Goal: Task Accomplishment & Management: Manage account settings

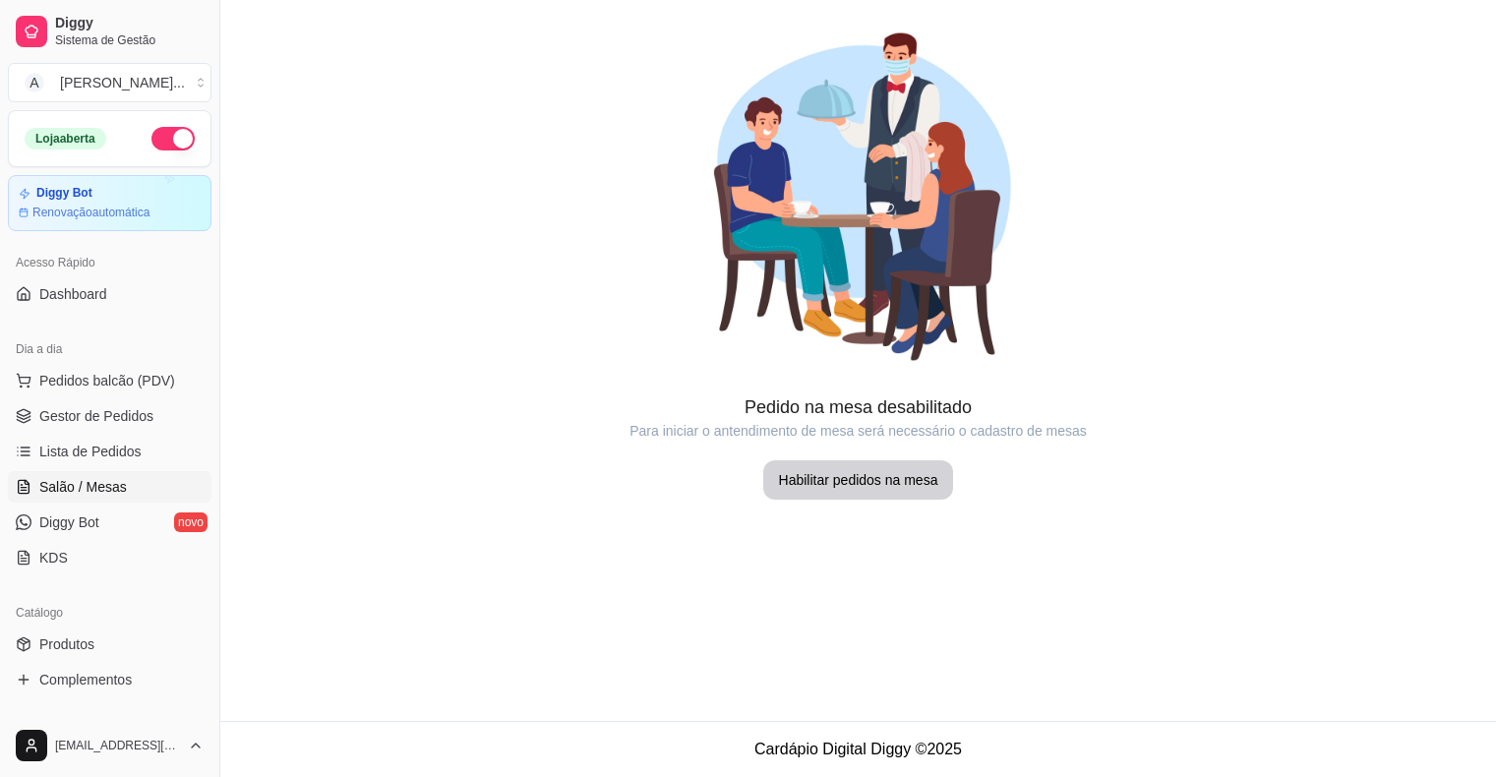
click at [120, 421] on span "Gestor de Pedidos" at bounding box center [96, 416] width 114 height 20
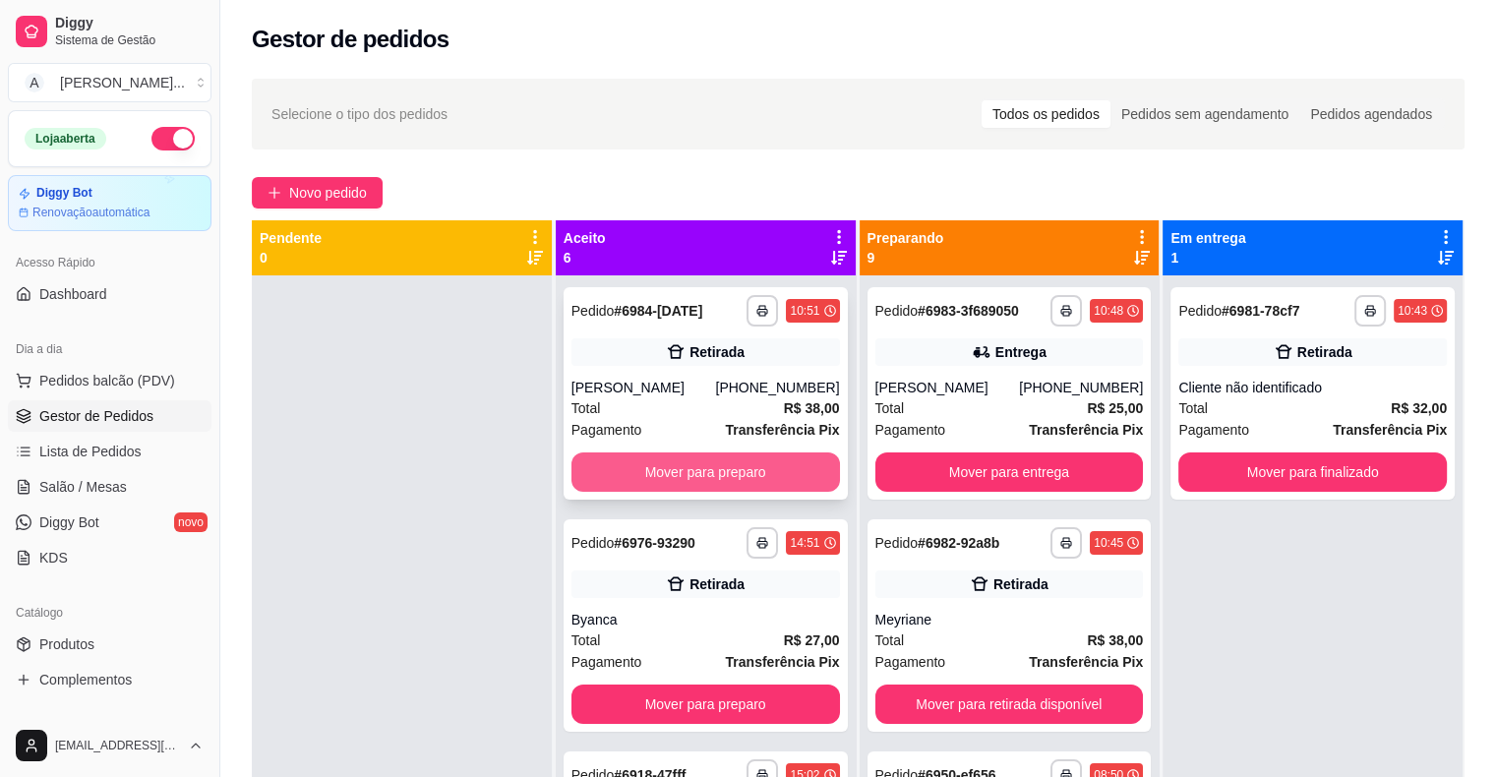
click at [643, 477] on button "Mover para preparo" at bounding box center [705, 471] width 268 height 39
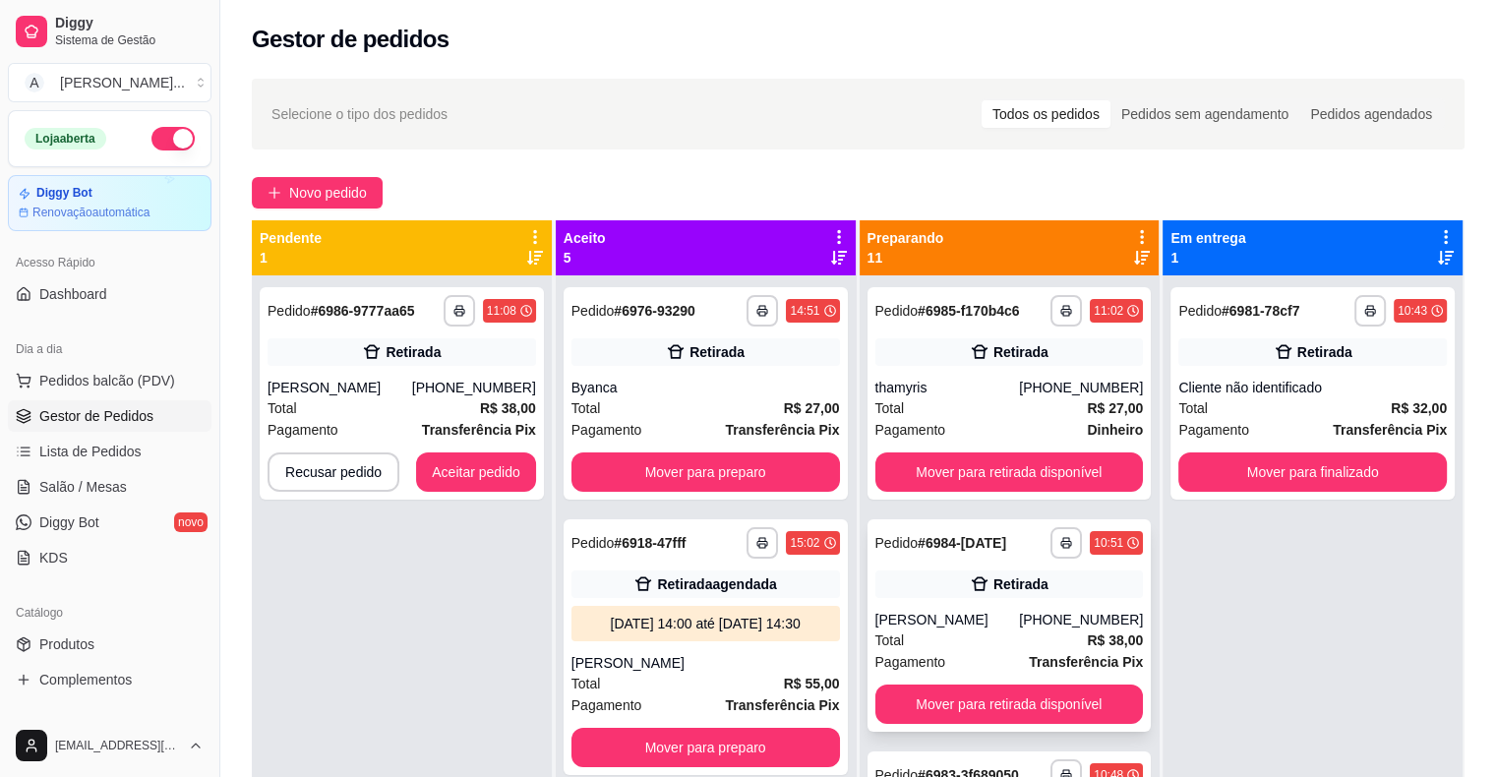
click at [989, 604] on div "**********" at bounding box center [1009, 625] width 284 height 212
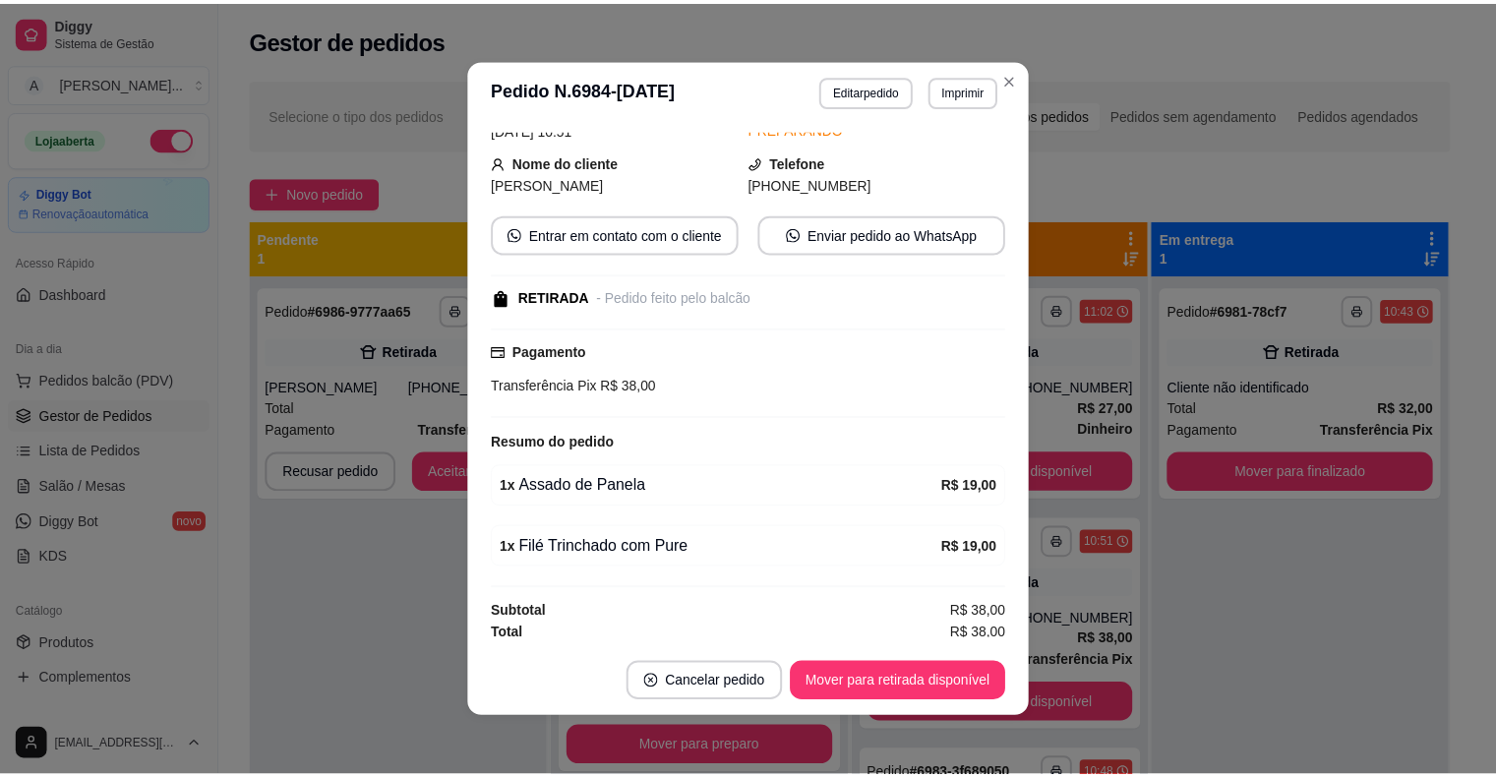
scroll to position [99, 0]
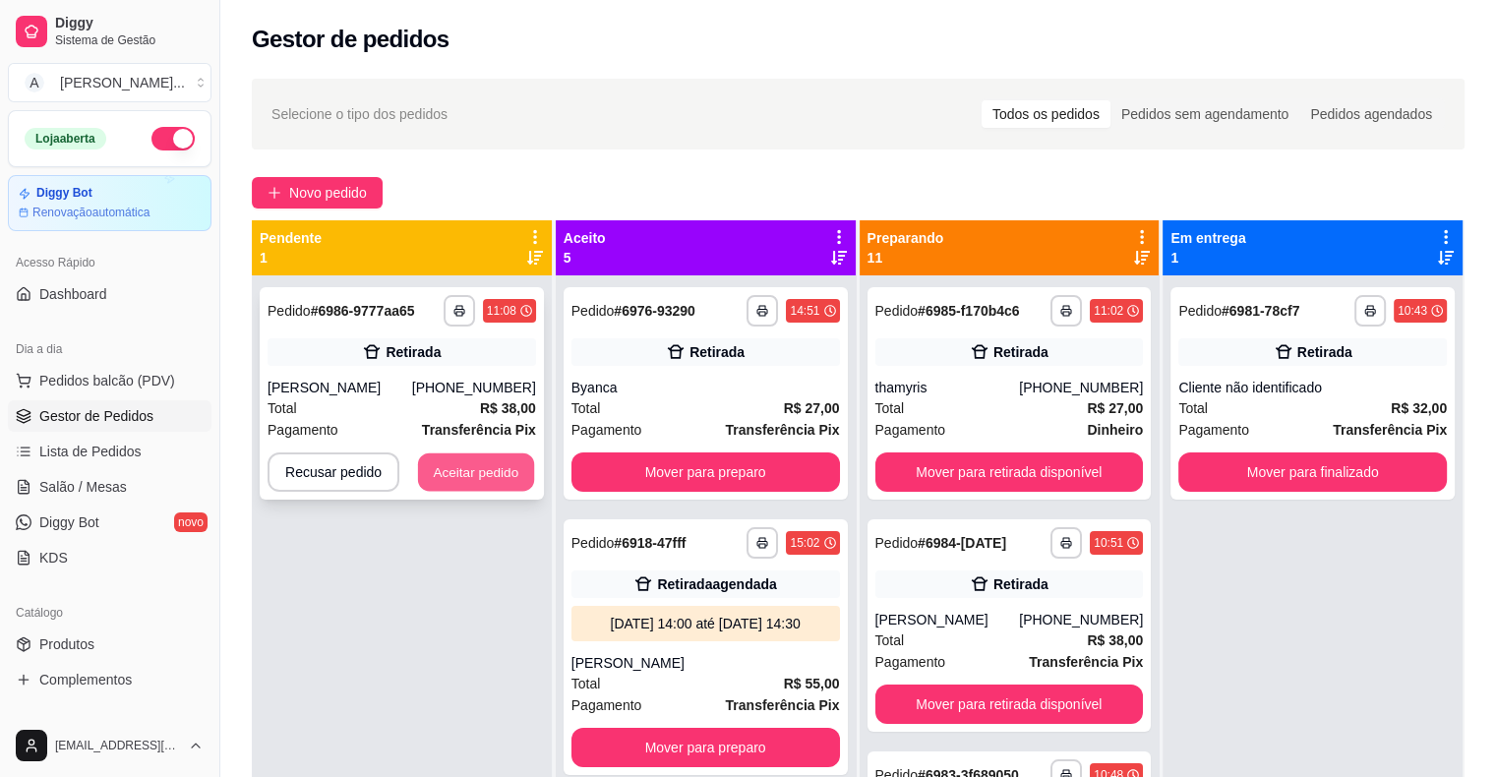
click at [484, 471] on button "Aceitar pedido" at bounding box center [476, 472] width 116 height 38
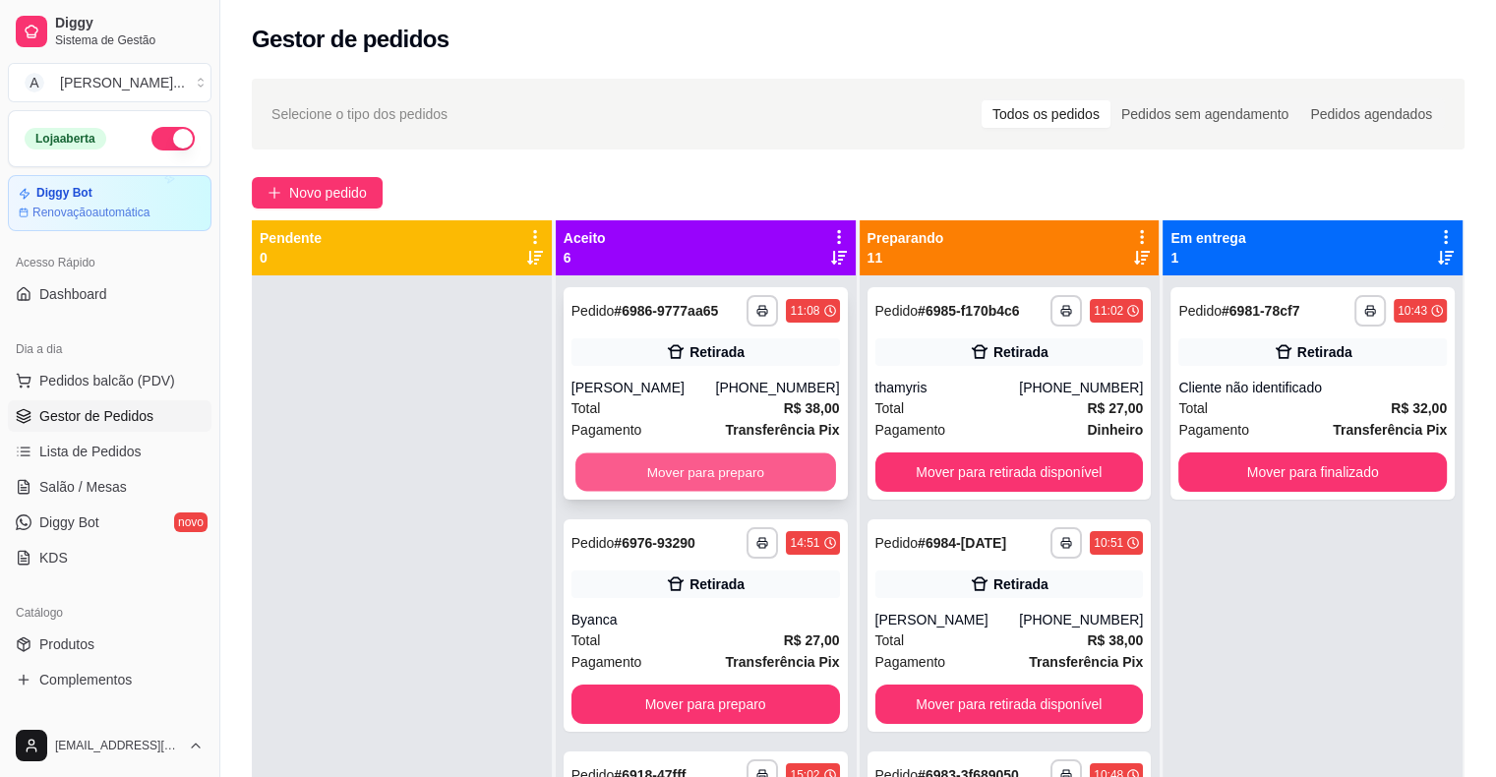
click at [648, 474] on button "Mover para preparo" at bounding box center [705, 472] width 261 height 38
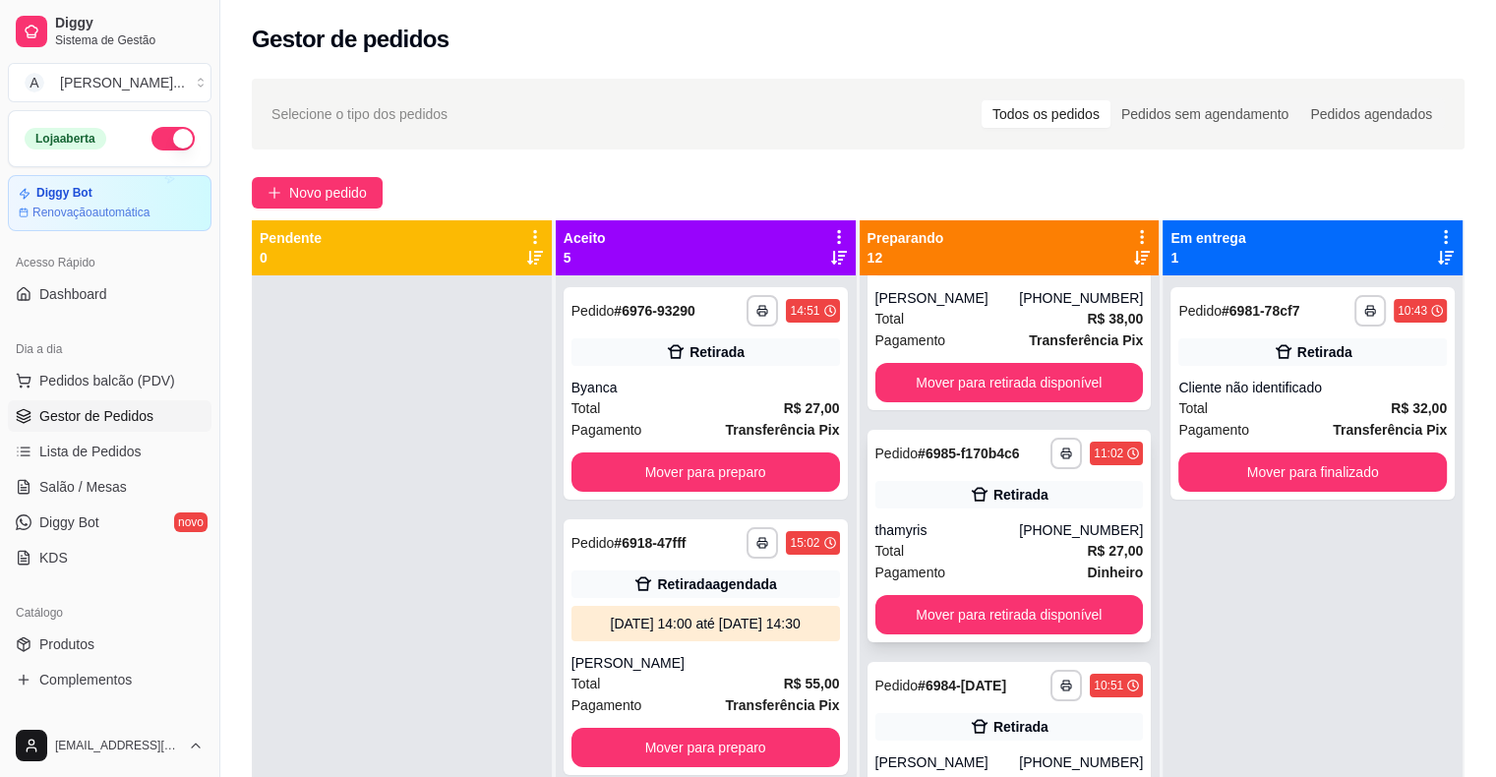
scroll to position [197, 0]
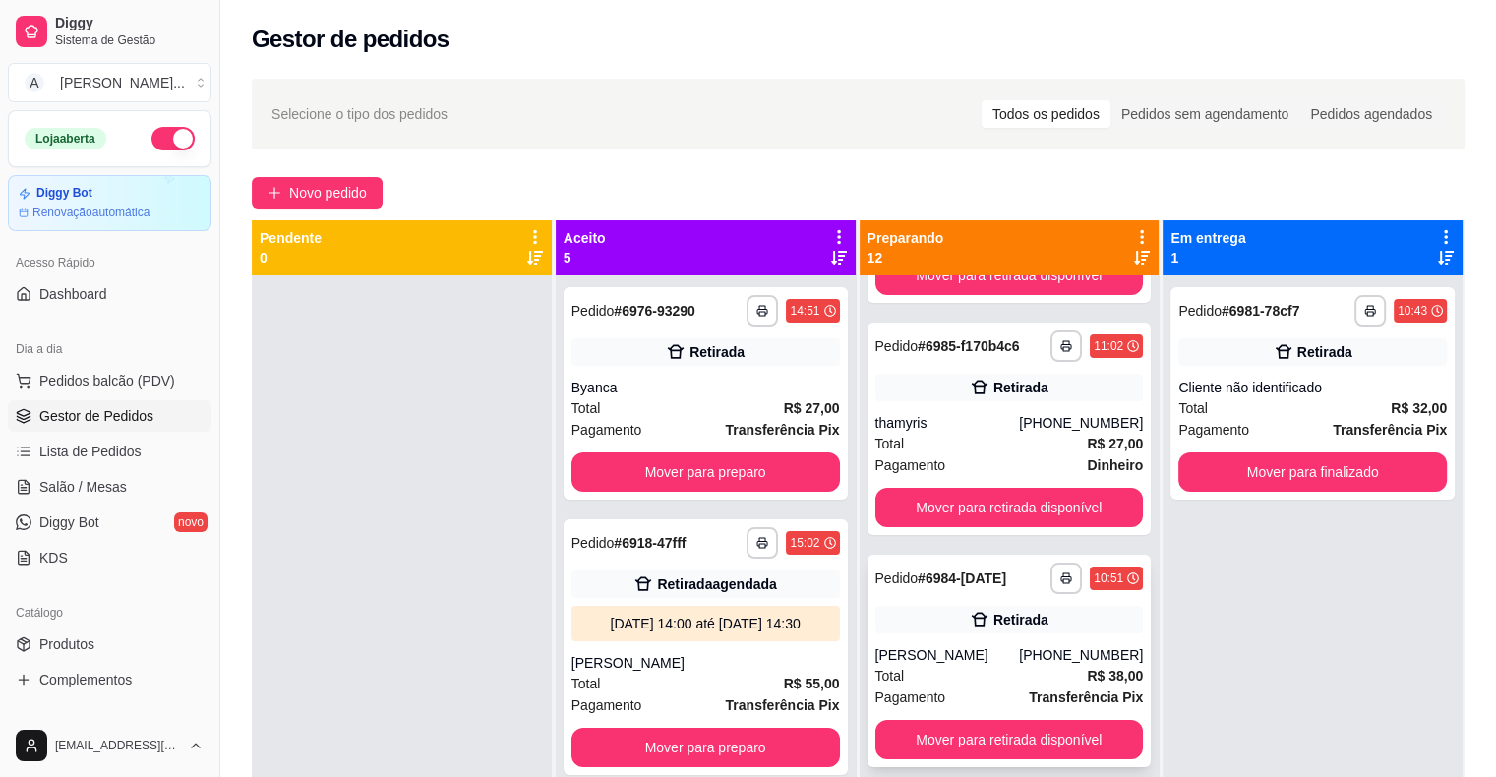
click at [932, 620] on div "Retirada" at bounding box center [1009, 620] width 268 height 28
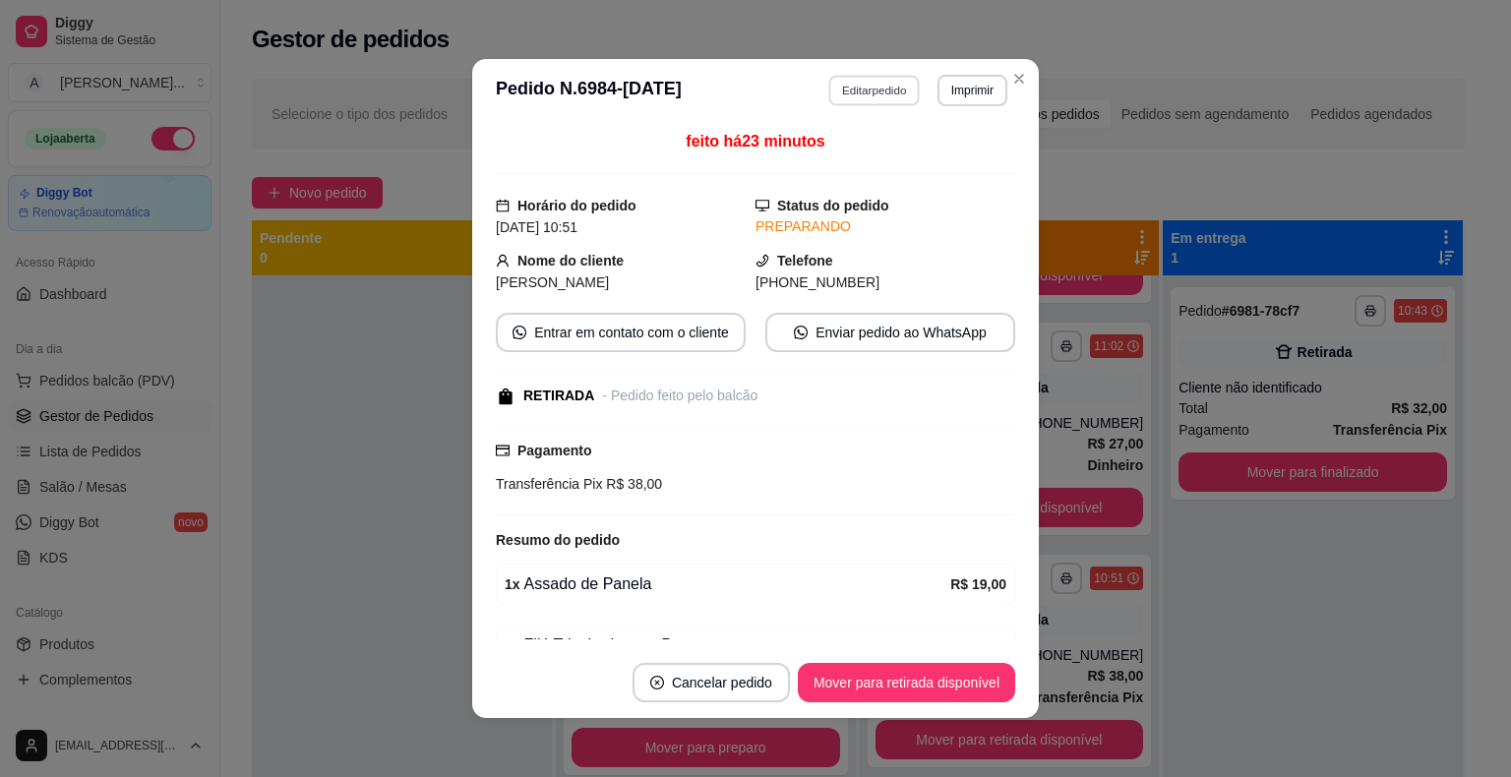
click at [871, 90] on button "Editar pedido" at bounding box center [874, 90] width 91 height 30
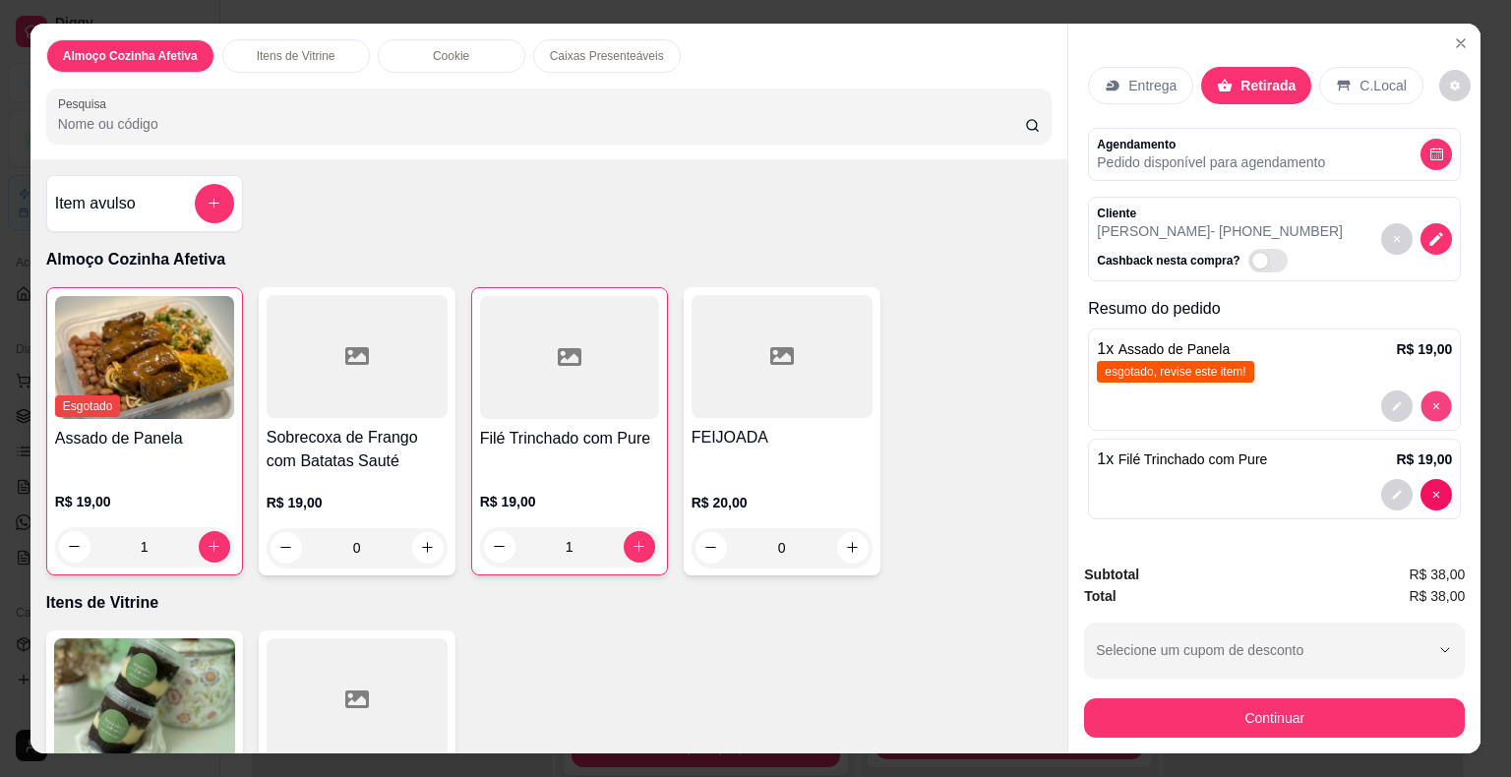
type input "0"
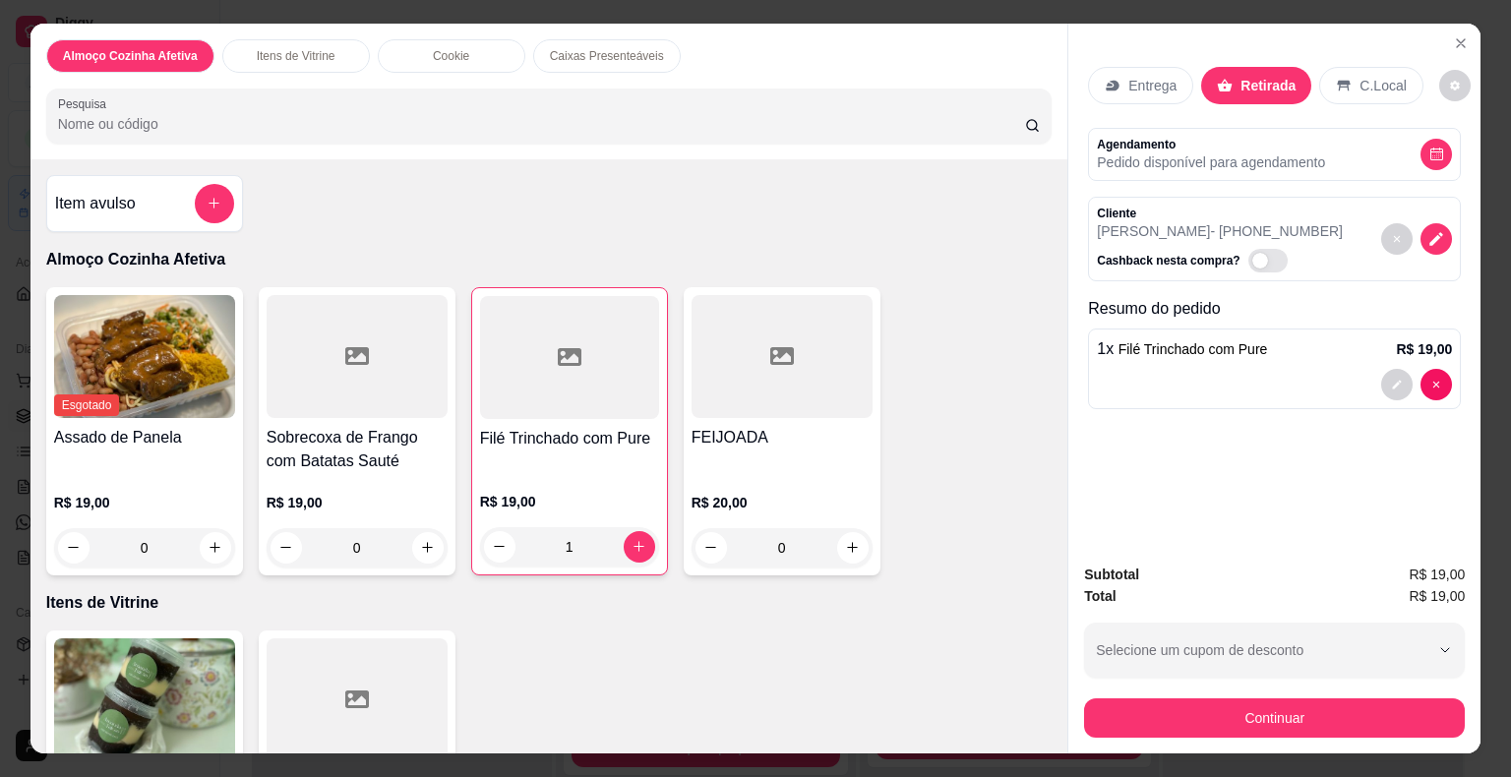
click at [1235, 355] on div "1 x Filé Trinchado com Pure R$ 19,00" at bounding box center [1274, 368] width 373 height 81
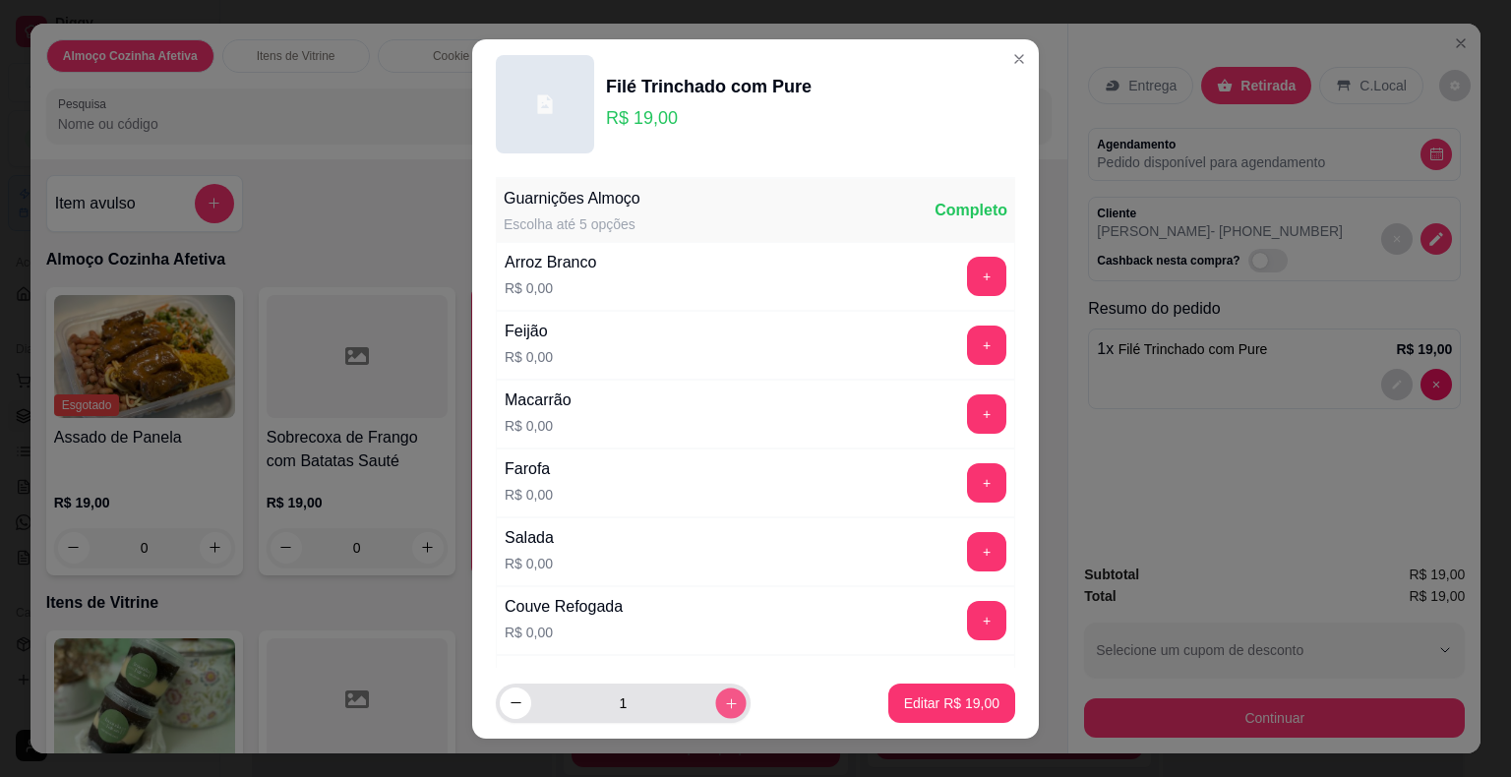
click at [715, 703] on button "increase-product-quantity" at bounding box center [730, 702] width 30 height 30
type input "2"
click at [941, 701] on p "Editar R$ 38,00" at bounding box center [951, 703] width 95 height 20
type input "2"
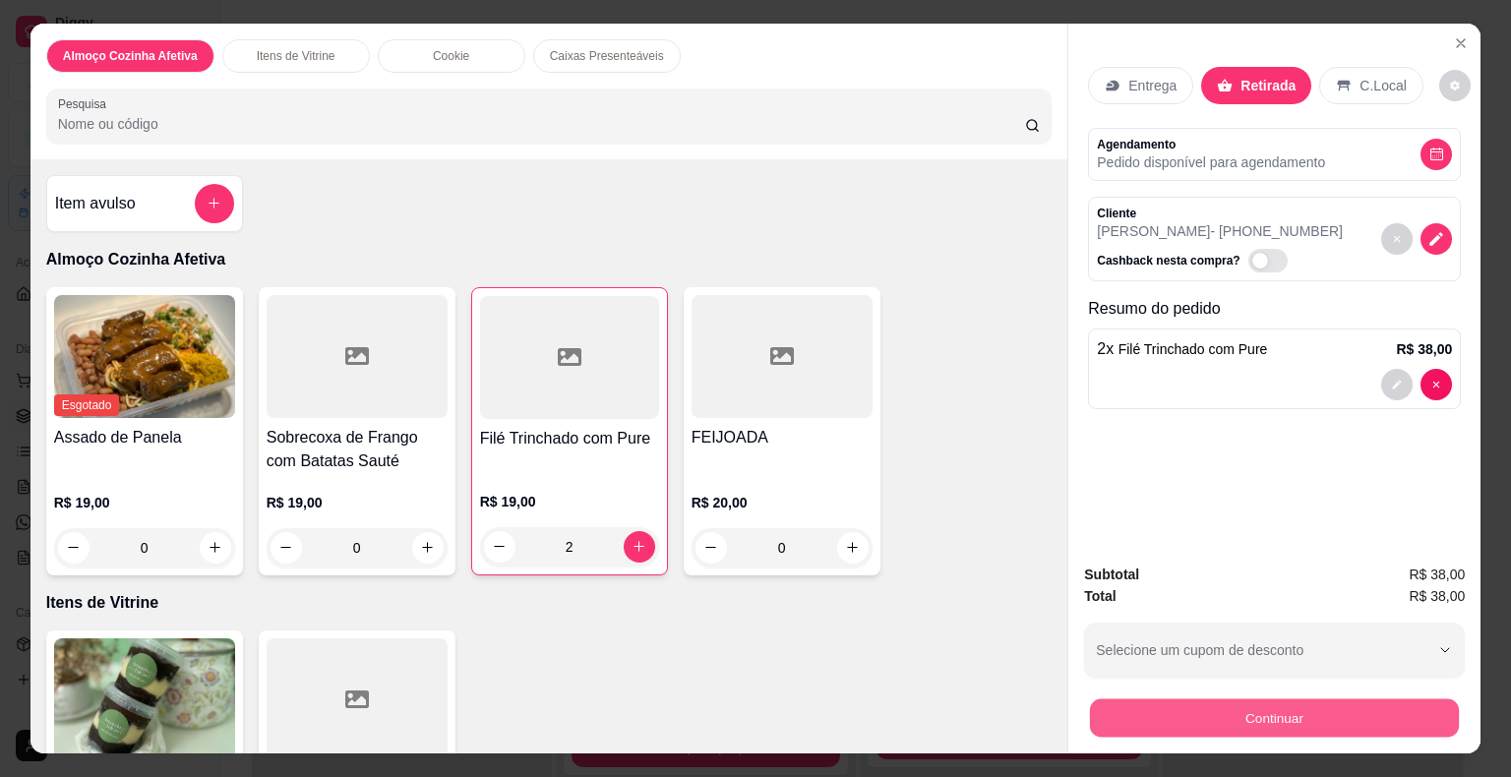
click at [1117, 714] on button "Continuar" at bounding box center [1274, 718] width 369 height 38
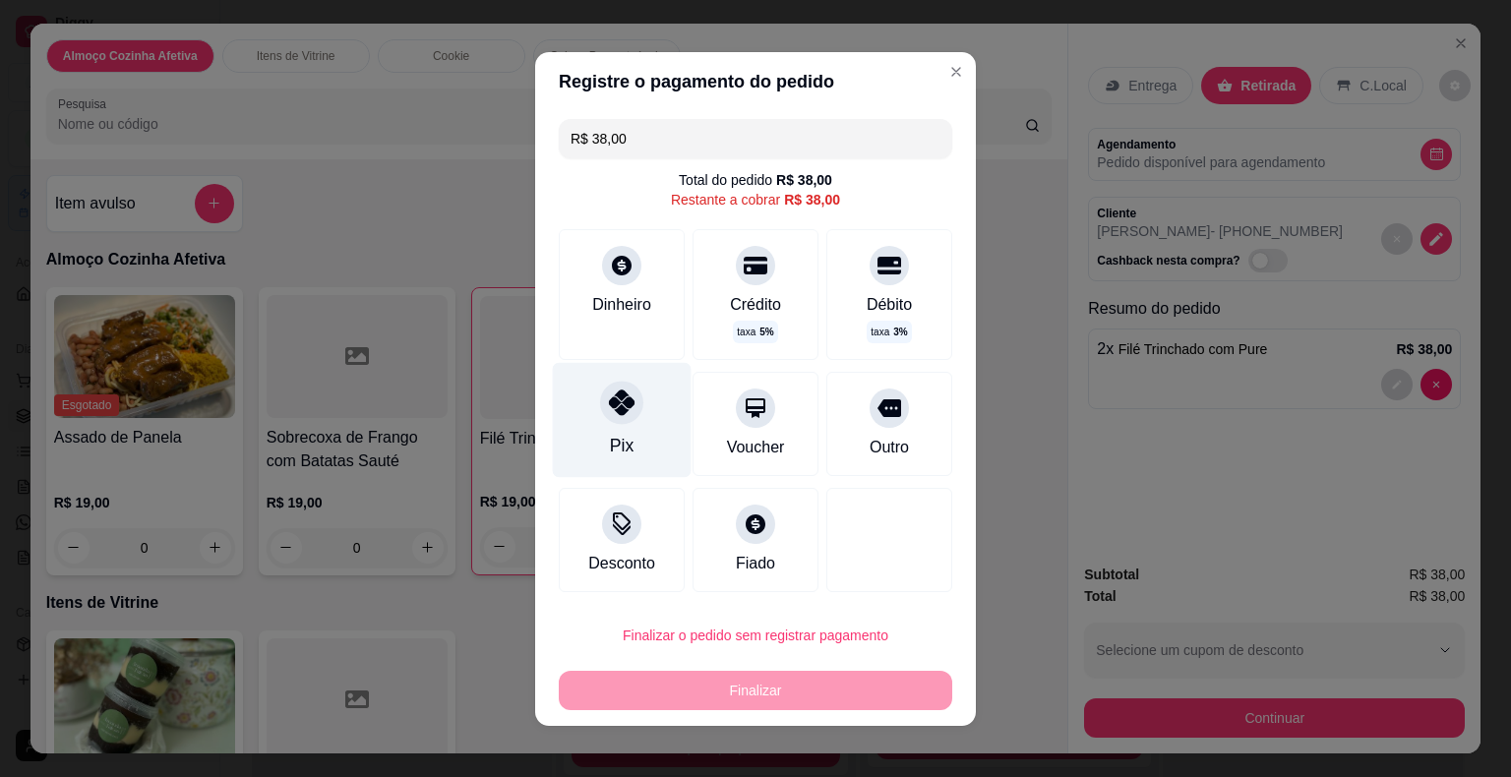
click at [638, 446] on div "Pix" at bounding box center [622, 419] width 139 height 115
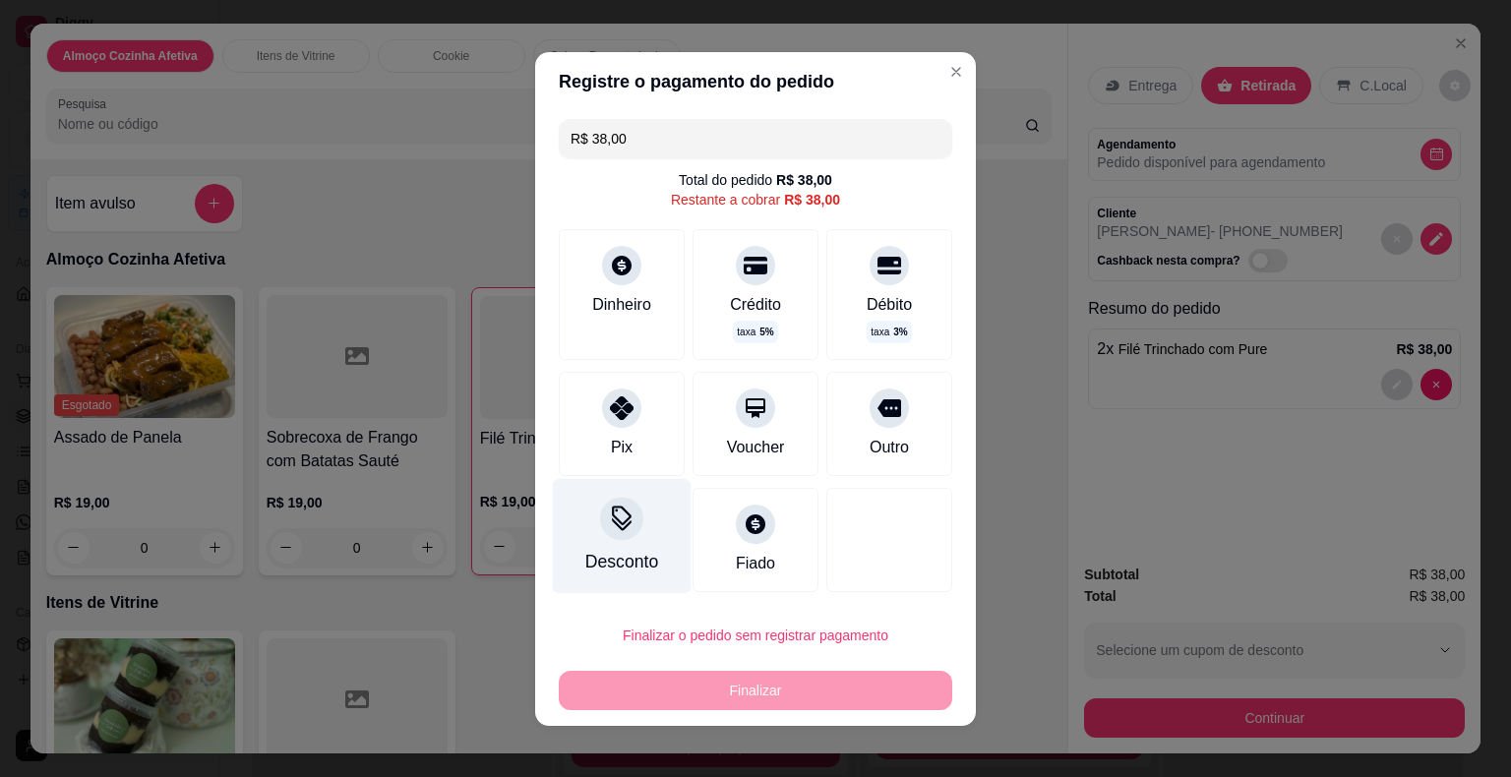
type input "R$ 0,00"
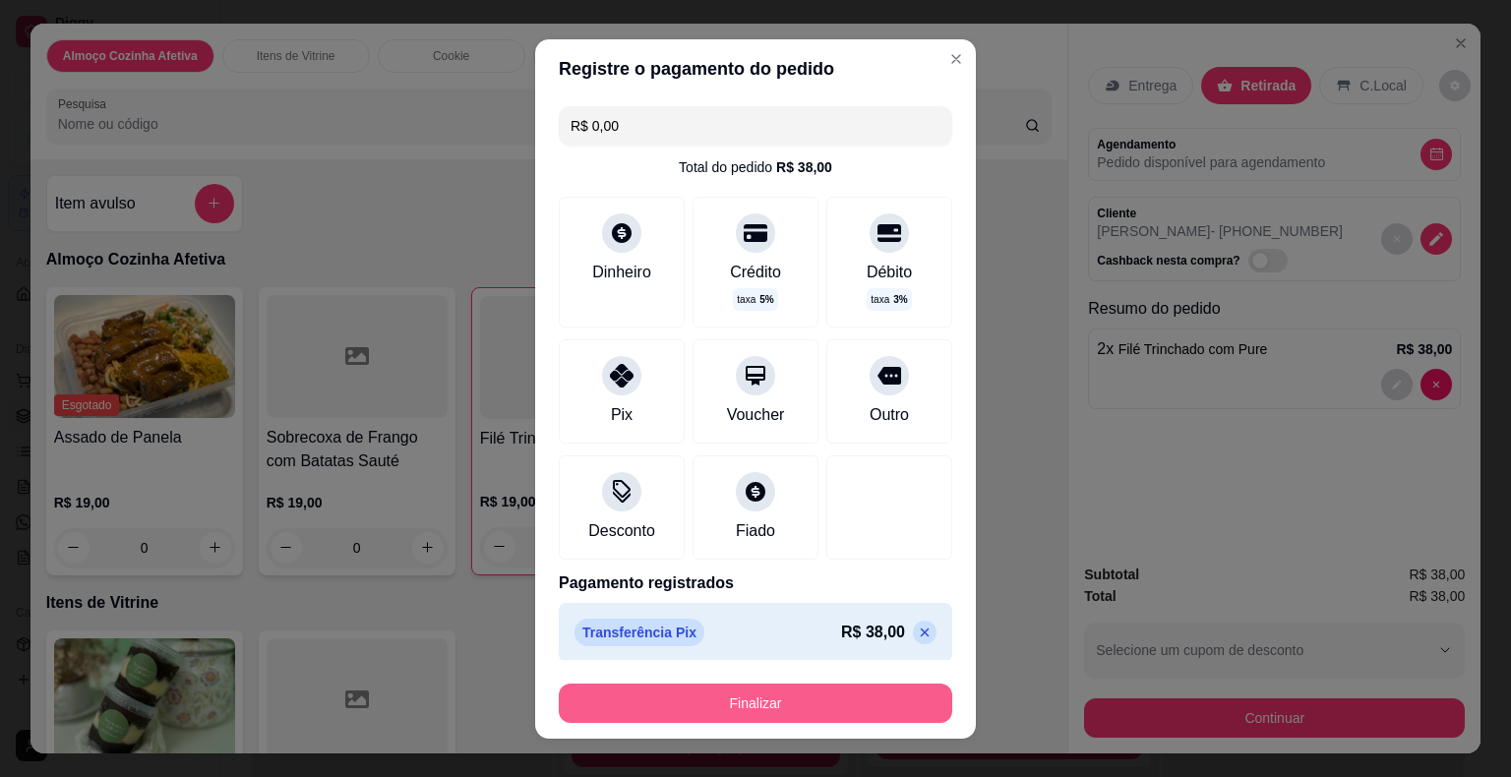
click at [712, 694] on button "Finalizar" at bounding box center [755, 703] width 393 height 39
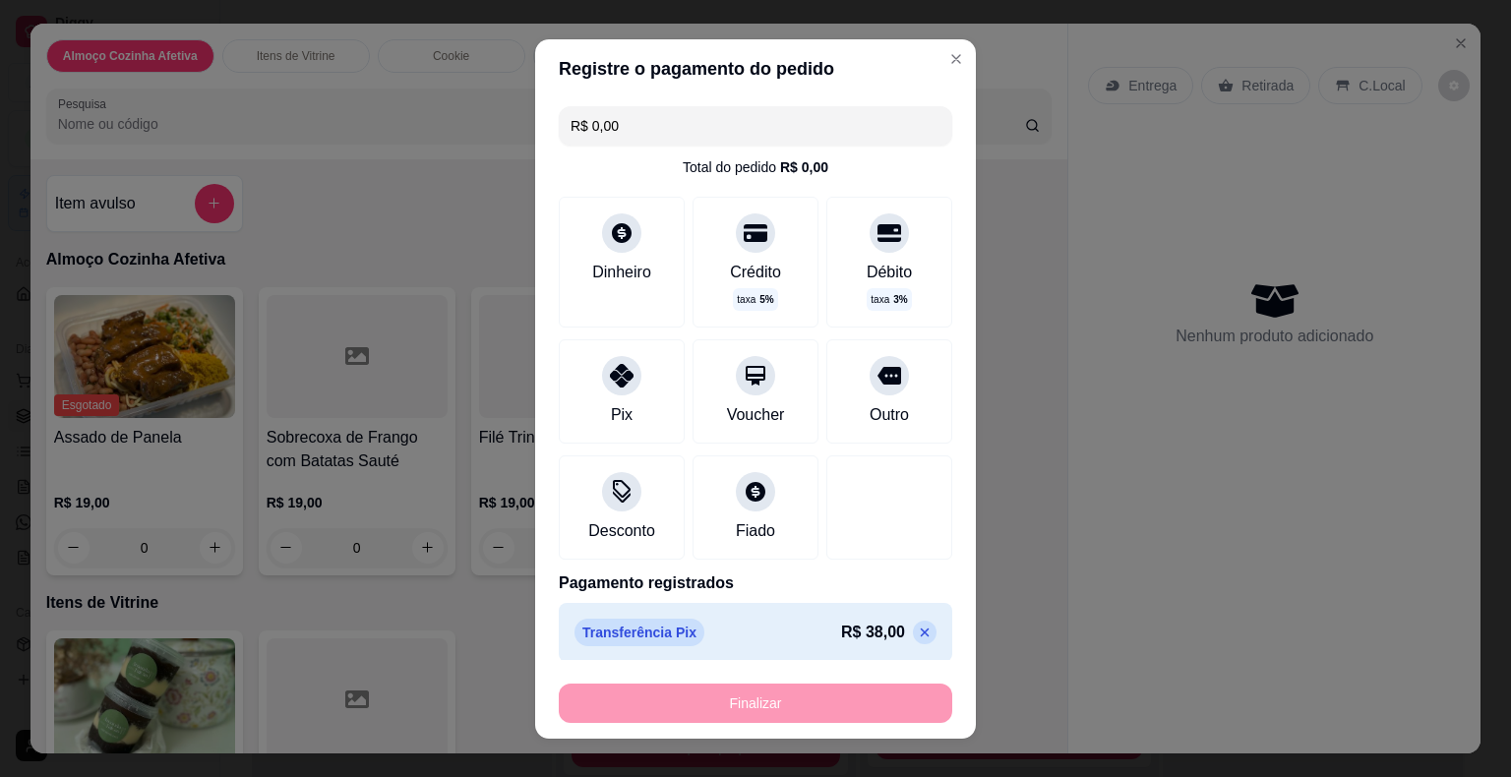
type input "0"
type input "-R$ 38,00"
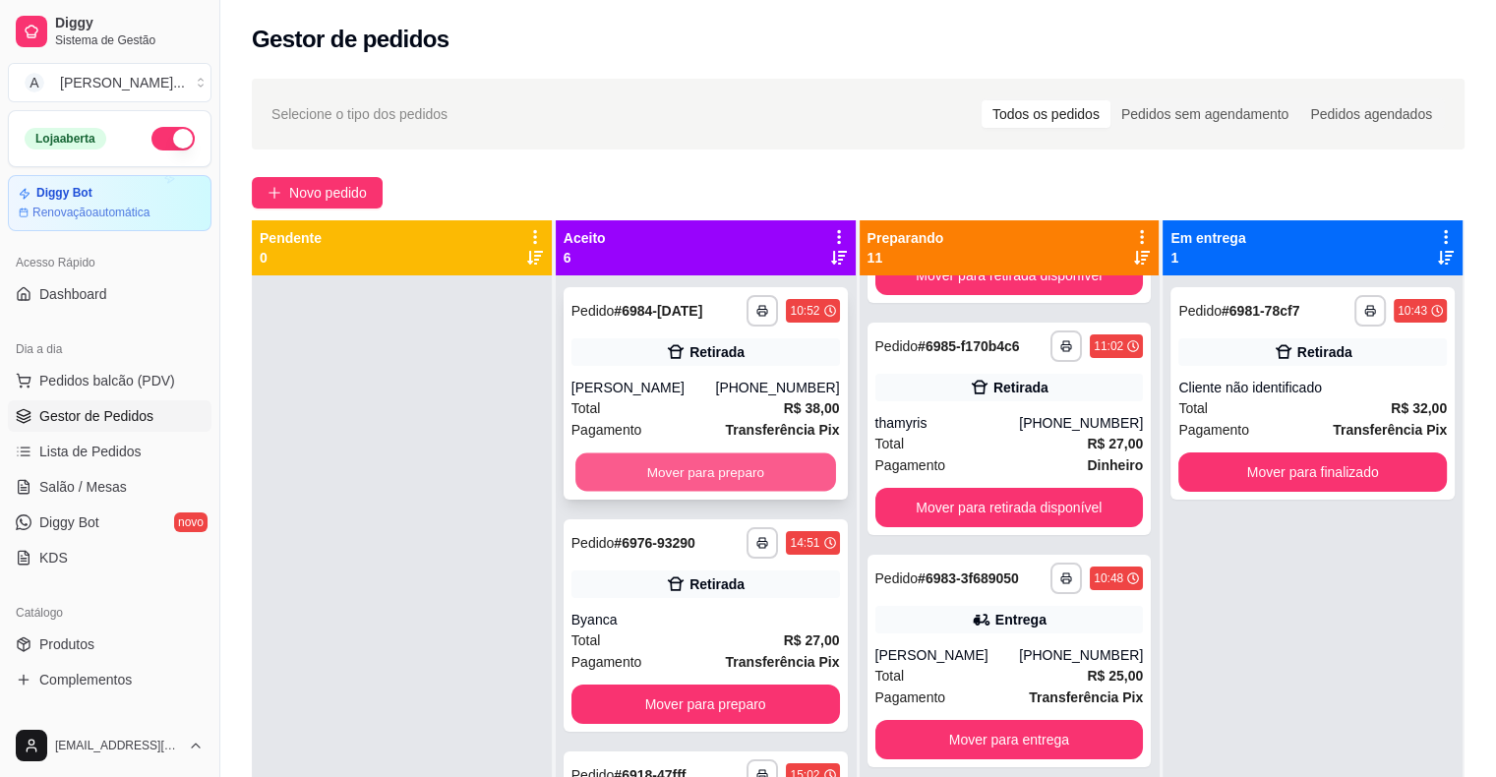
click at [649, 466] on button "Mover para preparo" at bounding box center [705, 472] width 261 height 38
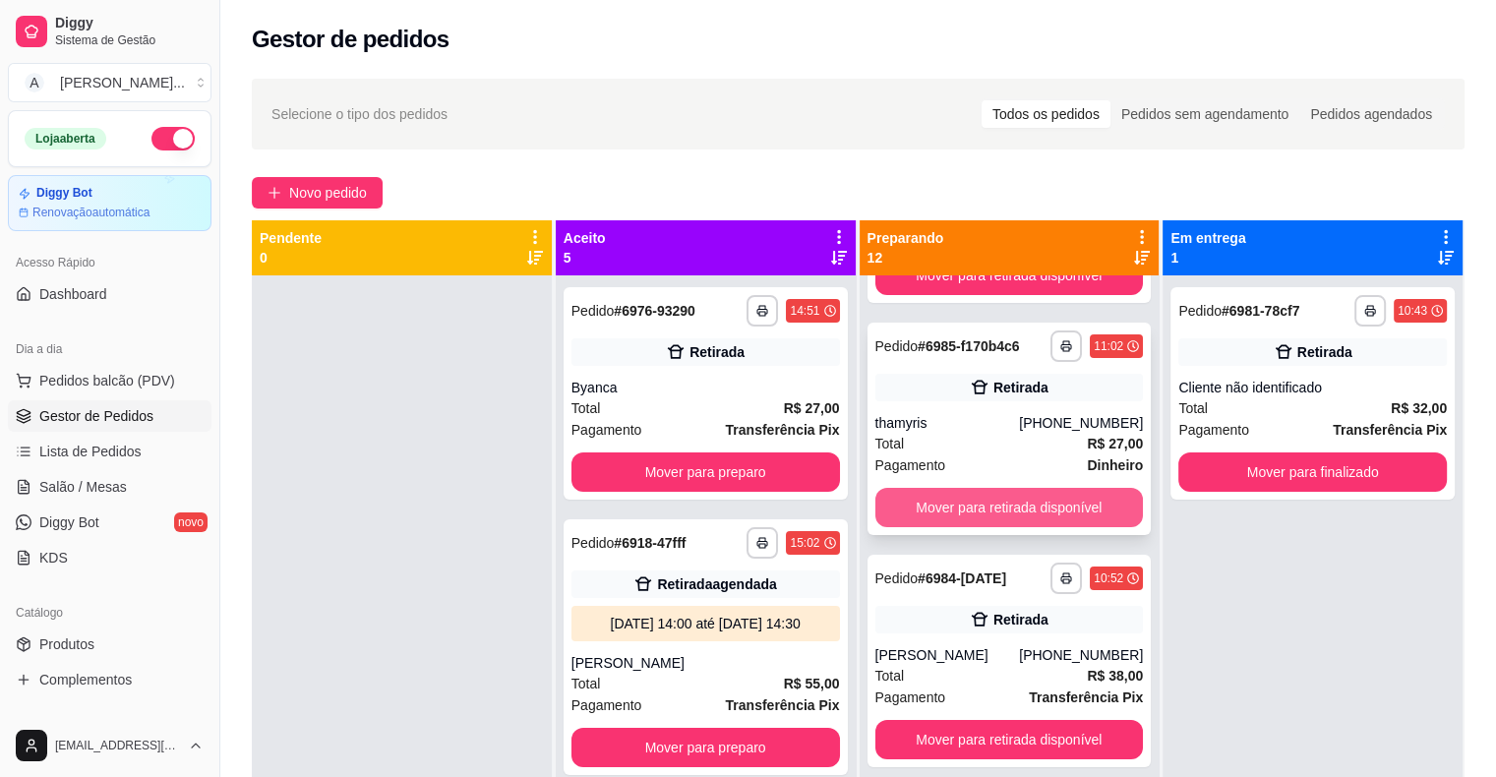
scroll to position [0, 0]
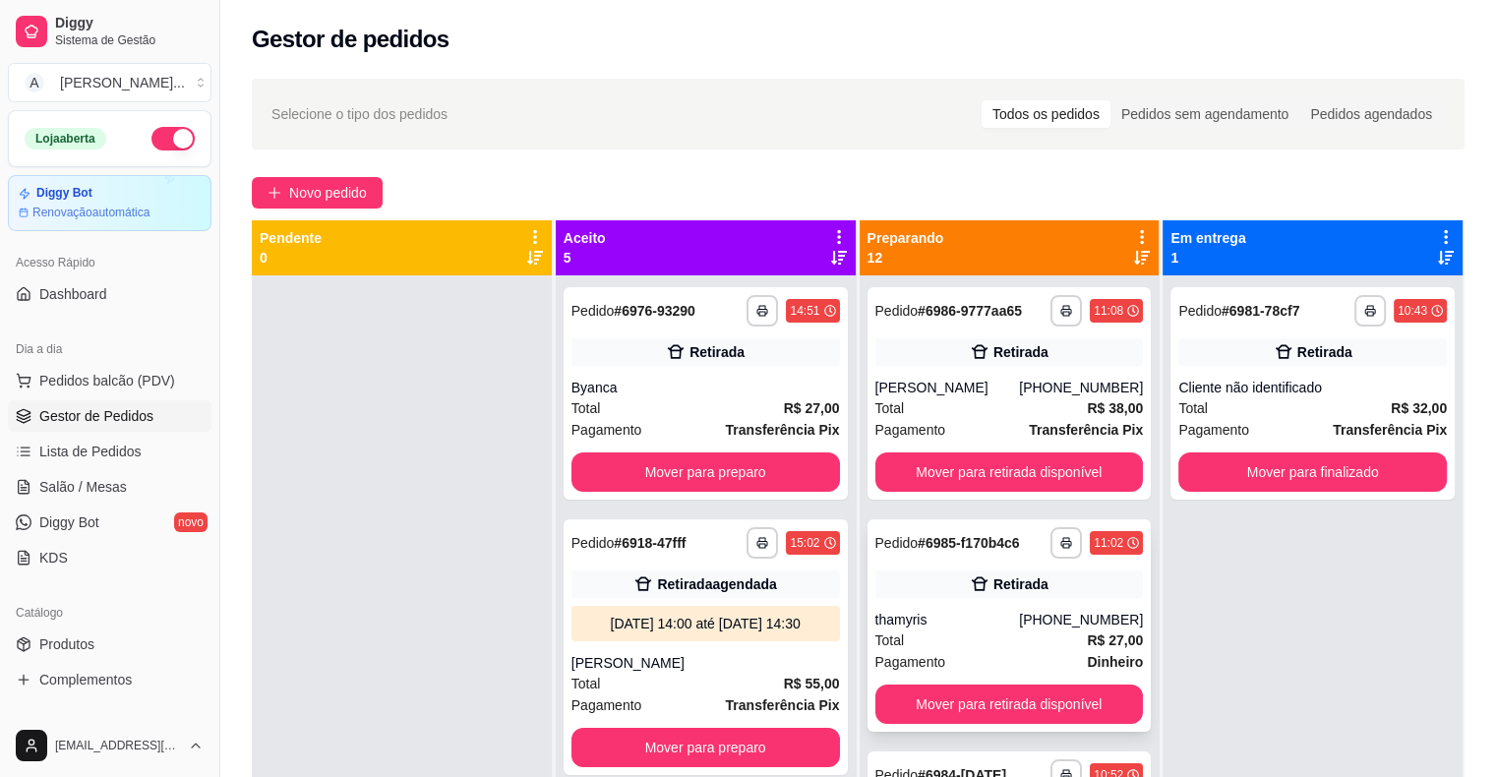
click at [998, 578] on div "Retirada" at bounding box center [1020, 584] width 55 height 20
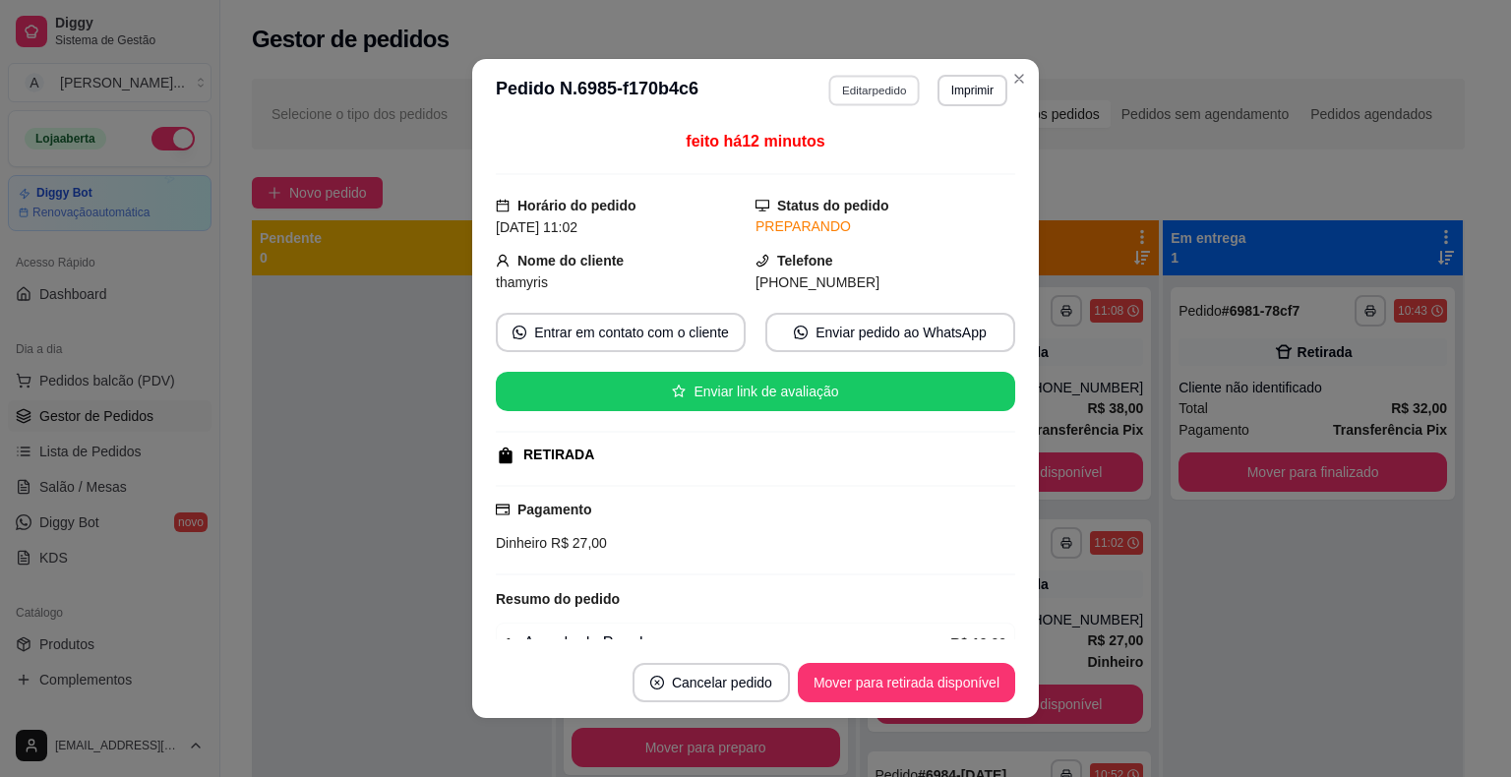
click at [872, 89] on button "Editar pedido" at bounding box center [874, 90] width 91 height 30
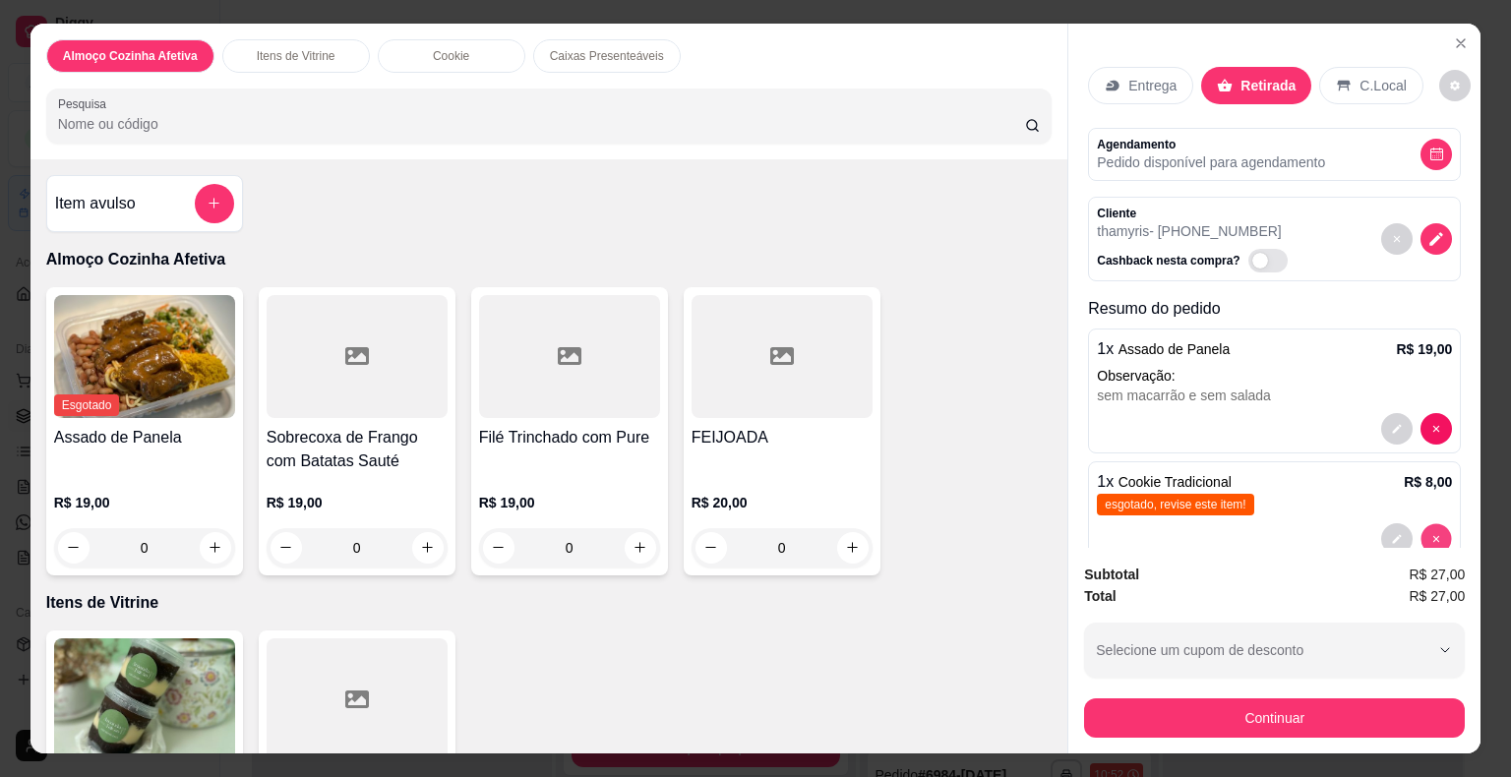
type input "0"
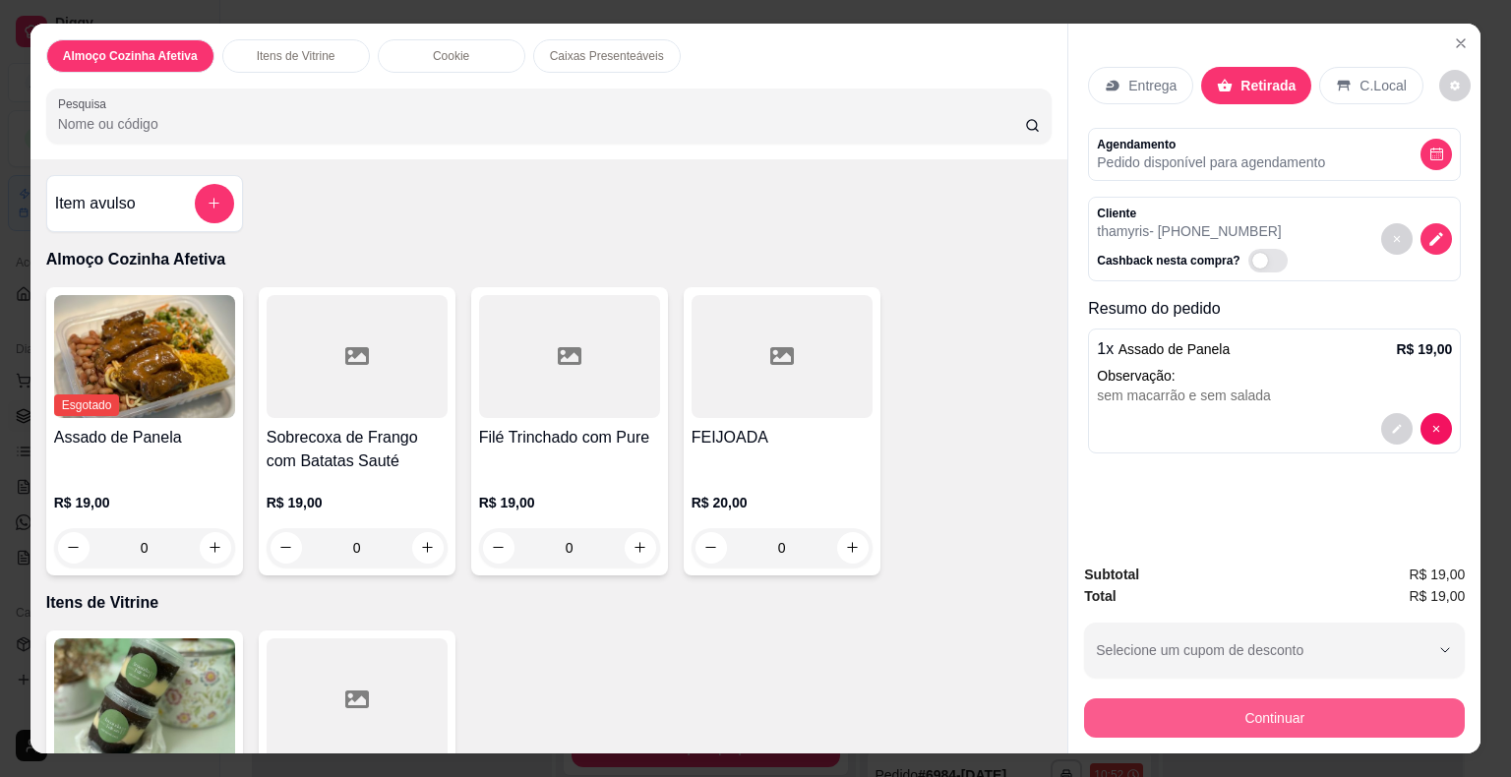
click at [1324, 698] on button "Continuar" at bounding box center [1274, 717] width 381 height 39
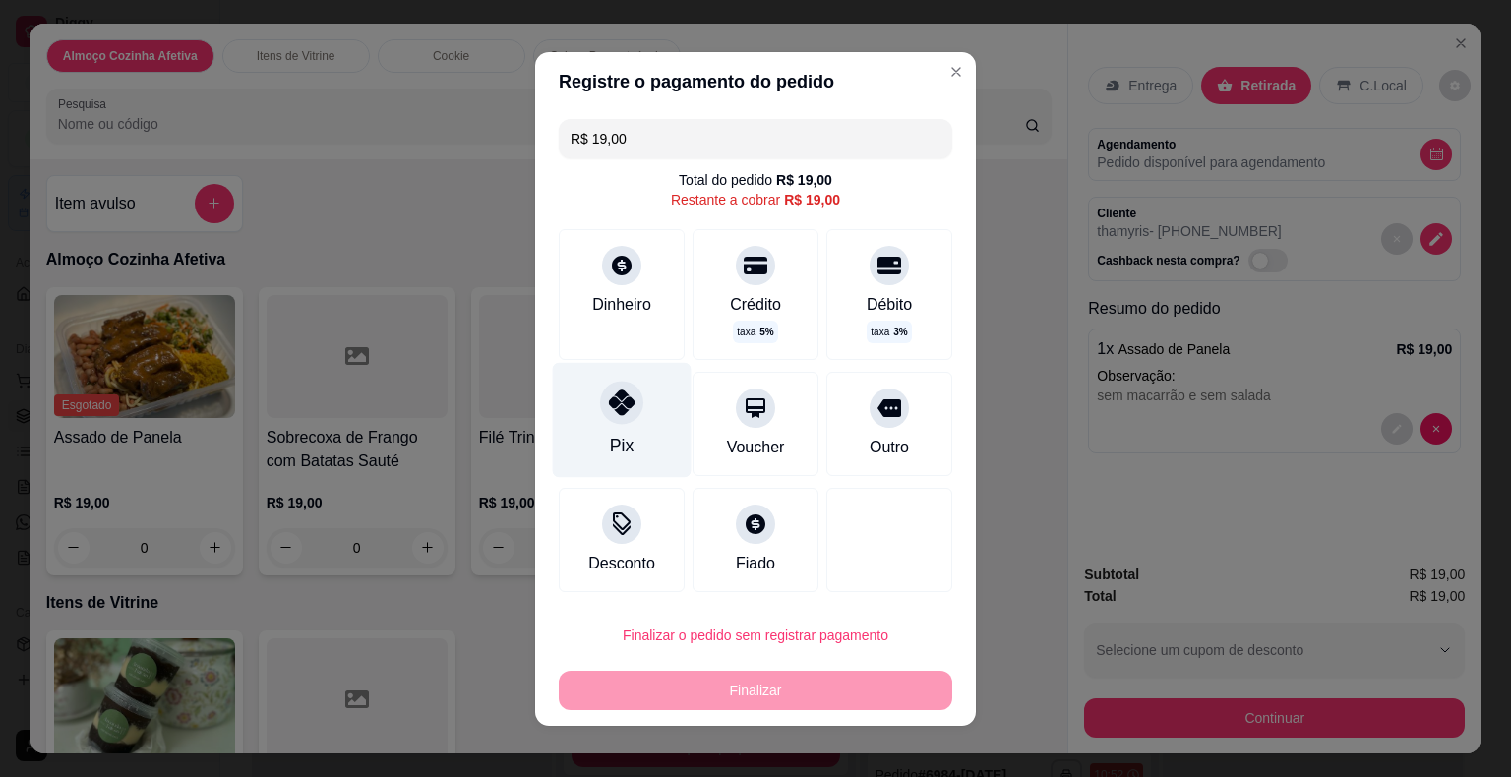
click at [620, 441] on div "Pix" at bounding box center [622, 446] width 24 height 26
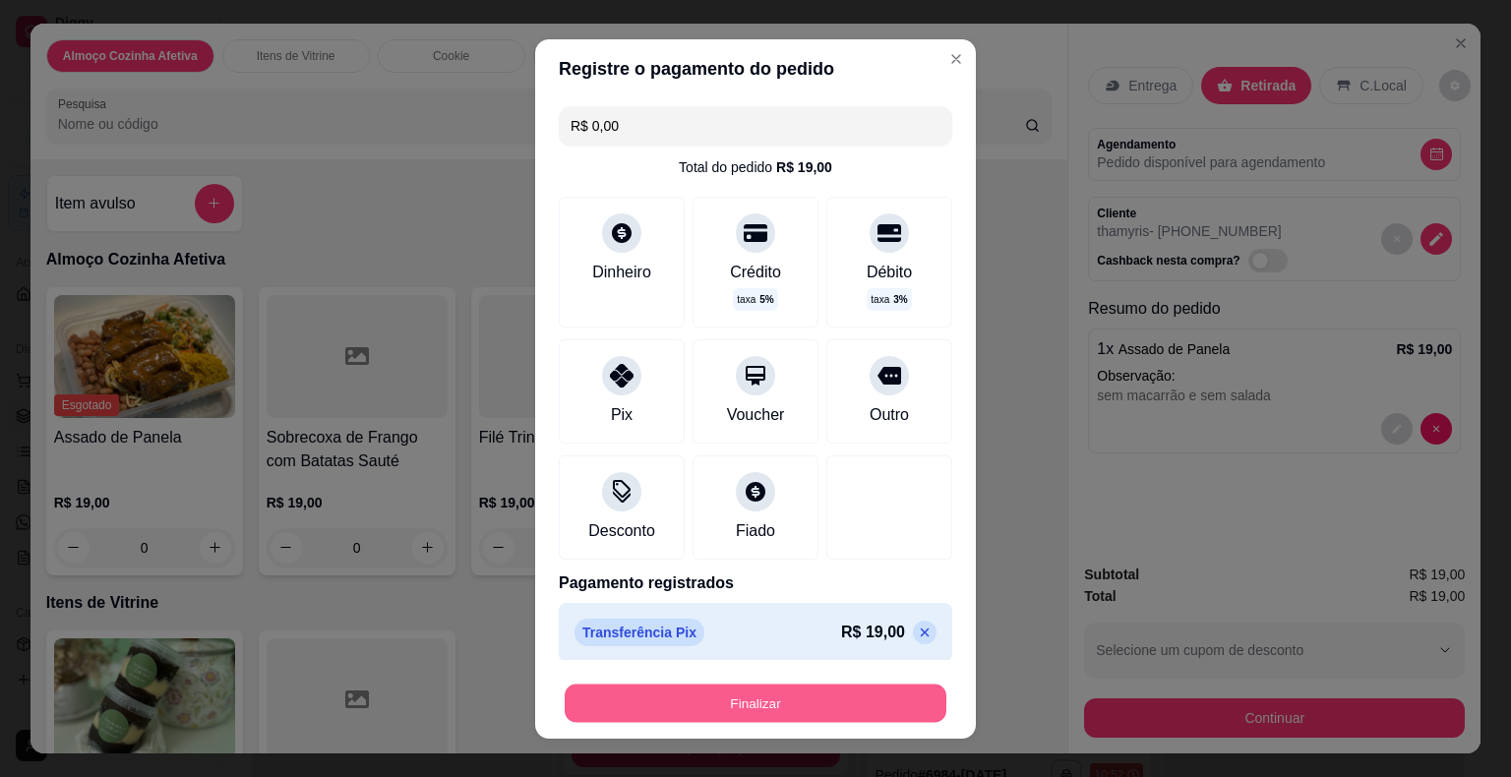
click at [720, 697] on button "Finalizar" at bounding box center [756, 703] width 382 height 38
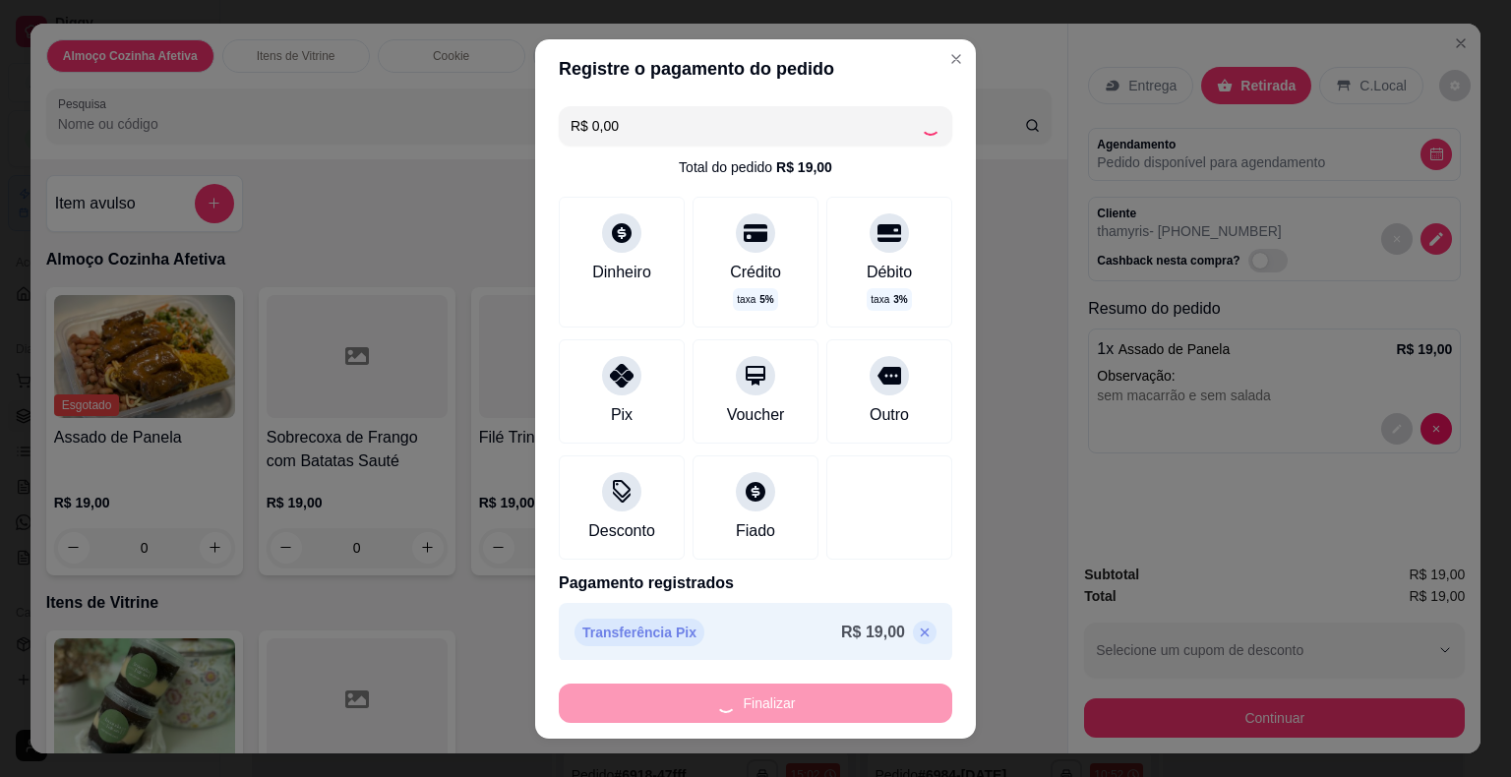
type input "-R$ 19,00"
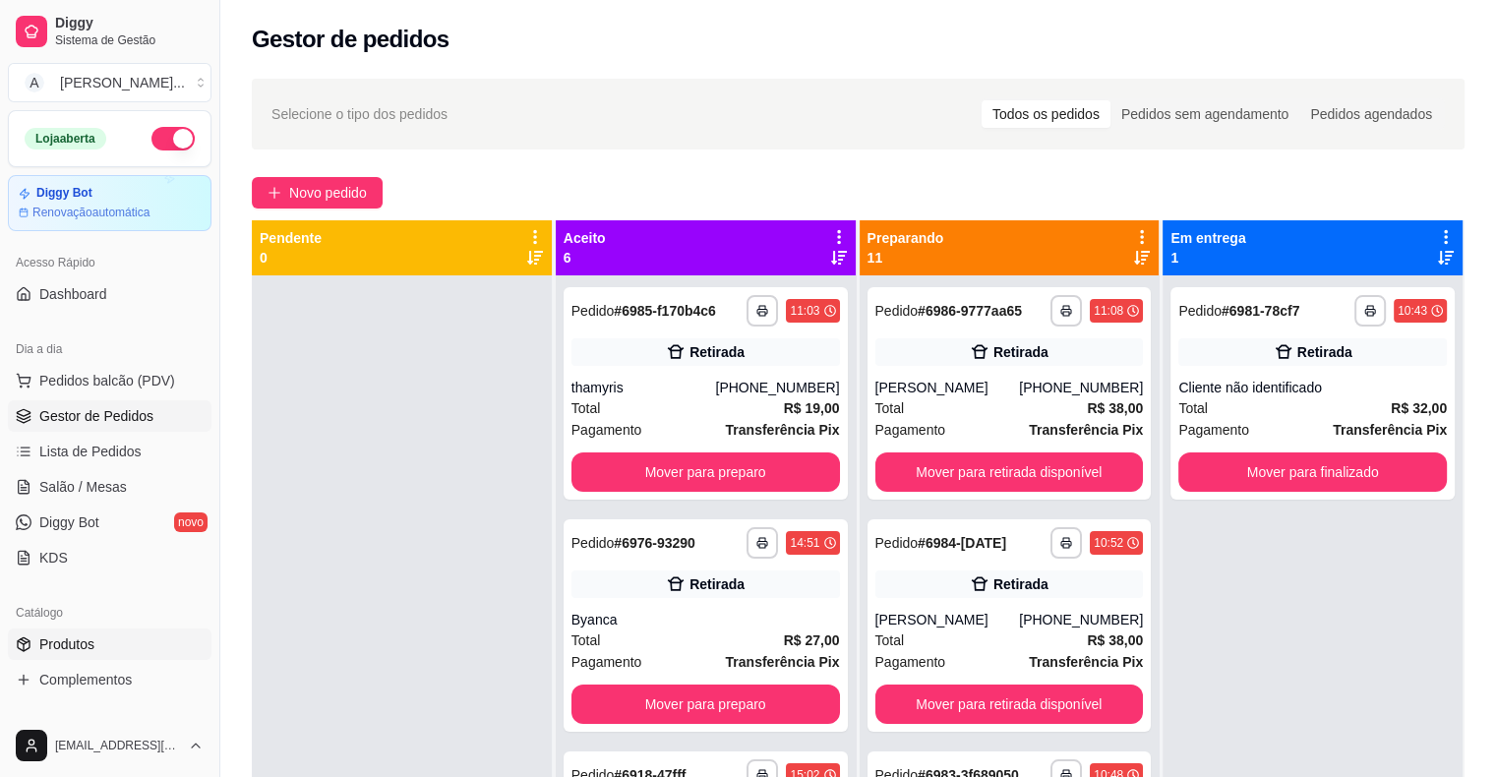
click at [83, 639] on span "Produtos" at bounding box center [66, 644] width 55 height 20
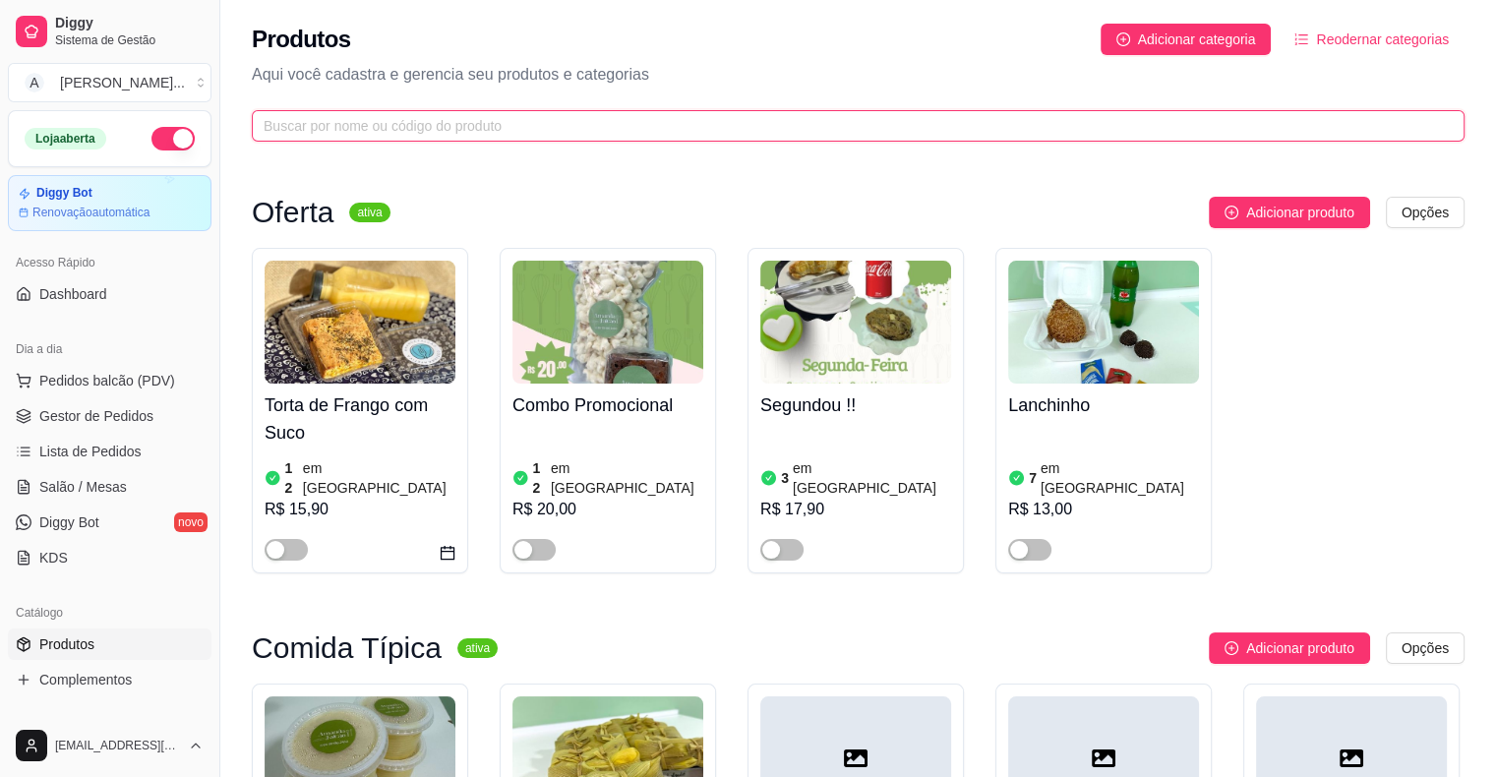
click at [388, 126] on input "text" at bounding box center [850, 126] width 1173 height 22
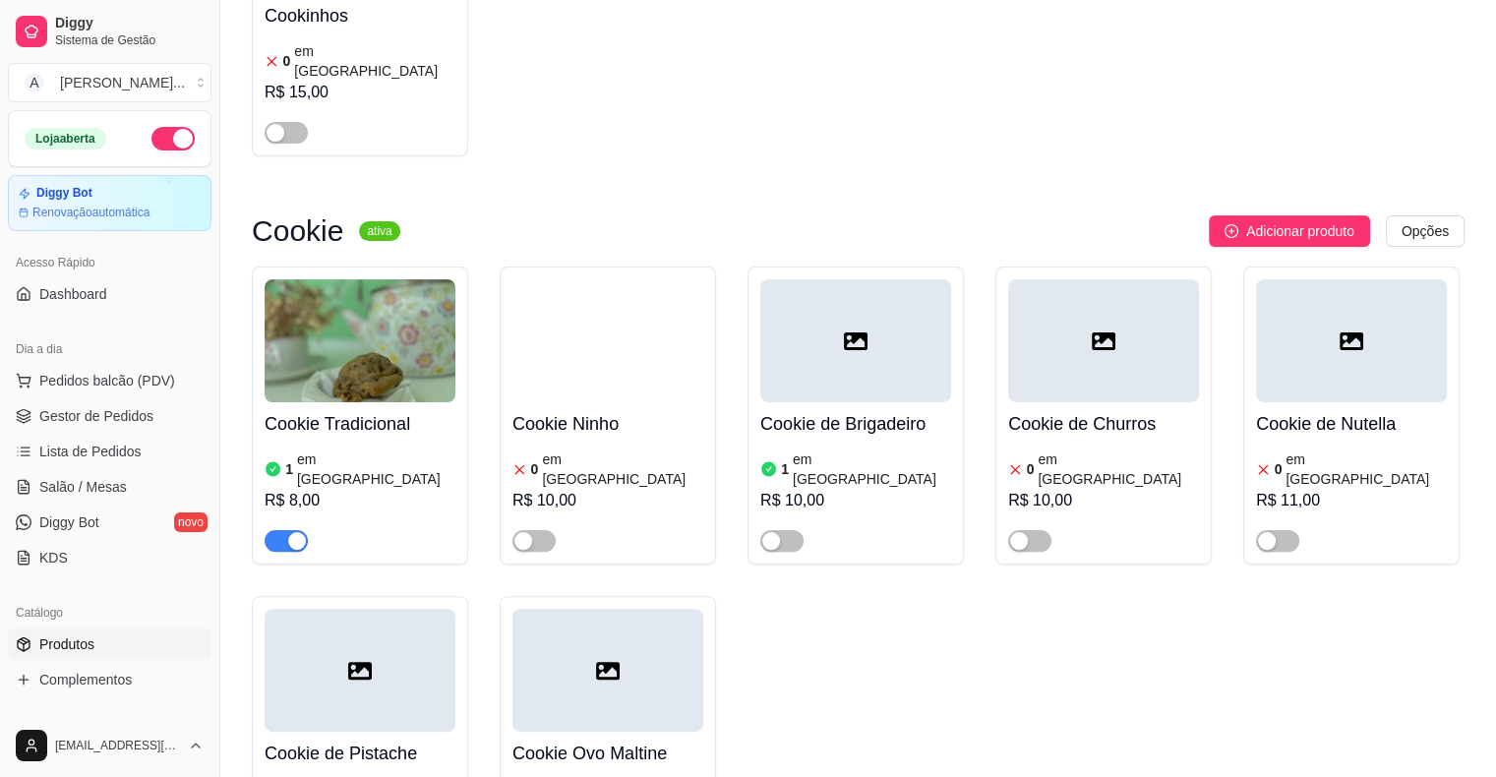
scroll to position [393, 0]
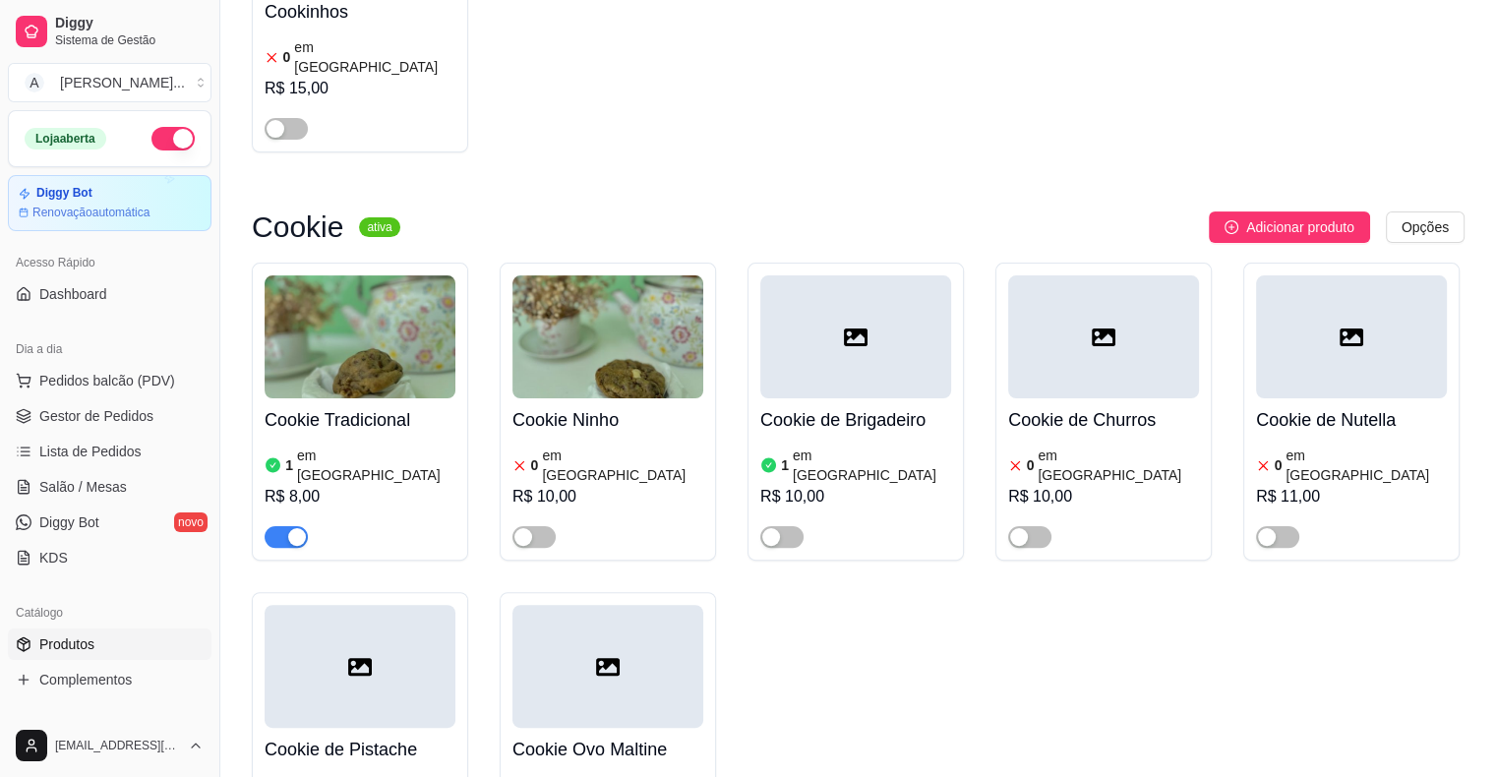
type input "cook"
click at [280, 526] on span "button" at bounding box center [286, 537] width 43 height 22
click at [155, 410] on link "Gestor de Pedidos" at bounding box center [110, 415] width 204 height 31
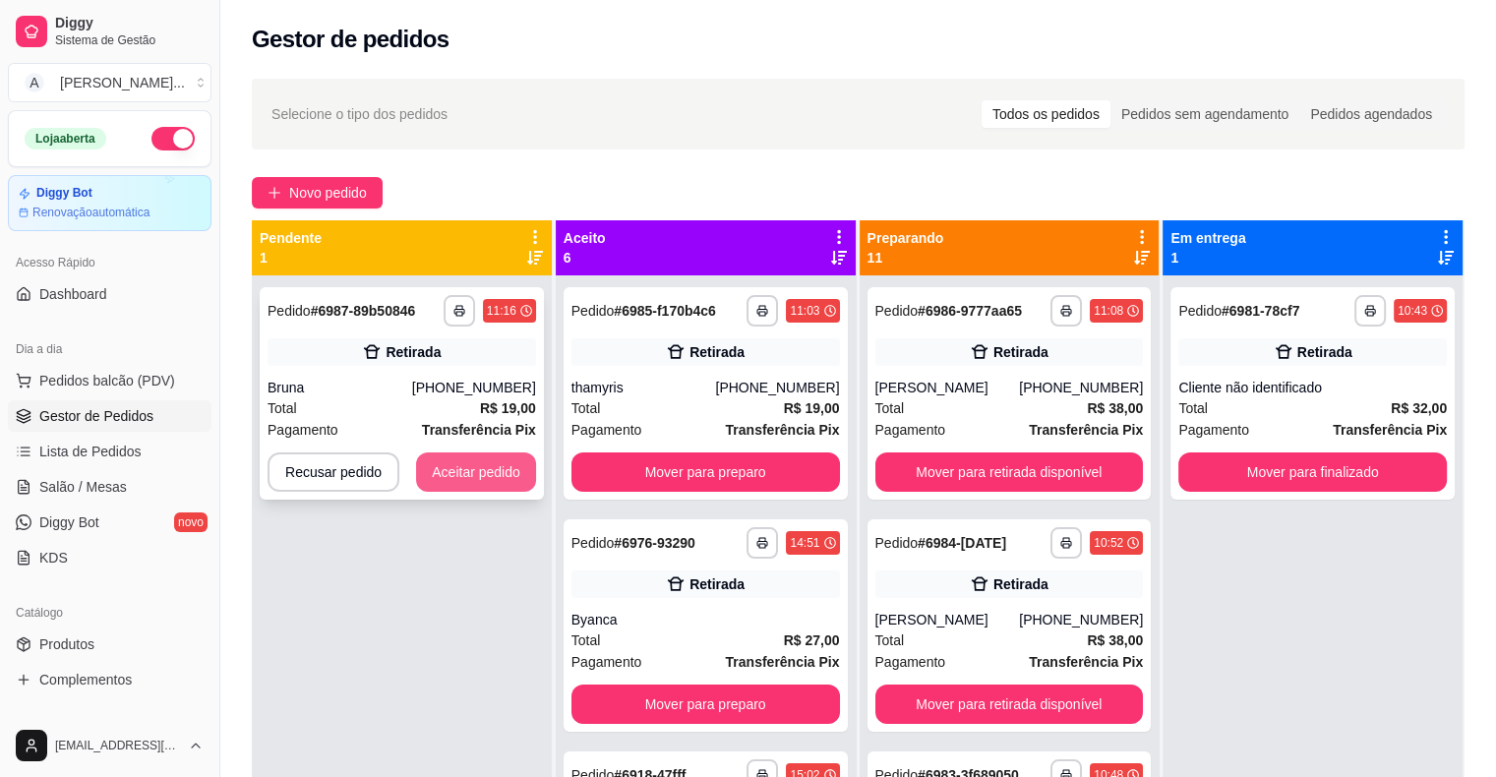
click at [482, 470] on button "Aceitar pedido" at bounding box center [476, 471] width 120 height 39
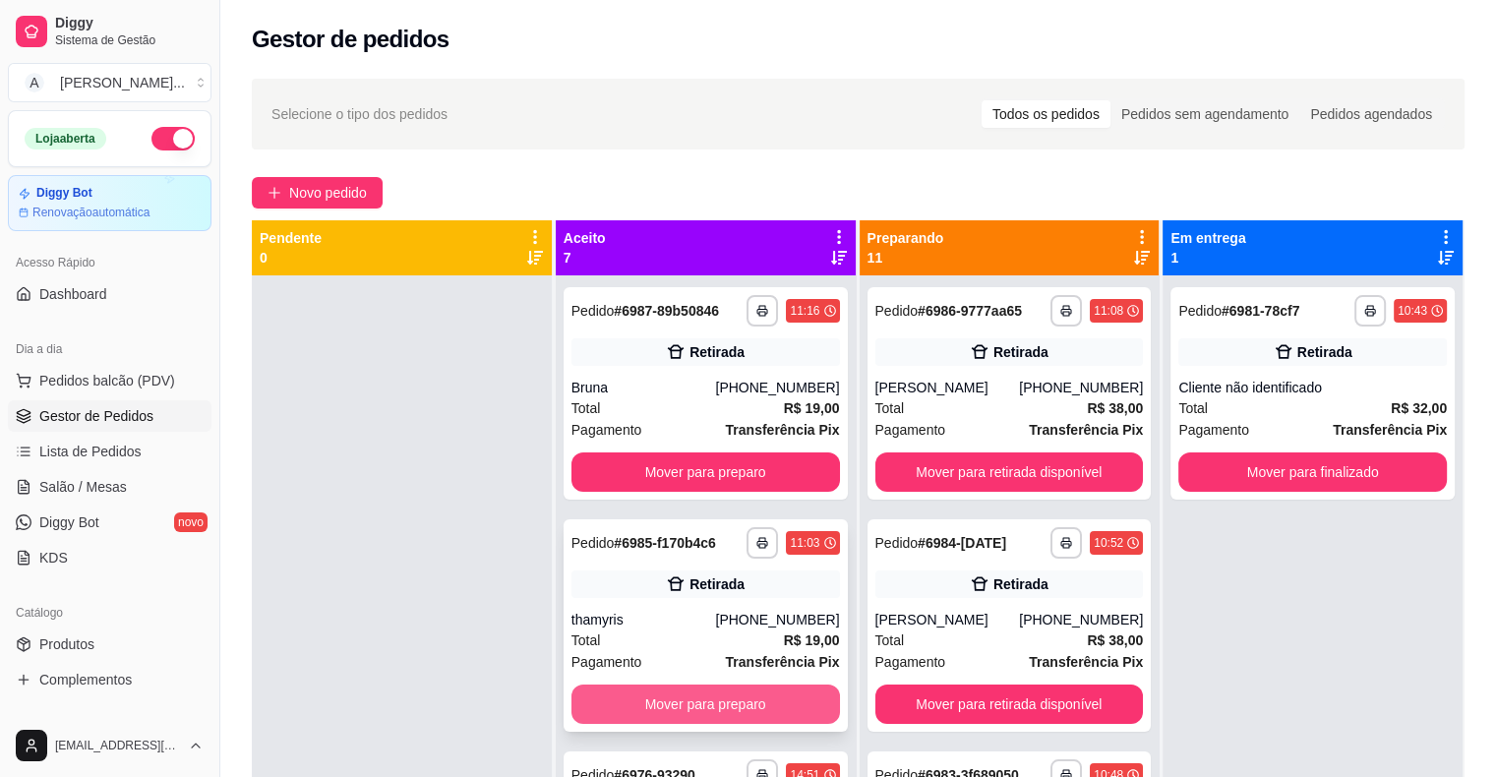
click at [683, 699] on button "Mover para preparo" at bounding box center [705, 704] width 268 height 39
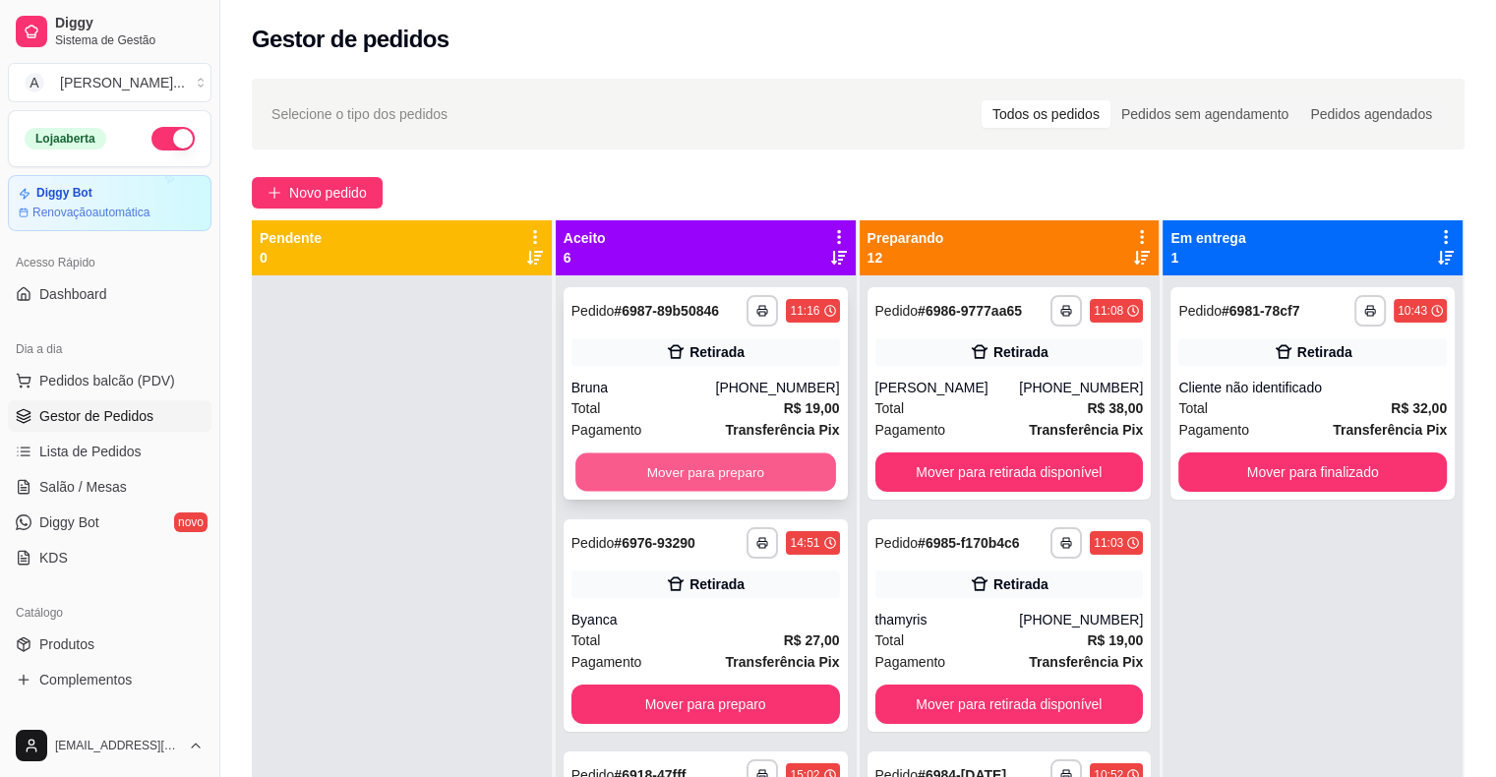
click at [693, 470] on button "Mover para preparo" at bounding box center [705, 472] width 261 height 38
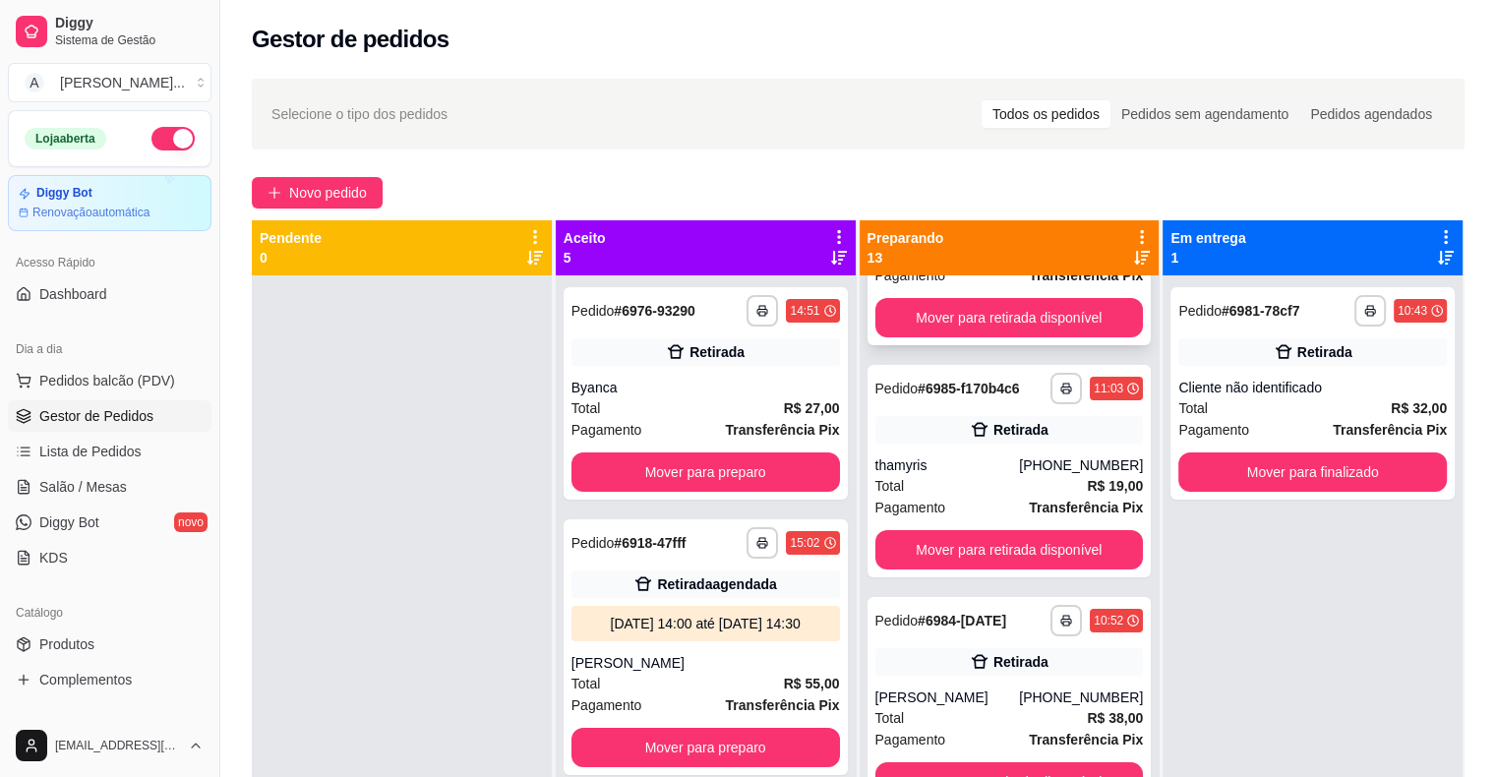
scroll to position [492, 0]
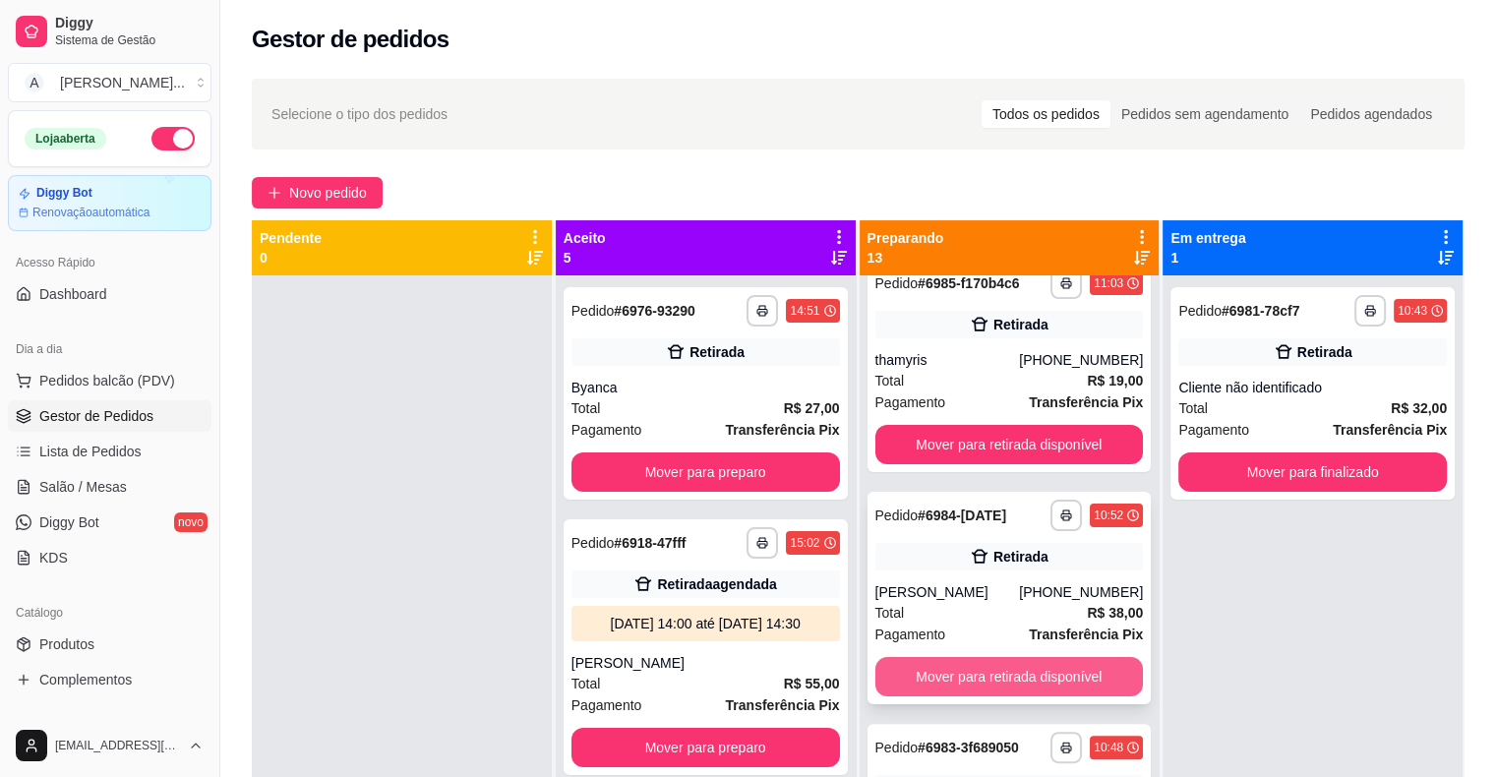
click at [927, 681] on button "Mover para retirada disponível" at bounding box center [1009, 676] width 268 height 39
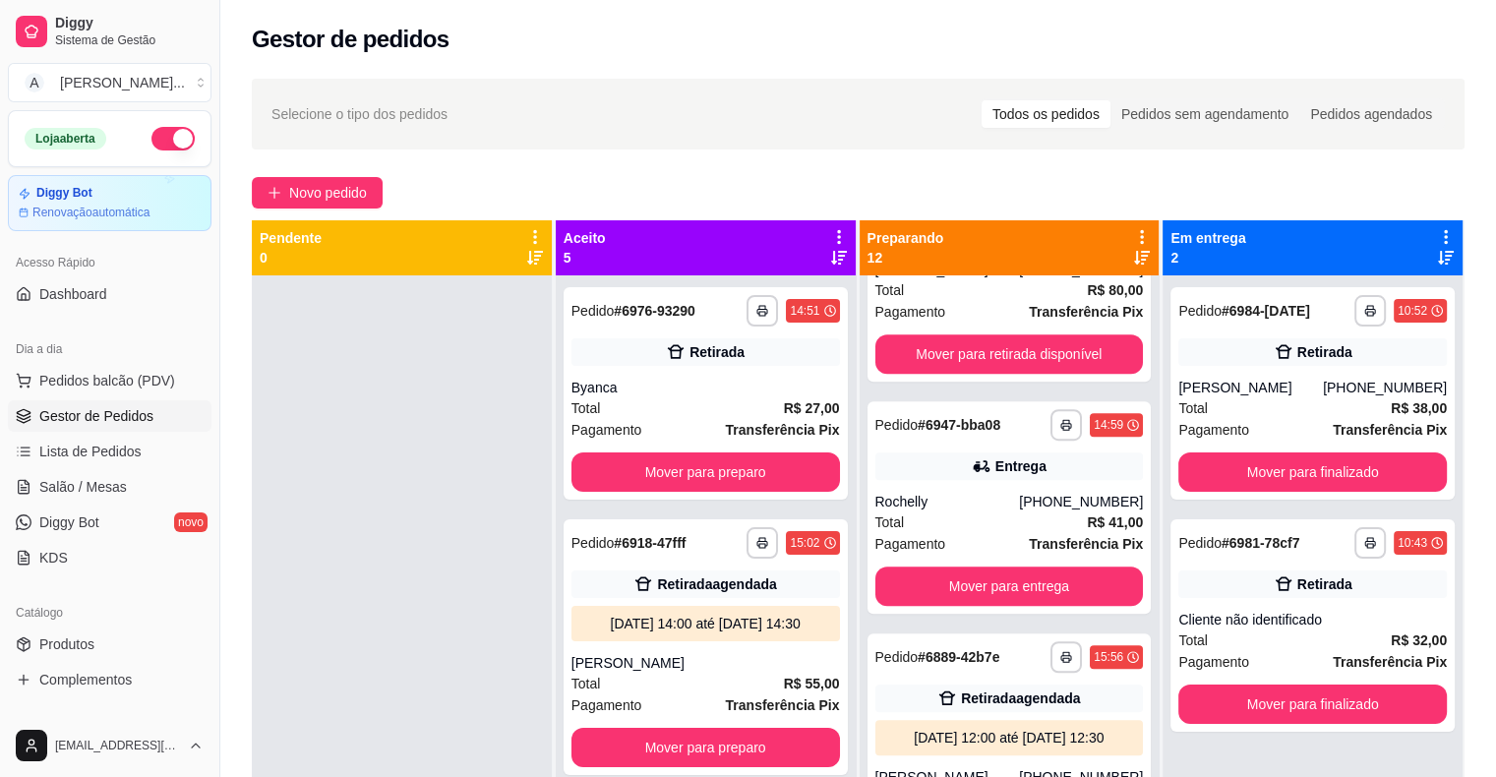
scroll to position [1377, 0]
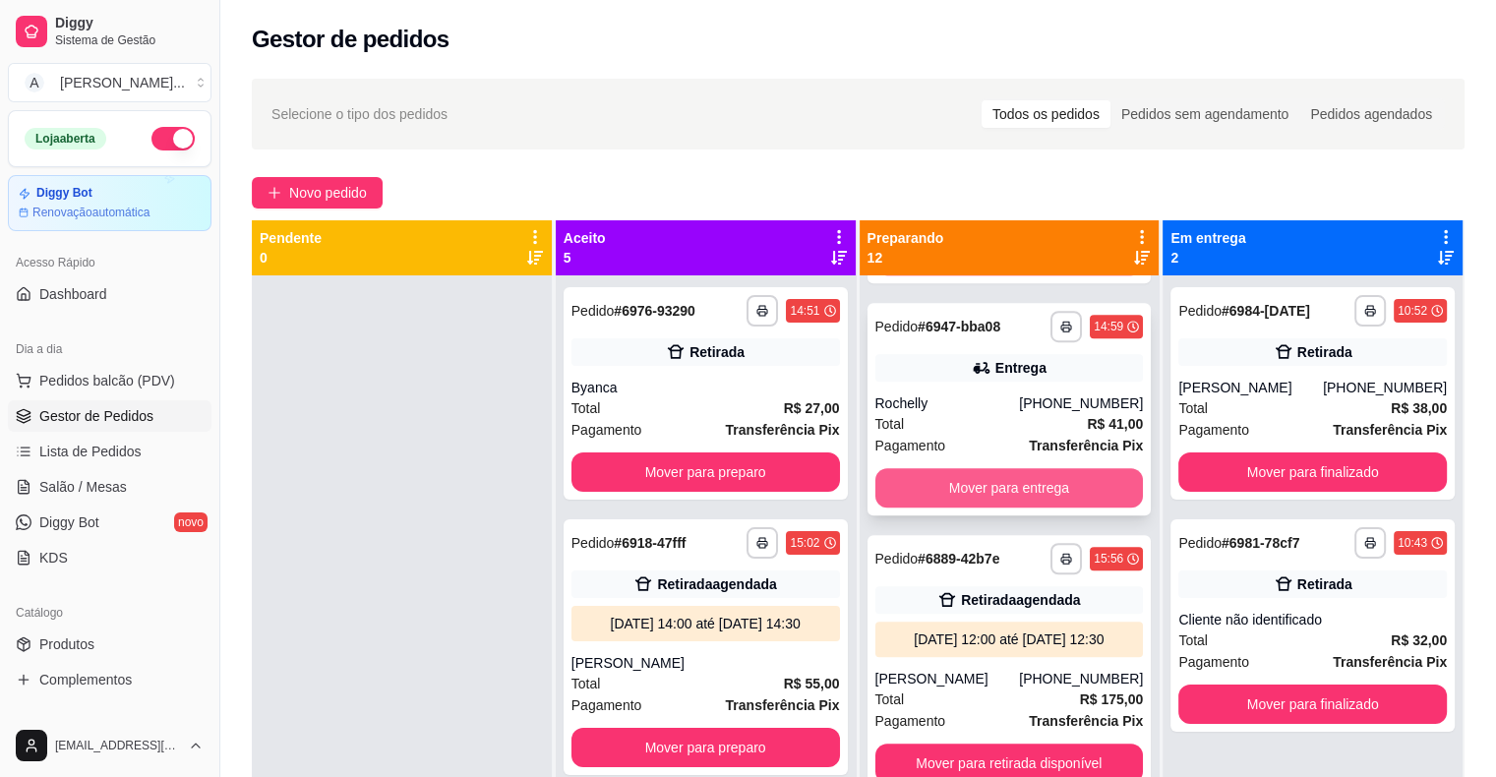
click at [981, 498] on button "Mover para entrega" at bounding box center [1009, 487] width 268 height 39
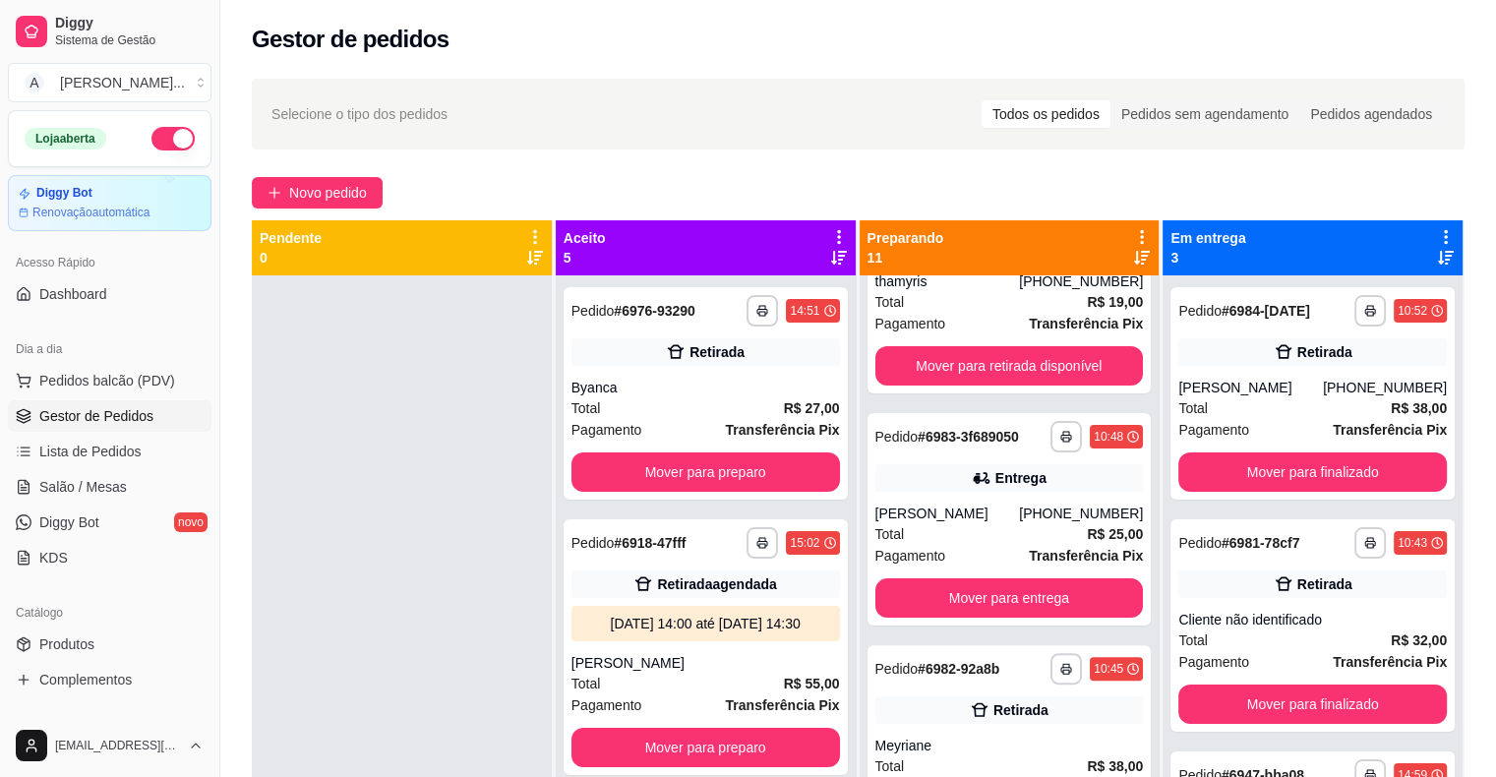
scroll to position [492, 0]
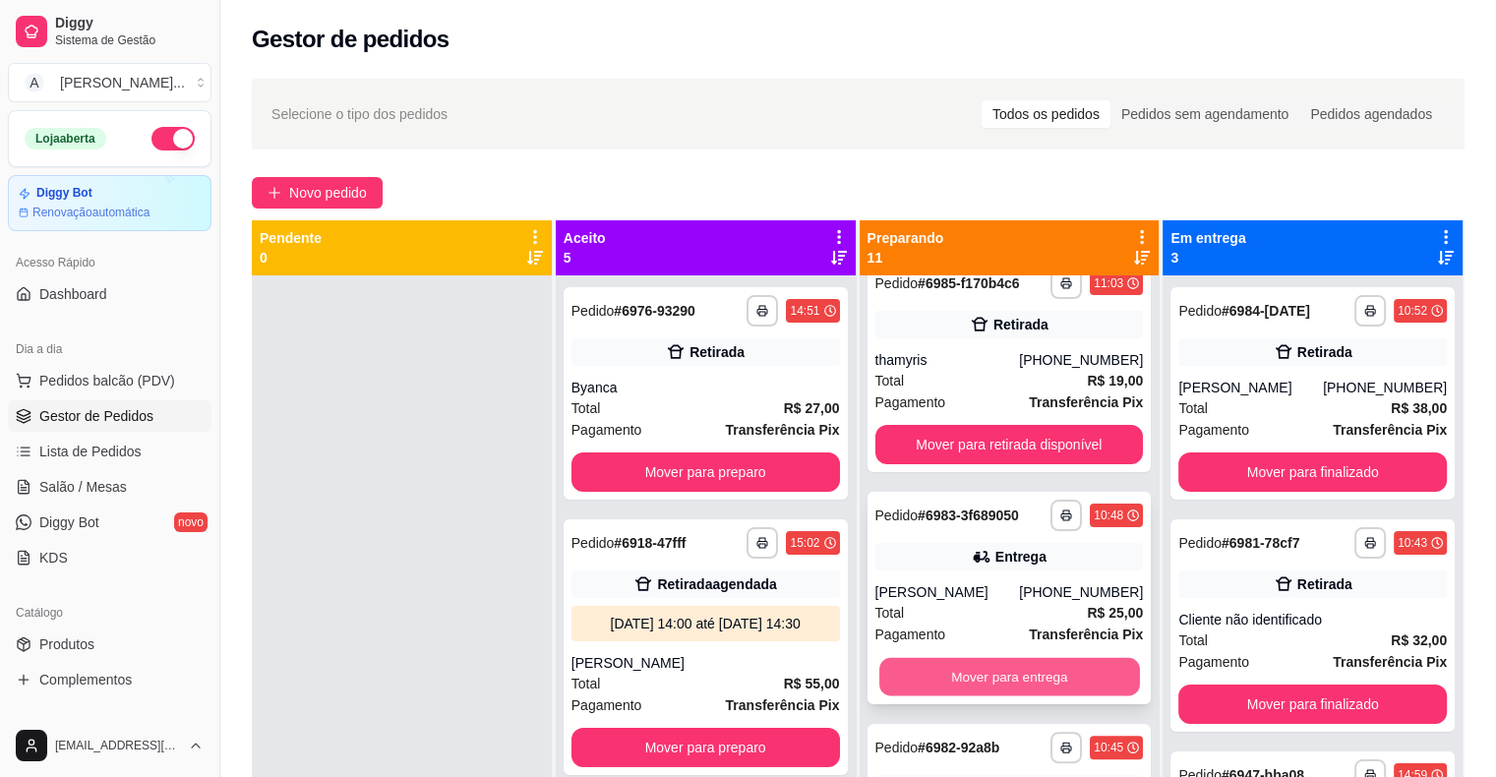
click at [1039, 673] on button "Mover para entrega" at bounding box center [1009, 677] width 261 height 38
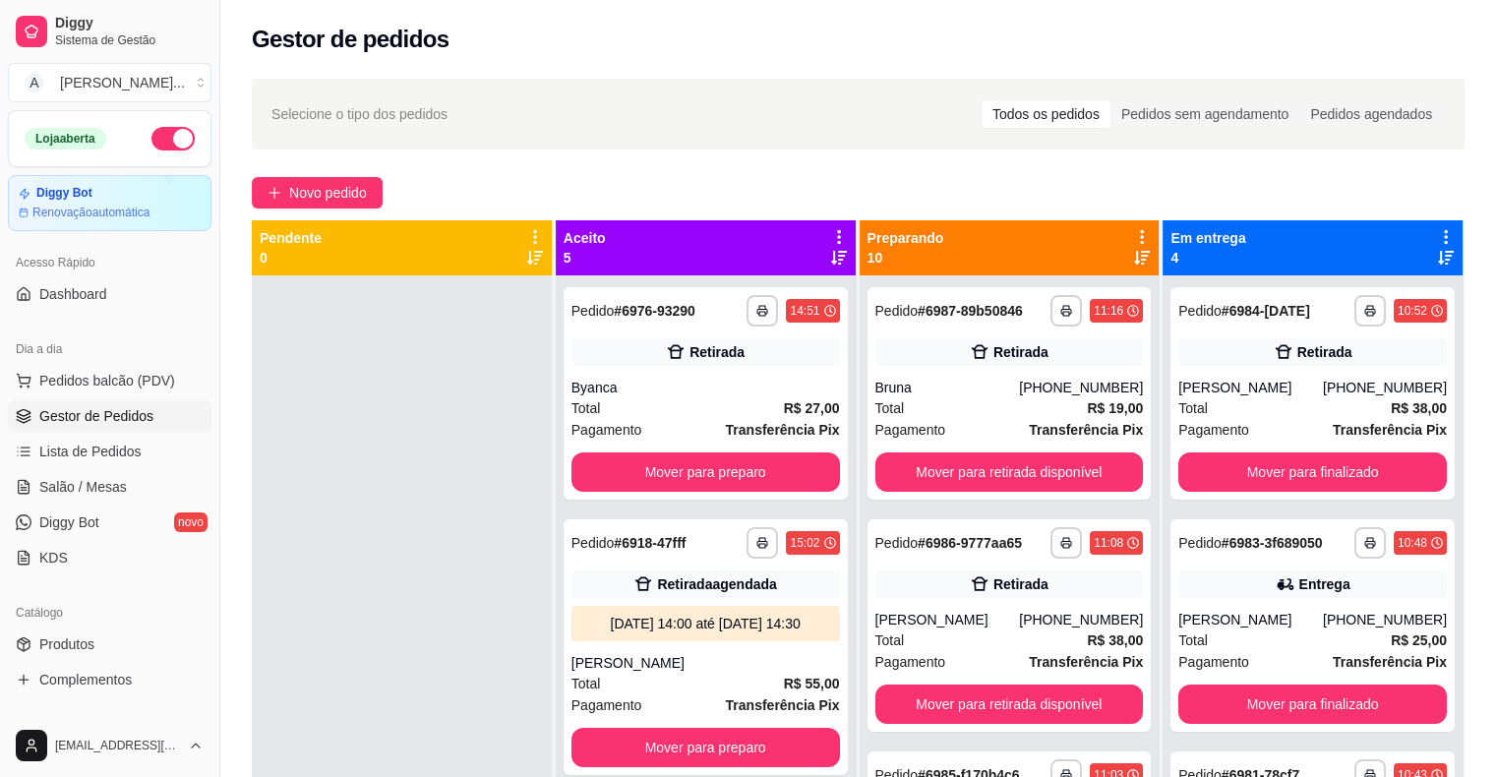
scroll to position [0, 0]
click at [1061, 463] on button "Mover para retirada disponível" at bounding box center [1009, 471] width 268 height 39
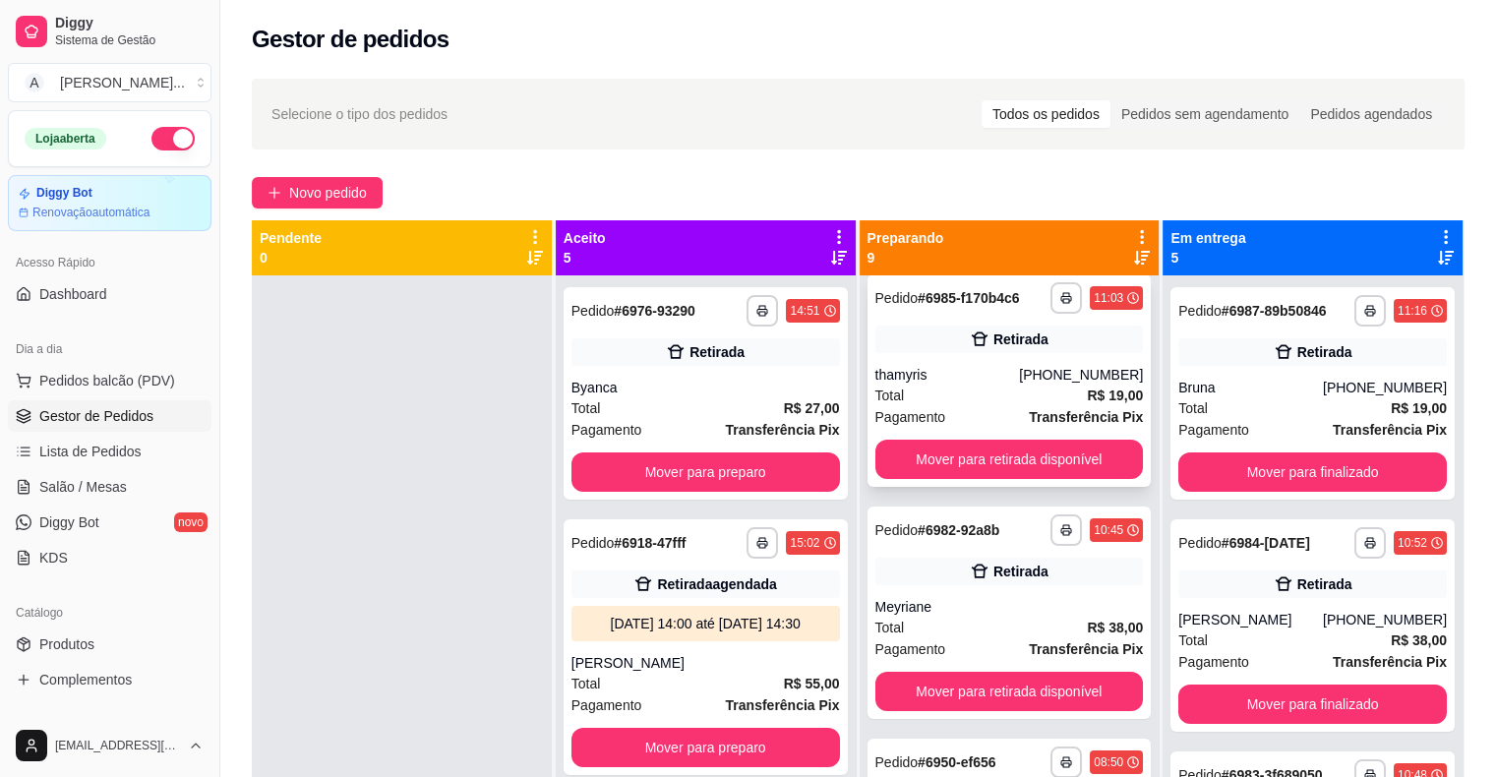
scroll to position [295, 0]
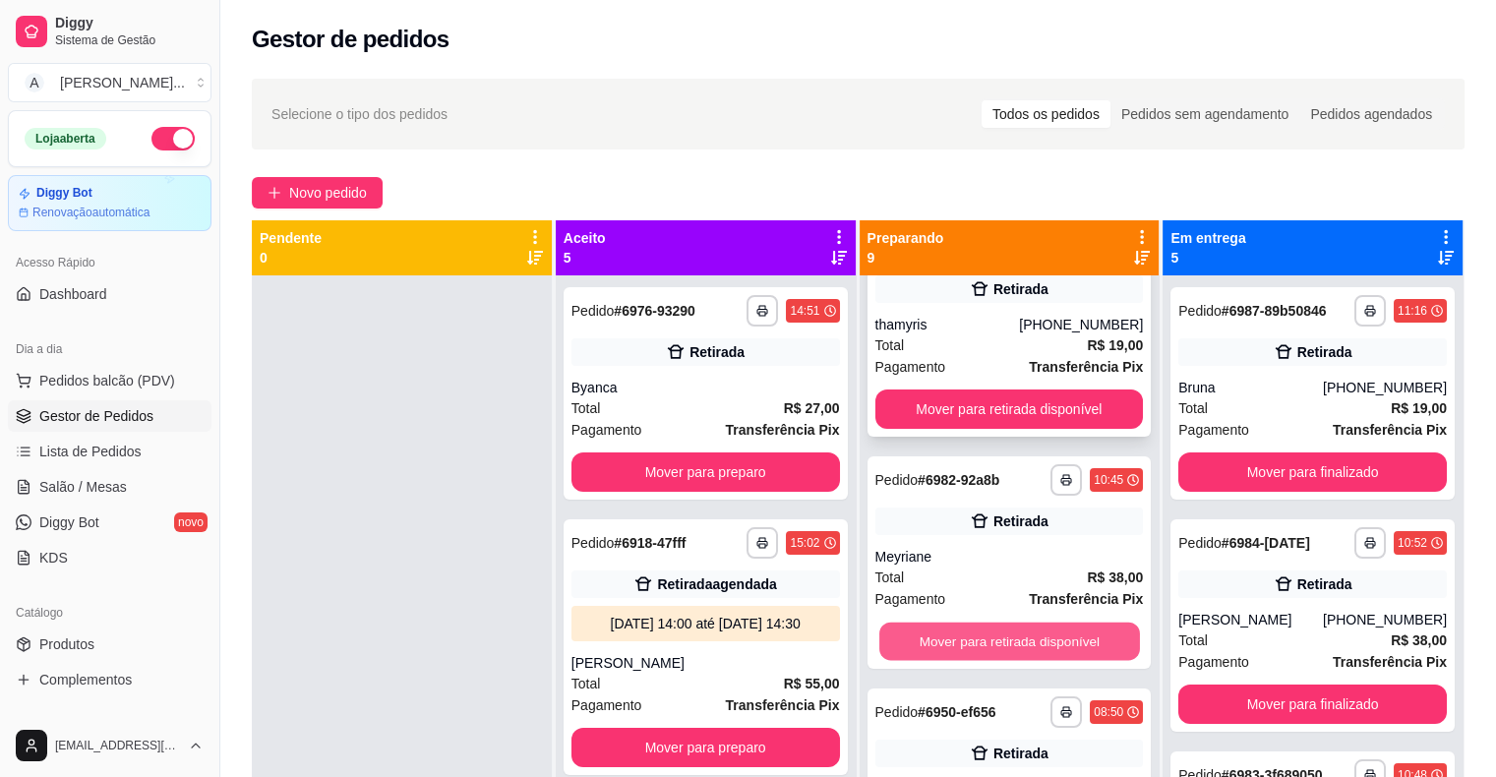
click at [1054, 640] on button "Mover para retirada disponível" at bounding box center [1009, 642] width 261 height 38
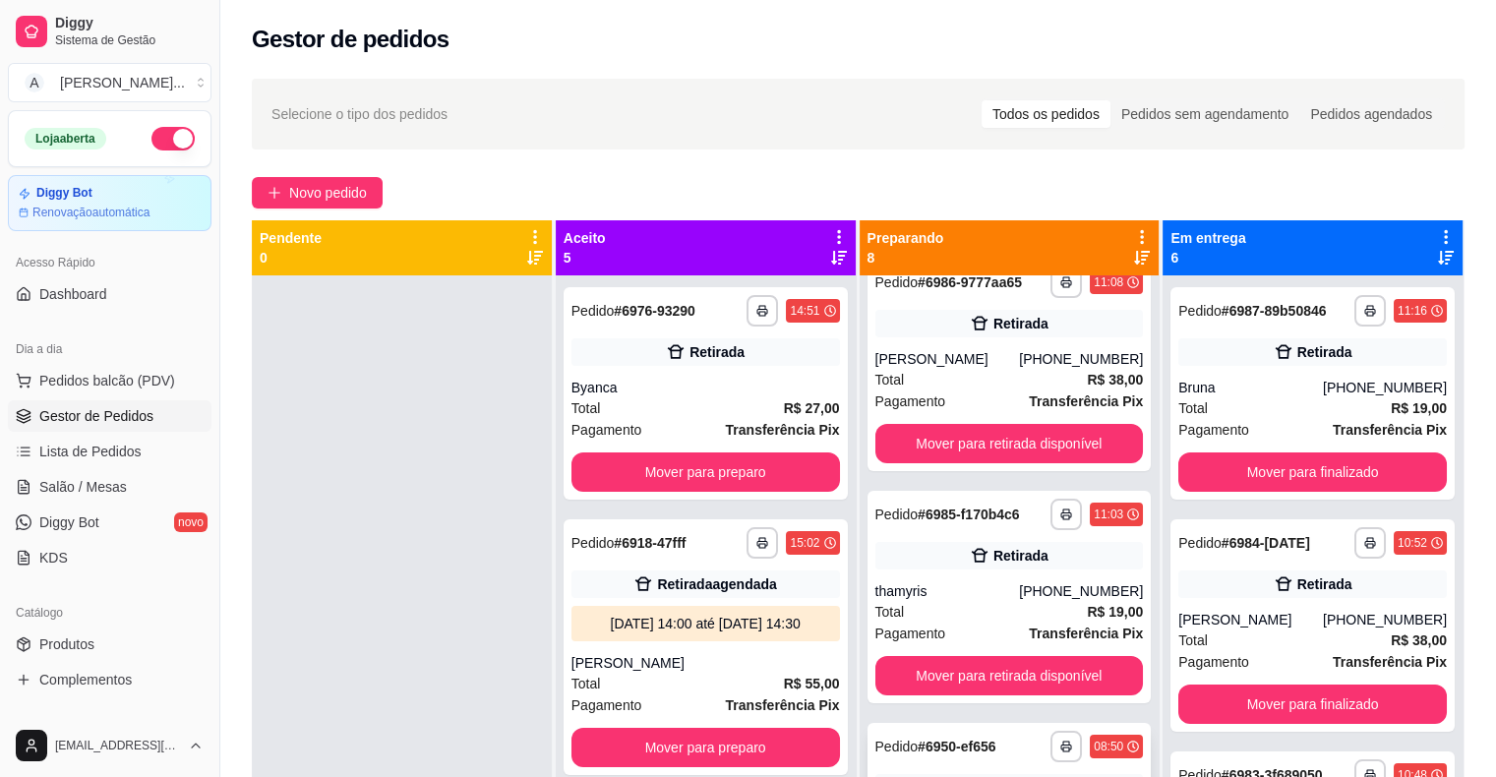
scroll to position [0, 0]
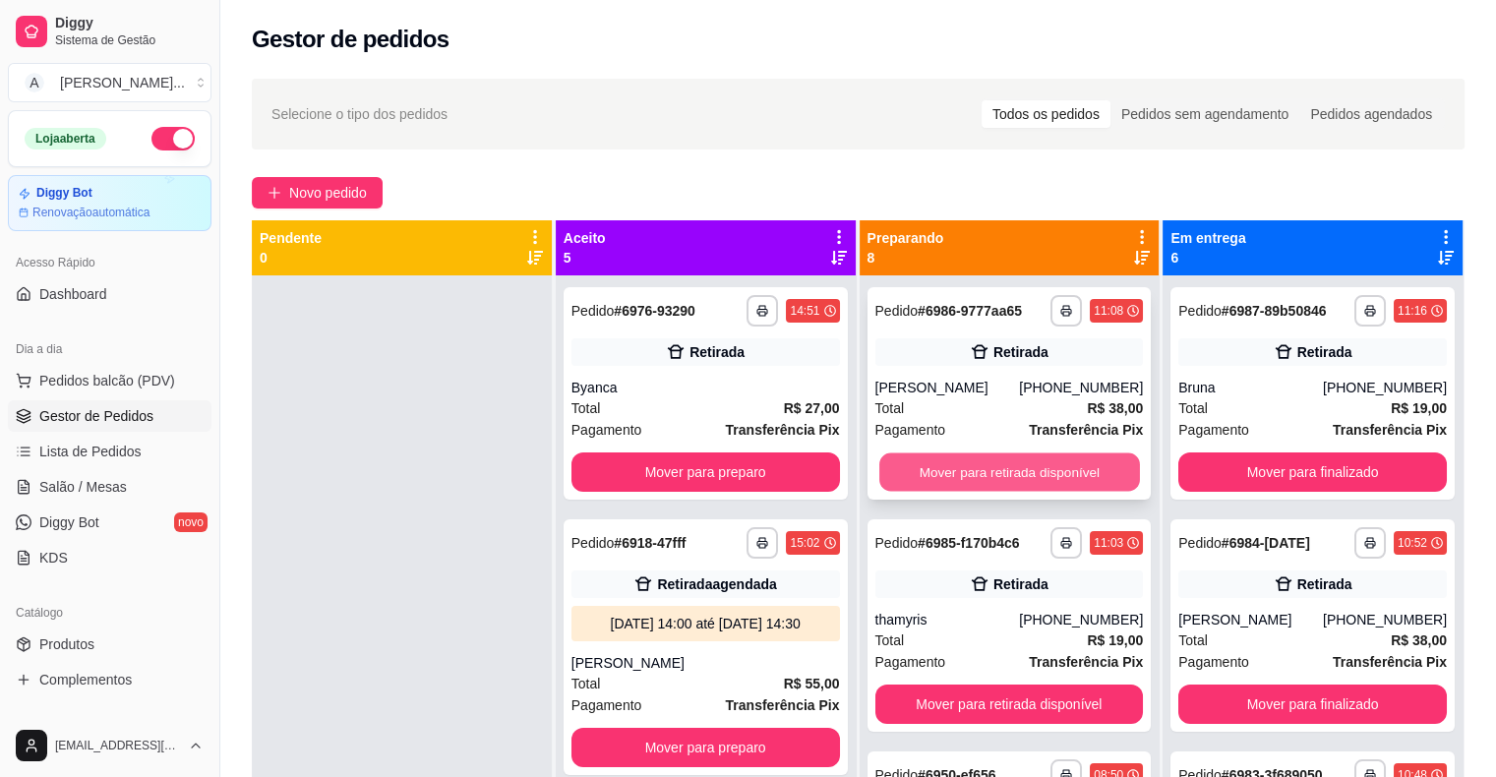
click at [1074, 475] on button "Mover para retirada disponível" at bounding box center [1009, 472] width 261 height 38
click at [956, 470] on button "Mover para retirada disponível" at bounding box center [1009, 472] width 261 height 38
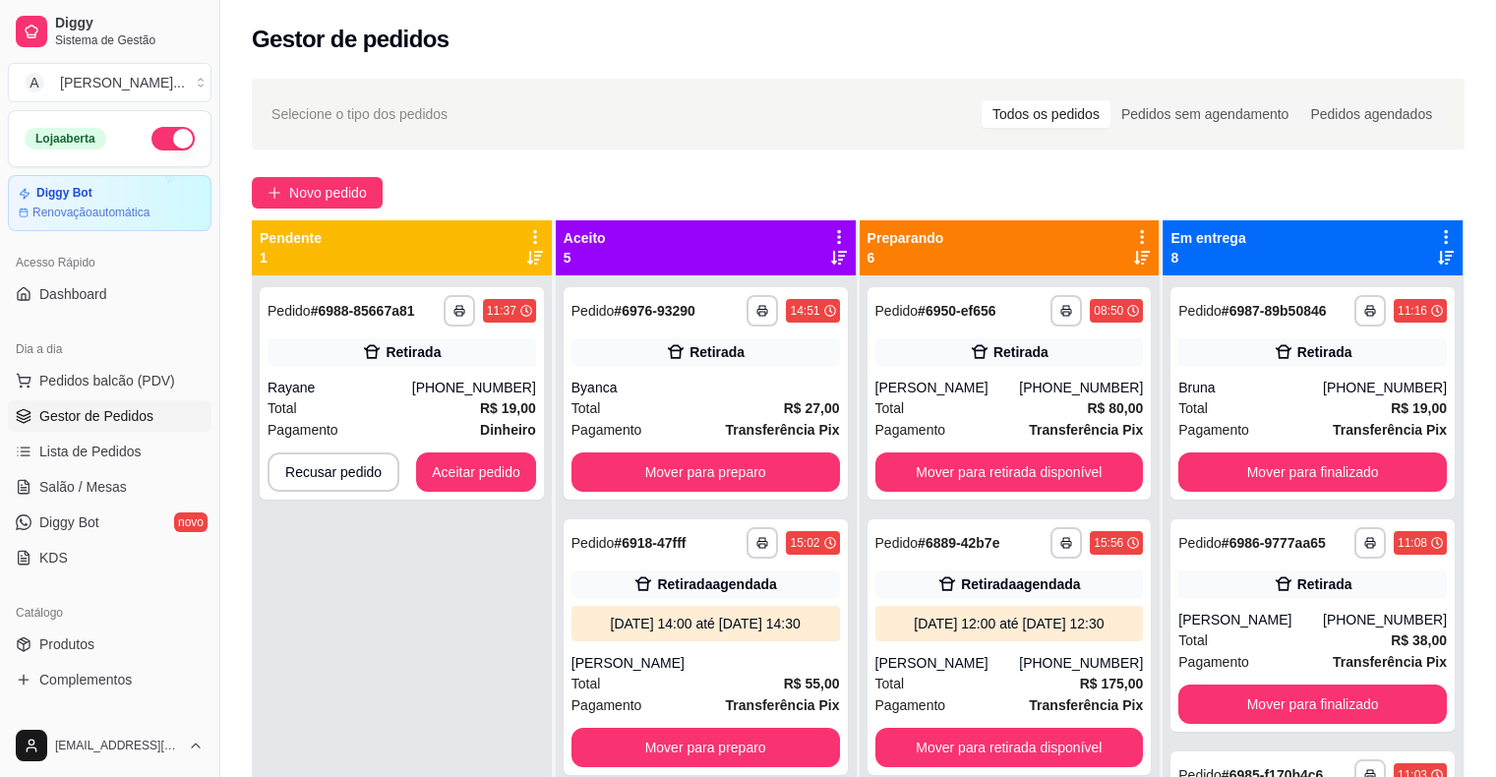
drag, startPoint x: 617, startPoint y: 116, endPoint x: 580, endPoint y: 218, distance: 108.6
click at [617, 116] on div "Selecione o tipo dos pedidos Todos os pedidos Pedidos sem agendamento Pedidos a…" at bounding box center [857, 113] width 1173 height 31
click at [471, 478] on button "Aceitar pedido" at bounding box center [476, 471] width 120 height 39
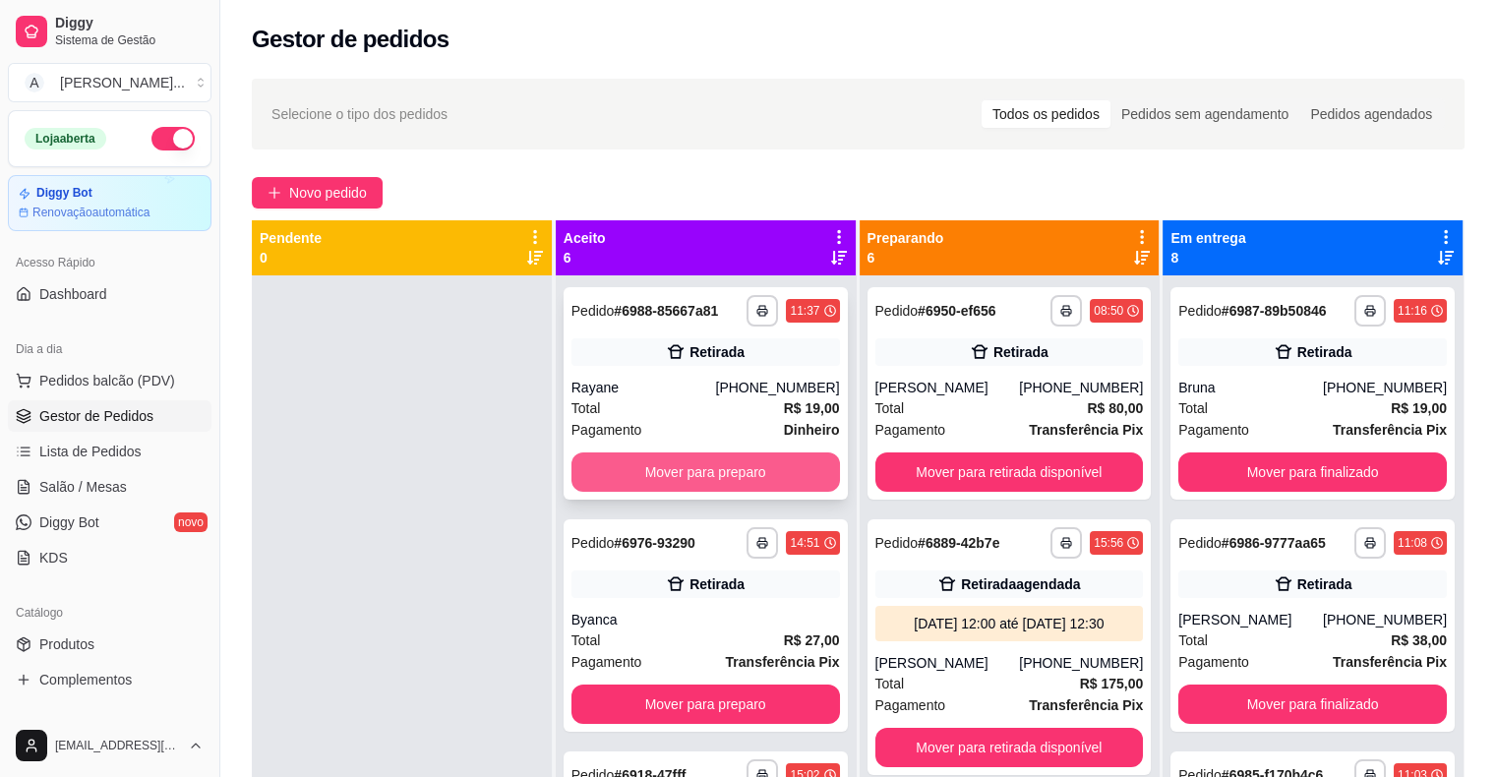
click at [634, 470] on button "Mover para preparo" at bounding box center [705, 471] width 268 height 39
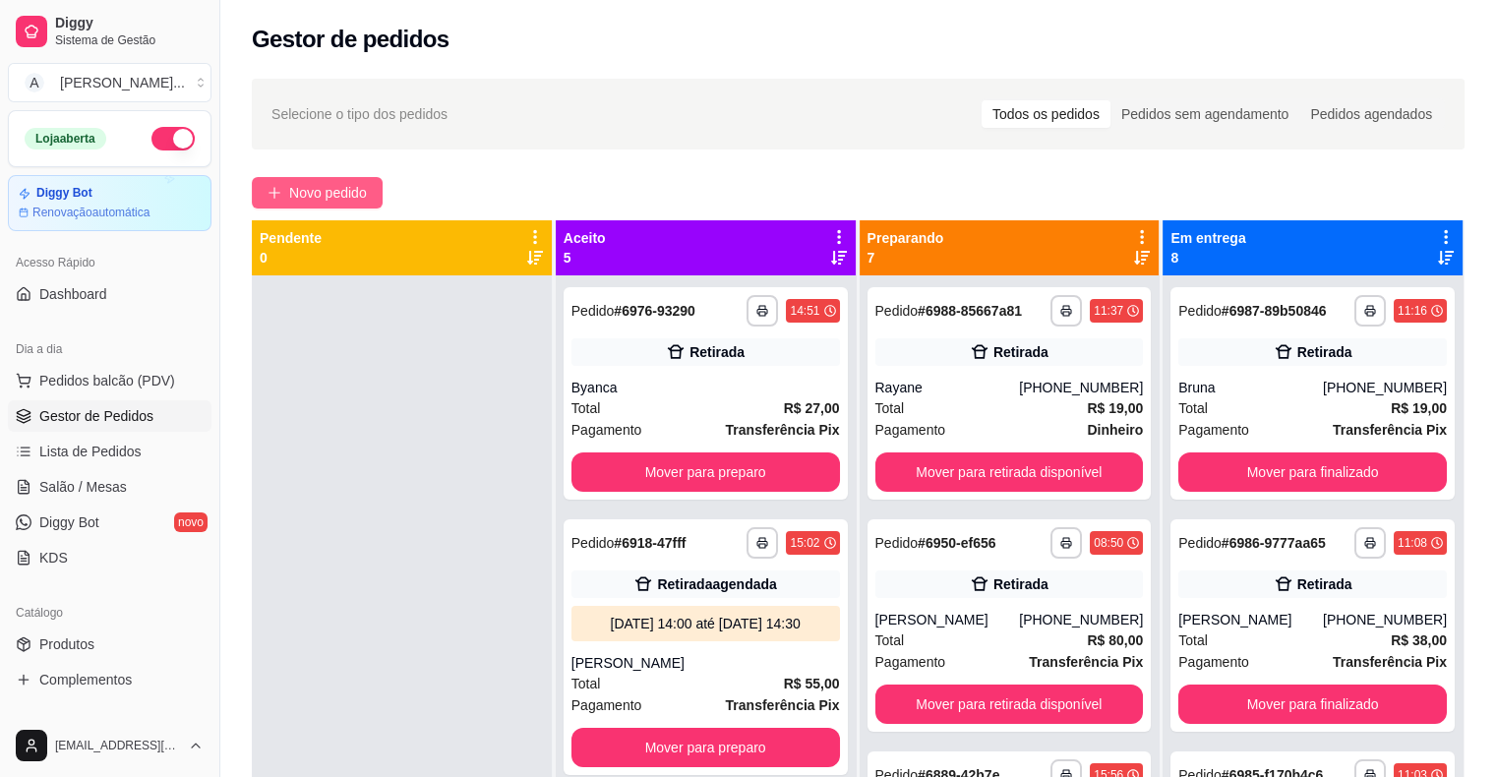
click at [324, 187] on span "Novo pedido" at bounding box center [328, 193] width 78 height 22
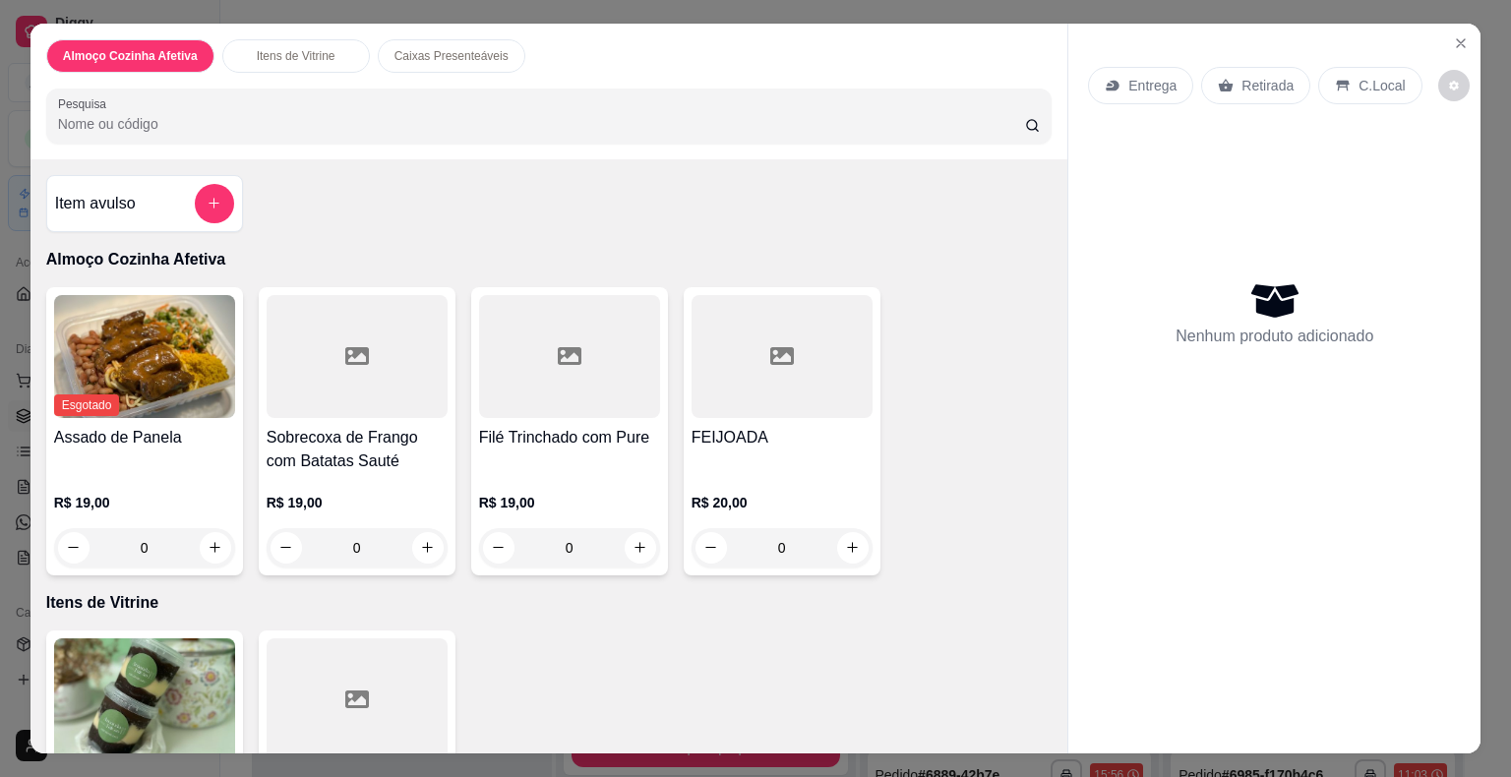
click at [165, 690] on img at bounding box center [144, 699] width 181 height 123
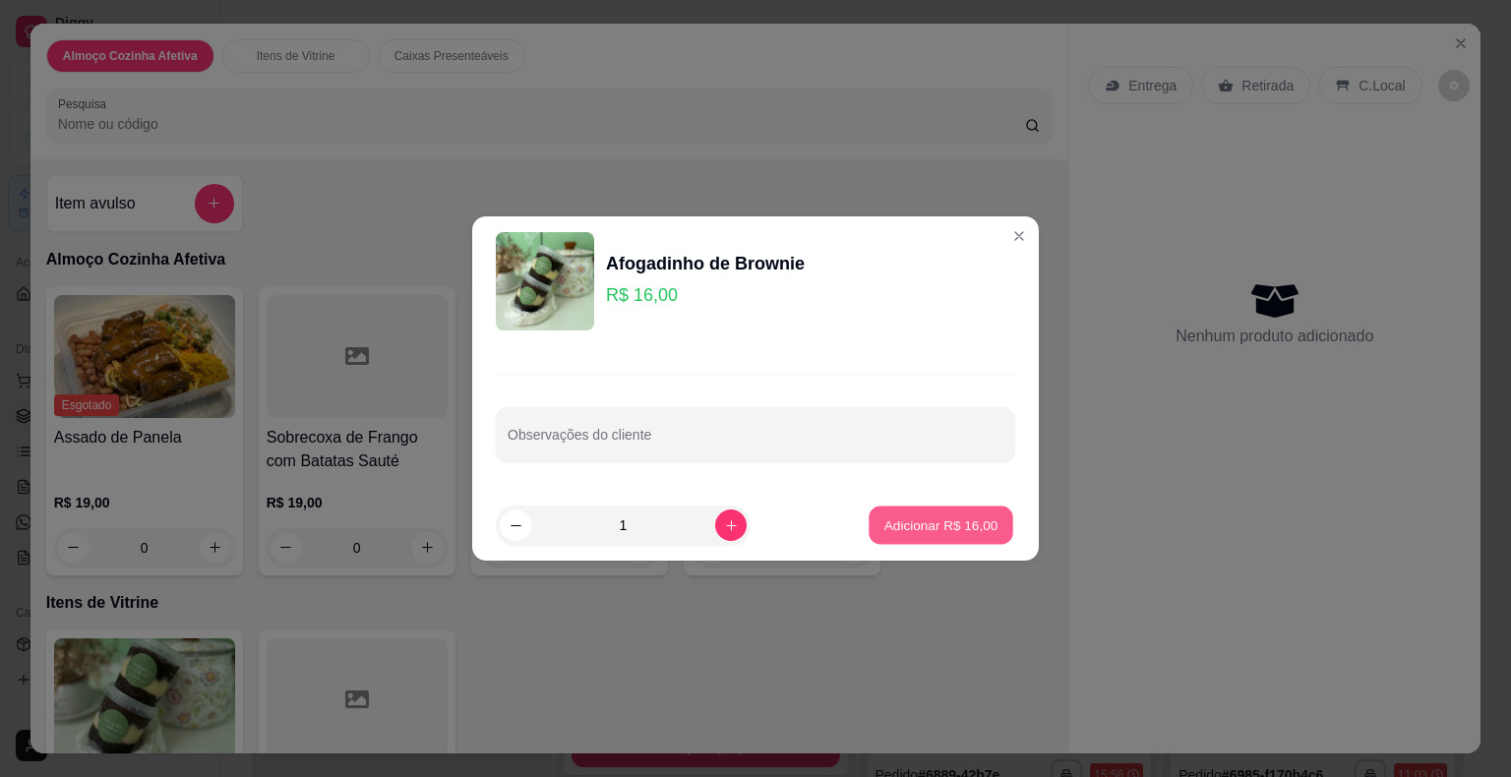
click at [895, 526] on p "Adicionar R$ 16,00" at bounding box center [941, 524] width 114 height 19
type input "1"
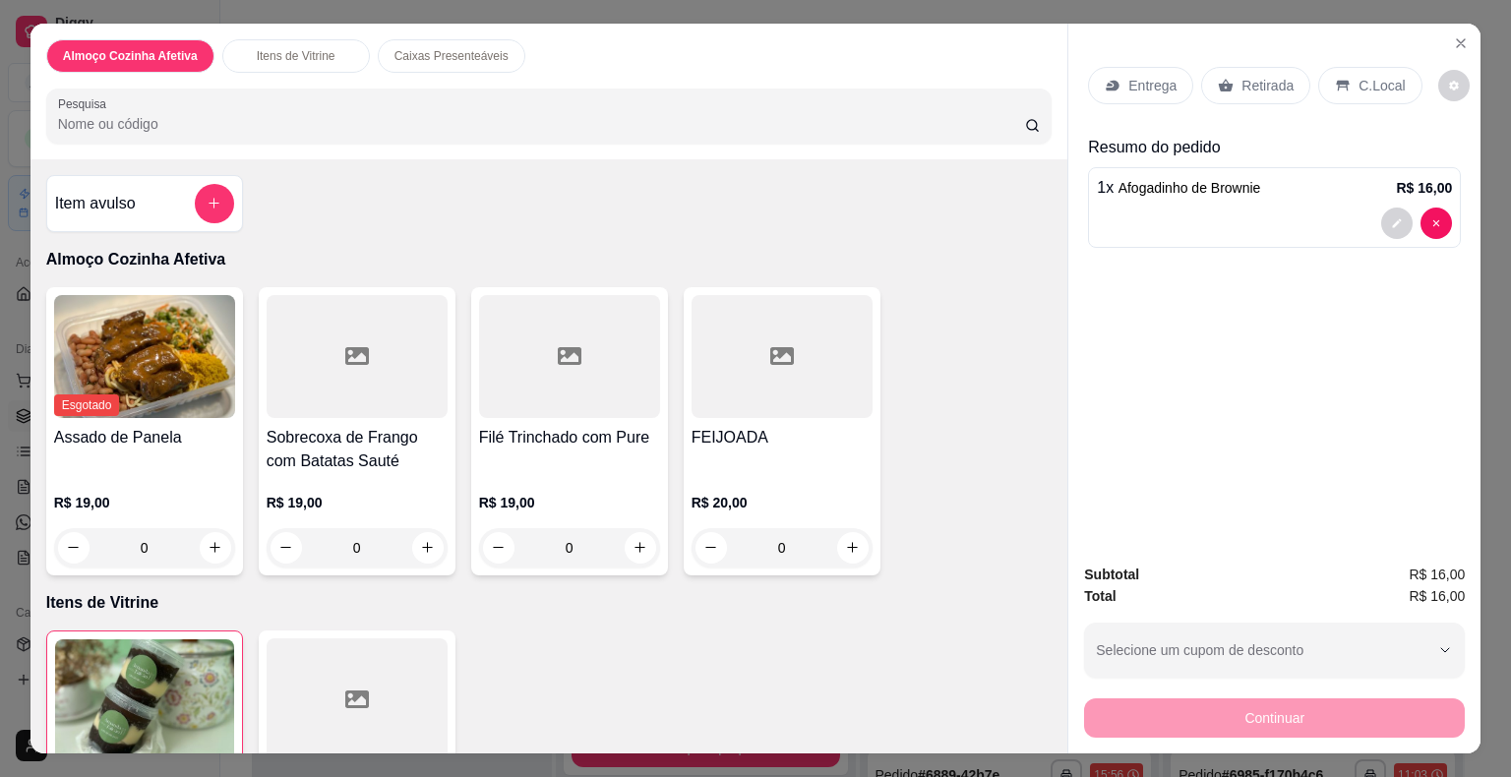
click at [1219, 72] on div "Retirada" at bounding box center [1255, 85] width 109 height 37
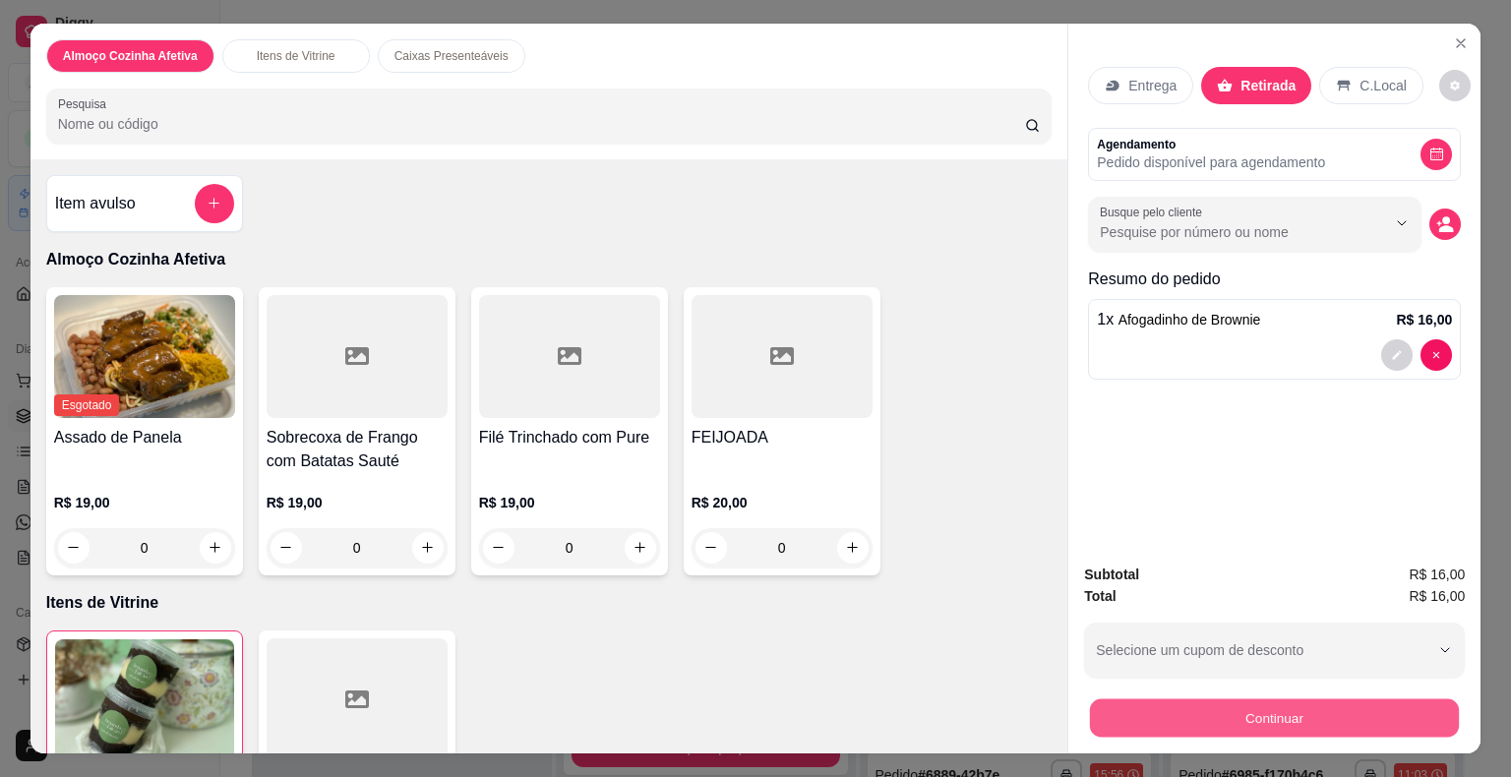
click at [1090, 707] on button "Continuar" at bounding box center [1274, 718] width 369 height 38
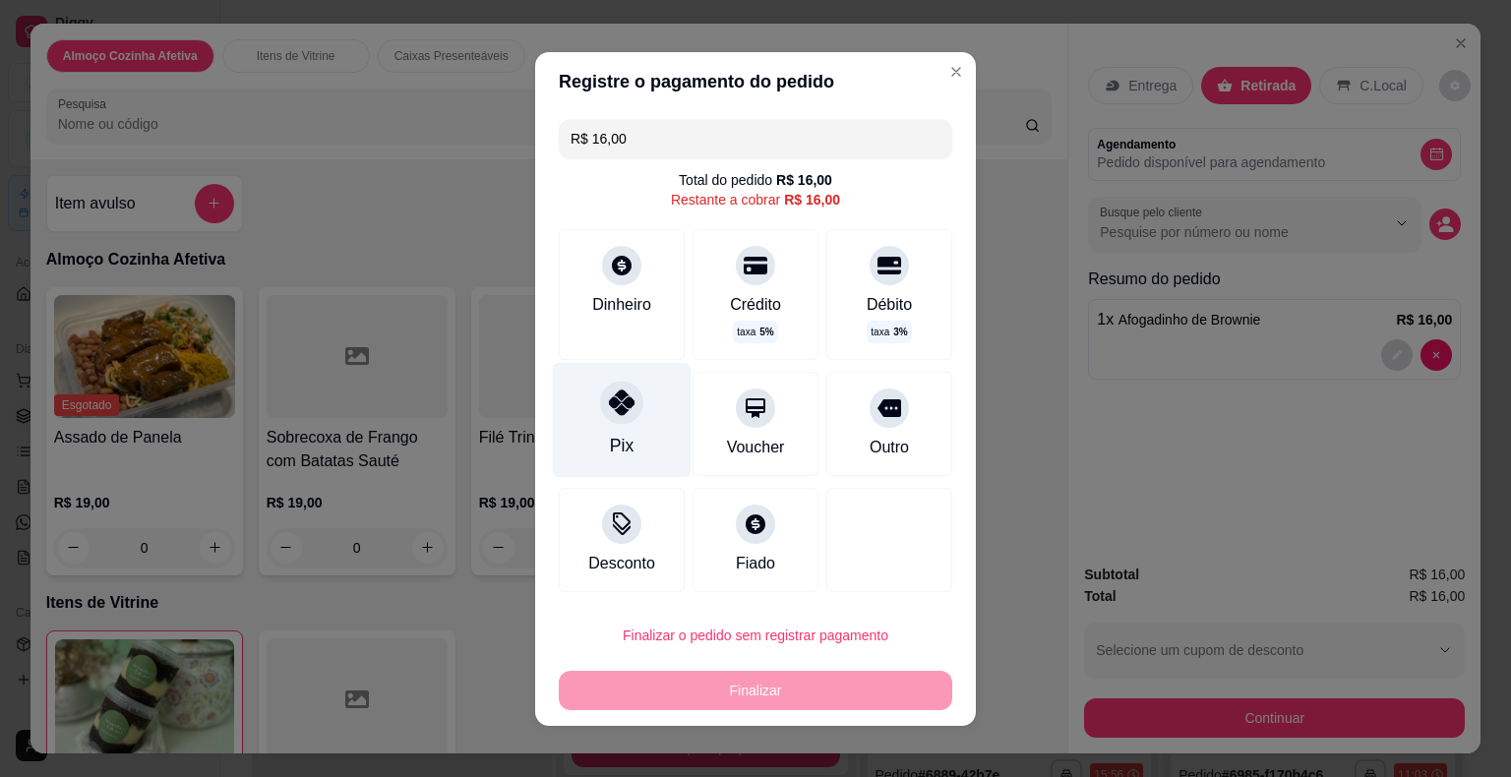
click at [624, 415] on div at bounding box center [621, 402] width 43 height 43
type input "R$ 0,00"
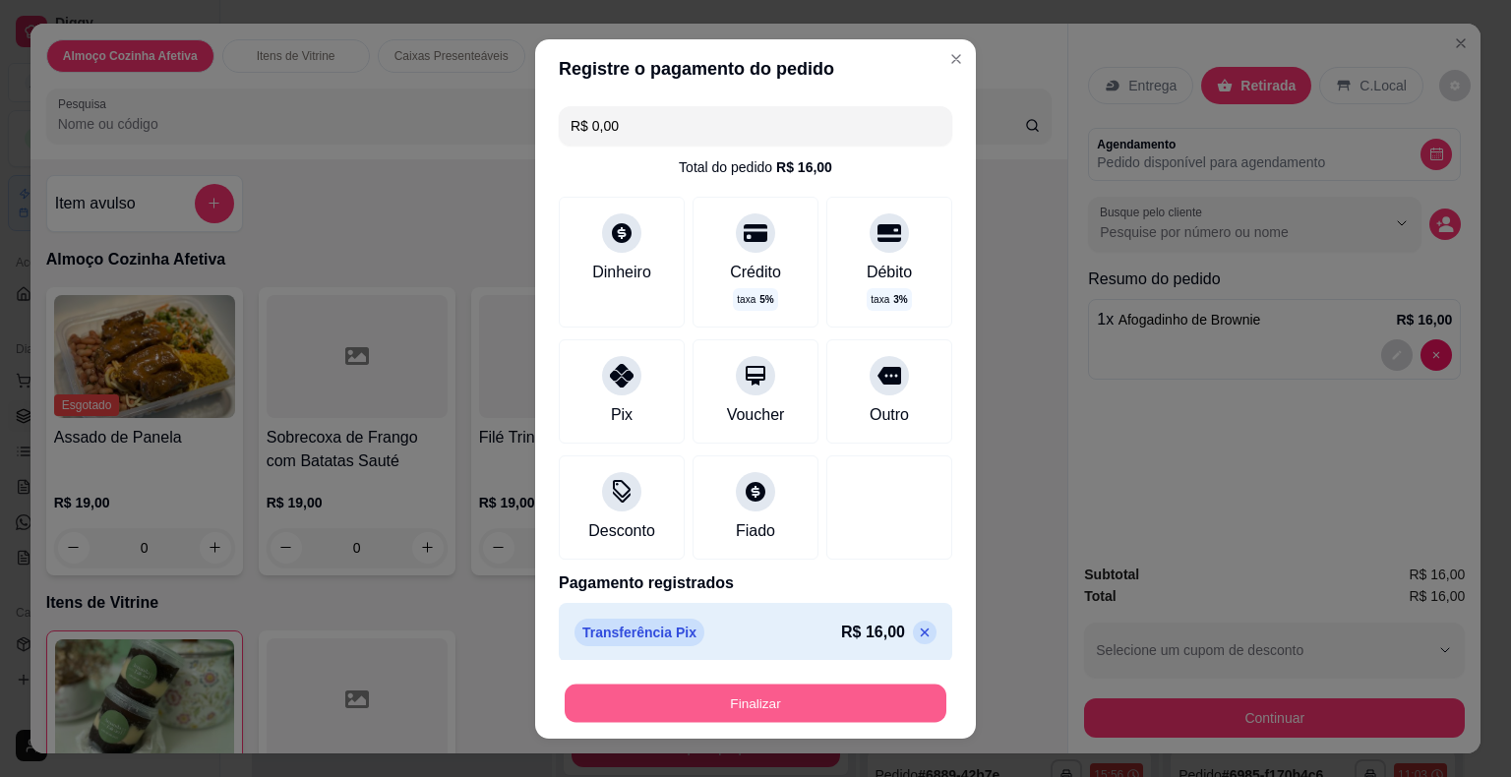
click at [683, 686] on button "Finalizar" at bounding box center [756, 703] width 382 height 38
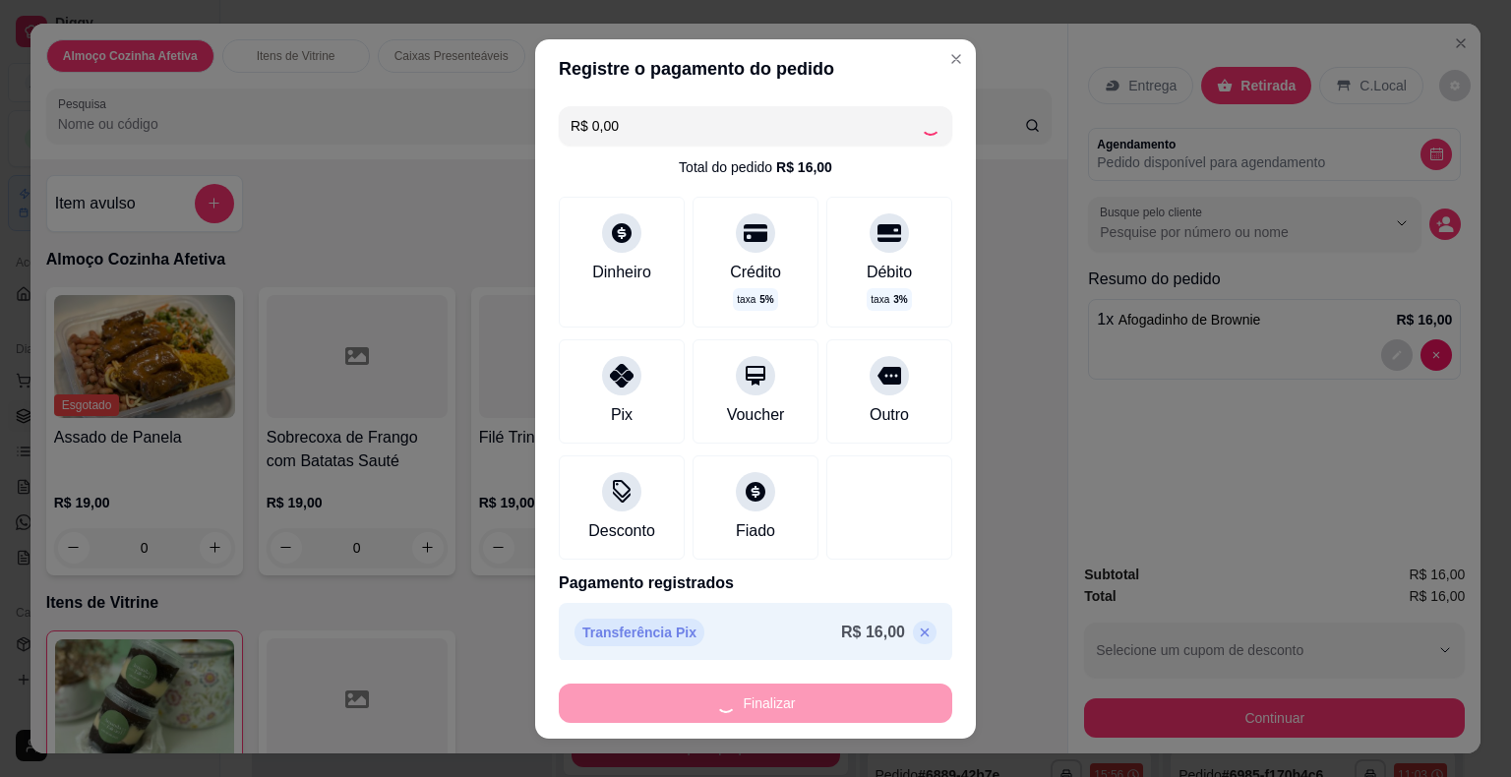
type input "0"
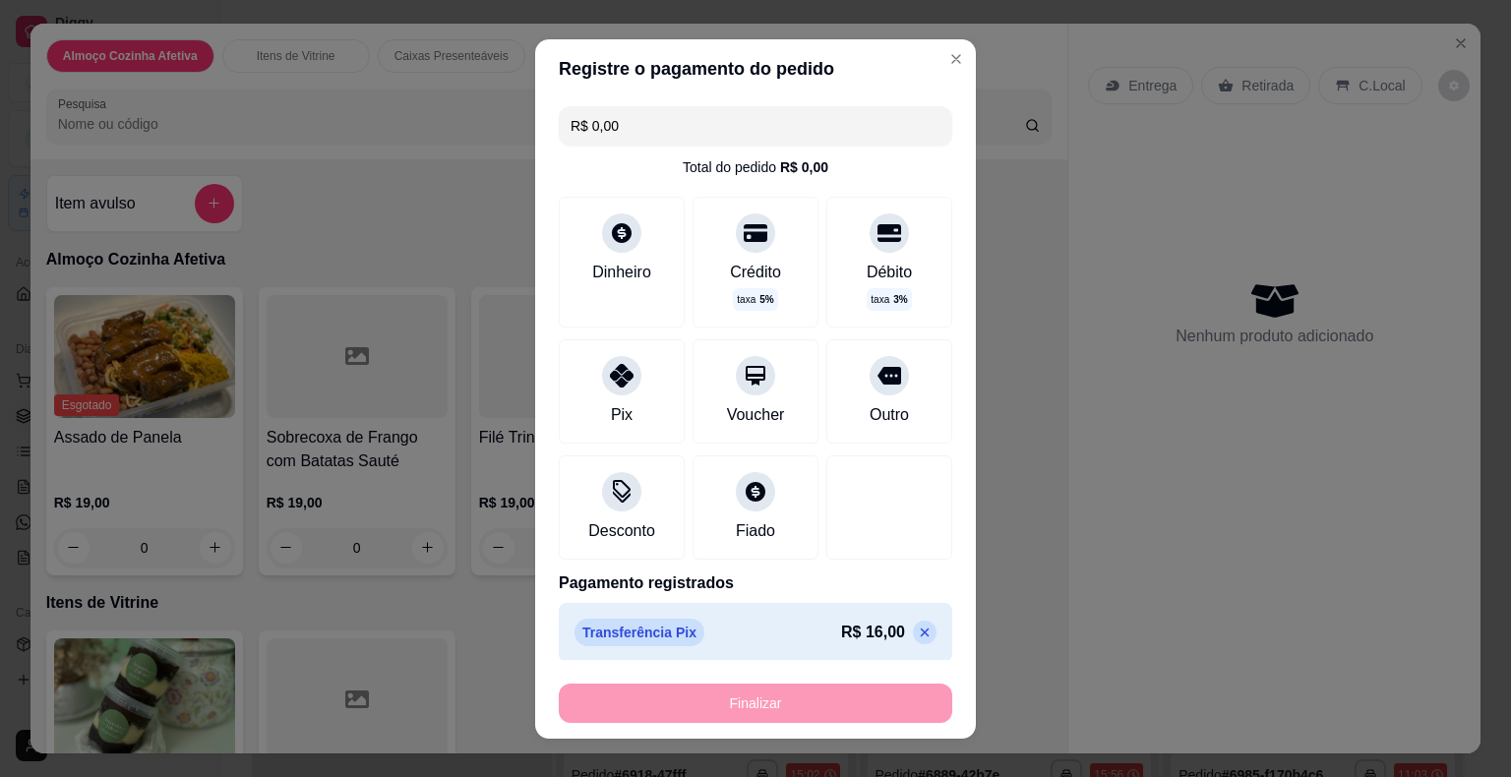
type input "-R$ 16,00"
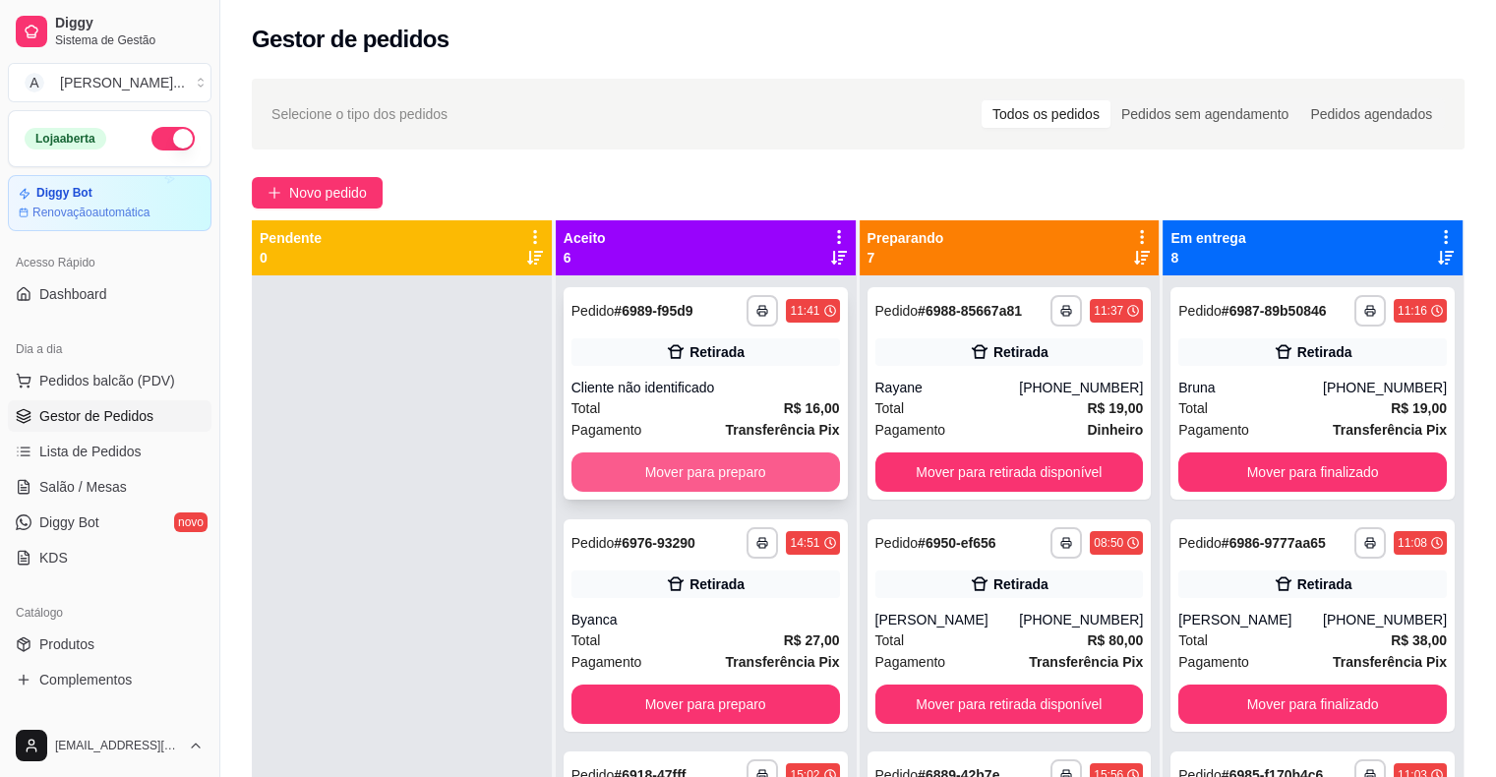
click at [684, 471] on button "Mover para preparo" at bounding box center [705, 471] width 268 height 39
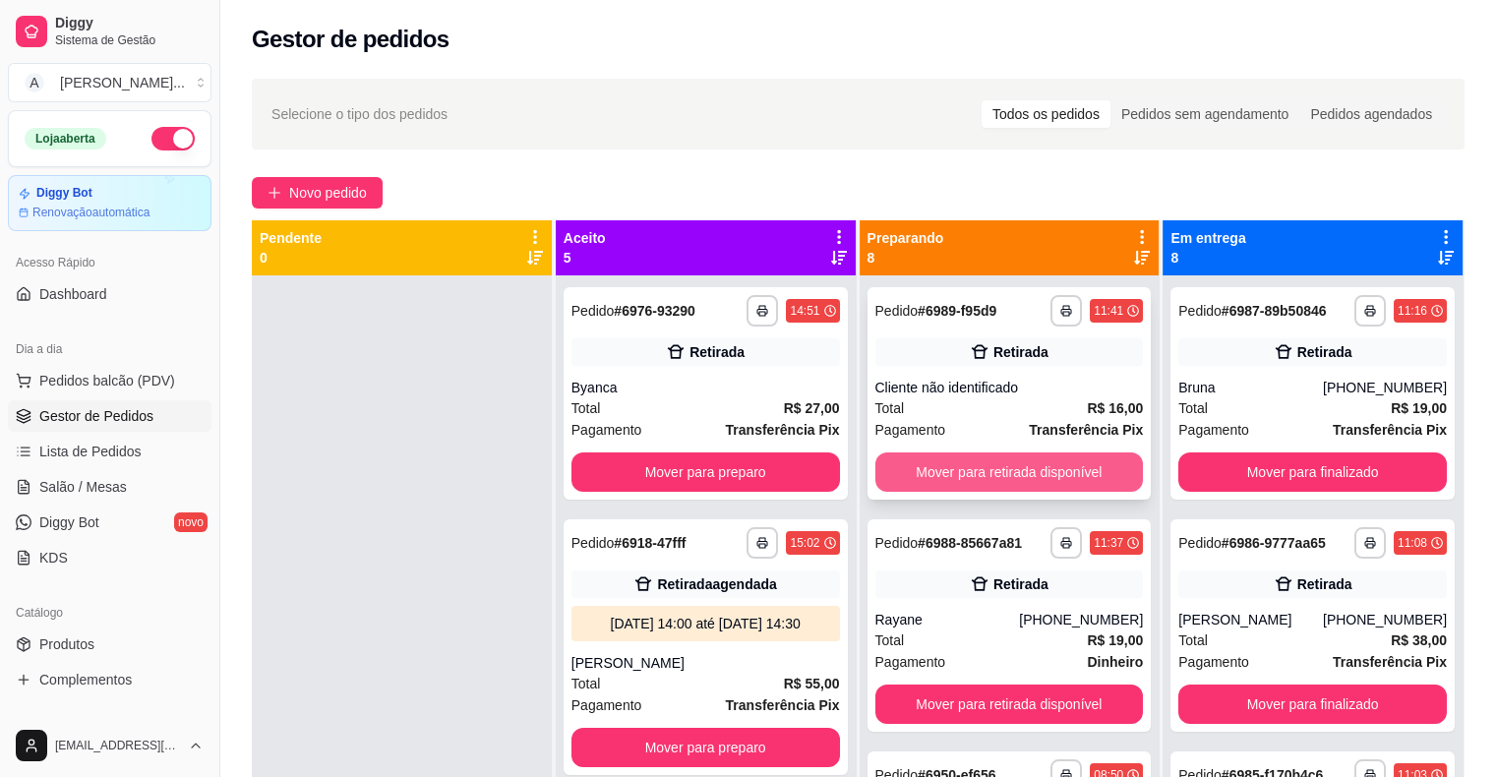
click at [916, 476] on button "Mover para retirada disponível" at bounding box center [1009, 471] width 268 height 39
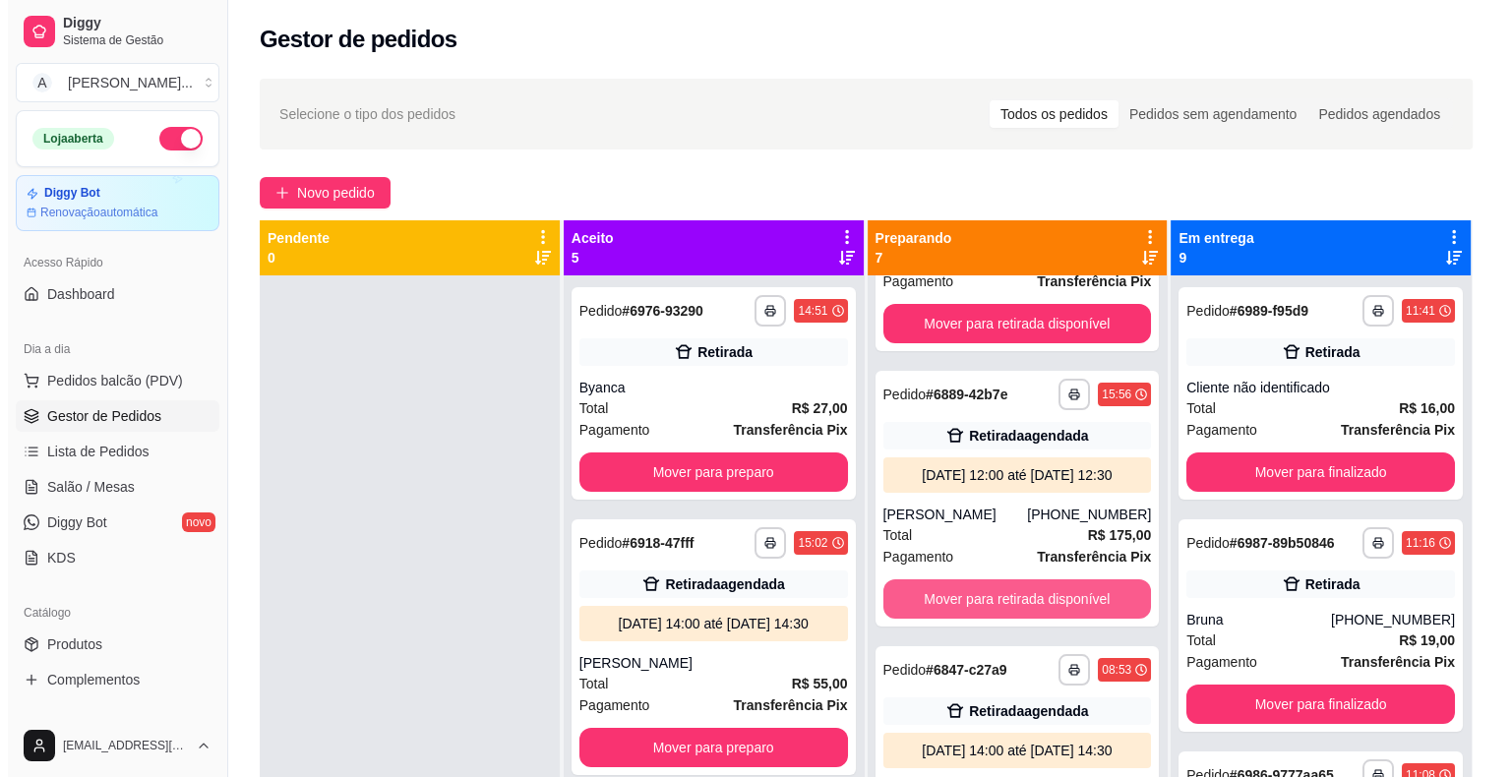
scroll to position [393, 0]
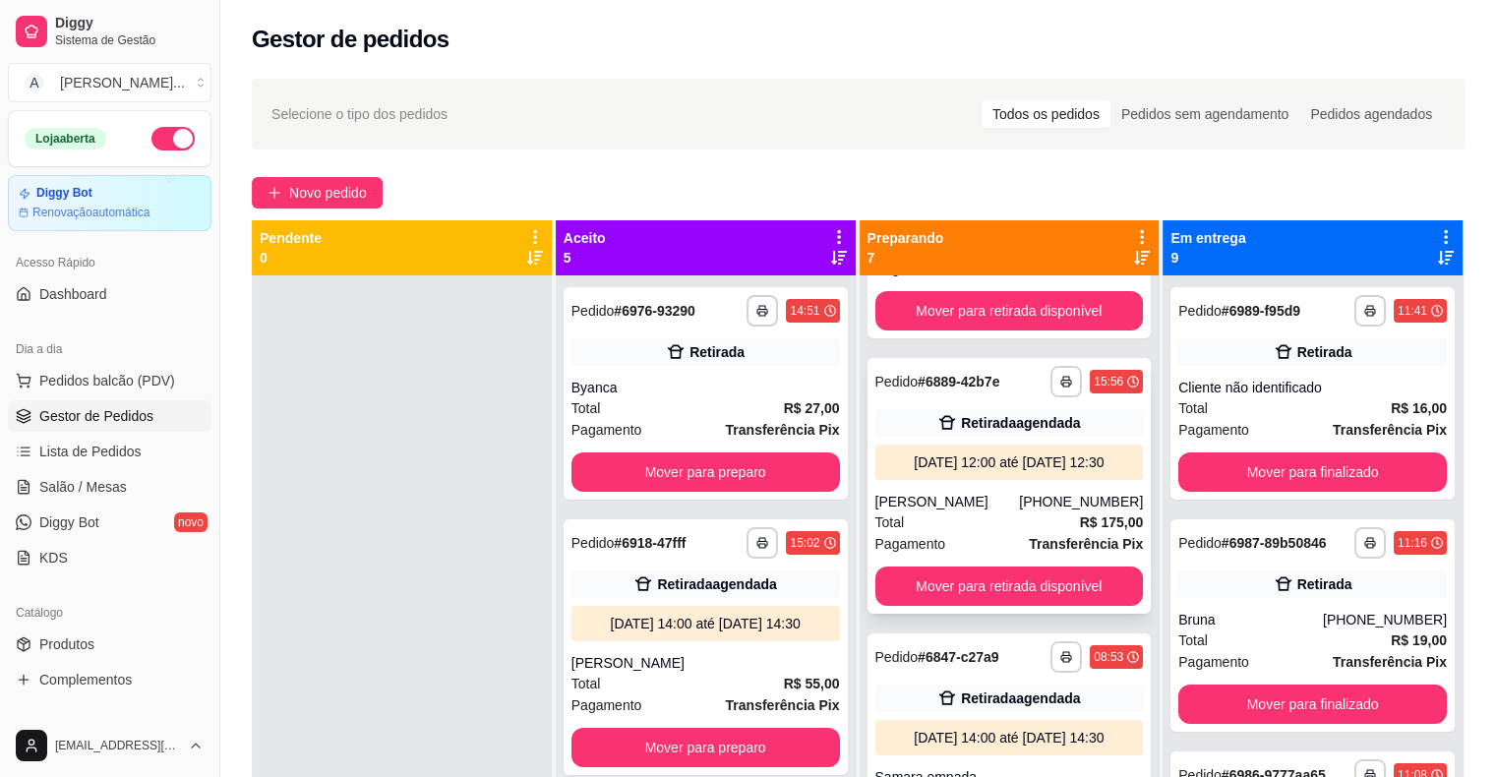
click at [993, 511] on div "[PERSON_NAME]" at bounding box center [947, 502] width 145 height 20
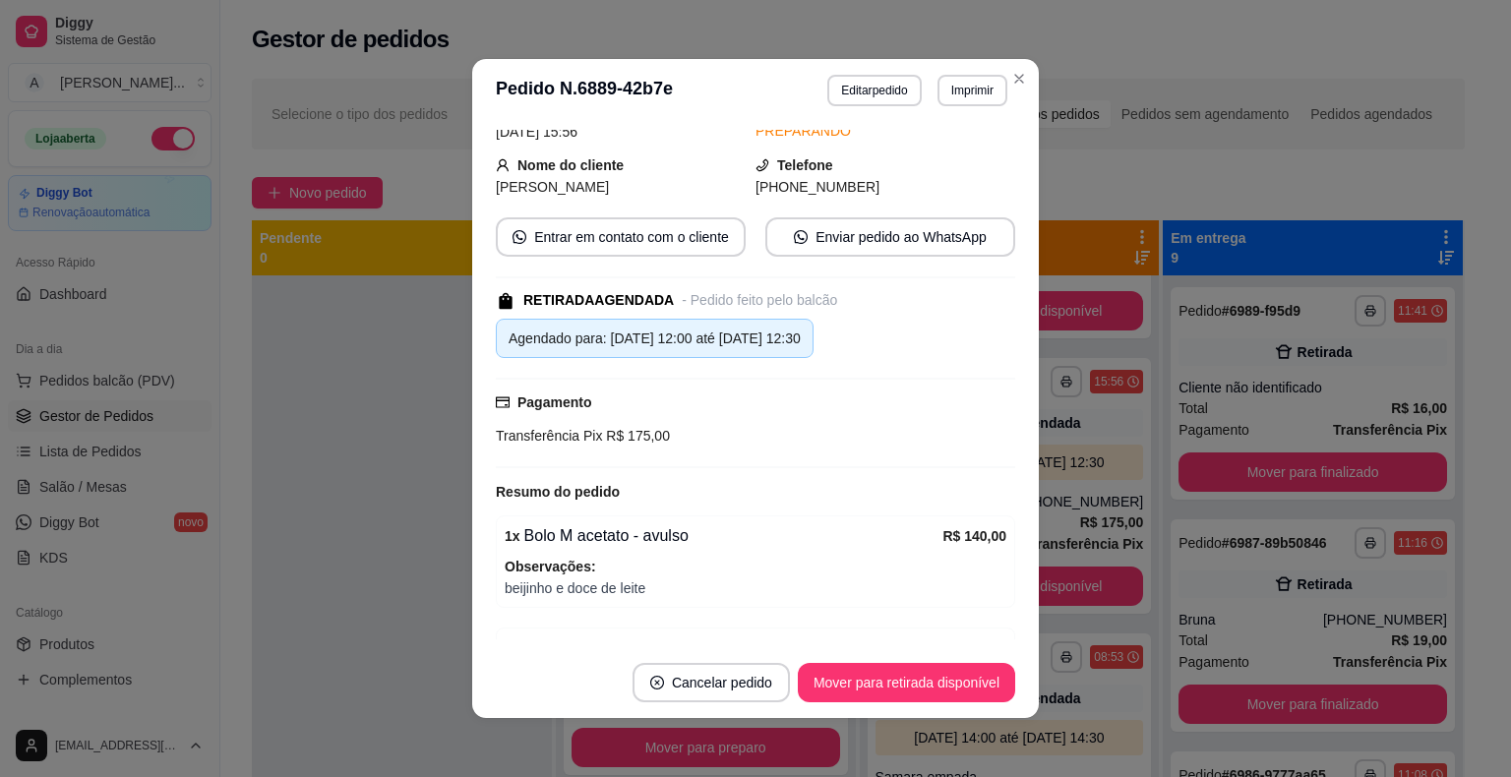
scroll to position [259, 0]
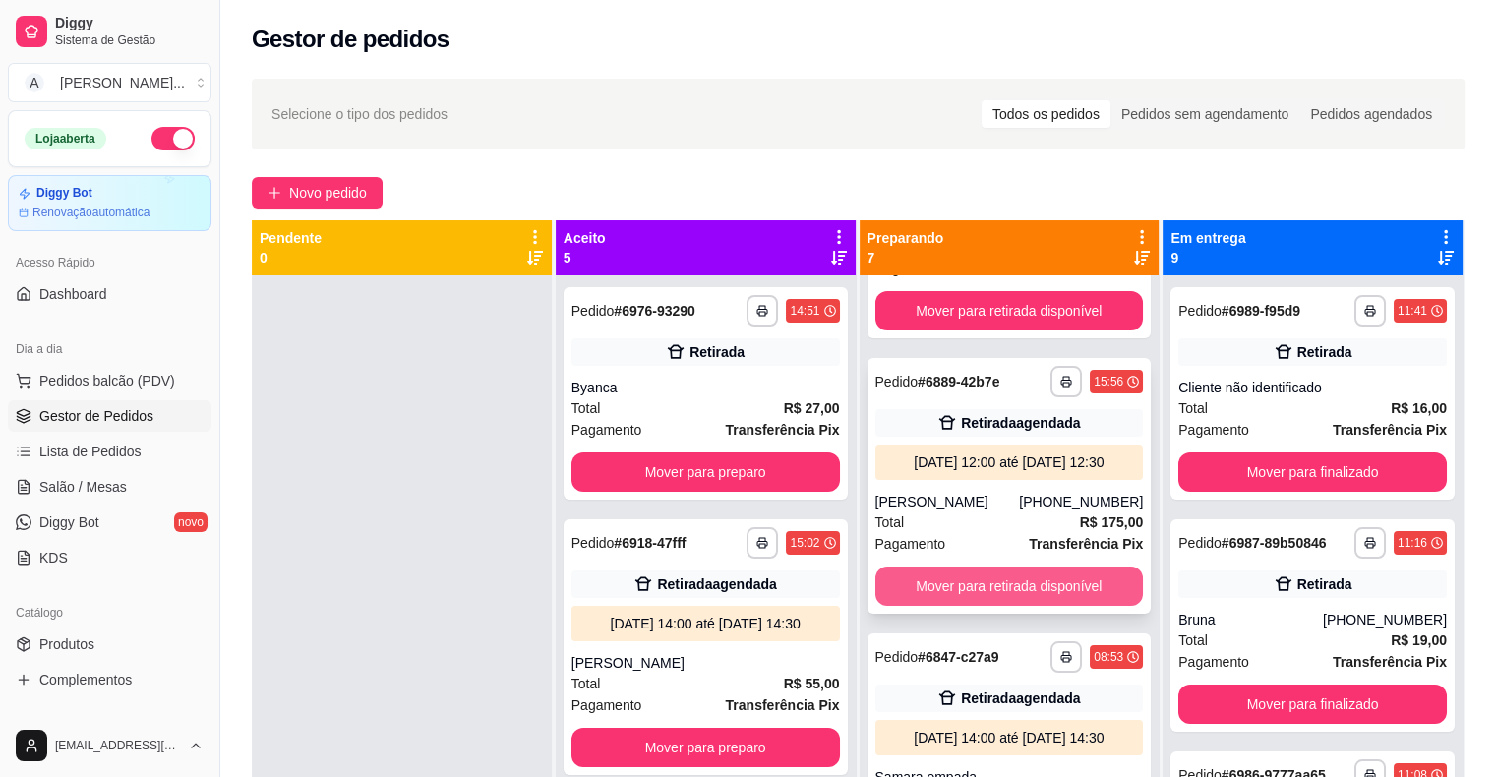
click at [988, 606] on button "Mover para retirada disponível" at bounding box center [1009, 586] width 268 height 39
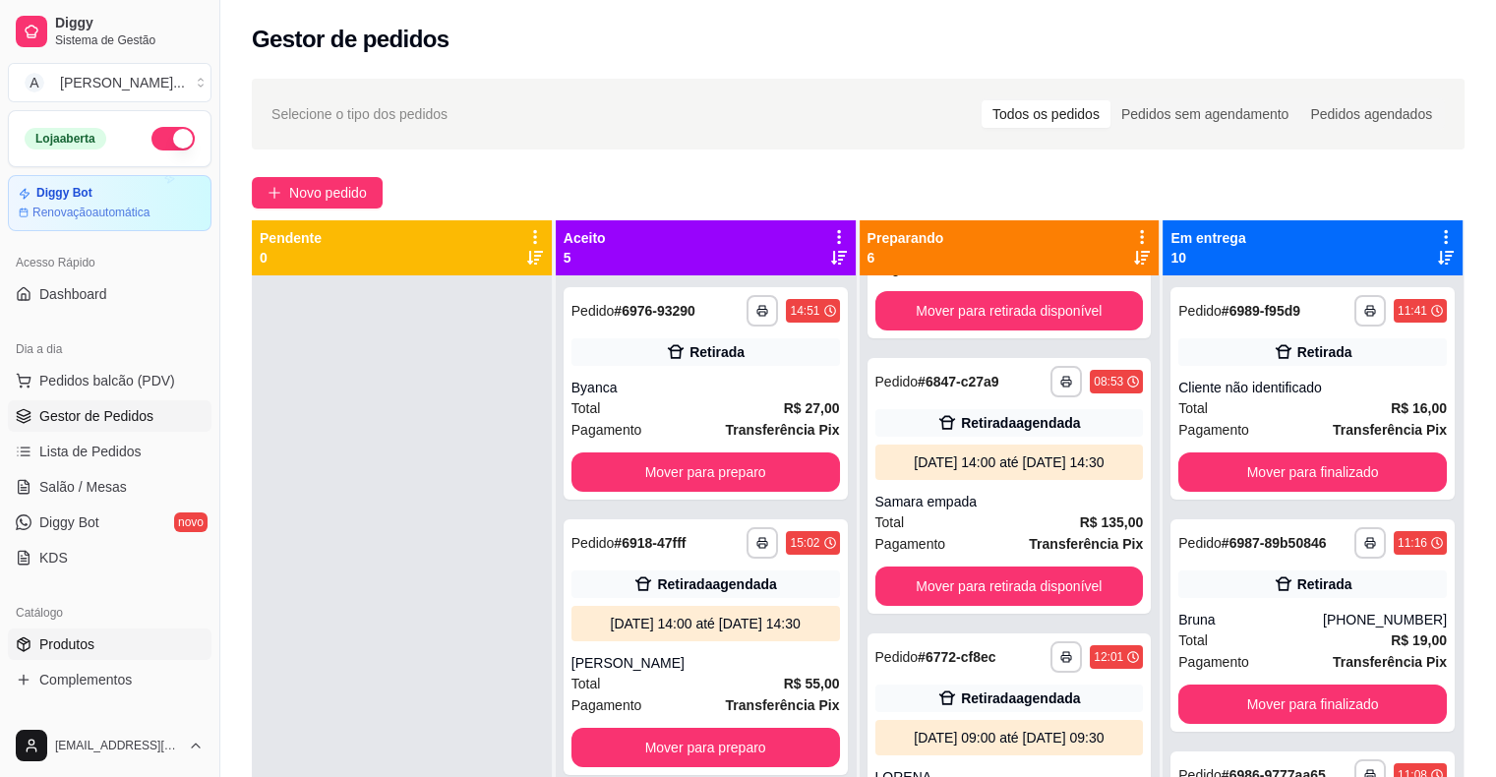
click at [106, 638] on link "Produtos" at bounding box center [110, 643] width 204 height 31
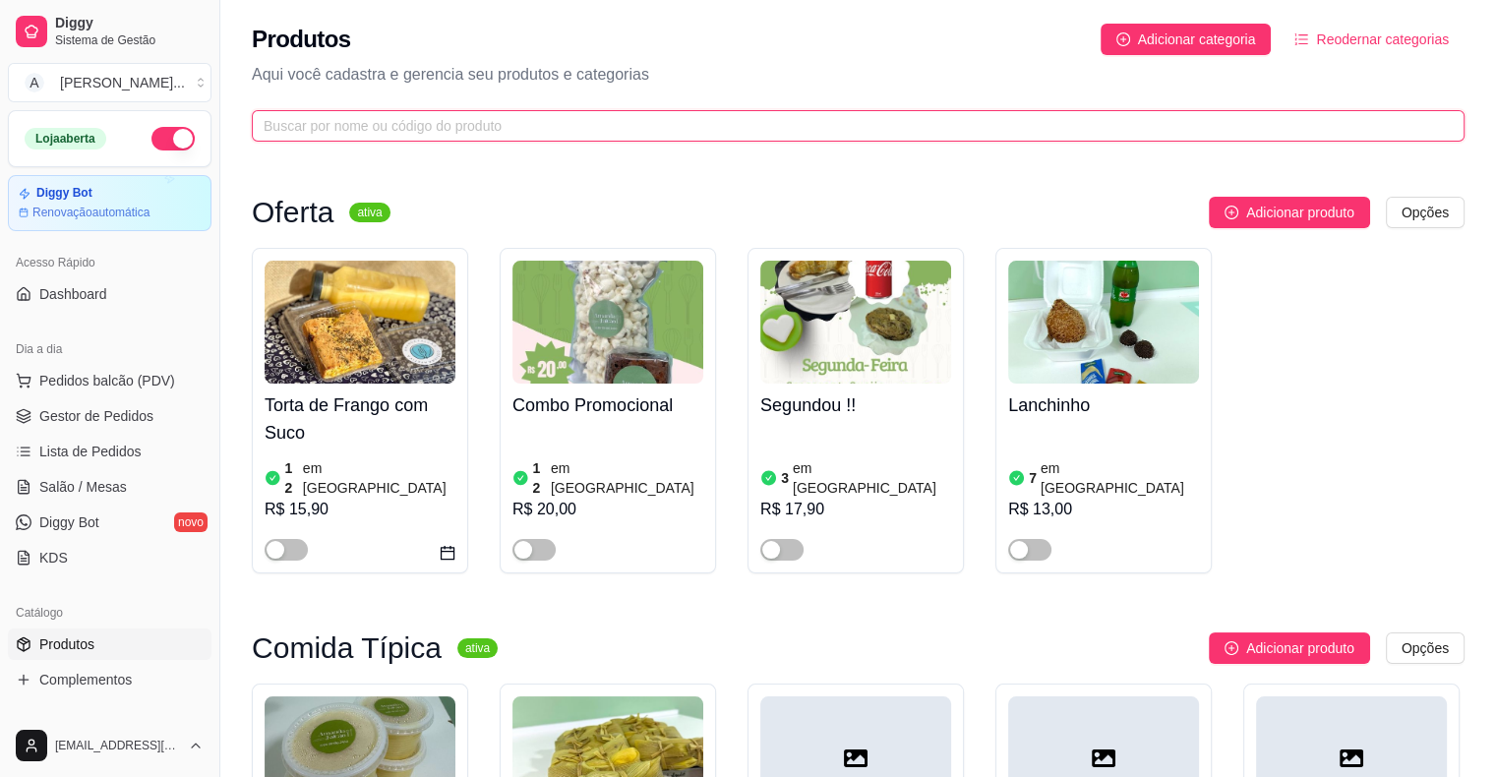
click at [405, 124] on input "text" at bounding box center [850, 126] width 1173 height 22
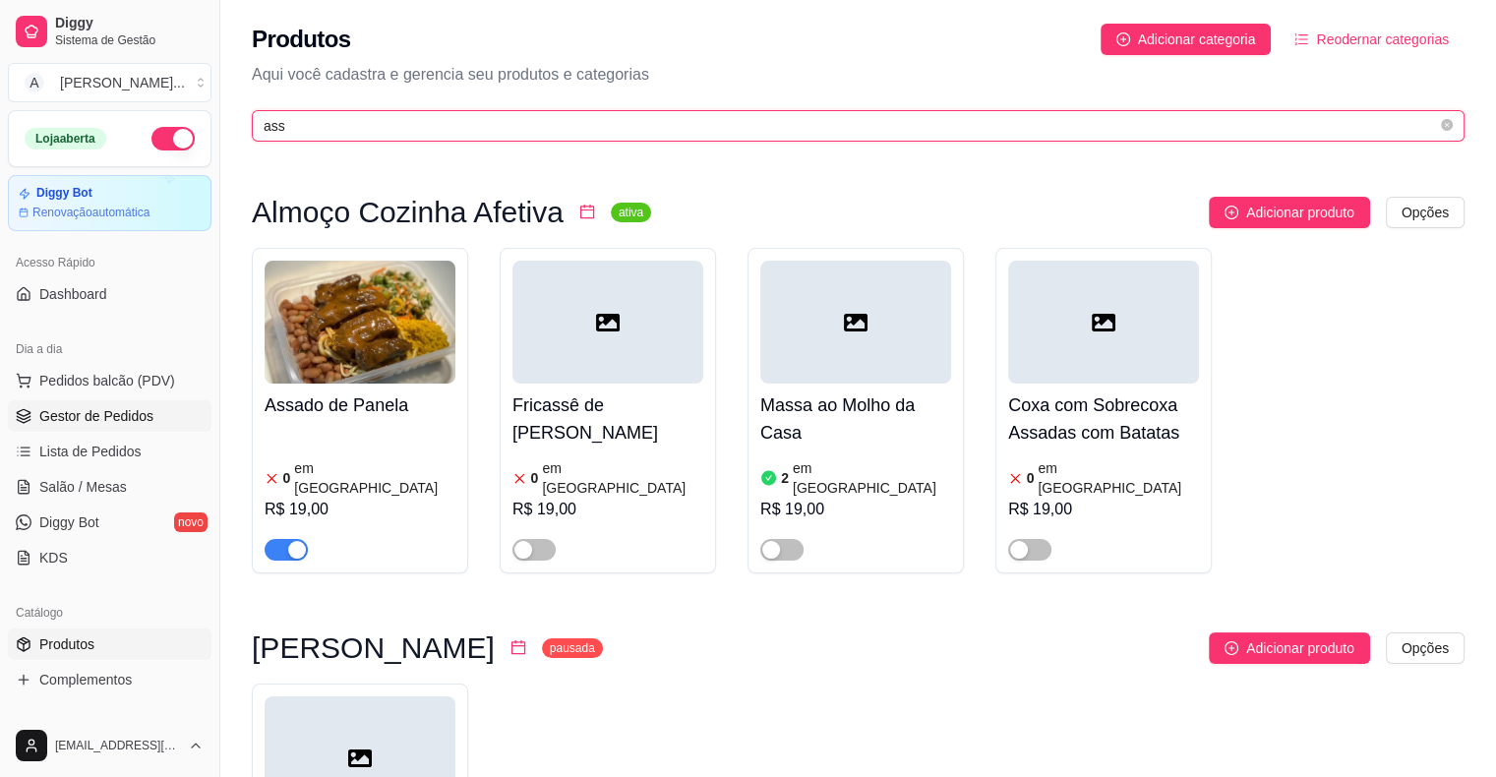
type input "ass"
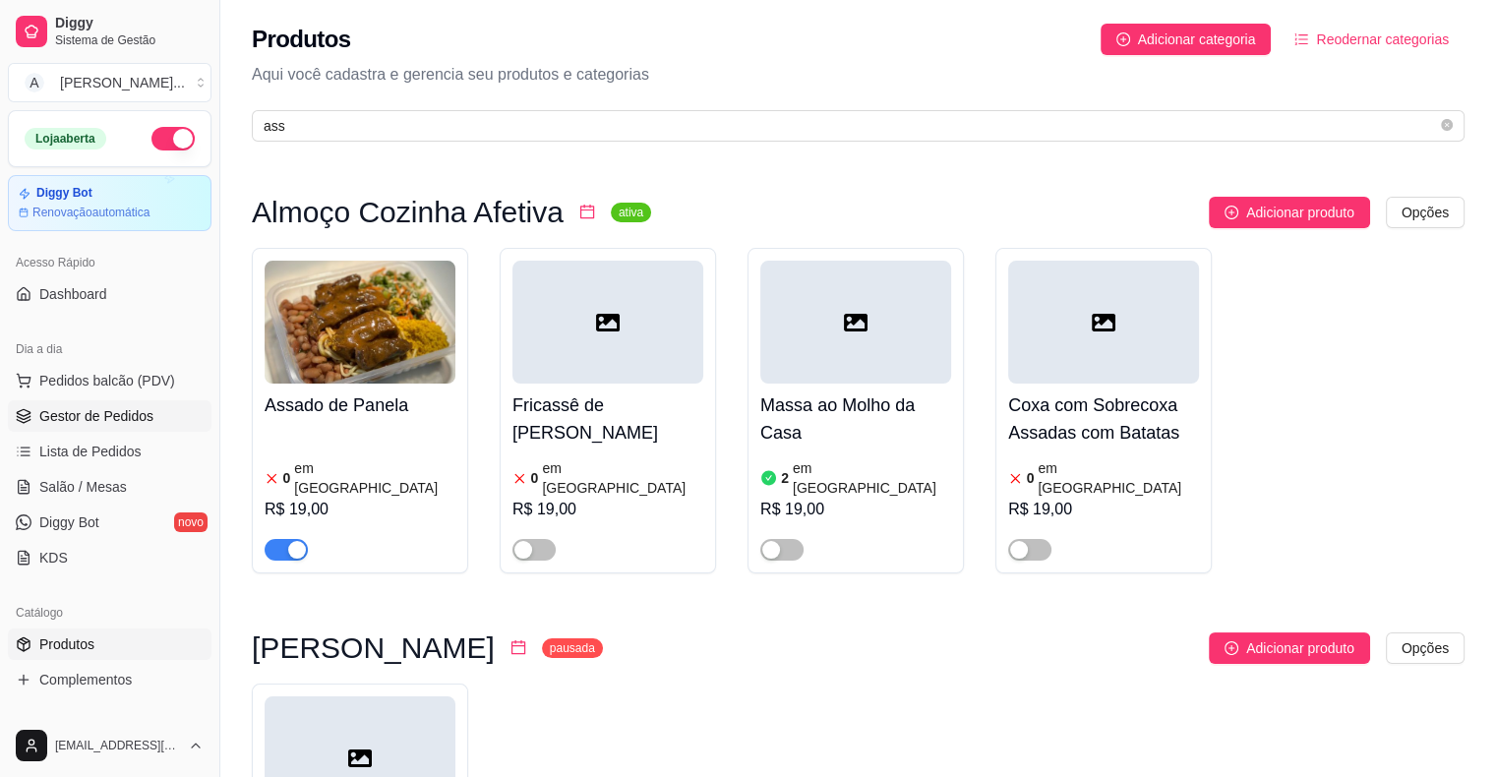
click at [106, 411] on span "Gestor de Pedidos" at bounding box center [96, 416] width 114 height 20
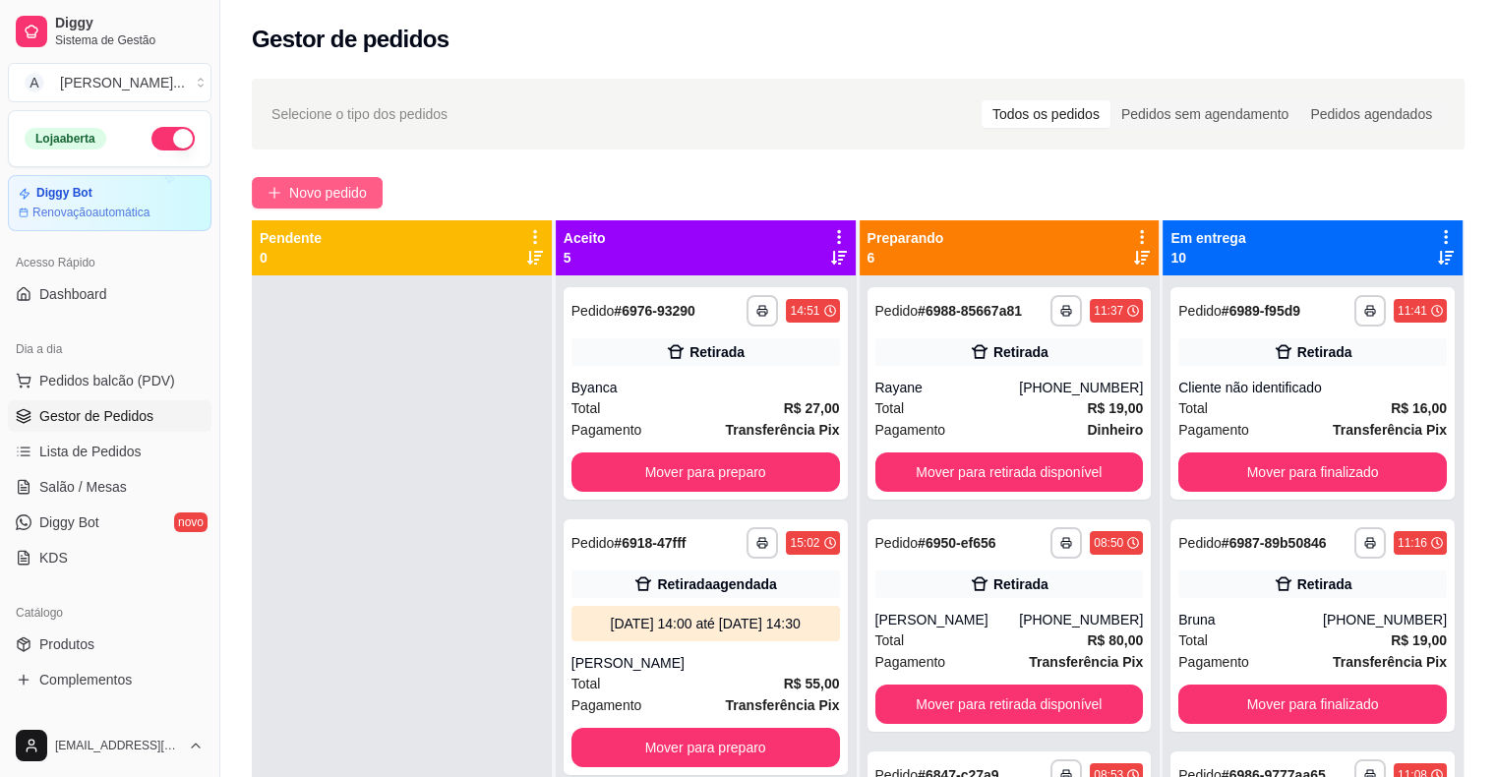
click at [342, 203] on span "Novo pedido" at bounding box center [328, 193] width 78 height 22
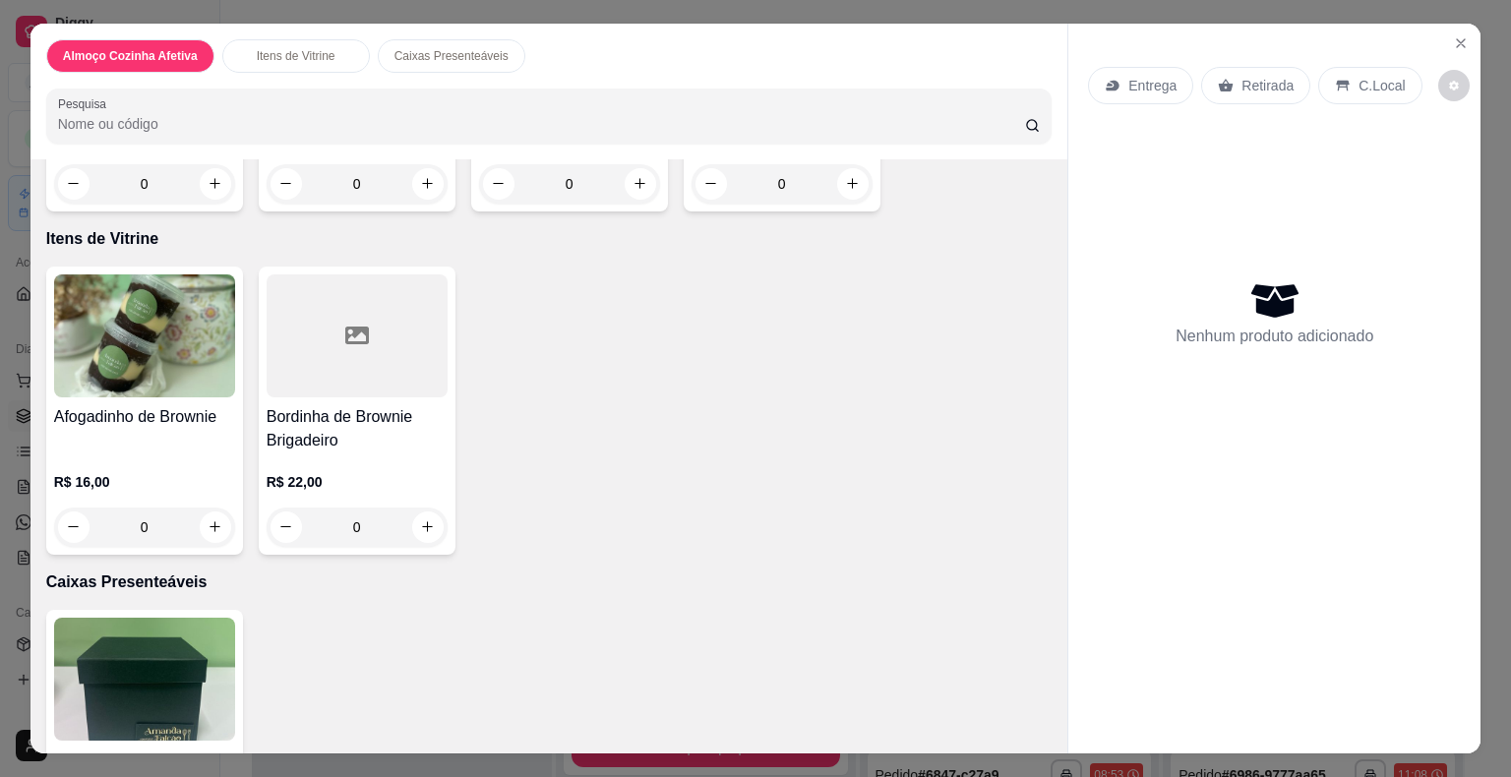
scroll to position [302, 0]
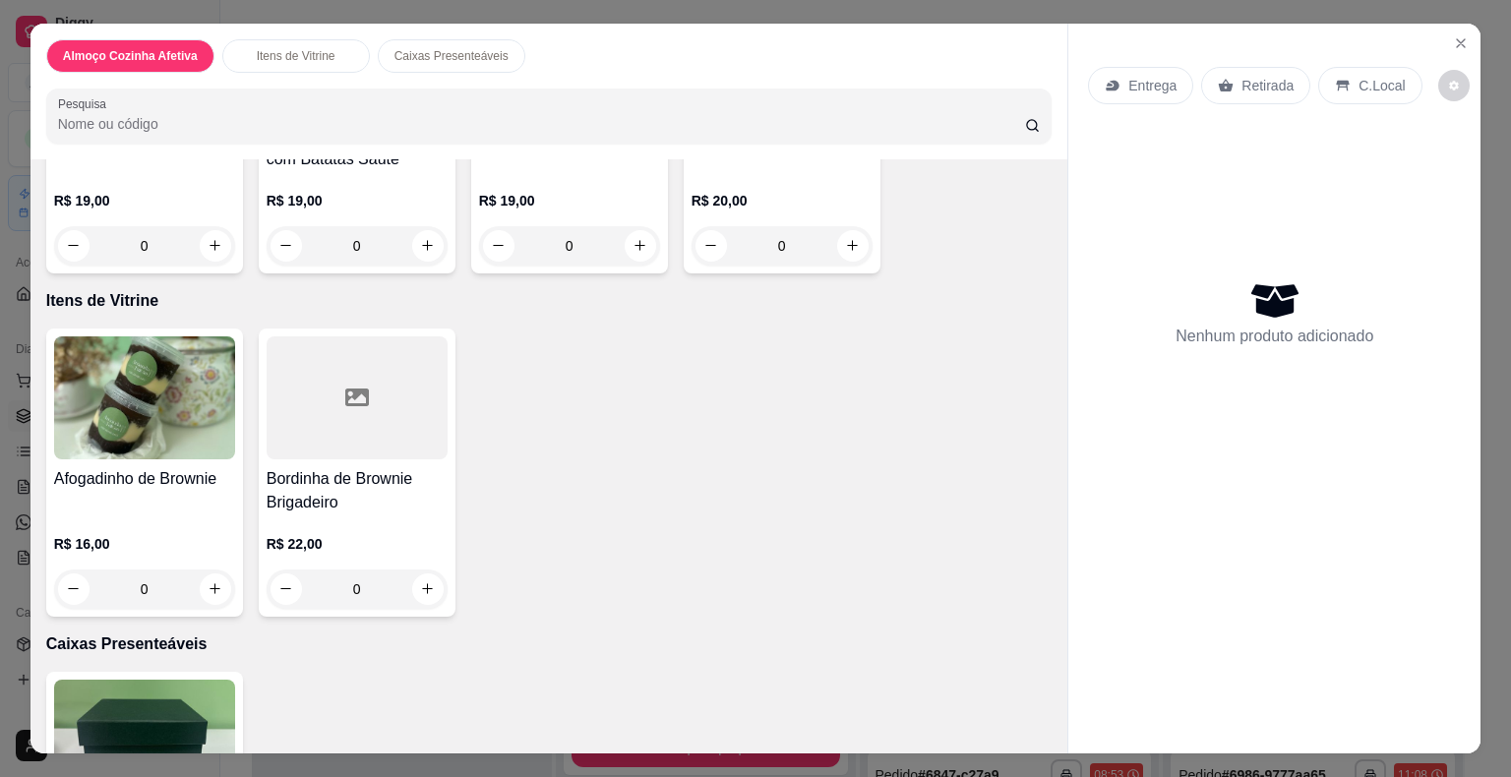
click at [326, 514] on div "R$ 22,00 0" at bounding box center [357, 561] width 181 height 94
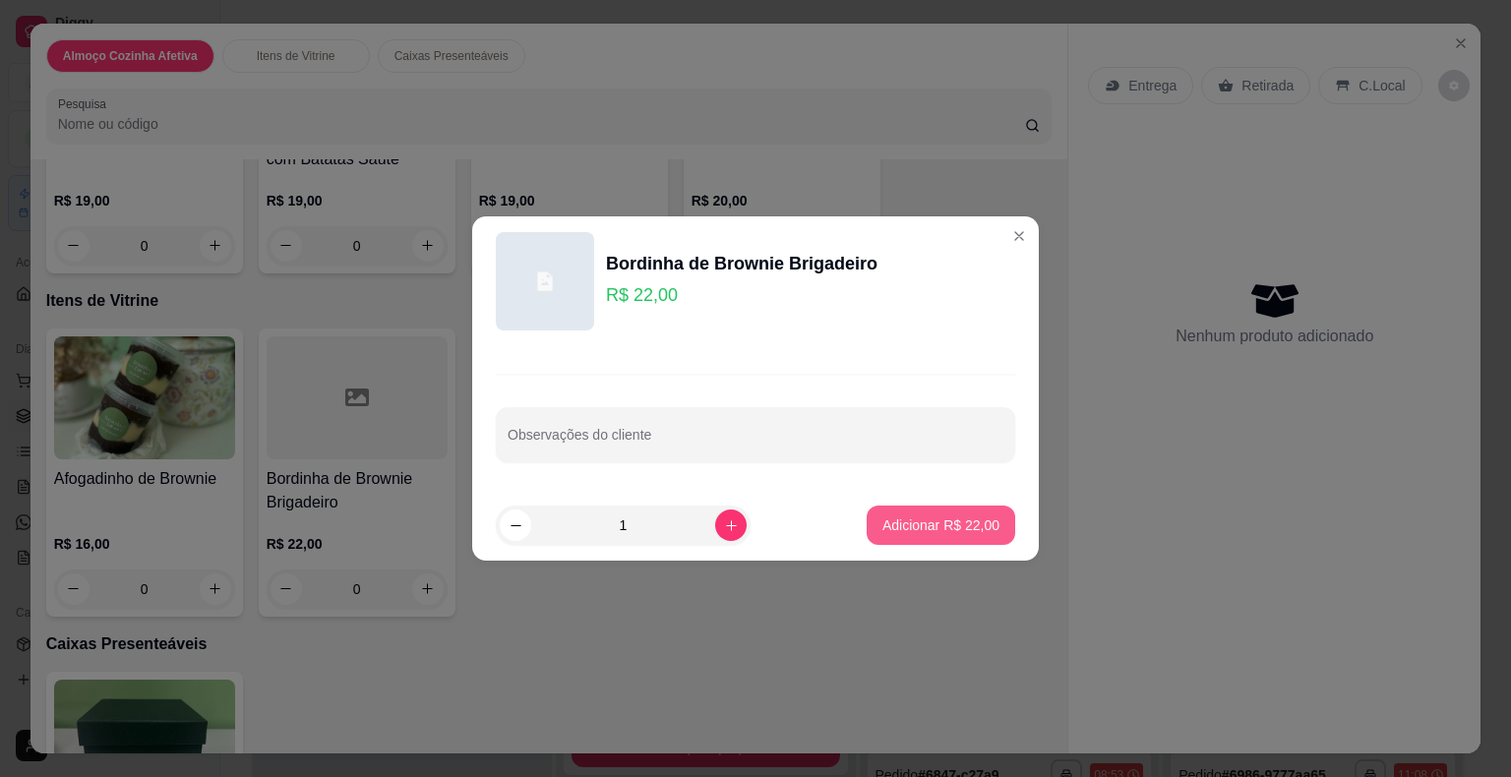
click at [921, 530] on p "Adicionar R$ 22,00" at bounding box center [940, 525] width 117 height 20
type input "1"
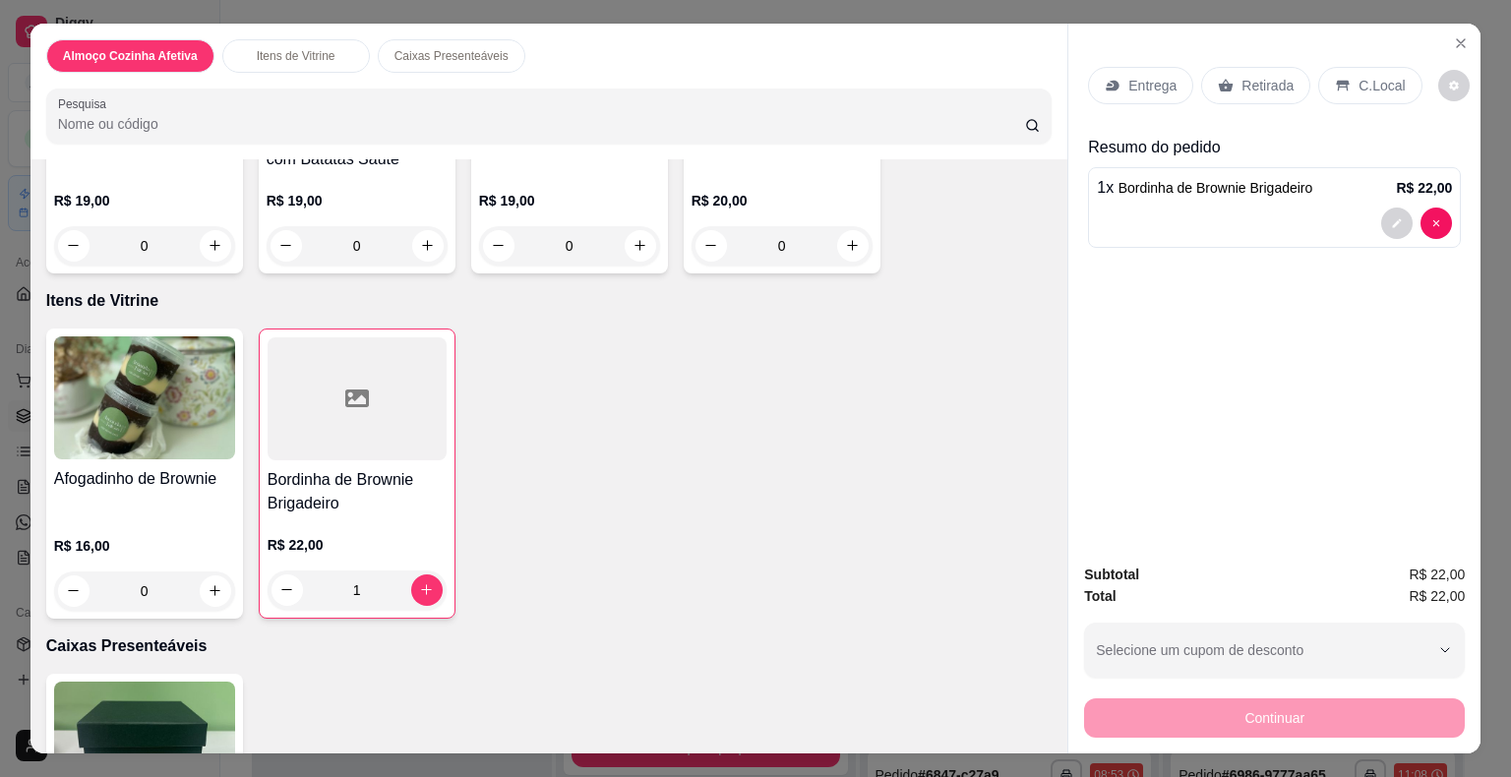
click at [1242, 76] on p "Retirada" at bounding box center [1267, 86] width 52 height 20
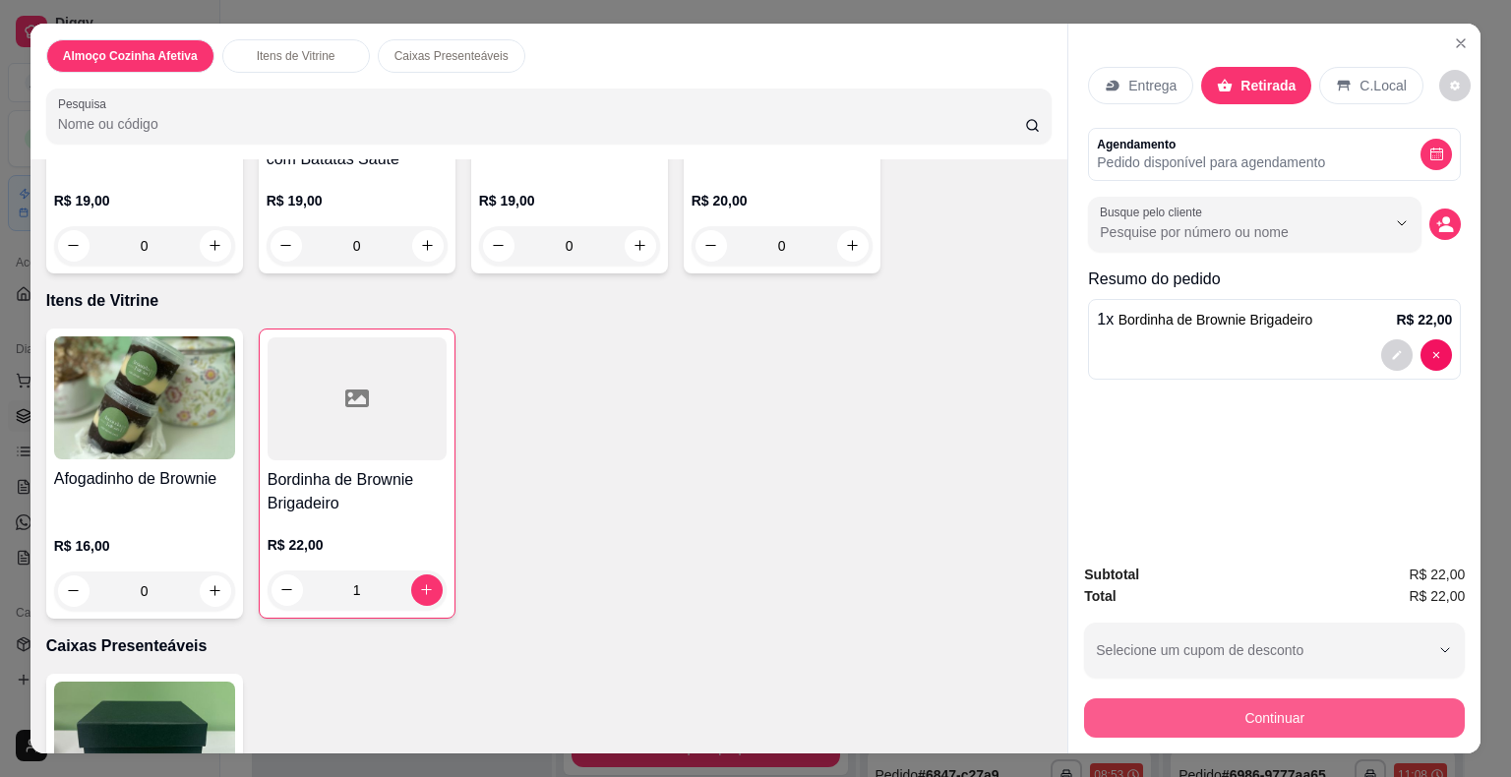
click at [1275, 710] on button "Continuar" at bounding box center [1274, 717] width 381 height 39
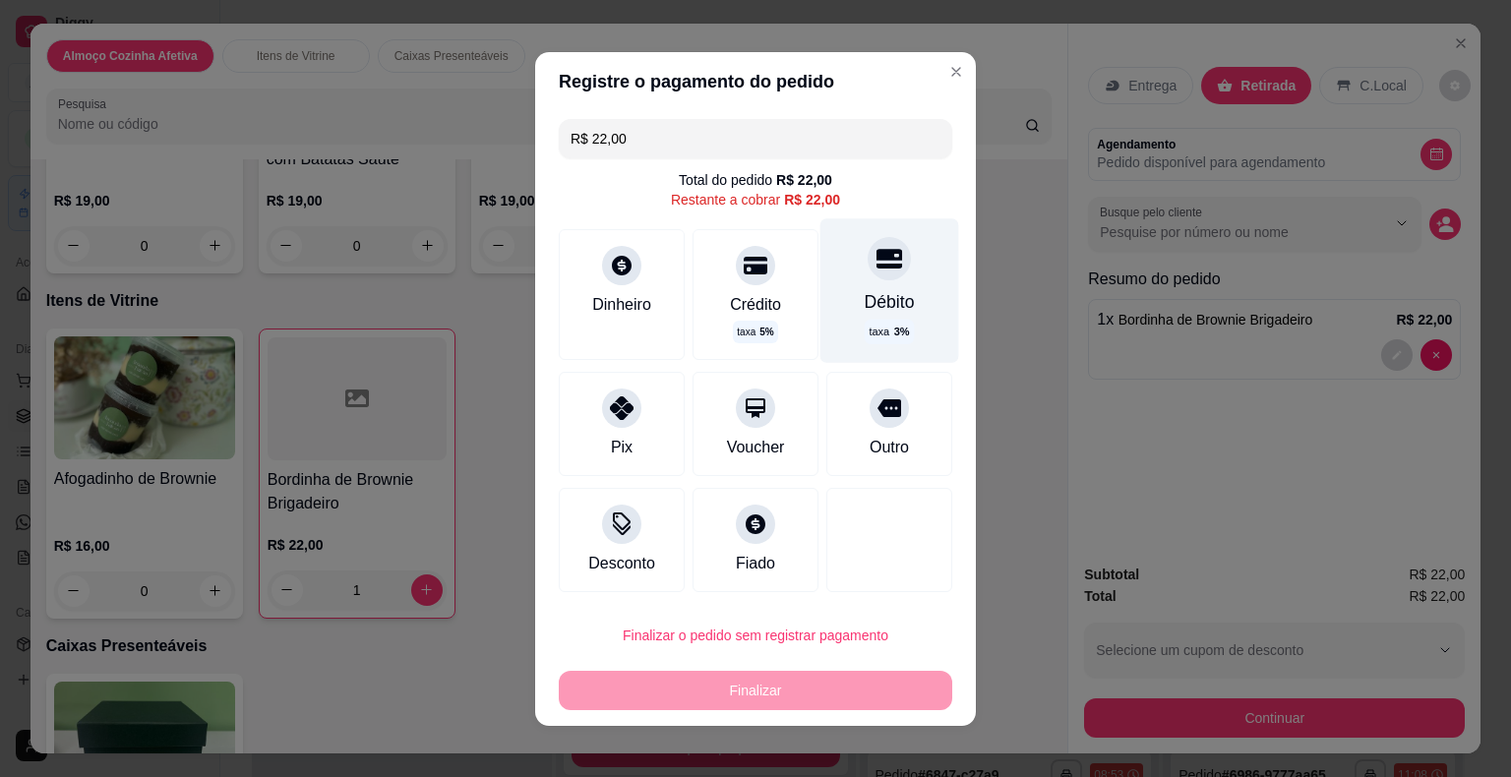
click at [865, 305] on div "Débito" at bounding box center [890, 301] width 50 height 26
type input "R$ 0,00"
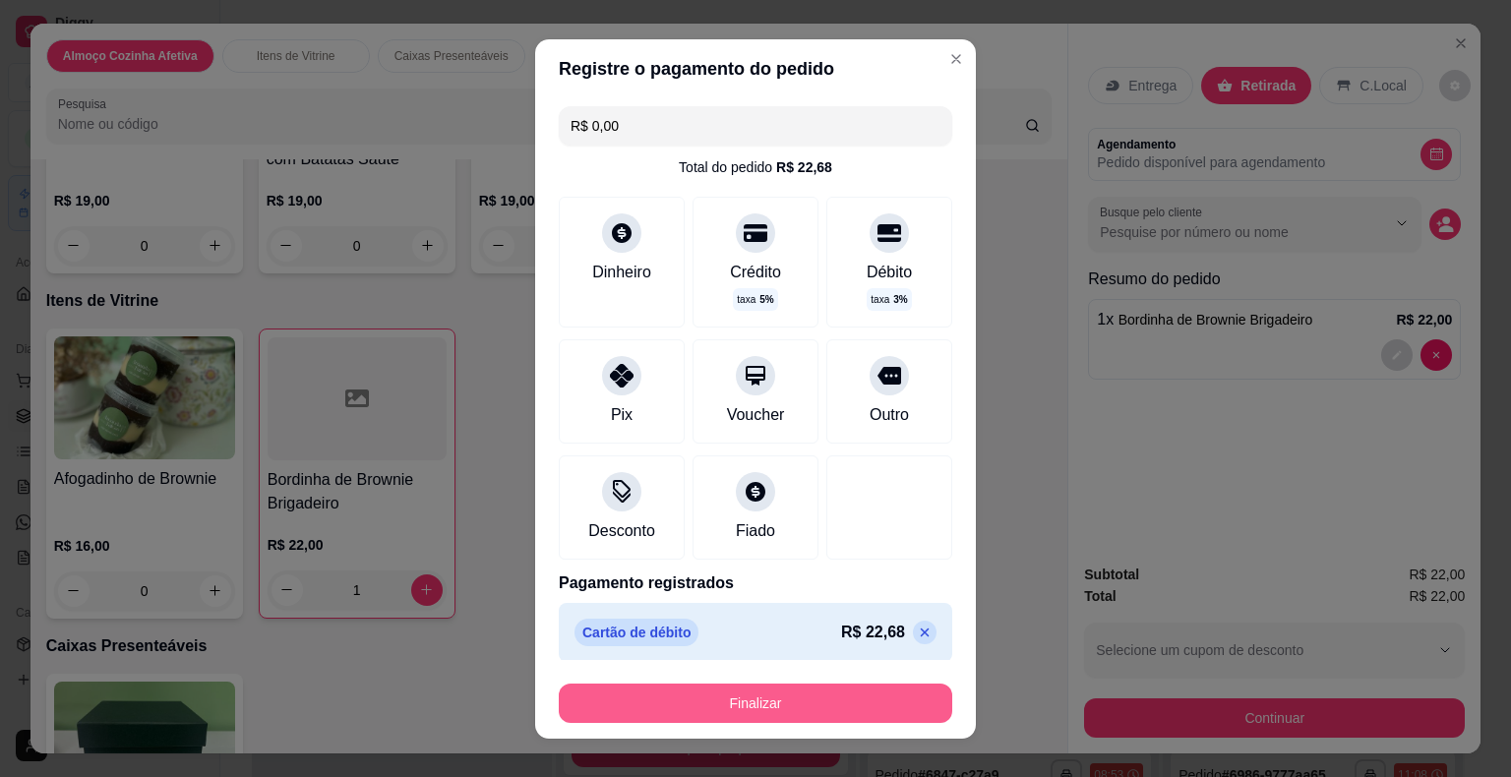
click at [897, 702] on button "Finalizar" at bounding box center [755, 703] width 393 height 39
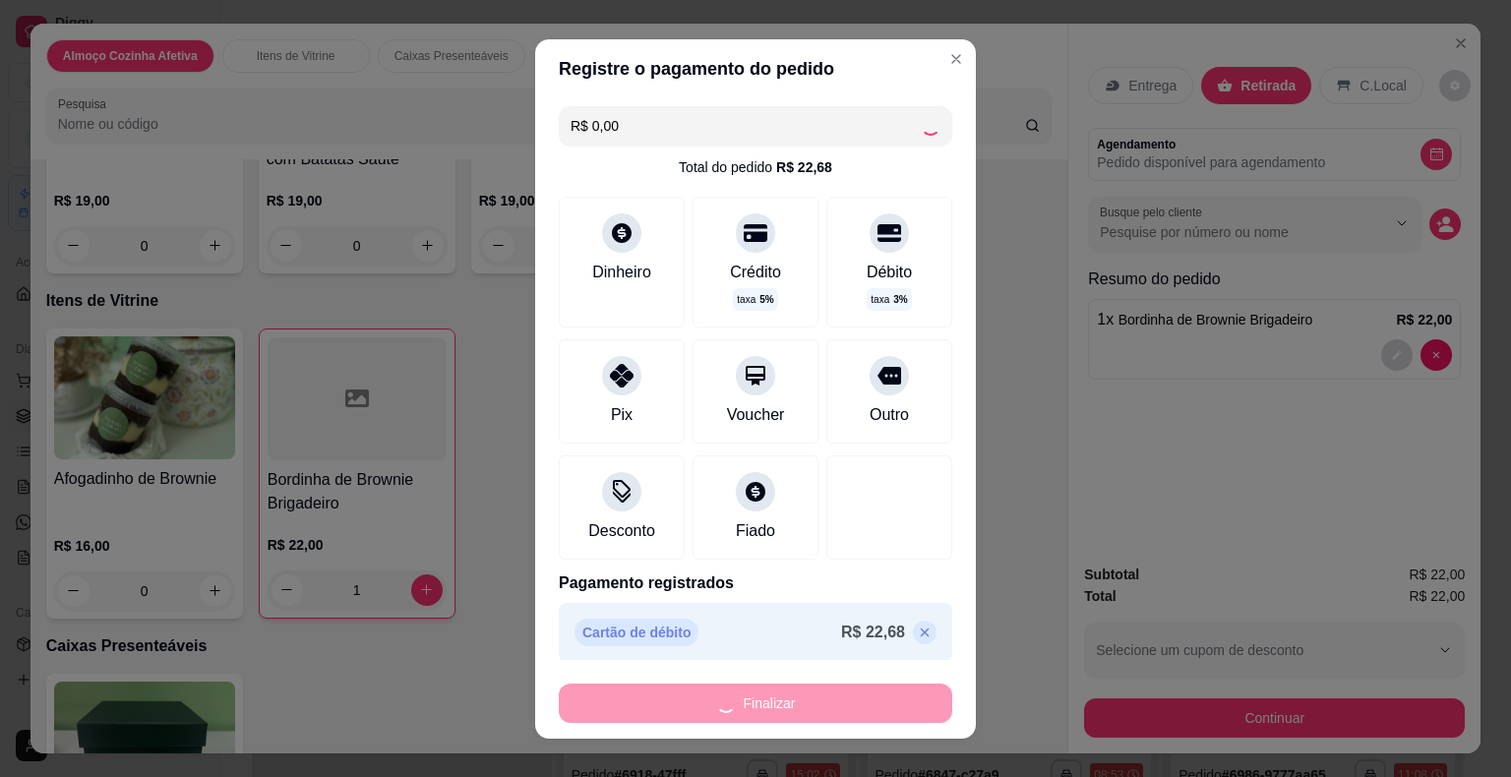
type input "0"
type input "-R$ 22,00"
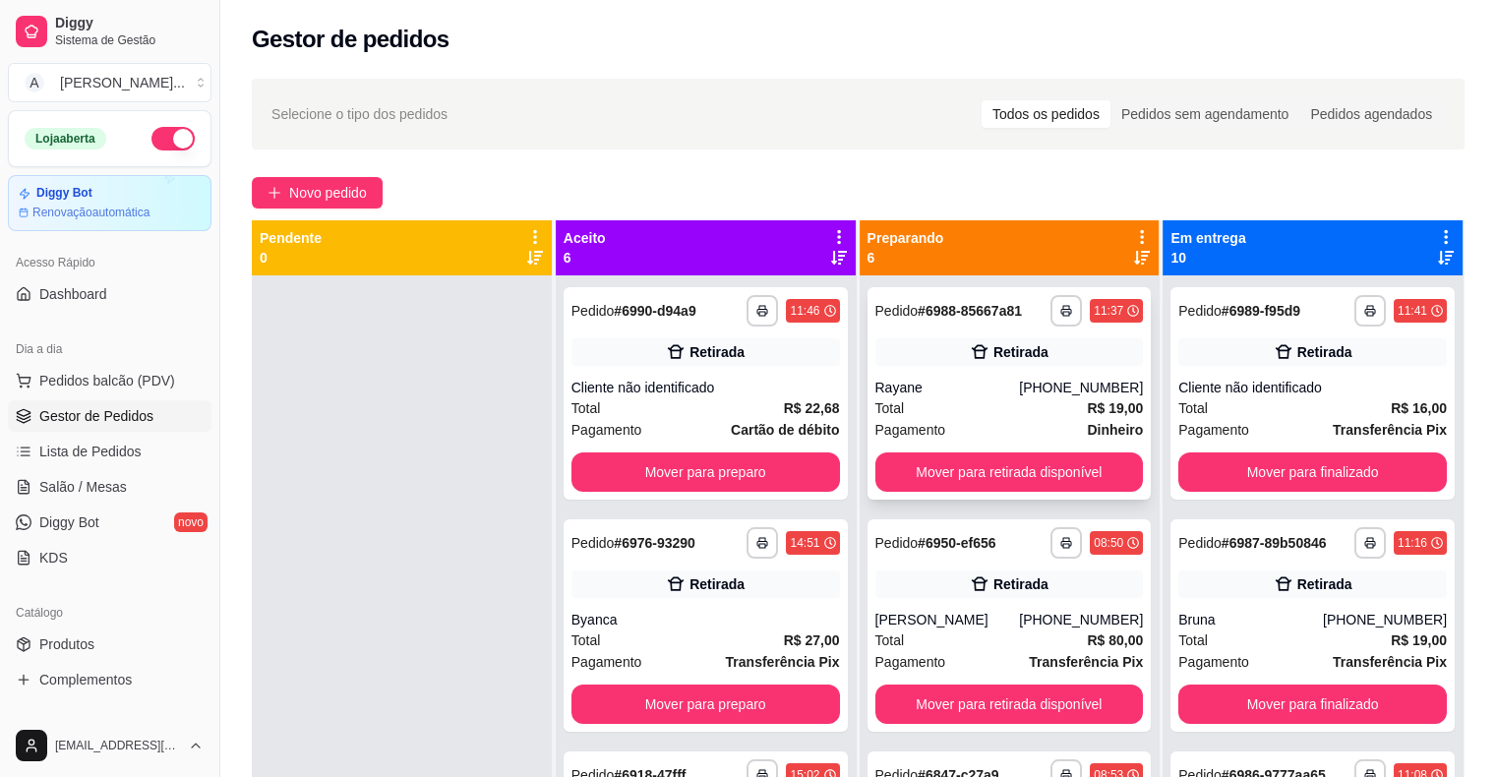
click at [965, 380] on div "Rayane" at bounding box center [947, 388] width 145 height 20
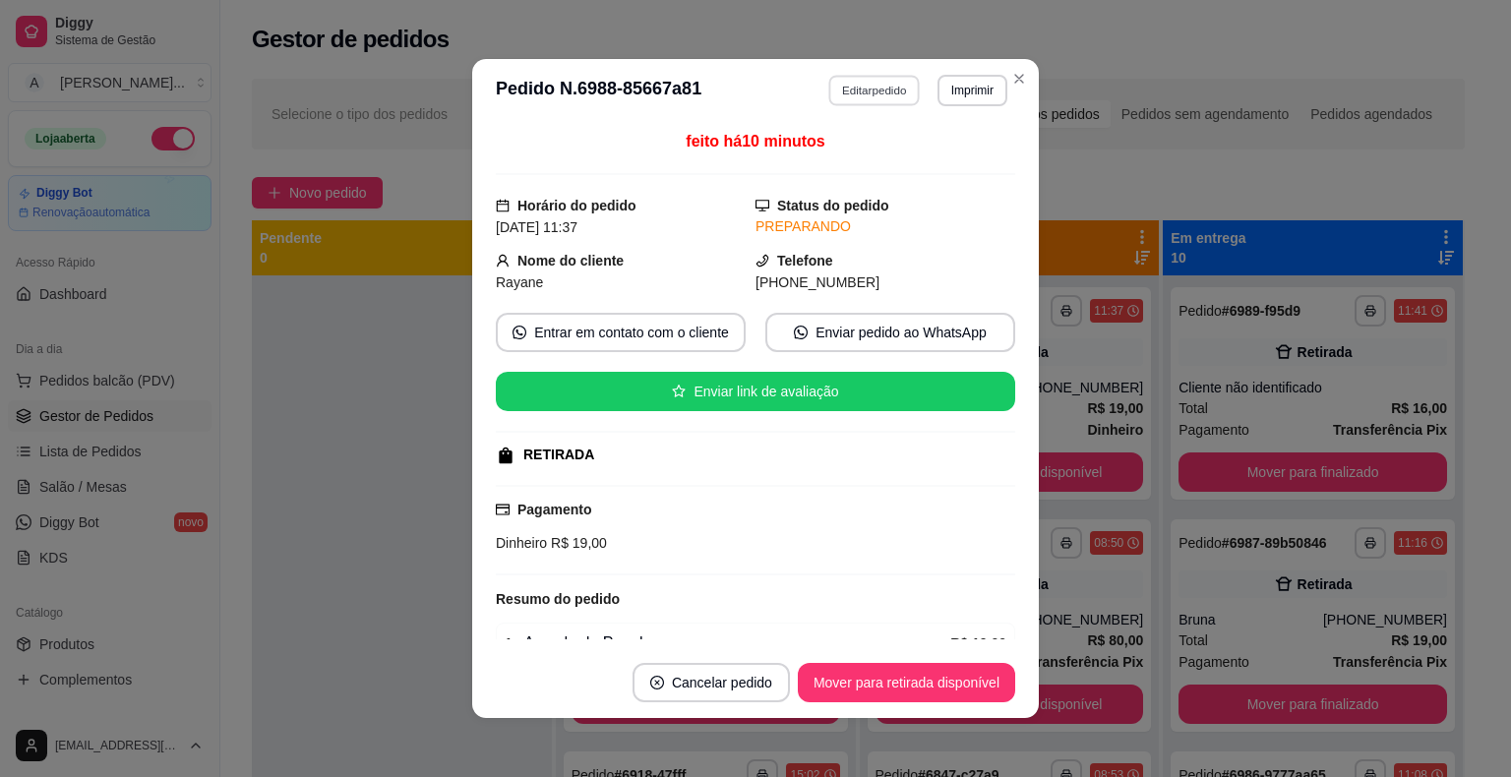
click at [871, 103] on button "Editar pedido" at bounding box center [874, 90] width 91 height 30
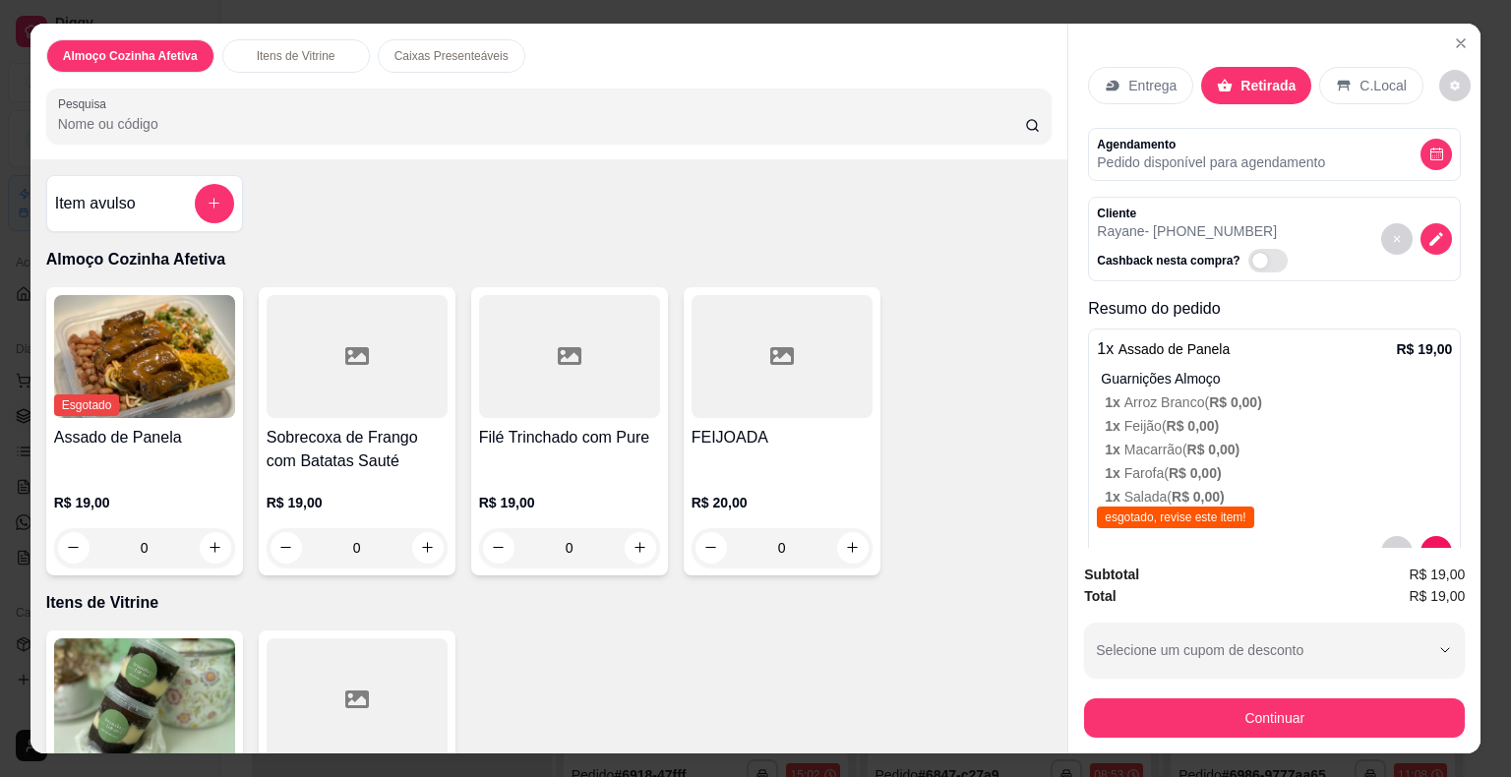
click at [533, 473] on div "R$ 19,00 0" at bounding box center [569, 520] width 181 height 94
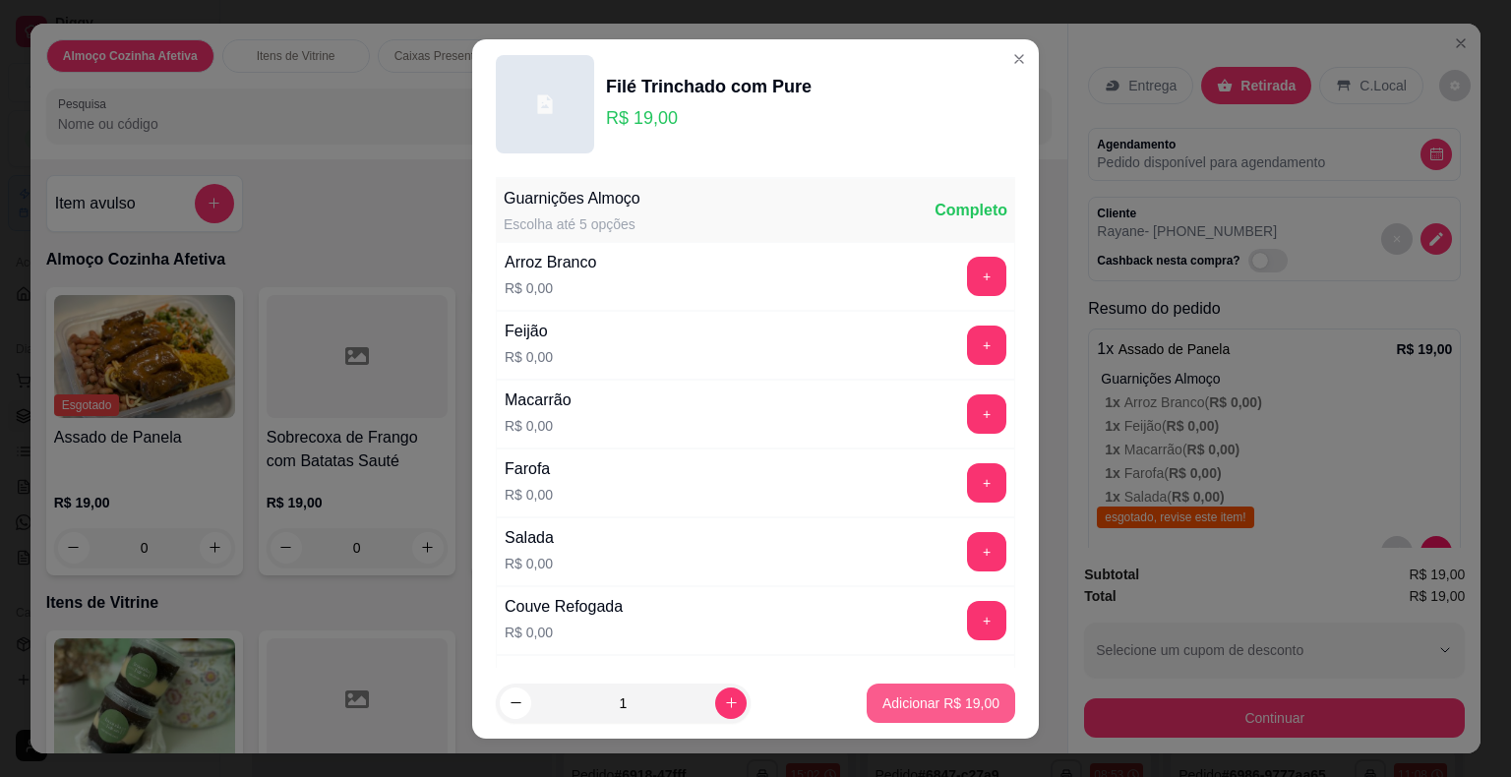
click at [954, 698] on p "Adicionar R$ 19,00" at bounding box center [940, 703] width 117 height 20
type input "1"
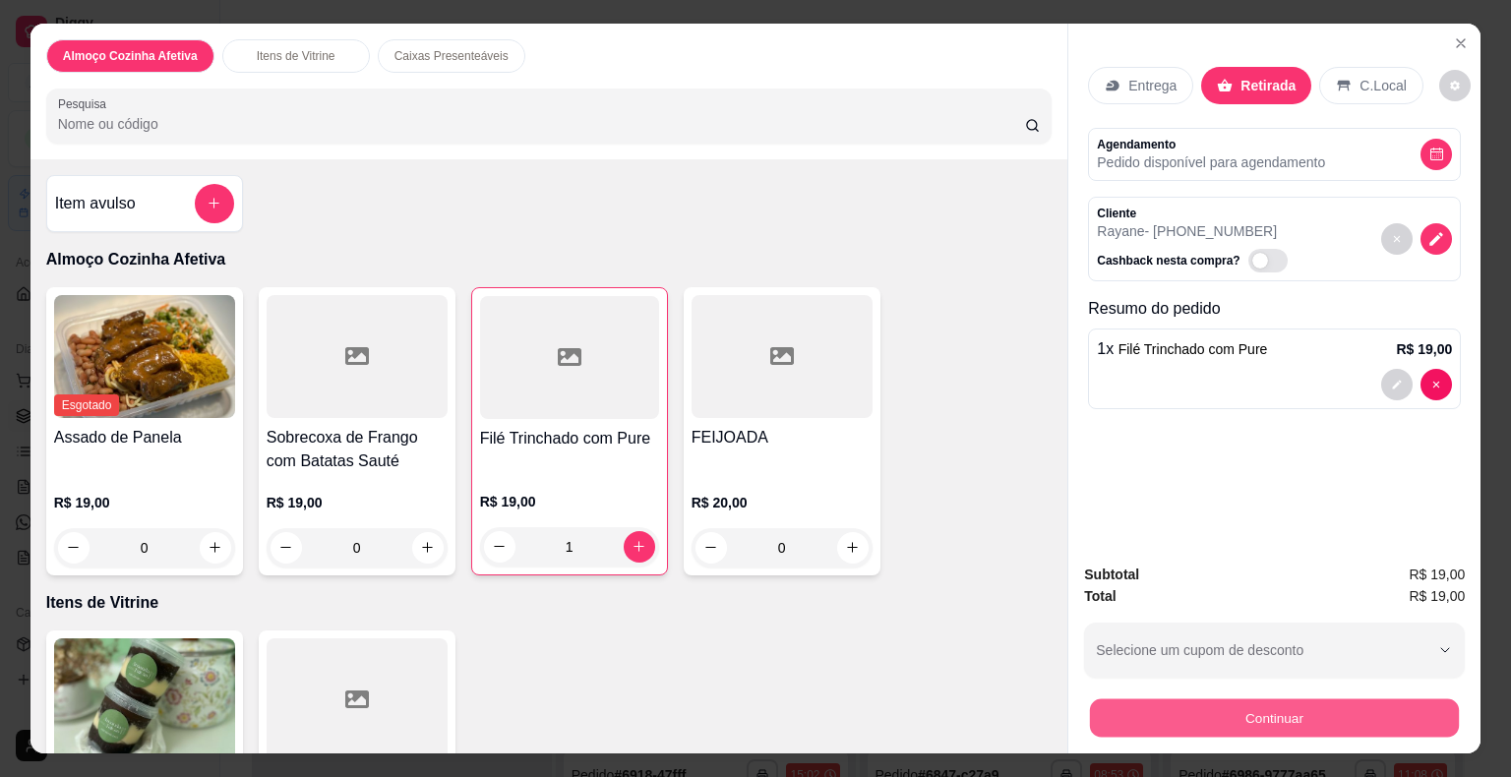
click at [1202, 703] on button "Continuar" at bounding box center [1274, 718] width 369 height 38
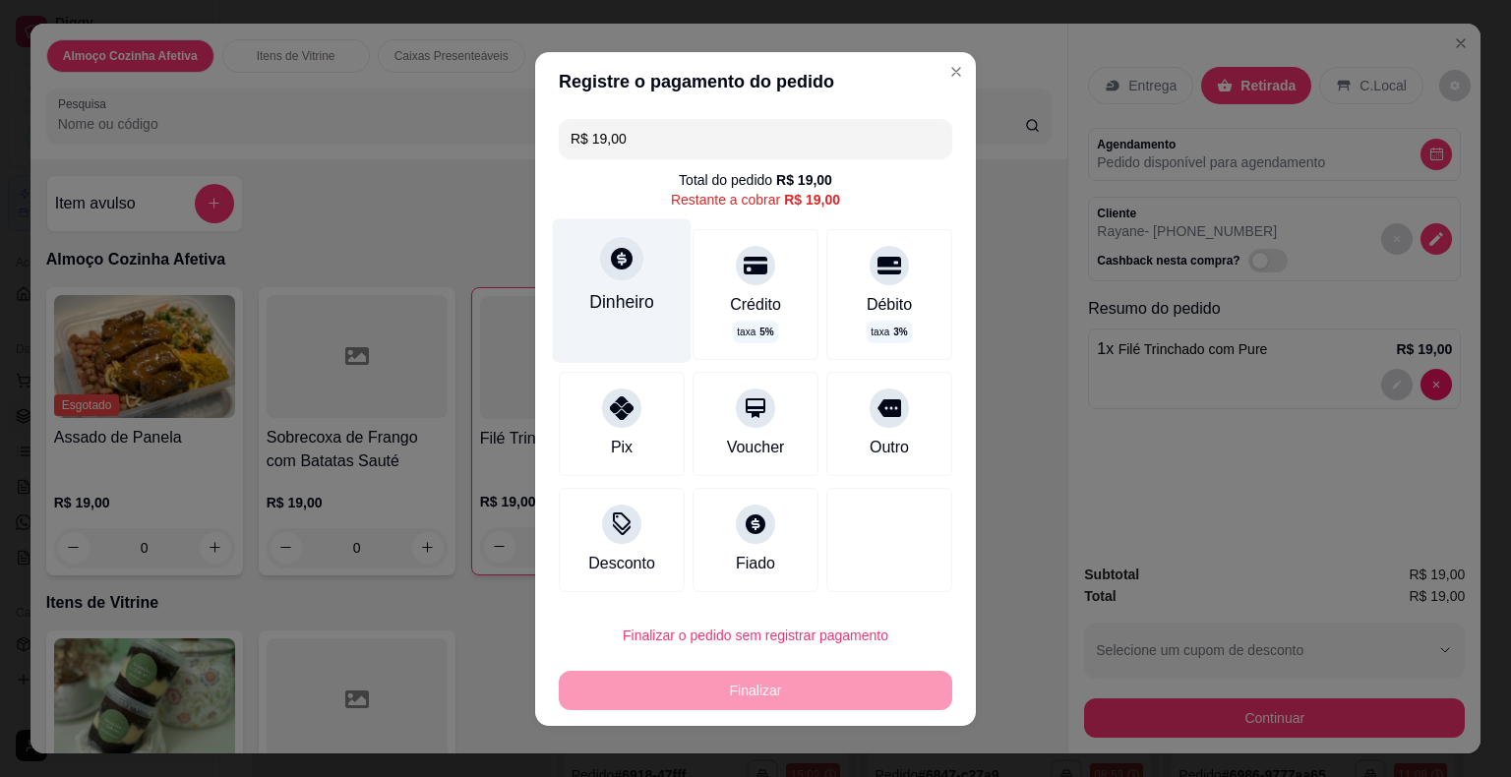
click at [654, 327] on div "Dinheiro" at bounding box center [622, 290] width 139 height 144
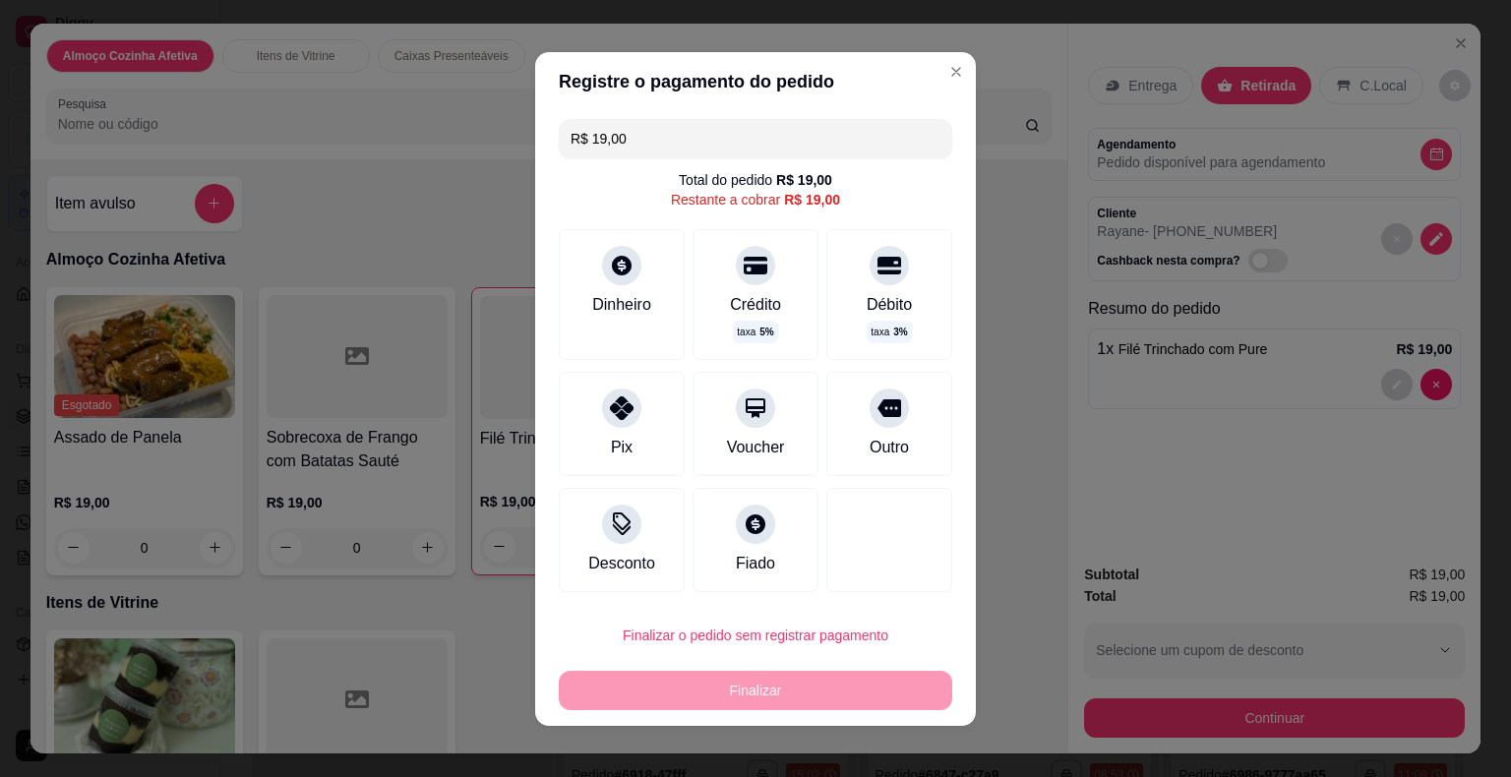
type input "R$ 0,00"
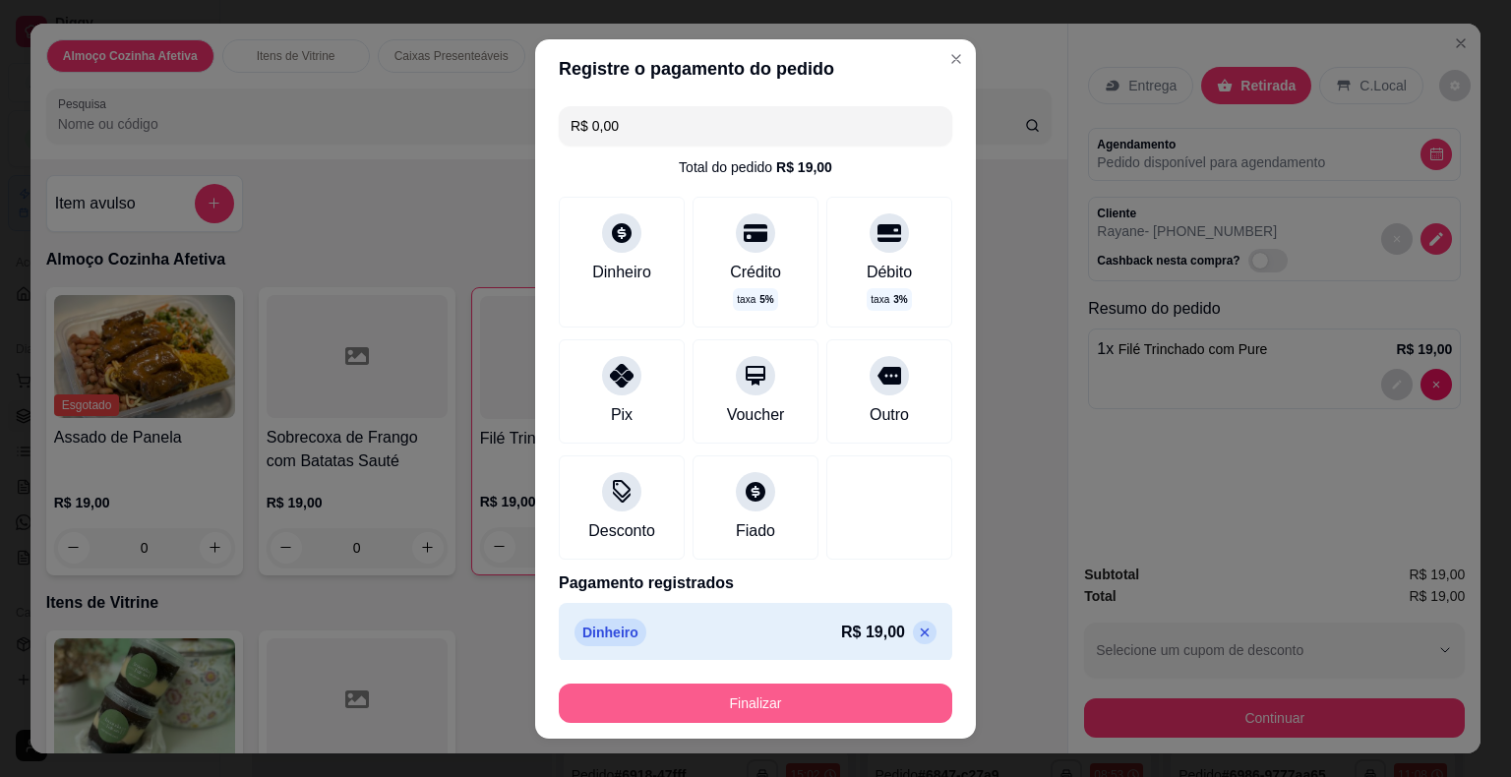
click at [773, 712] on button "Finalizar" at bounding box center [755, 703] width 393 height 39
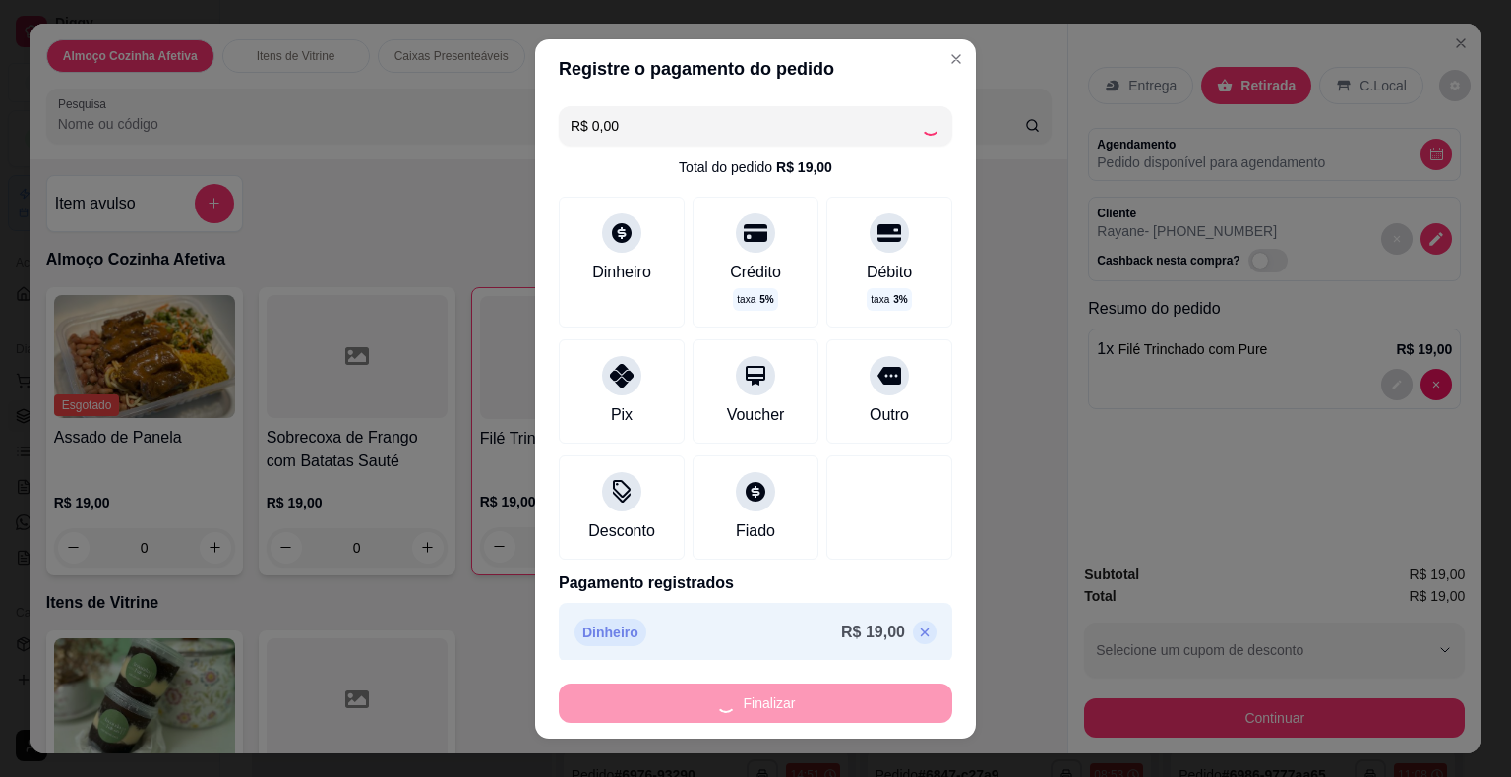
type input "0"
type input "-R$ 19,00"
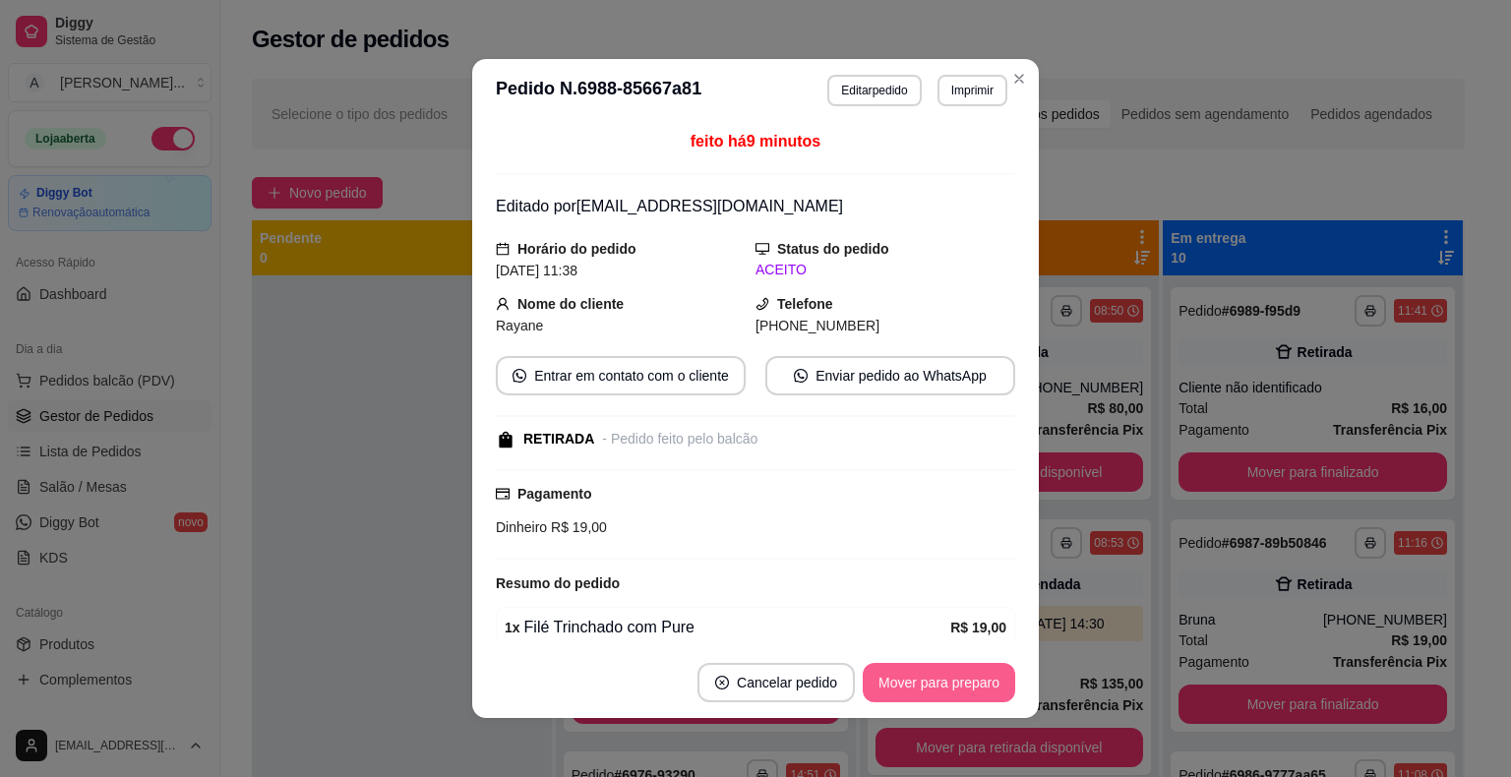
click at [968, 688] on button "Mover para preparo" at bounding box center [939, 682] width 152 height 39
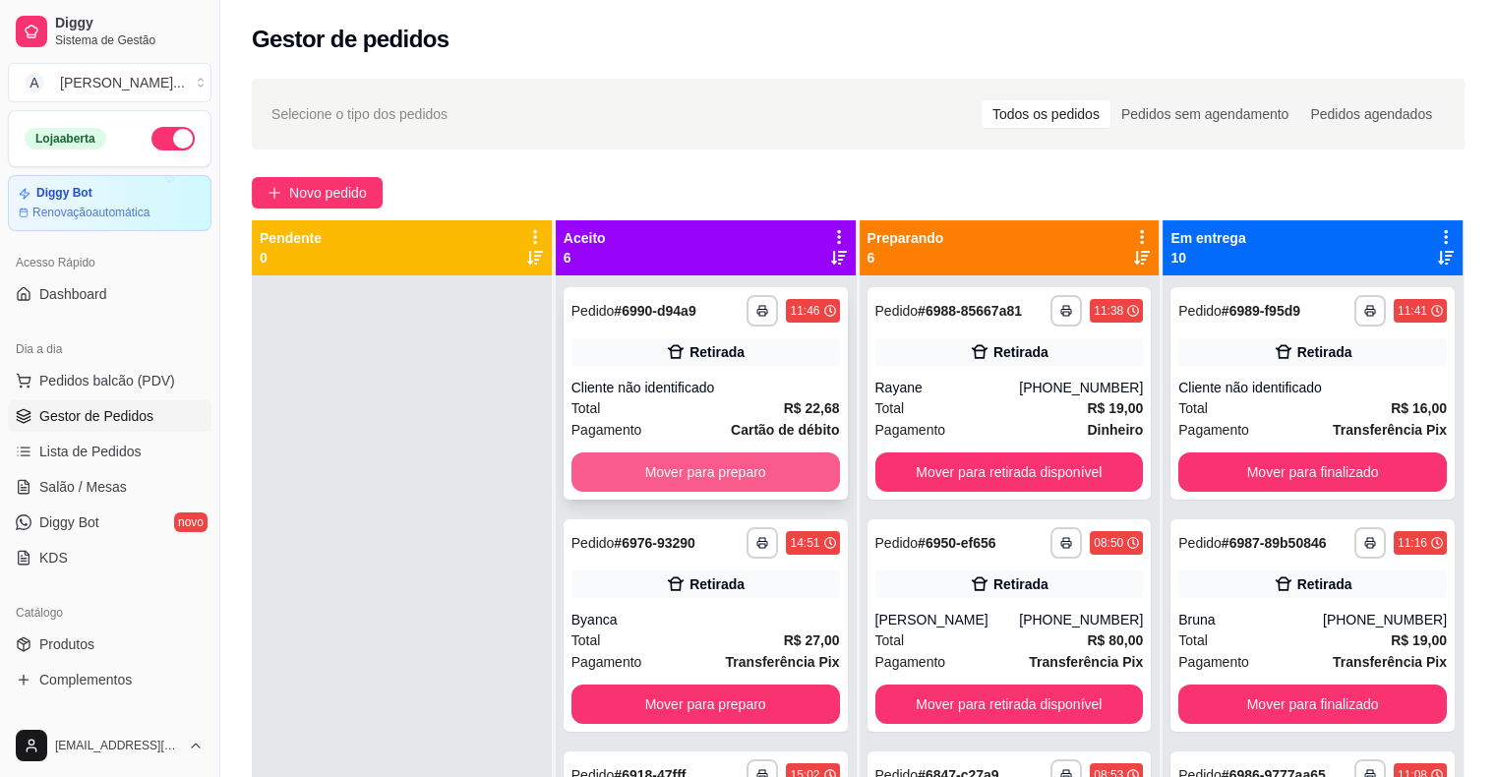
click at [734, 469] on button "Mover para preparo" at bounding box center [705, 471] width 268 height 39
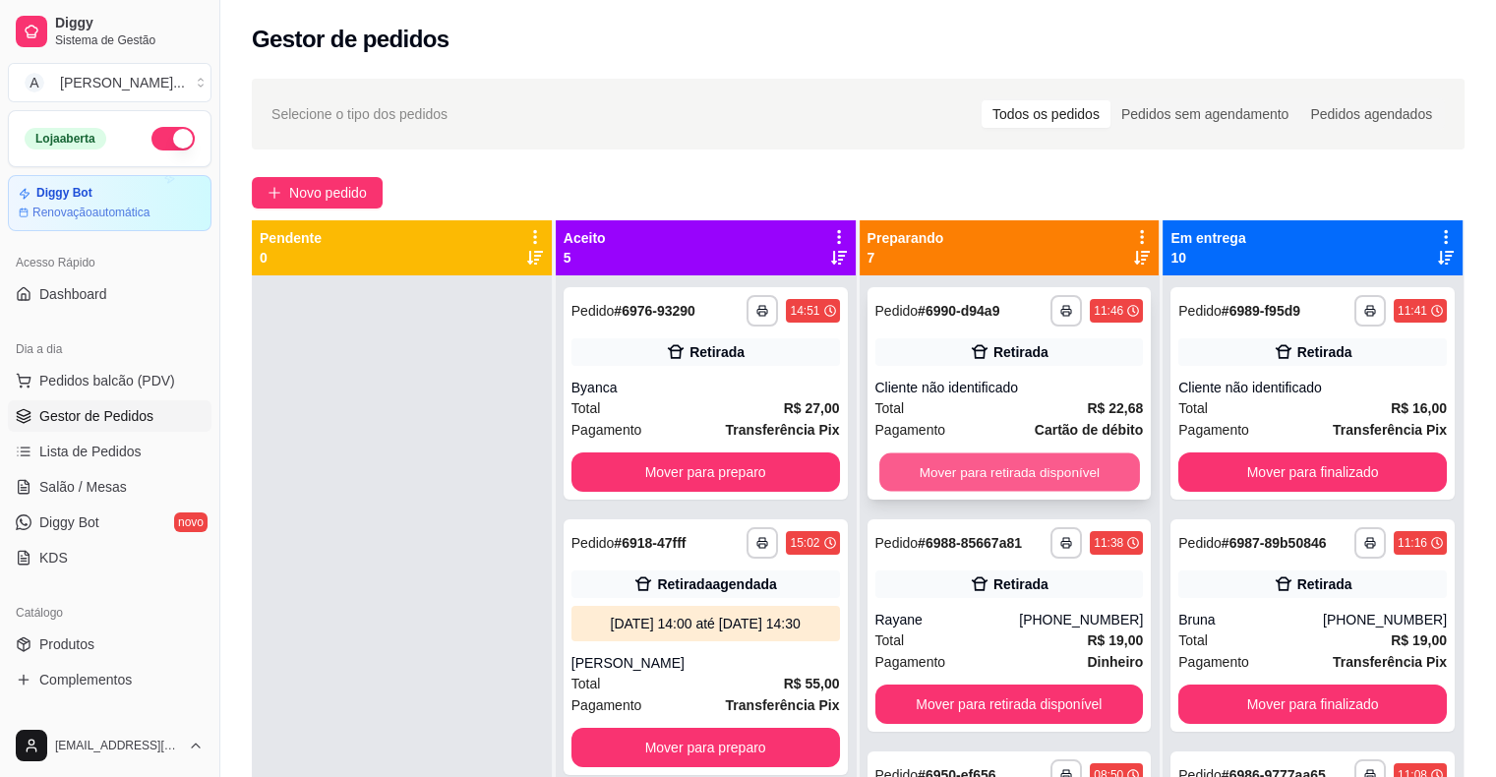
click at [970, 458] on button "Mover para retirada disponível" at bounding box center [1009, 472] width 261 height 38
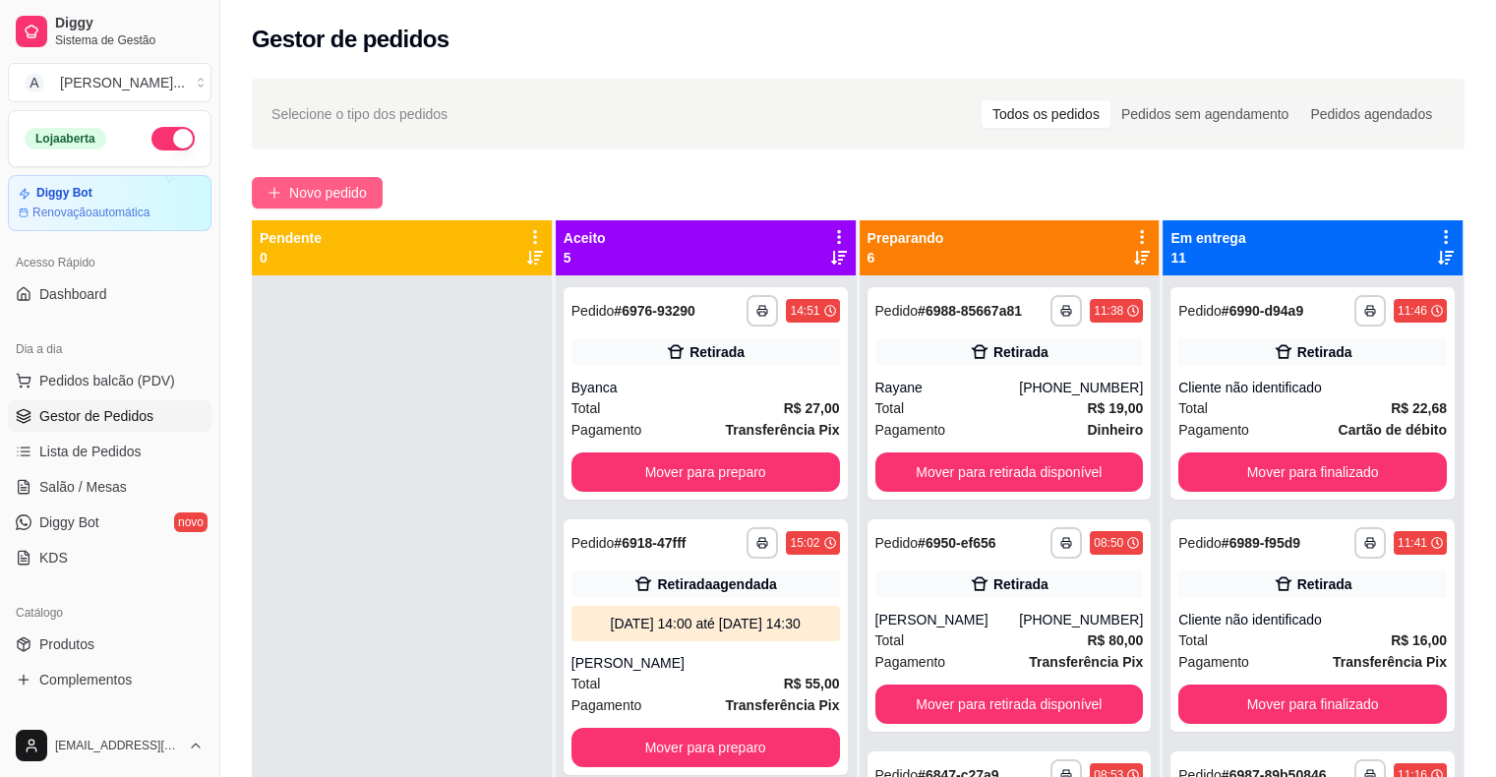
click at [373, 195] on button "Novo pedido" at bounding box center [317, 192] width 131 height 31
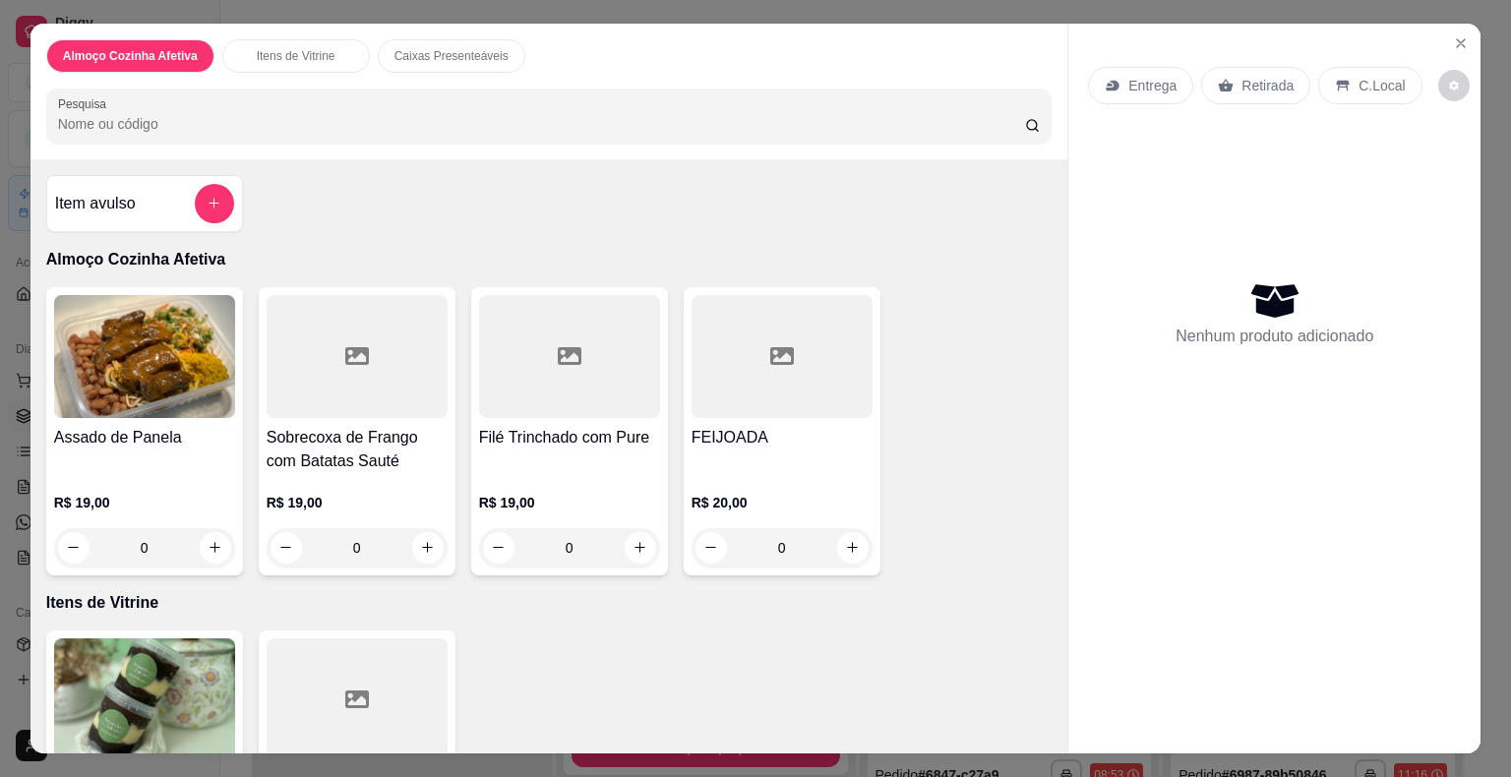
click at [776, 446] on div "FEIJOADA" at bounding box center [781, 449] width 181 height 47
click at [209, 207] on button "add-separate-item" at bounding box center [214, 203] width 38 height 38
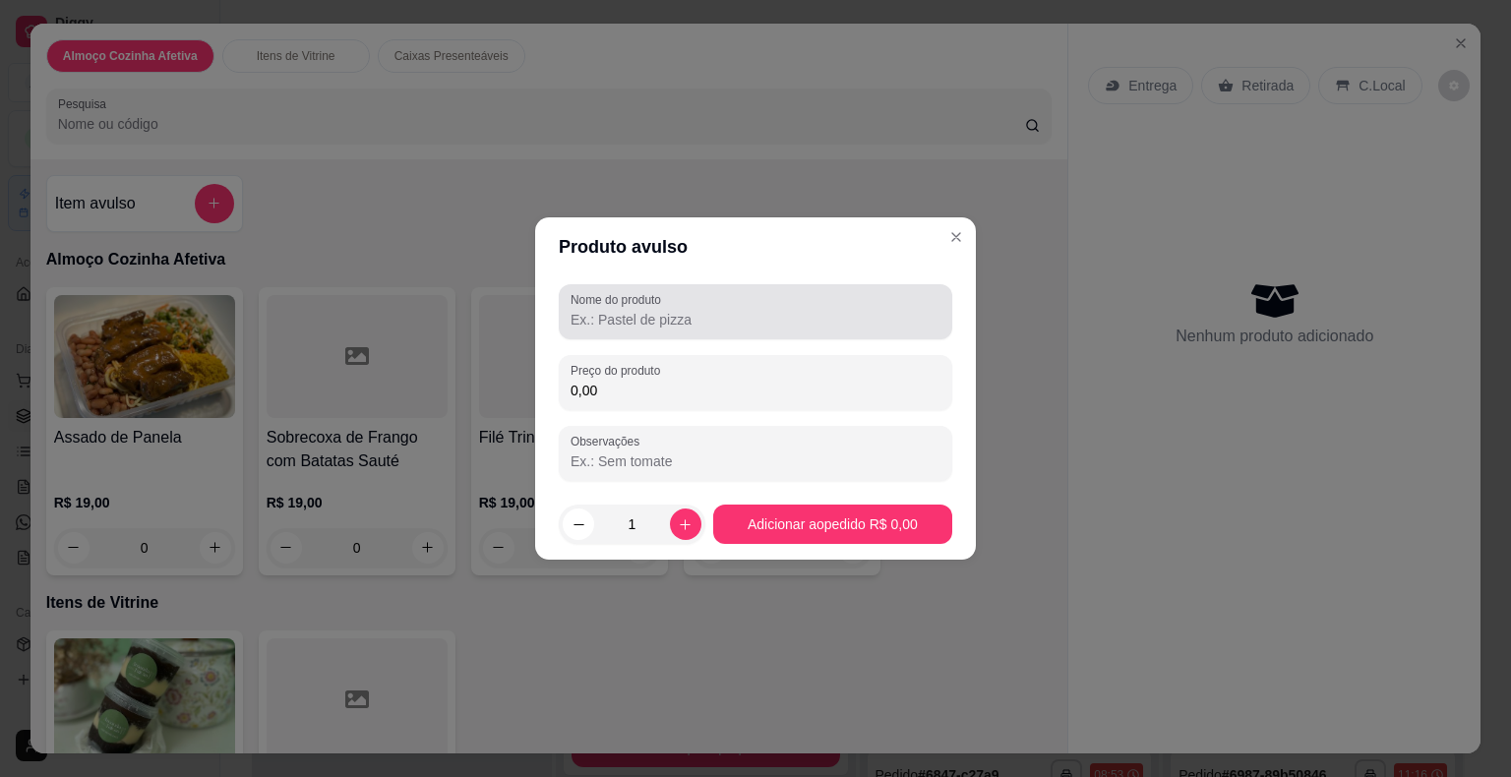
click at [665, 328] on input "Nome do produto" at bounding box center [755, 320] width 370 height 20
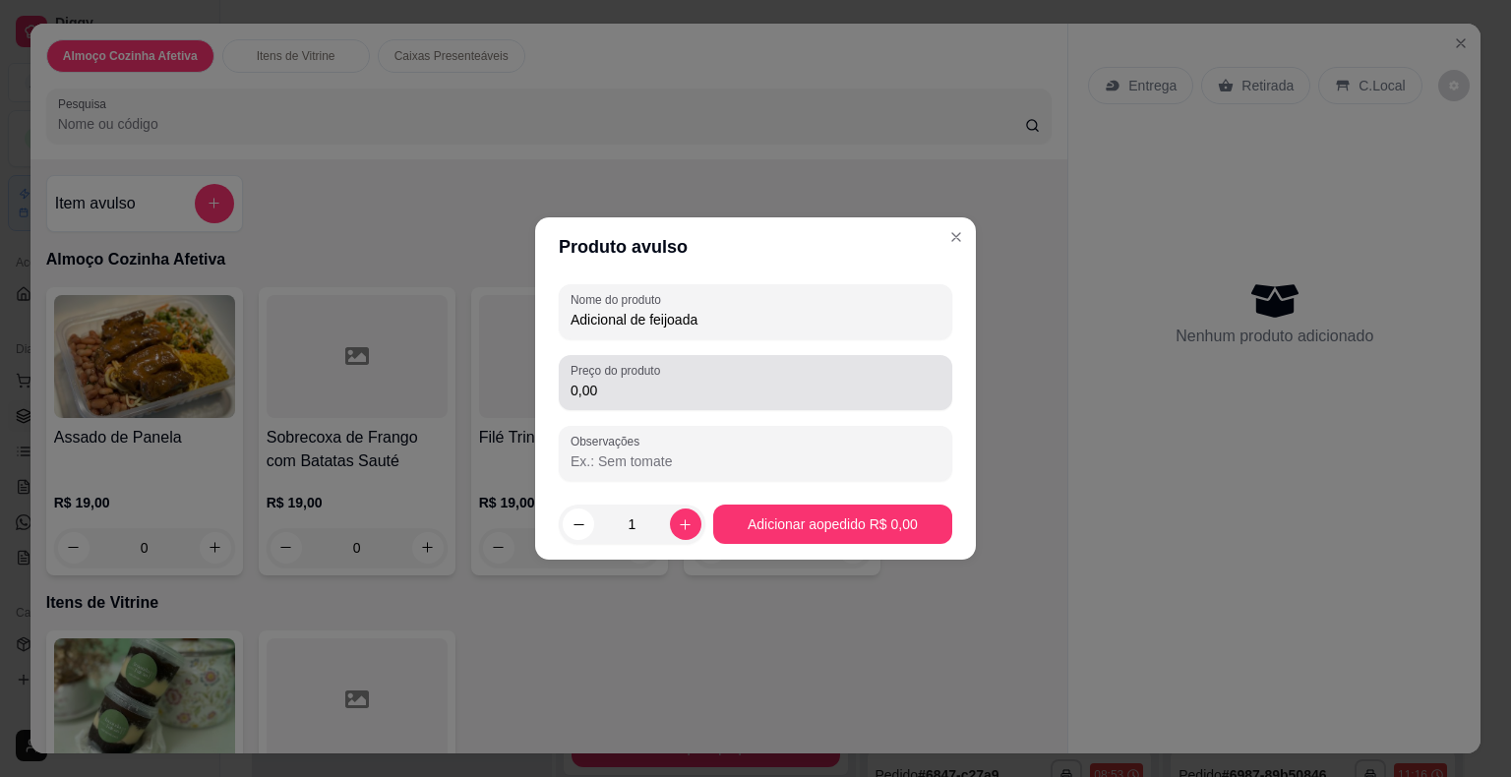
type input "Adicional de feijoada"
click at [658, 376] on label "Preço do produto" at bounding box center [618, 370] width 96 height 17
click at [658, 381] on input "0,00" at bounding box center [755, 391] width 370 height 20
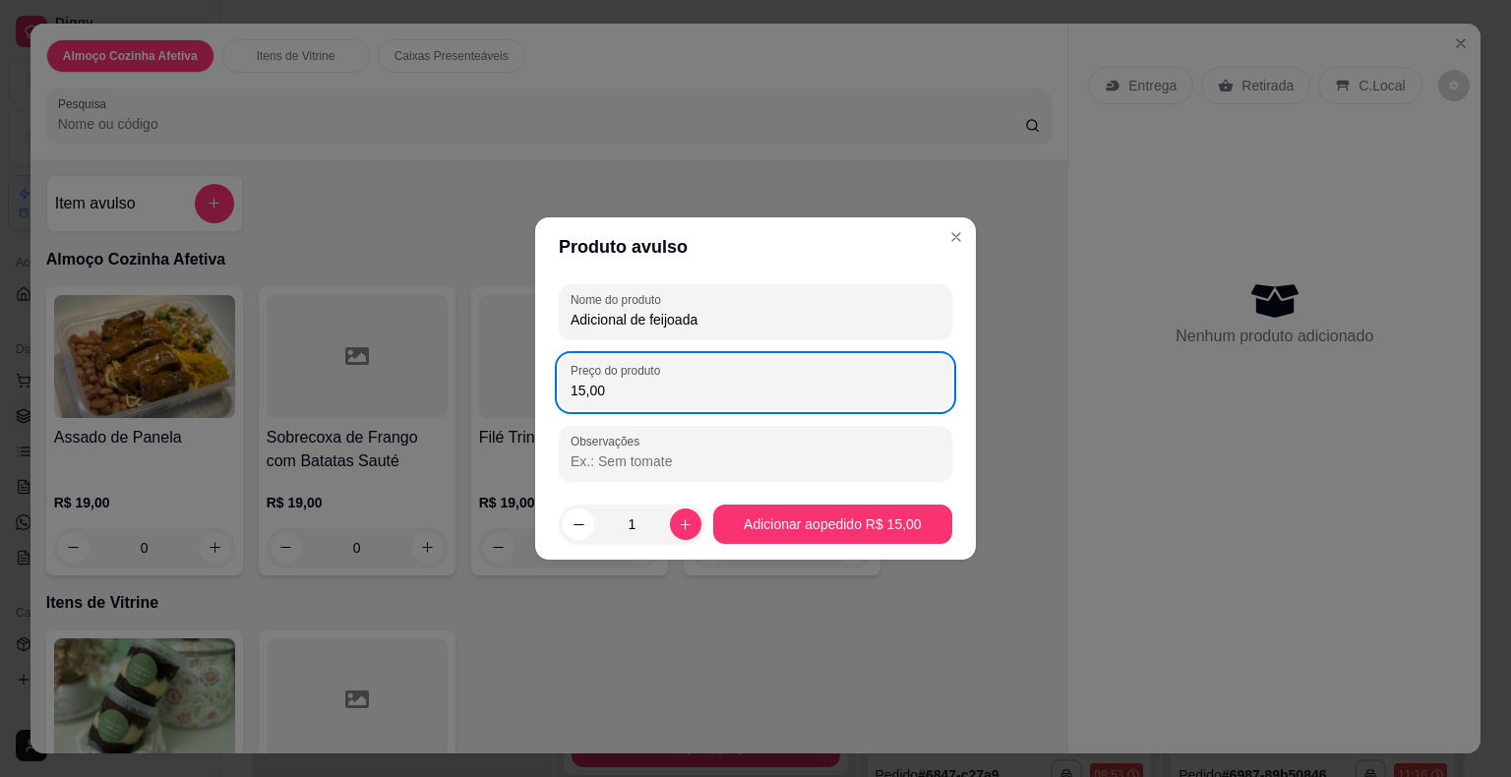
type input "15,00"
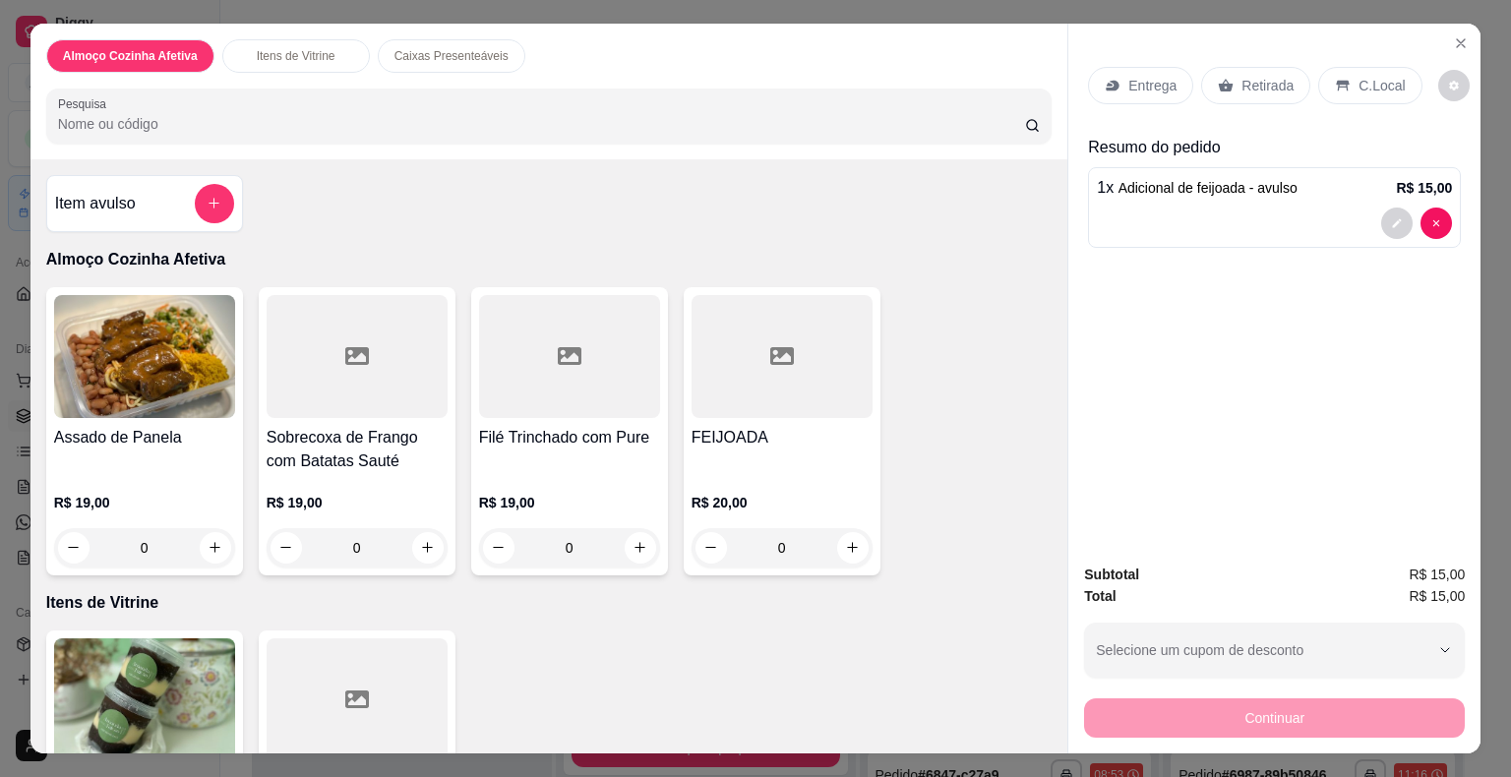
click at [1160, 90] on div "Entrega" at bounding box center [1140, 85] width 105 height 37
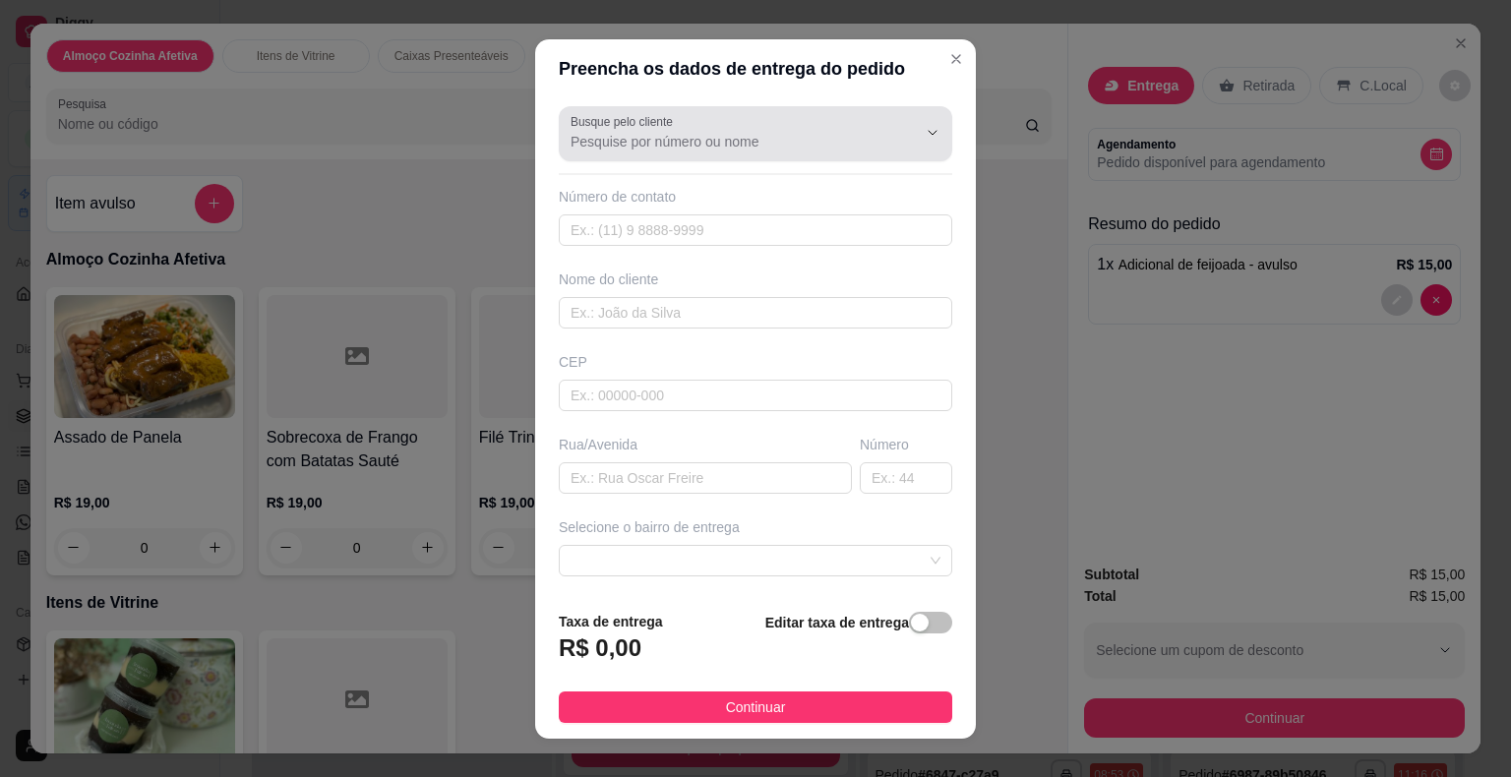
click at [715, 152] on div "Busque pelo cliente" at bounding box center [755, 133] width 393 height 55
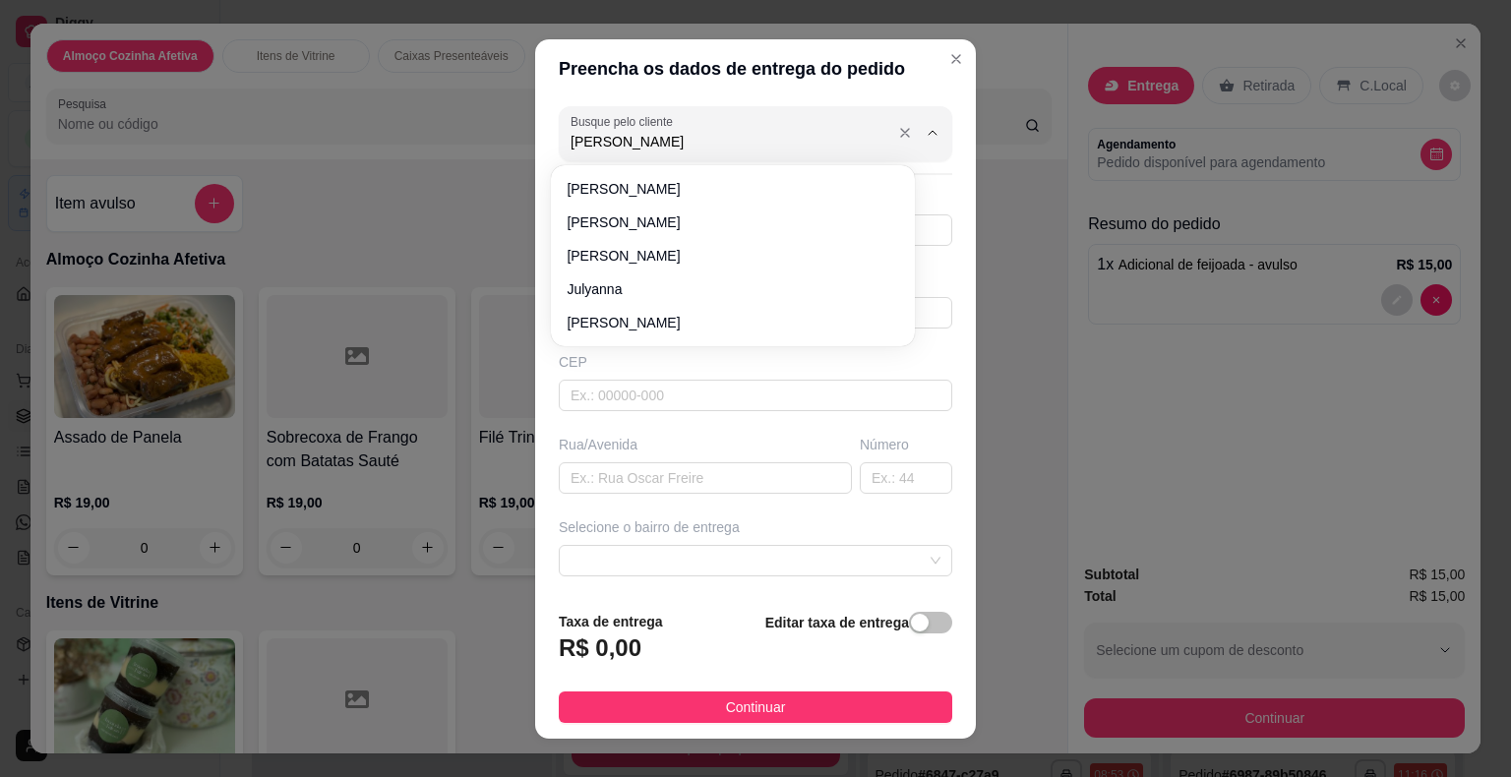
type input "[PERSON_NAME]"
click at [720, 352] on div "CEP" at bounding box center [755, 362] width 393 height 20
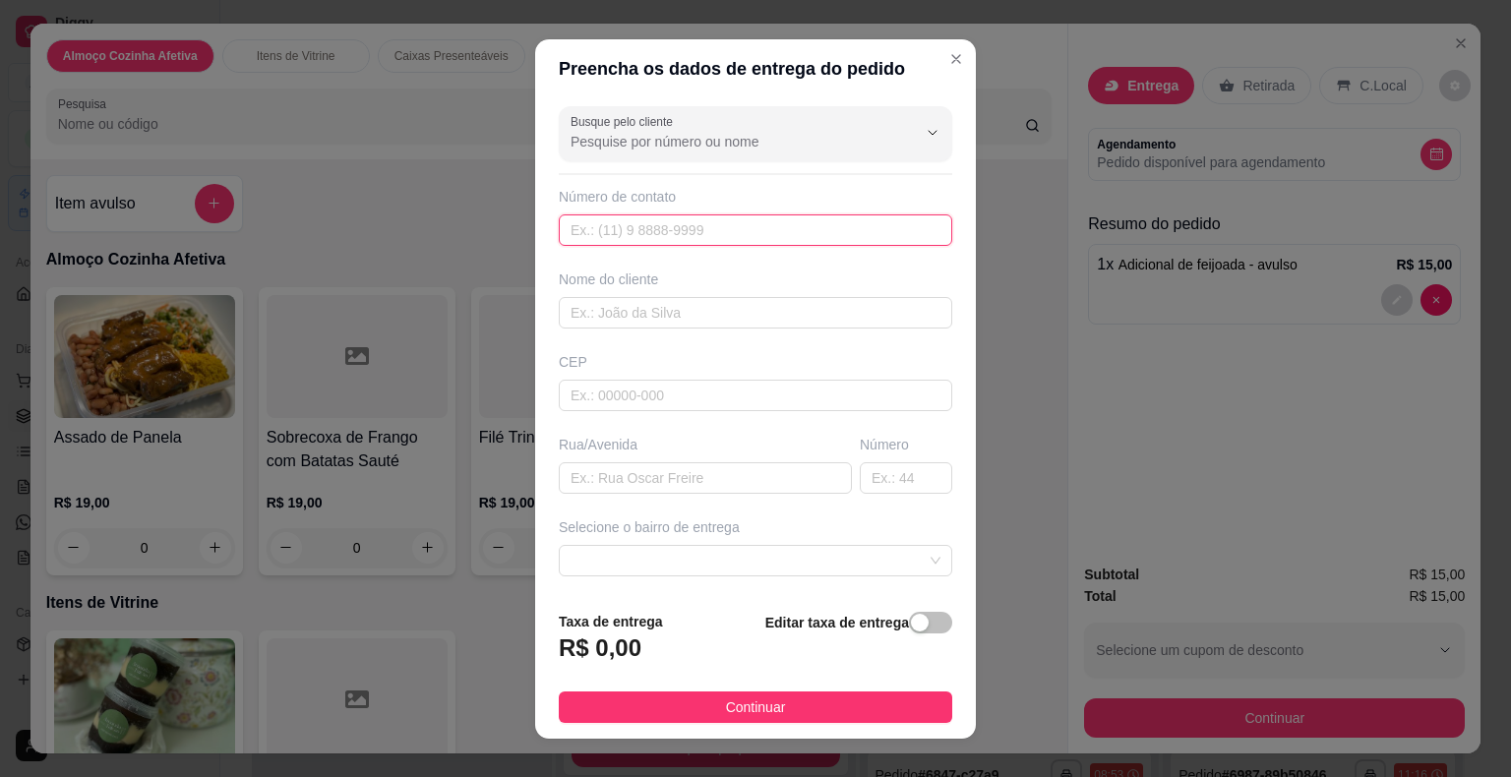
click at [704, 238] on input "text" at bounding box center [755, 229] width 393 height 31
type input "[PHONE_NUMBER]"
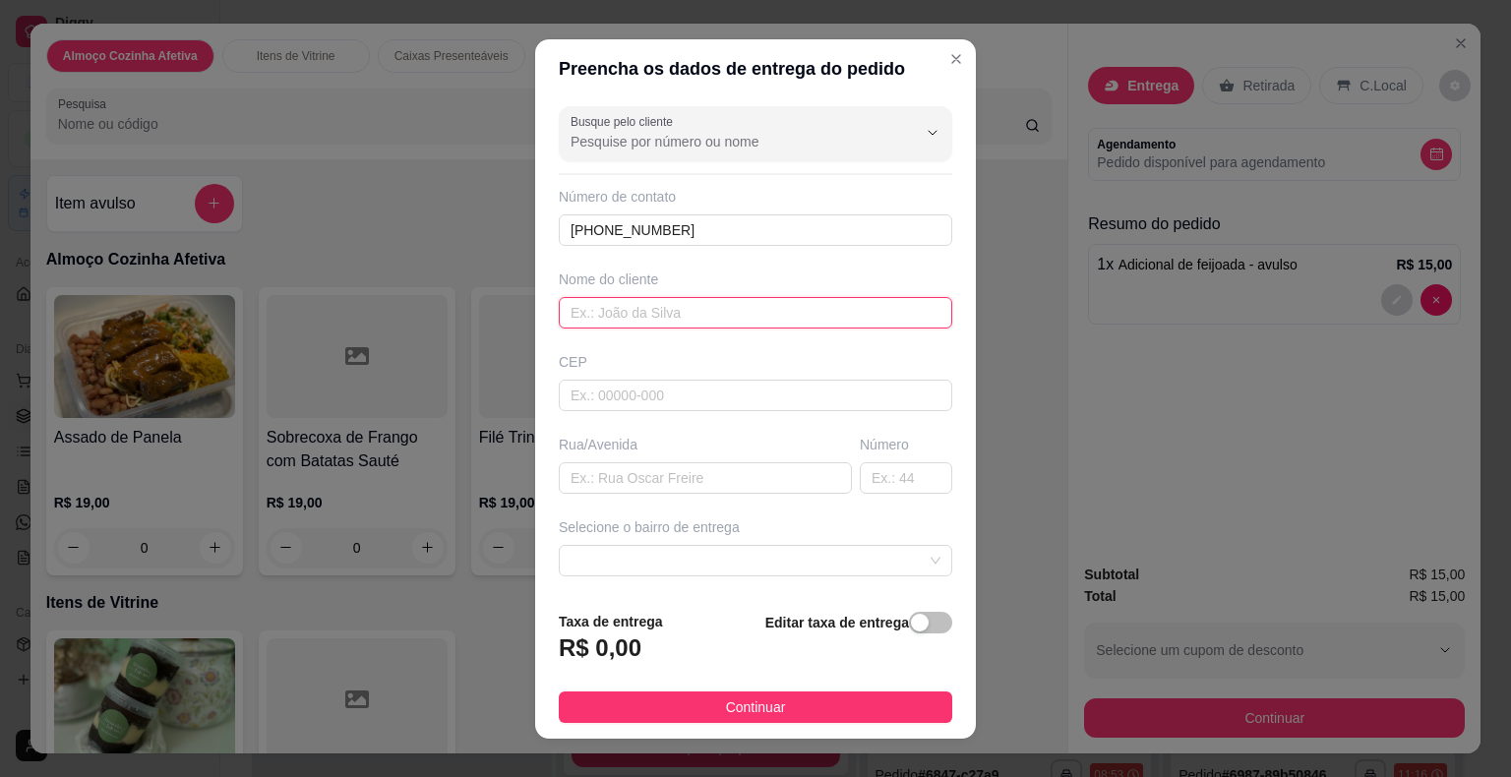
click at [692, 317] on input "text" at bounding box center [755, 312] width 393 height 31
type input "[PERSON_NAME]"
click at [646, 478] on input "text" at bounding box center [705, 477] width 293 height 31
paste input "[PERSON_NAME]"
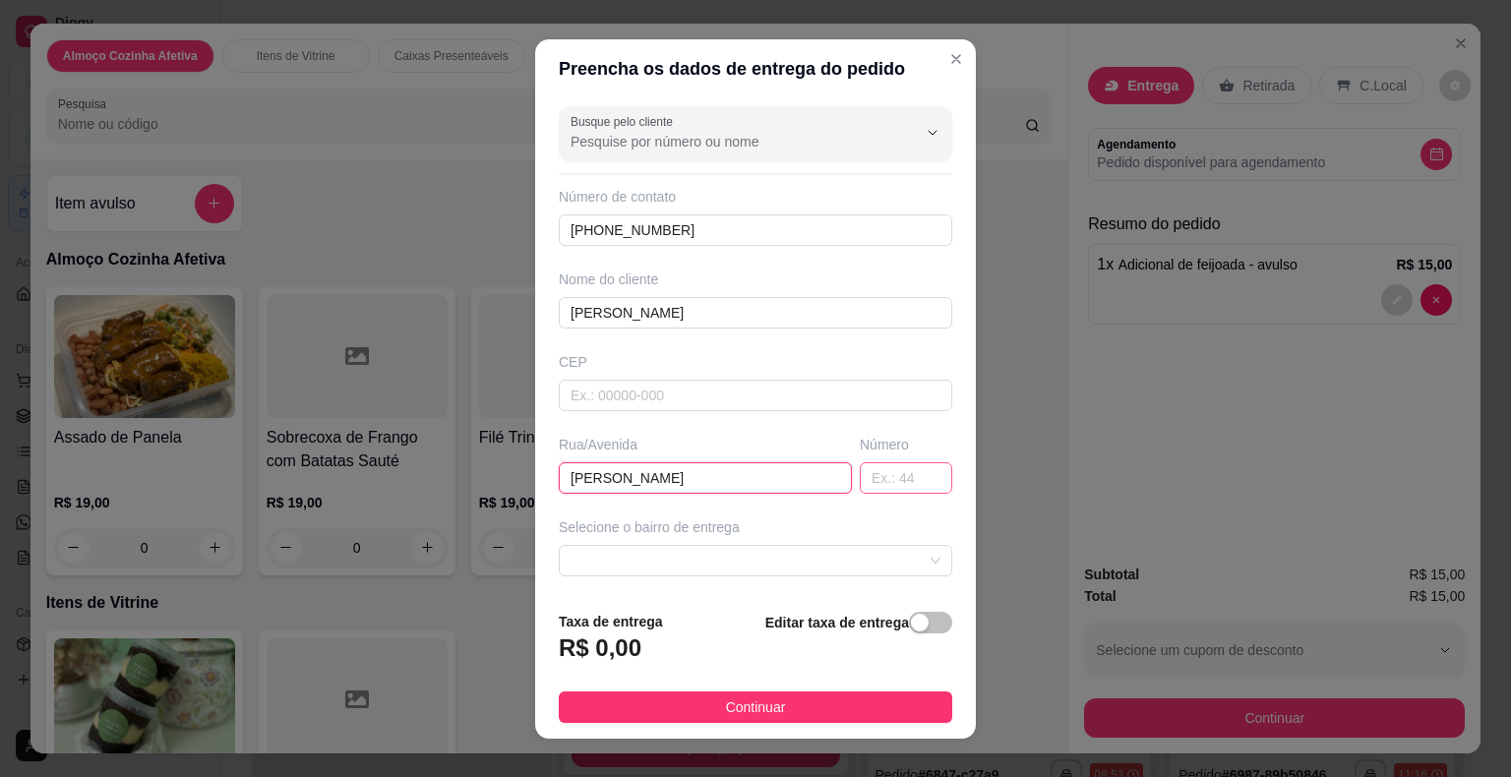
type input "[PERSON_NAME]"
click at [863, 485] on input "text" at bounding box center [906, 477] width 92 height 31
type input "3"
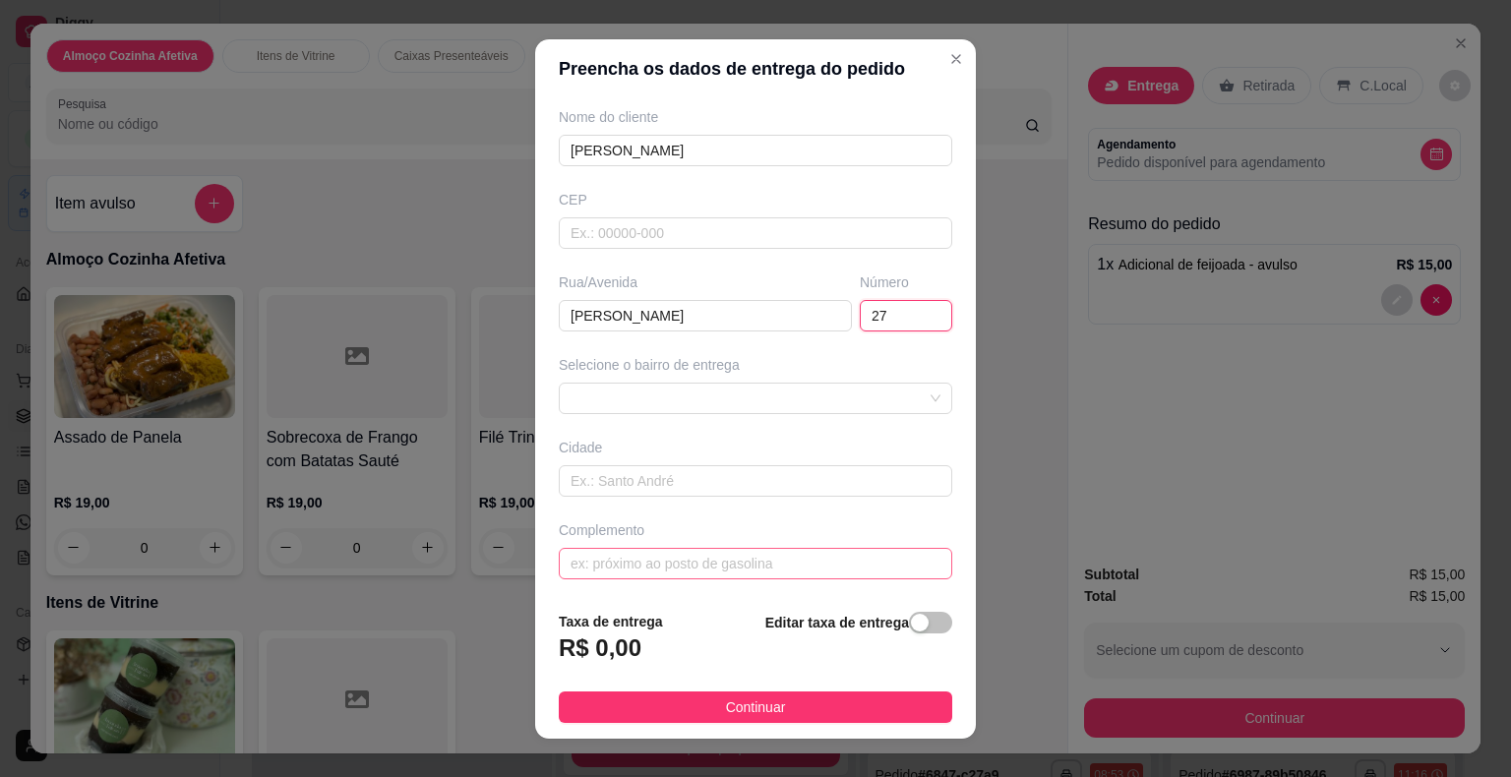
type input "27"
click at [838, 552] on input "text" at bounding box center [755, 563] width 393 height 31
paste input "planalto popular"
paste input "Ponto de referência: [PERSON_NAME], casa amarela"
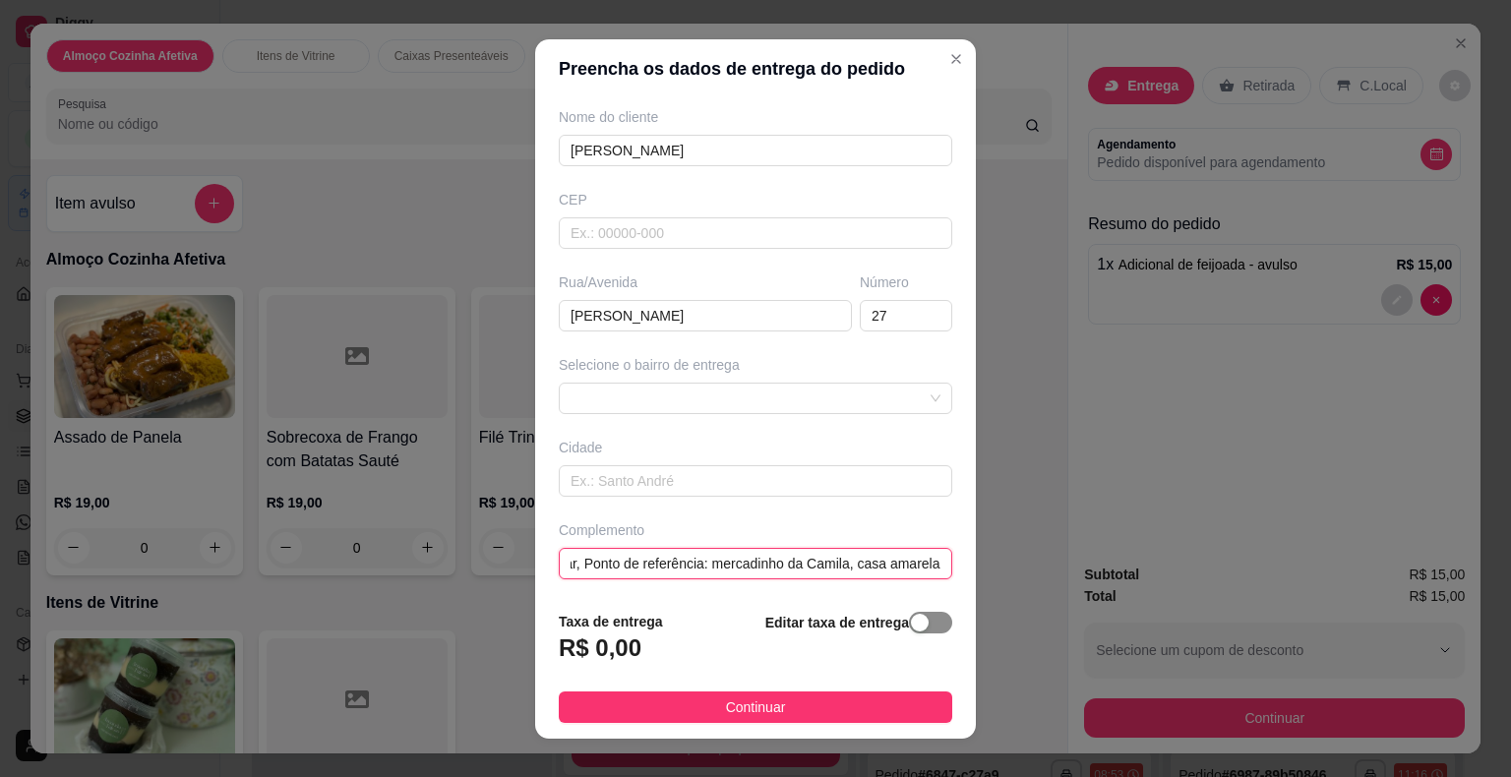
type input "planalto popular, Ponto de referência: mercadinho da Camila, casa amarela"
click at [909, 624] on span "button" at bounding box center [930, 623] width 43 height 22
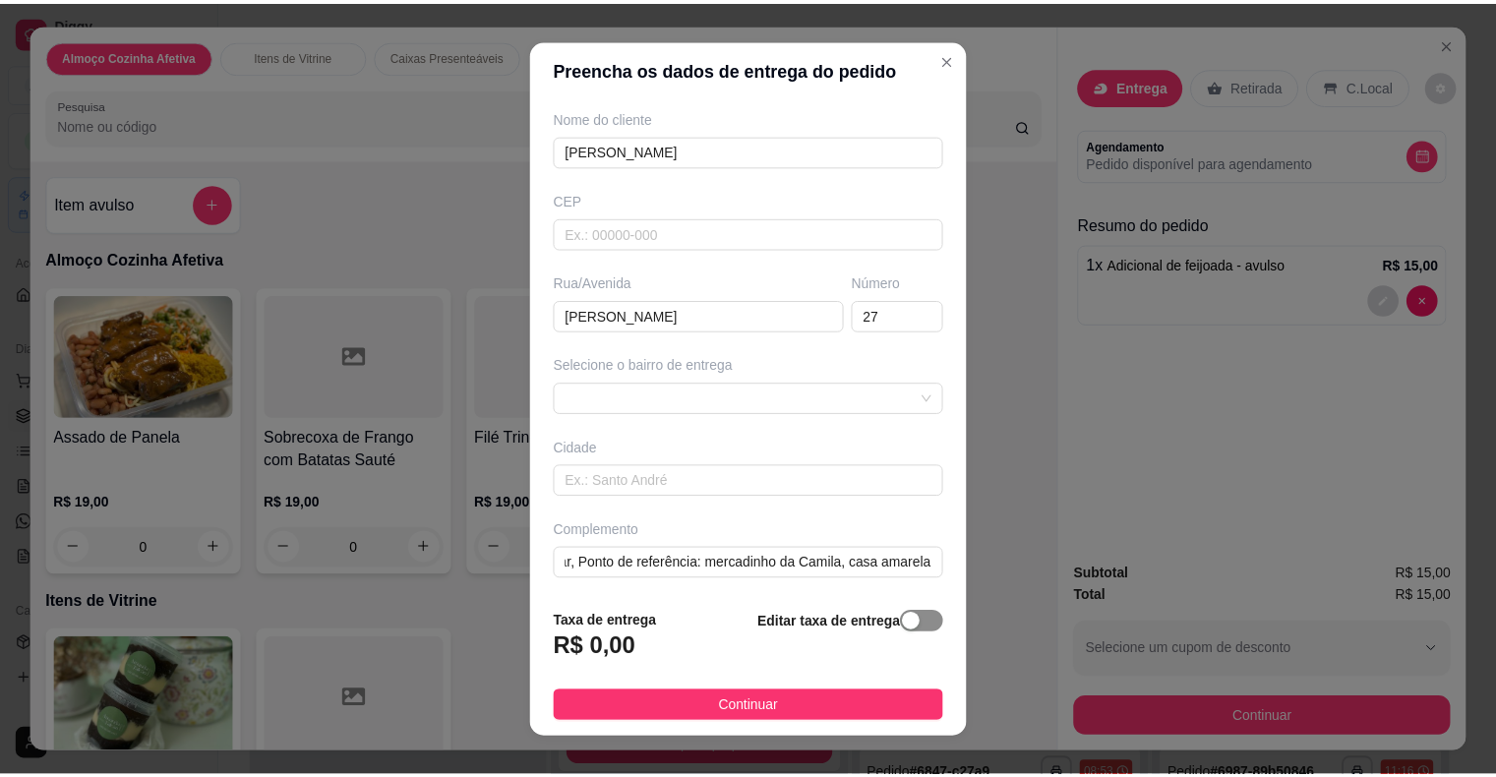
scroll to position [0, 0]
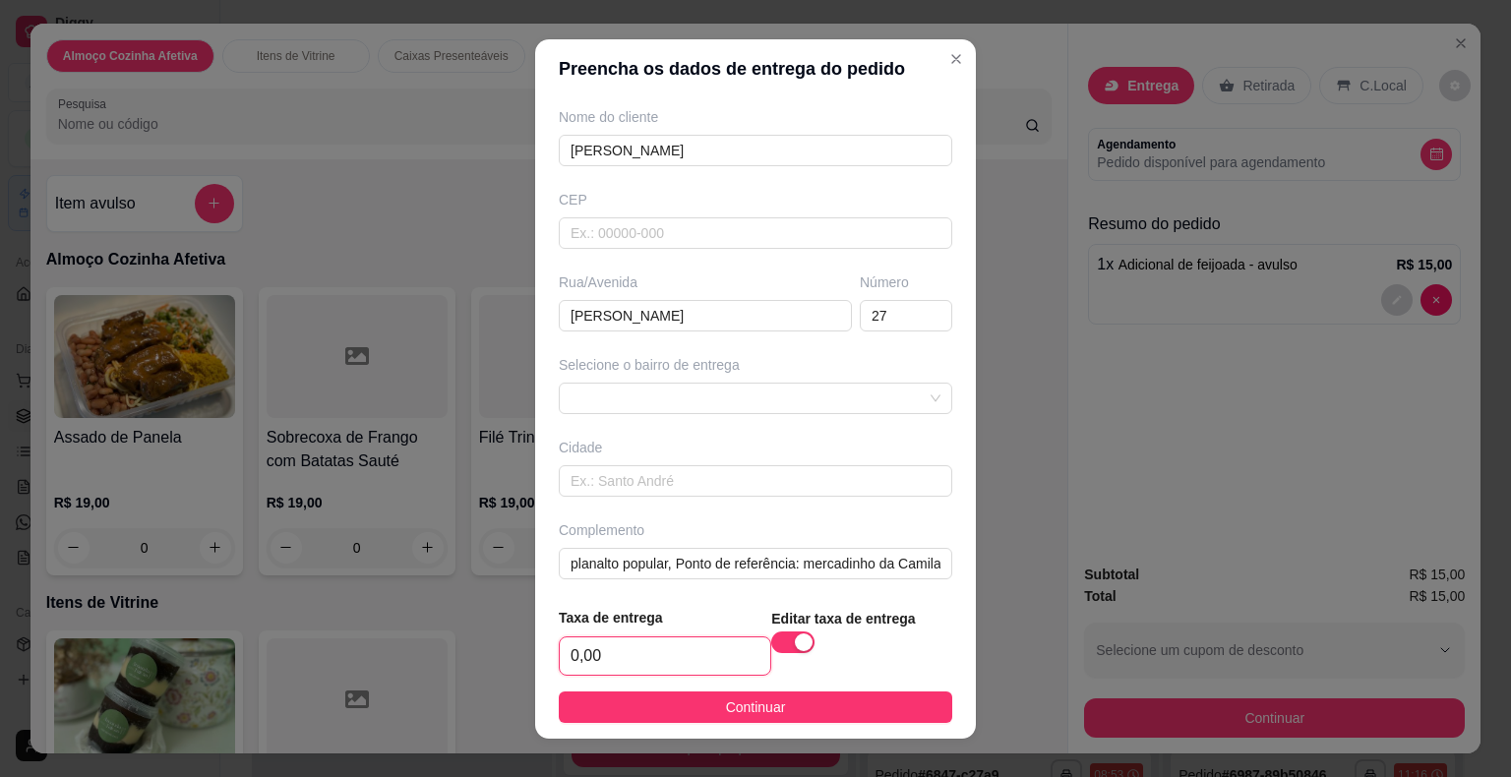
click at [722, 650] on input "0,00" at bounding box center [665, 655] width 210 height 37
type input "6,00"
click at [717, 687] on footer "Taxa de entrega 6,00 Editar taxa de entrega Continuar" at bounding box center [755, 665] width 441 height 148
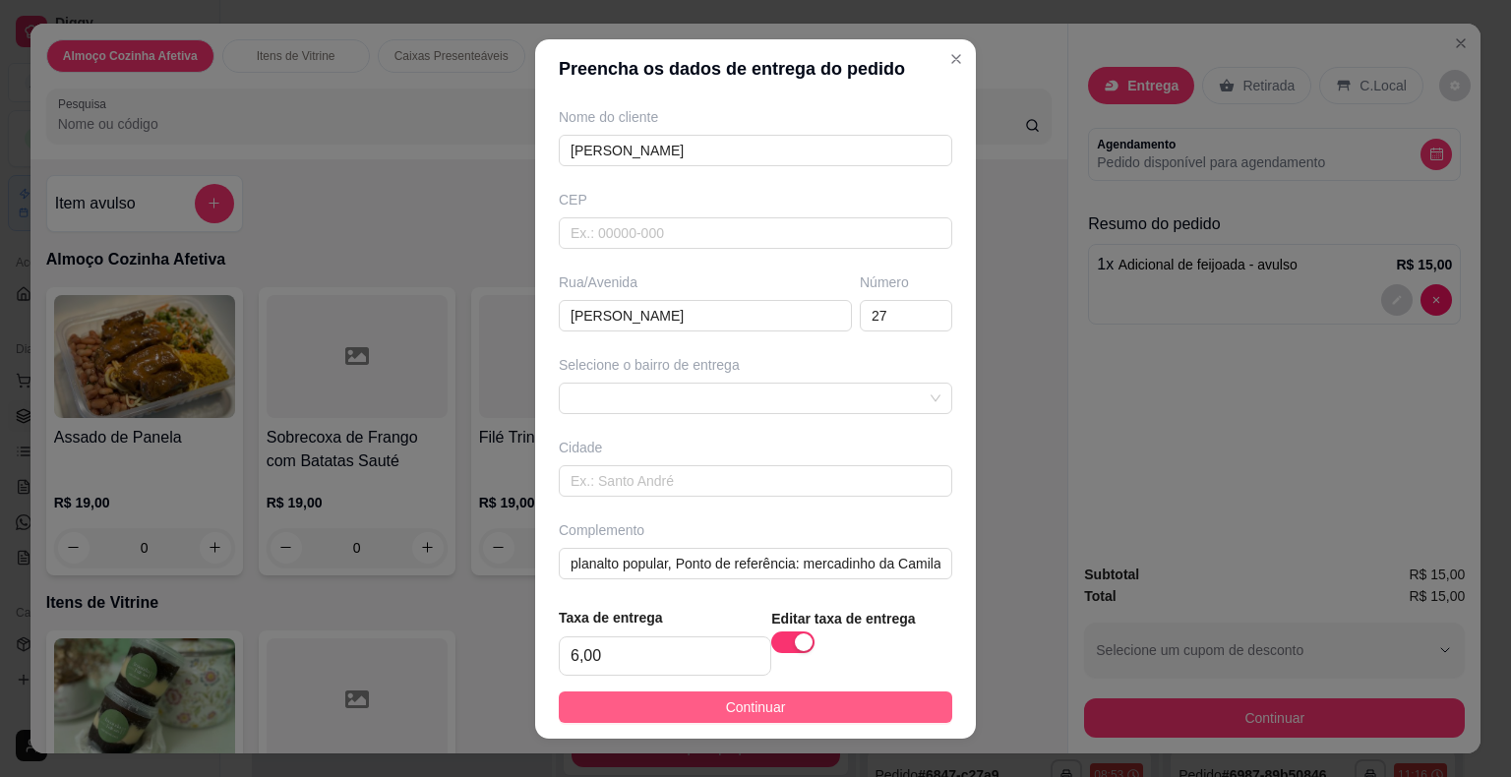
click at [706, 700] on button "Continuar" at bounding box center [755, 706] width 393 height 31
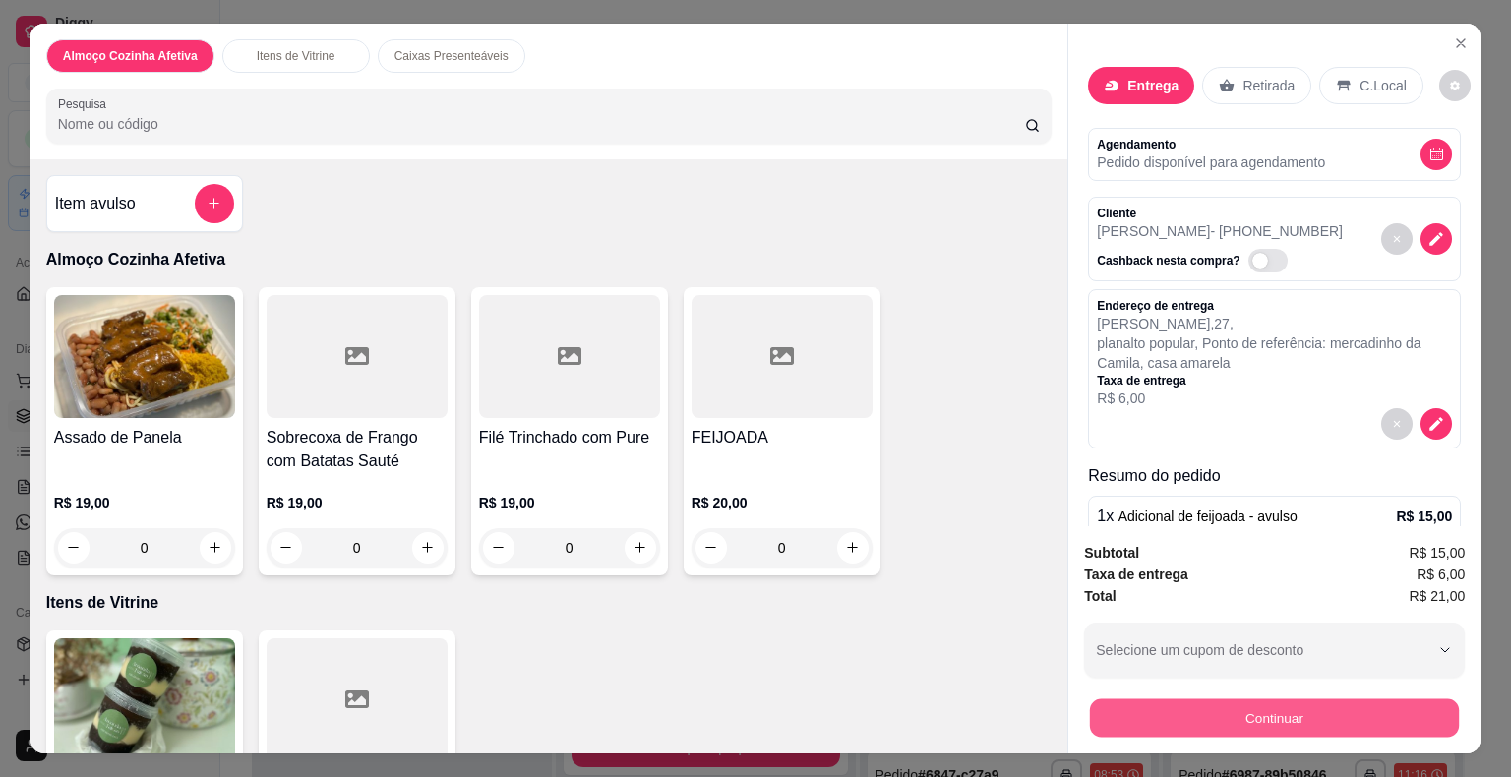
click at [1171, 708] on button "Continuar" at bounding box center [1274, 718] width 369 height 38
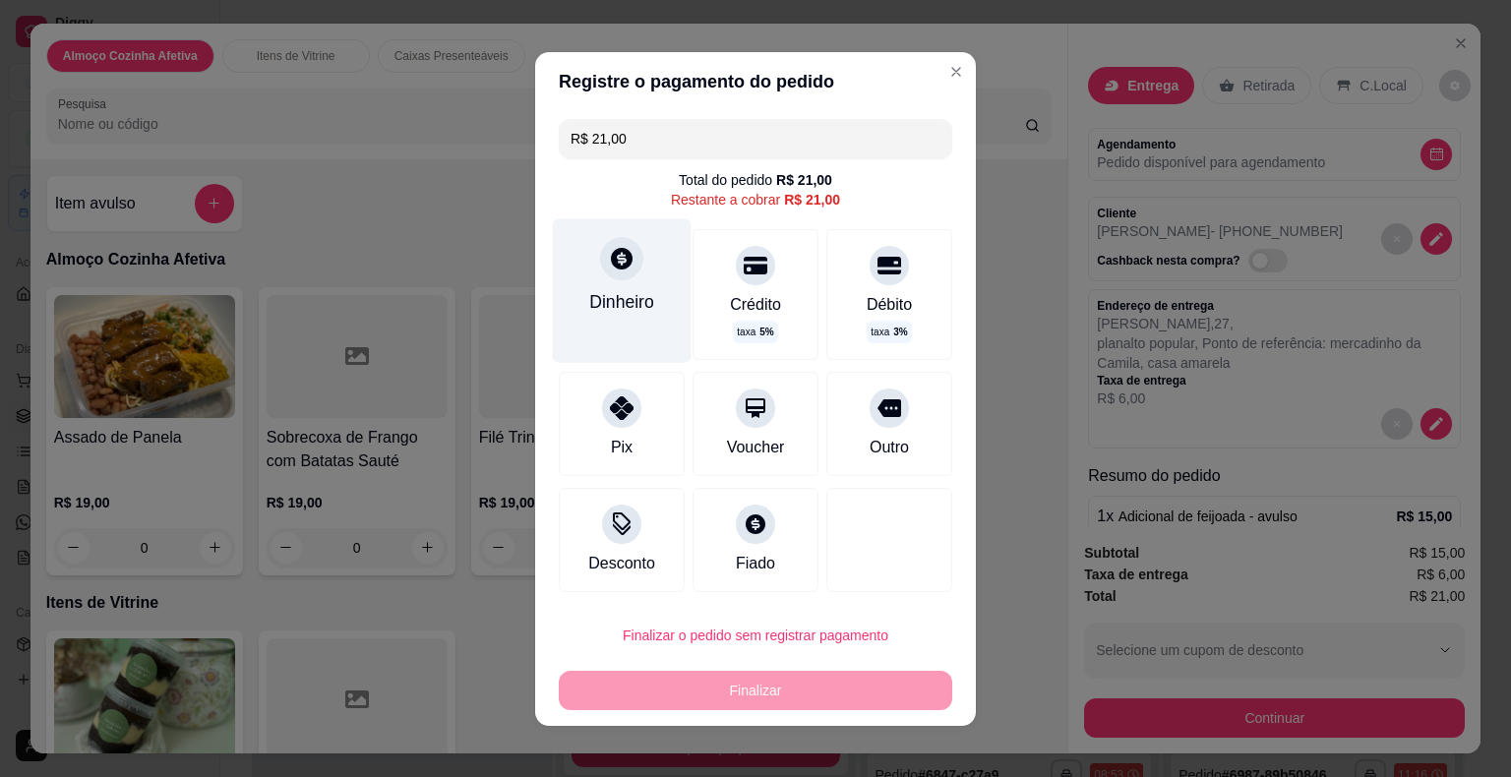
click at [637, 336] on div "Dinheiro" at bounding box center [622, 290] width 139 height 144
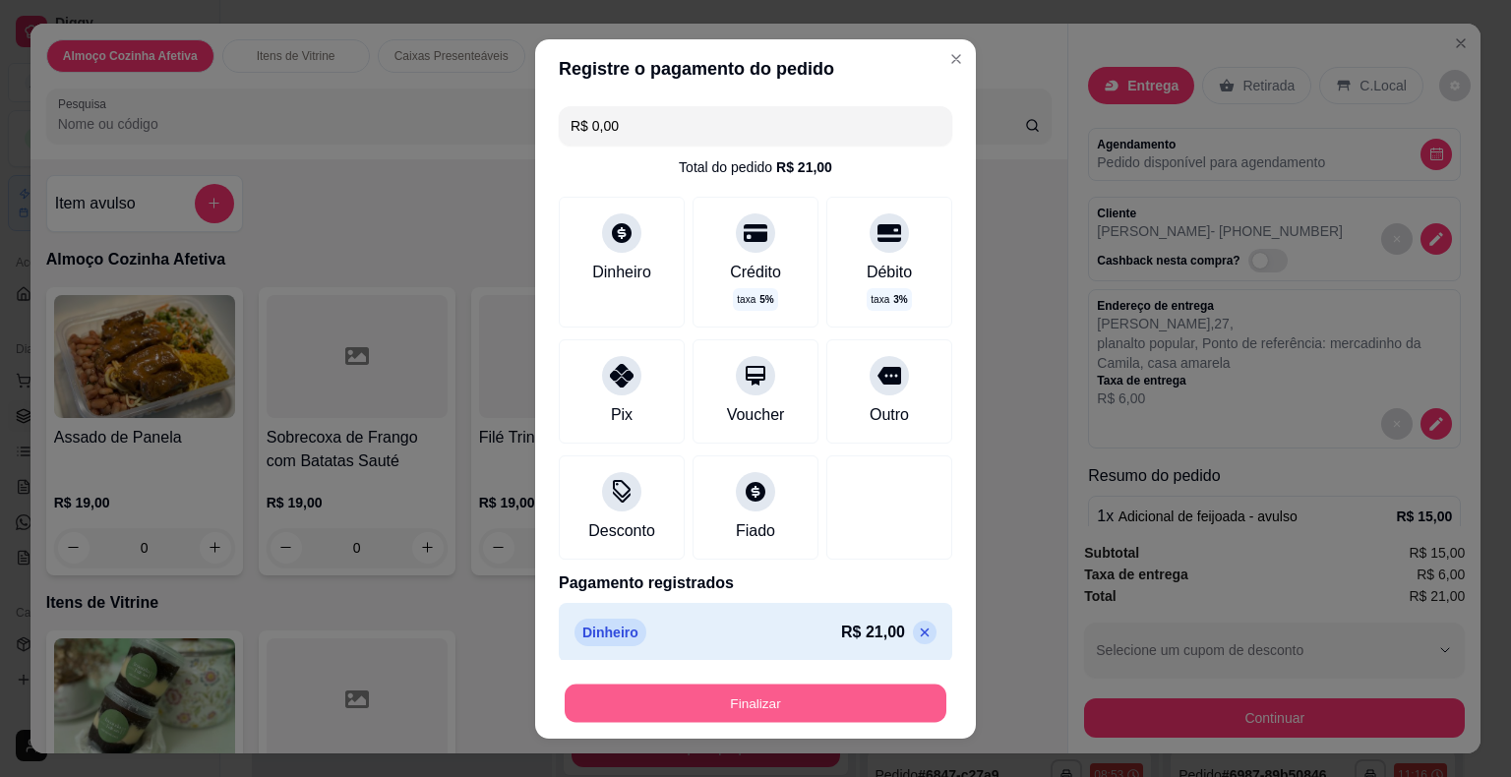
click at [769, 693] on button "Finalizar" at bounding box center [756, 703] width 382 height 38
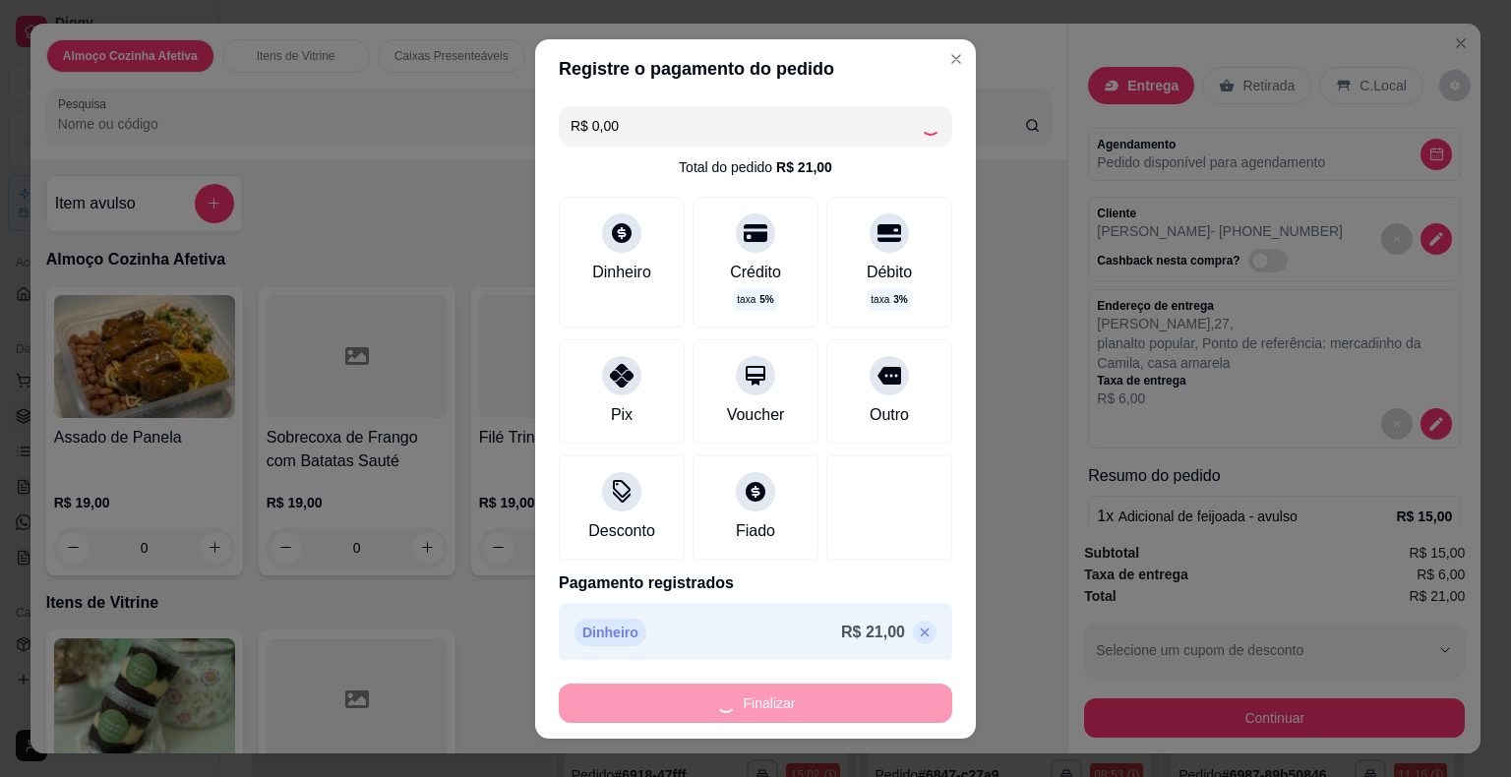
type input "-R$ 21,00"
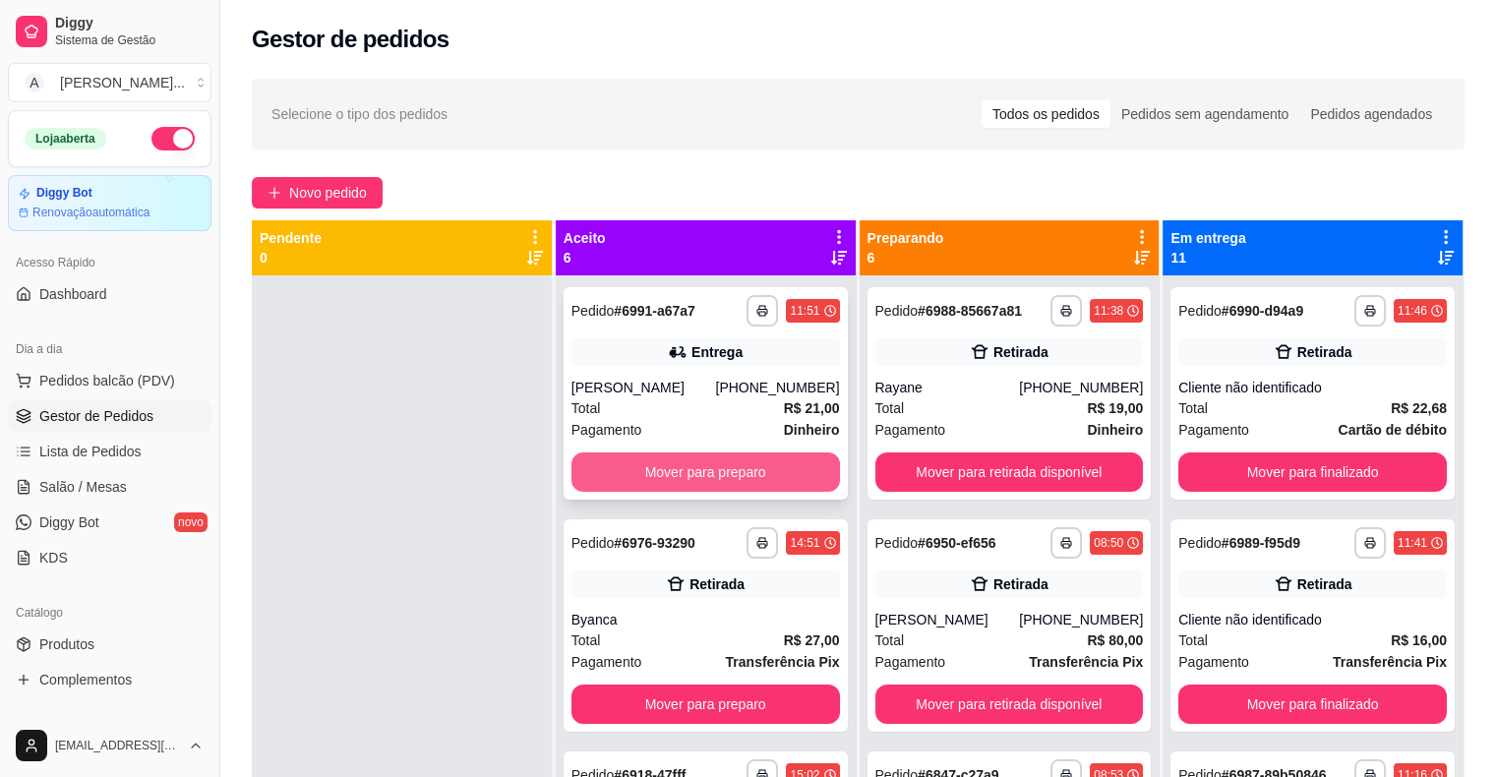
click at [735, 482] on button "Mover para preparo" at bounding box center [705, 471] width 268 height 39
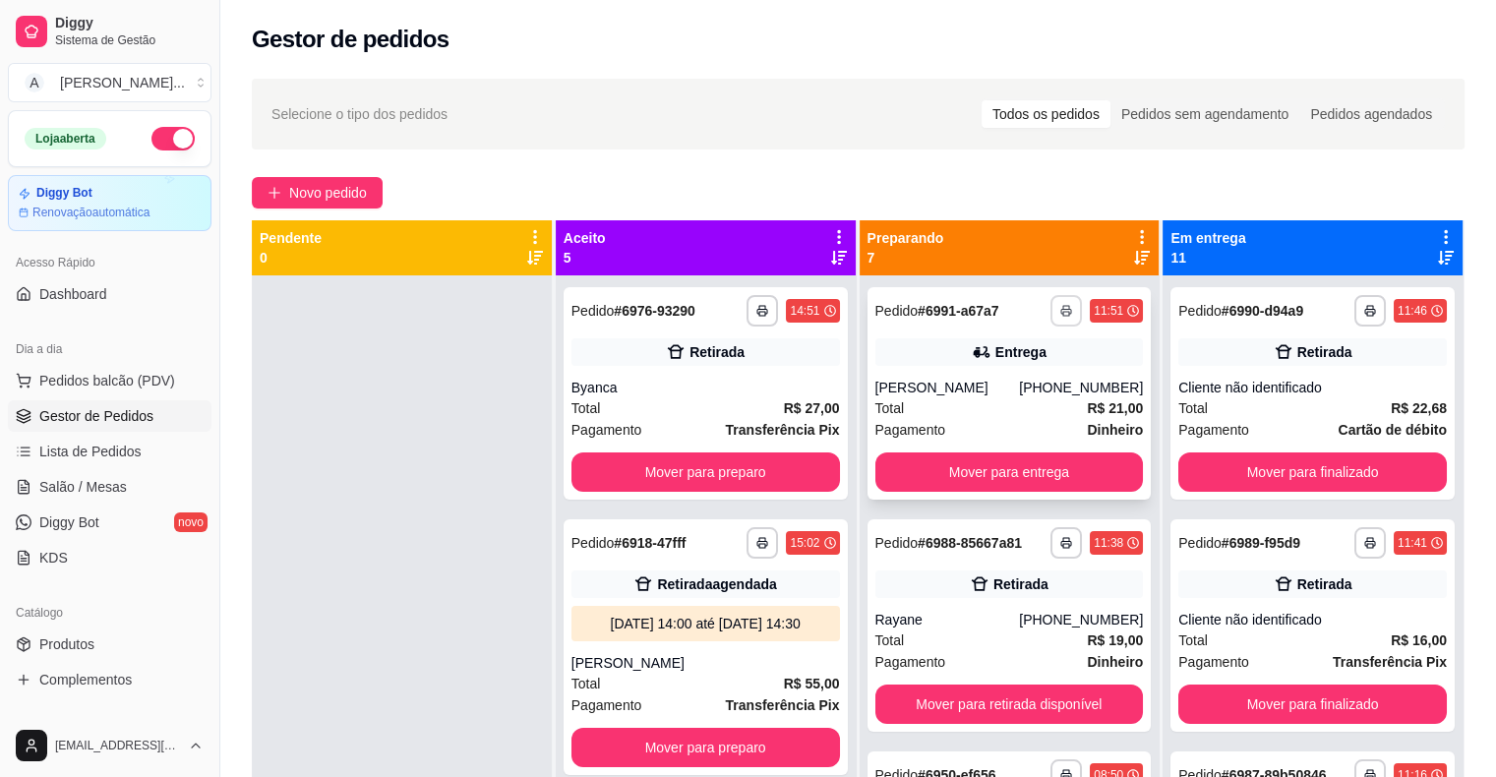
click at [1063, 312] on rect "button" at bounding box center [1066, 314] width 6 height 4
click at [998, 380] on button "IMPRESSORA" at bounding box center [989, 379] width 138 height 30
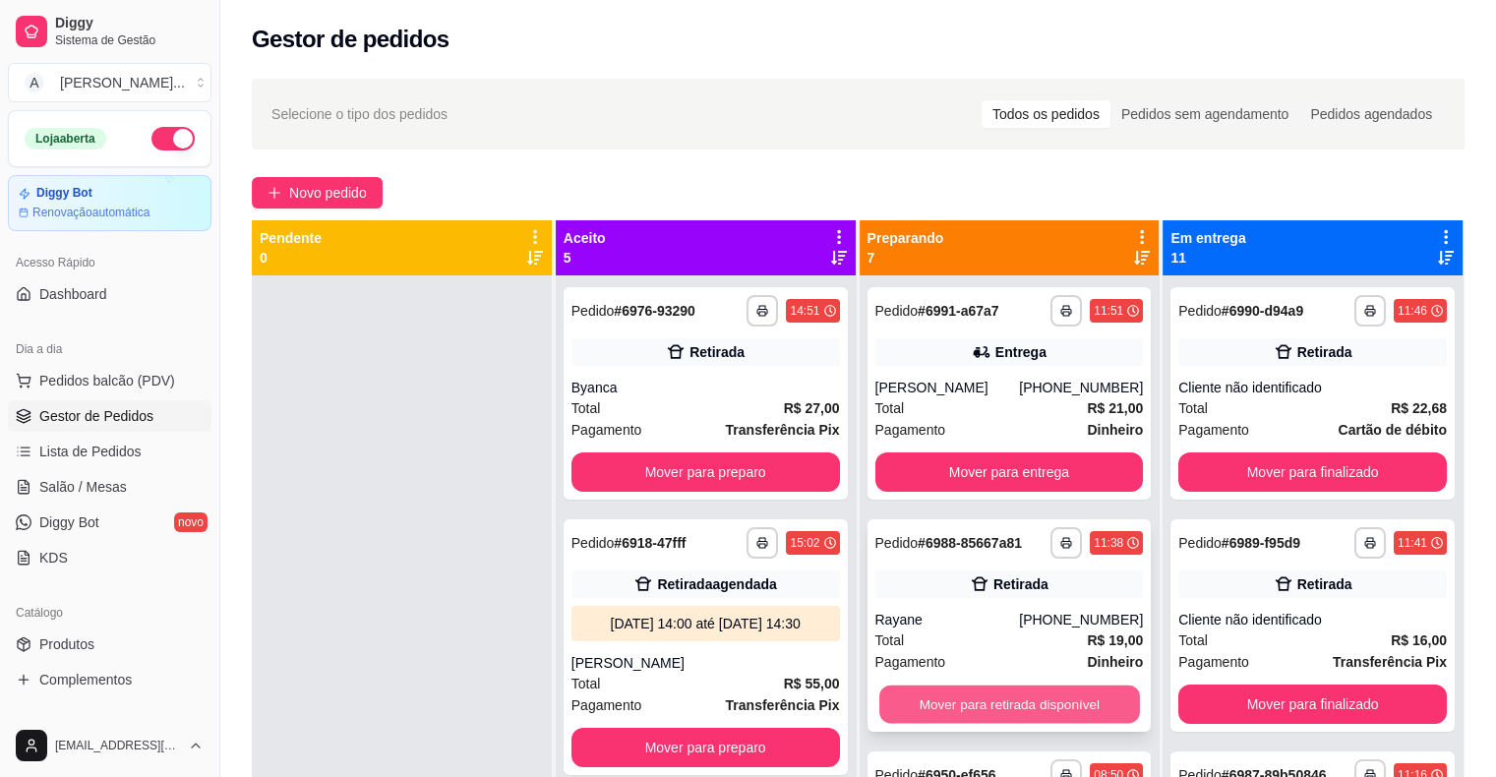
click at [990, 707] on button "Mover para retirada disponível" at bounding box center [1009, 705] width 261 height 38
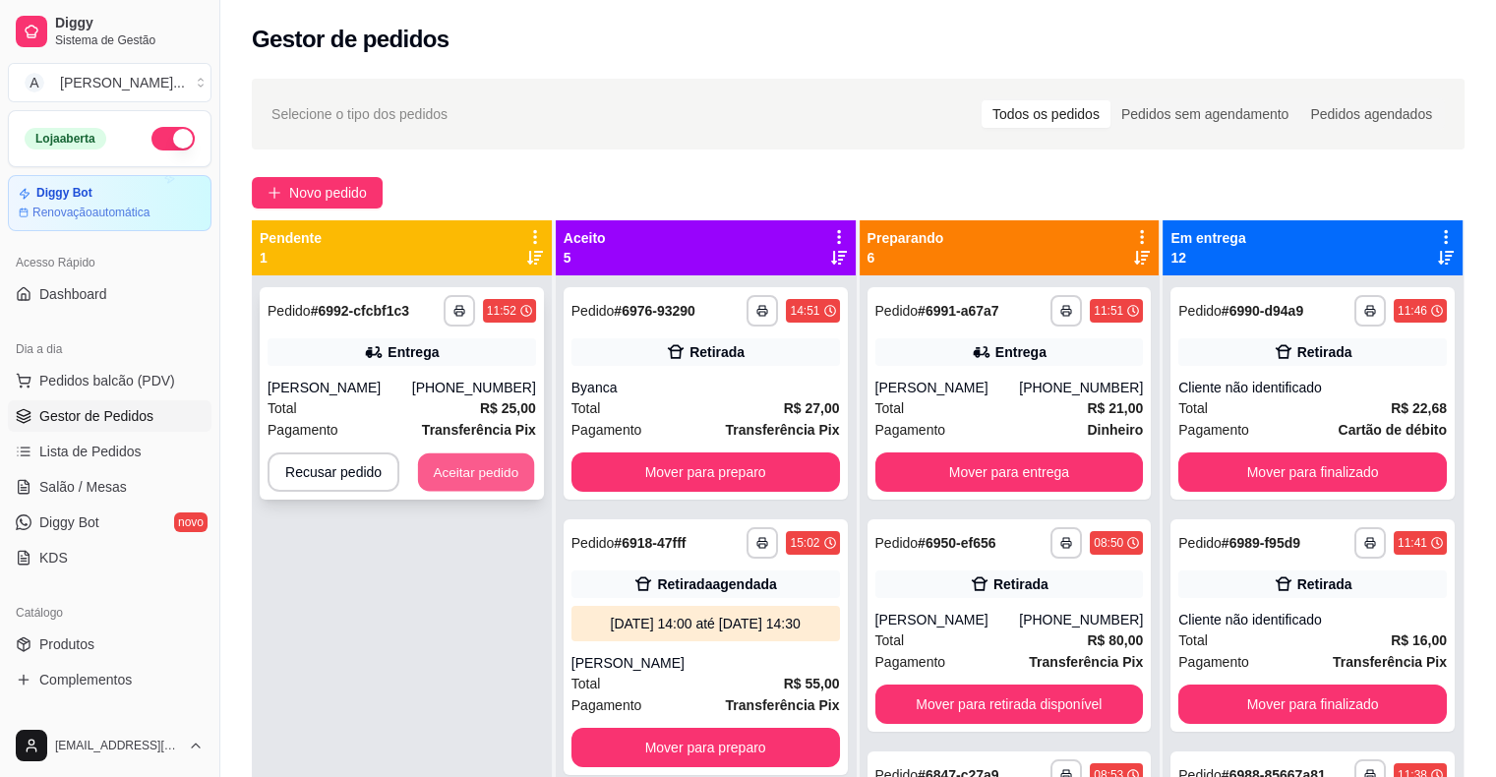
click at [466, 470] on button "Aceitar pedido" at bounding box center [476, 472] width 116 height 38
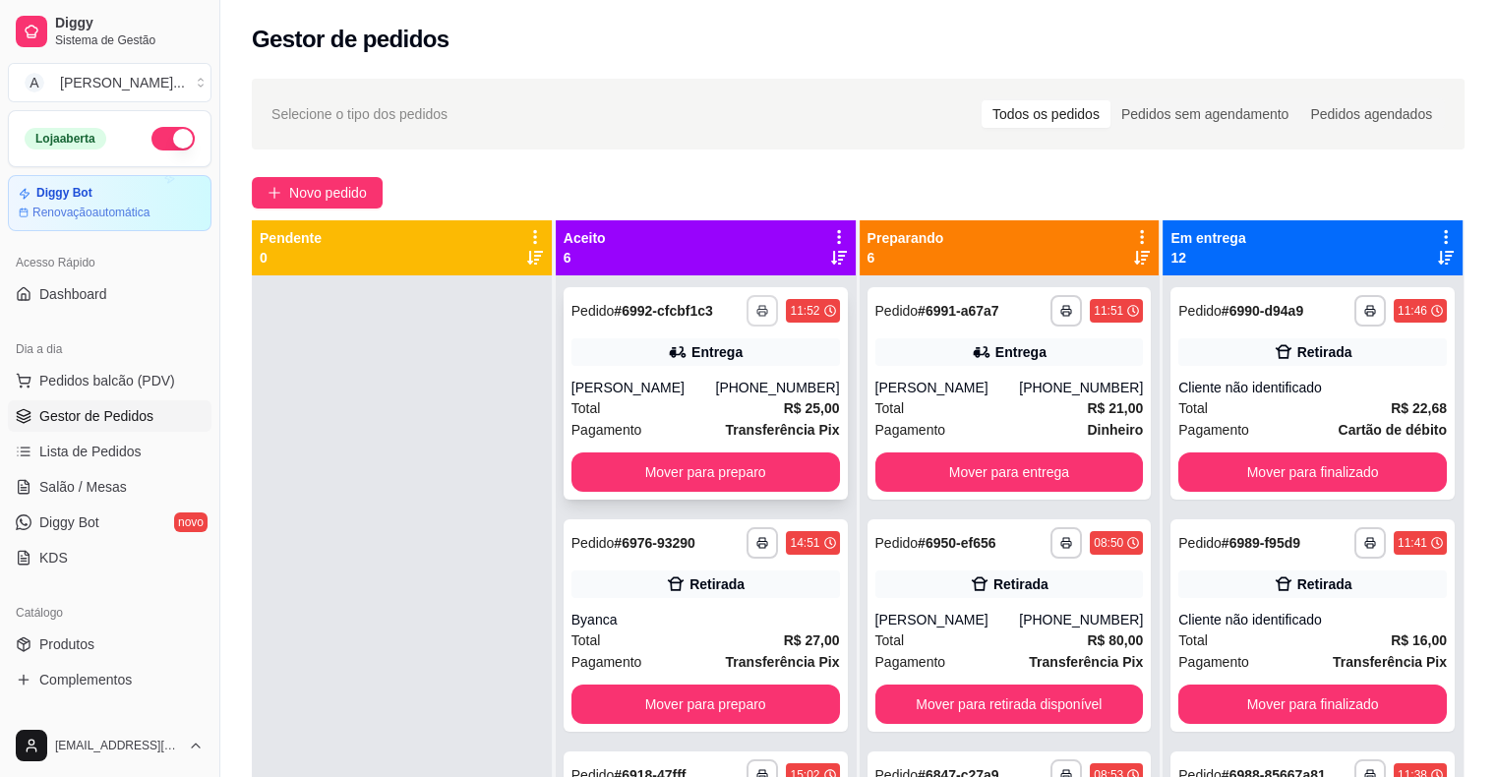
click at [746, 301] on button "button" at bounding box center [761, 310] width 31 height 31
click at [712, 385] on button "IMPRESSORA" at bounding box center [689, 379] width 143 height 31
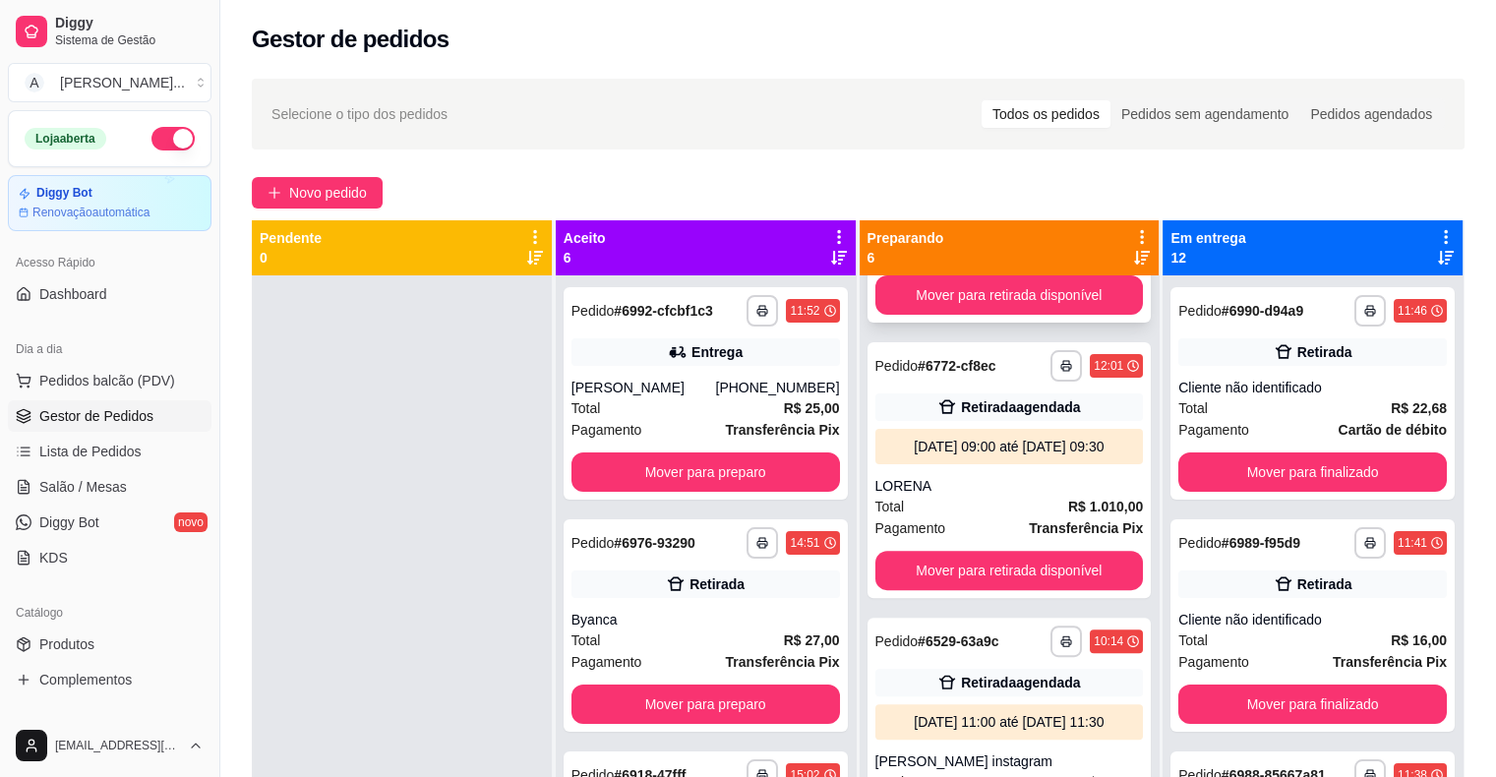
scroll to position [787, 0]
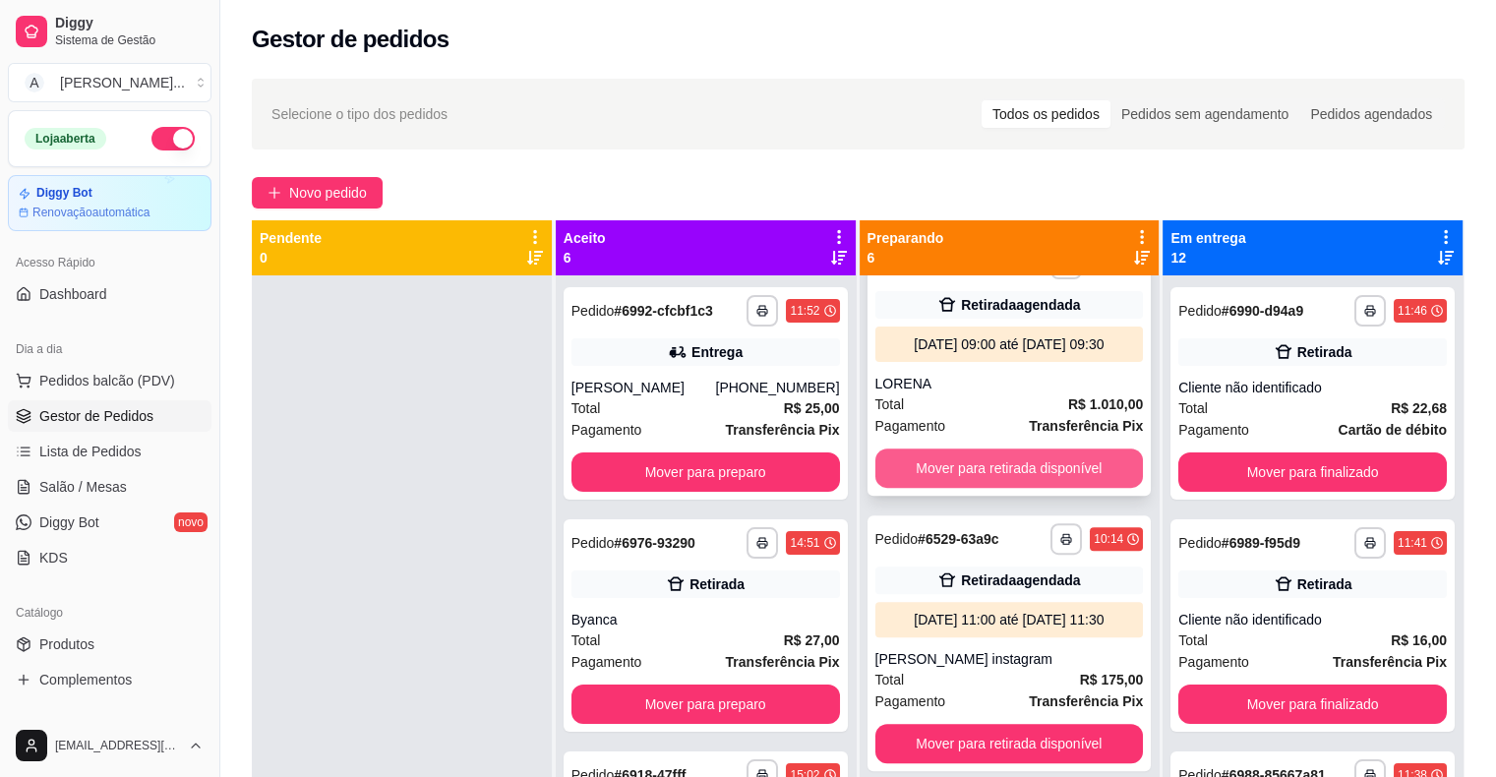
click at [955, 488] on button "Mover para retirada disponível" at bounding box center [1009, 467] width 268 height 39
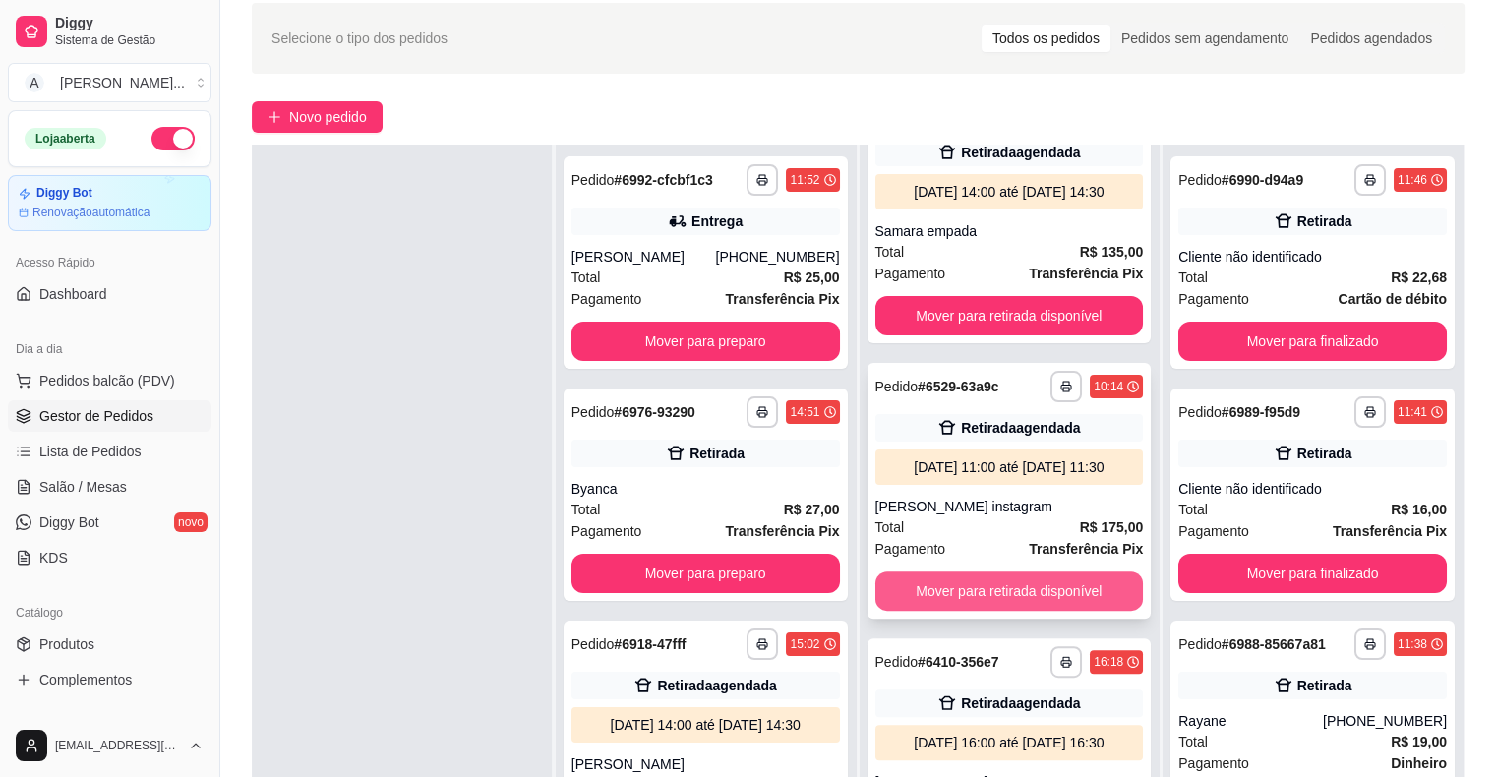
scroll to position [295, 0]
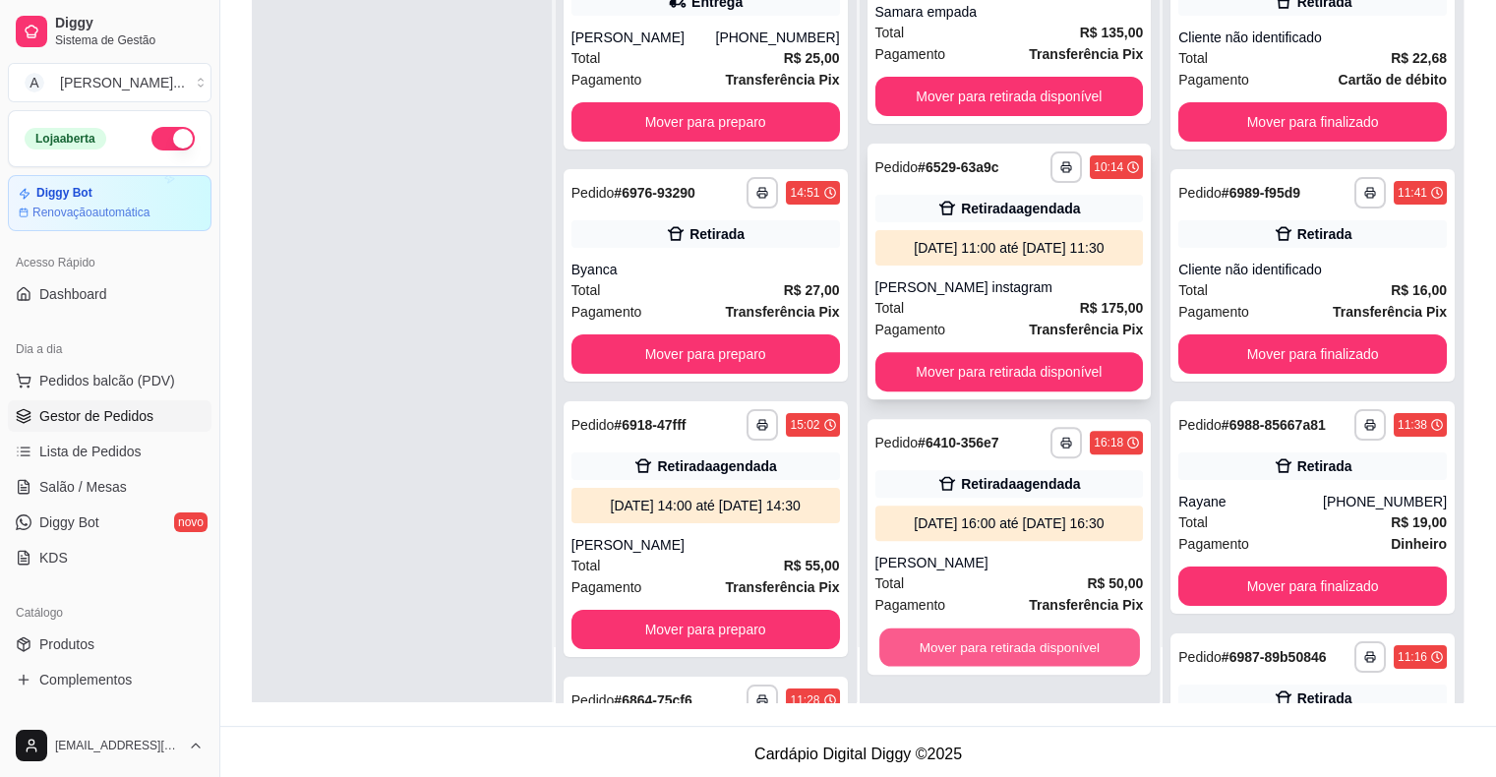
click at [1002, 653] on button "Mover para retirada disponível" at bounding box center [1009, 647] width 261 height 38
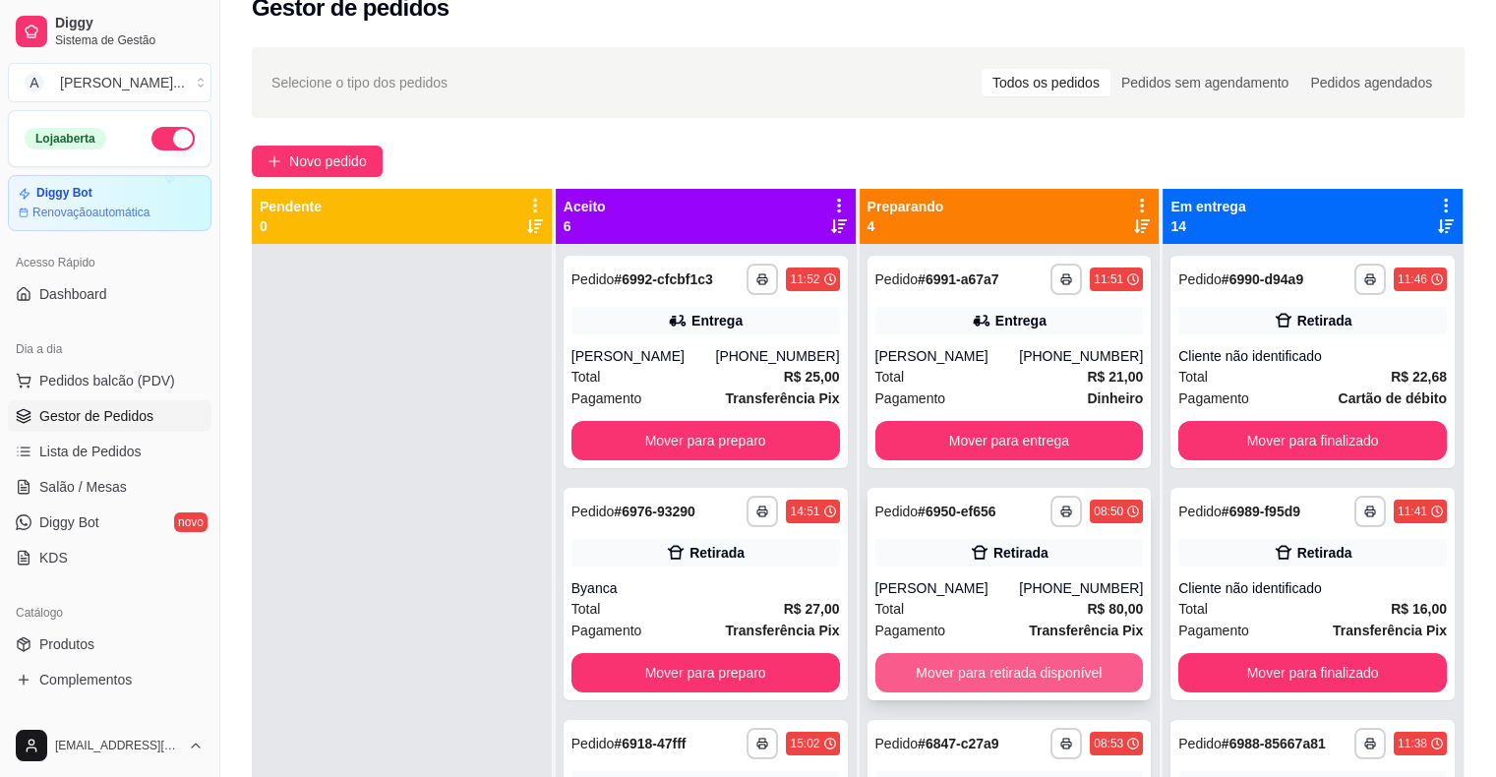
scroll to position [0, 0]
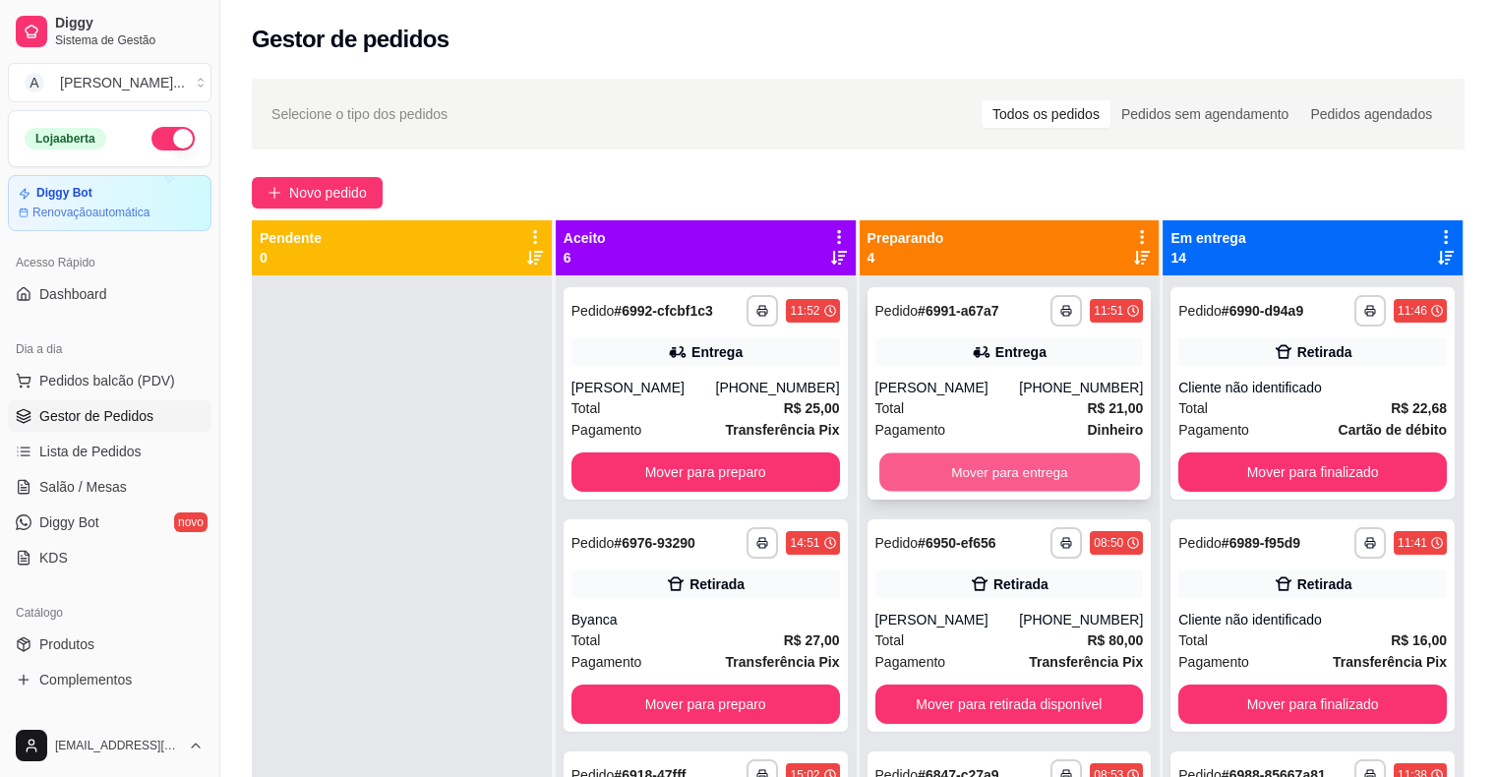
click at [1070, 479] on button "Mover para entrega" at bounding box center [1009, 472] width 261 height 38
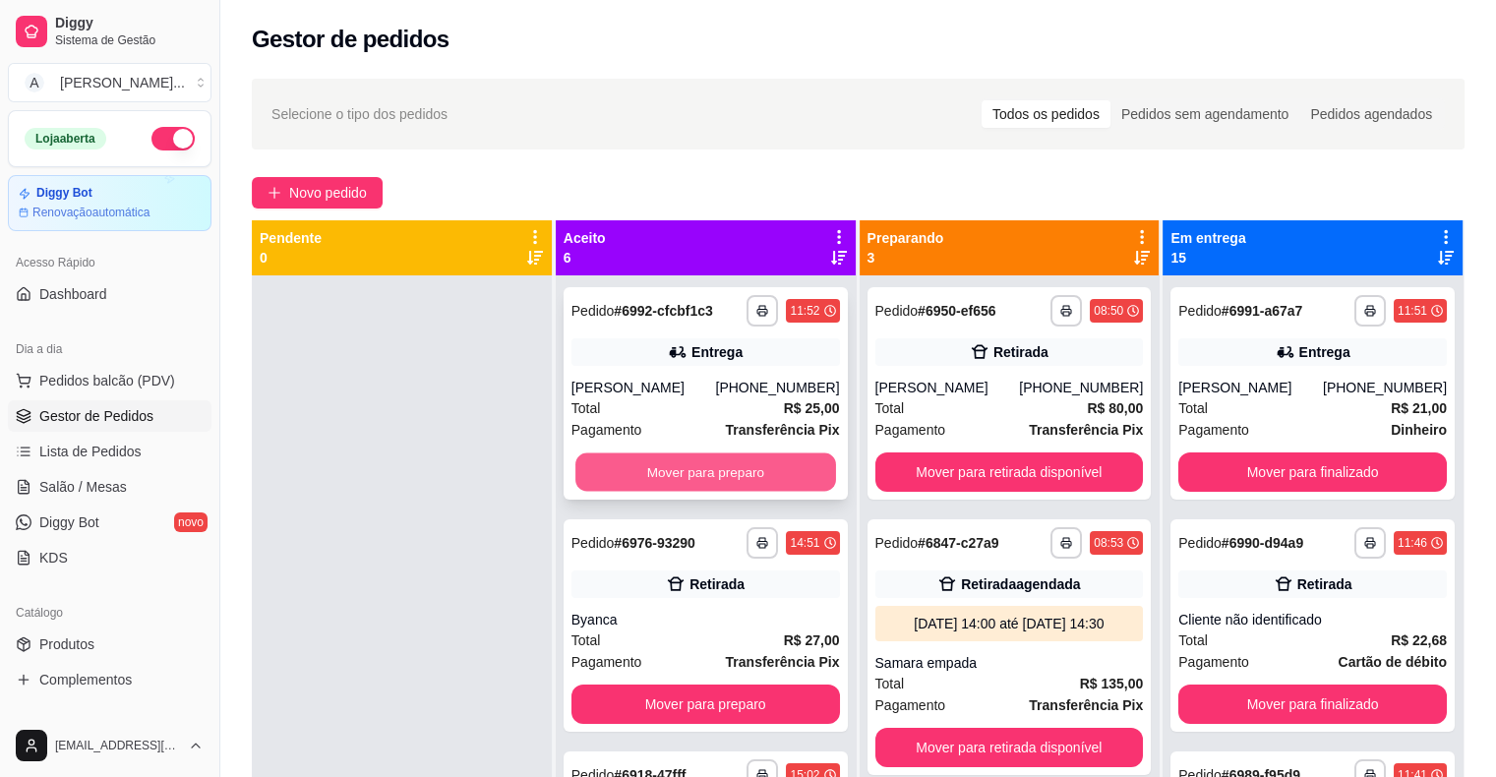
click at [681, 474] on button "Mover para preparo" at bounding box center [705, 472] width 261 height 38
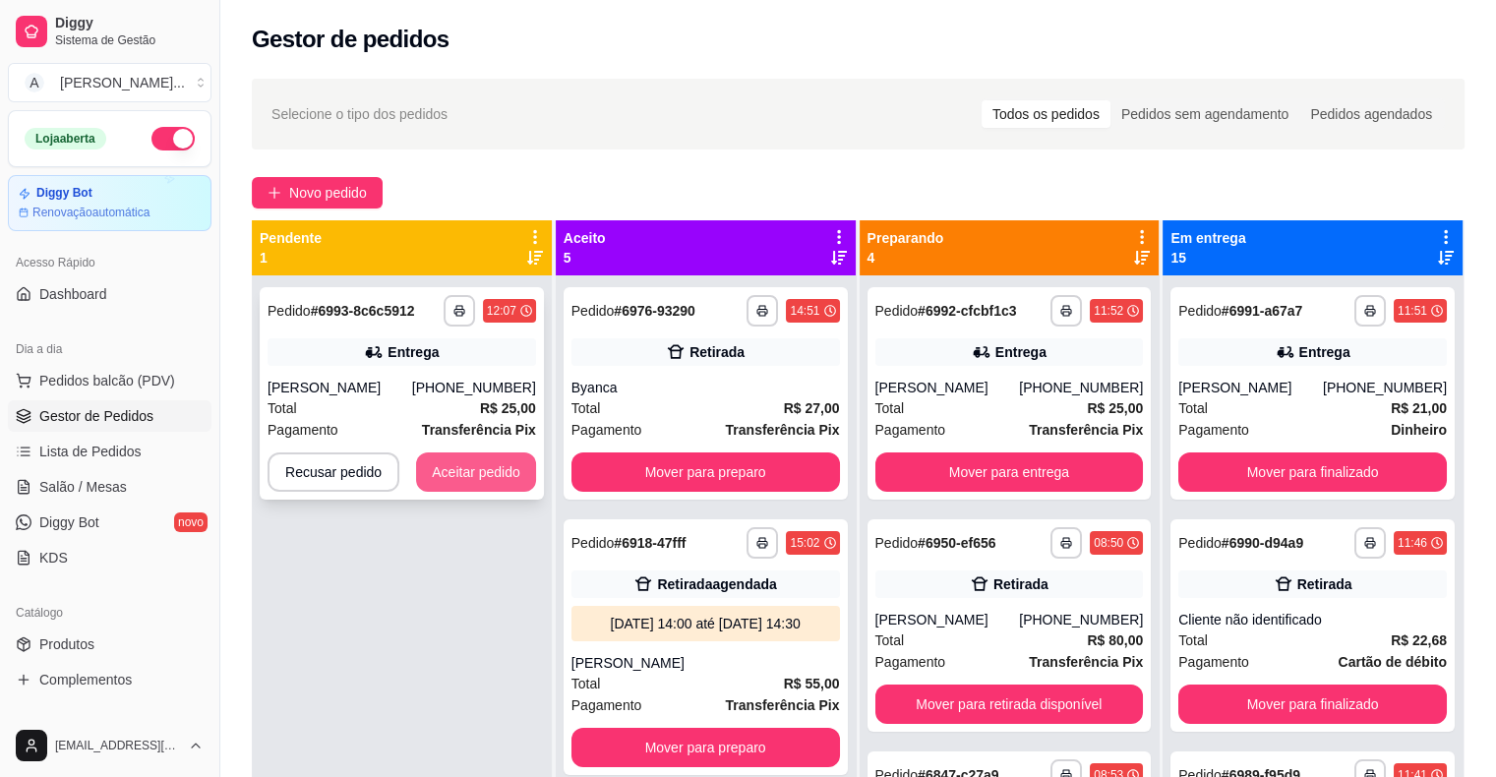
click at [458, 471] on button "Aceitar pedido" at bounding box center [476, 471] width 120 height 39
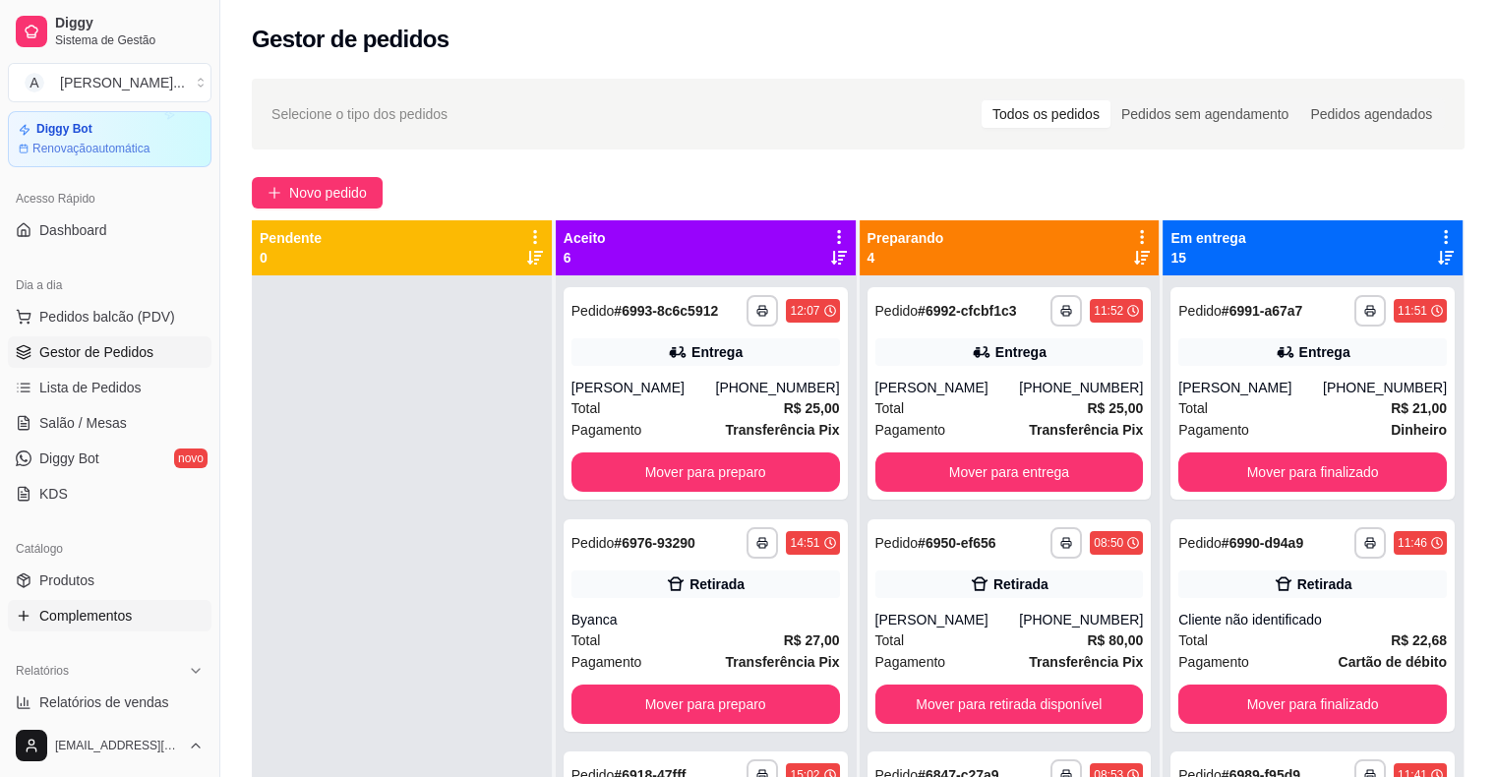
scroll to position [98, 0]
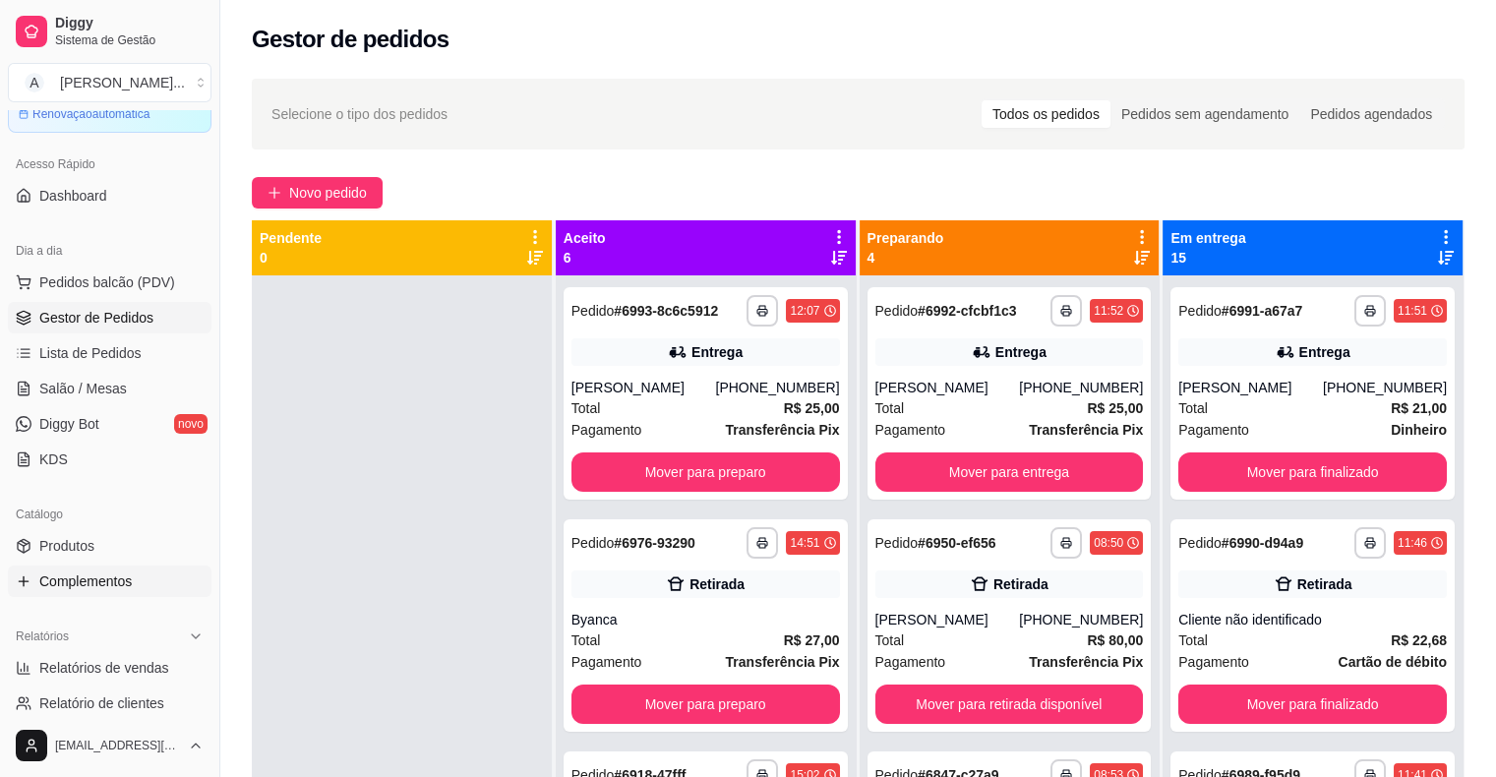
click at [107, 583] on span "Complementos" at bounding box center [85, 581] width 92 height 20
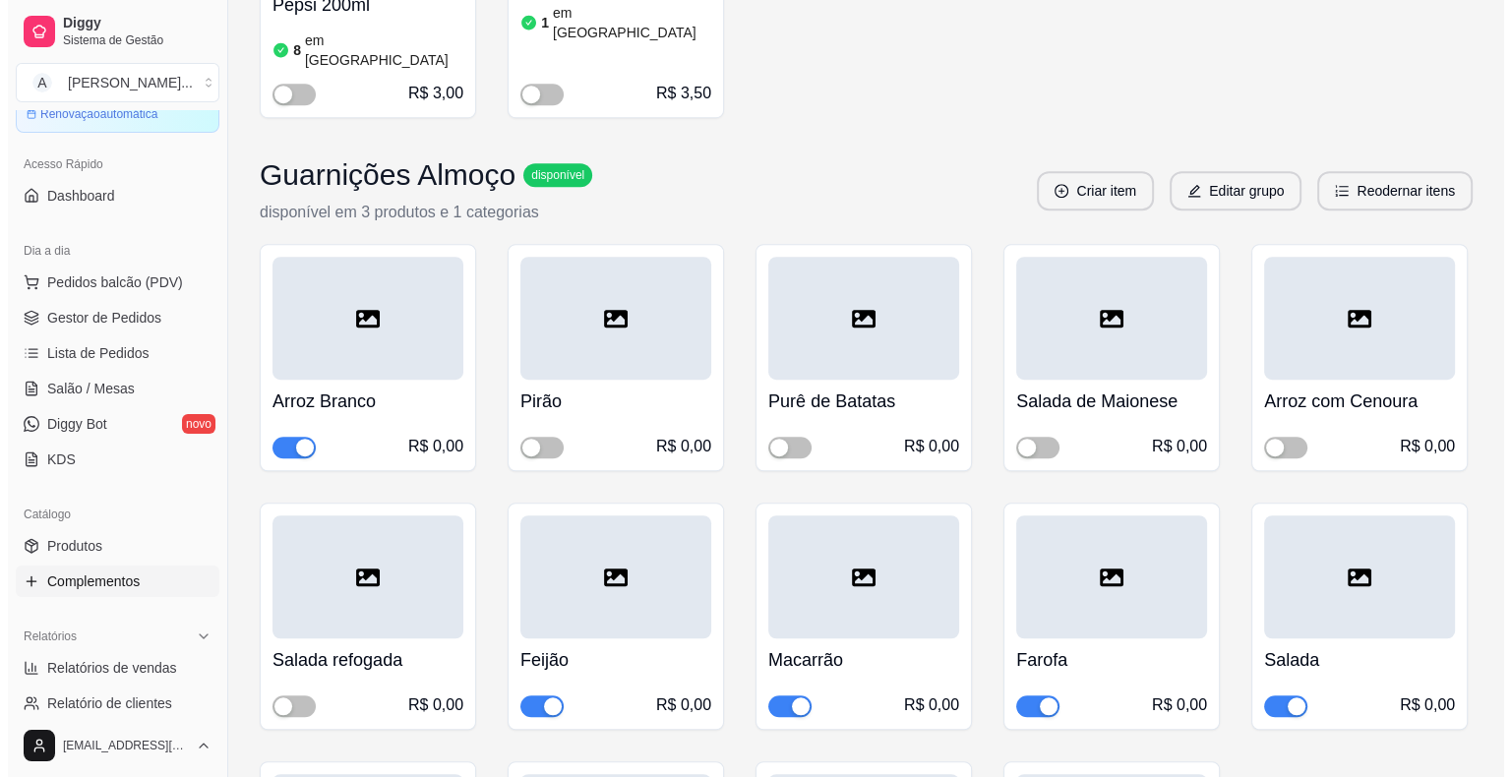
scroll to position [1377, 0]
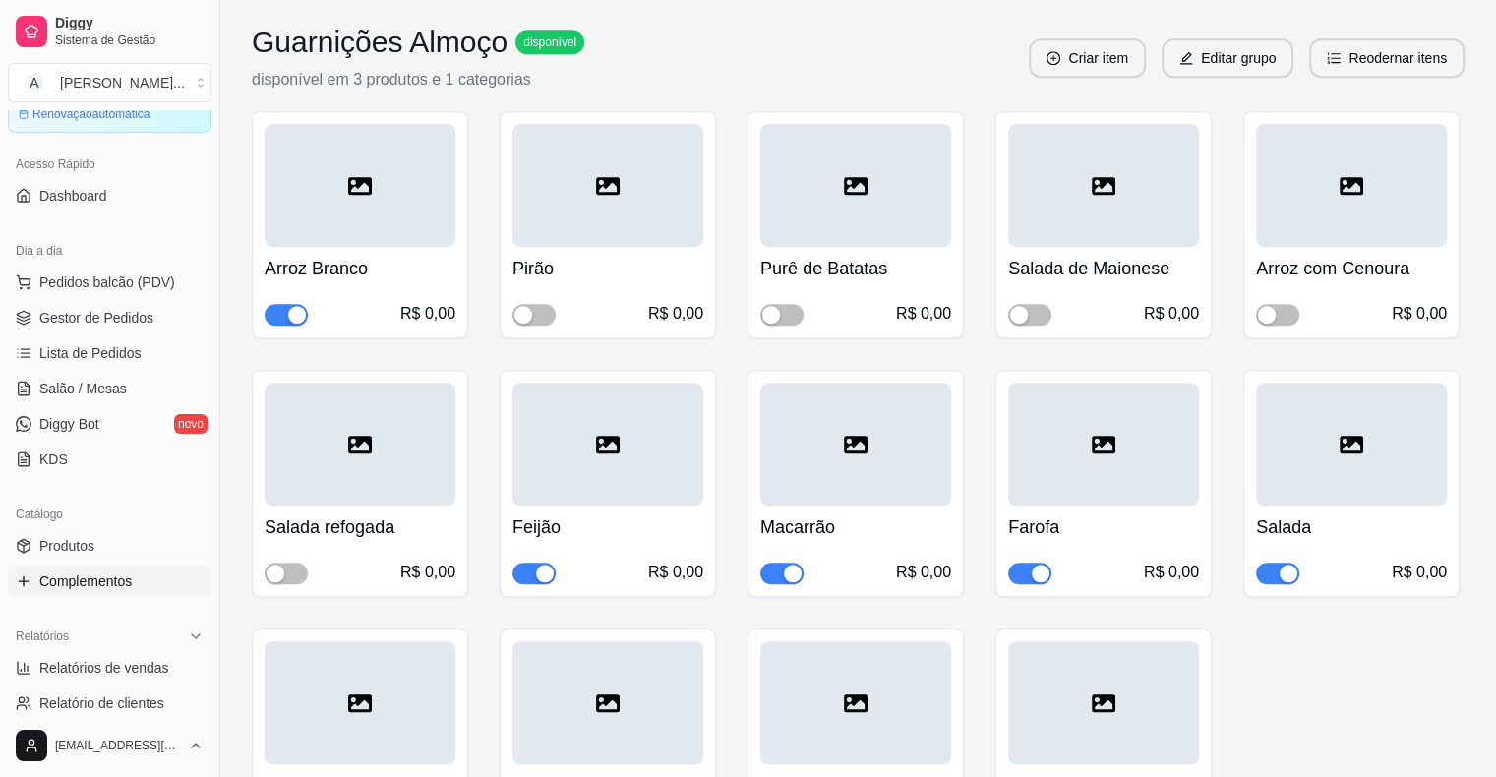
click at [1302, 448] on div at bounding box center [1351, 444] width 191 height 123
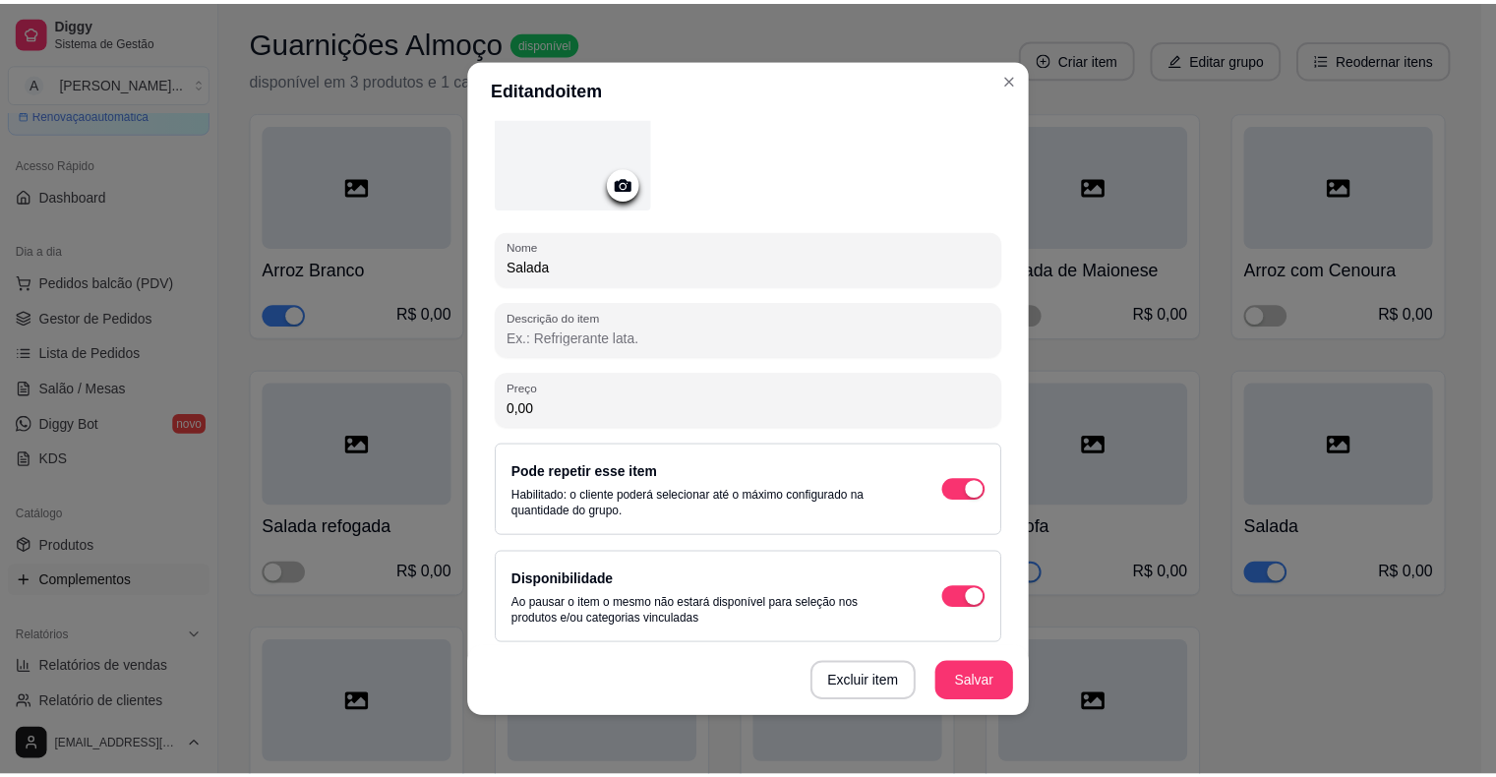
scroll to position [144, 0]
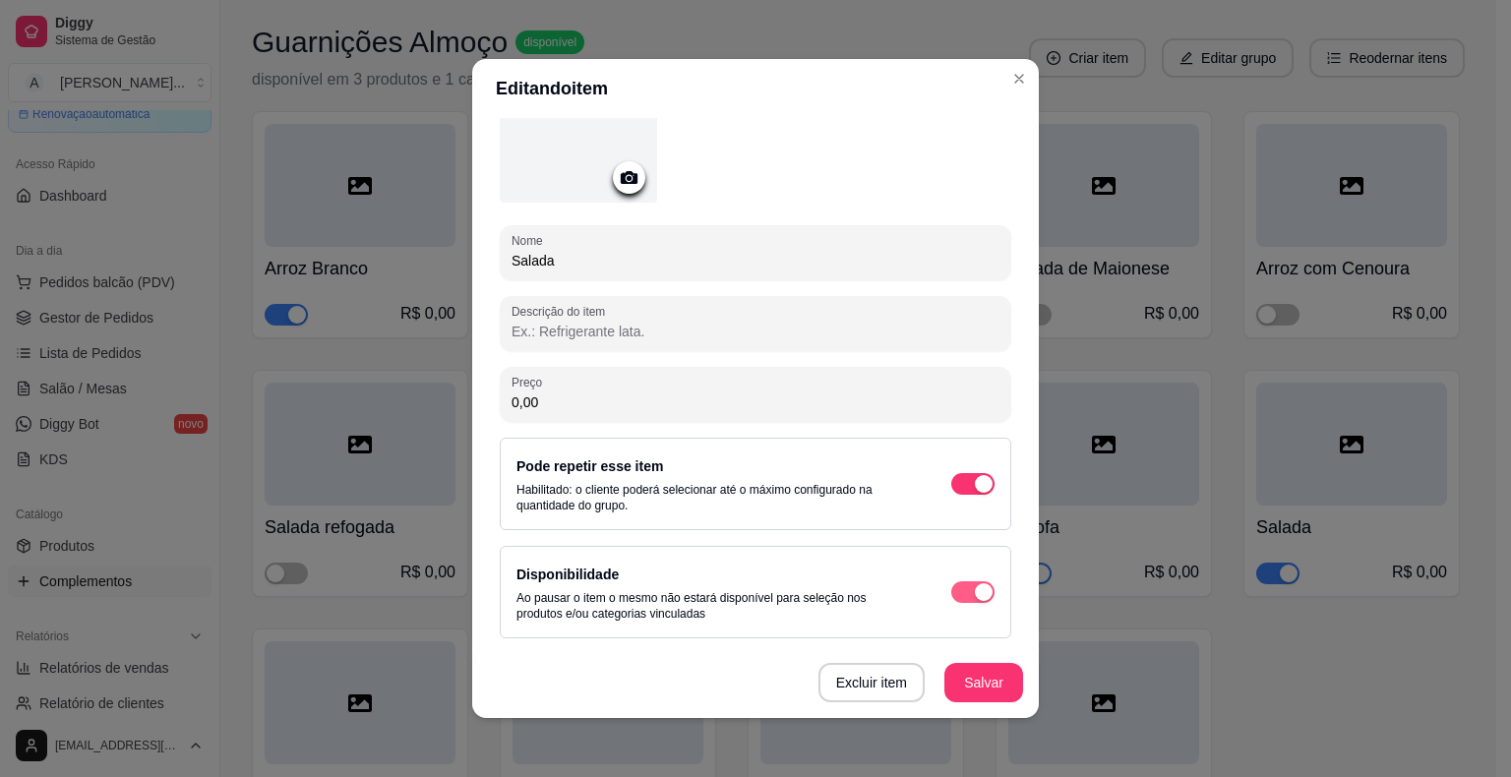
click at [975, 588] on div "button" at bounding box center [984, 592] width 18 height 18
click at [975, 486] on div "button" at bounding box center [984, 484] width 18 height 18
click at [999, 696] on button "Salvar" at bounding box center [983, 682] width 79 height 39
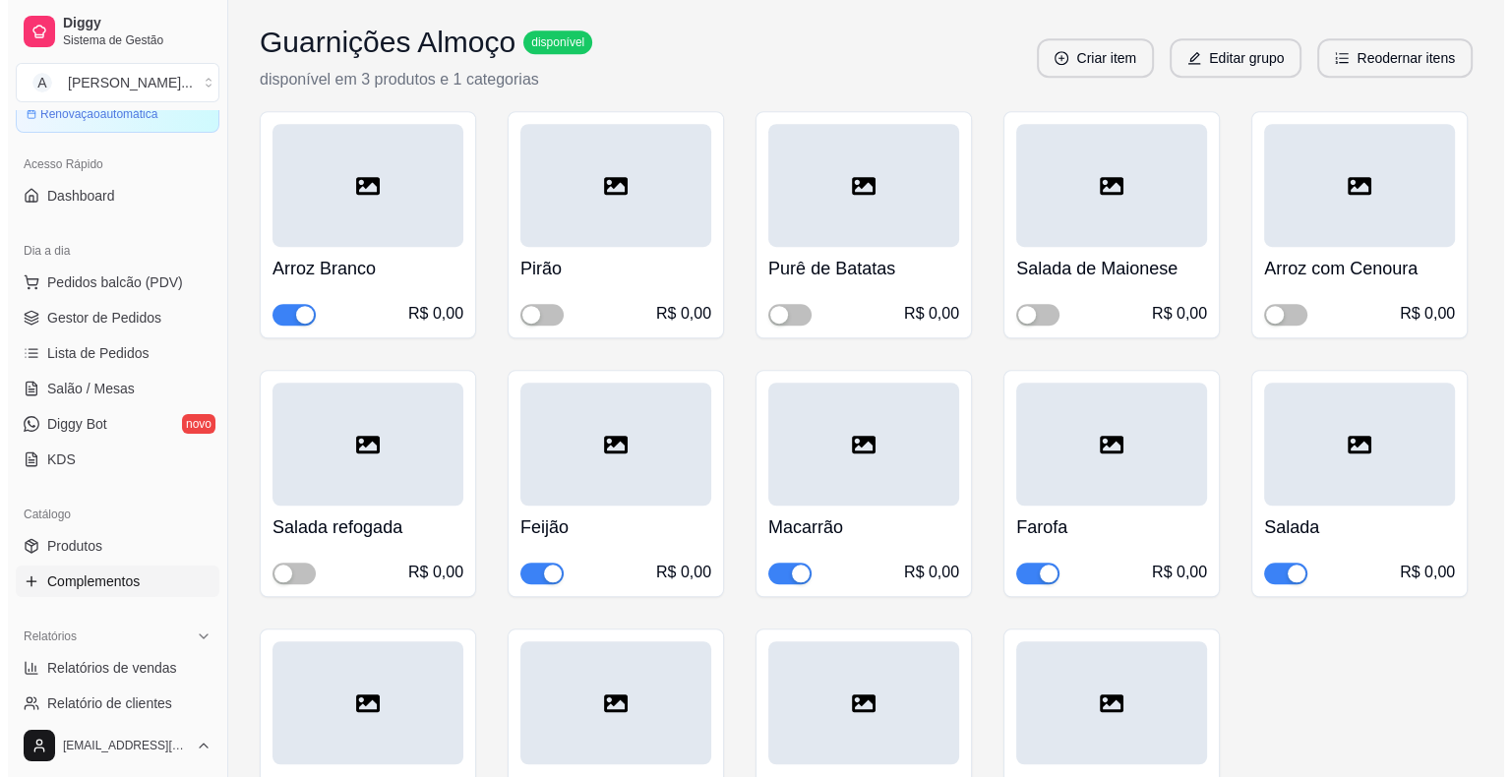
scroll to position [1672, 0]
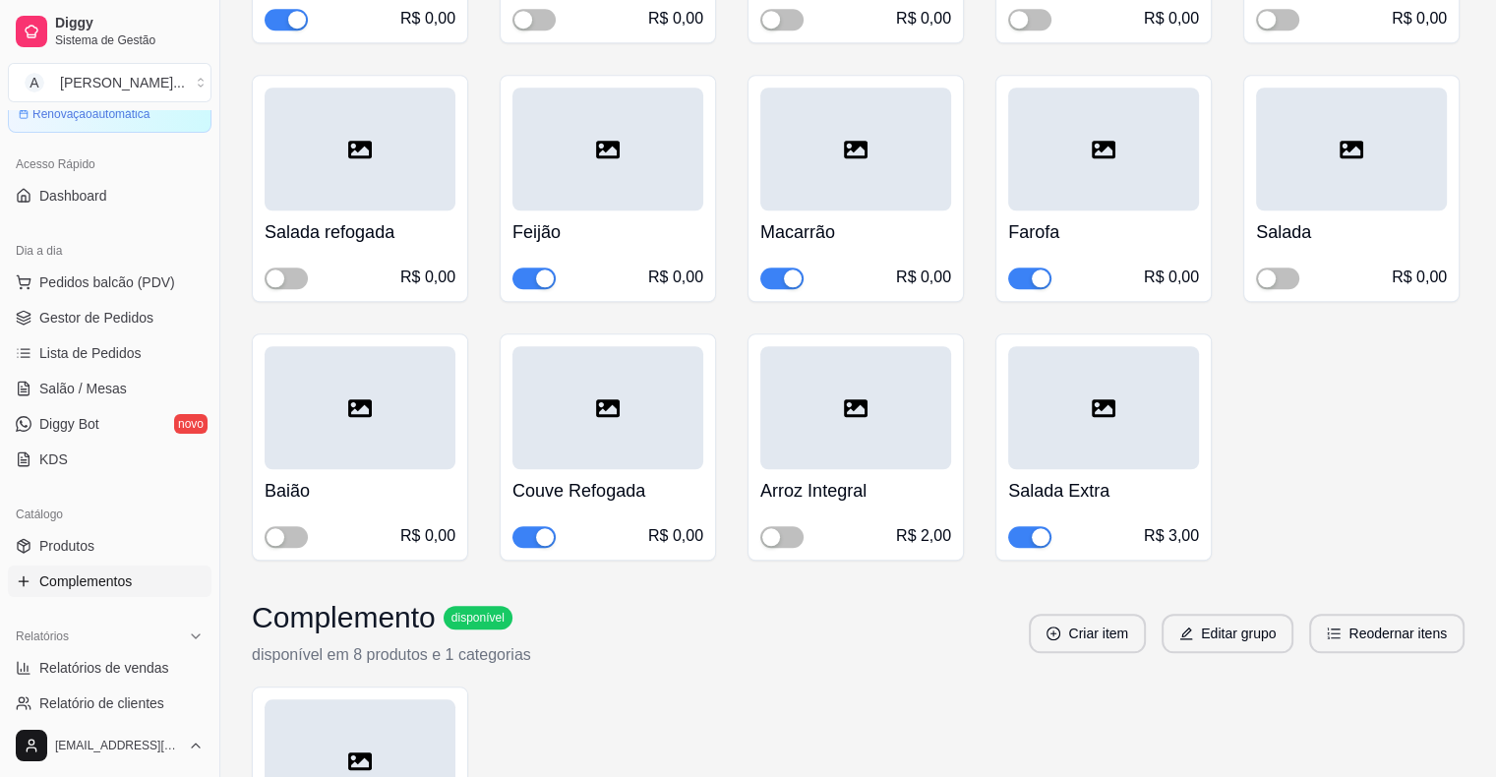
click at [1070, 477] on h4 "Salada Extra" at bounding box center [1103, 491] width 191 height 28
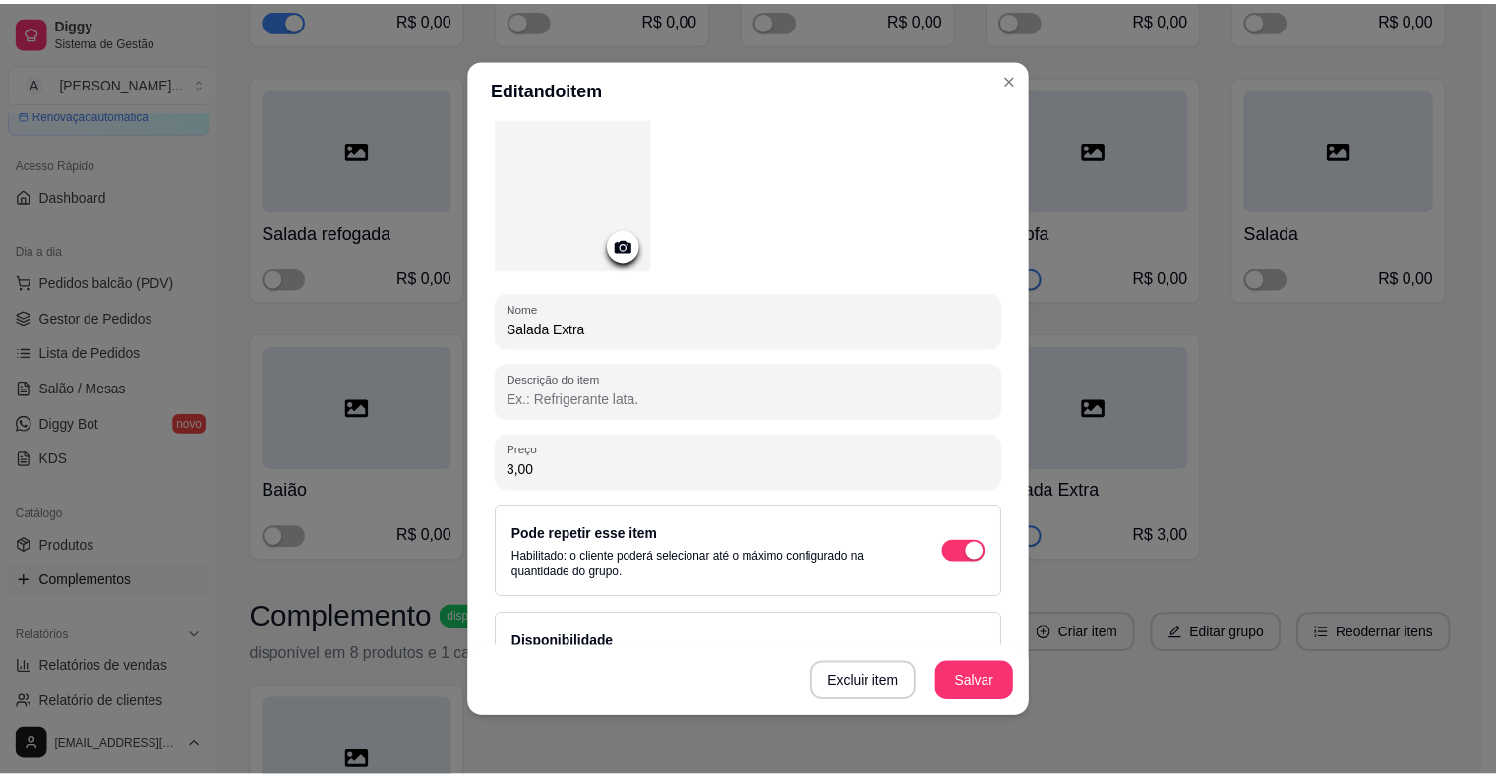
scroll to position [144, 0]
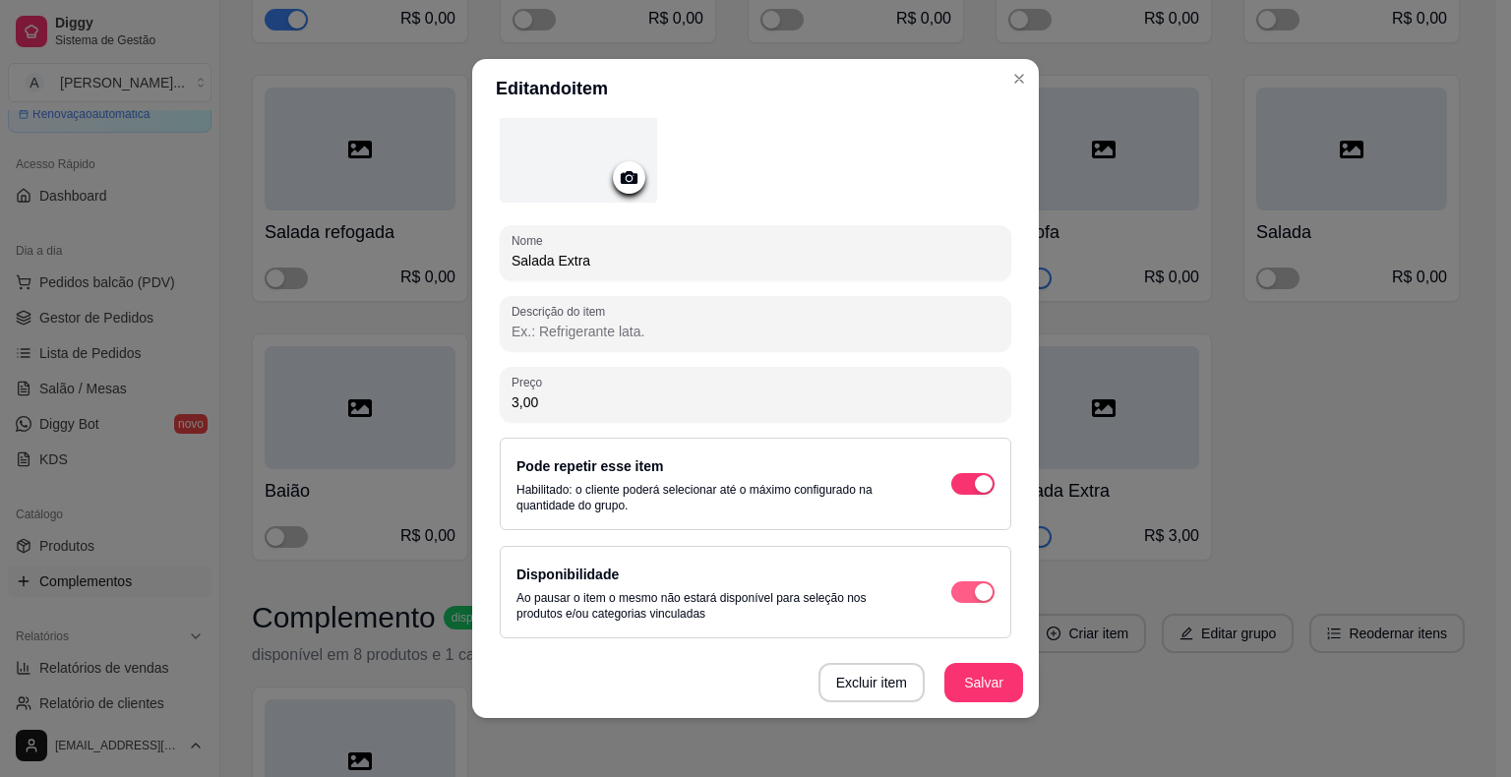
click at [951, 590] on span "button" at bounding box center [972, 592] width 43 height 22
click at [975, 484] on div "button" at bounding box center [984, 484] width 18 height 18
click at [980, 684] on button "Salvar" at bounding box center [983, 682] width 79 height 39
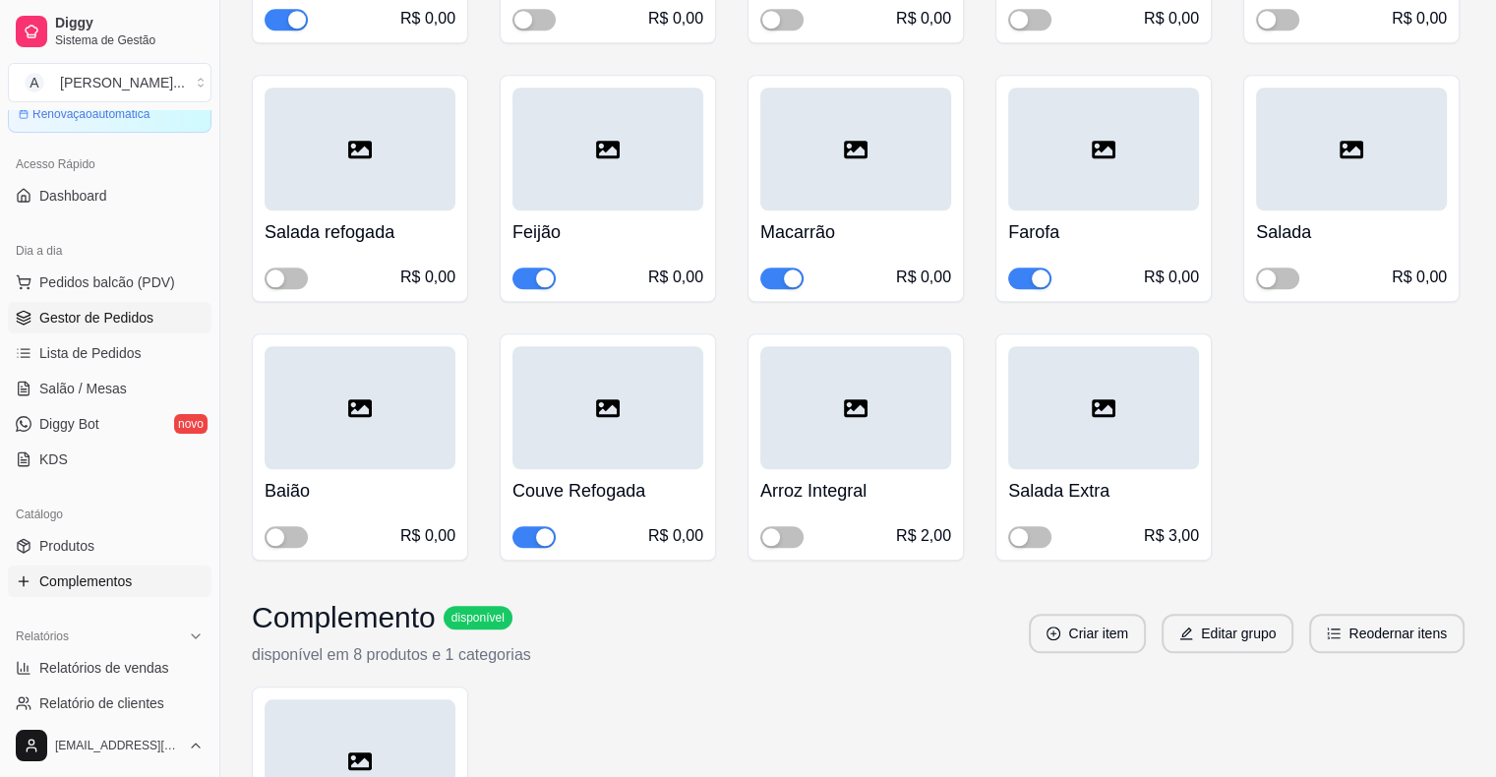
click at [118, 324] on span "Gestor de Pedidos" at bounding box center [96, 318] width 114 height 20
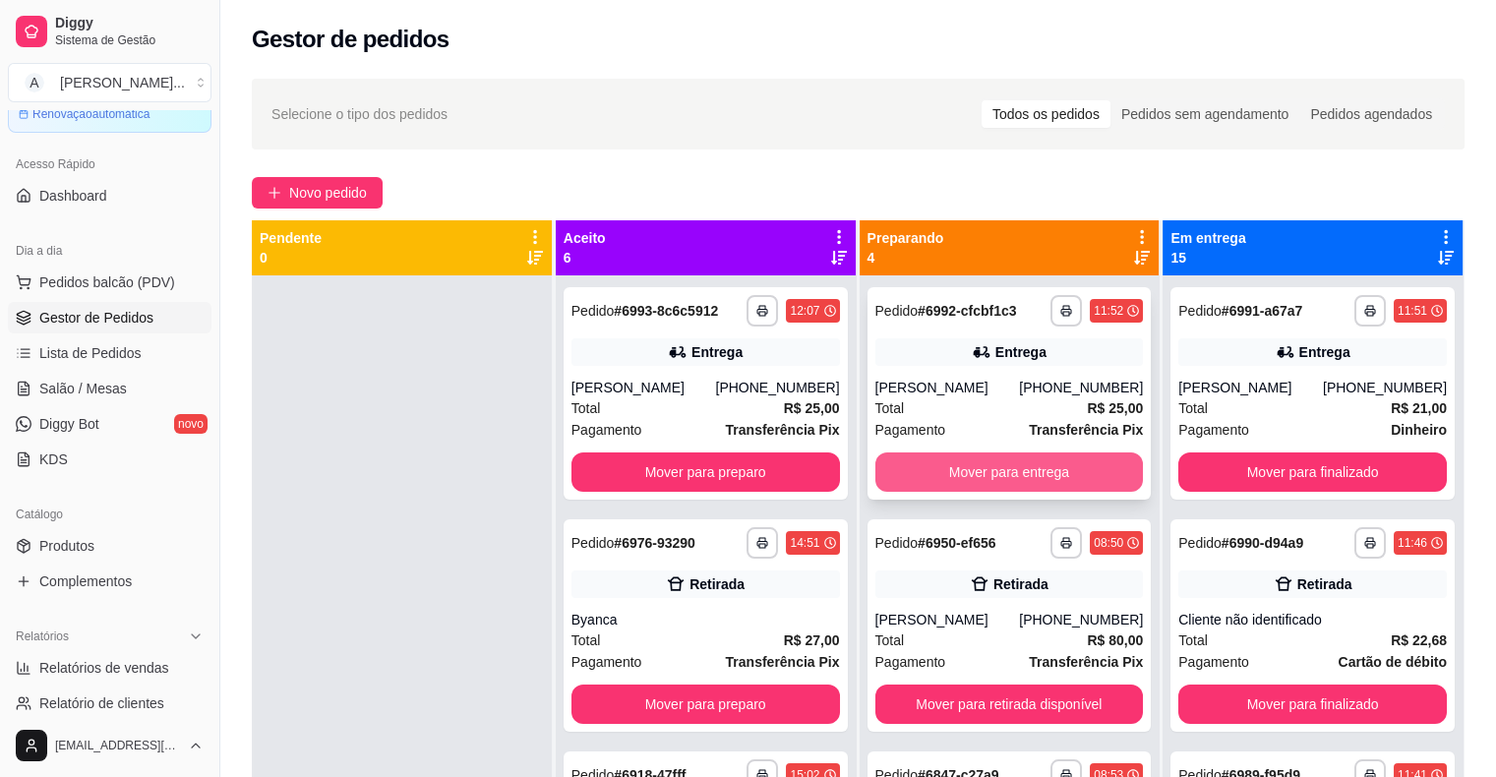
click at [960, 467] on button "Mover para entrega" at bounding box center [1009, 471] width 268 height 39
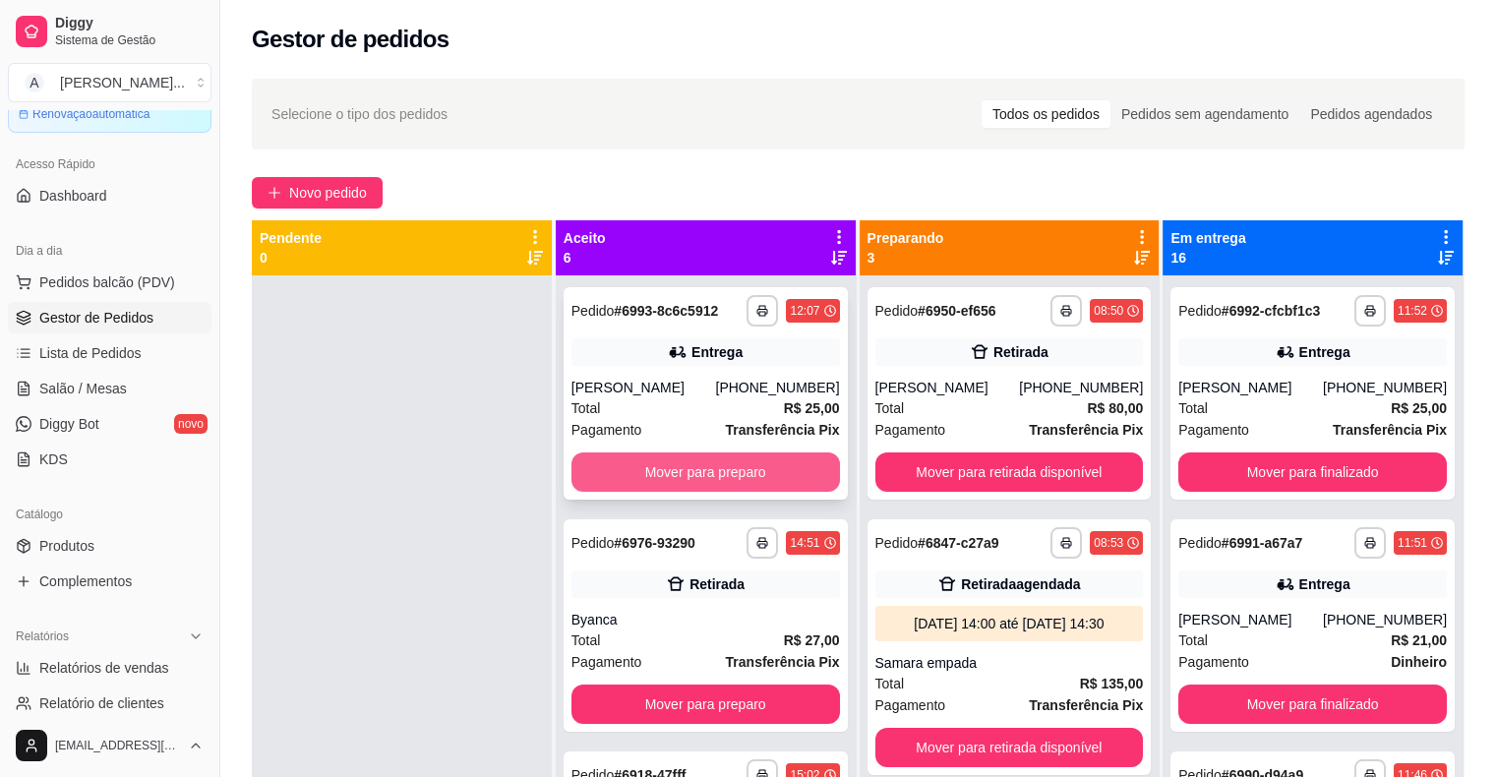
click at [759, 472] on button "Mover para preparo" at bounding box center [705, 471] width 268 height 39
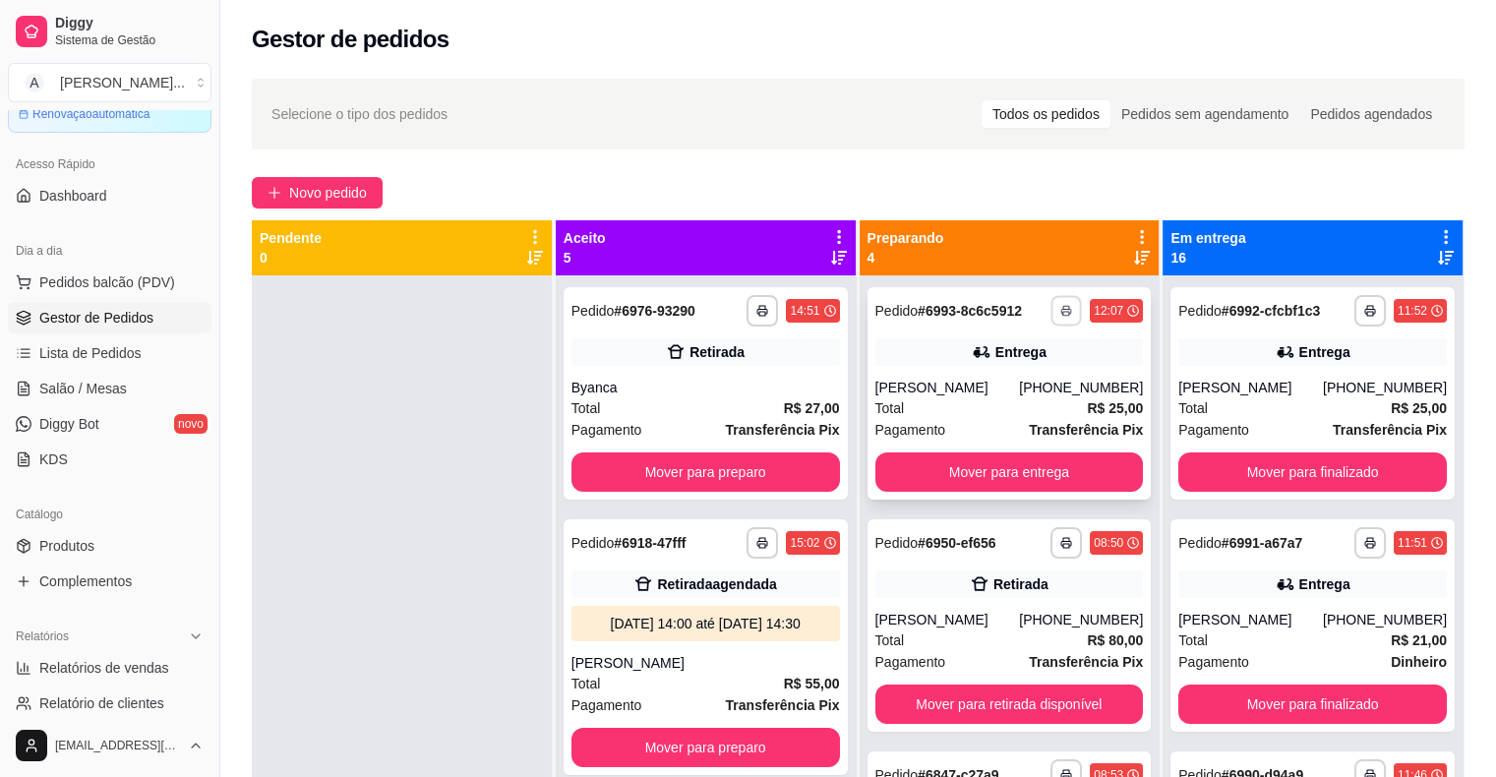
click at [1051, 300] on button "button" at bounding box center [1066, 310] width 30 height 30
click at [1013, 380] on button "IMPRESSORA" at bounding box center [989, 379] width 138 height 30
click at [915, 469] on button "Mover para entrega" at bounding box center [1009, 472] width 261 height 38
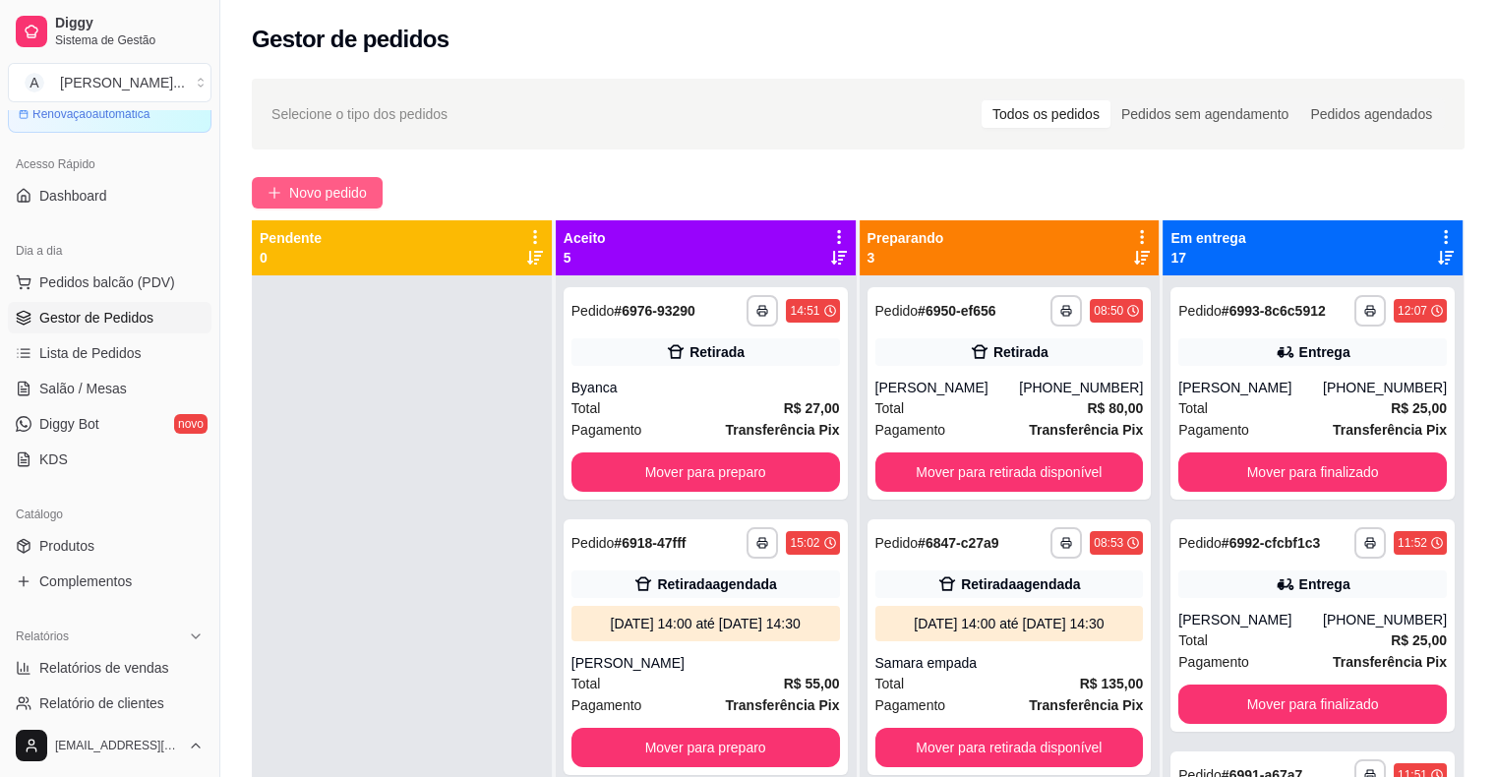
click at [328, 188] on span "Novo pedido" at bounding box center [328, 193] width 78 height 22
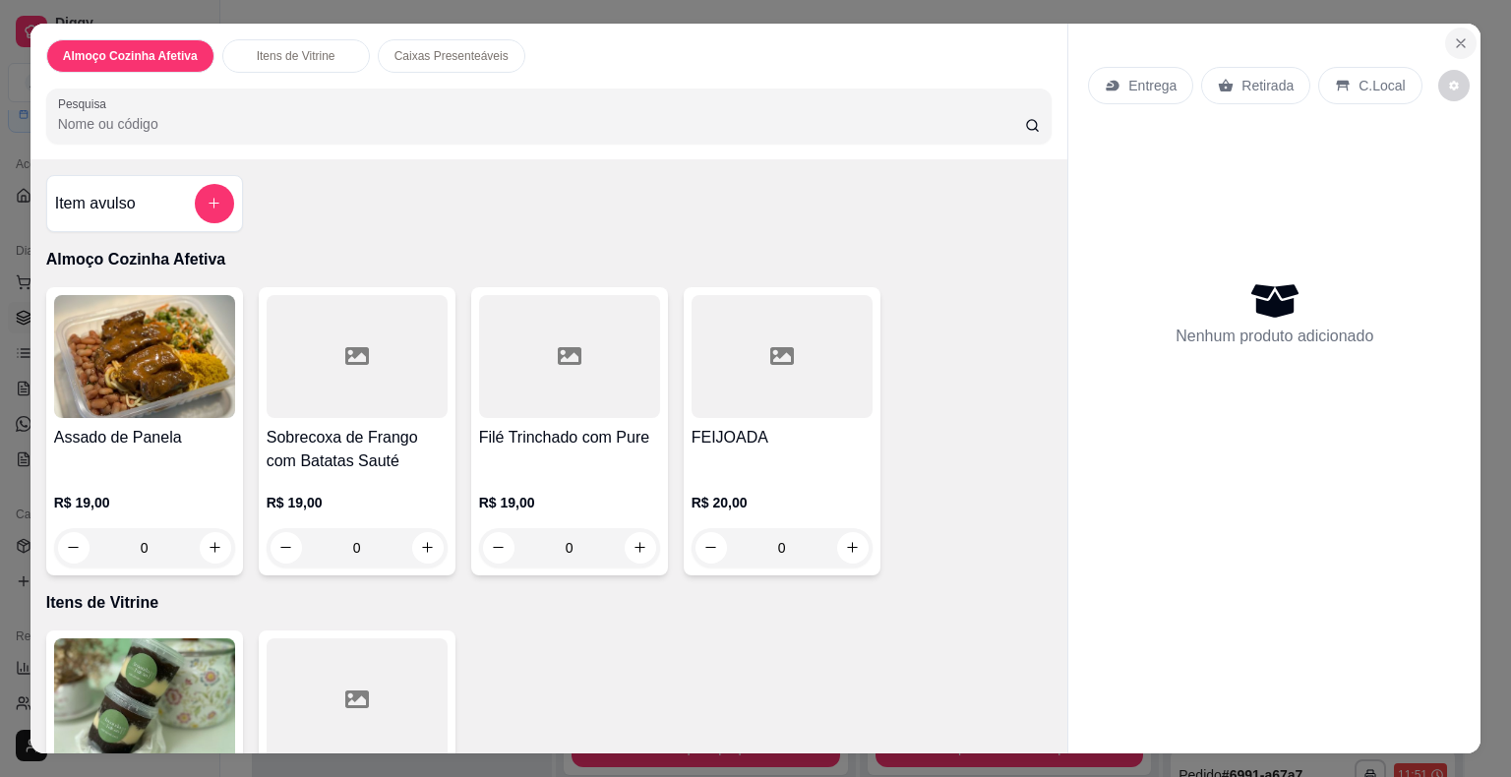
click at [1462, 35] on button "Close" at bounding box center [1460, 43] width 31 height 31
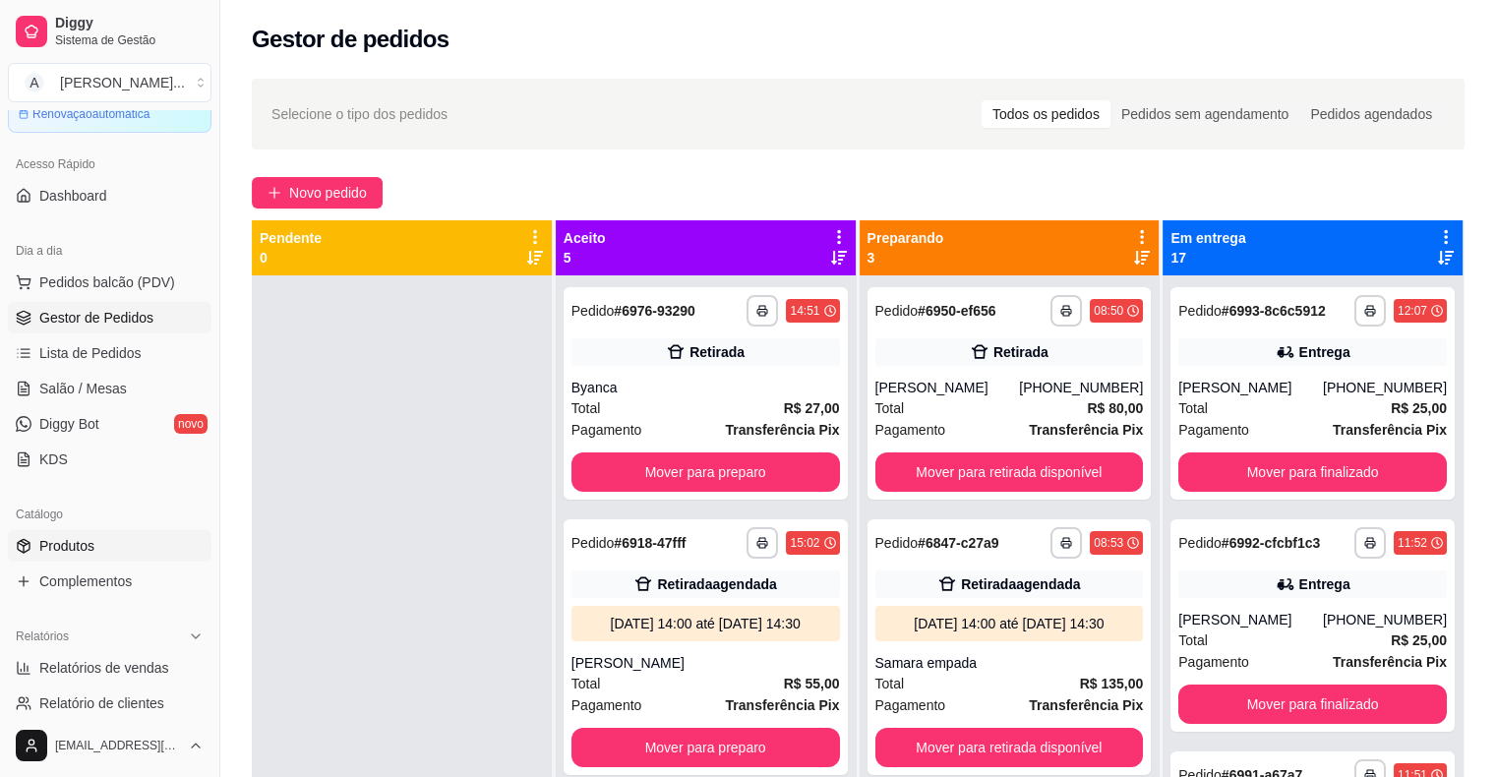
click at [100, 534] on link "Produtos" at bounding box center [110, 545] width 204 height 31
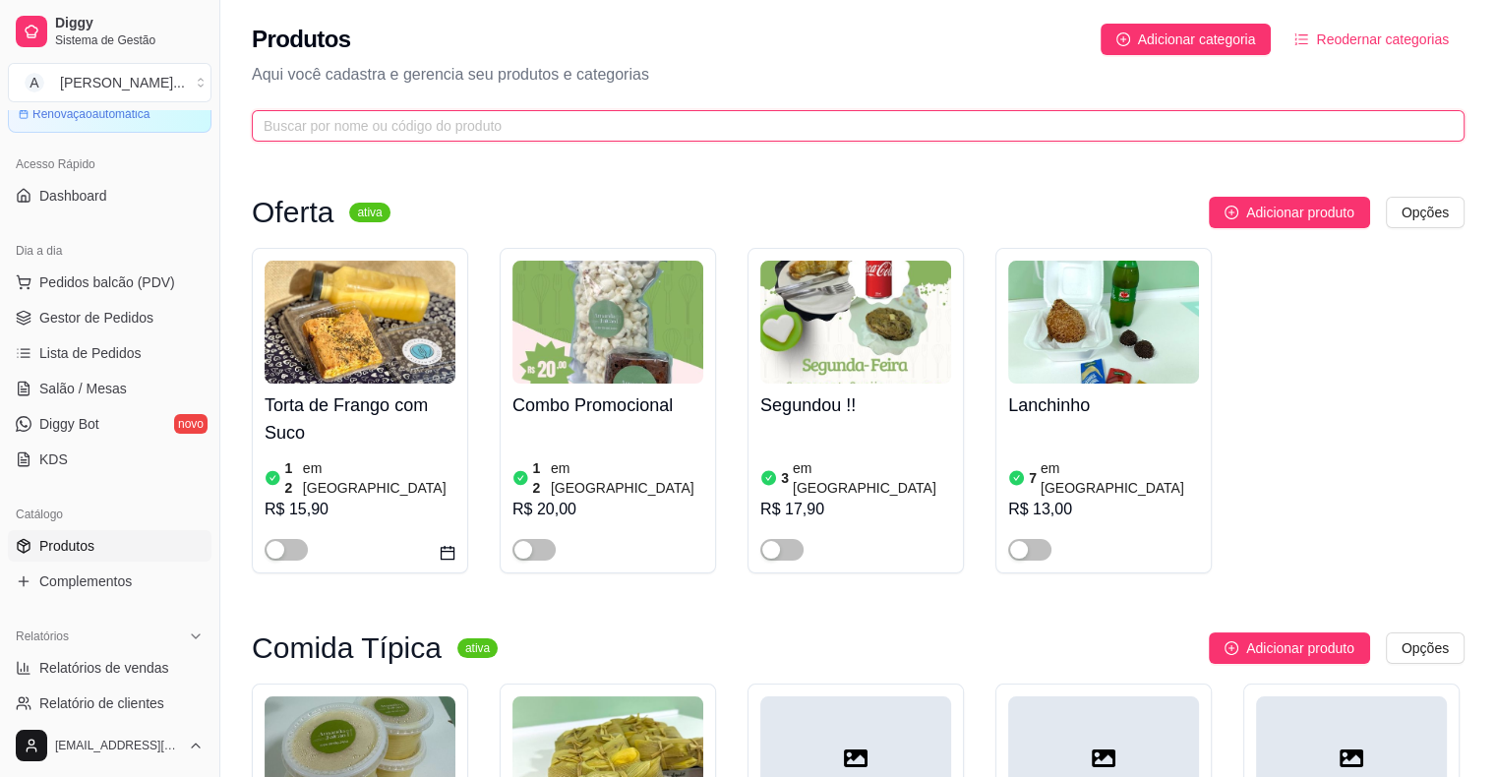
click at [322, 126] on input "text" at bounding box center [850, 126] width 1173 height 22
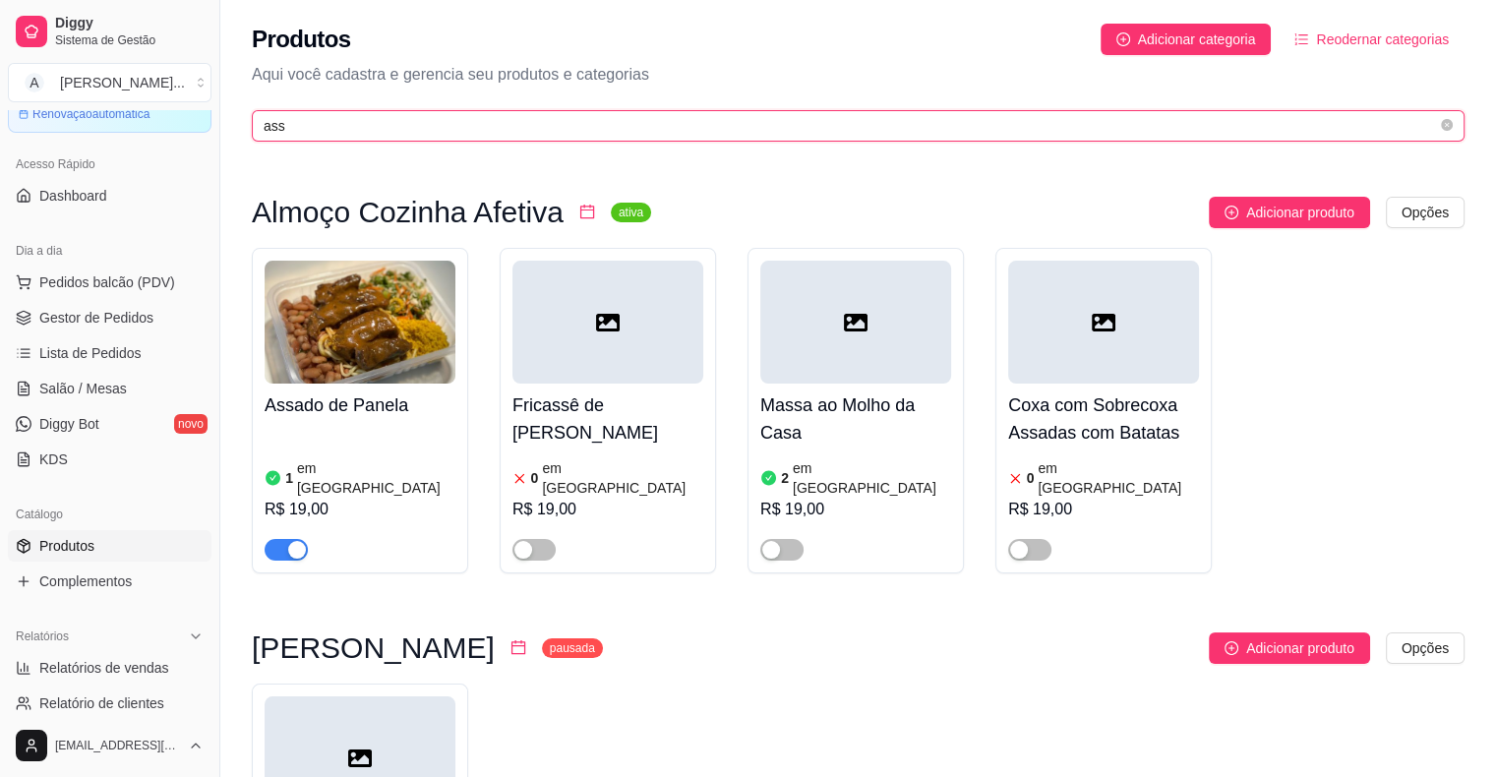
type input "ass"
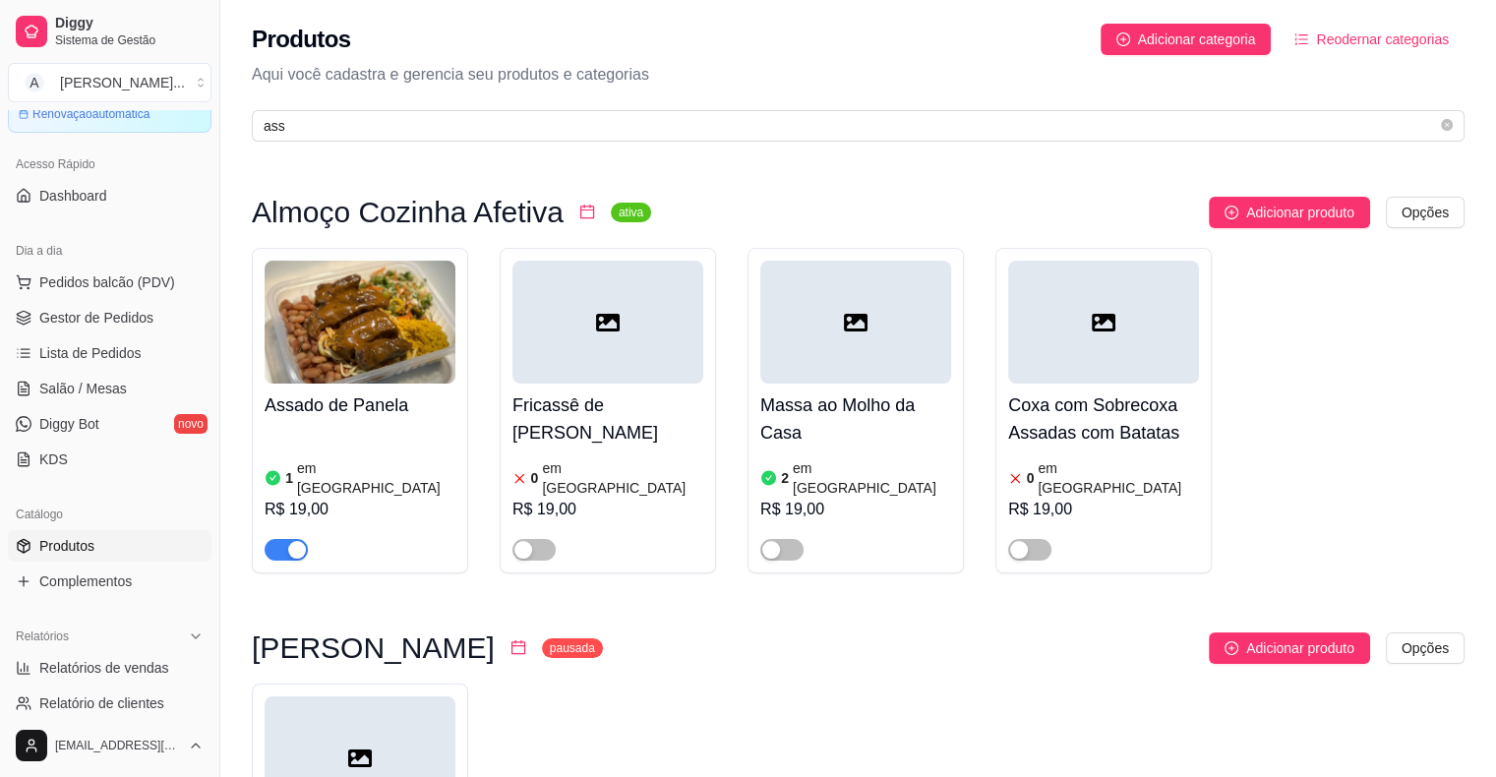
click at [350, 450] on div "1 em estoque R$ 19,00" at bounding box center [360, 494] width 191 height 134
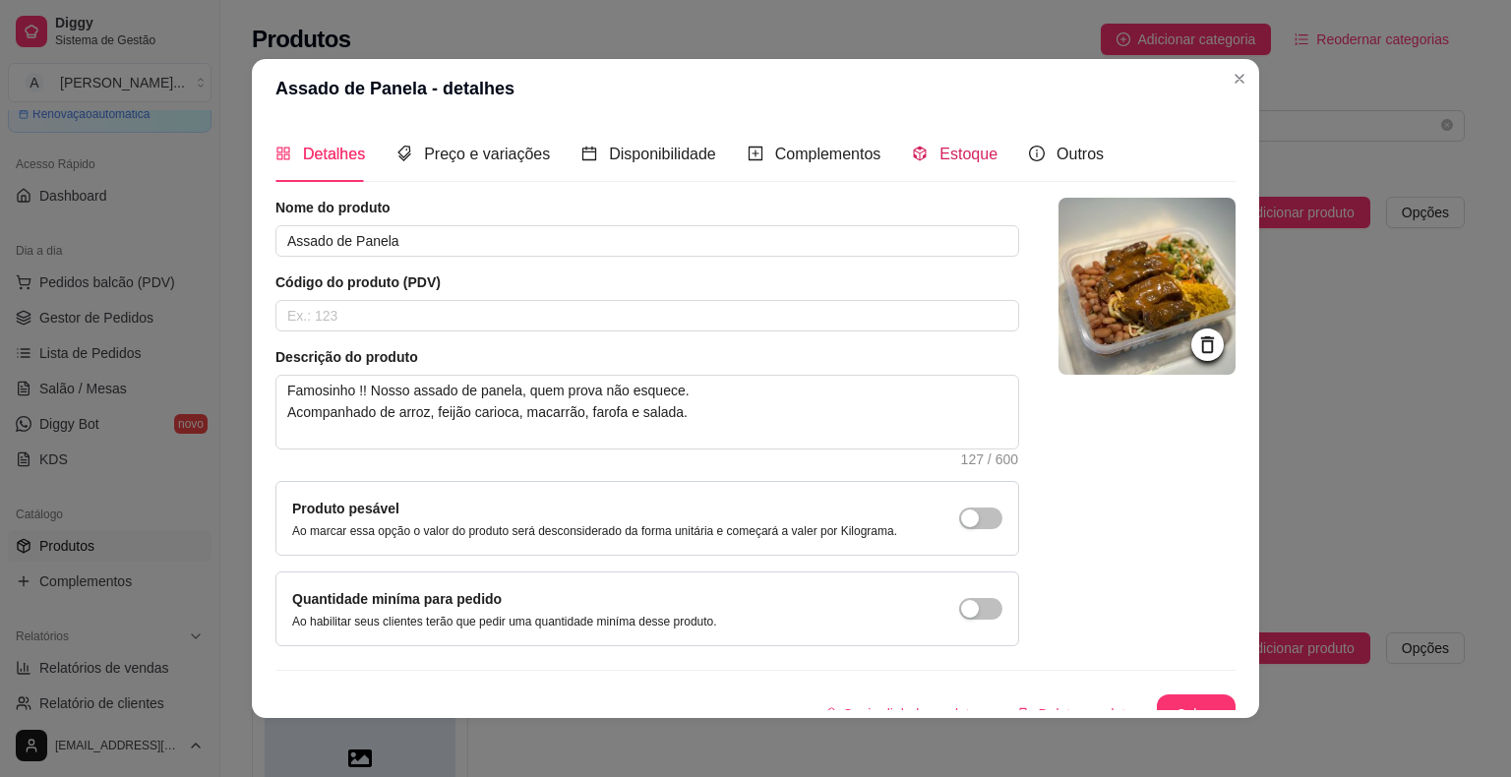
click at [945, 149] on span "Estoque" at bounding box center [968, 154] width 58 height 17
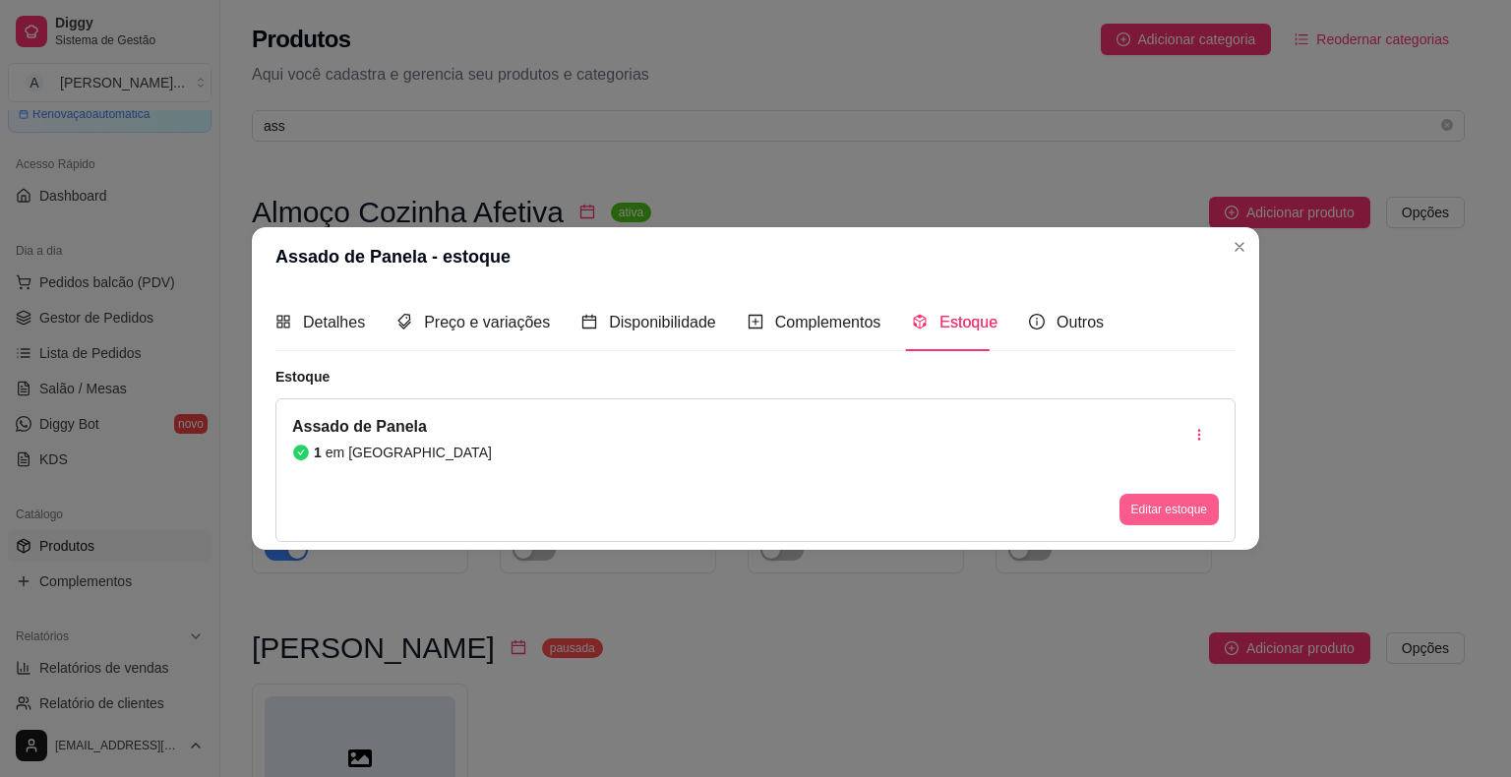
click at [1193, 513] on button "Editar estoque" at bounding box center [1168, 509] width 99 height 31
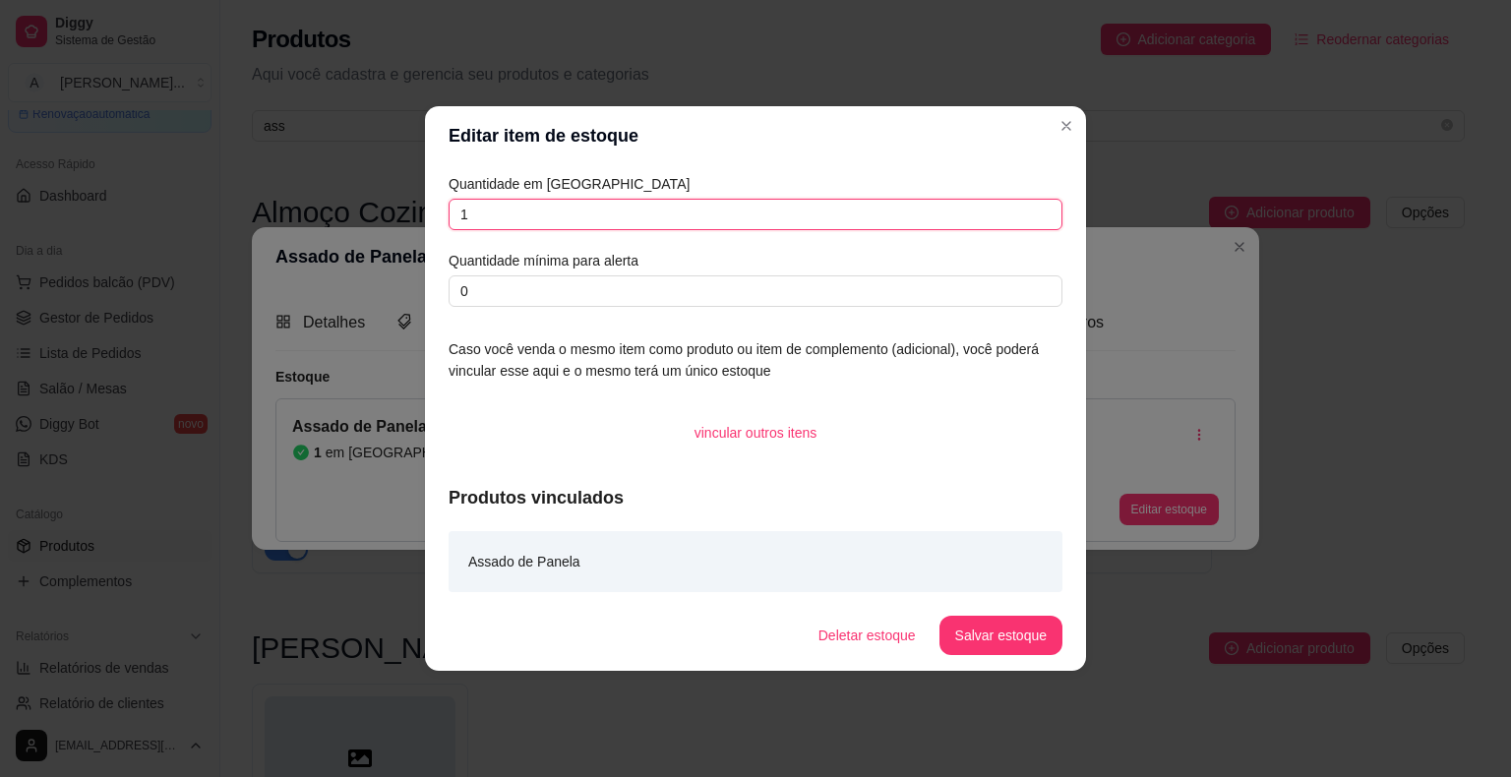
click at [649, 202] on input "1" at bounding box center [755, 214] width 614 height 31
type input "0"
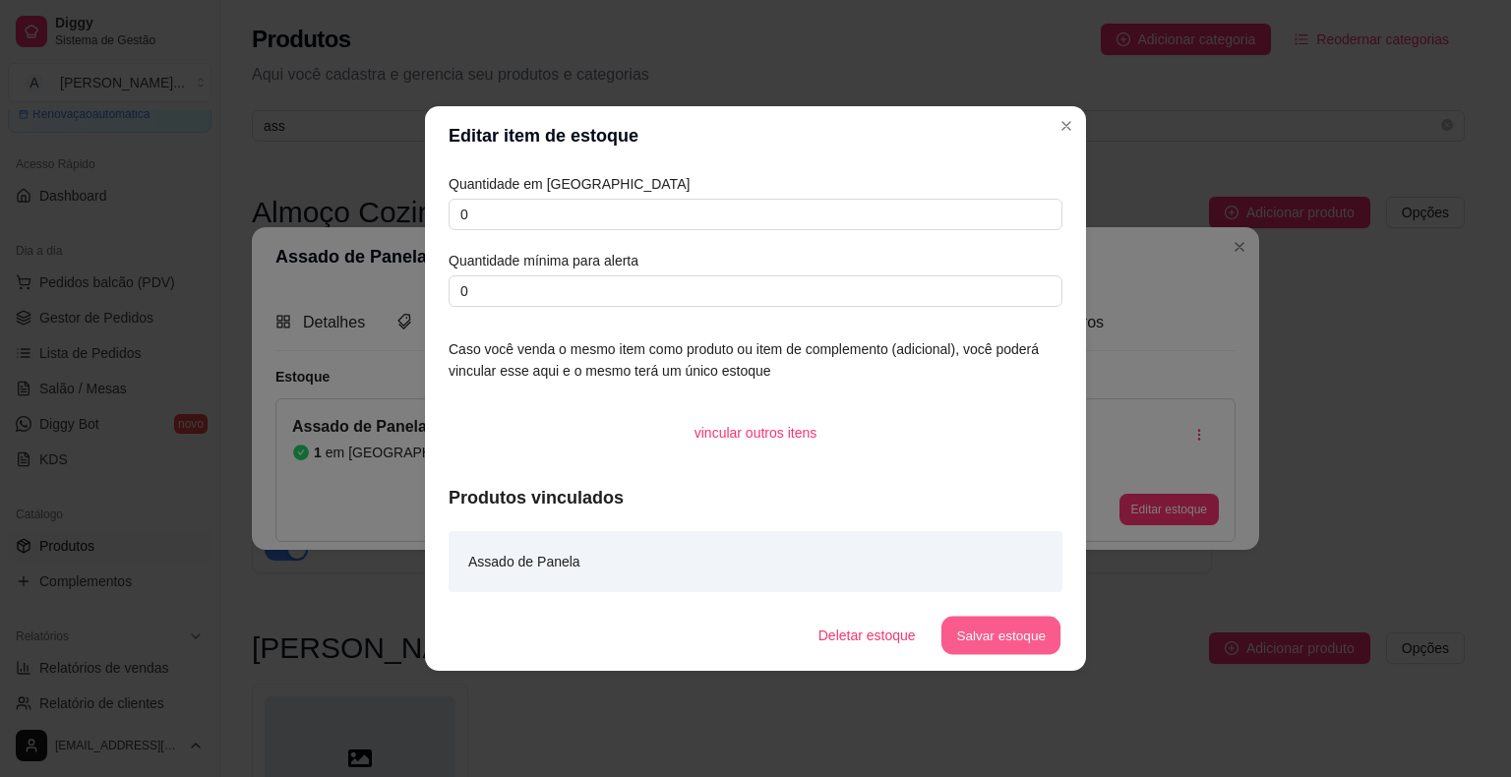
click at [989, 627] on button "Salvar estoque" at bounding box center [1000, 636] width 120 height 38
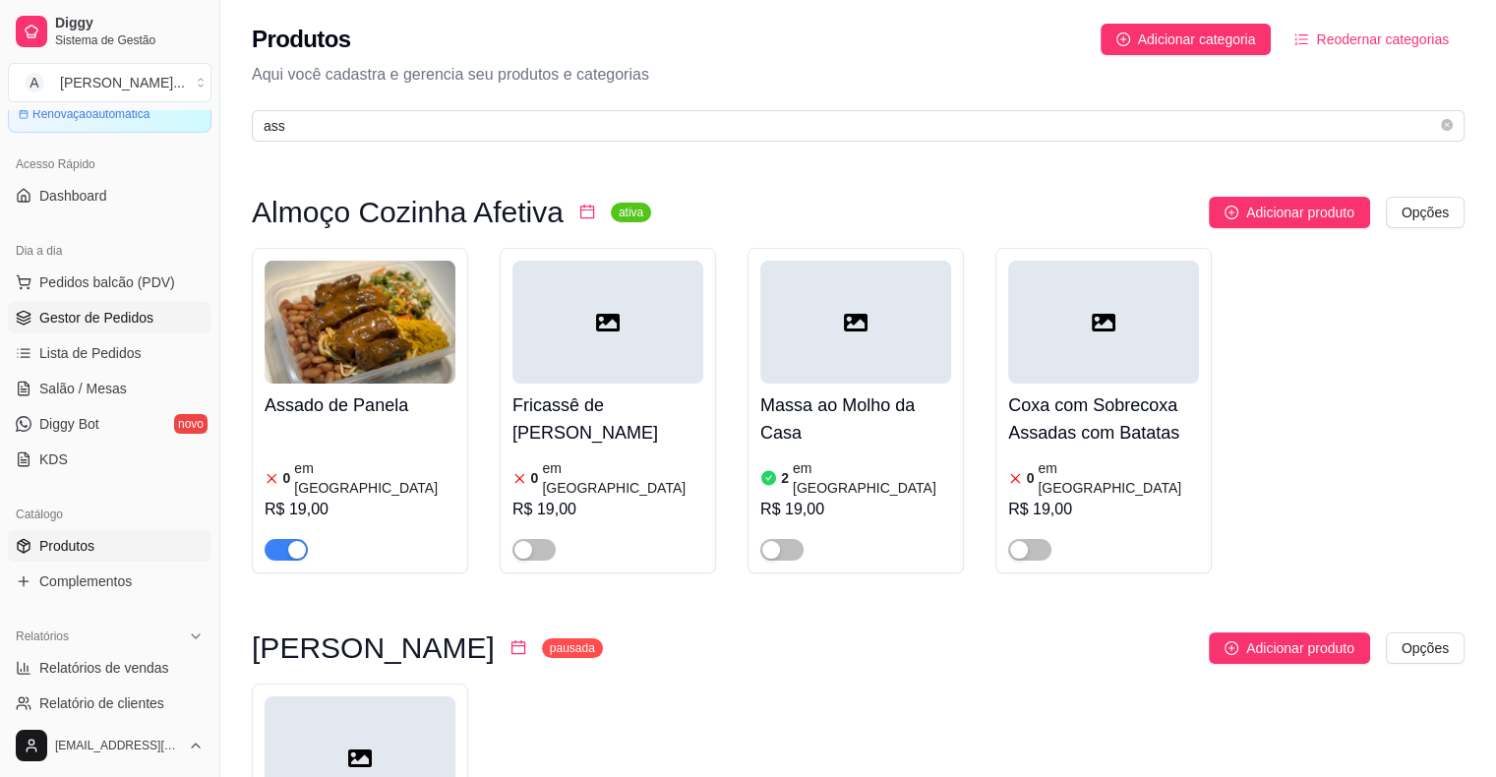
click at [82, 312] on span "Gestor de Pedidos" at bounding box center [96, 318] width 114 height 20
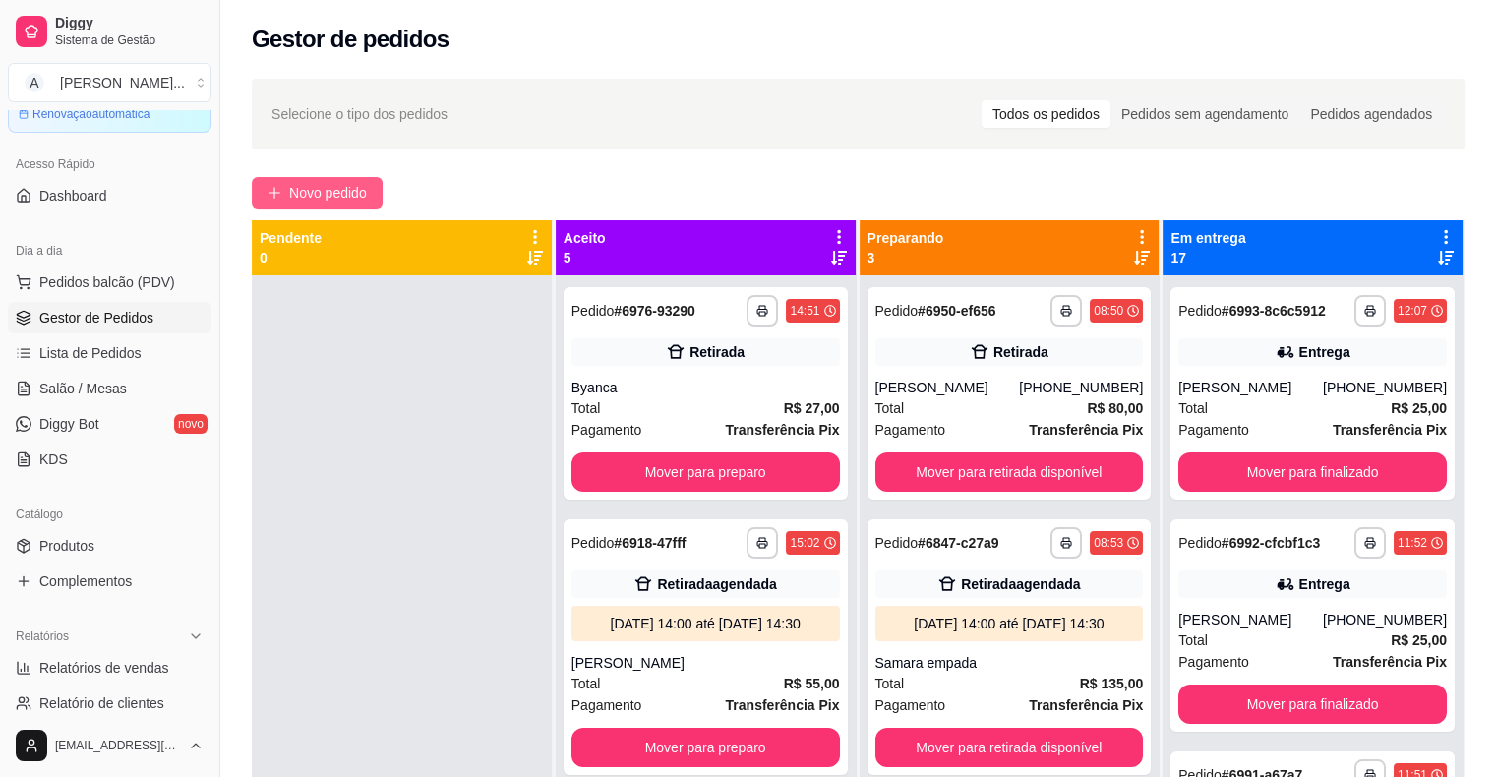
click at [322, 199] on span "Novo pedido" at bounding box center [328, 193] width 78 height 22
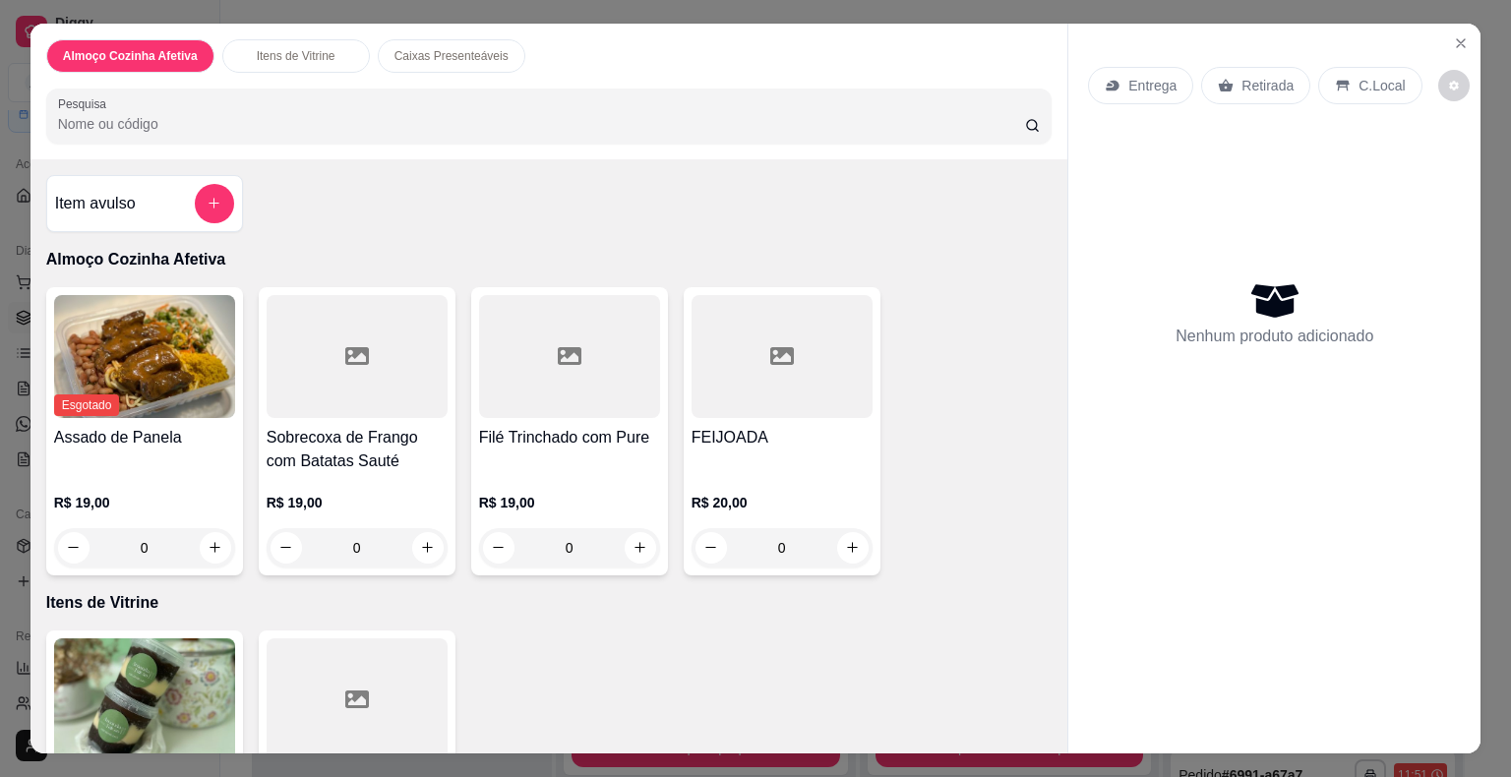
click at [567, 413] on div "Filé Trinchado com Pure R$ 19,00 0" at bounding box center [569, 431] width 197 height 288
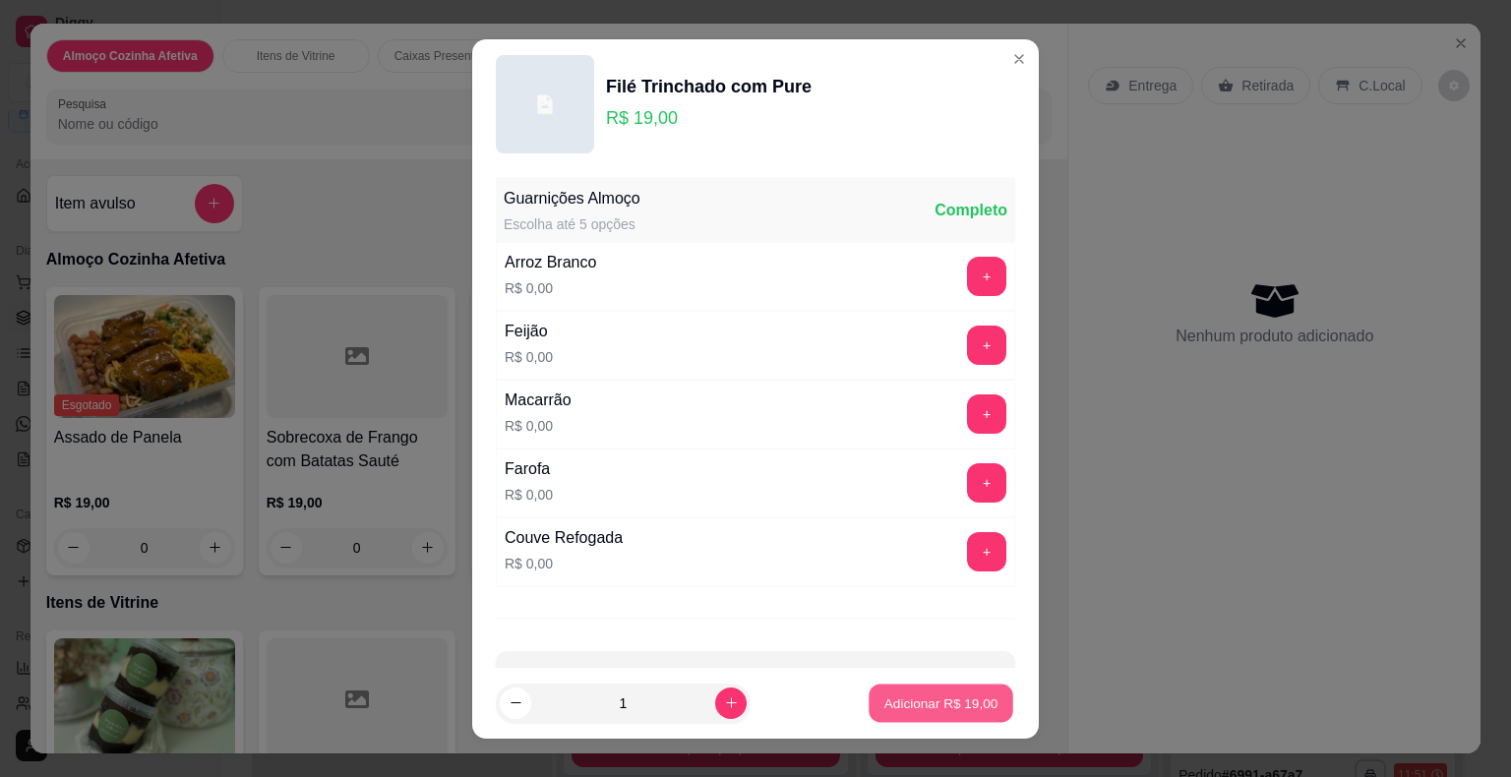
click at [868, 694] on button "Adicionar R$ 19,00" at bounding box center [940, 703] width 145 height 38
type input "1"
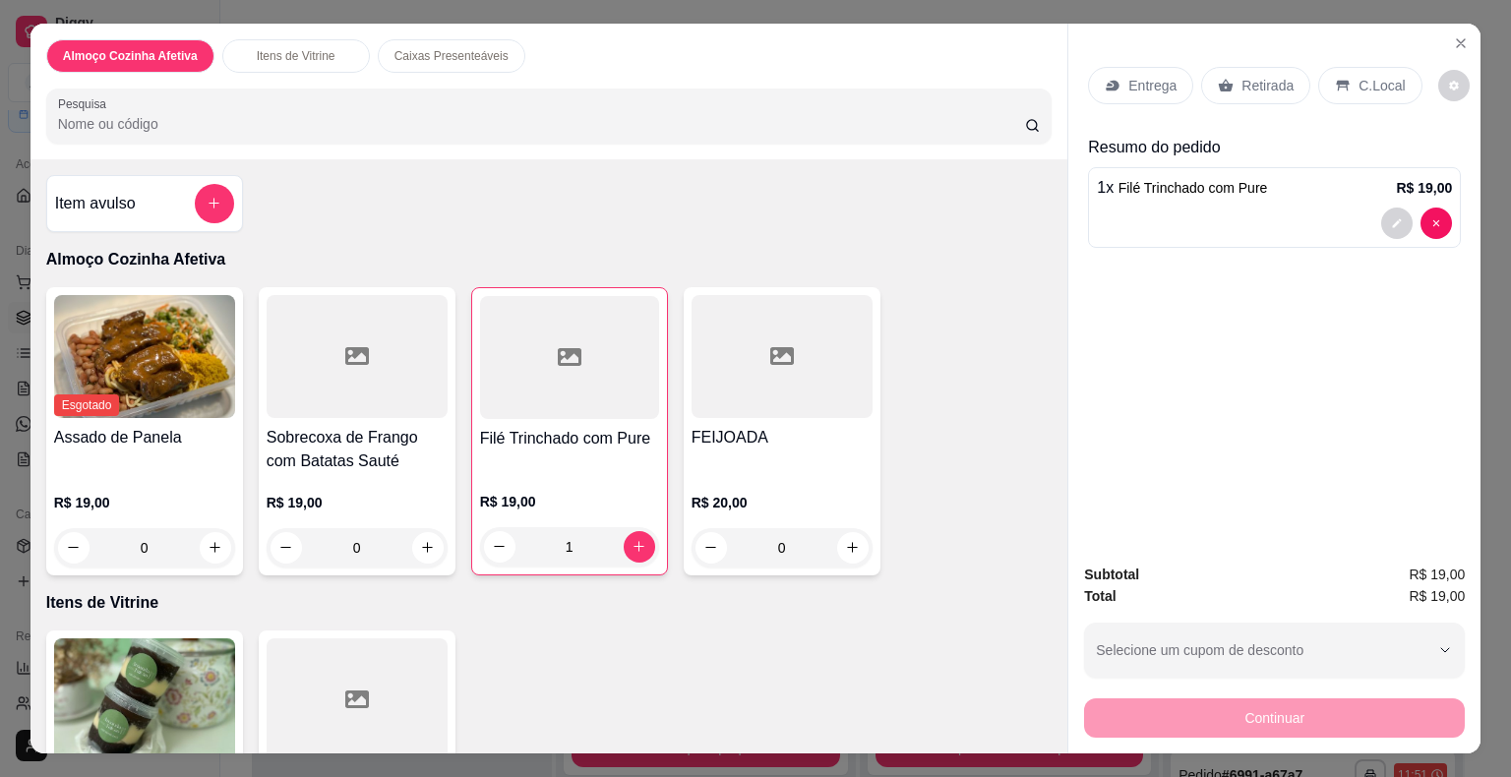
click at [773, 481] on div "R$ 20,00 0" at bounding box center [781, 520] width 181 height 94
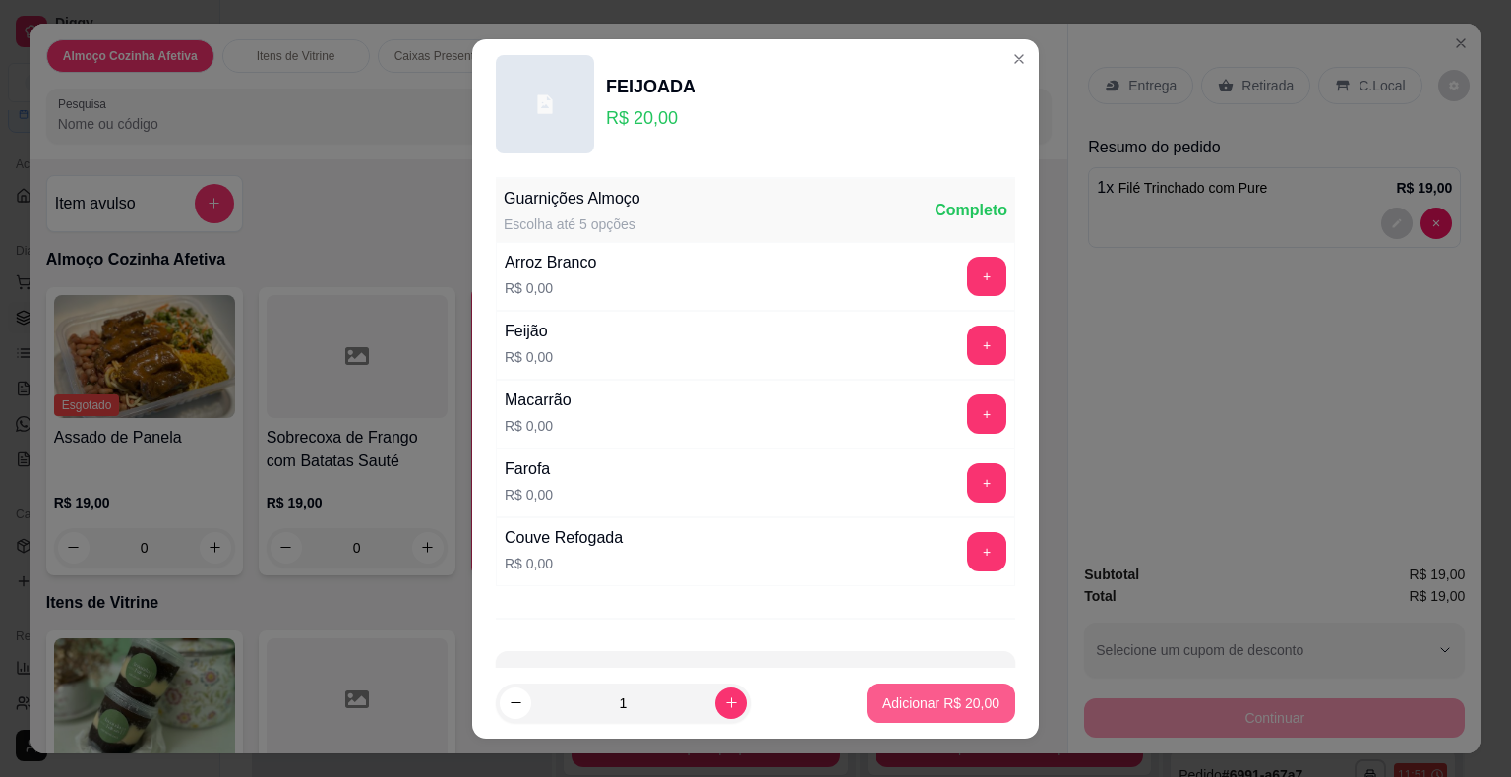
click at [954, 694] on p "Adicionar R$ 20,00" at bounding box center [940, 703] width 117 height 20
type input "1"
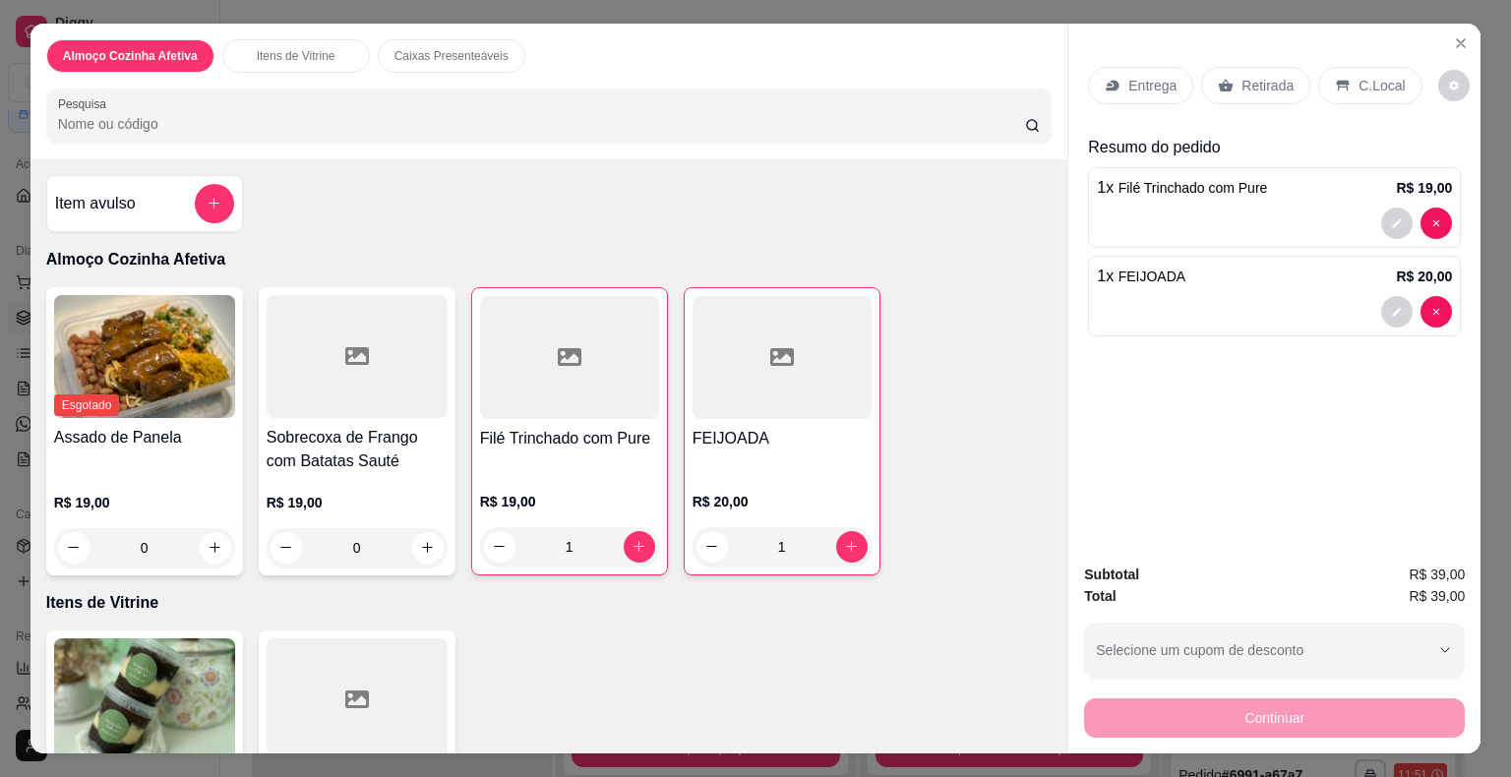
click at [1230, 73] on div "Retirada" at bounding box center [1255, 85] width 109 height 37
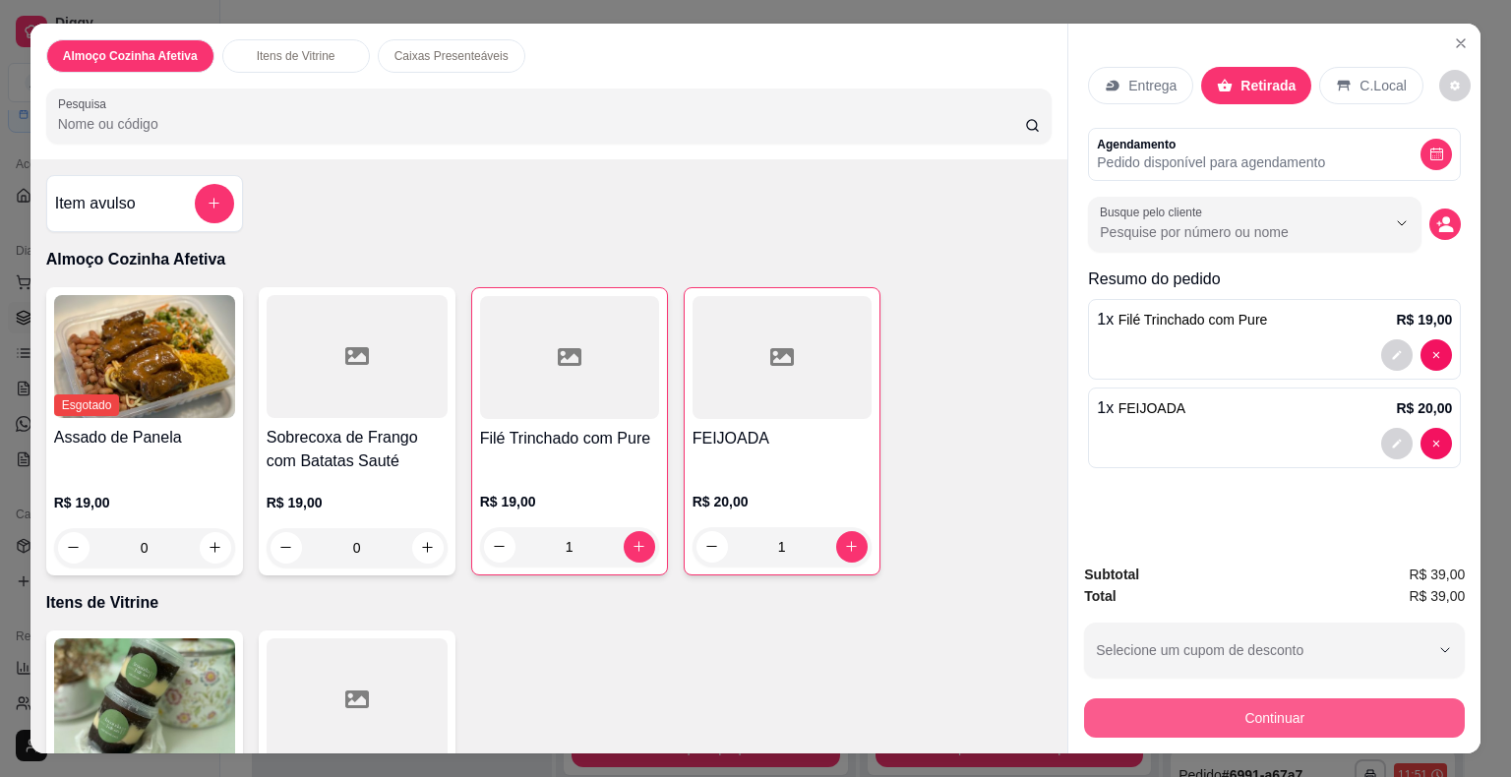
click at [1198, 713] on button "Continuar" at bounding box center [1274, 717] width 381 height 39
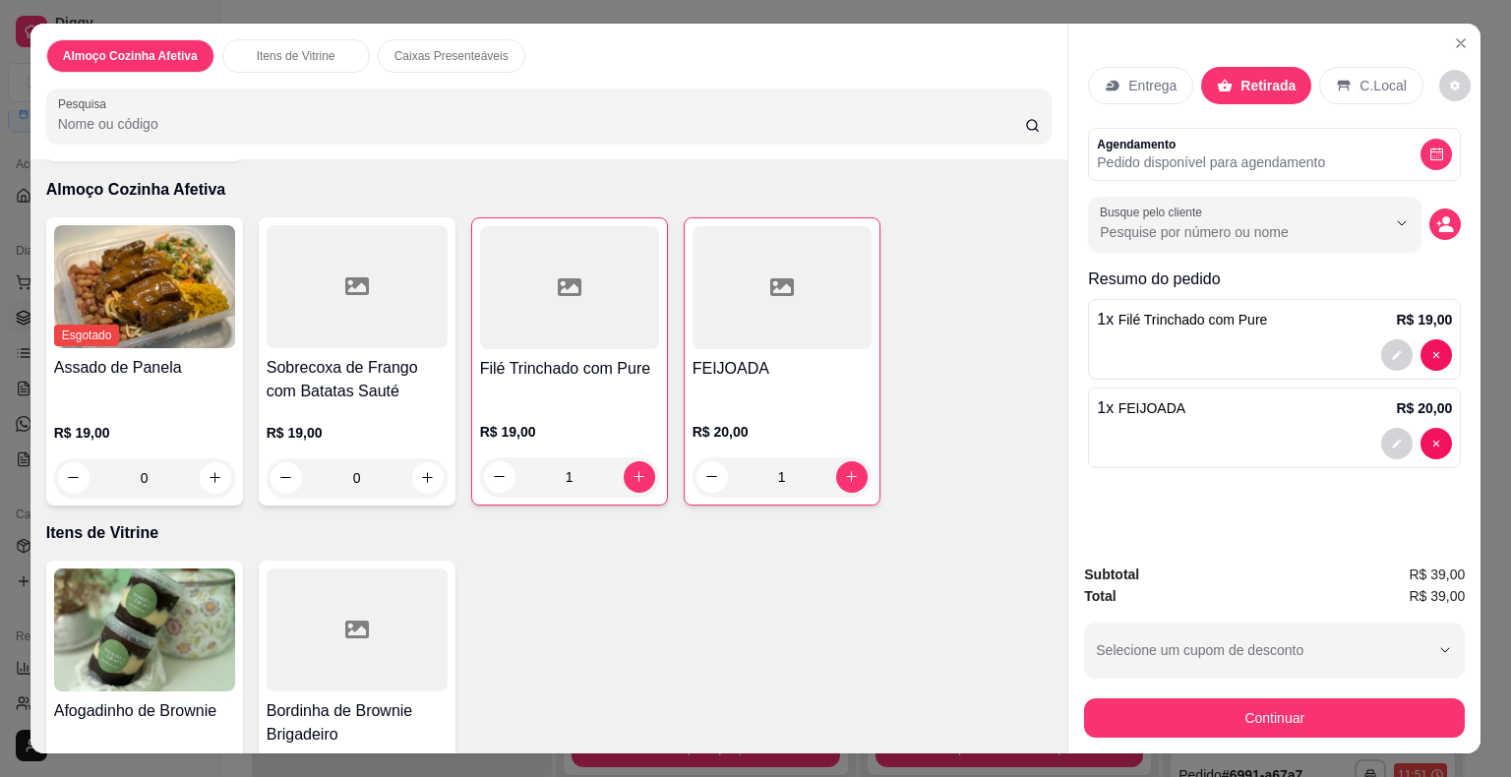
scroll to position [197, 0]
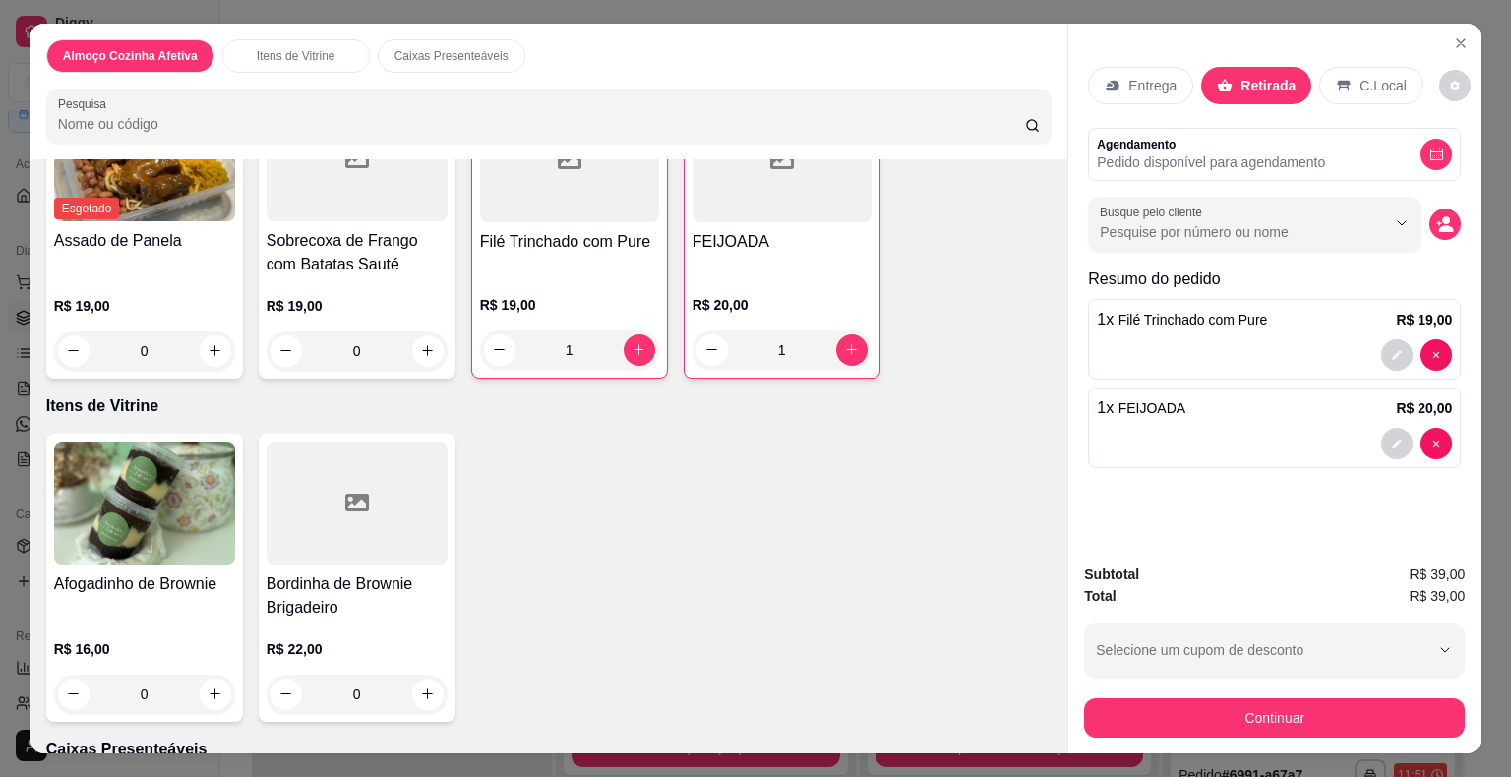
click at [385, 529] on div at bounding box center [357, 503] width 181 height 123
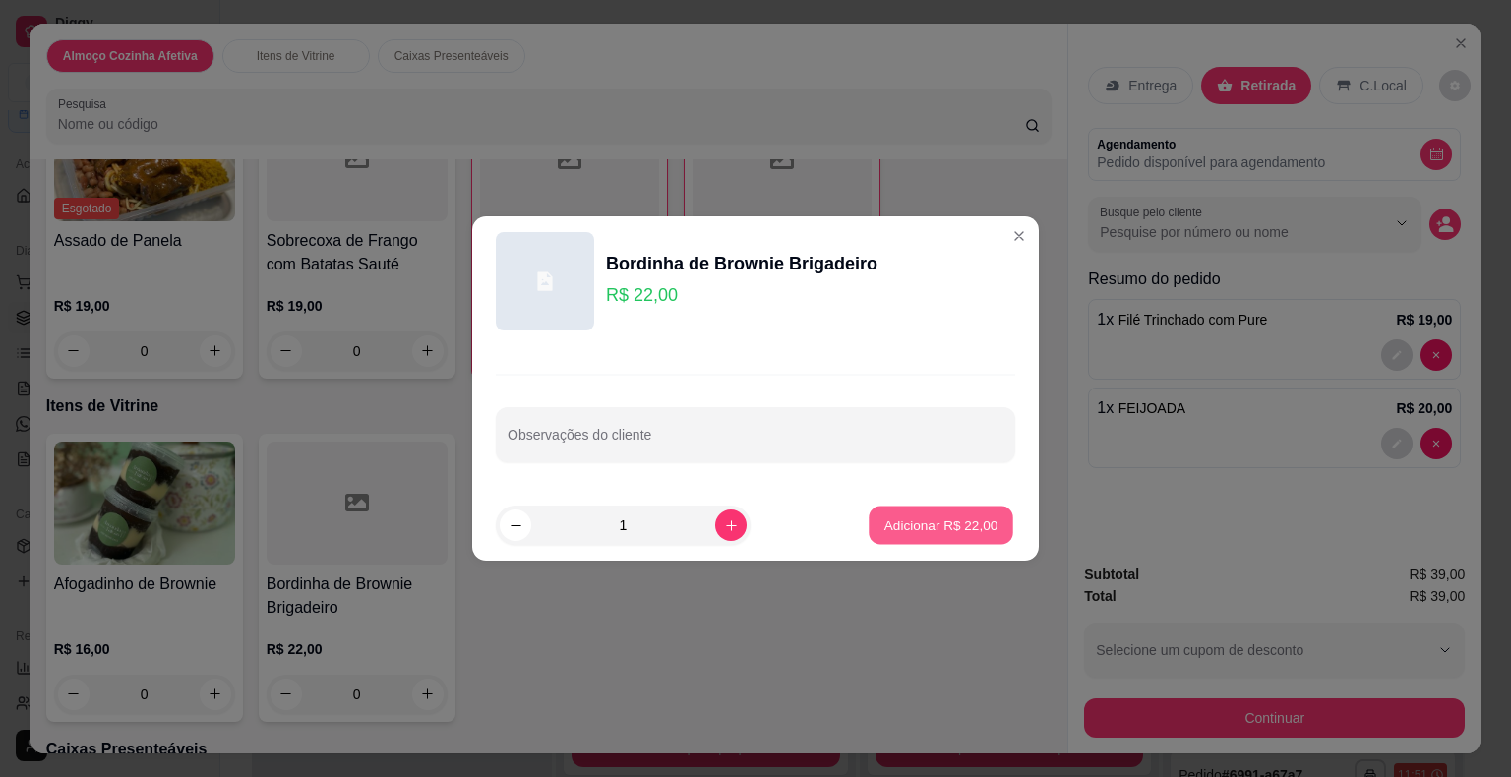
click at [939, 513] on button "Adicionar R$ 22,00" at bounding box center [940, 526] width 145 height 38
type input "1"
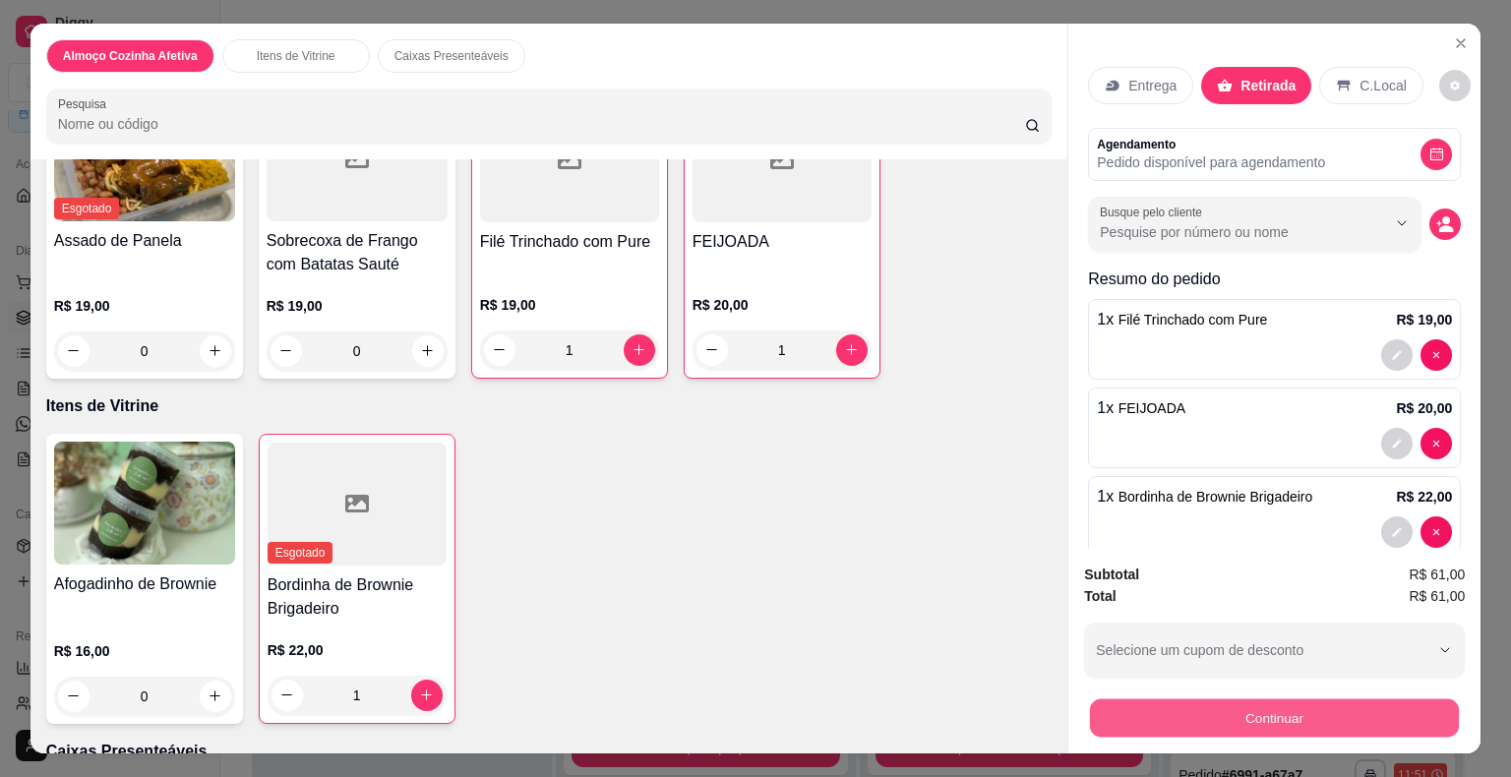
click at [1198, 713] on button "Continuar" at bounding box center [1274, 718] width 369 height 38
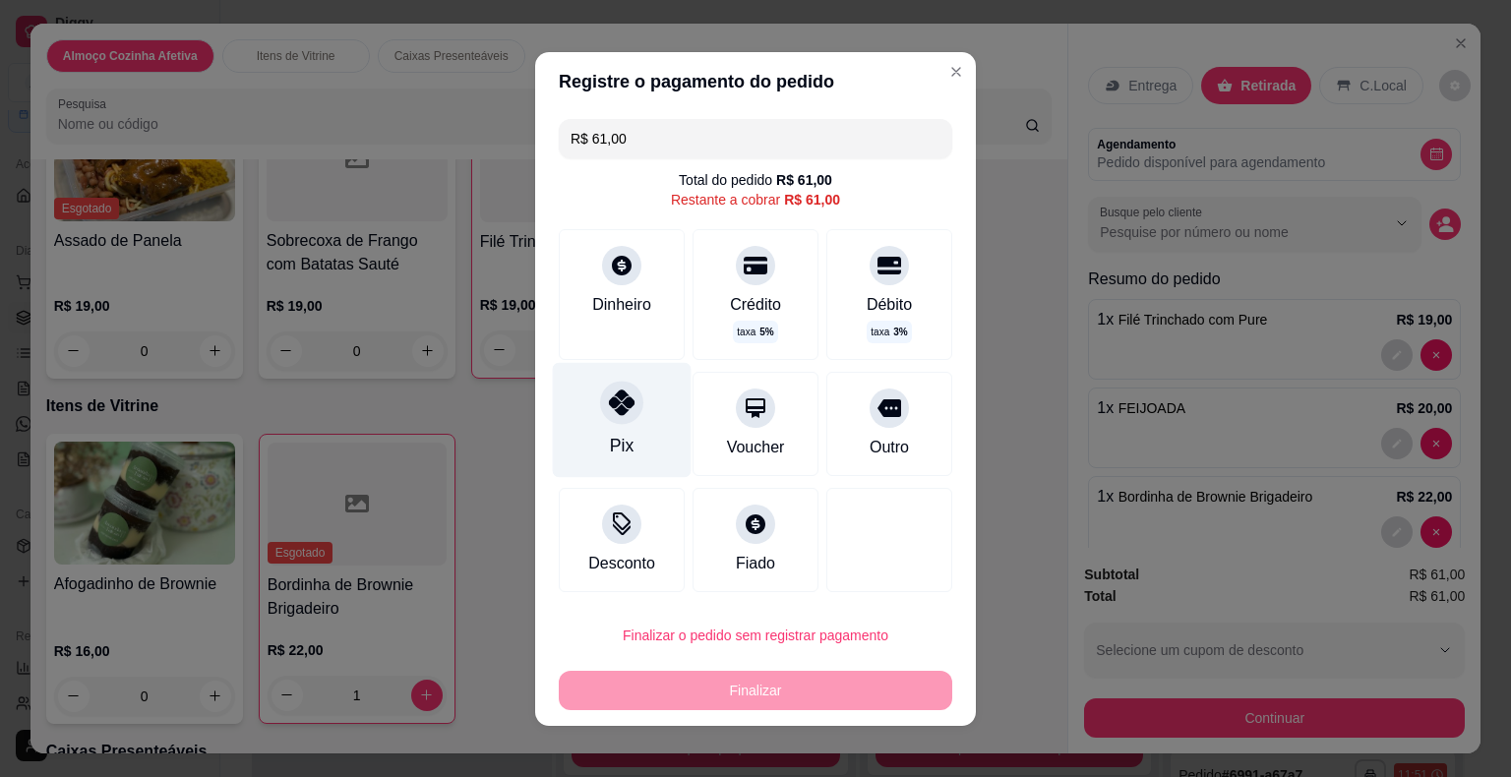
click at [627, 434] on div "Pix" at bounding box center [622, 419] width 139 height 115
type input "R$ 0,00"
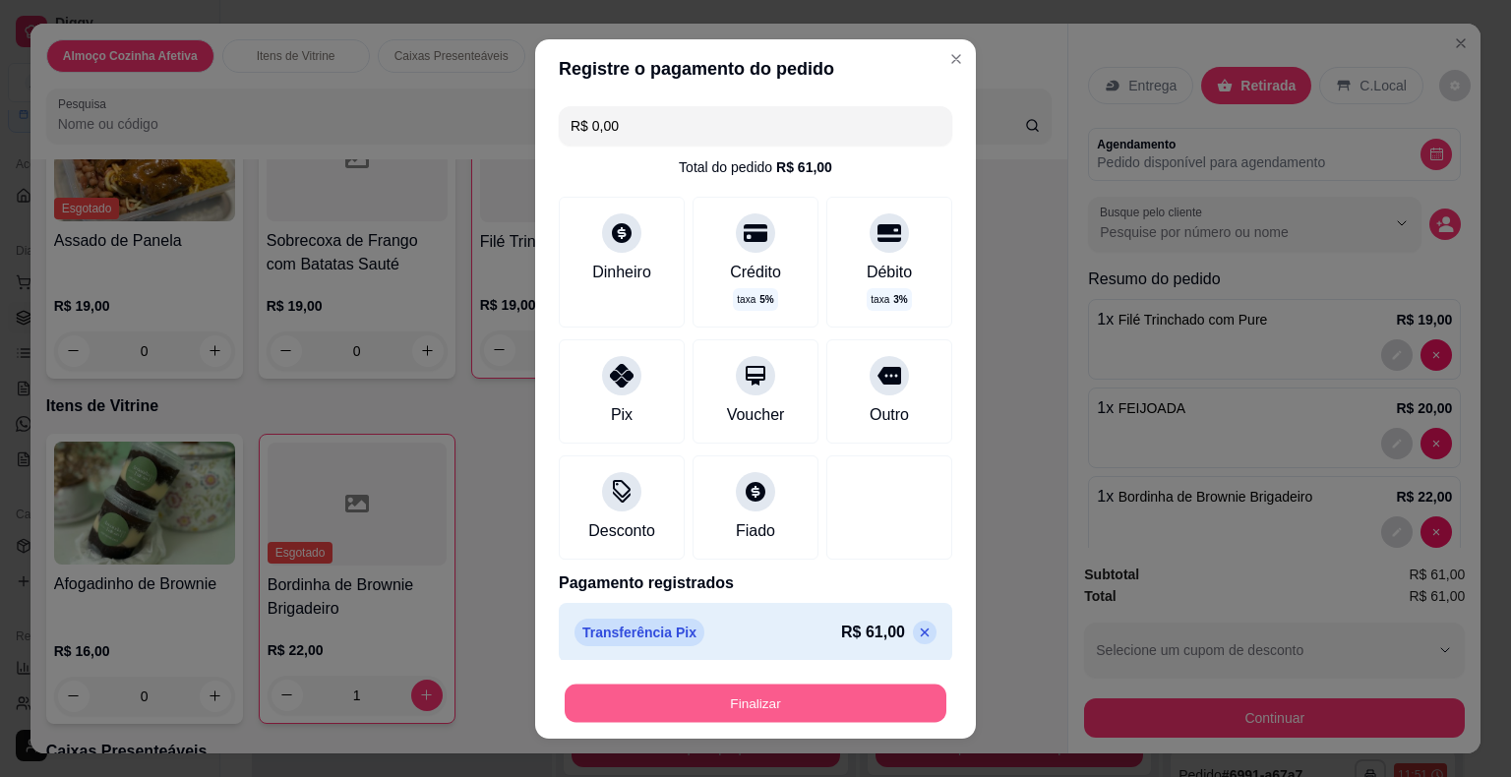
click at [660, 689] on button "Finalizar" at bounding box center [756, 703] width 382 height 38
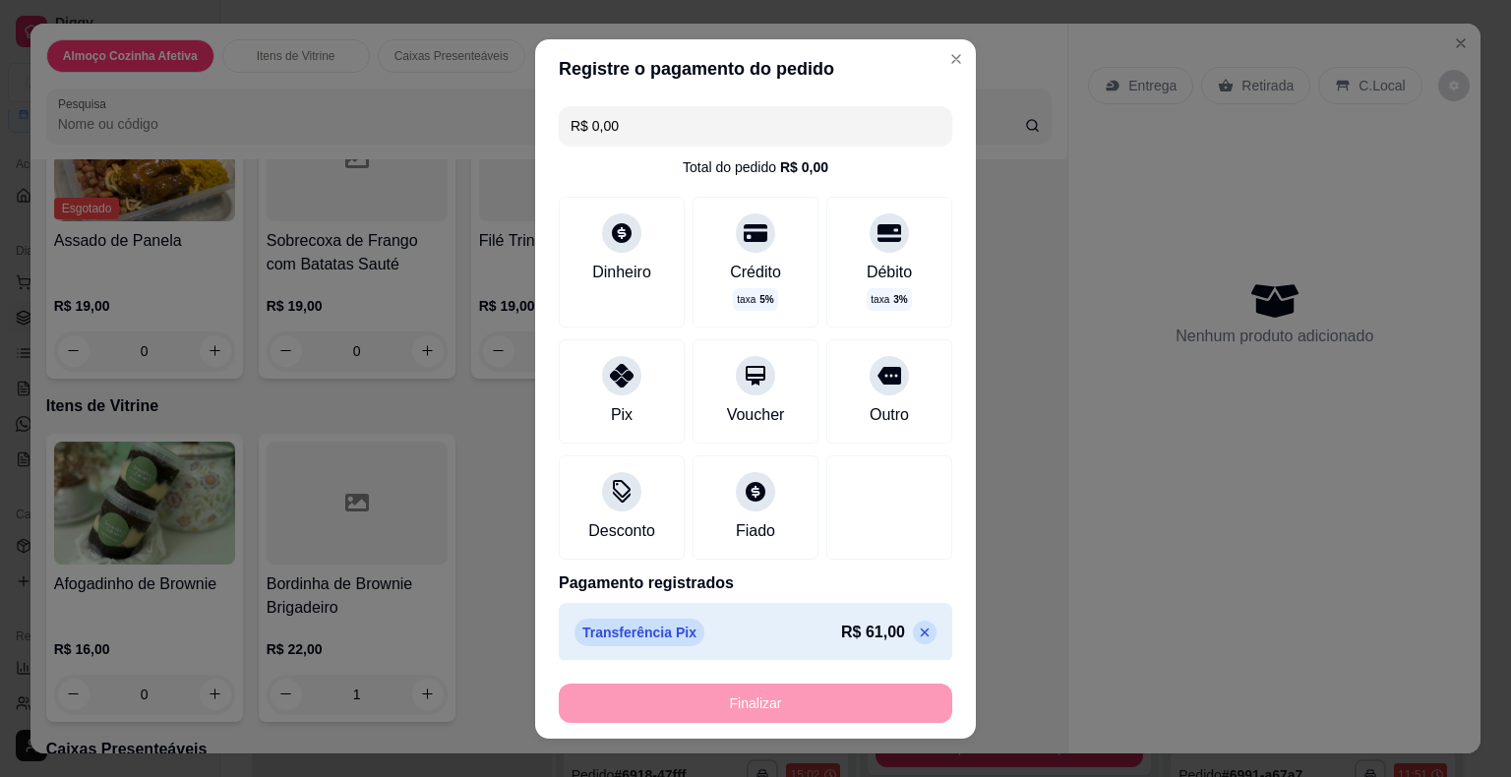
type input "0"
type input "-R$ 61,00"
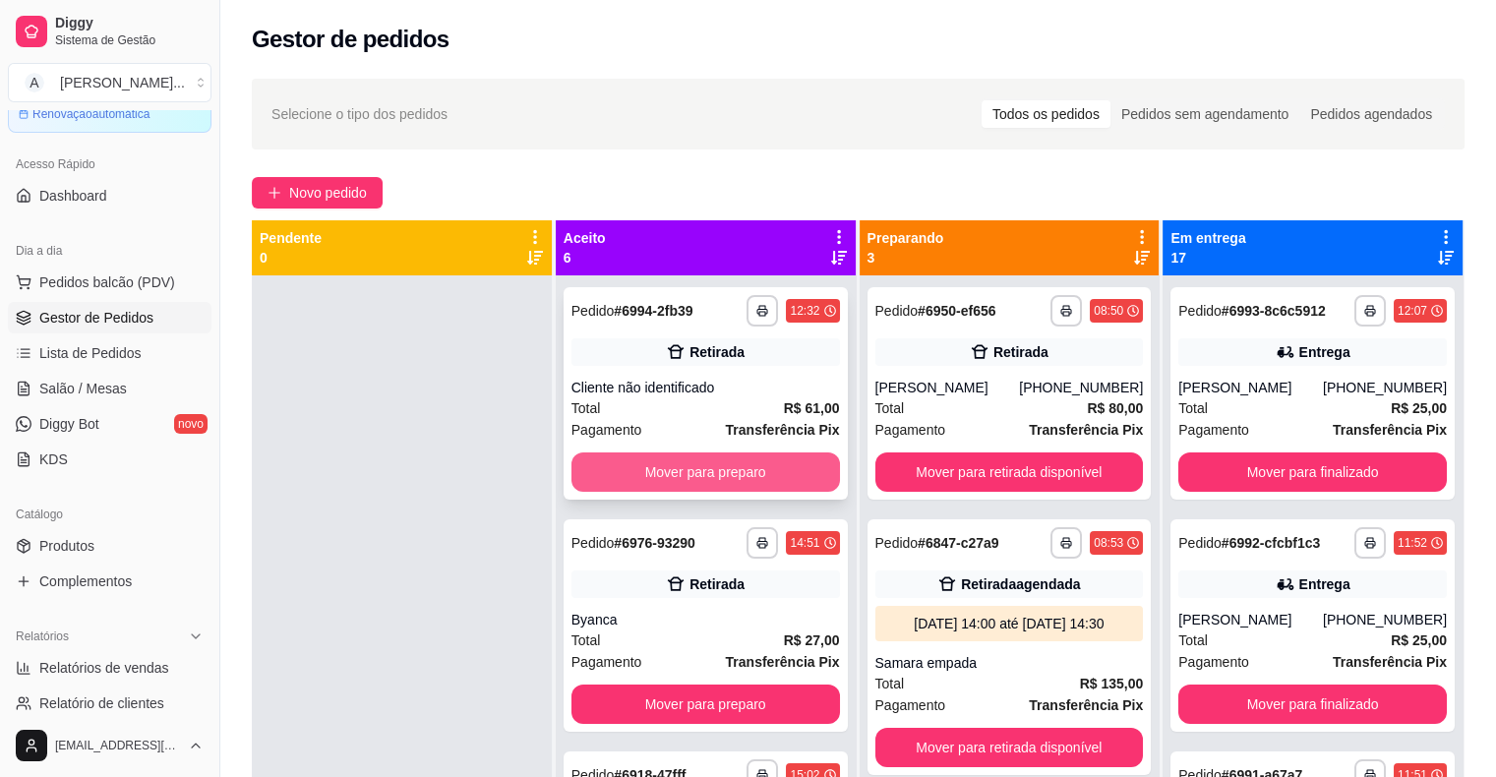
click at [725, 474] on button "Mover para preparo" at bounding box center [705, 471] width 268 height 39
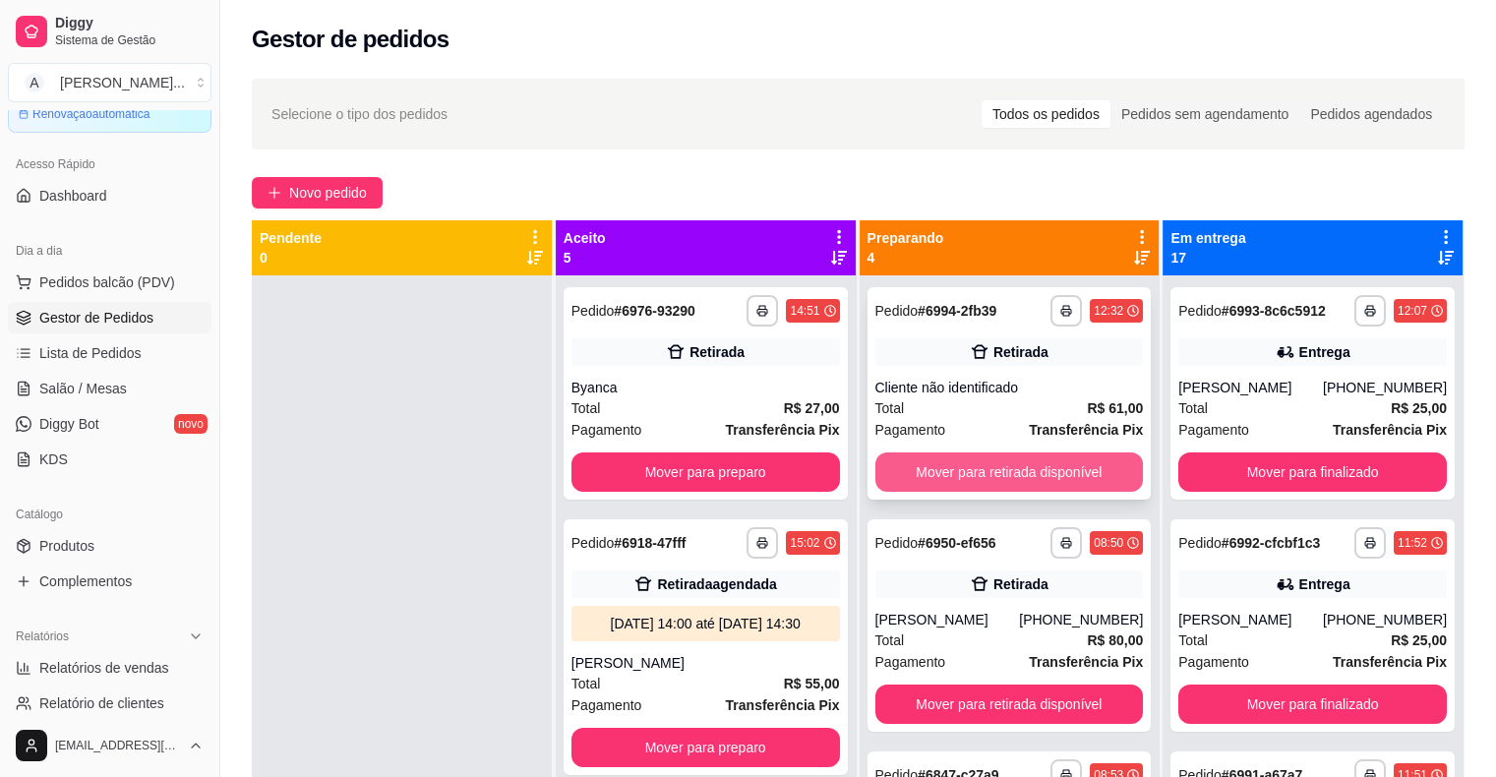
click at [947, 471] on button "Mover para retirada disponível" at bounding box center [1009, 471] width 268 height 39
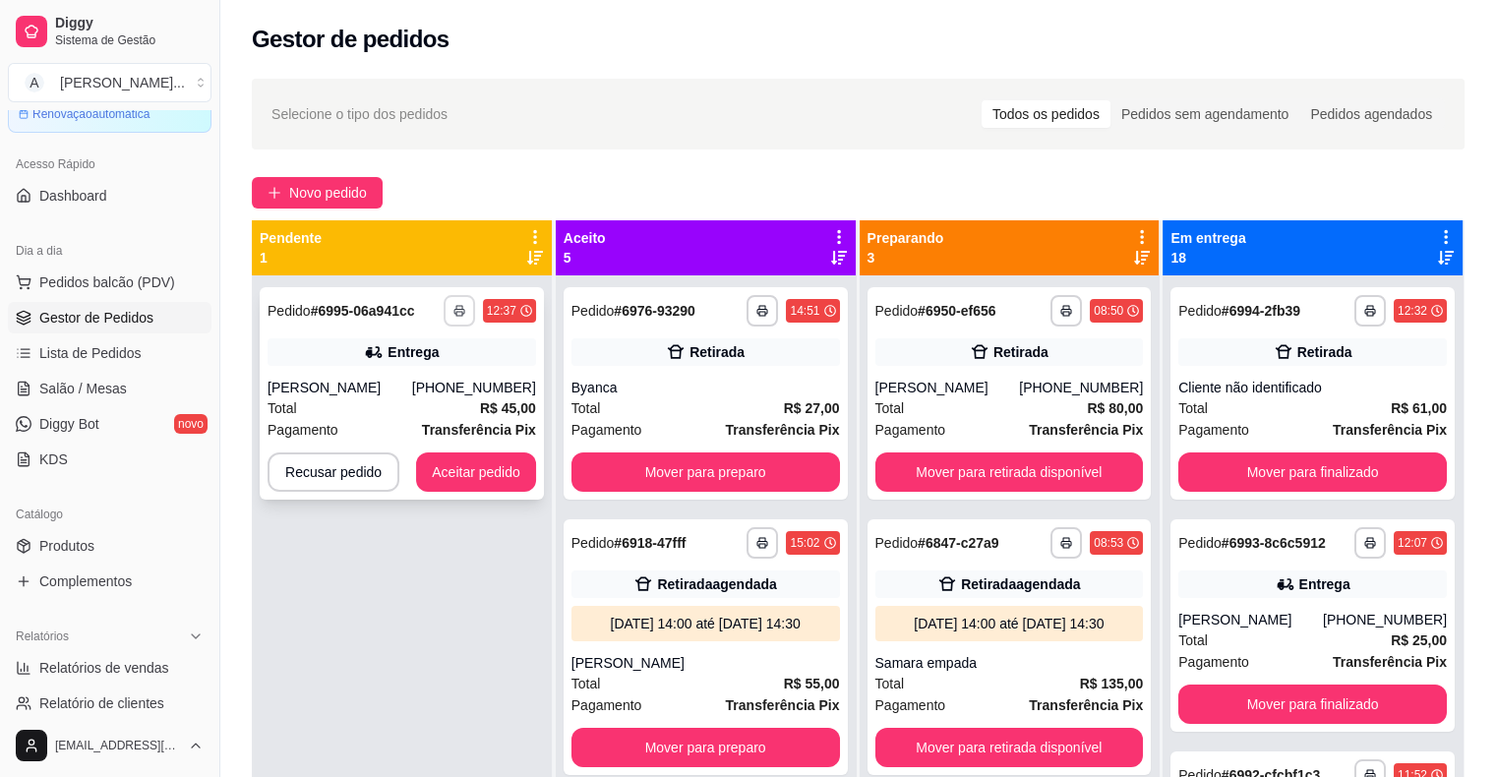
click at [450, 317] on button "button" at bounding box center [459, 310] width 31 height 31
click at [446, 385] on button "IMPRESSORA" at bounding box center [404, 379] width 143 height 31
click at [449, 478] on button "Aceitar pedido" at bounding box center [476, 472] width 116 height 38
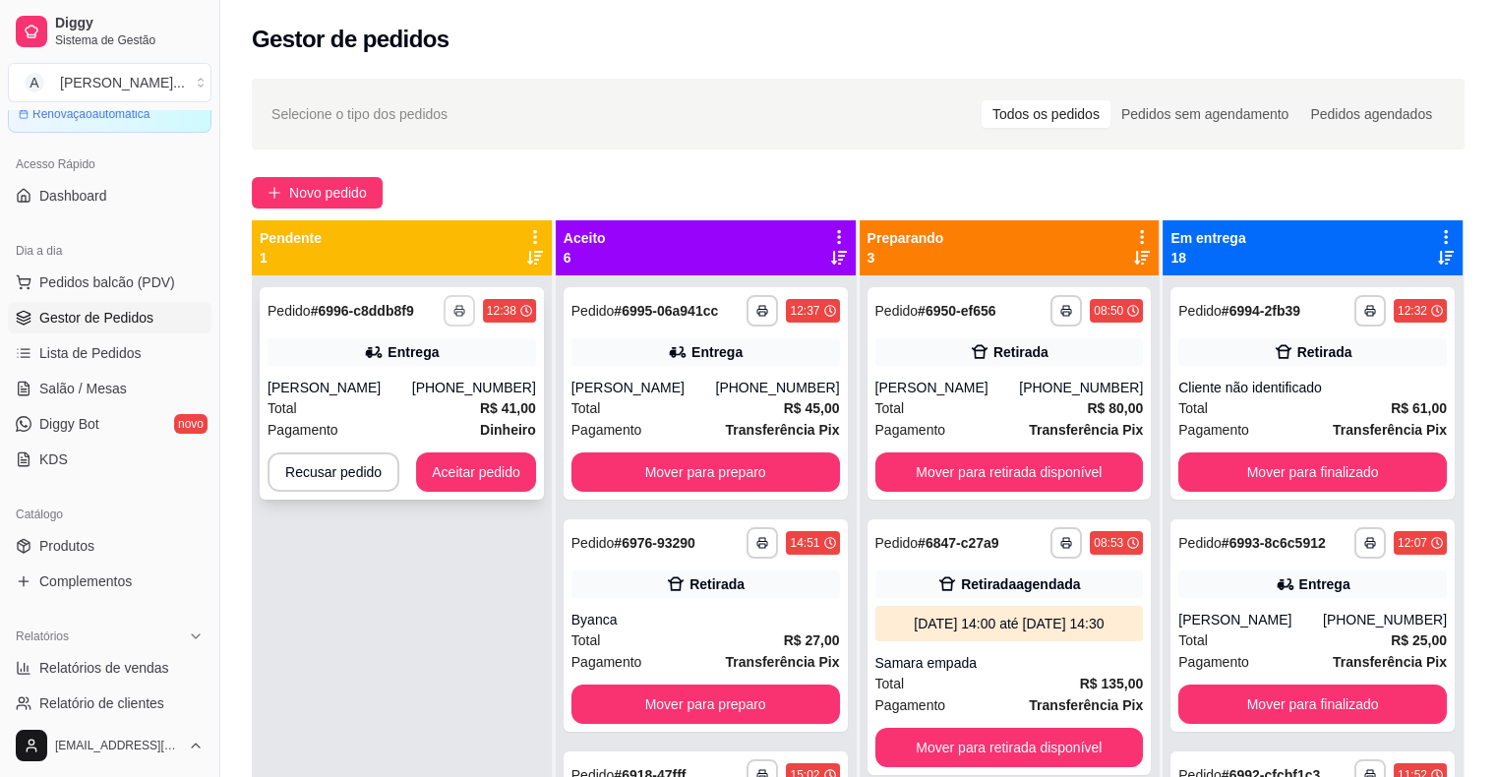
click at [465, 320] on button "button" at bounding box center [459, 310] width 31 height 31
click at [463, 375] on div "Escolha a impressora IMPRESSORA" at bounding box center [405, 365] width 162 height 67
click at [391, 381] on button "IMPRESSORA" at bounding box center [404, 379] width 138 height 30
click at [469, 462] on button "Aceitar pedido" at bounding box center [476, 472] width 116 height 38
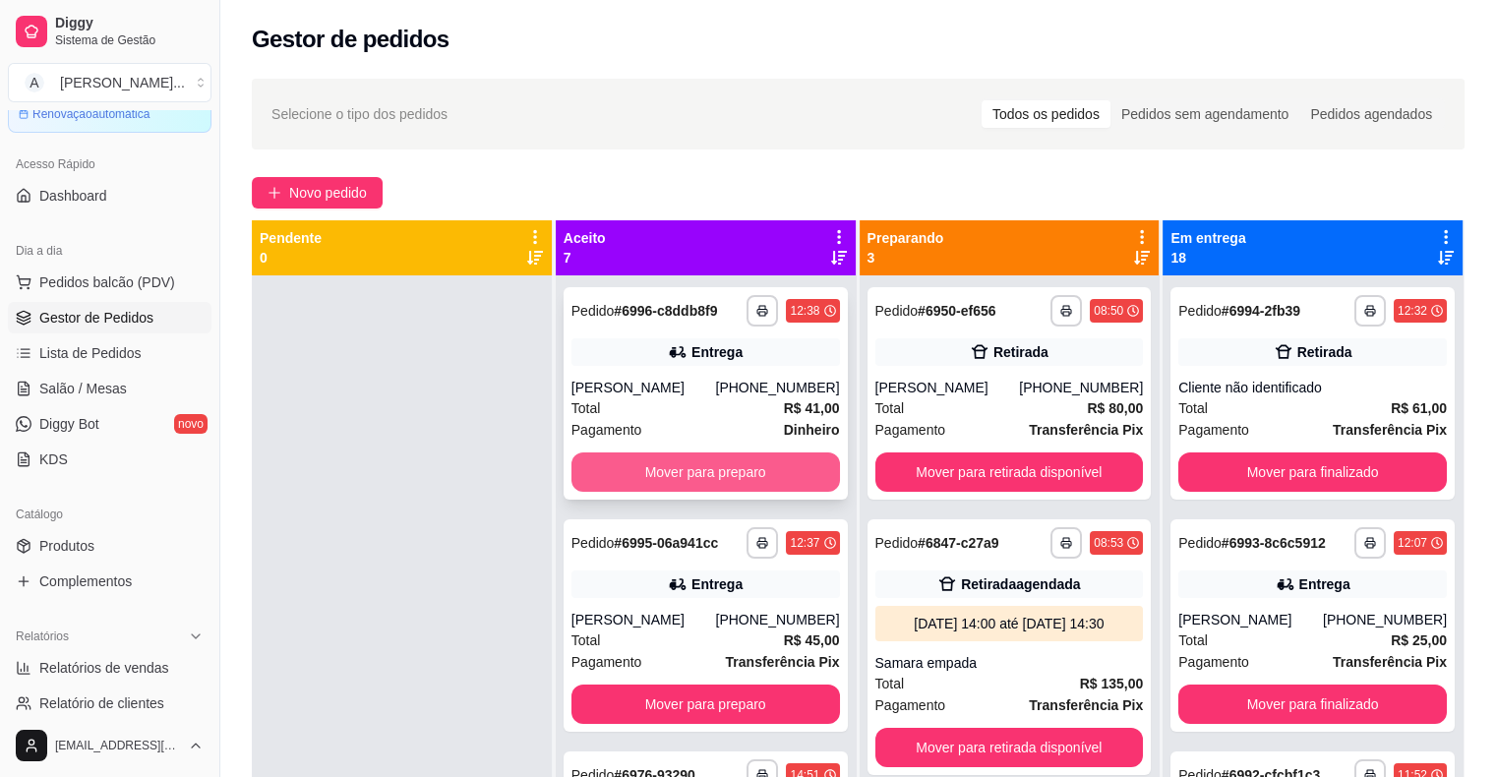
click at [651, 478] on button "Mover para preparo" at bounding box center [705, 471] width 268 height 39
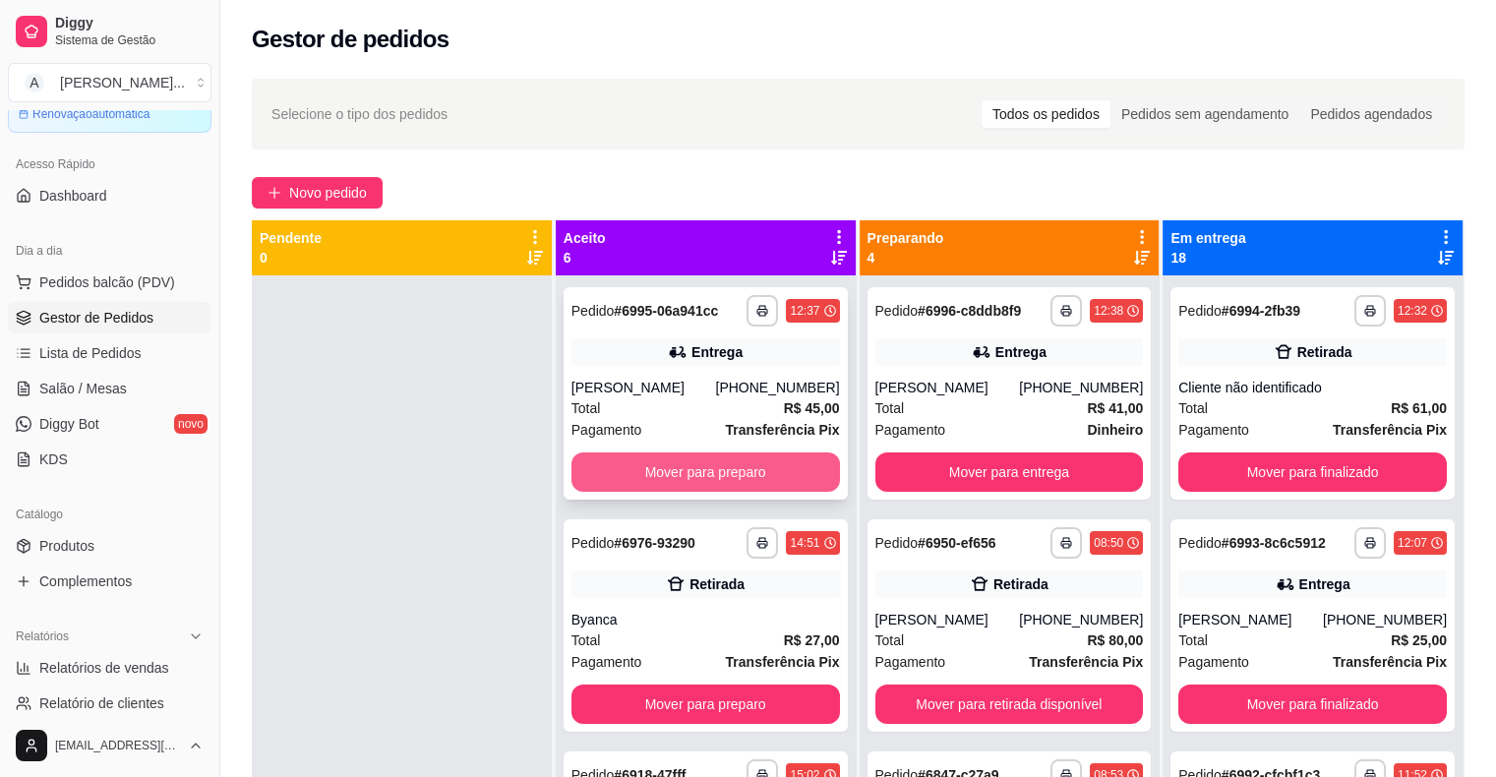
click at [740, 471] on button "Mover para preparo" at bounding box center [705, 471] width 268 height 39
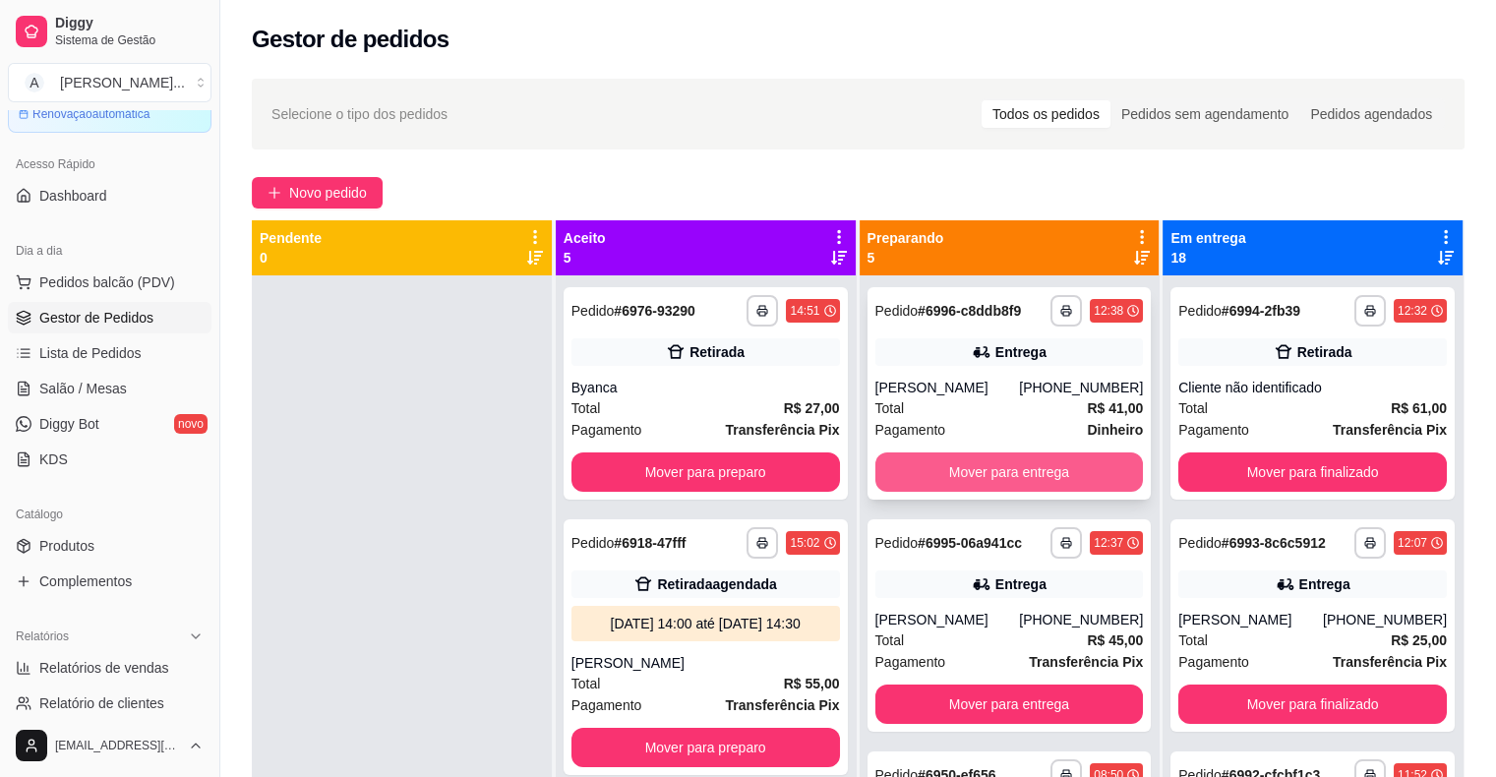
click at [1024, 482] on button "Mover para entrega" at bounding box center [1009, 471] width 268 height 39
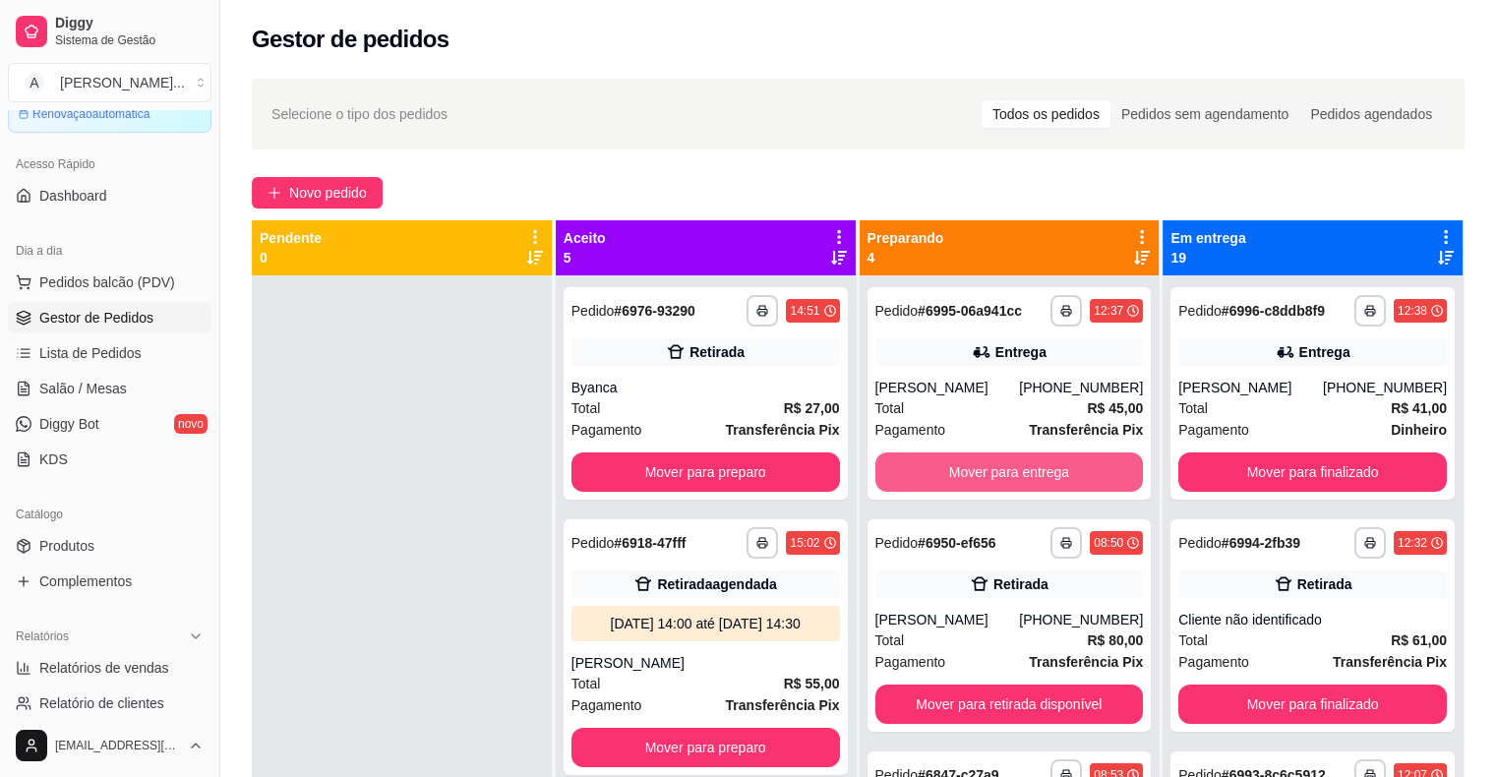
click at [1024, 482] on button "Mover para entrega" at bounding box center [1009, 471] width 268 height 39
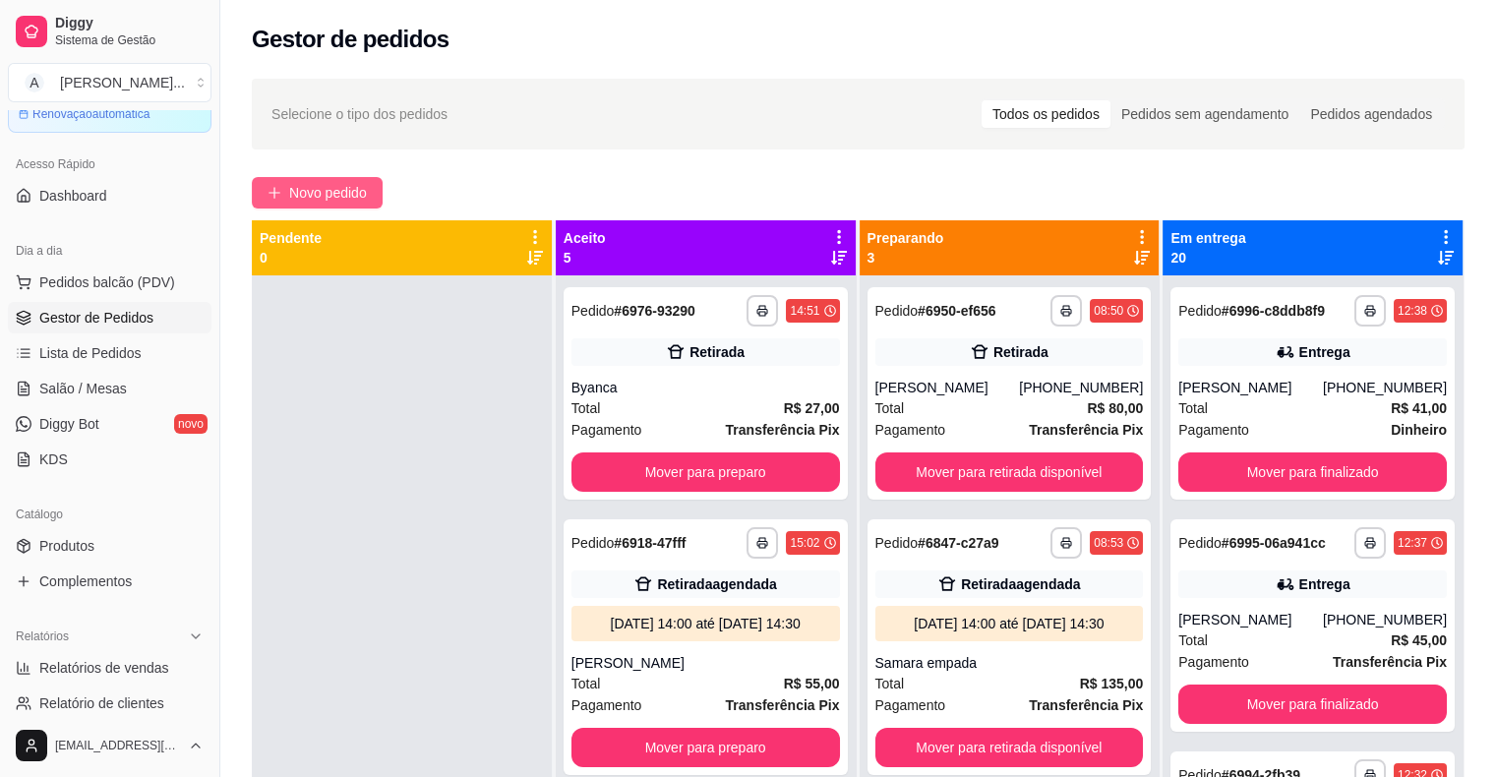
click at [370, 200] on button "Novo pedido" at bounding box center [317, 192] width 131 height 31
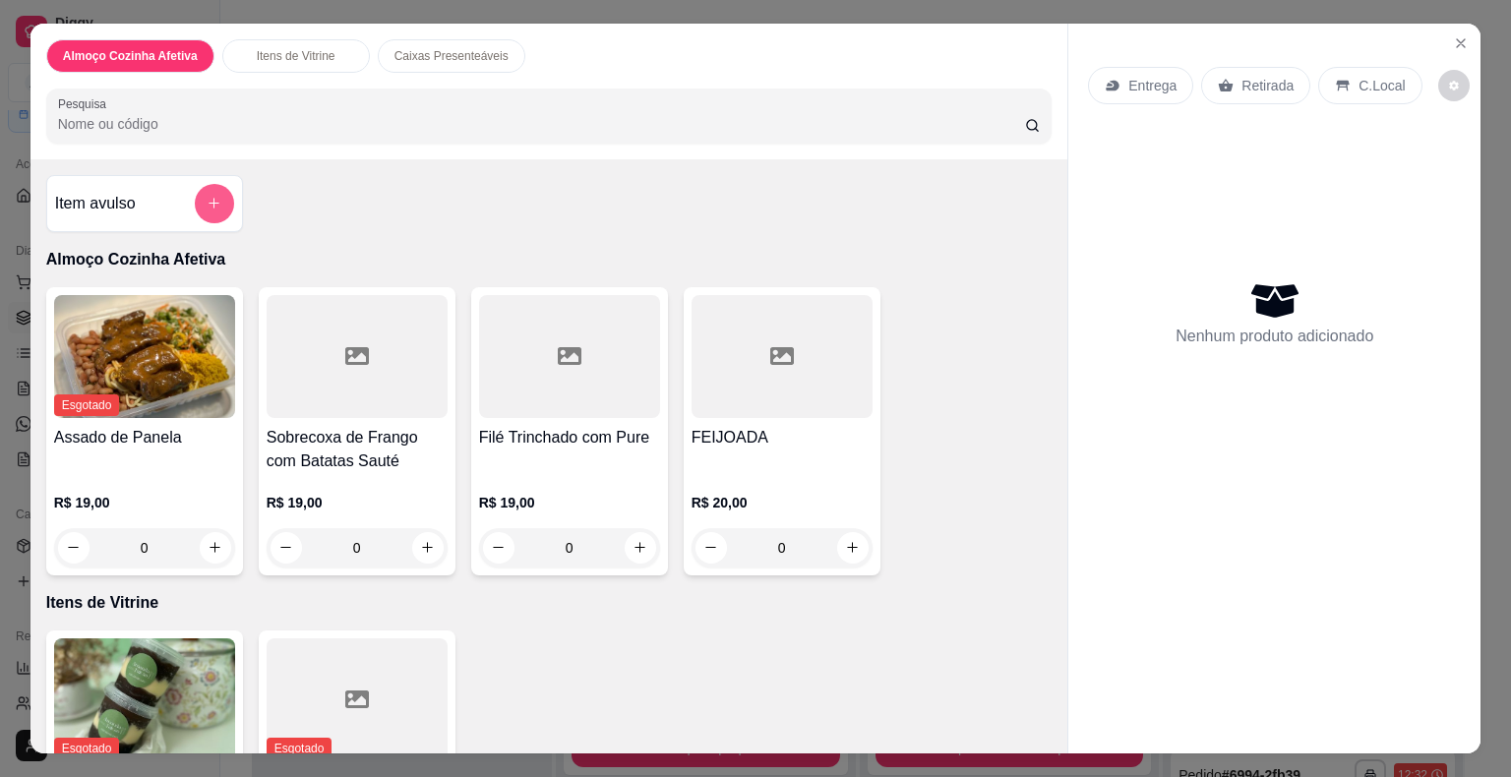
click at [224, 195] on button "add-separate-item" at bounding box center [214, 203] width 39 height 39
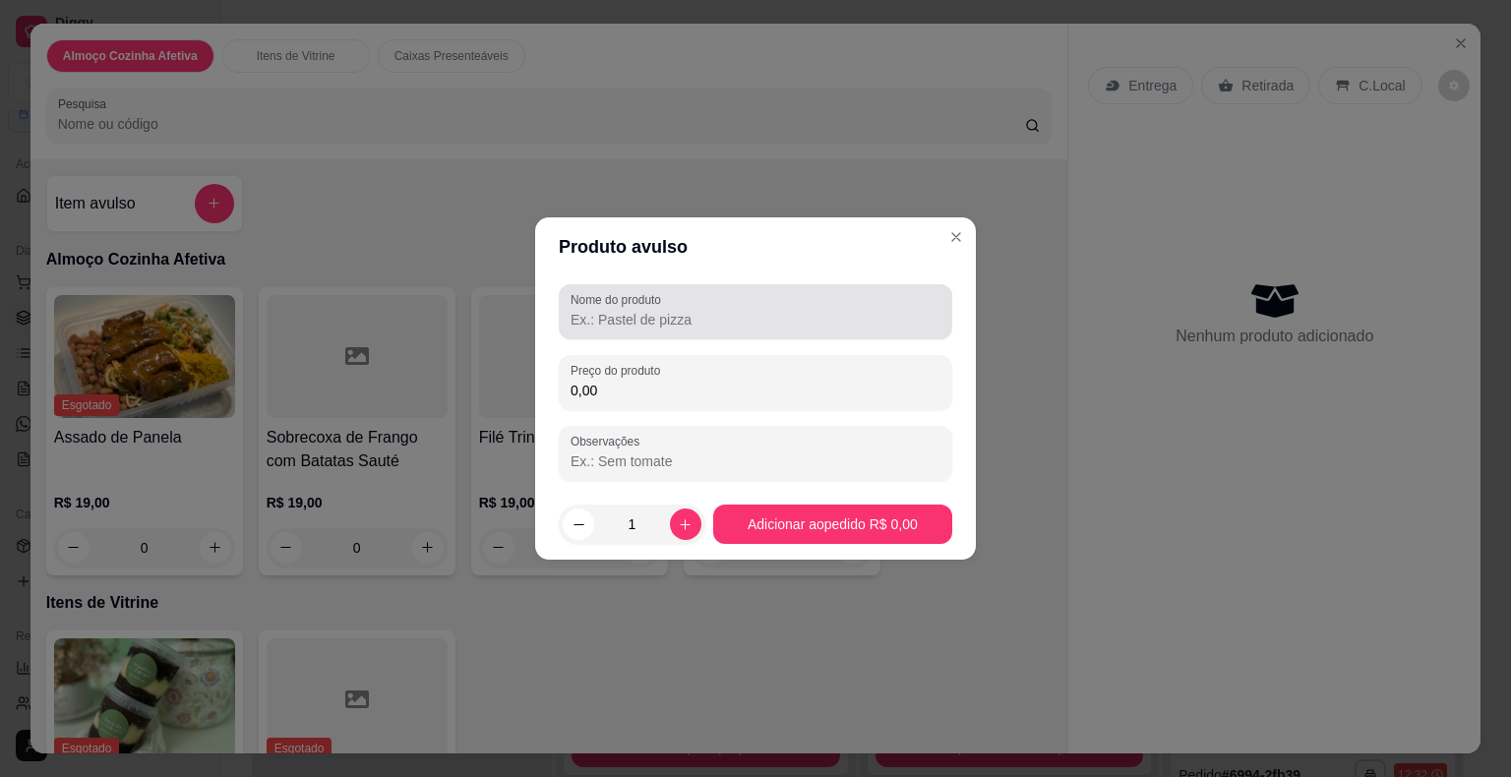
click at [576, 311] on input "Nome do produto" at bounding box center [755, 320] width 370 height 20
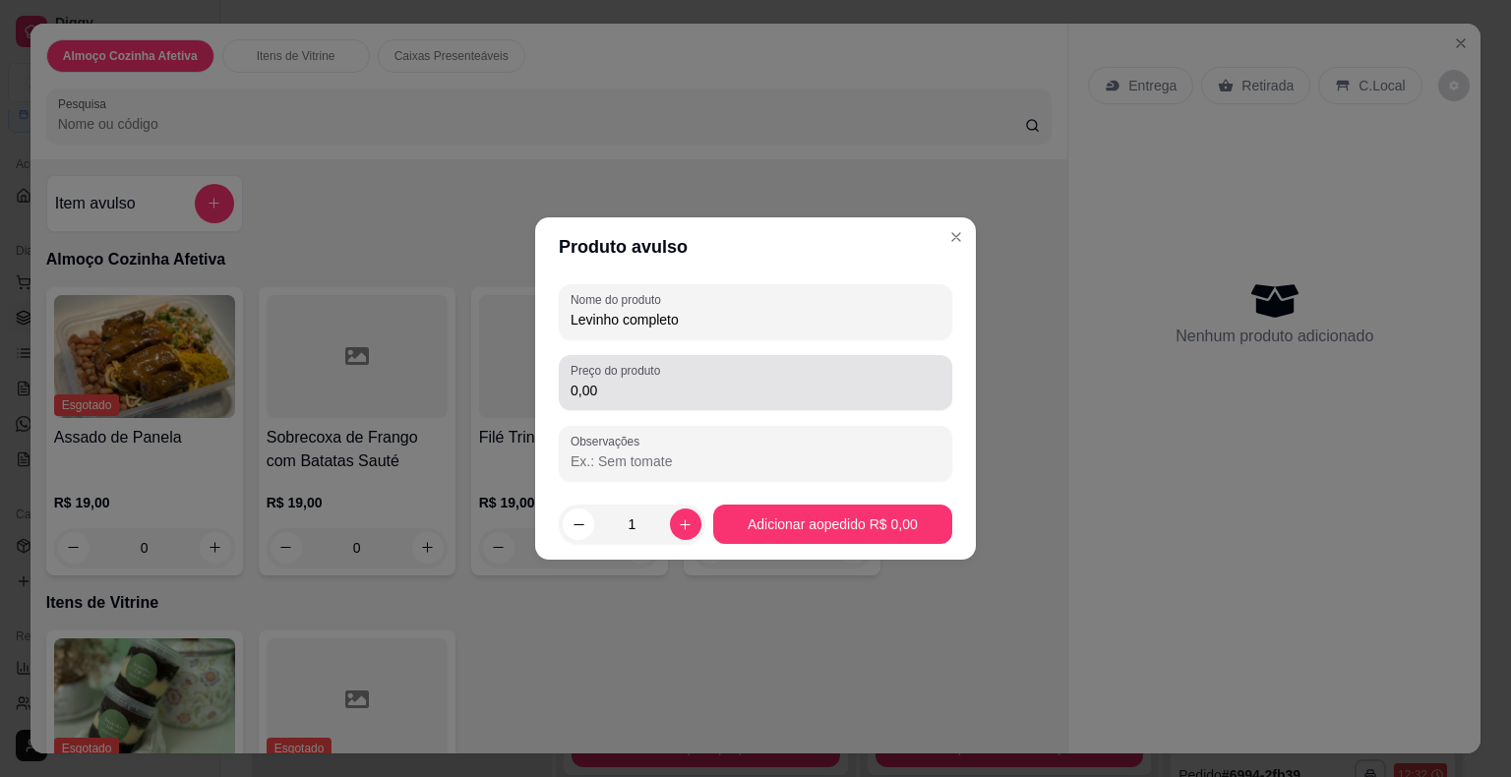
type input "Levinho completo"
click at [670, 388] on input "0,00" at bounding box center [755, 391] width 370 height 20
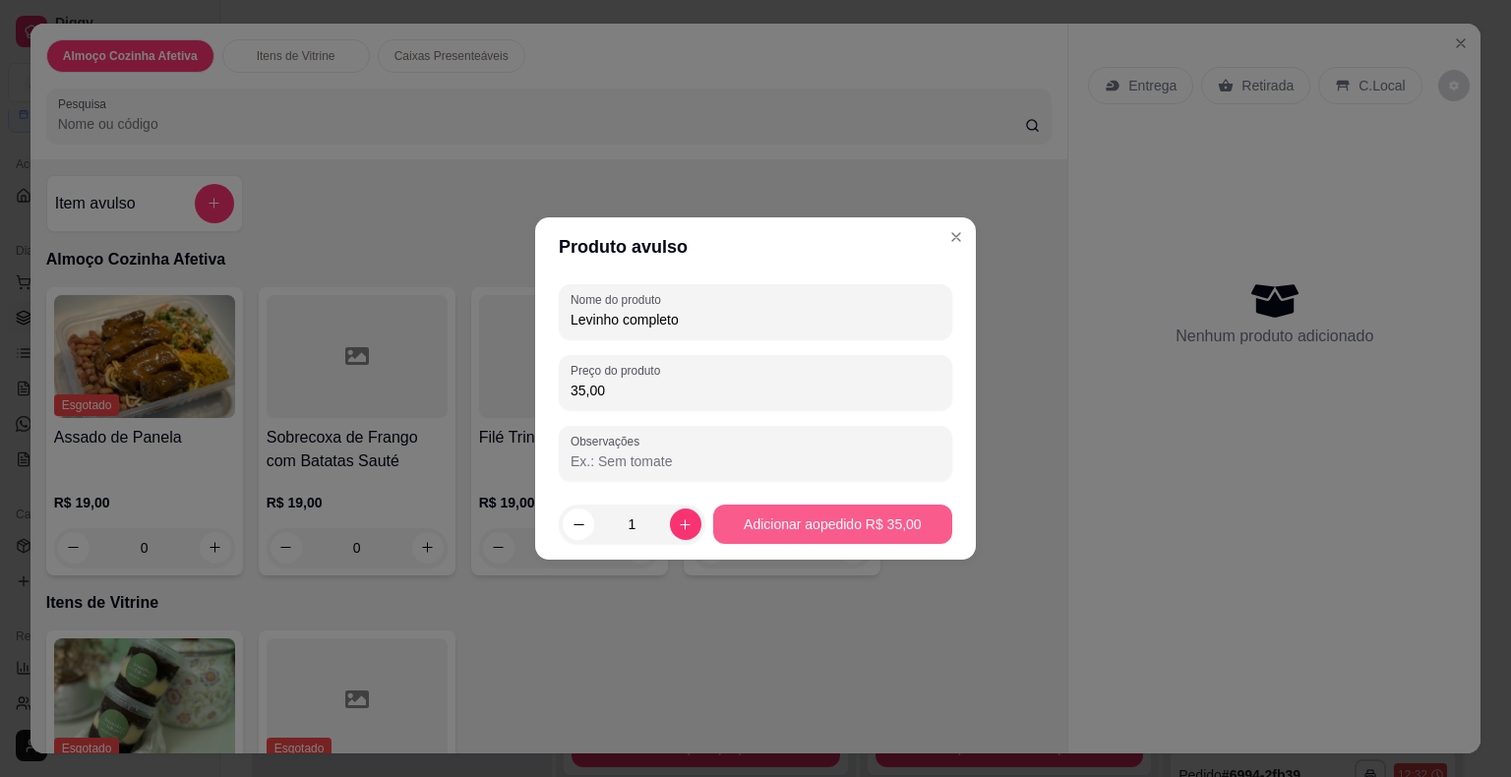
type input "35,00"
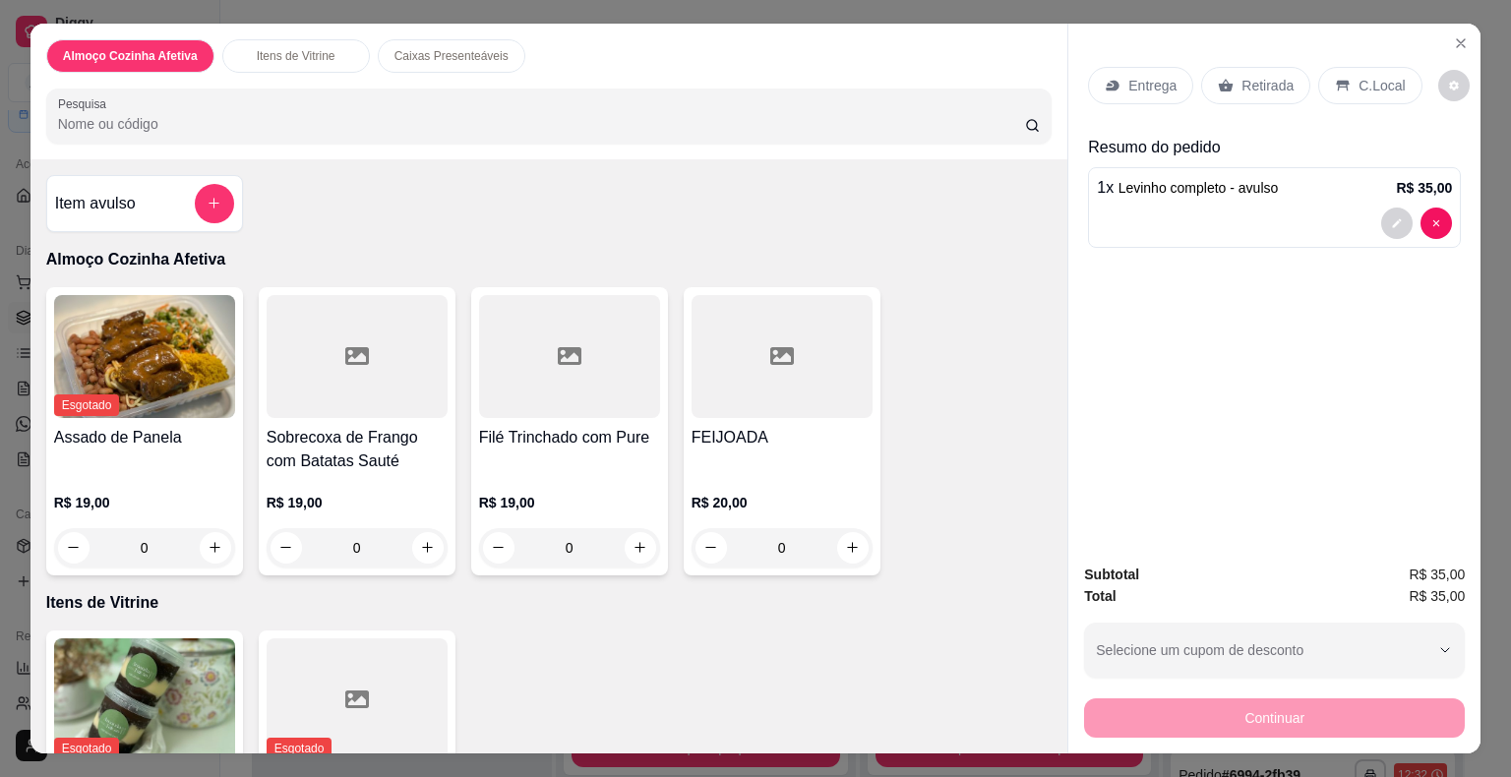
click at [1216, 93] on div "Retirada" at bounding box center [1255, 85] width 109 height 37
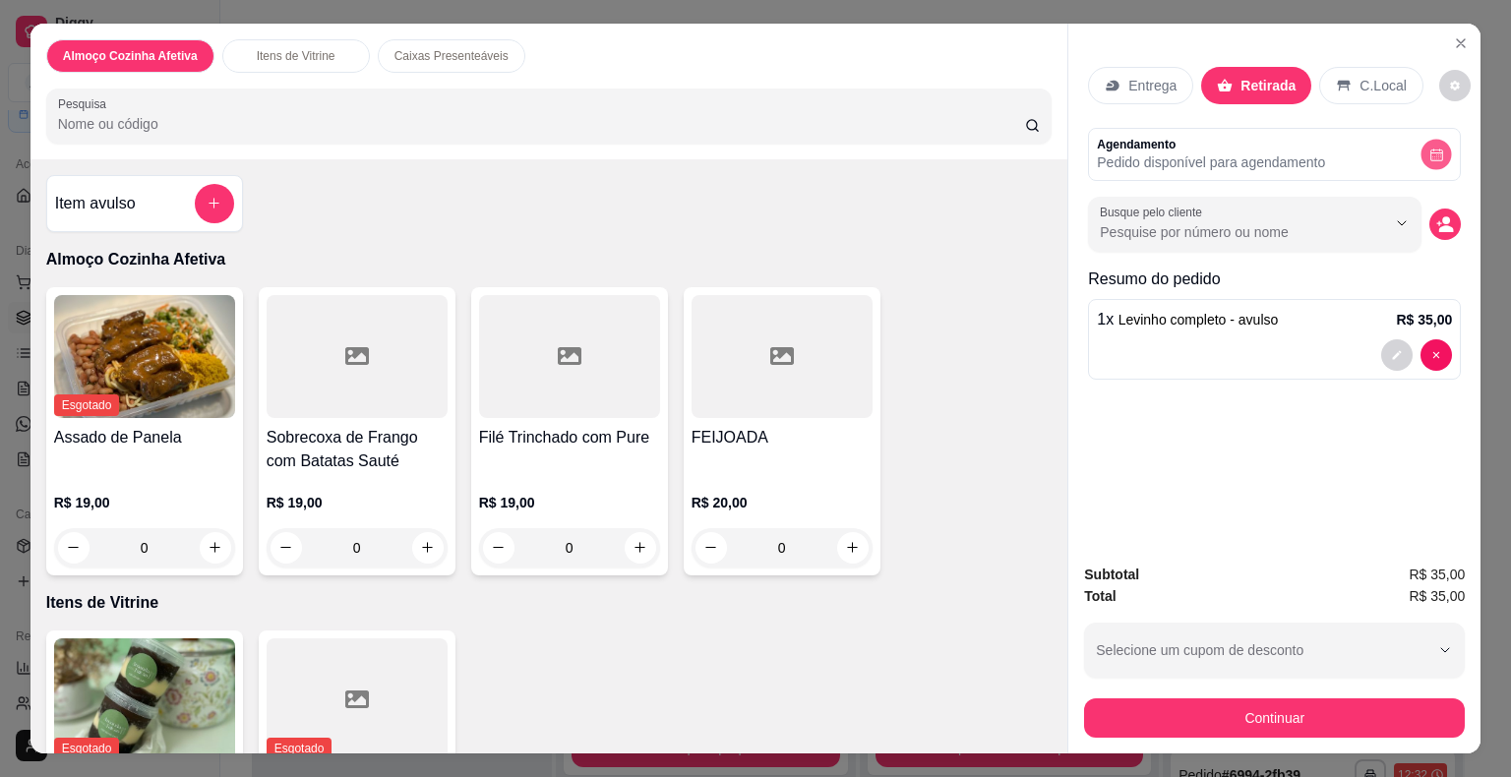
click at [1434, 155] on button "decrease-product-quantity" at bounding box center [1436, 154] width 30 height 30
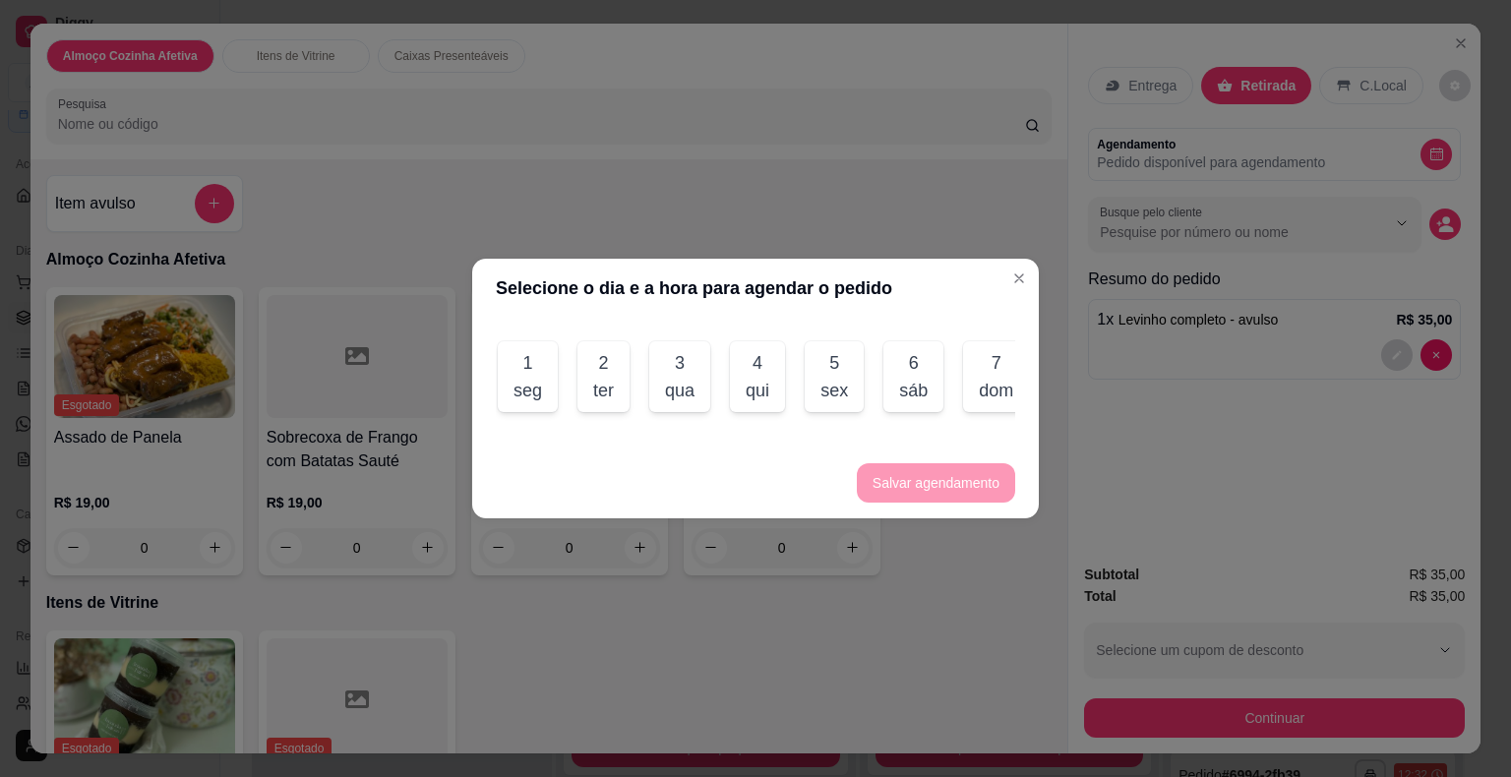
click at [508, 391] on div "1 seg" at bounding box center [528, 376] width 60 height 71
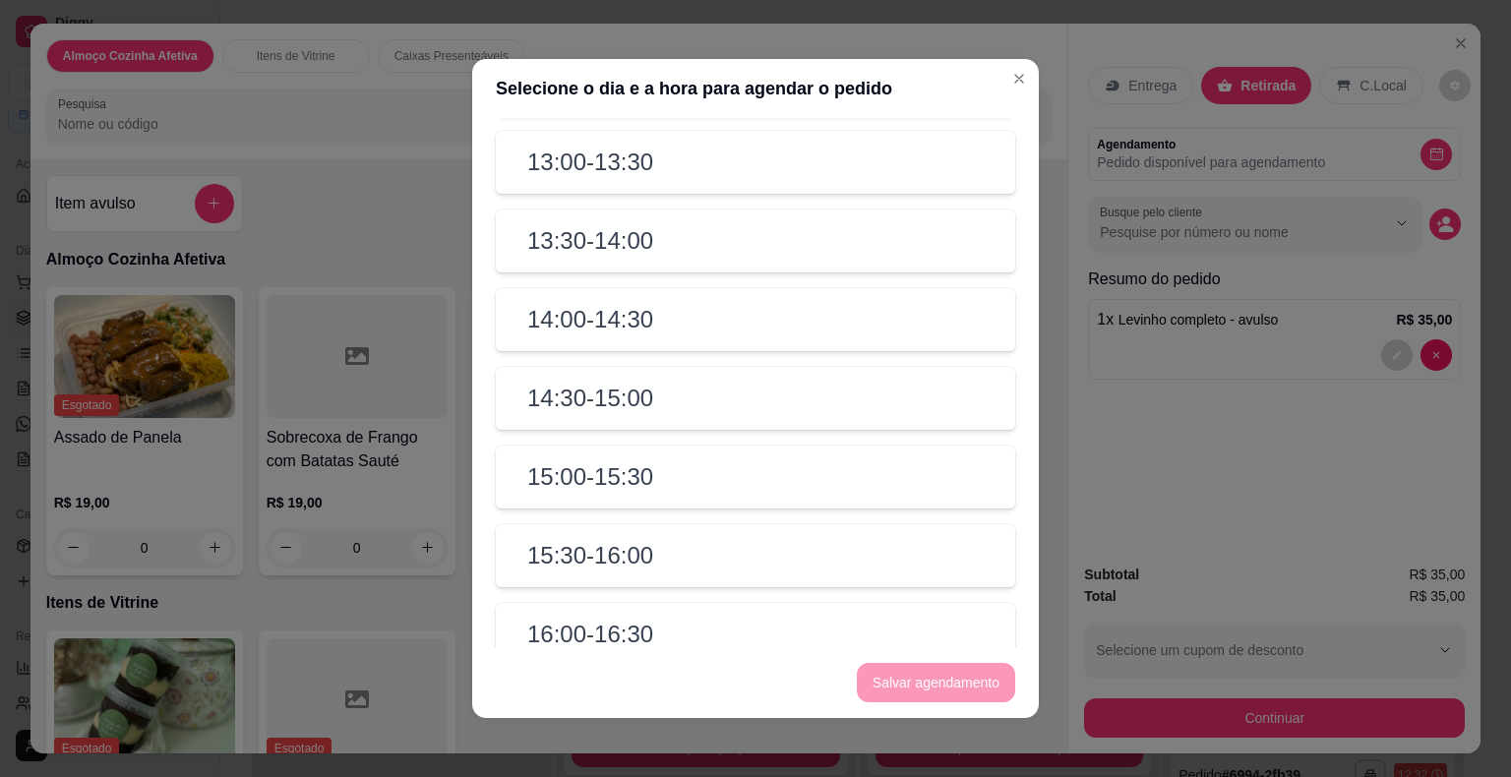
scroll to position [787, 0]
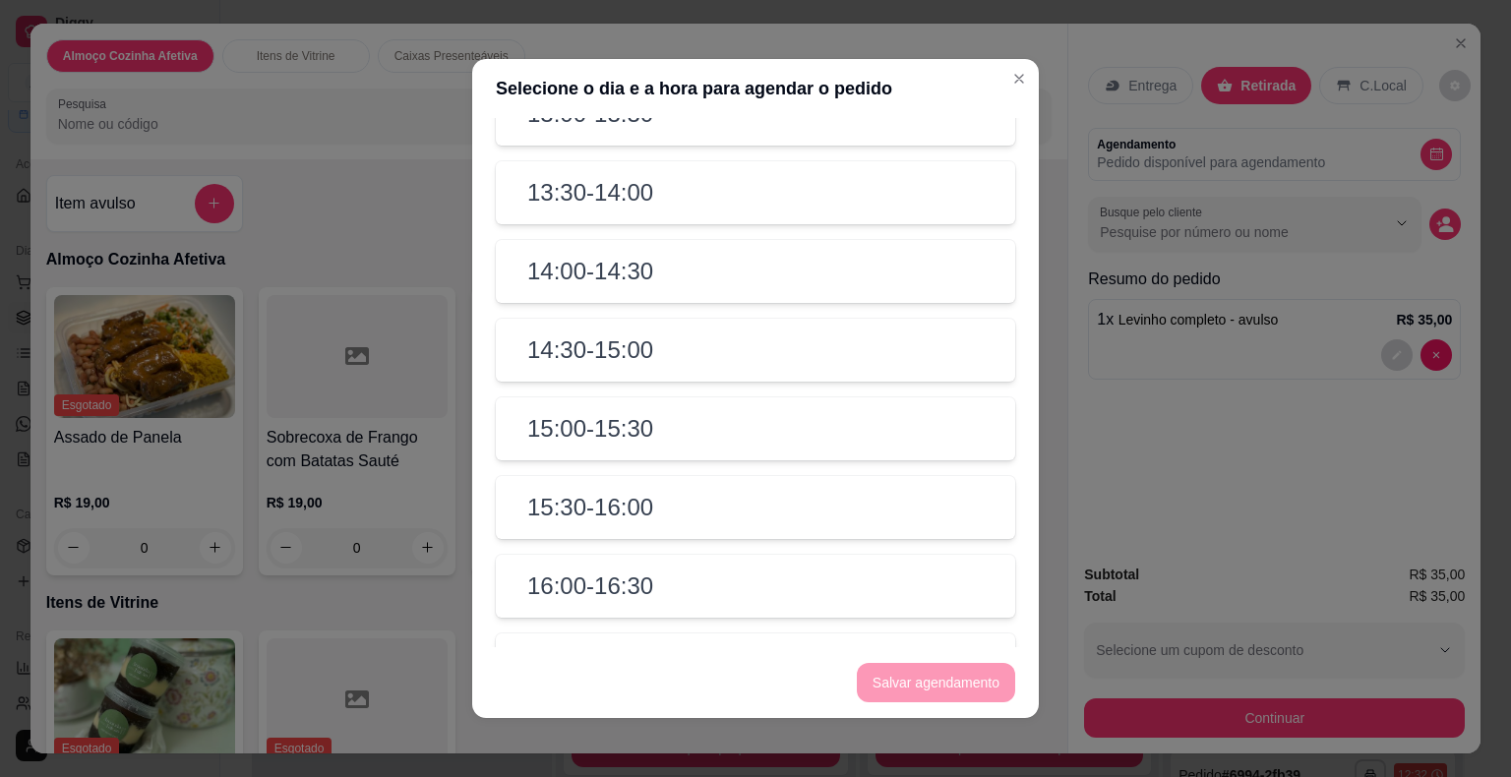
click at [779, 454] on div "15:00 - 15:30" at bounding box center [755, 428] width 519 height 63
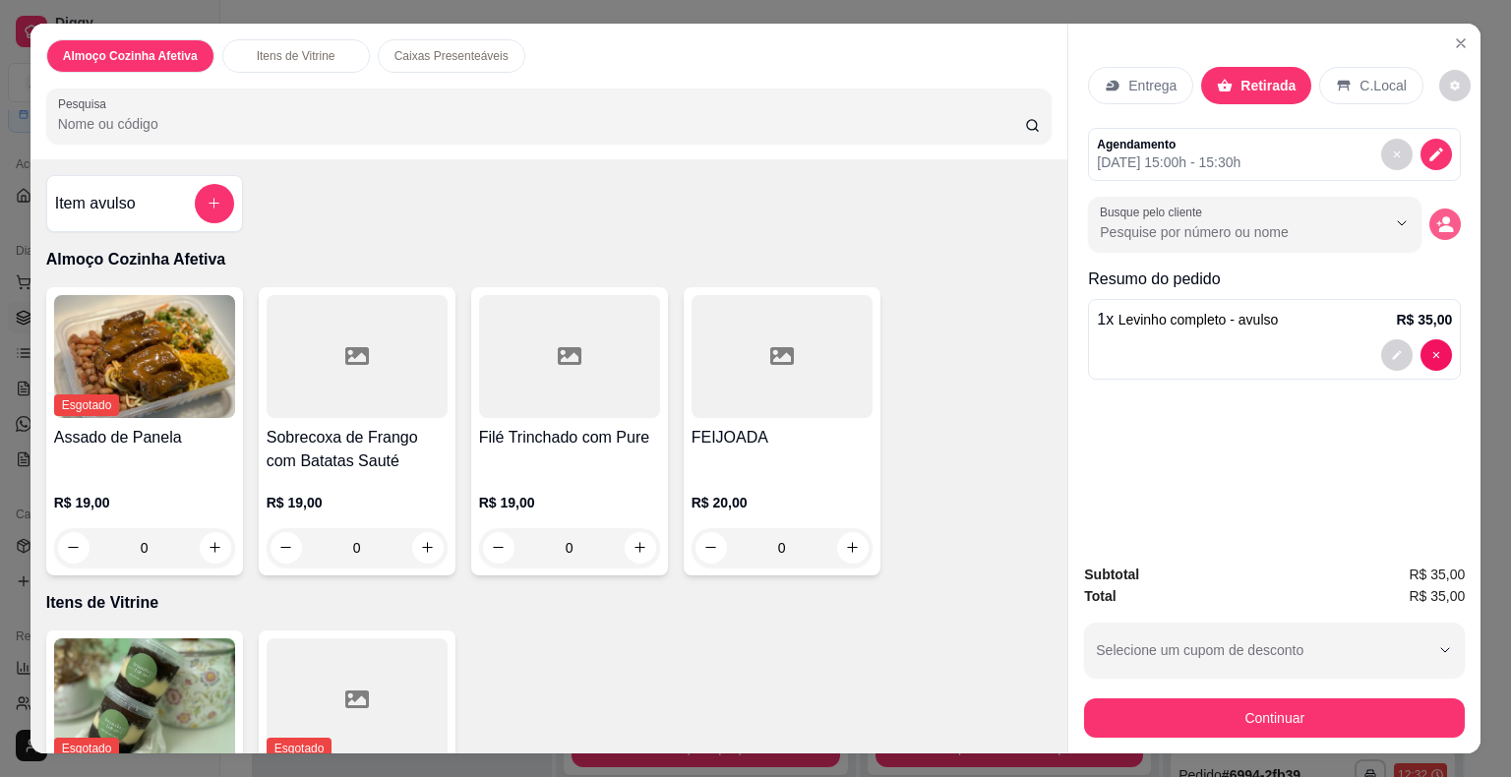
click at [1442, 216] on circle "decrease-product-quantity" at bounding box center [1446, 220] width 8 height 8
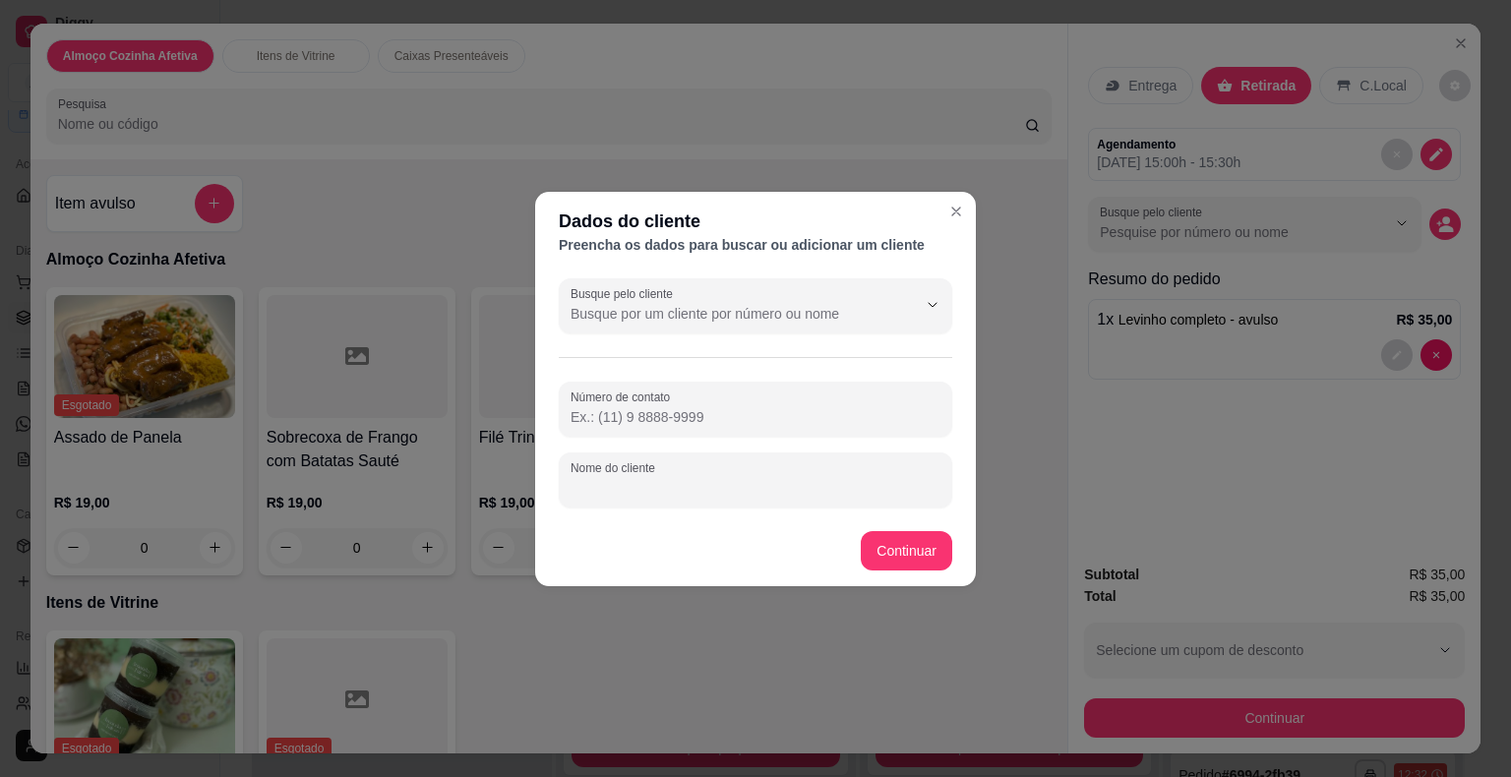
click at [759, 487] on input "Nome do cliente" at bounding box center [755, 488] width 370 height 20
type input "[PERSON_NAME]"
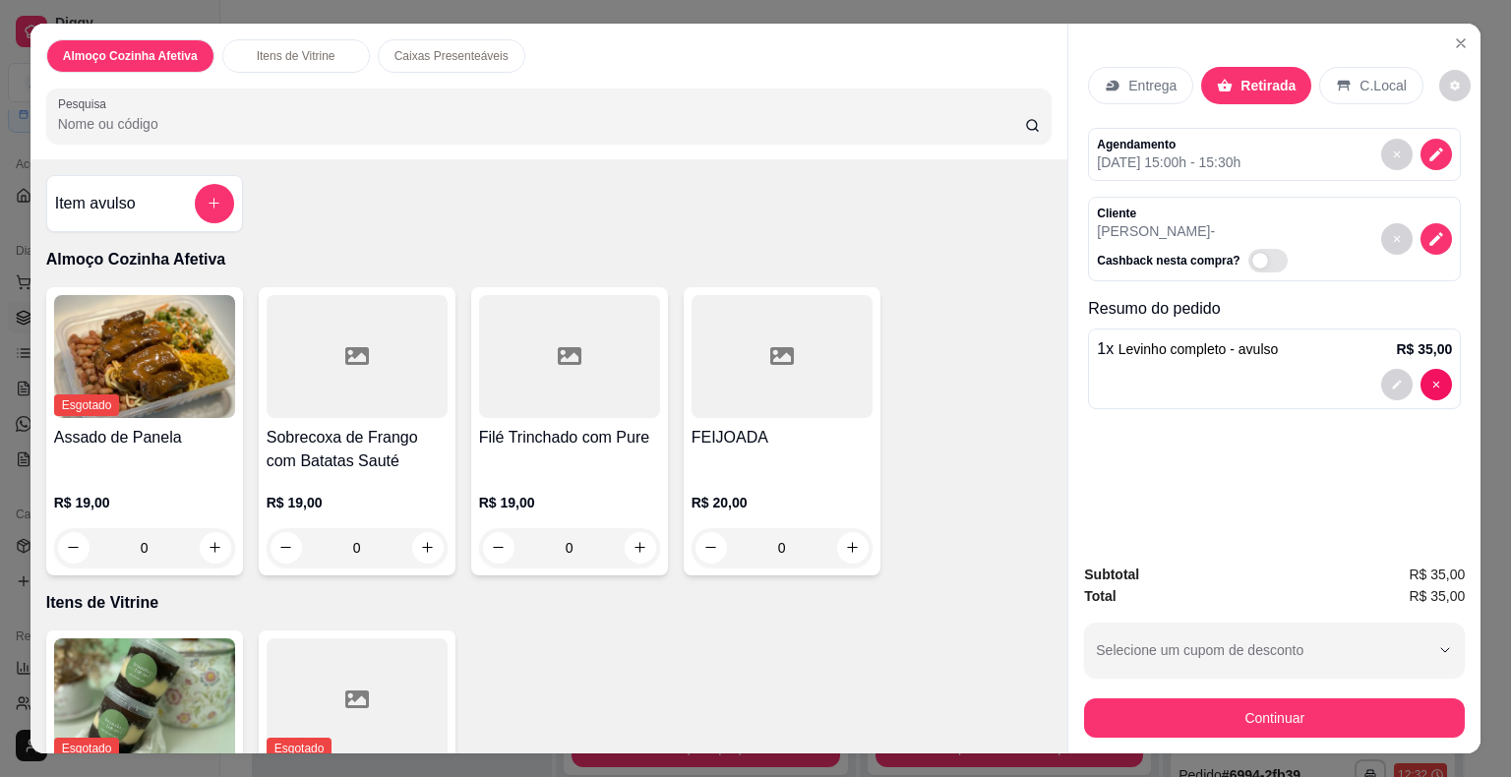
click at [1089, 711] on button "Continuar" at bounding box center [1274, 717] width 381 height 39
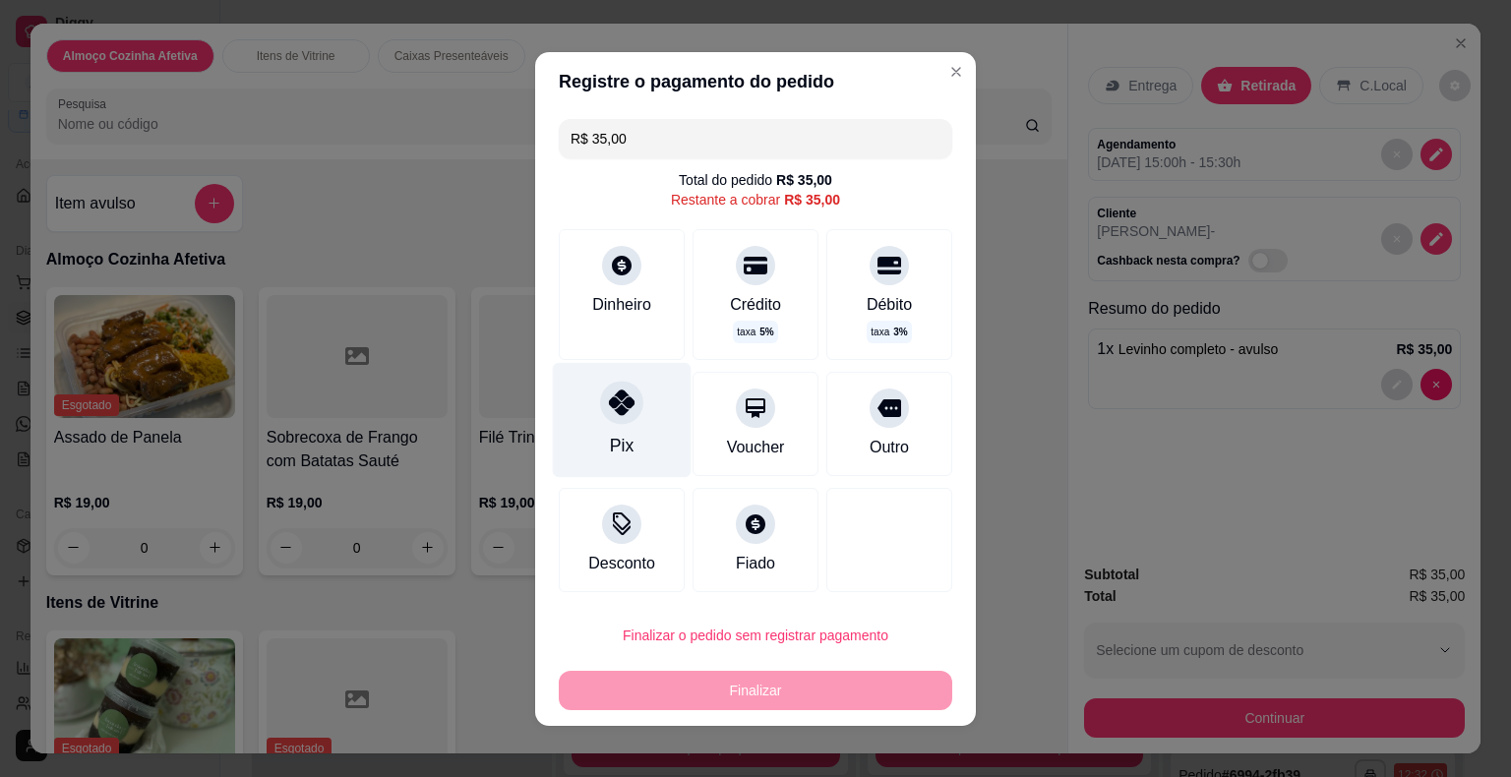
click at [564, 380] on div "Pix" at bounding box center [622, 419] width 139 height 115
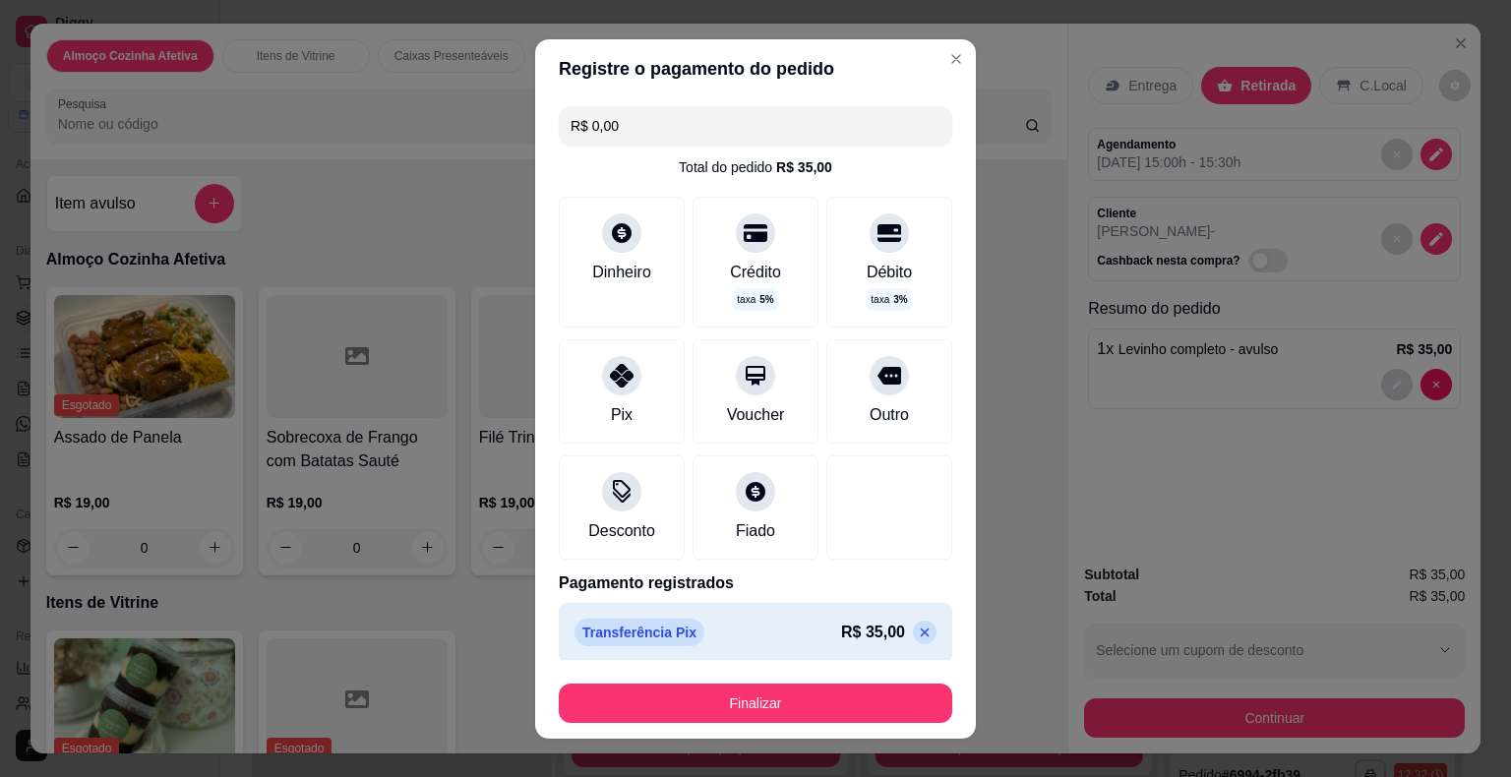
click at [622, 677] on div "Finalizar" at bounding box center [755, 699] width 393 height 47
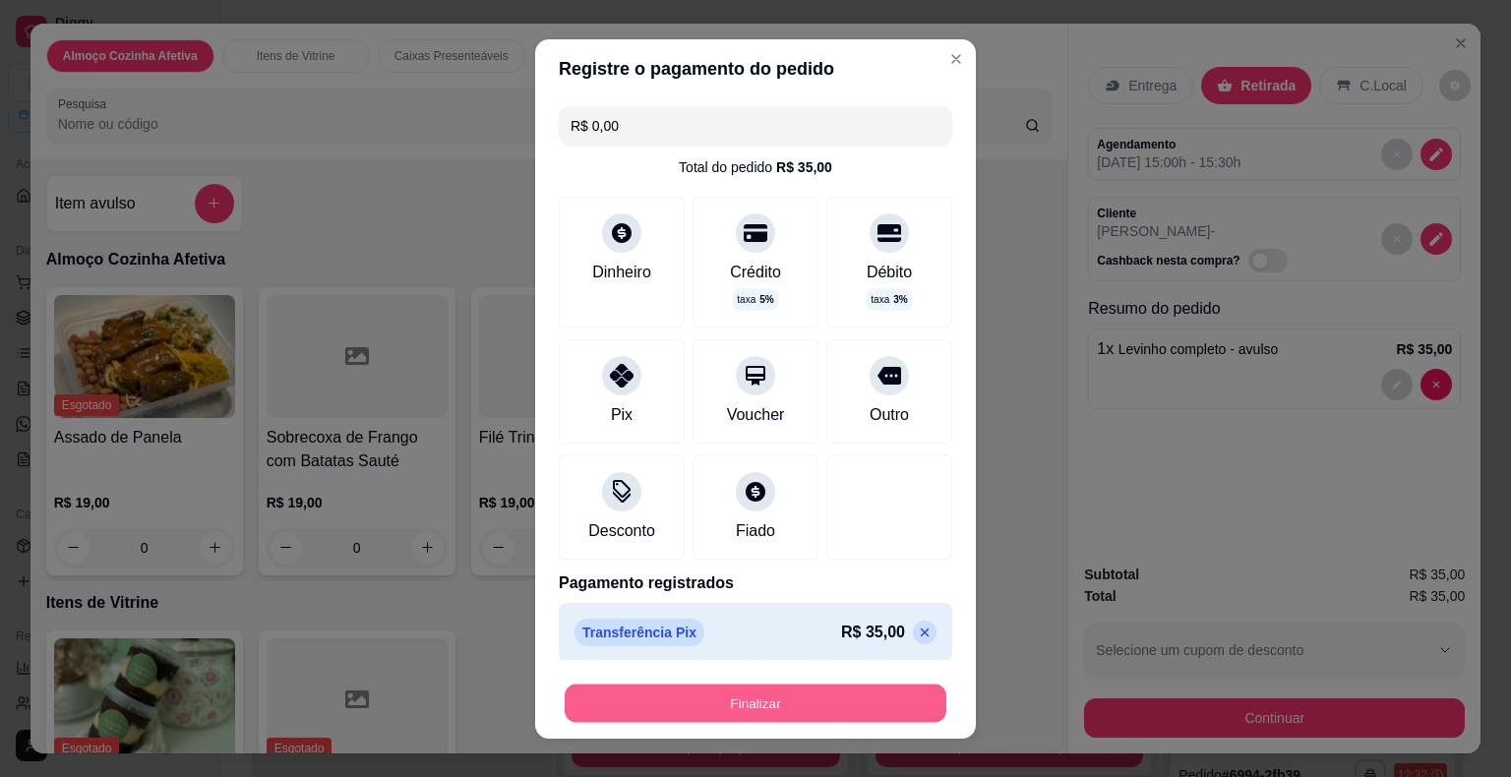
click at [685, 693] on button "Finalizar" at bounding box center [756, 703] width 382 height 38
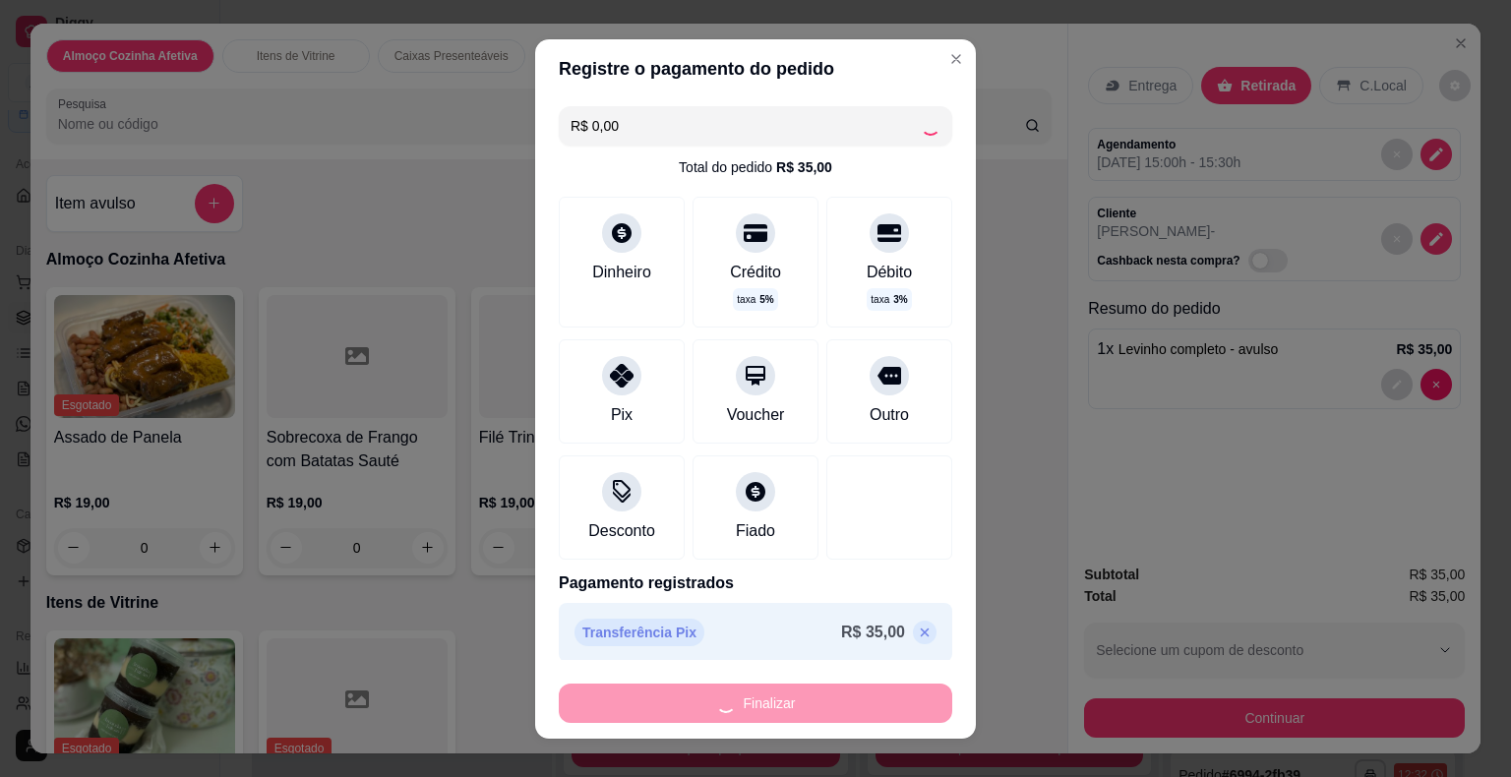
type input "-R$ 35,00"
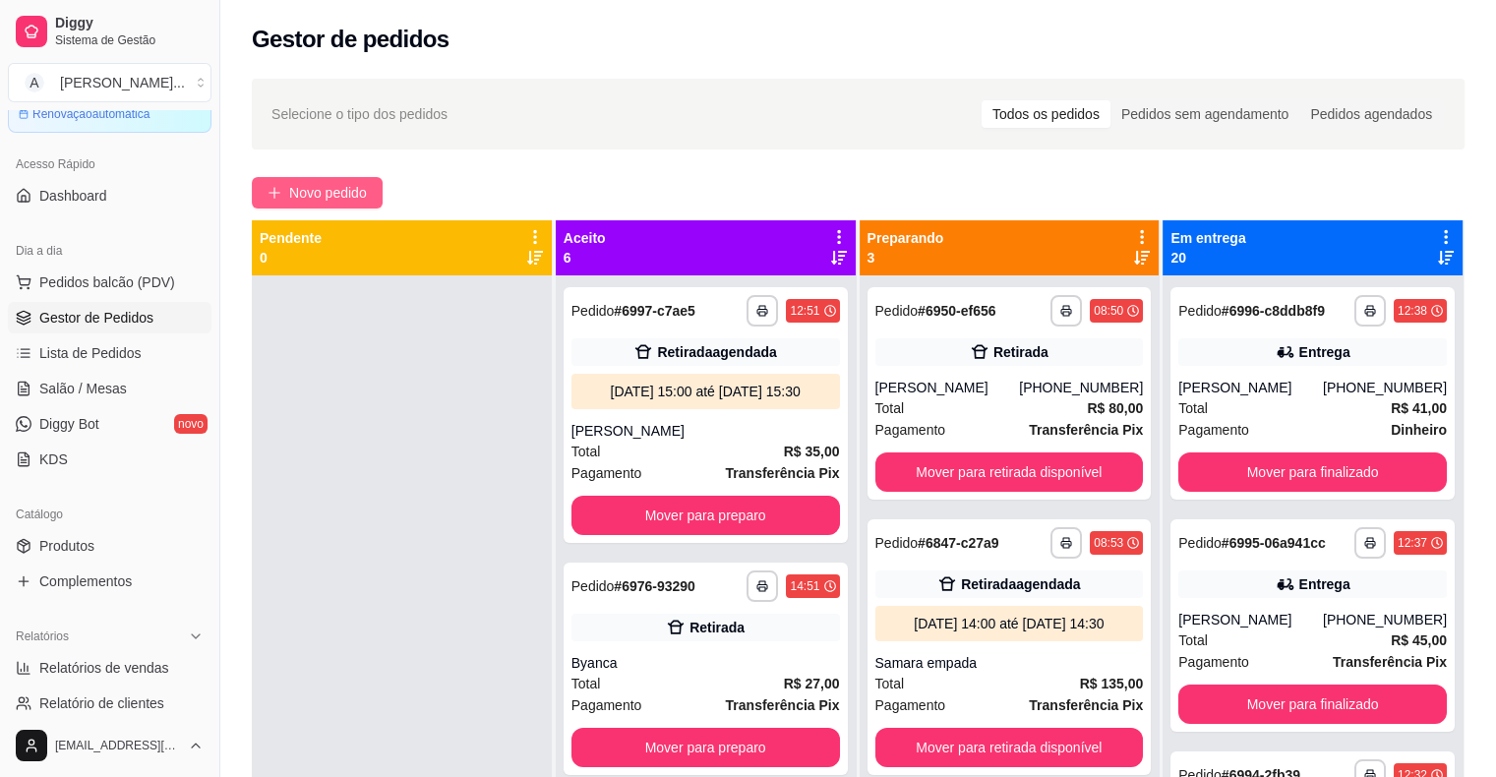
click at [303, 188] on span "Novo pedido" at bounding box center [328, 193] width 78 height 22
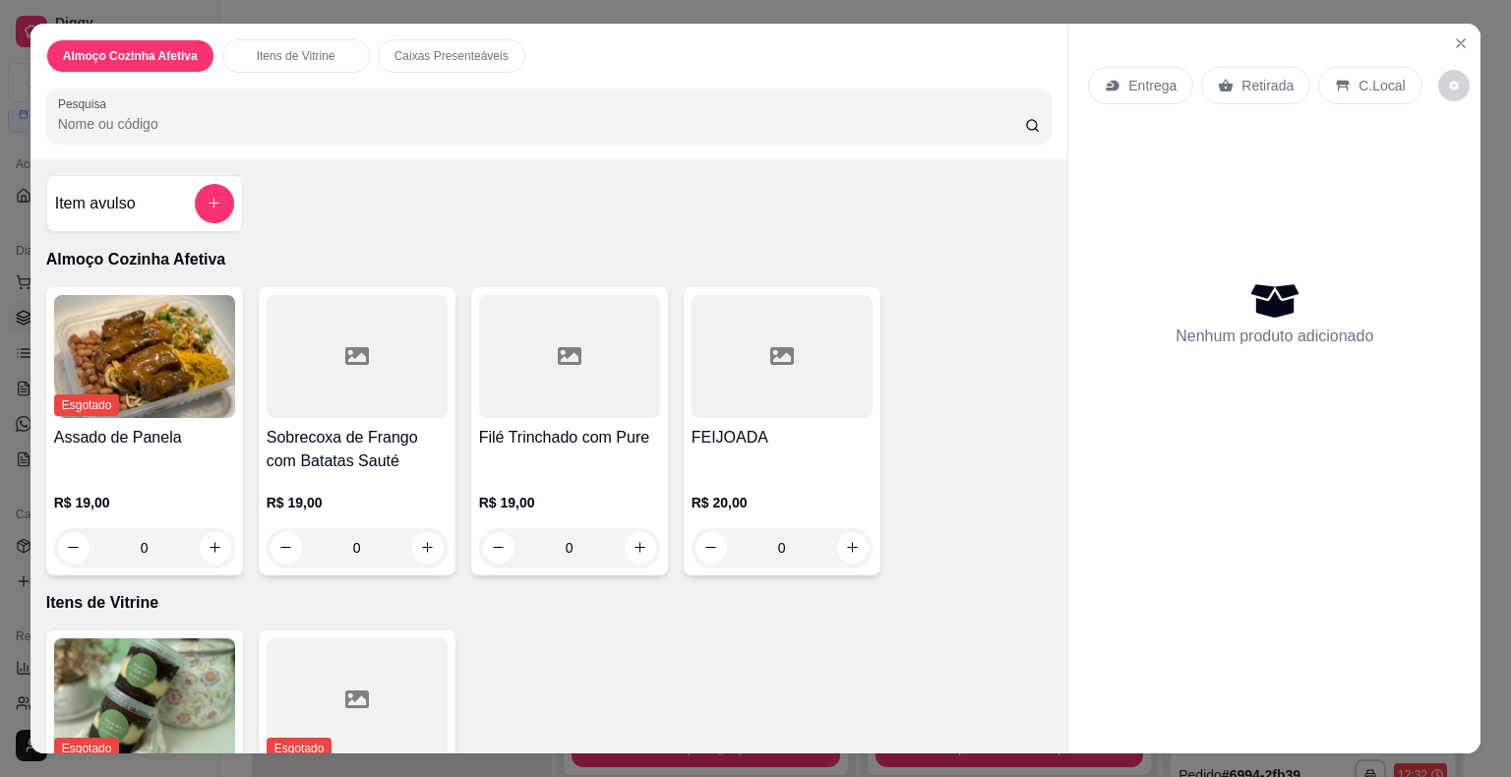
click at [378, 476] on div "R$ 19,00 0" at bounding box center [357, 520] width 181 height 94
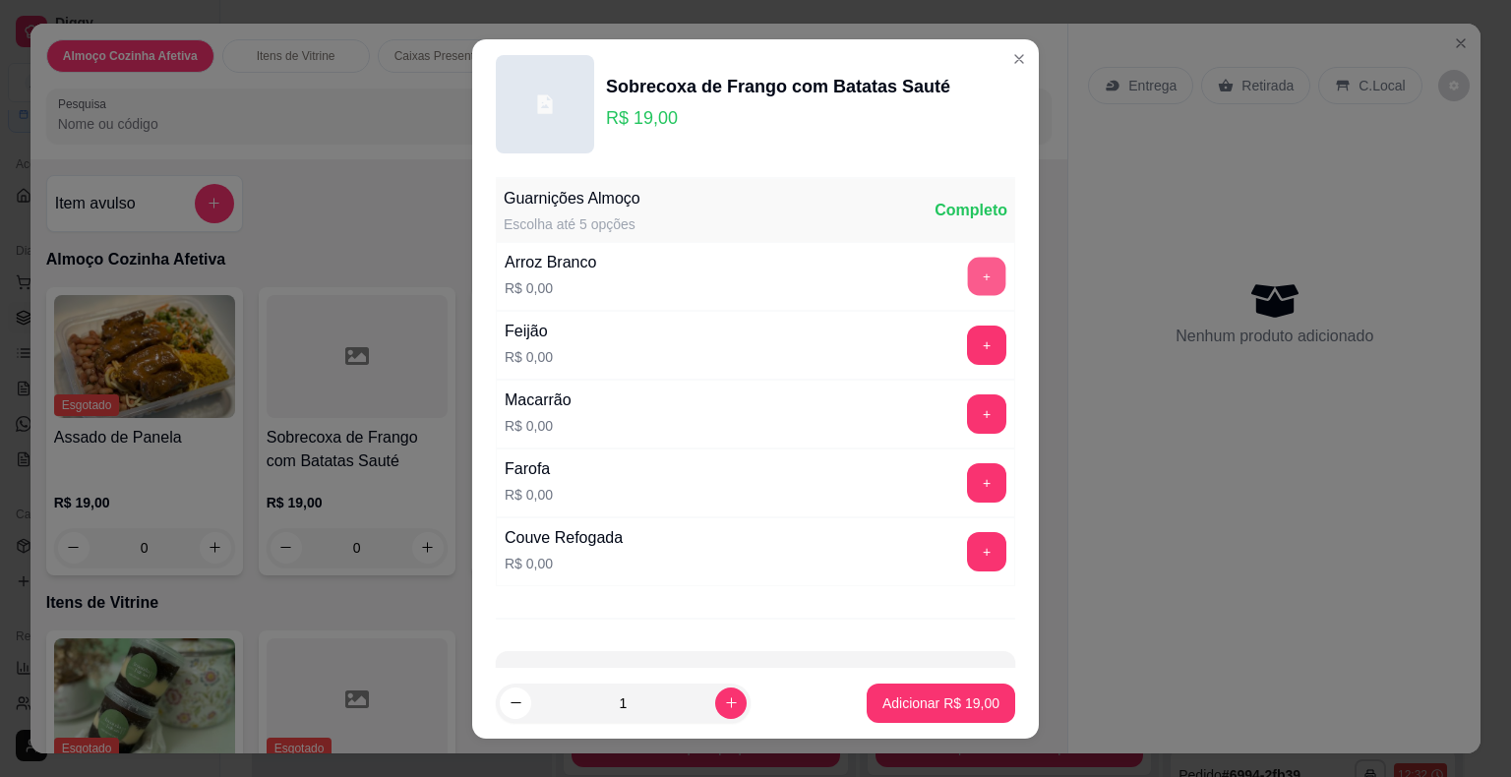
click at [968, 284] on button "+" at bounding box center [987, 276] width 38 height 38
click at [967, 486] on button "+" at bounding box center [986, 482] width 39 height 39
click at [929, 699] on p "Adicionar R$ 19,00" at bounding box center [940, 703] width 117 height 20
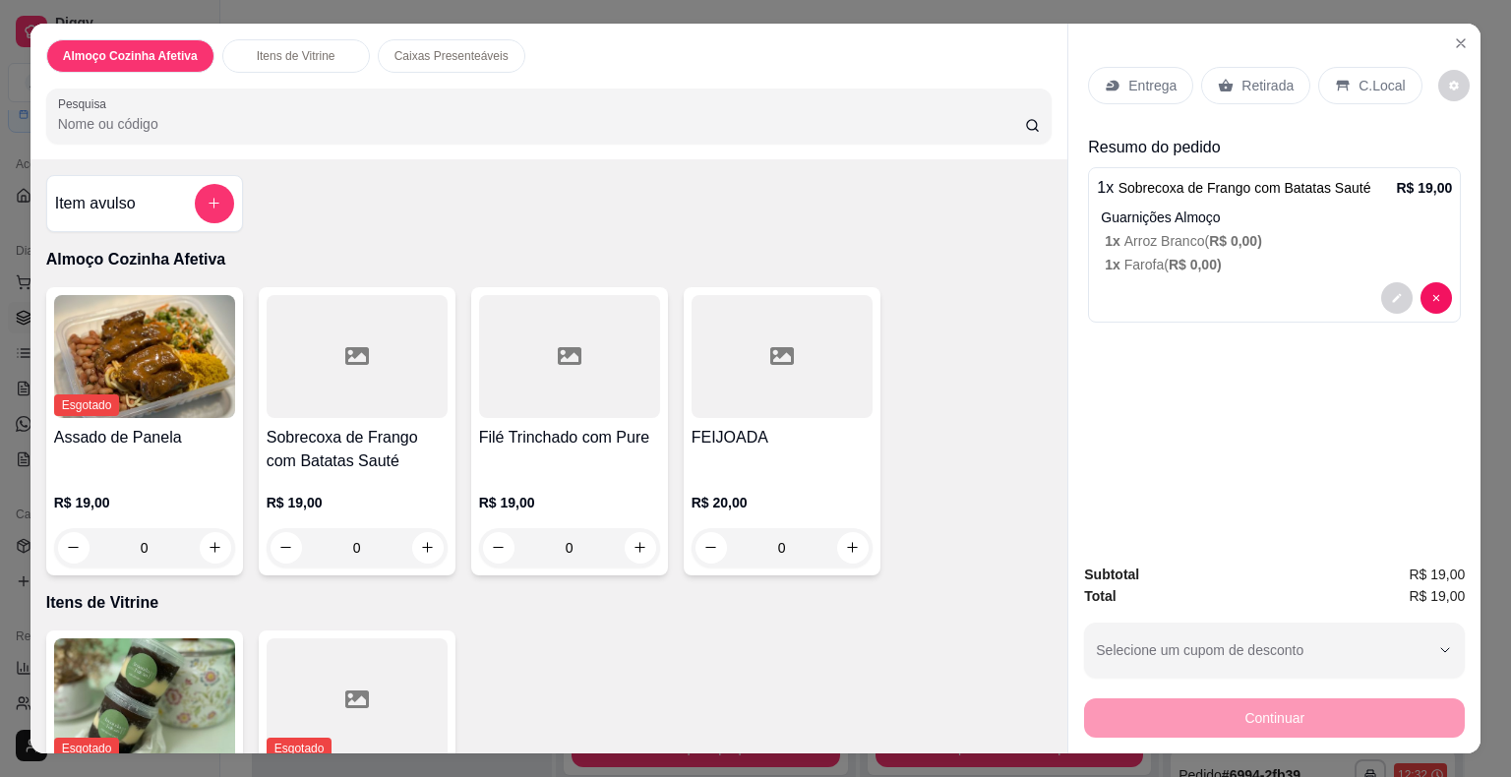
click at [1255, 80] on p "Retirada" at bounding box center [1267, 86] width 52 height 20
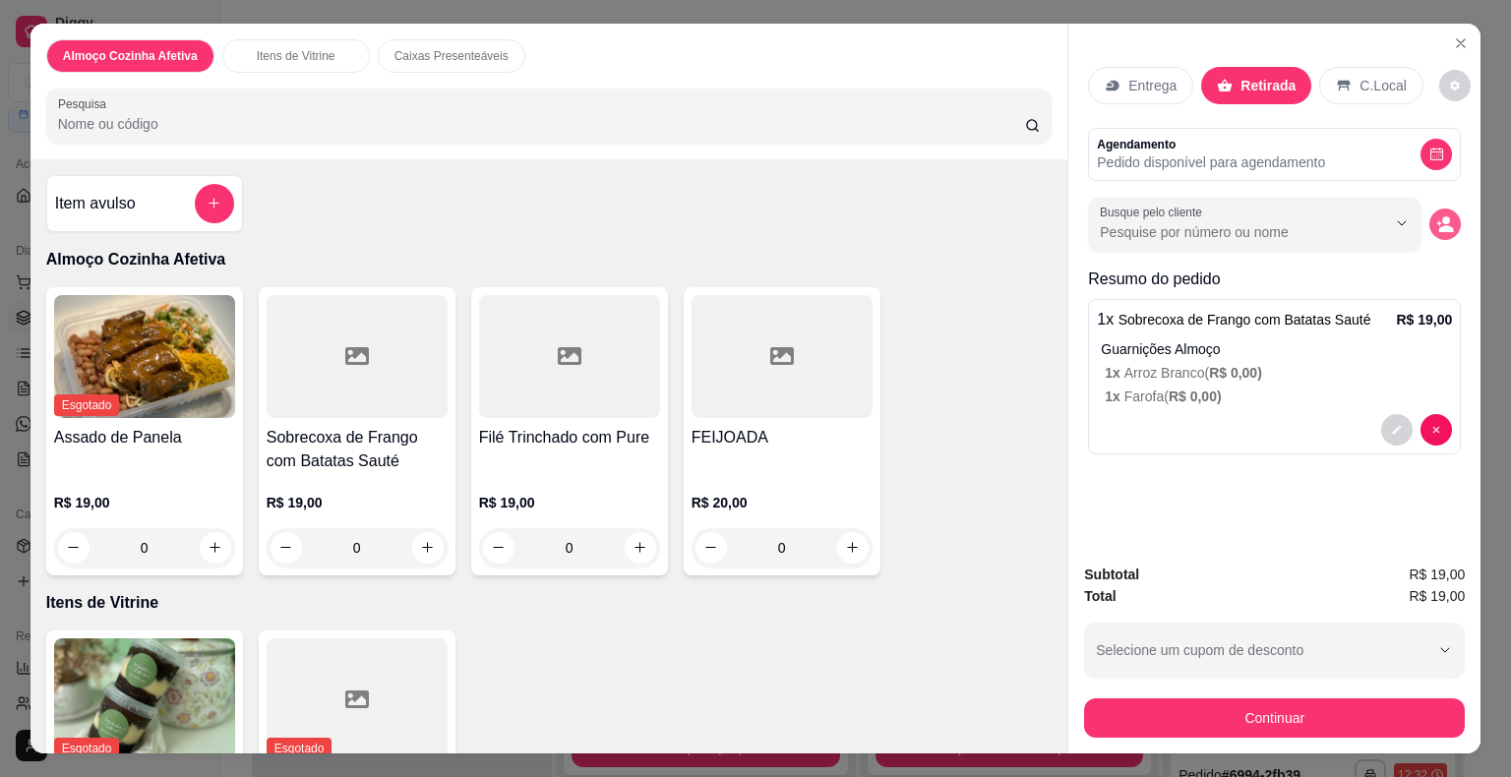
click at [1436, 223] on icon "decrease-product-quantity" at bounding box center [1445, 224] width 18 height 18
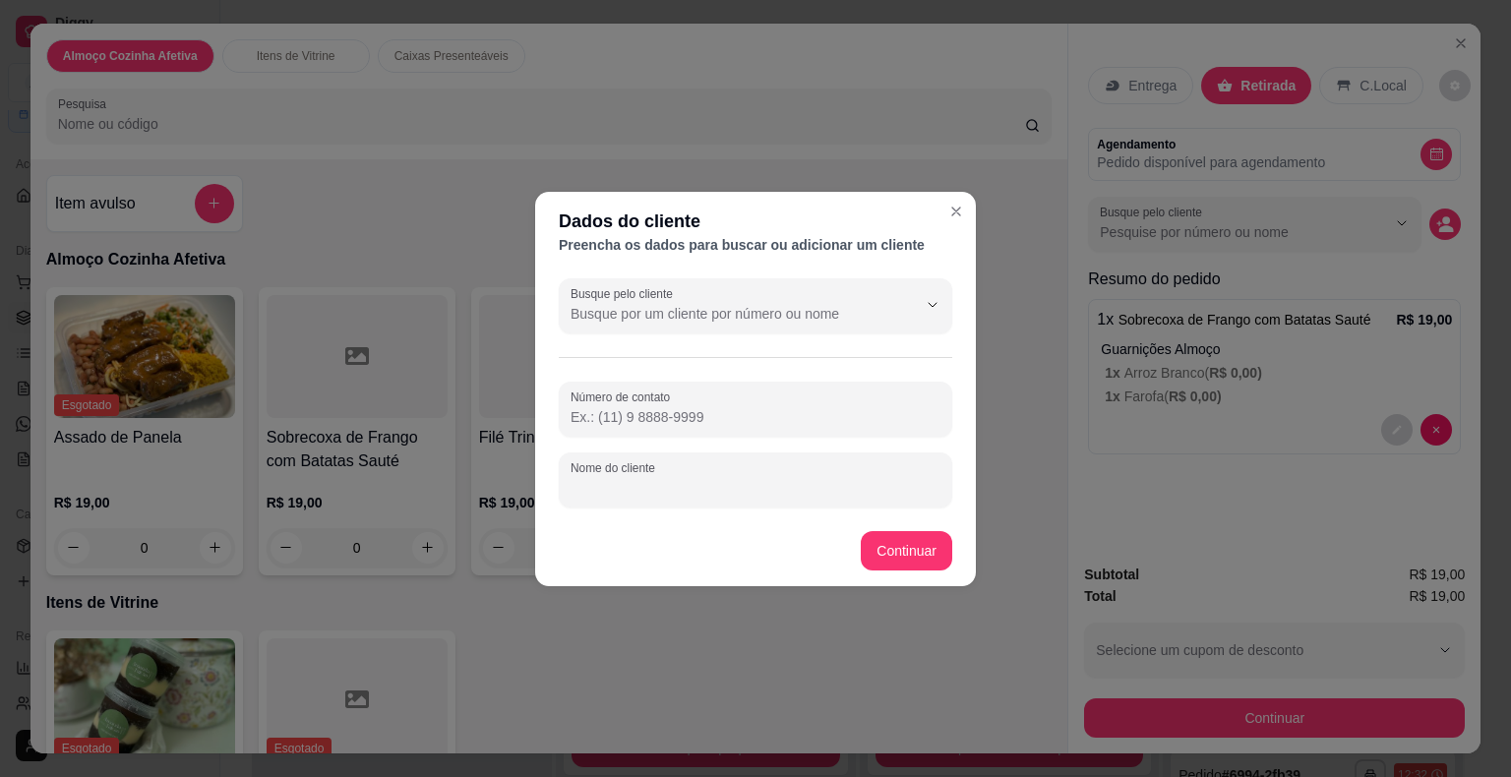
click at [705, 481] on input "Nome do cliente" at bounding box center [755, 488] width 370 height 20
type input "[PERSON_NAME]"
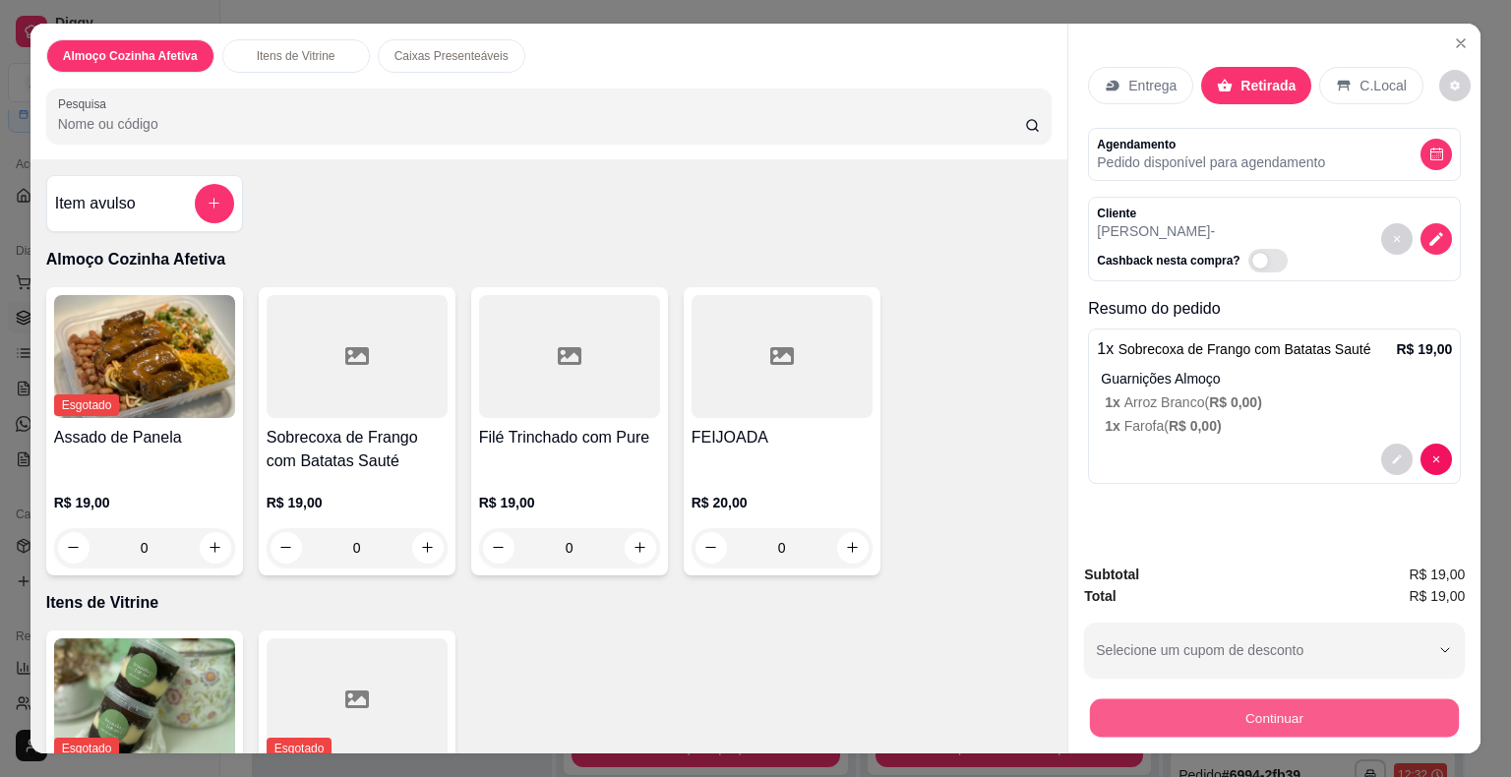
click at [1145, 706] on button "Continuar" at bounding box center [1274, 718] width 369 height 38
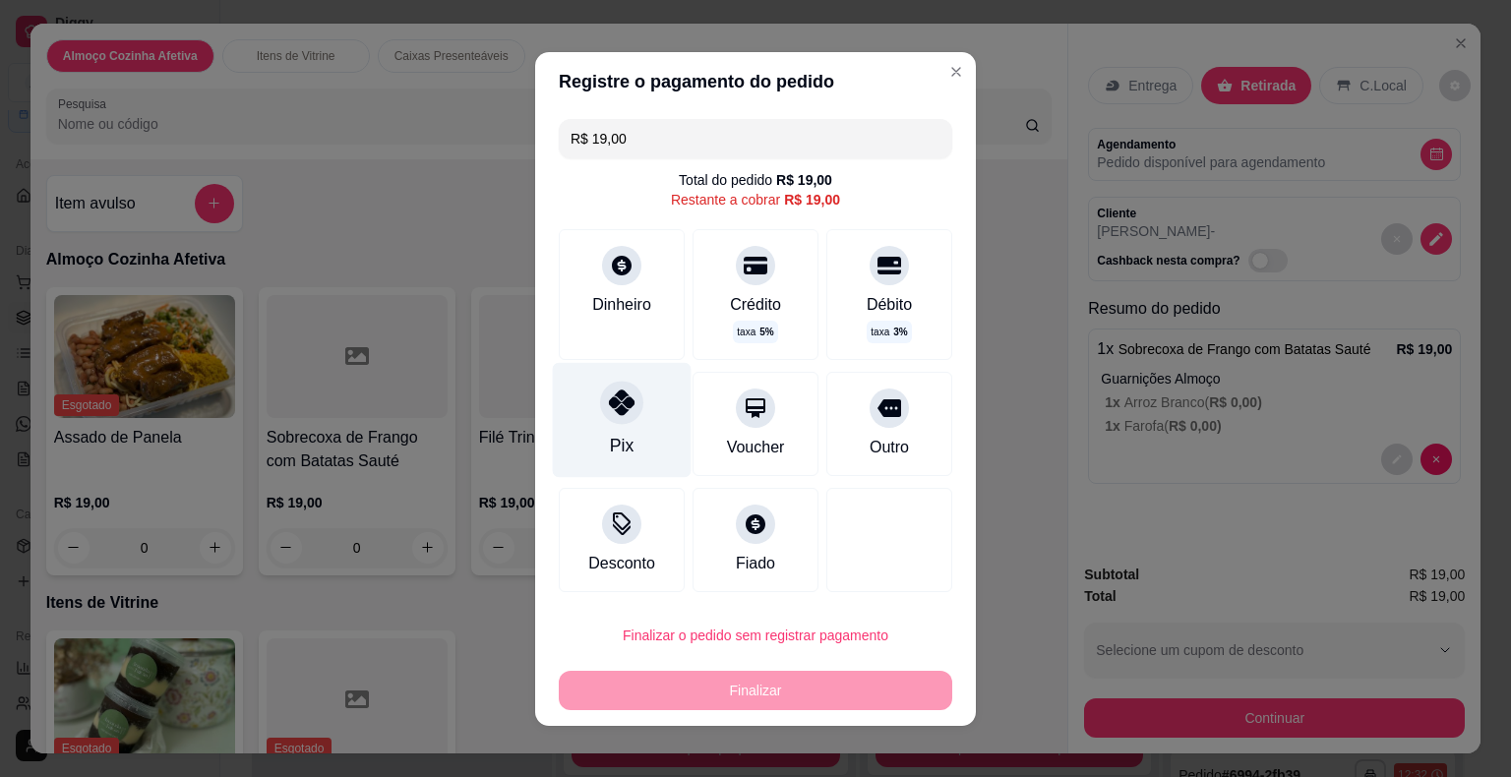
click at [628, 459] on div "Pix" at bounding box center [622, 419] width 139 height 115
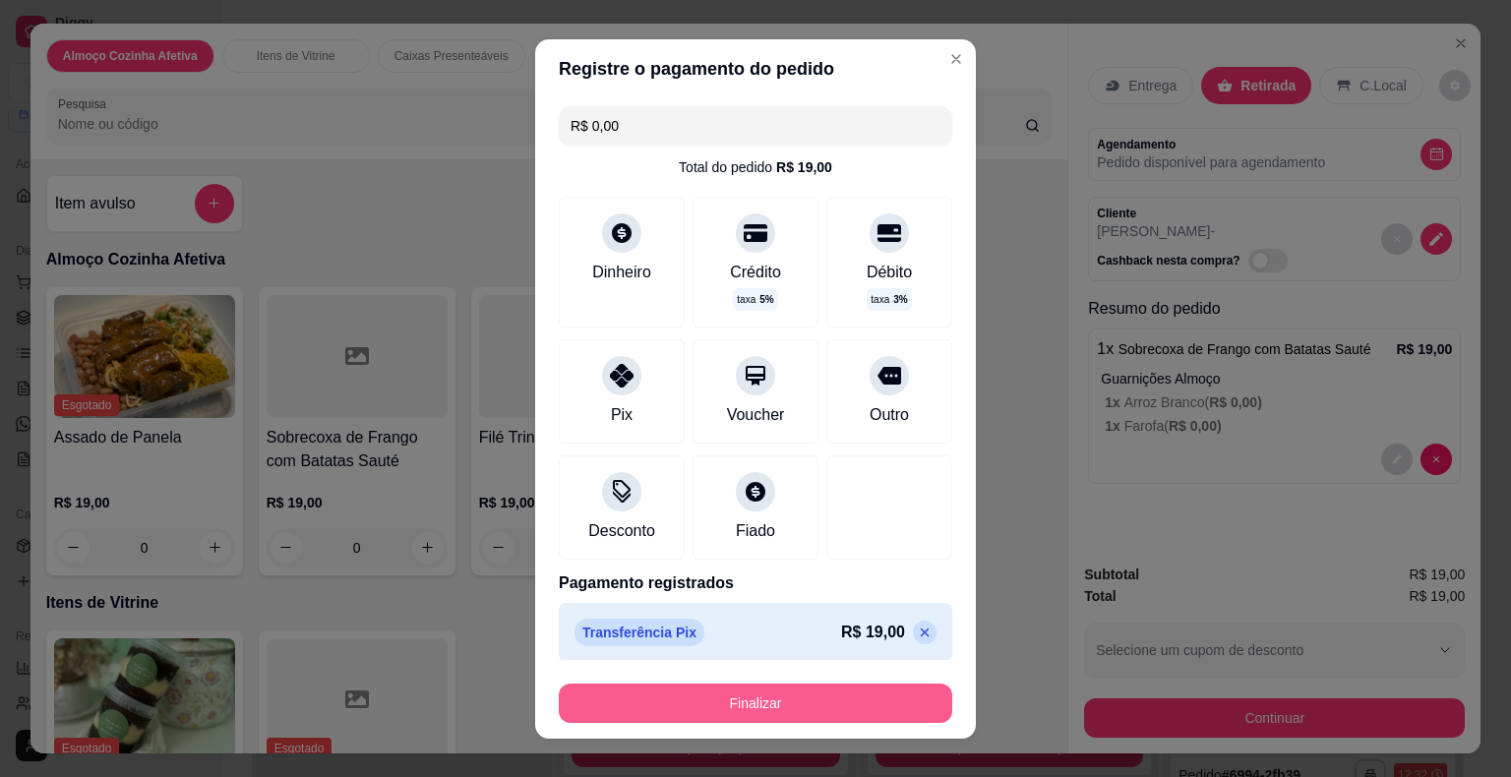
click at [693, 695] on button "Finalizar" at bounding box center [755, 703] width 393 height 39
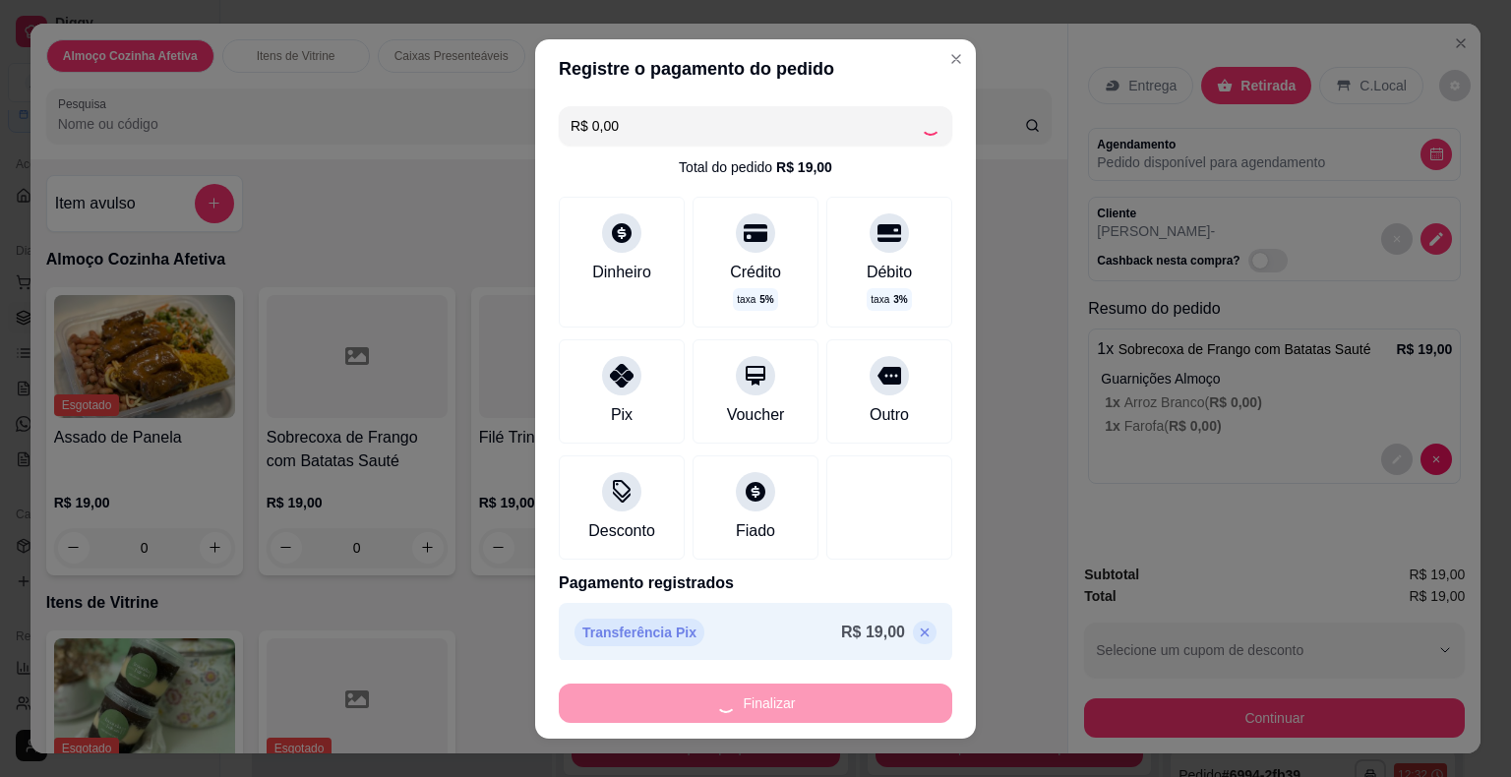
type input "-R$ 19,00"
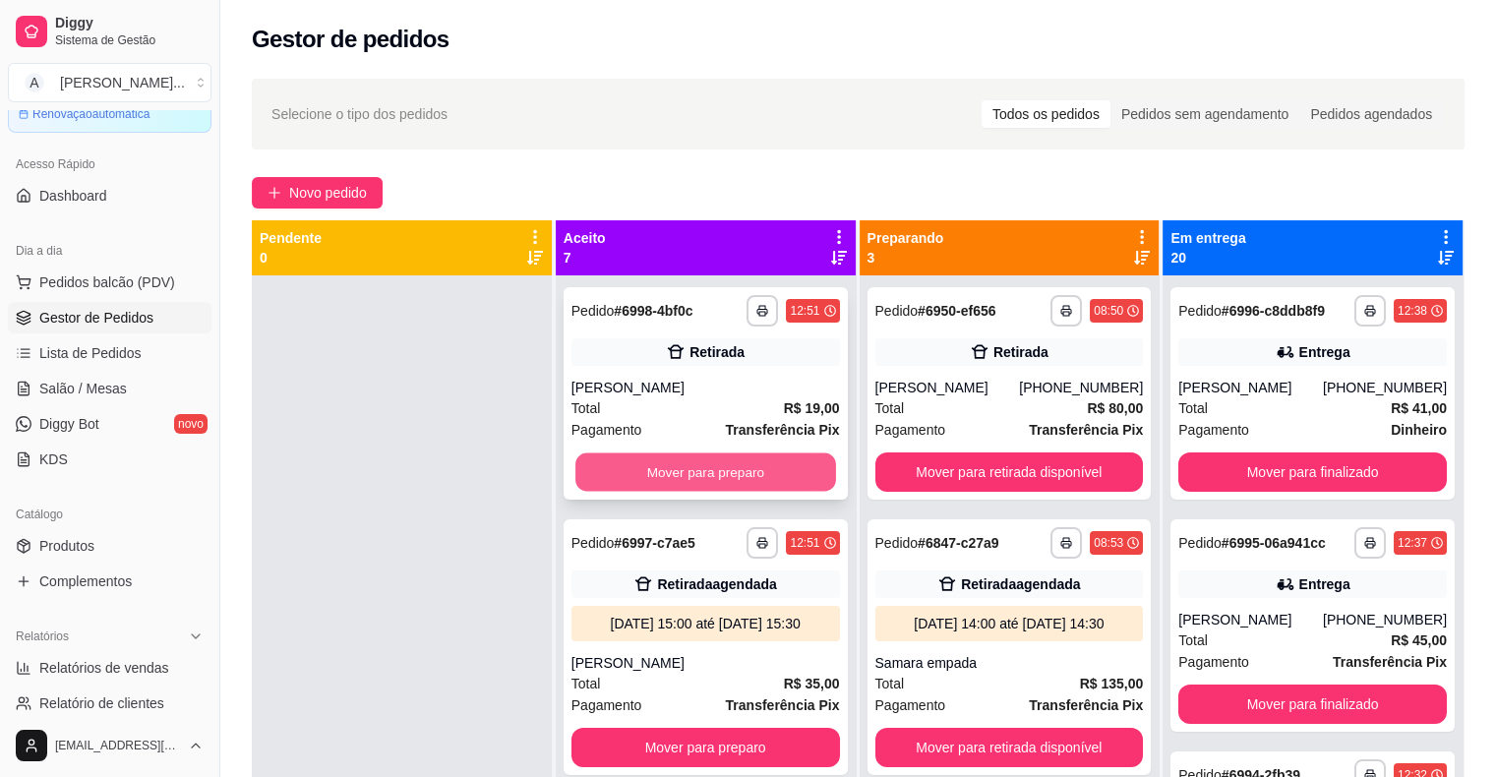
click at [618, 470] on button "Mover para preparo" at bounding box center [705, 472] width 261 height 38
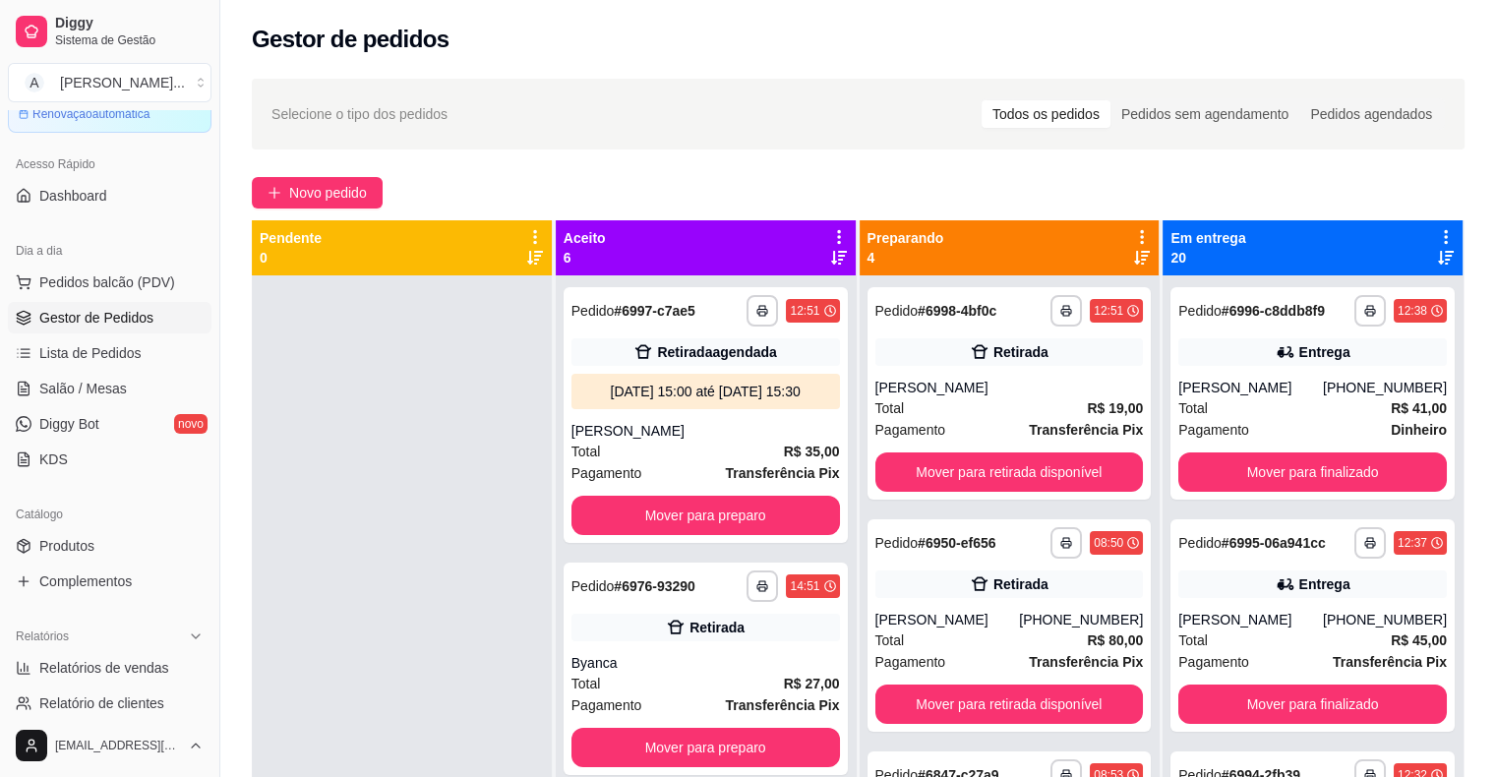
click at [317, 170] on div "**********" at bounding box center [858, 544] width 1276 height 954
click at [307, 191] on span "Novo pedido" at bounding box center [328, 193] width 78 height 22
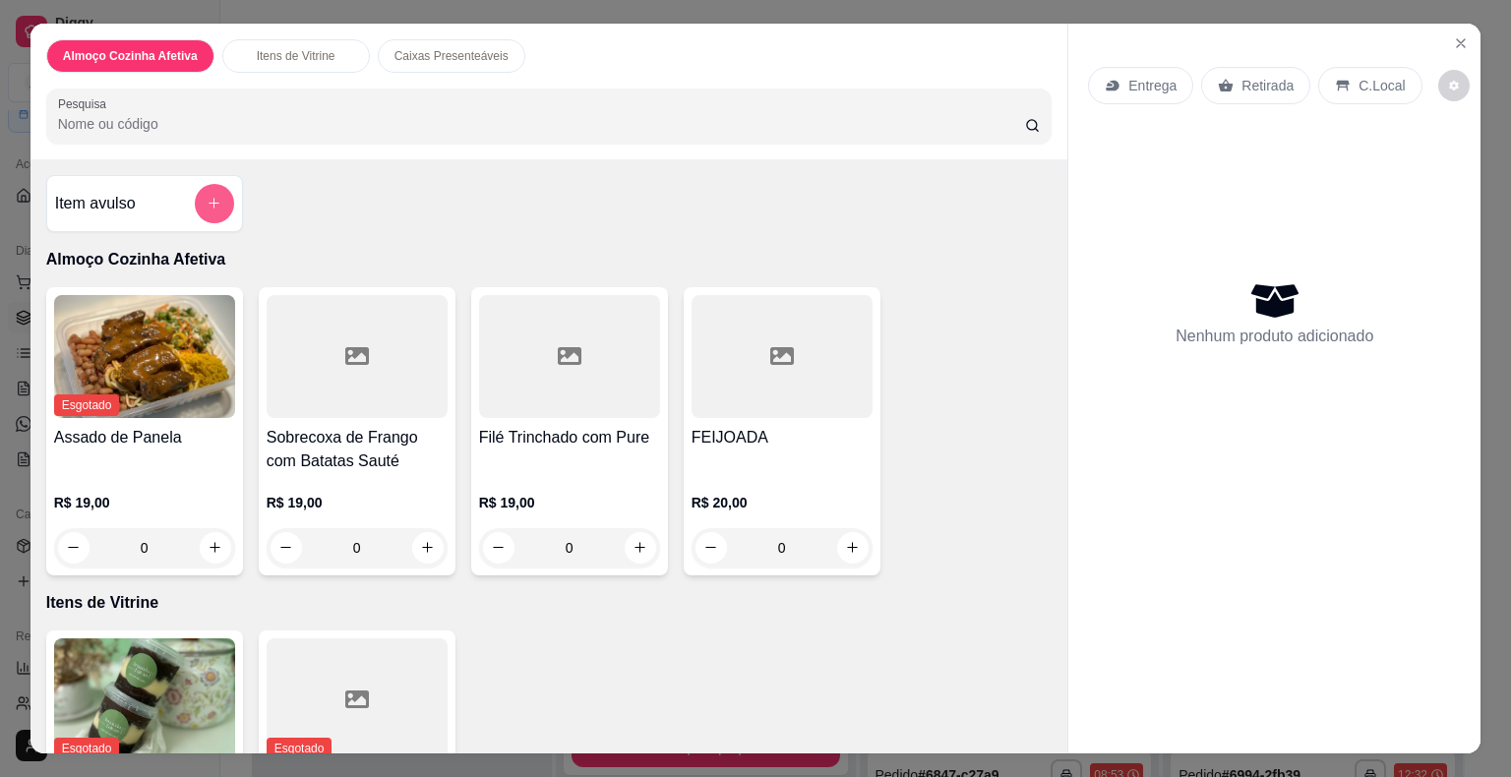
click at [217, 209] on button "add-separate-item" at bounding box center [214, 203] width 39 height 39
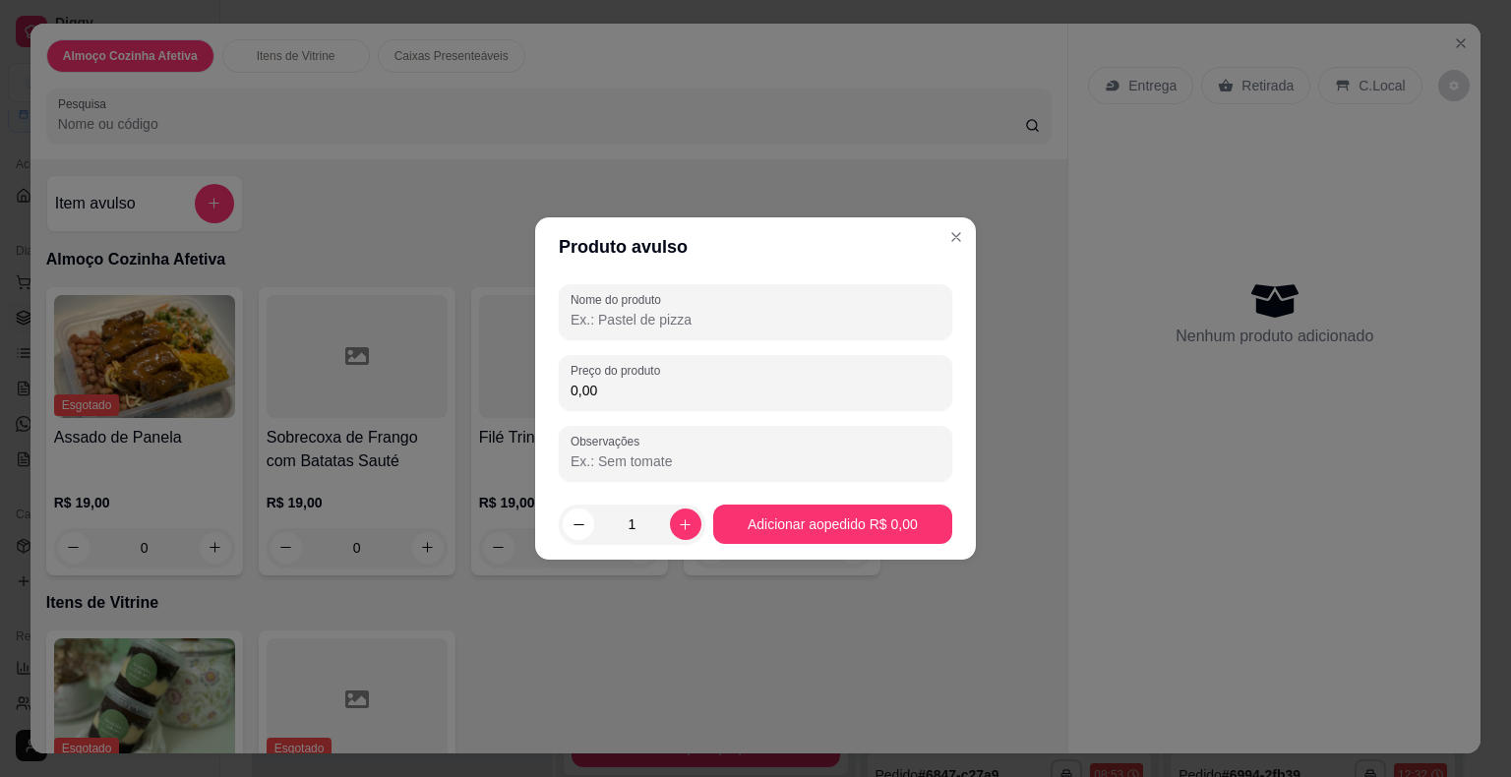
click at [613, 319] on input "Nome do produto" at bounding box center [755, 320] width 370 height 20
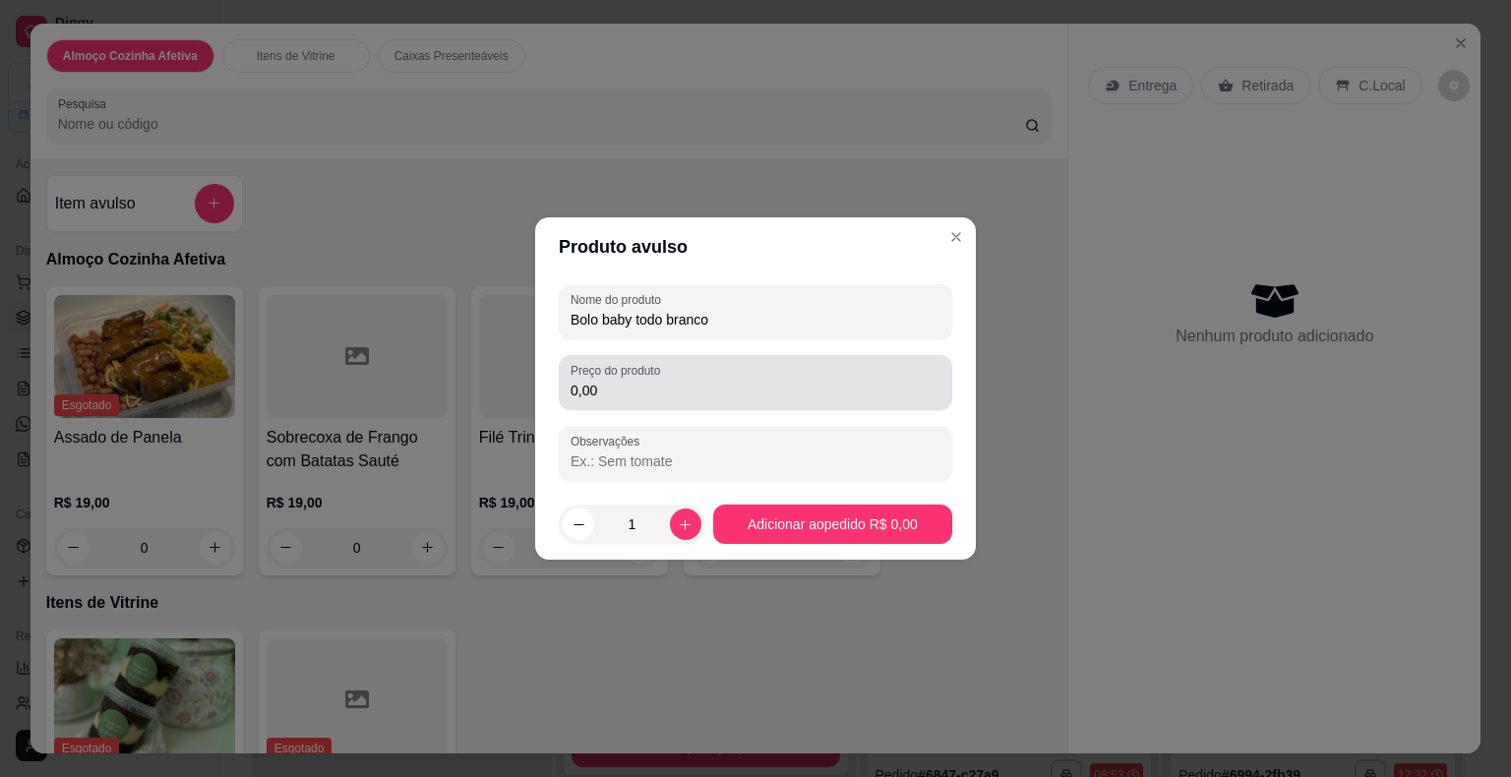
type input "Bolo baby todo branco"
click at [673, 390] on input "0,00" at bounding box center [755, 391] width 370 height 20
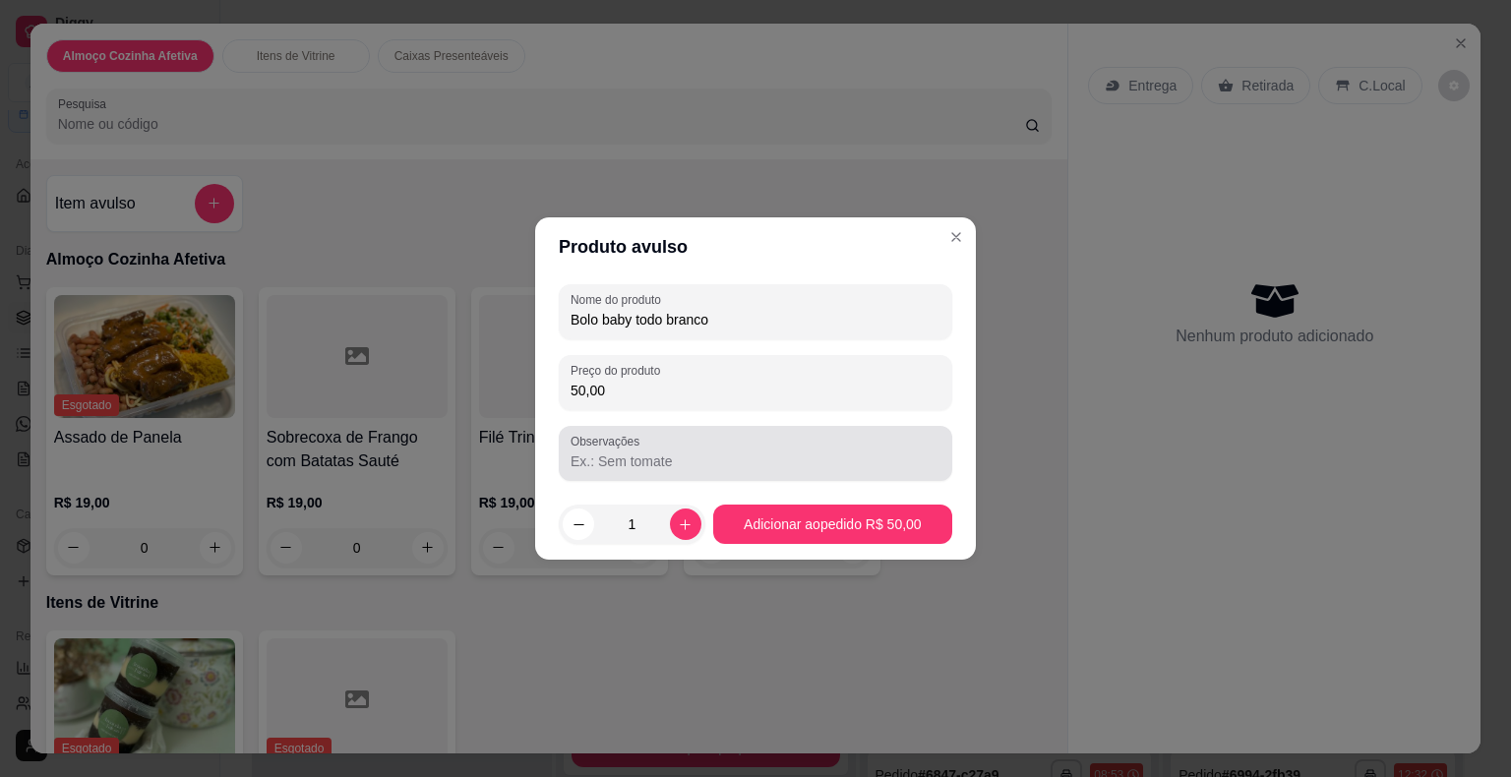
type input "50,00"
click at [723, 462] on input "Observações" at bounding box center [755, 461] width 370 height 20
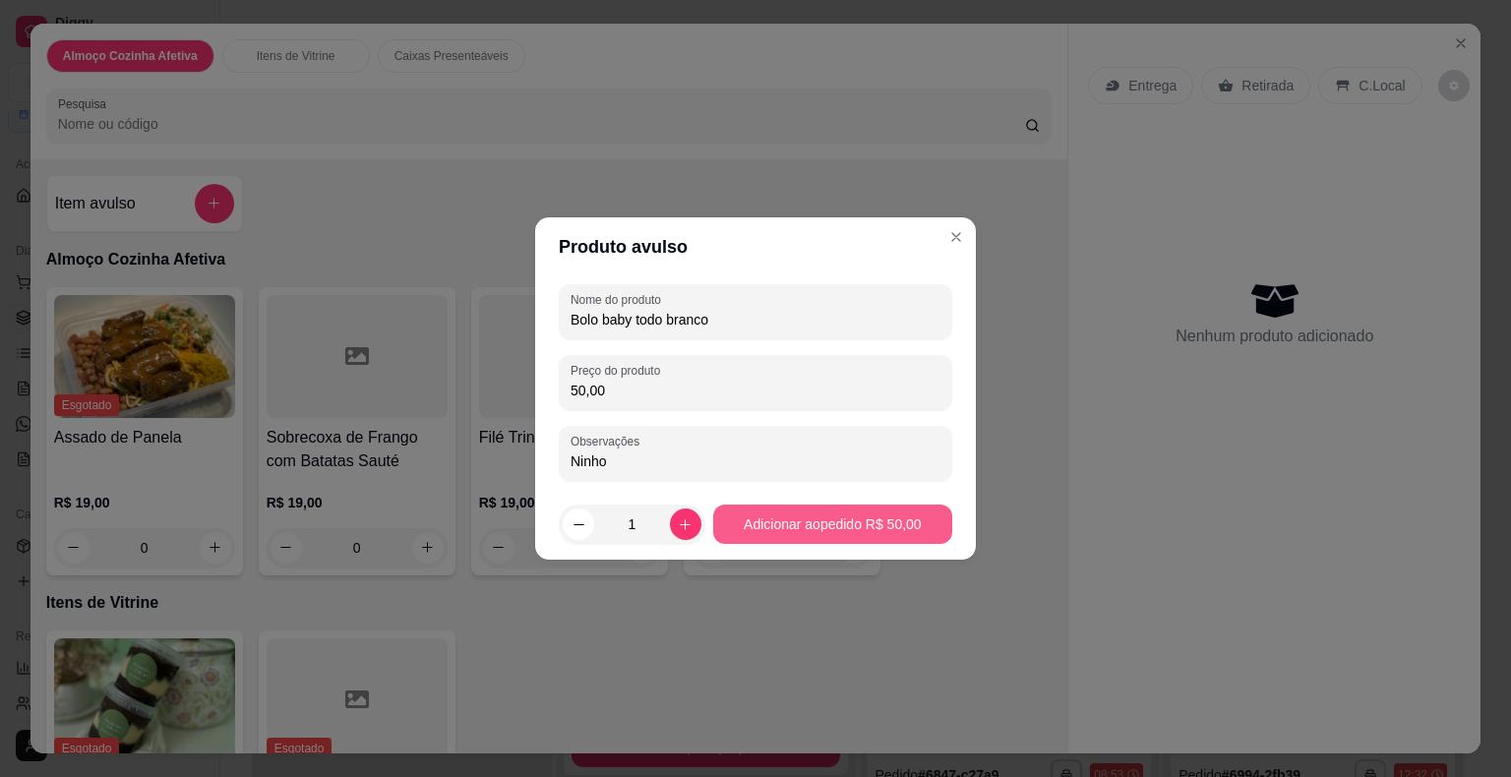
type input "Ninho"
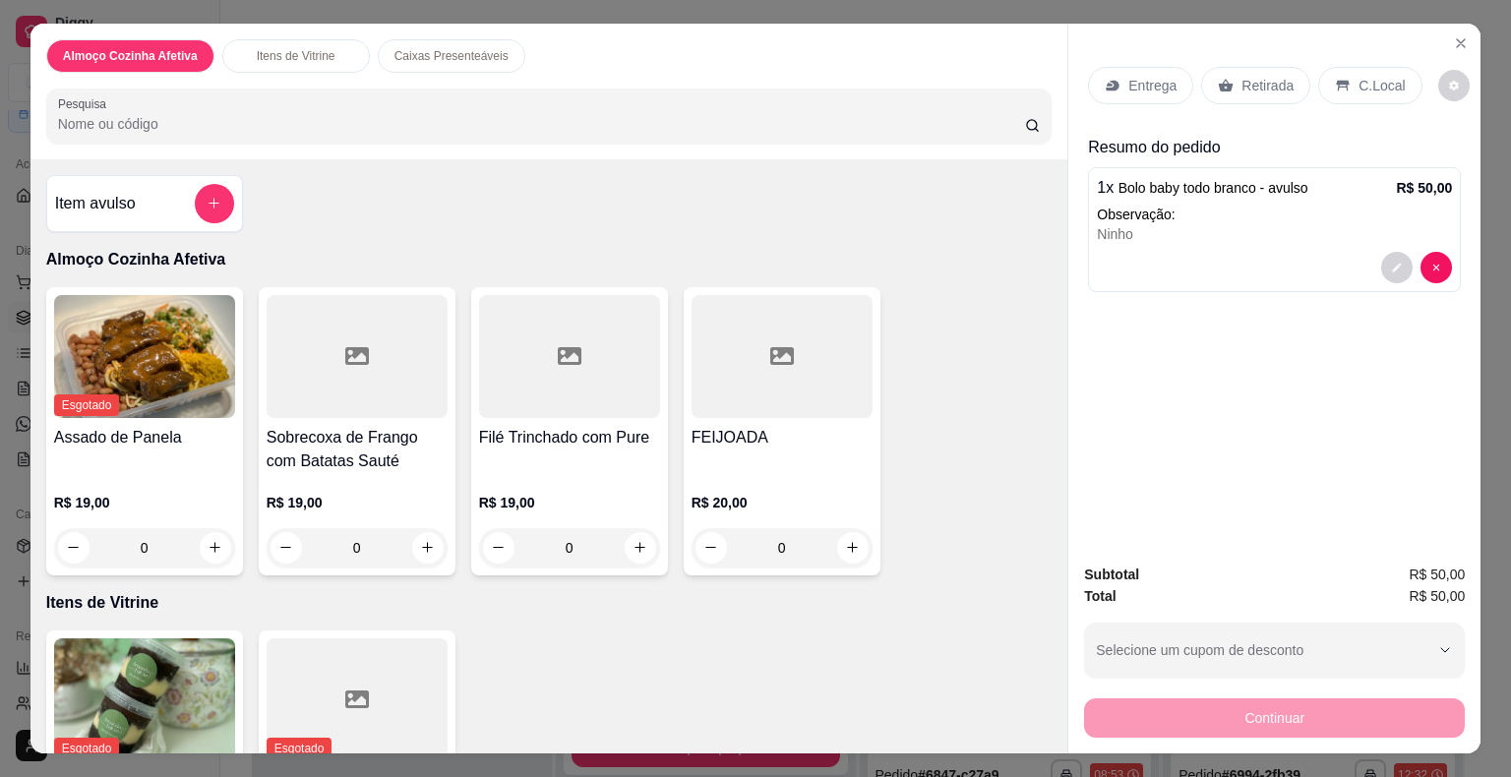
click at [1228, 82] on div "Retirada" at bounding box center [1255, 85] width 109 height 37
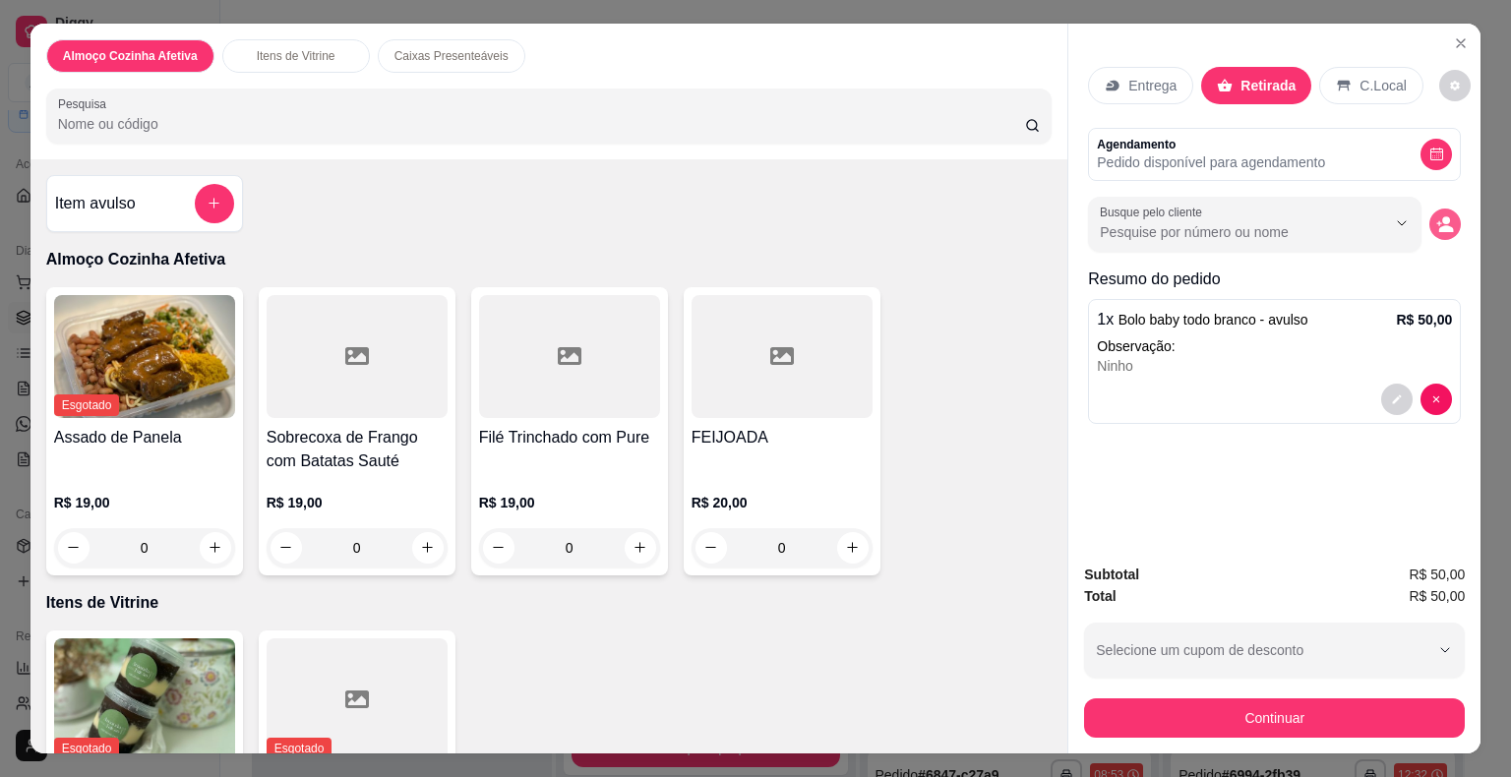
click at [1439, 225] on icon "decrease-product-quantity" at bounding box center [1446, 228] width 15 height 7
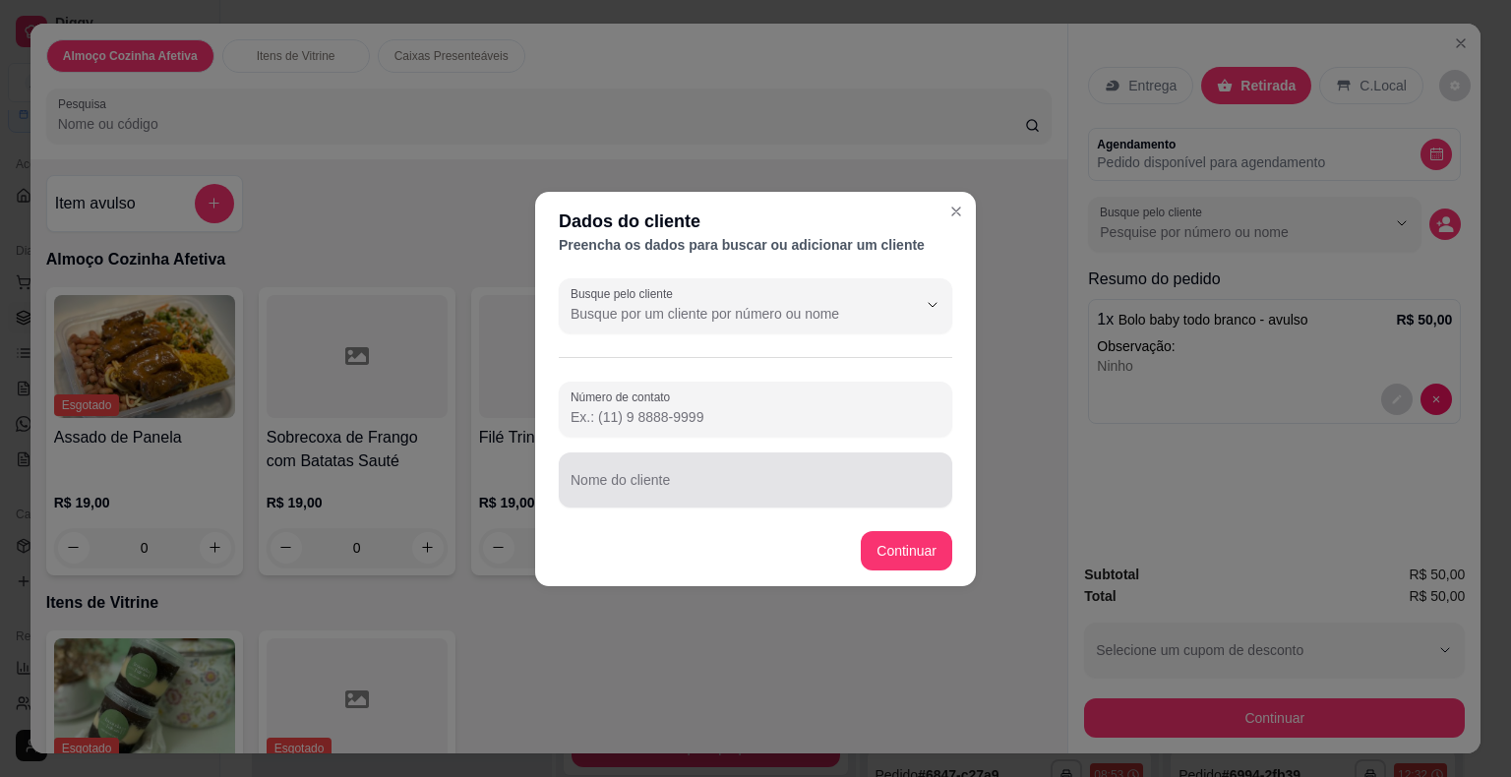
click at [692, 499] on div at bounding box center [755, 479] width 370 height 39
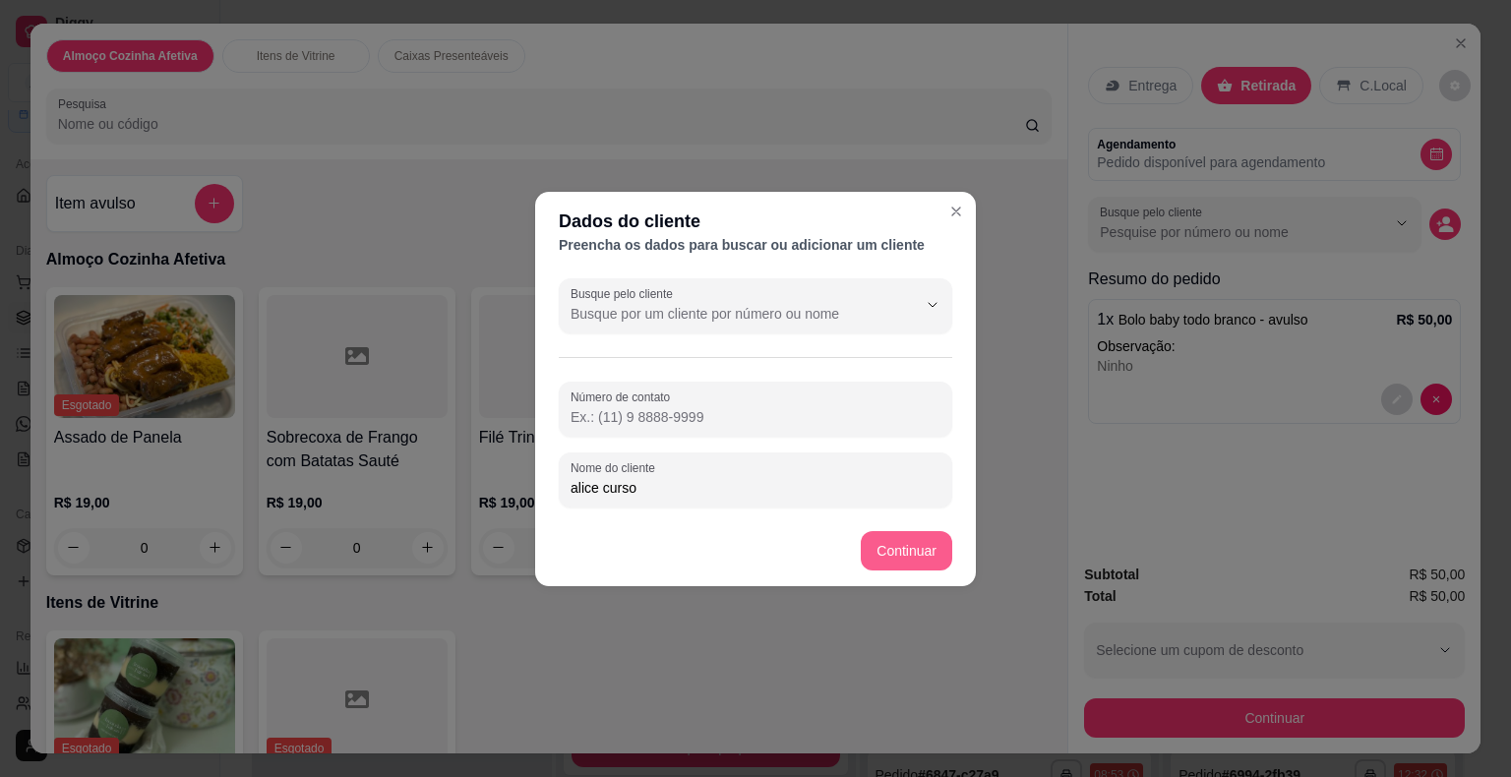
type input "alice curso"
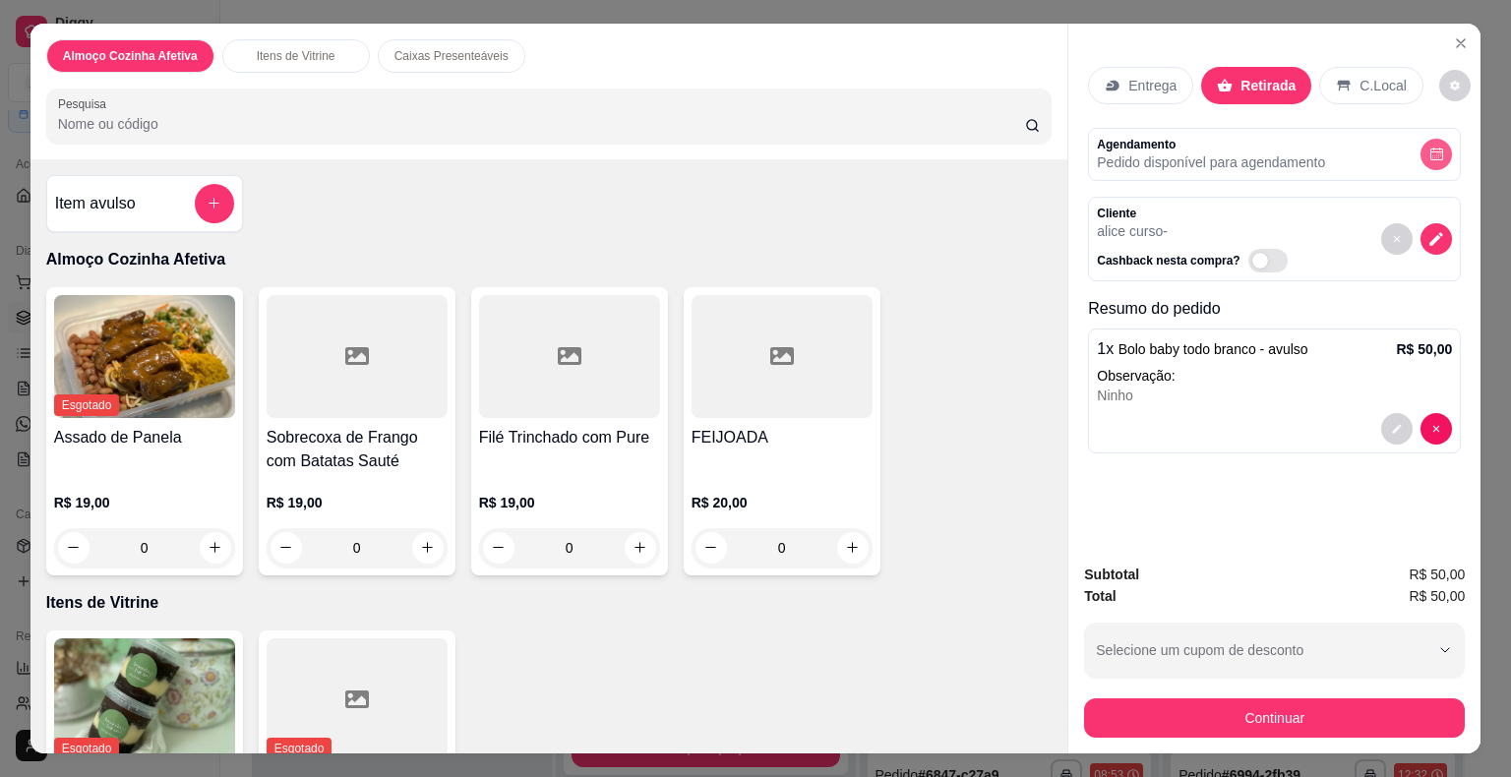
click at [1429, 147] on icon "decrease-product-quantity" at bounding box center [1436, 154] width 15 height 15
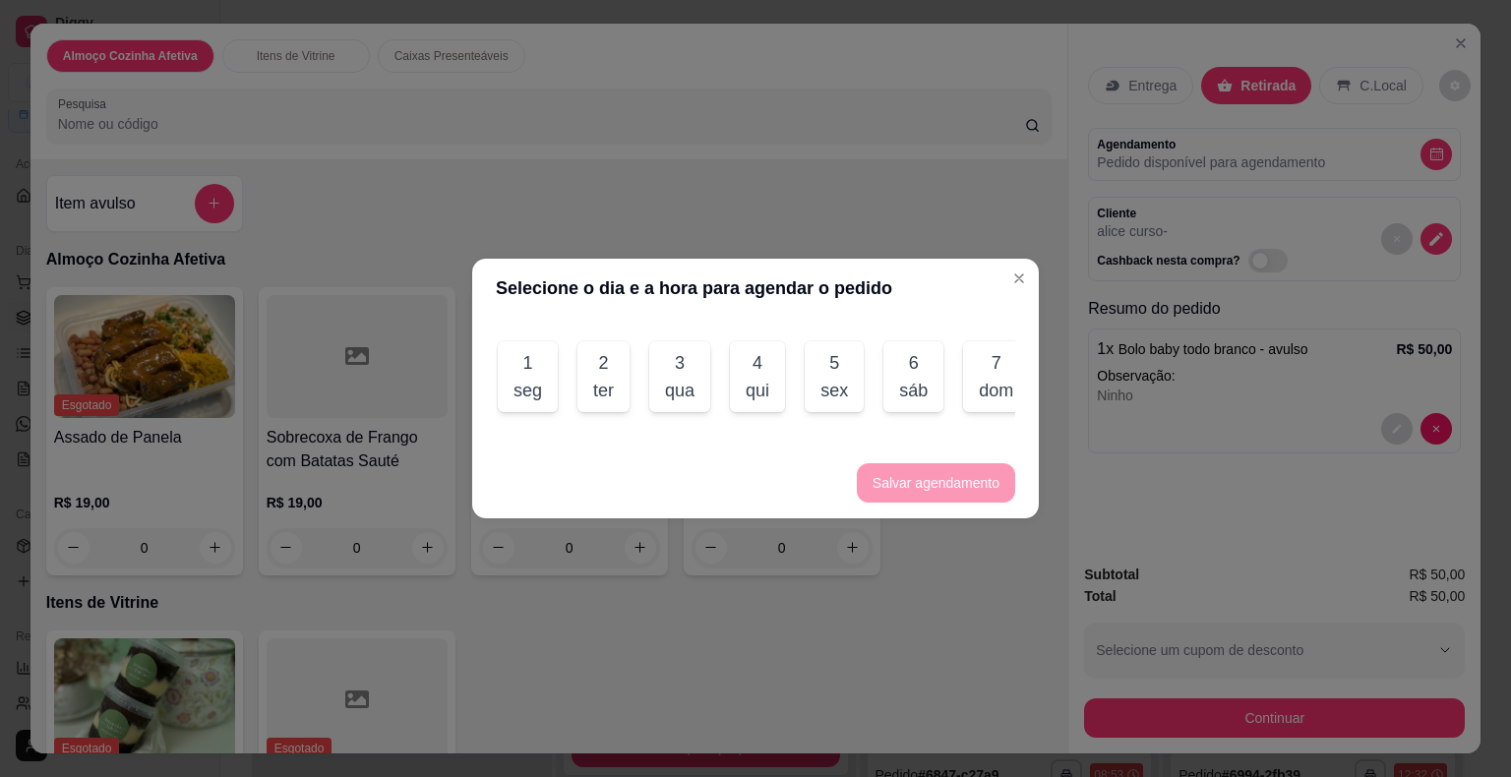
click at [514, 377] on div "seg" at bounding box center [527, 391] width 29 height 28
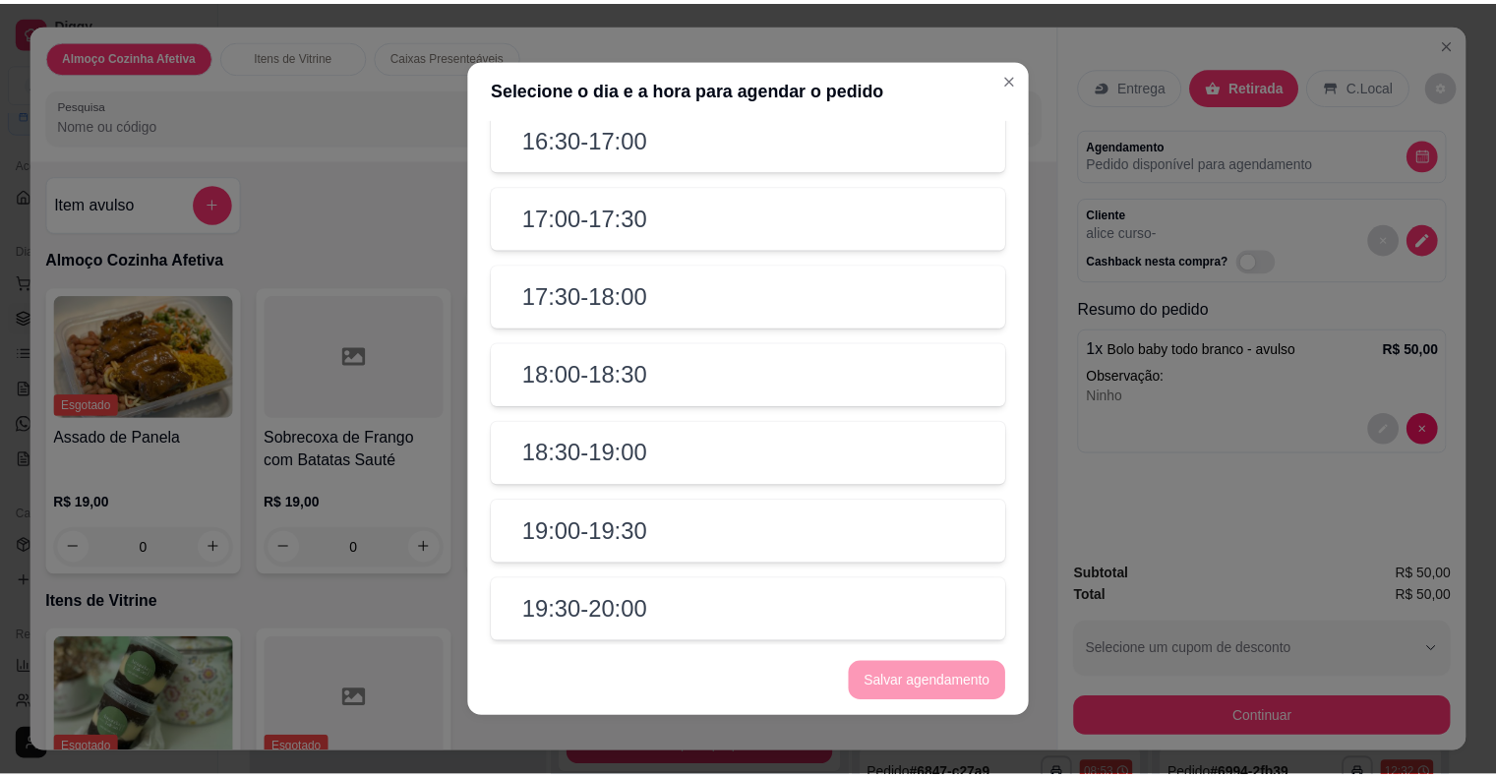
scroll to position [1330, 0]
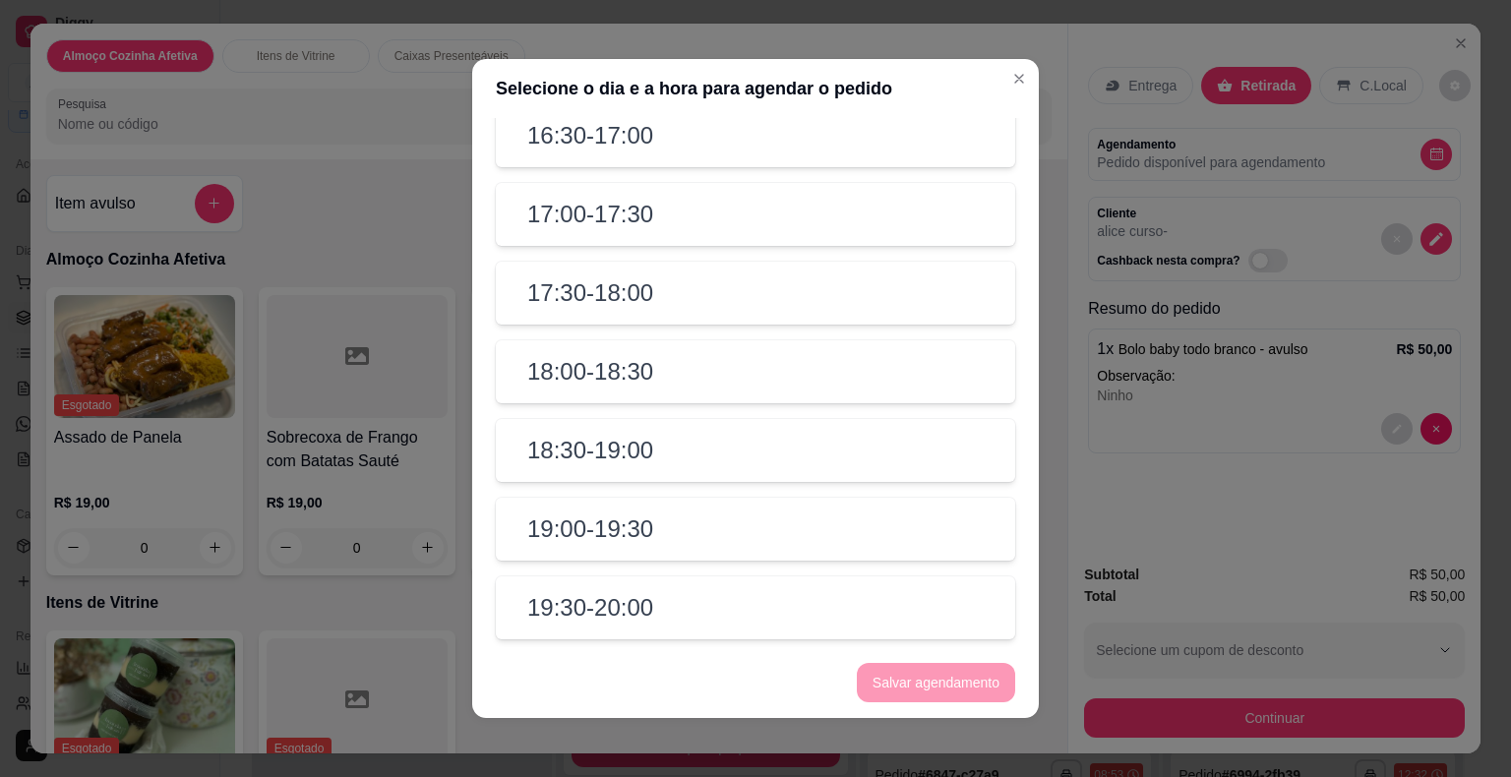
click at [717, 359] on div "18:00 - 18:30" at bounding box center [755, 371] width 519 height 63
click at [732, 304] on div "17:30 - 18:00" at bounding box center [755, 293] width 519 height 63
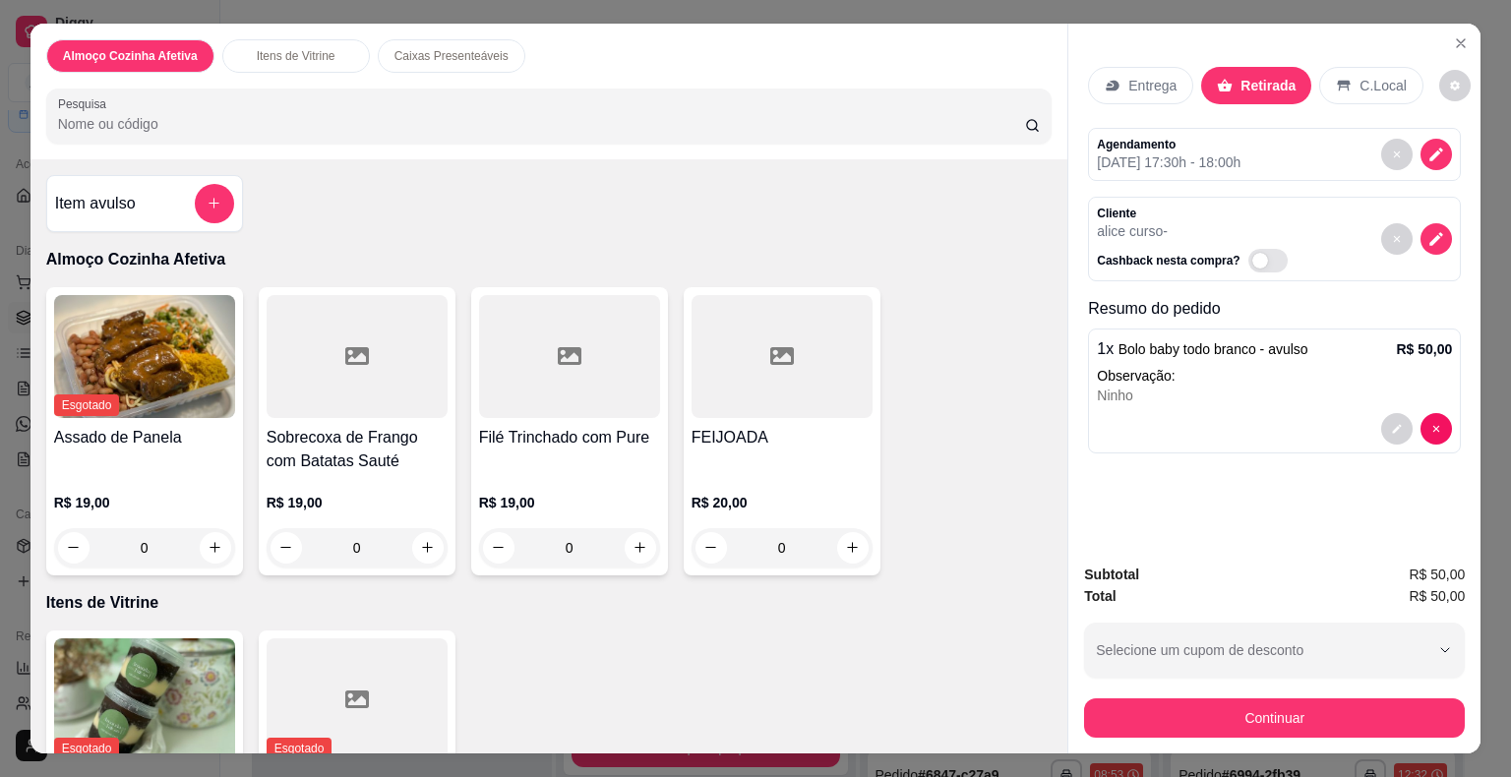
click at [1157, 693] on div "Continuar" at bounding box center [1274, 715] width 381 height 44
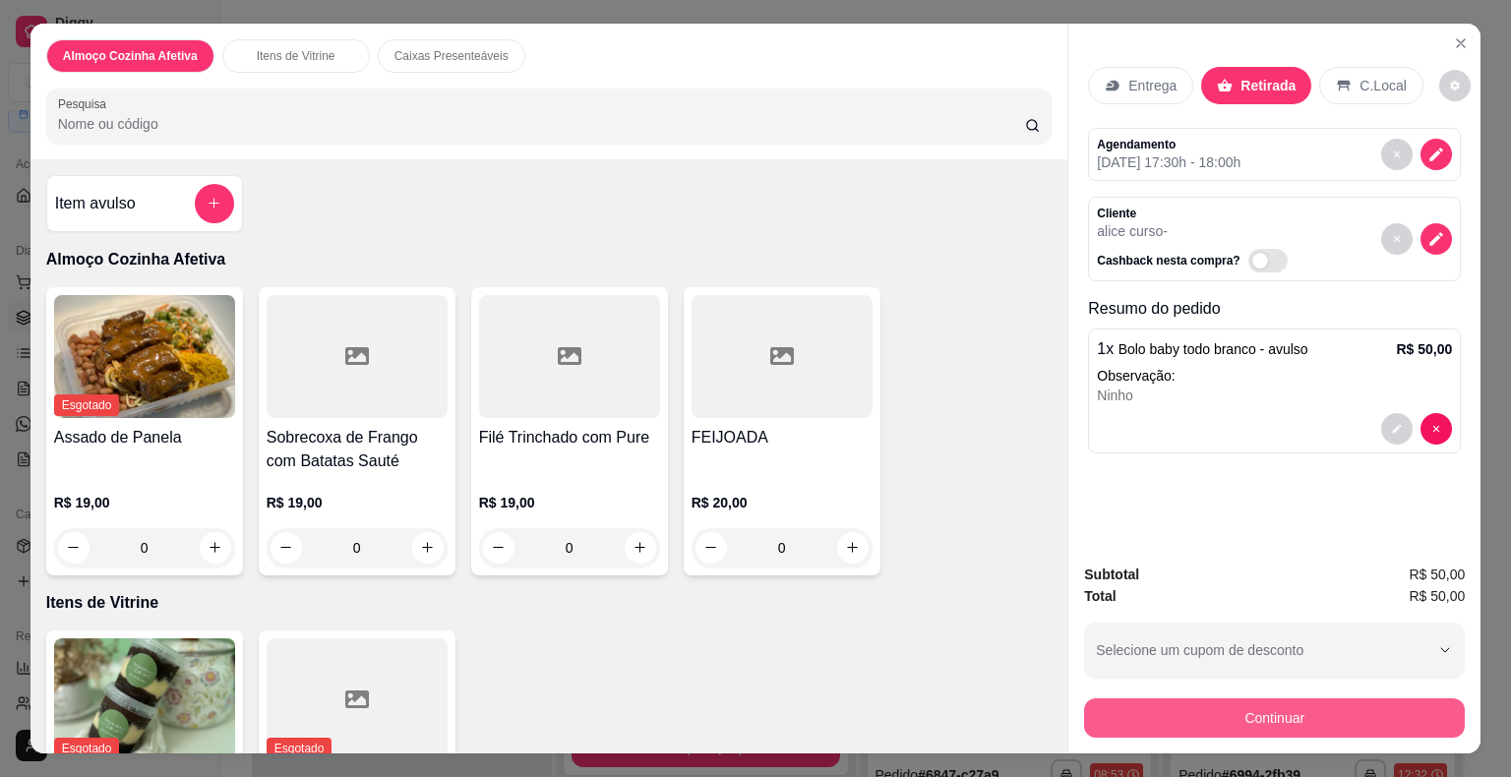
click at [1144, 714] on button "Continuar" at bounding box center [1274, 717] width 381 height 39
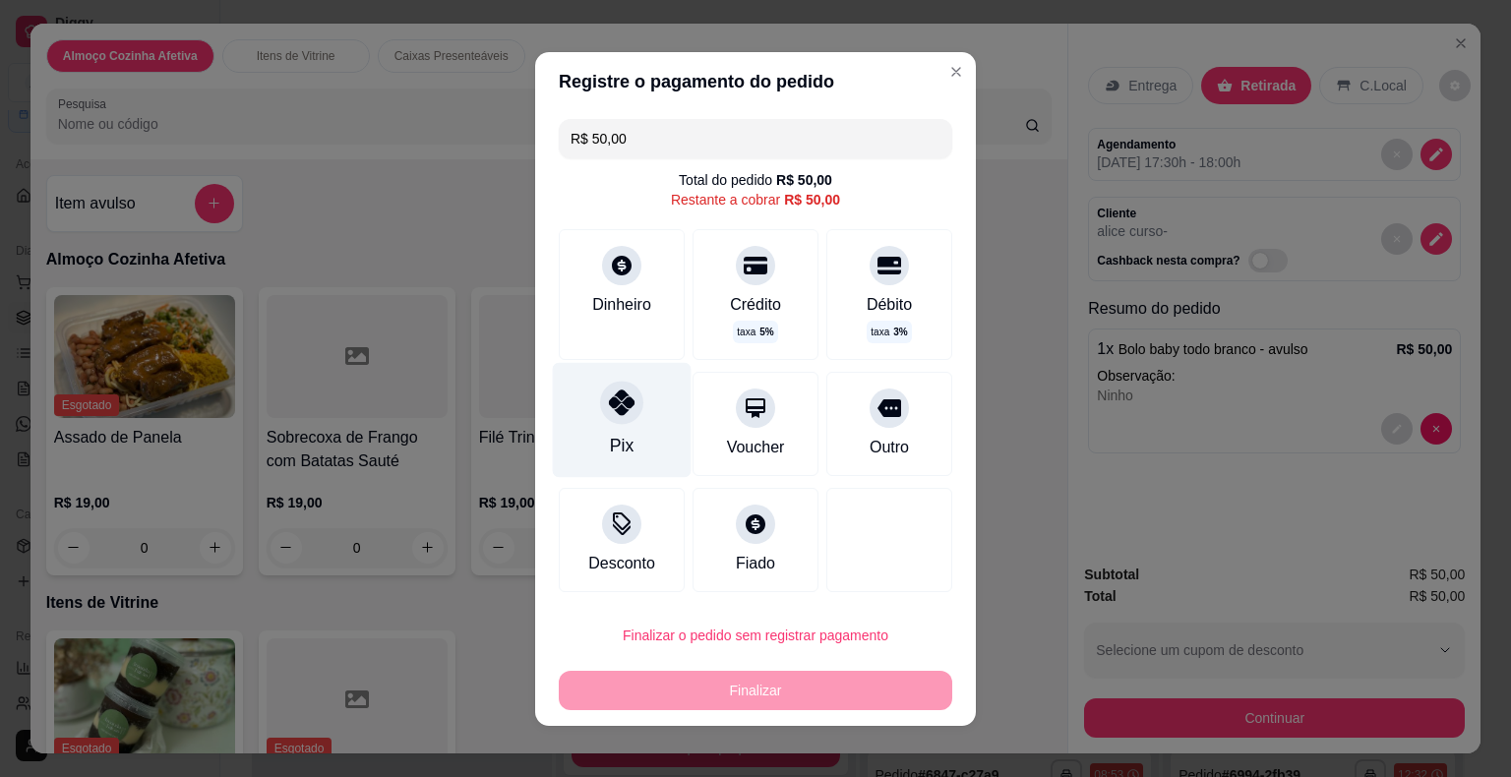
click at [641, 419] on div "Pix" at bounding box center [622, 419] width 139 height 115
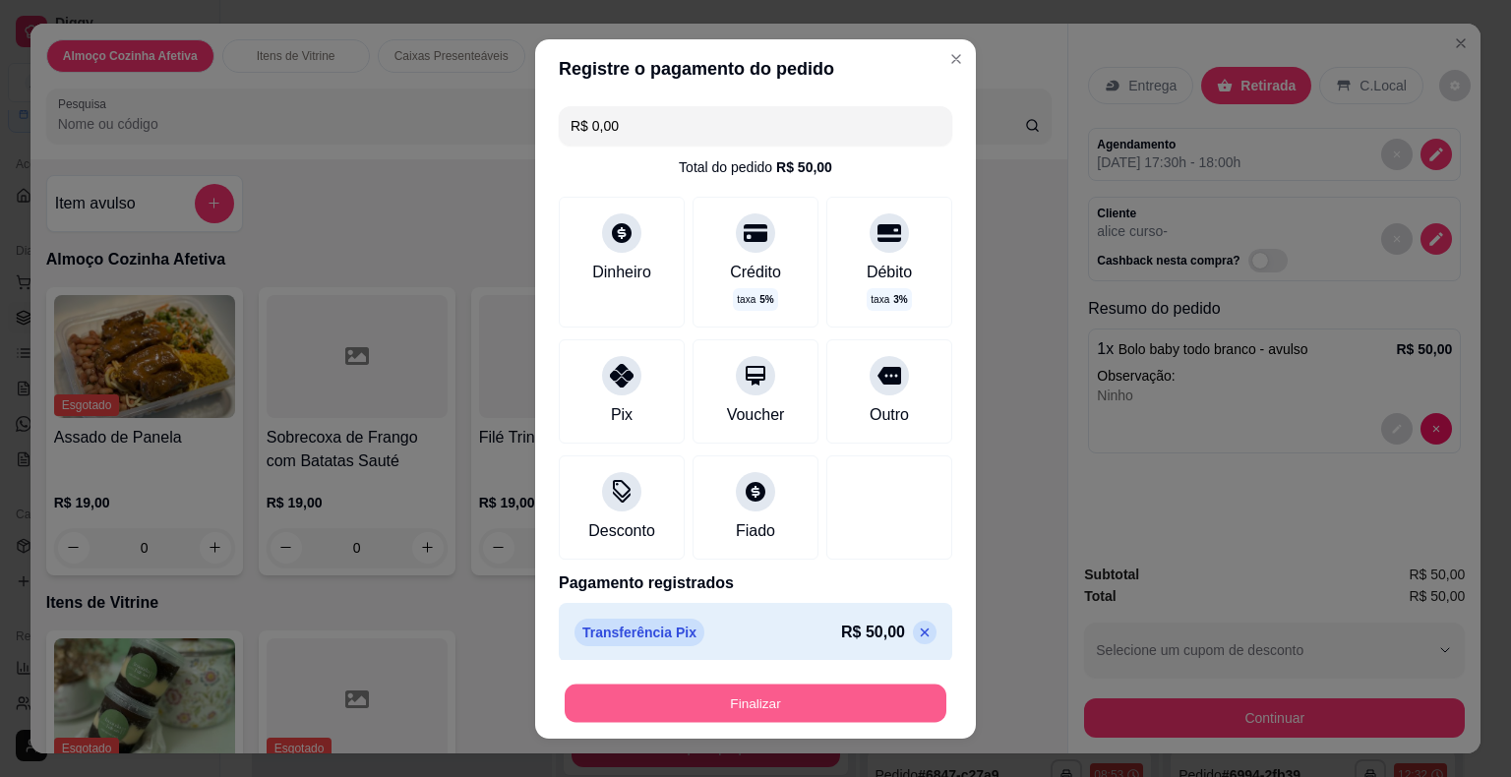
click at [715, 701] on button "Finalizar" at bounding box center [756, 703] width 382 height 38
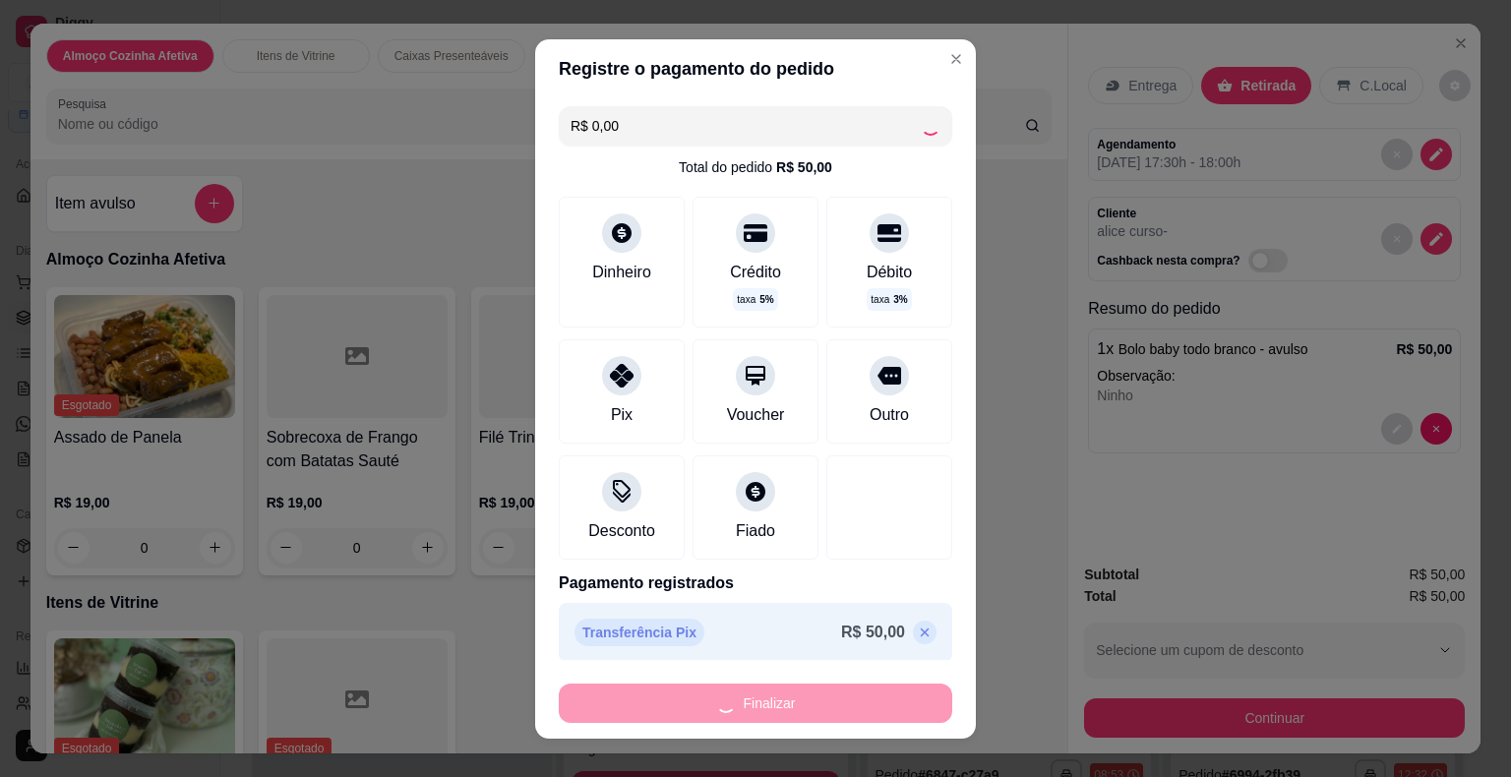
type input "-R$ 50,00"
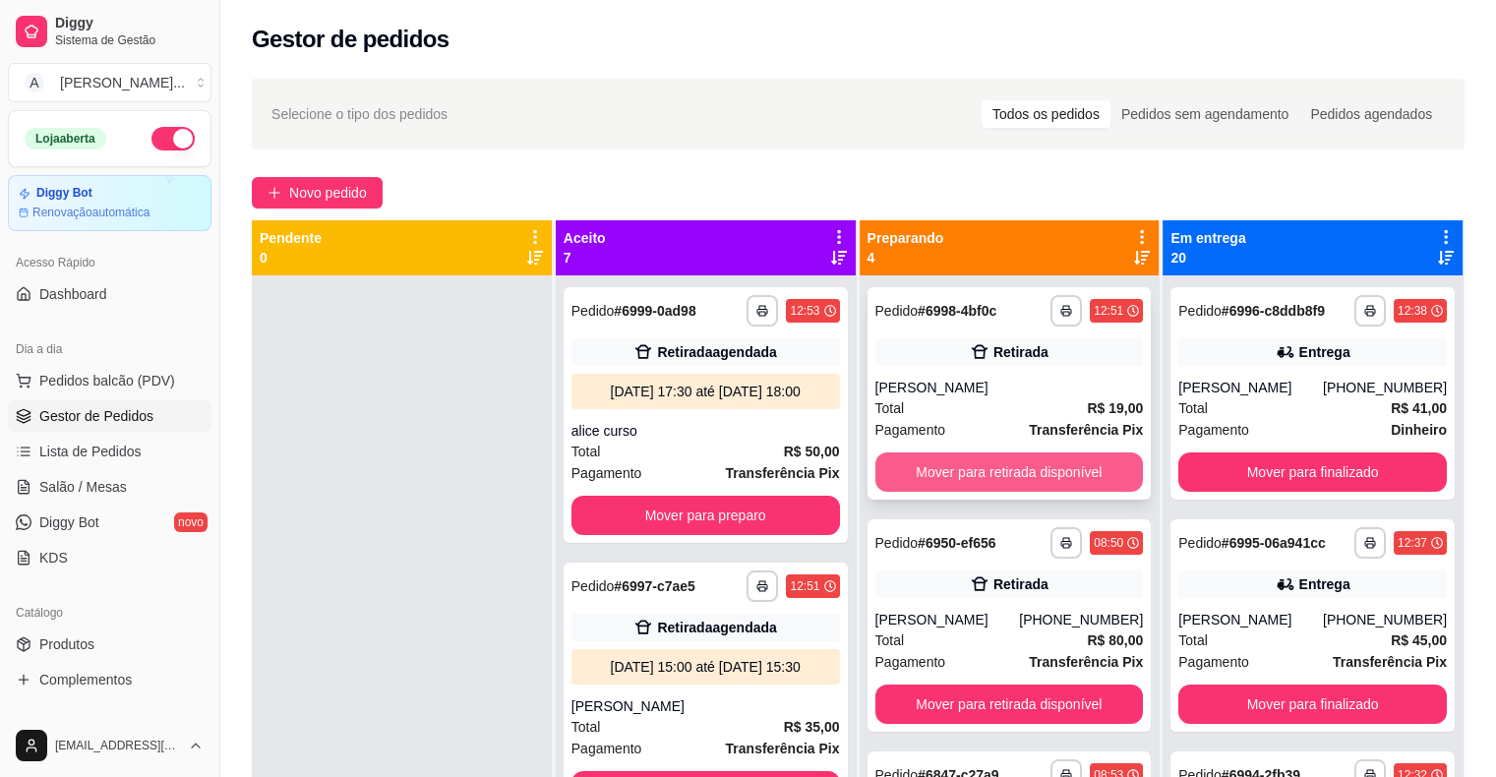
click at [1033, 452] on button "Mover para retirada disponível" at bounding box center [1009, 471] width 268 height 39
click at [1027, 469] on button "Mover para retirada disponível" at bounding box center [1009, 471] width 268 height 39
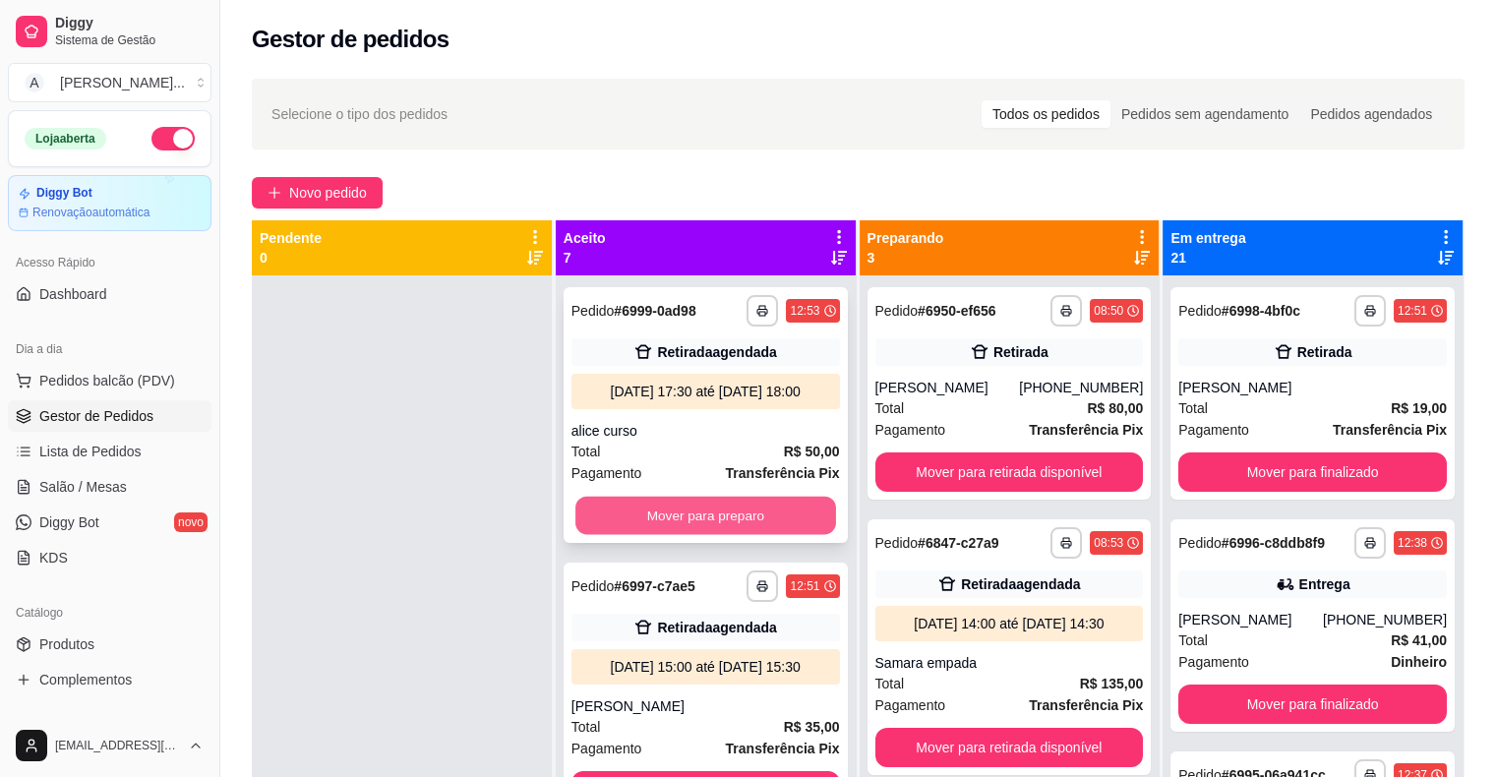
click at [683, 530] on button "Mover para preparo" at bounding box center [705, 516] width 261 height 38
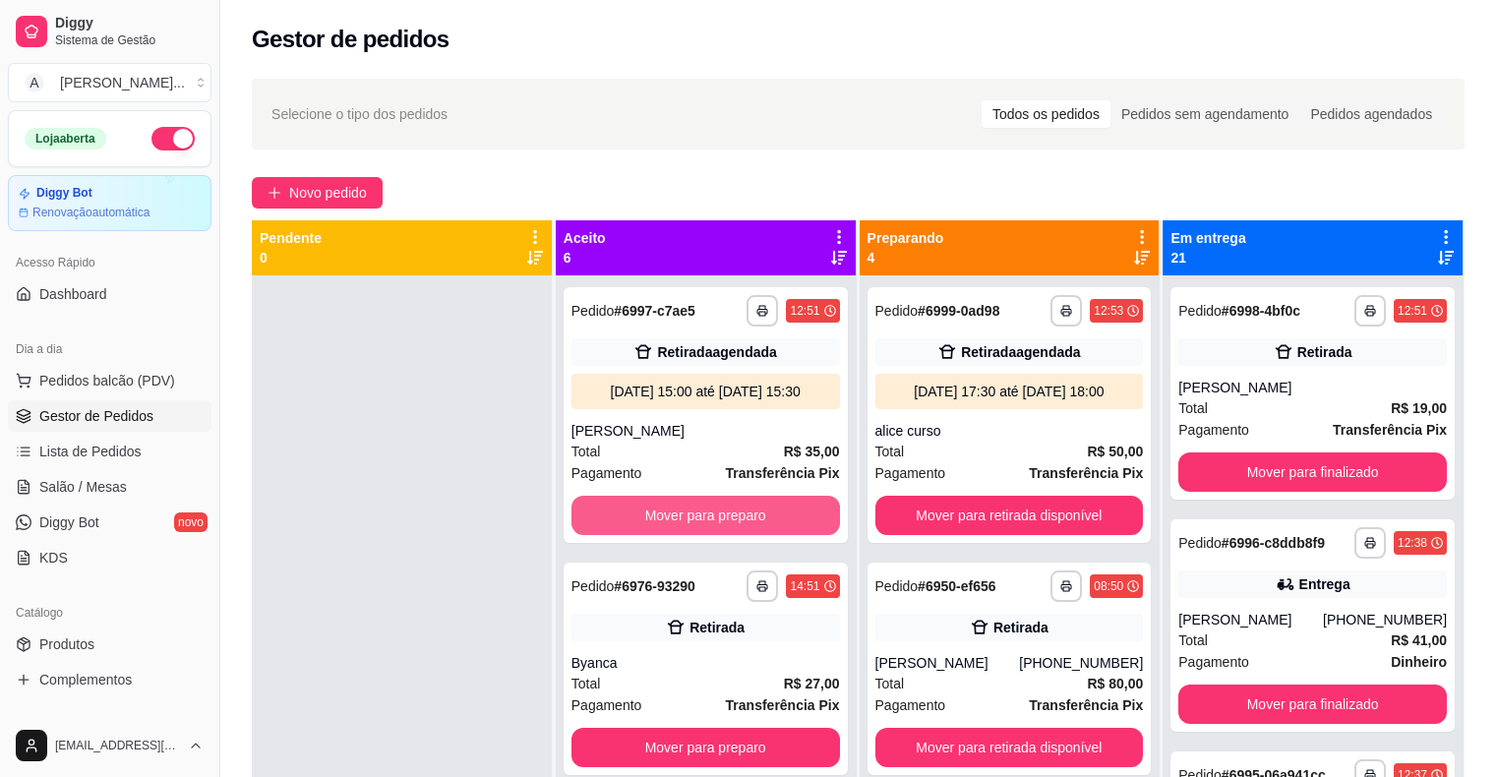
click at [683, 530] on button "Mover para preparo" at bounding box center [705, 515] width 268 height 39
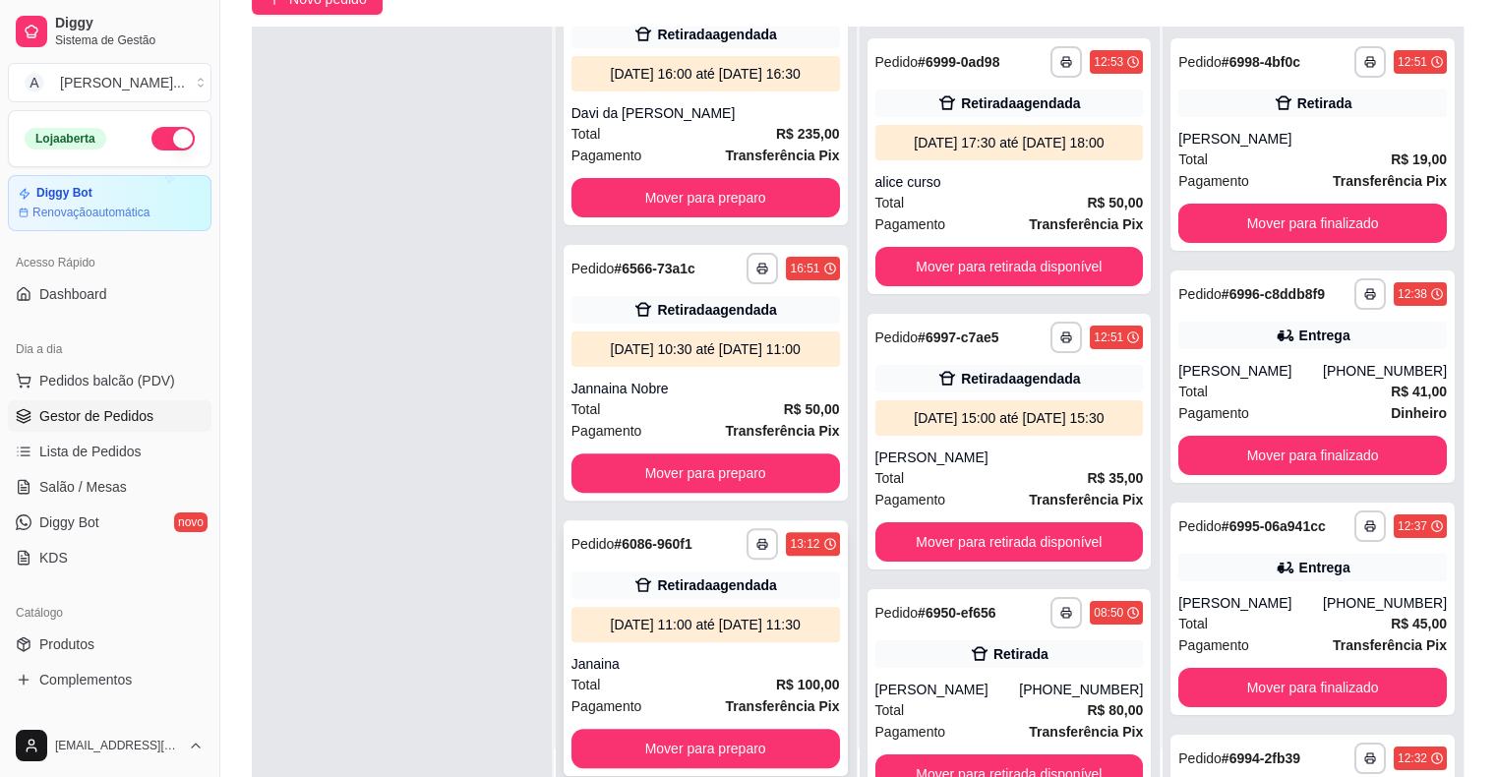
scroll to position [197, 0]
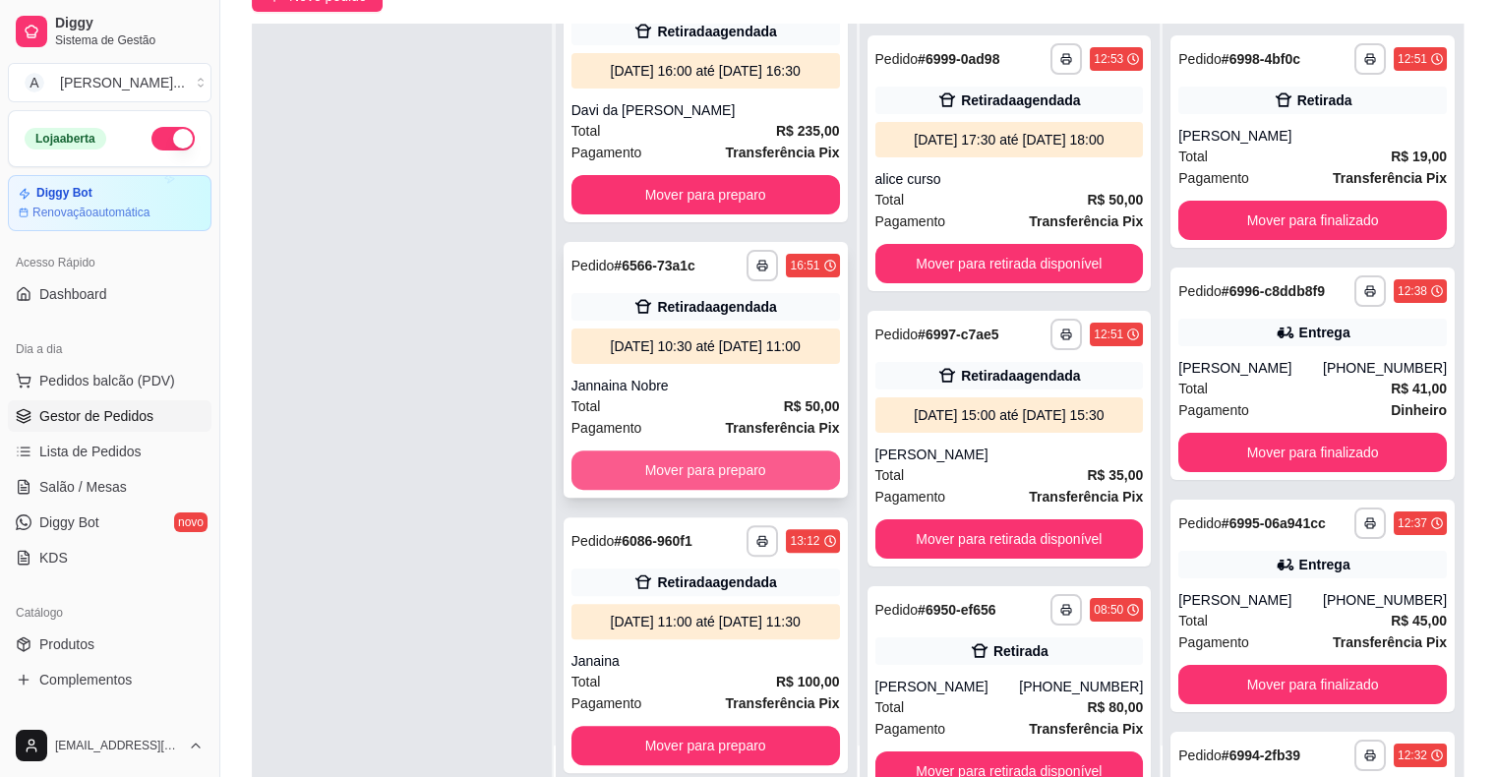
click at [751, 450] on button "Mover para preparo" at bounding box center [705, 469] width 268 height 39
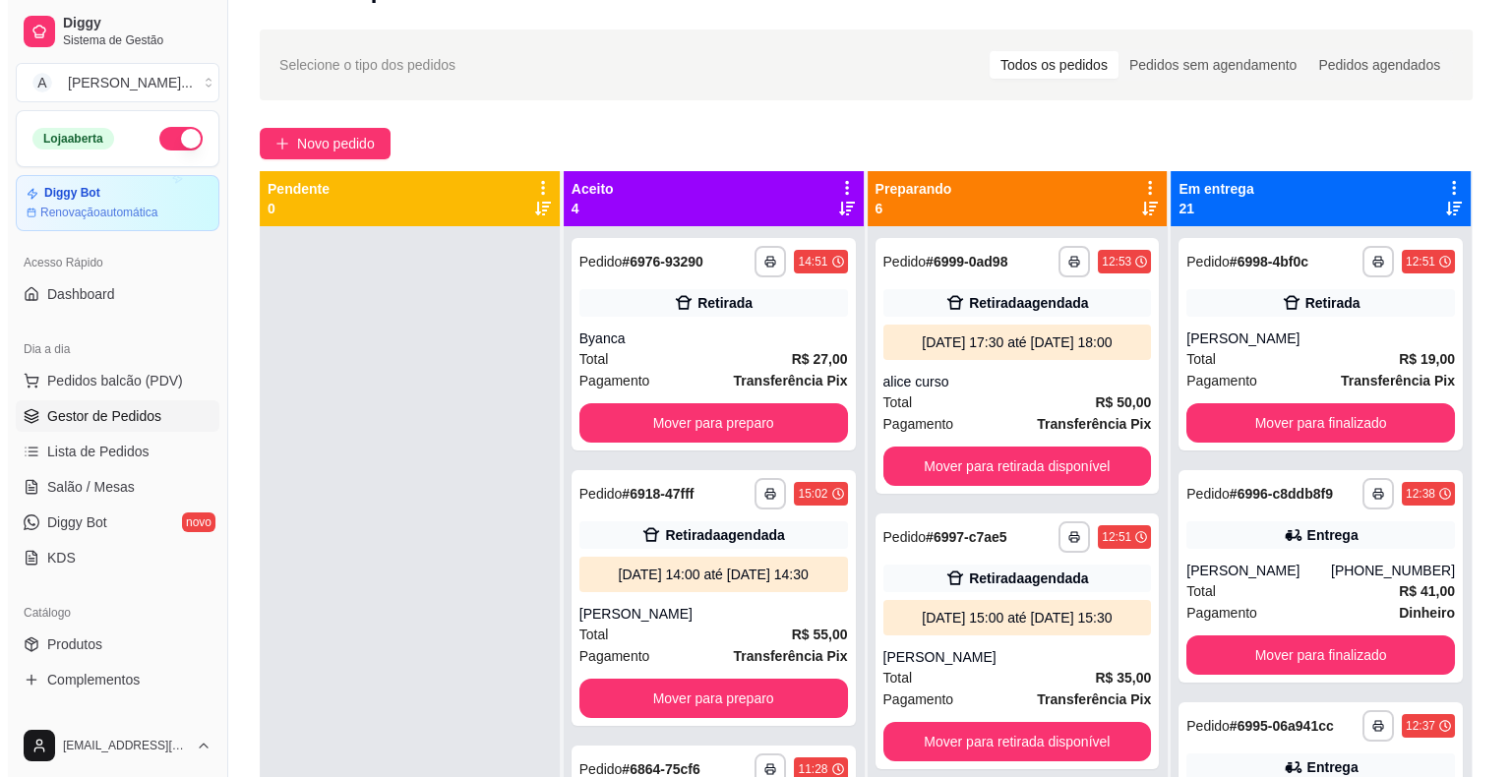
scroll to position [0, 0]
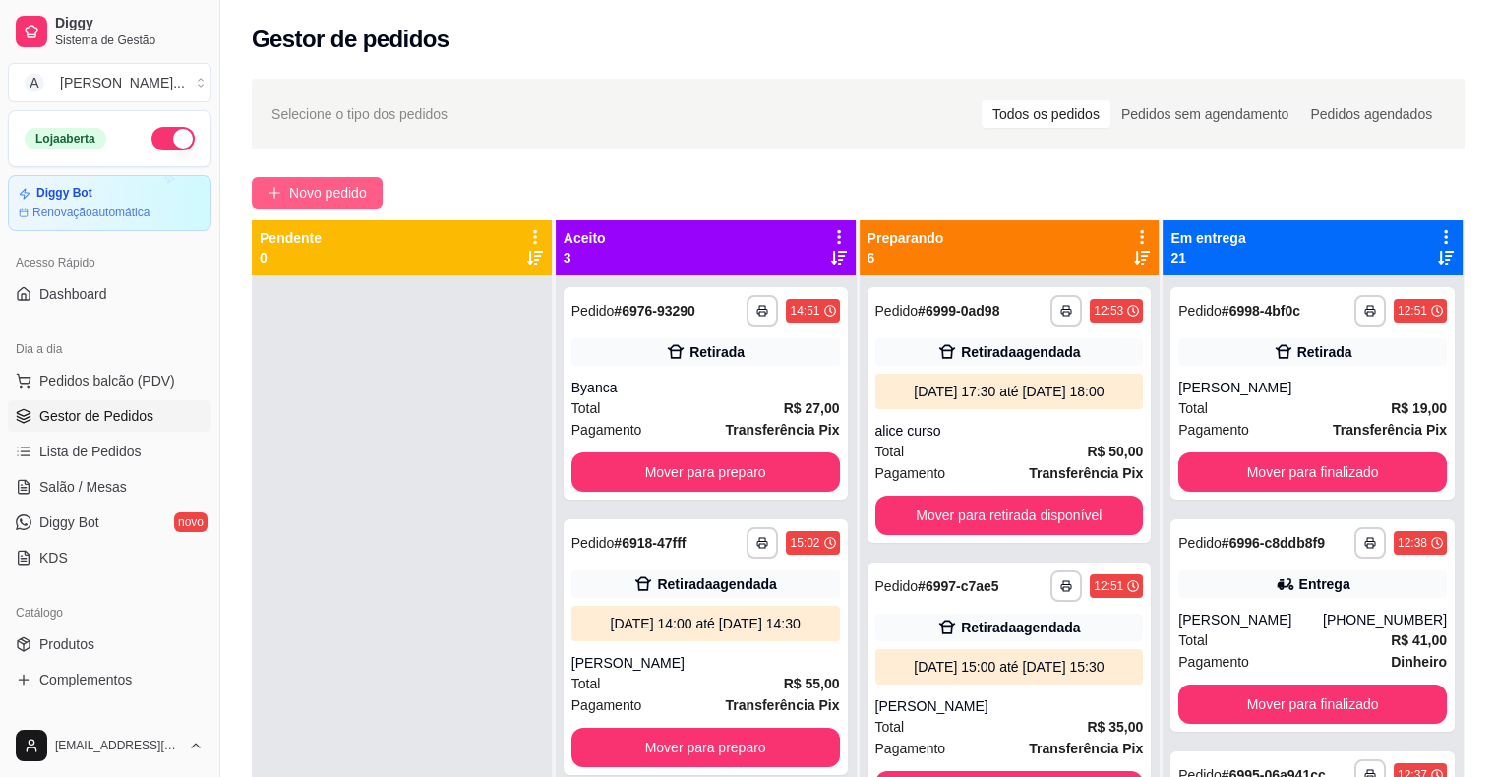
click at [307, 198] on span "Novo pedido" at bounding box center [328, 193] width 78 height 22
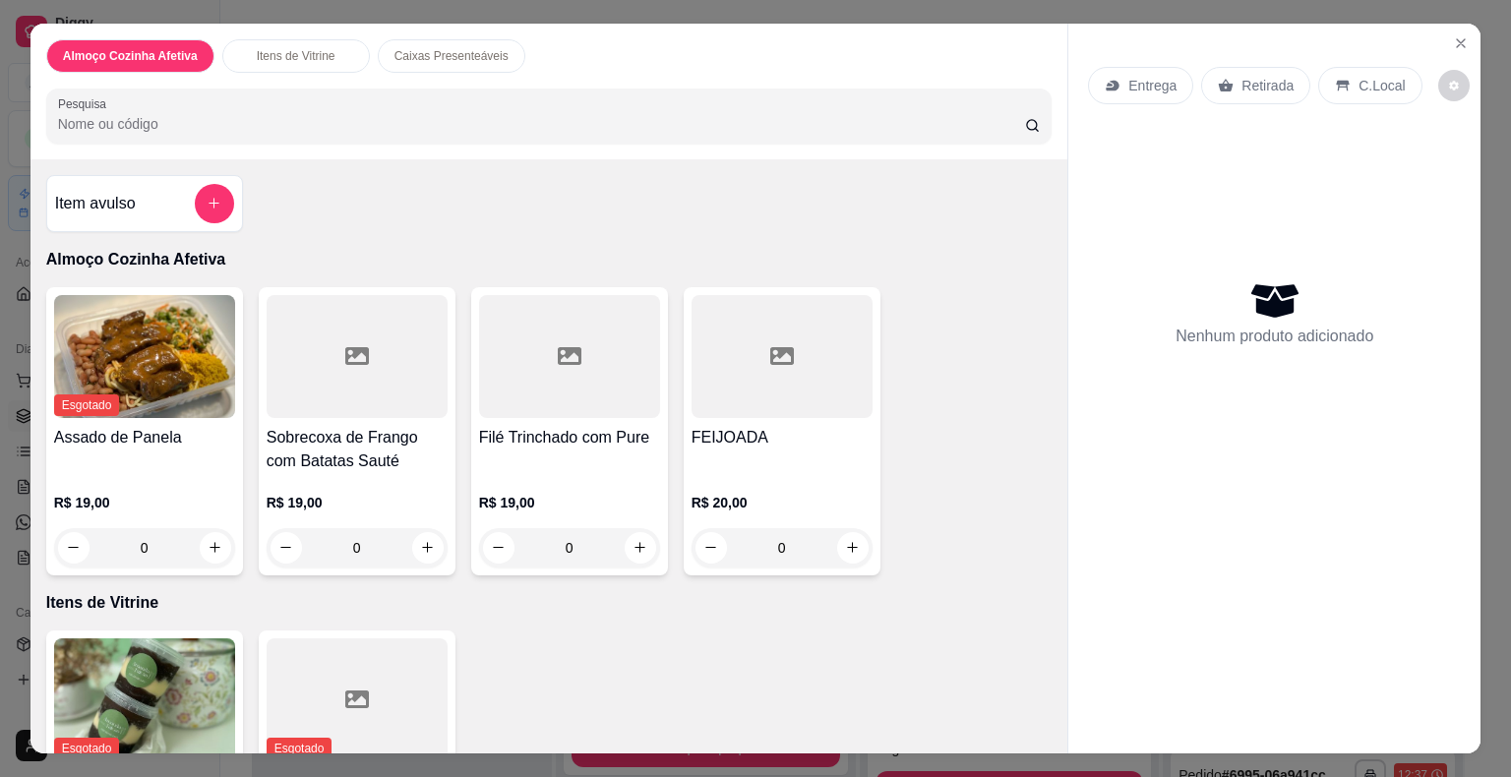
click at [571, 460] on div "Filé Trinchado com Pure" at bounding box center [569, 449] width 181 height 47
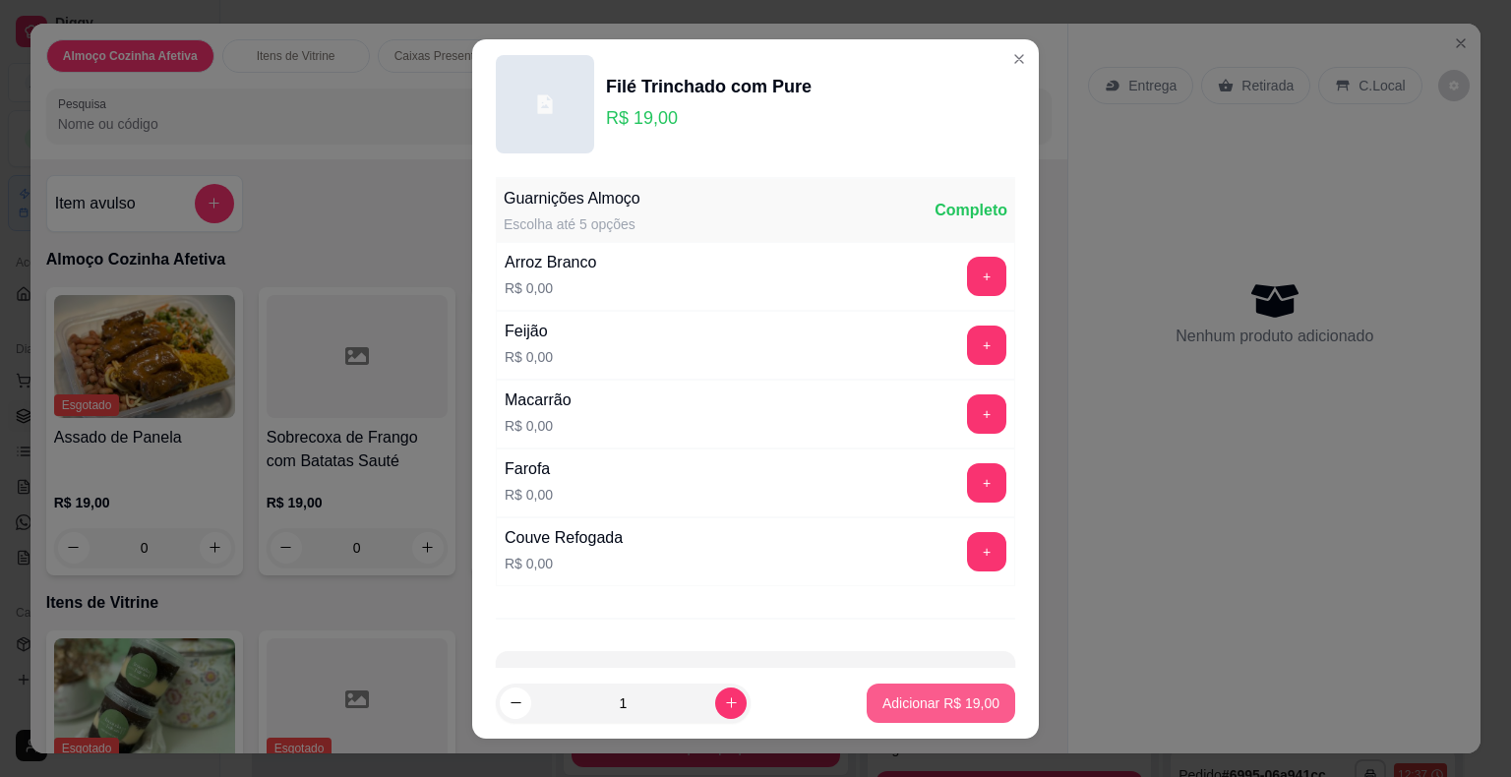
click at [929, 703] on p "Adicionar R$ 19,00" at bounding box center [940, 703] width 117 height 20
type input "1"
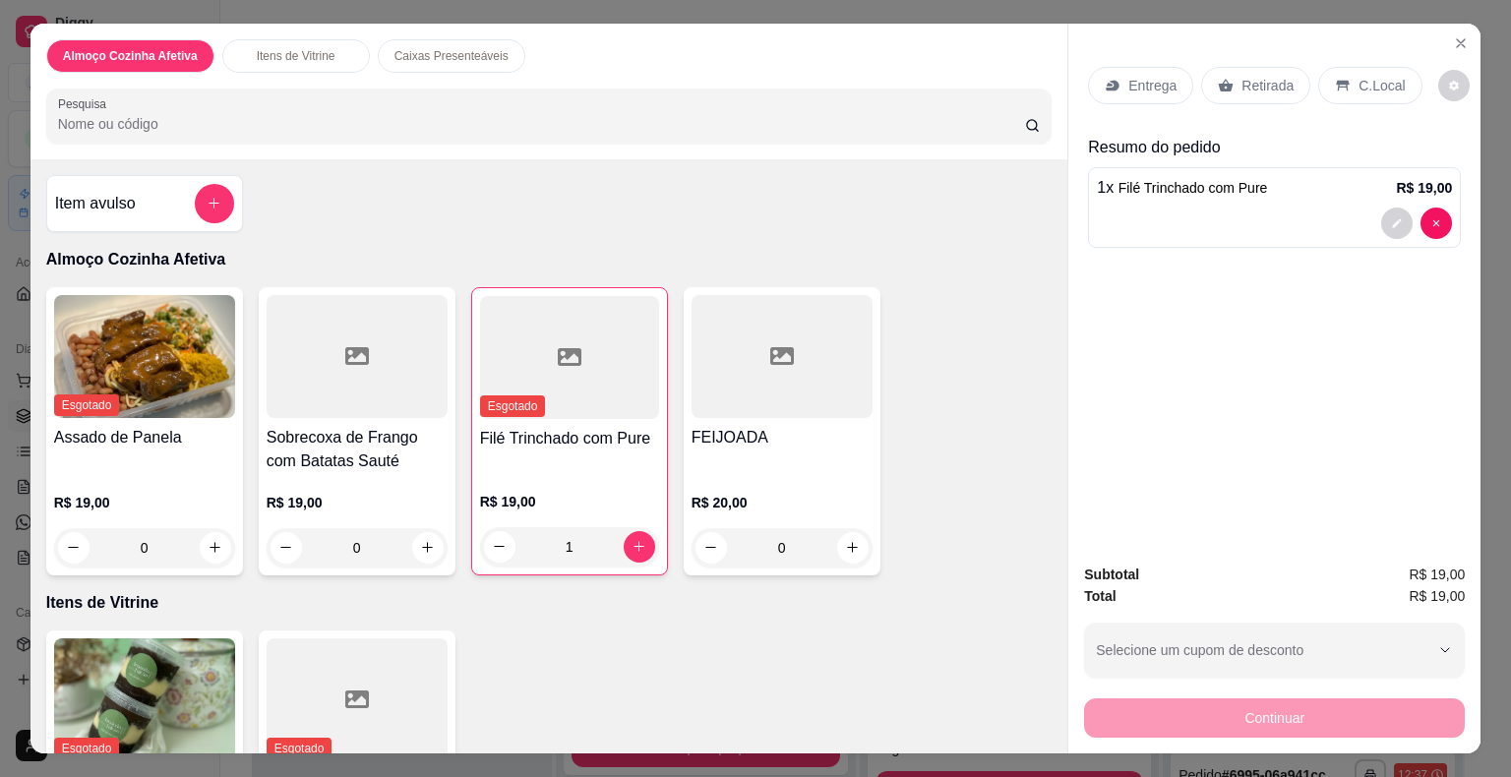
click at [1144, 84] on p "Entrega" at bounding box center [1152, 86] width 48 height 20
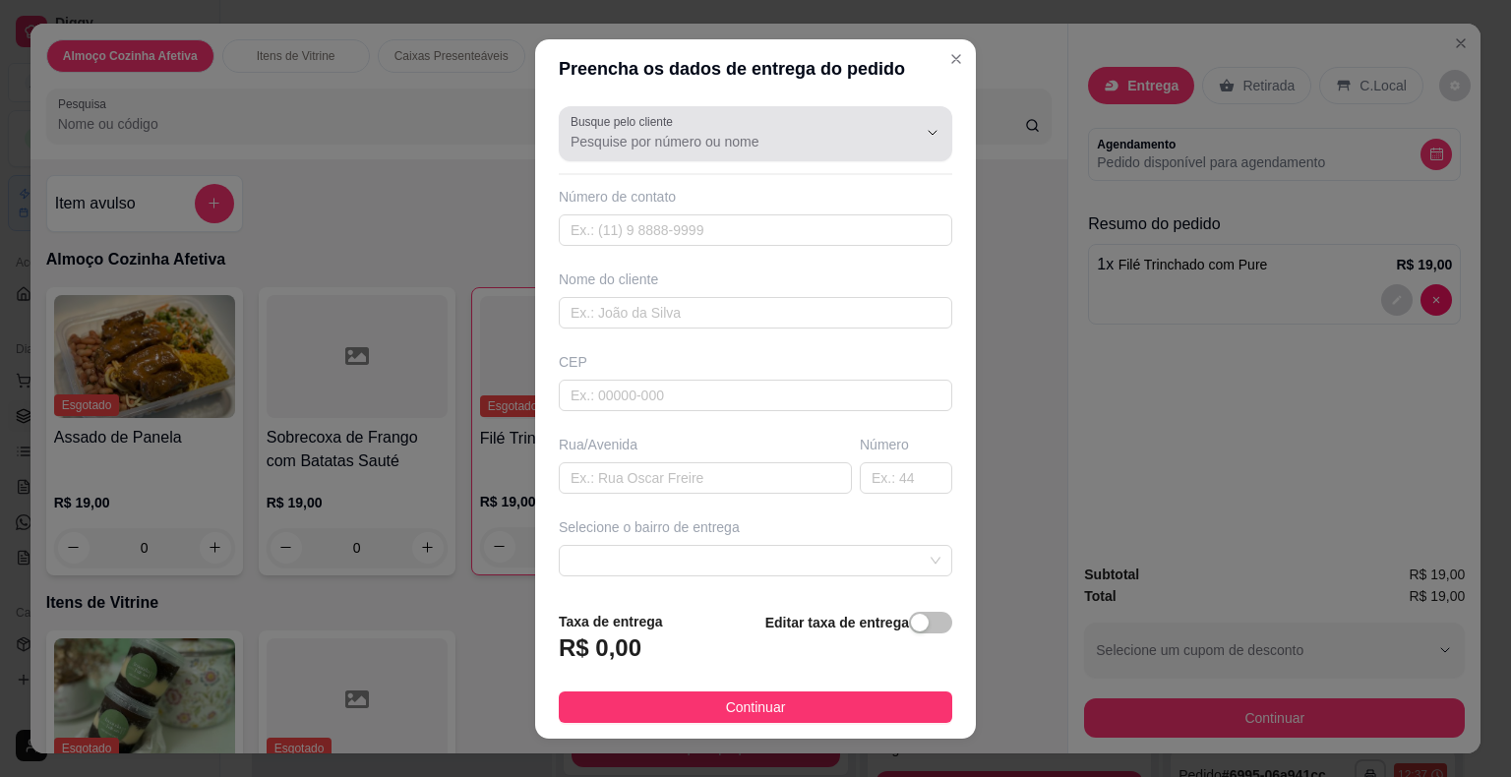
click at [768, 149] on input "Busque pelo cliente" at bounding box center [727, 142] width 315 height 20
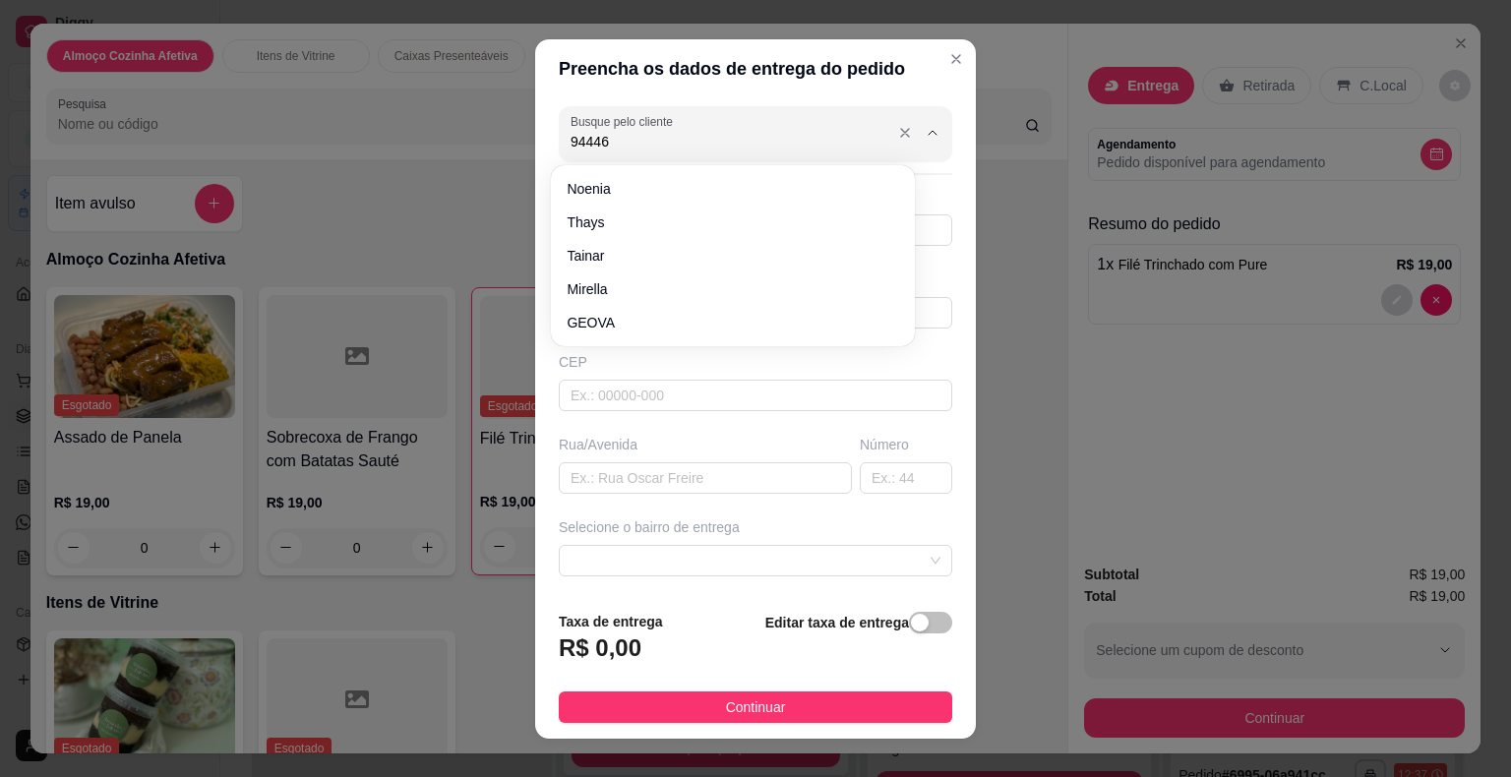
type input "944467"
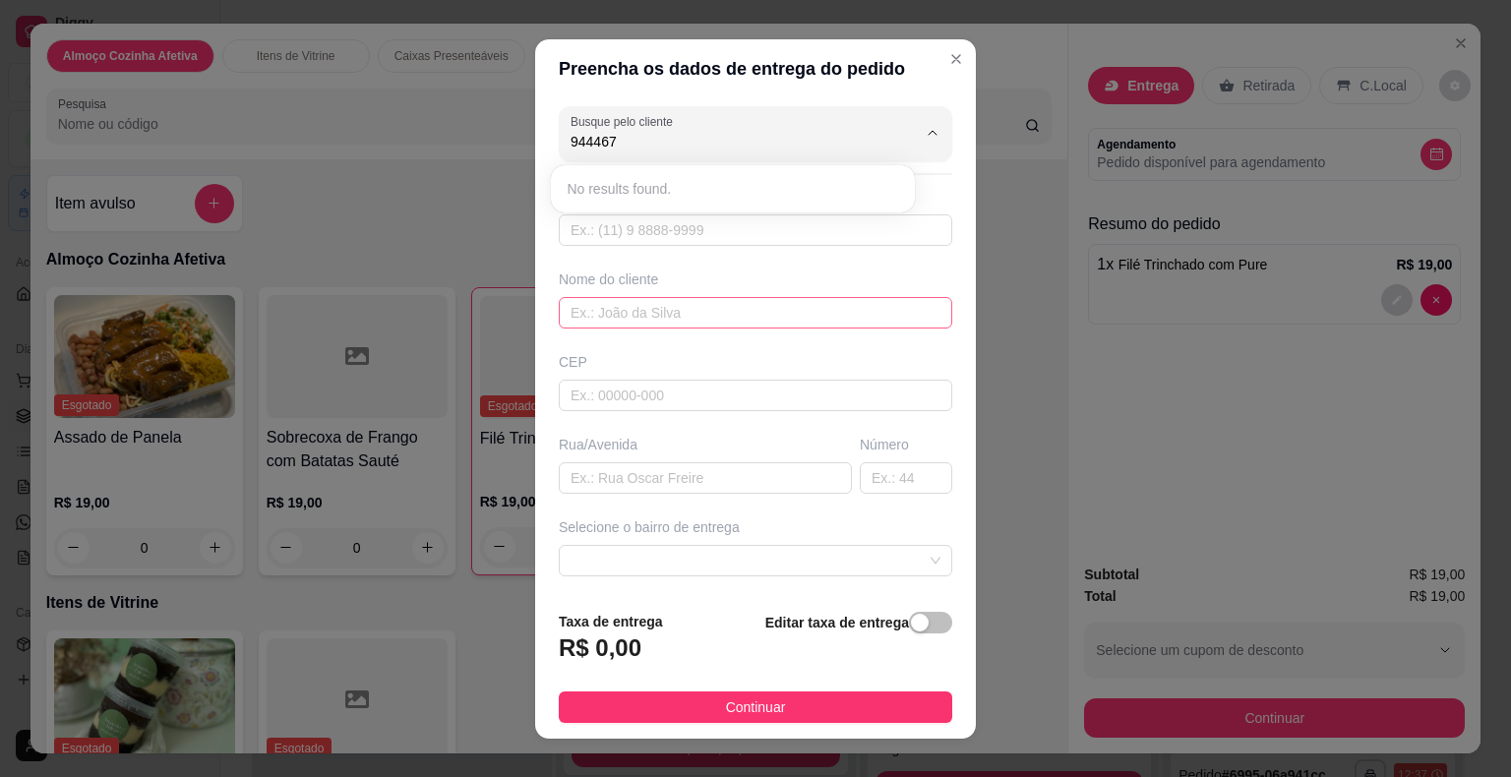
click at [729, 298] on input "text" at bounding box center [755, 312] width 393 height 31
click at [708, 232] on input "text" at bounding box center [755, 229] width 393 height 31
type input "[PHONE_NUMBER]"
click at [692, 308] on input "text" at bounding box center [755, 312] width 393 height 31
type input "[PERSON_NAME]"
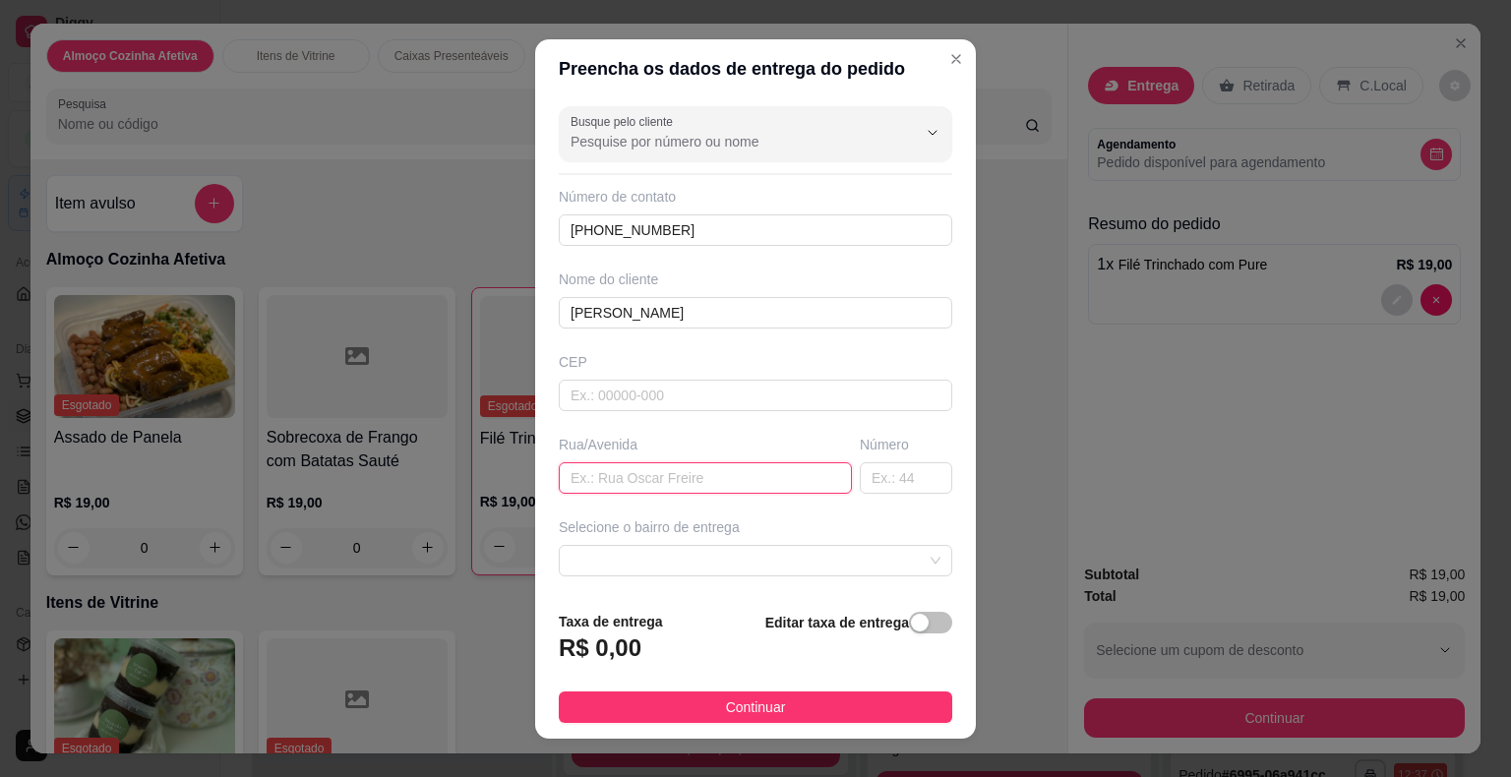
drag, startPoint x: 692, startPoint y: 308, endPoint x: 662, endPoint y: 483, distance: 177.7
click at [662, 483] on input "text" at bounding box center [705, 477] width 293 height 31
paste input "Rua [PERSON_NAME]"
type input "Rua [PERSON_NAME]"
click at [885, 475] on input "text" at bounding box center [906, 477] width 92 height 31
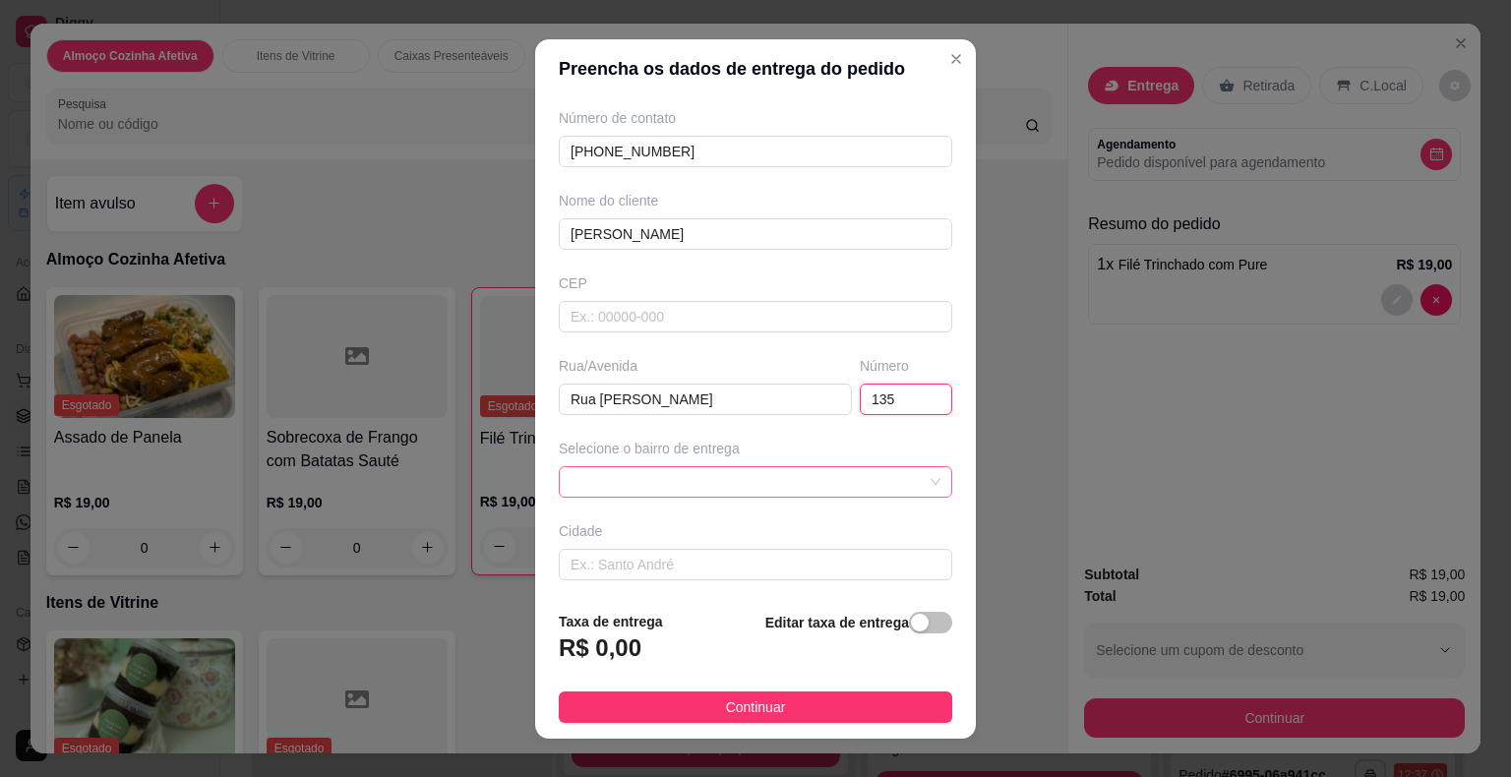
scroll to position [162, 0]
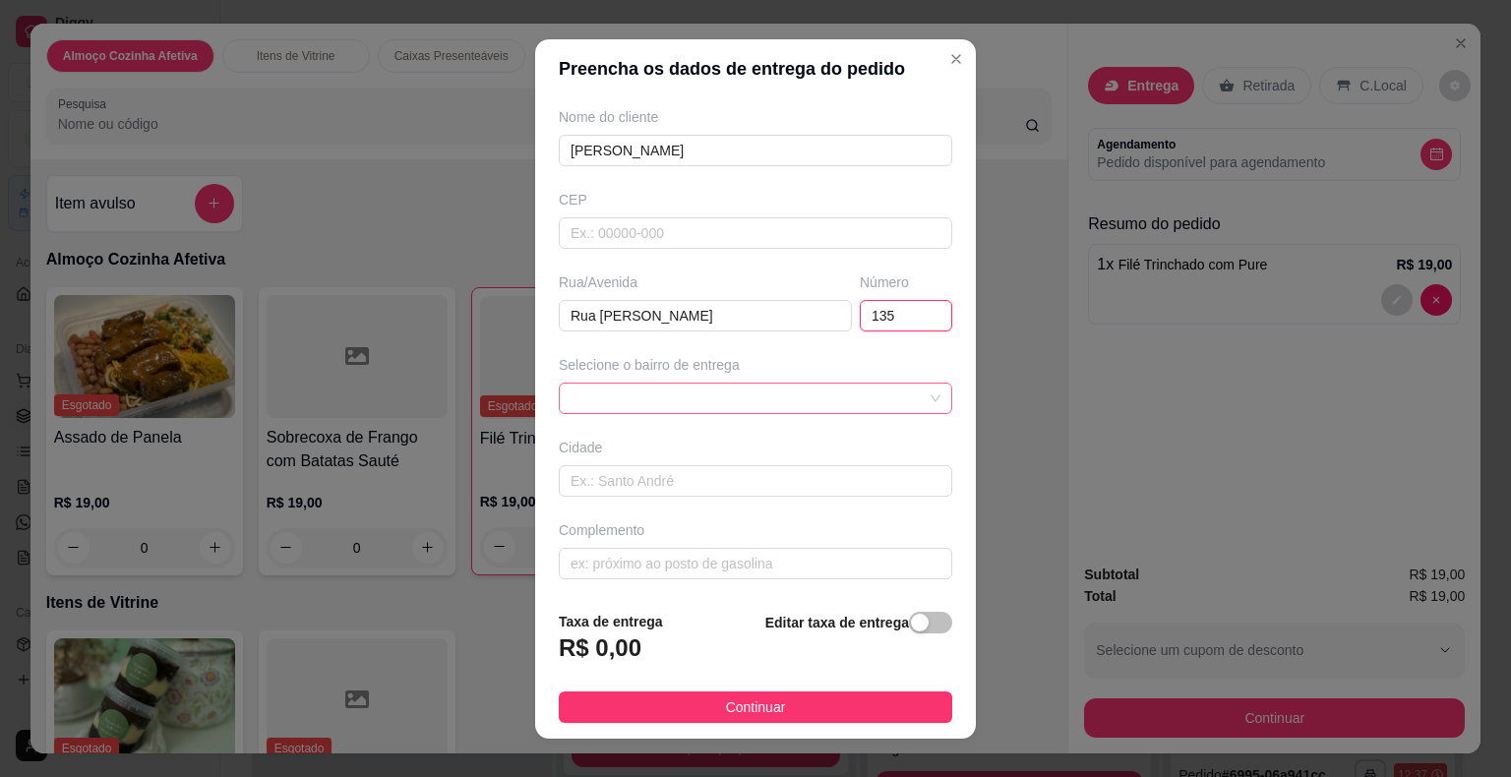
click at [763, 395] on span at bounding box center [755, 399] width 370 height 30
type input "135"
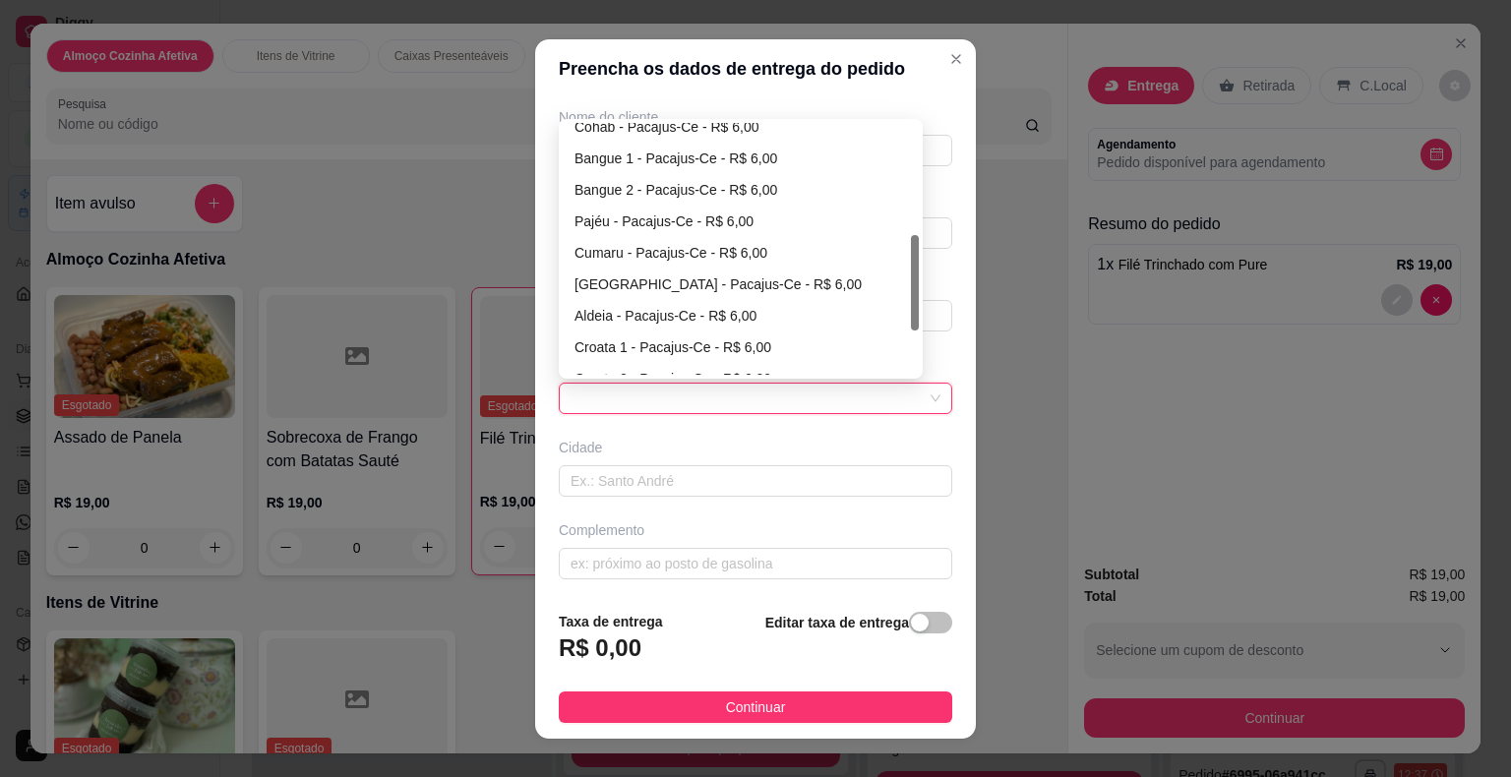
scroll to position [393, 0]
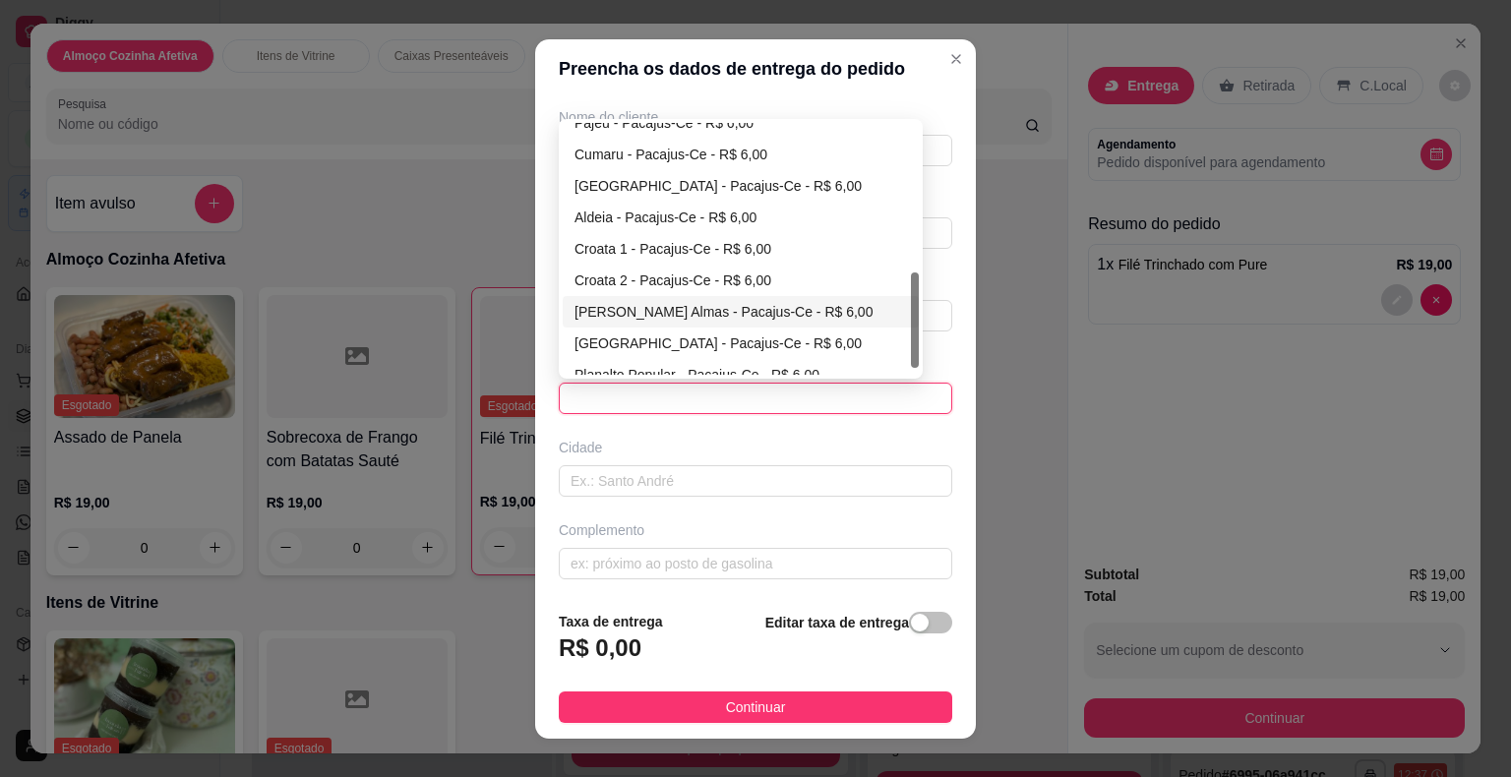
click at [676, 306] on div "[PERSON_NAME] Almas - Pacajus-Ce - R$ 6,00" at bounding box center [740, 312] width 332 height 22
type input "Pacajus-Ce"
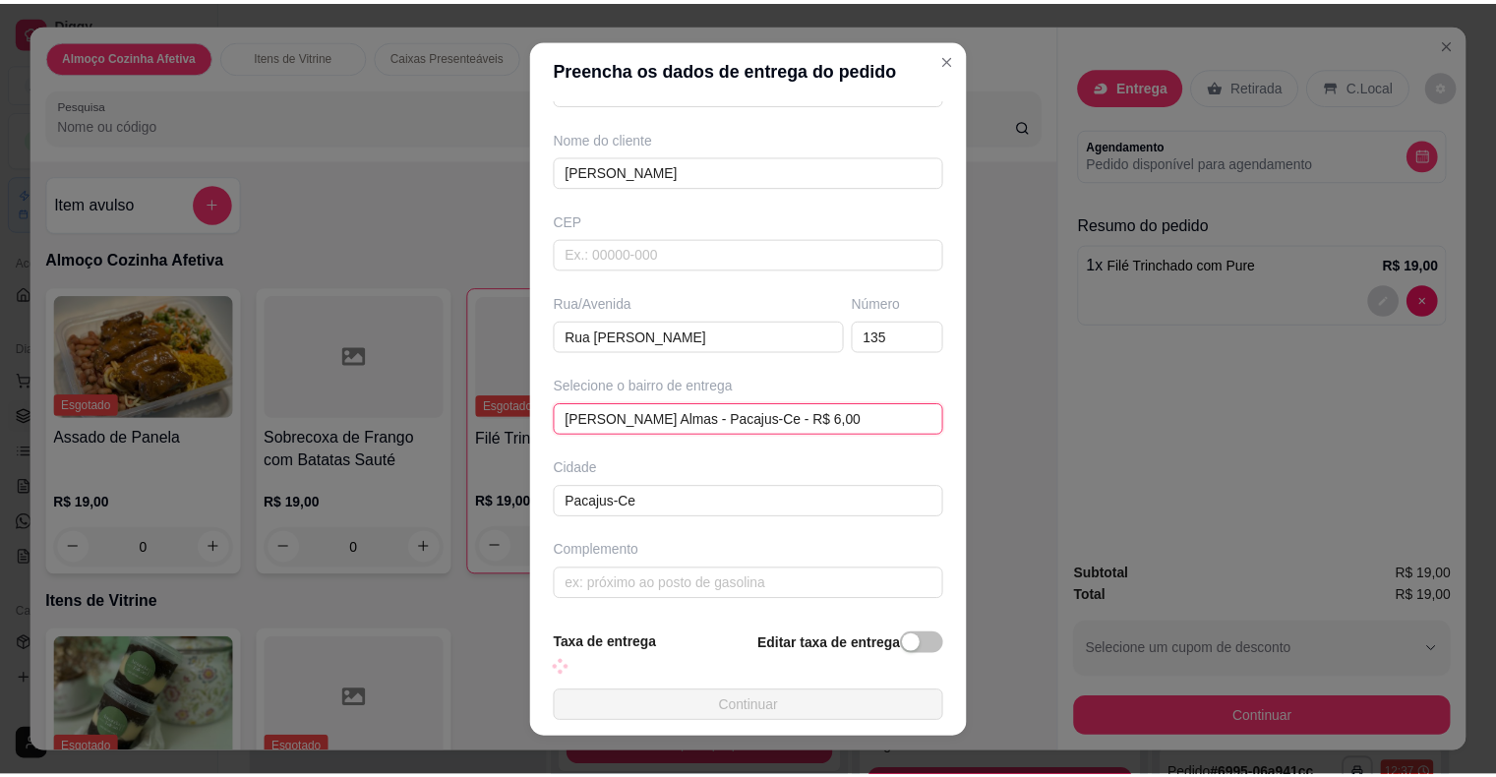
scroll to position [162, 0]
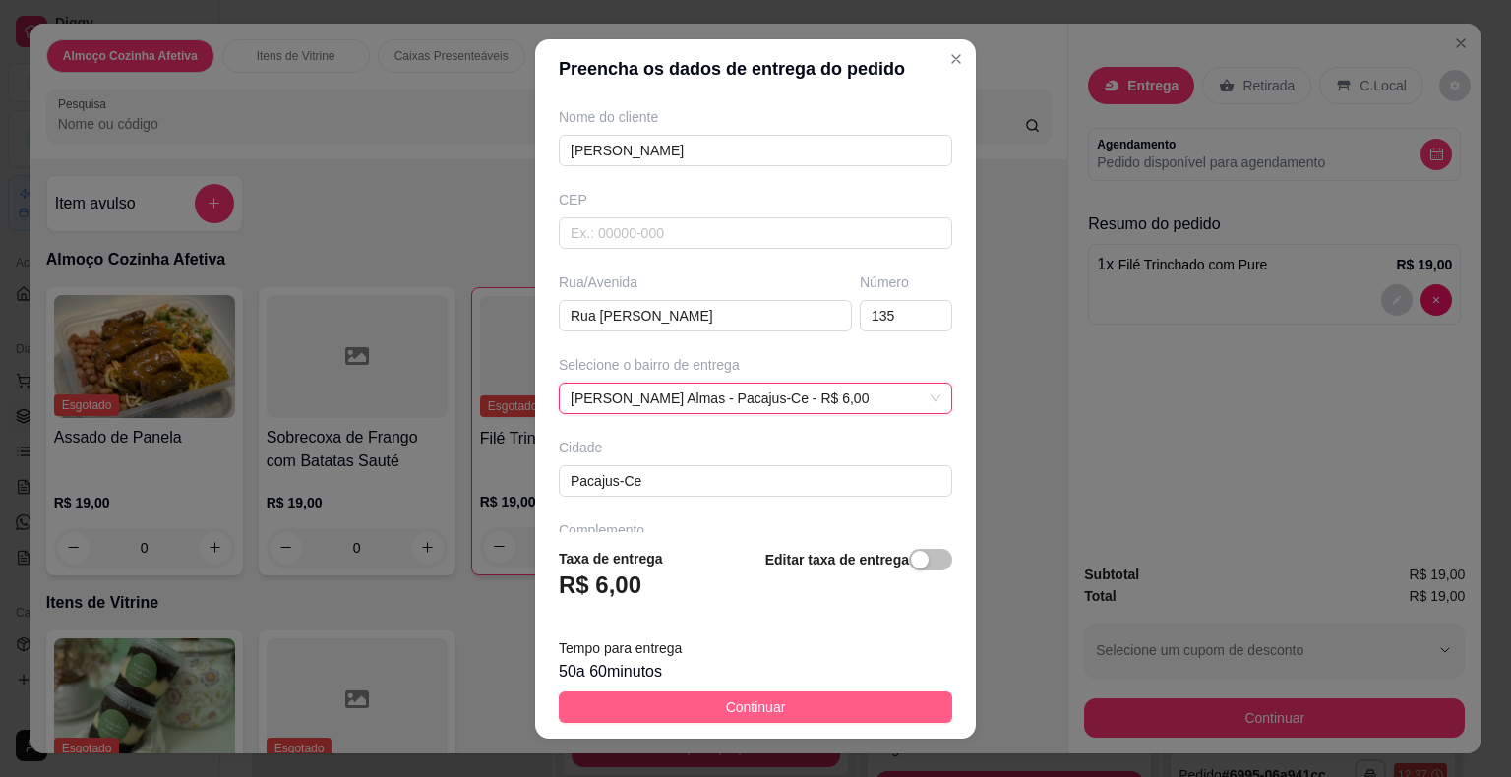
click at [810, 712] on button "Continuar" at bounding box center [755, 706] width 393 height 31
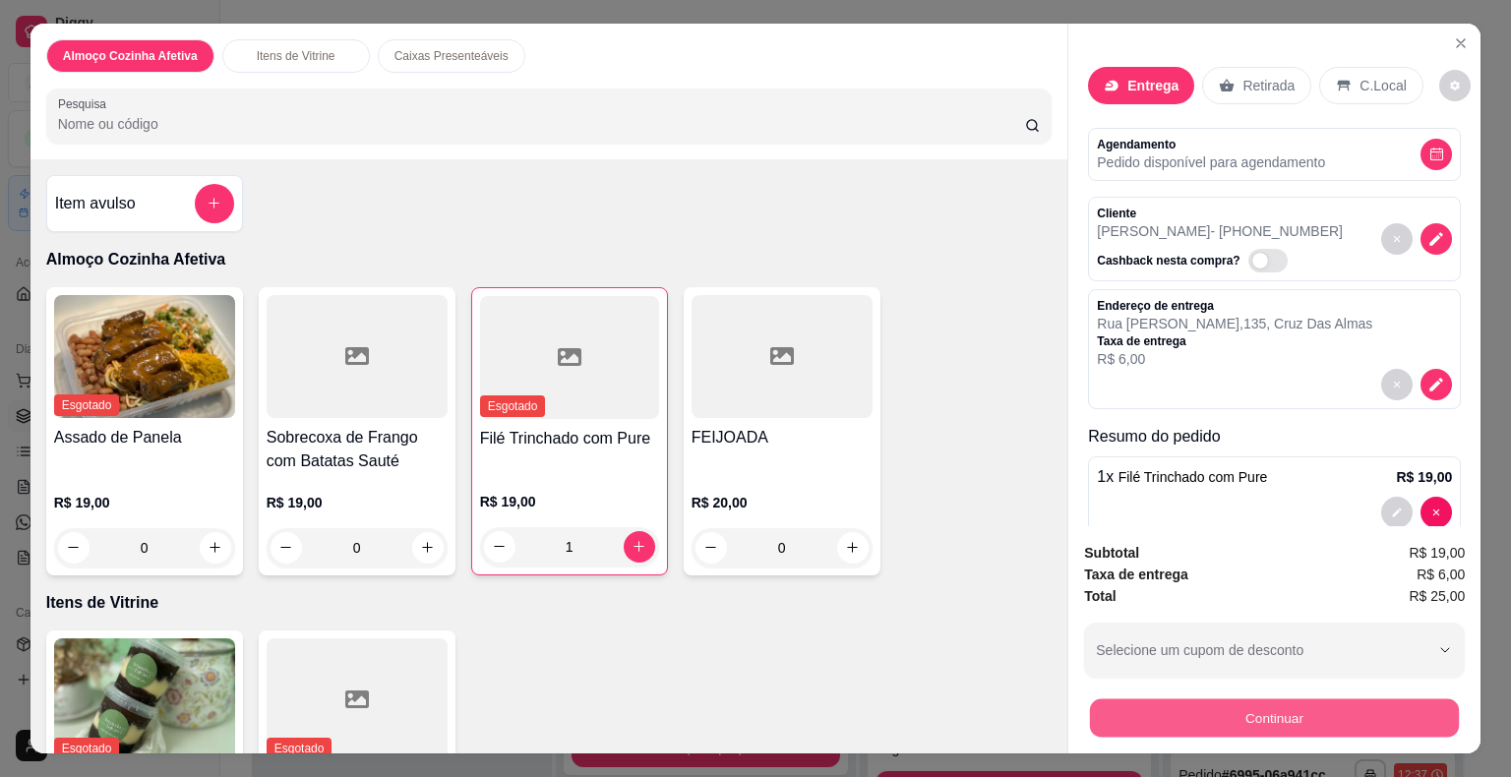
click at [1132, 717] on button "Continuar" at bounding box center [1274, 718] width 369 height 38
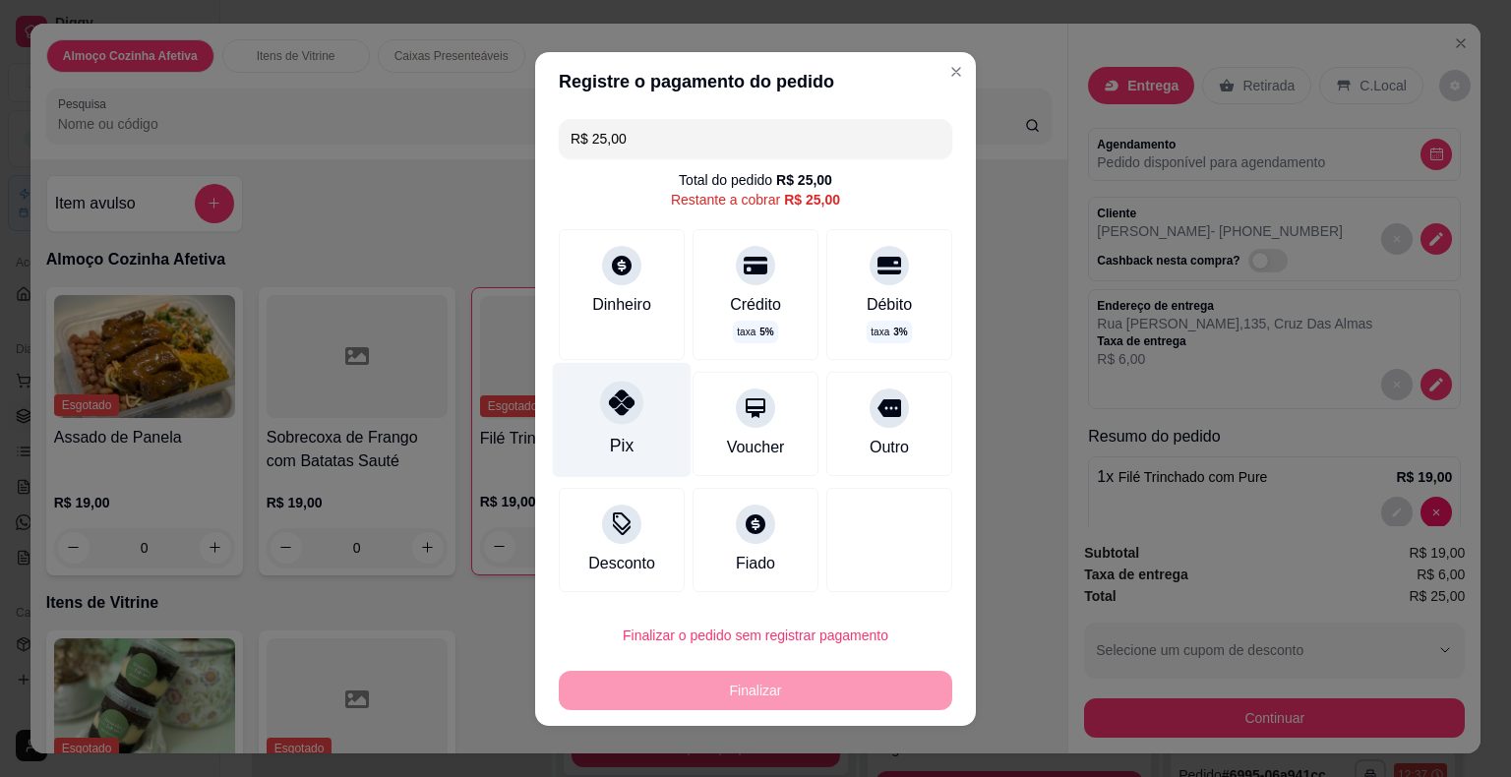
click at [610, 439] on div "Pix" at bounding box center [622, 446] width 24 height 26
type input "R$ 0,00"
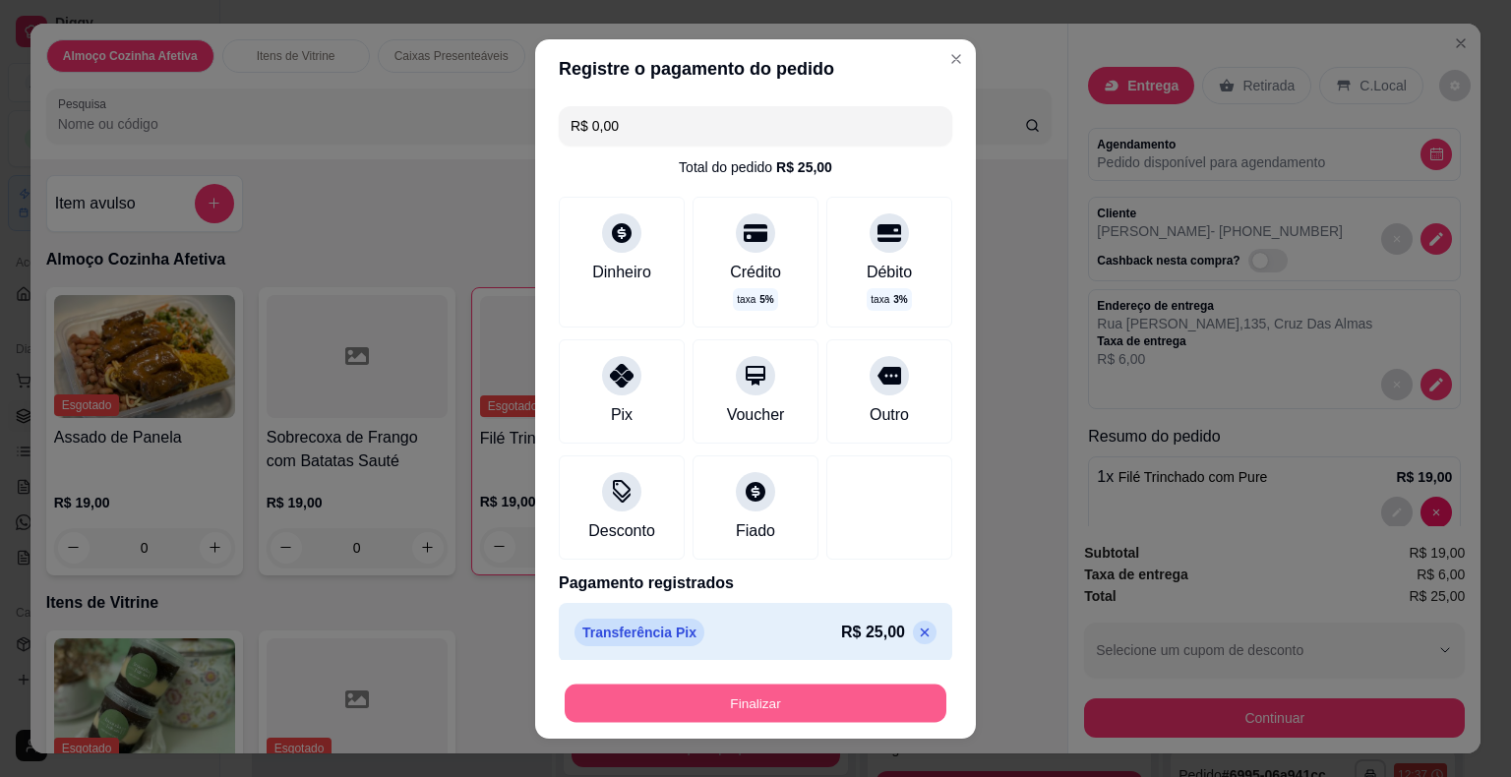
click at [710, 702] on button "Finalizar" at bounding box center [756, 703] width 382 height 38
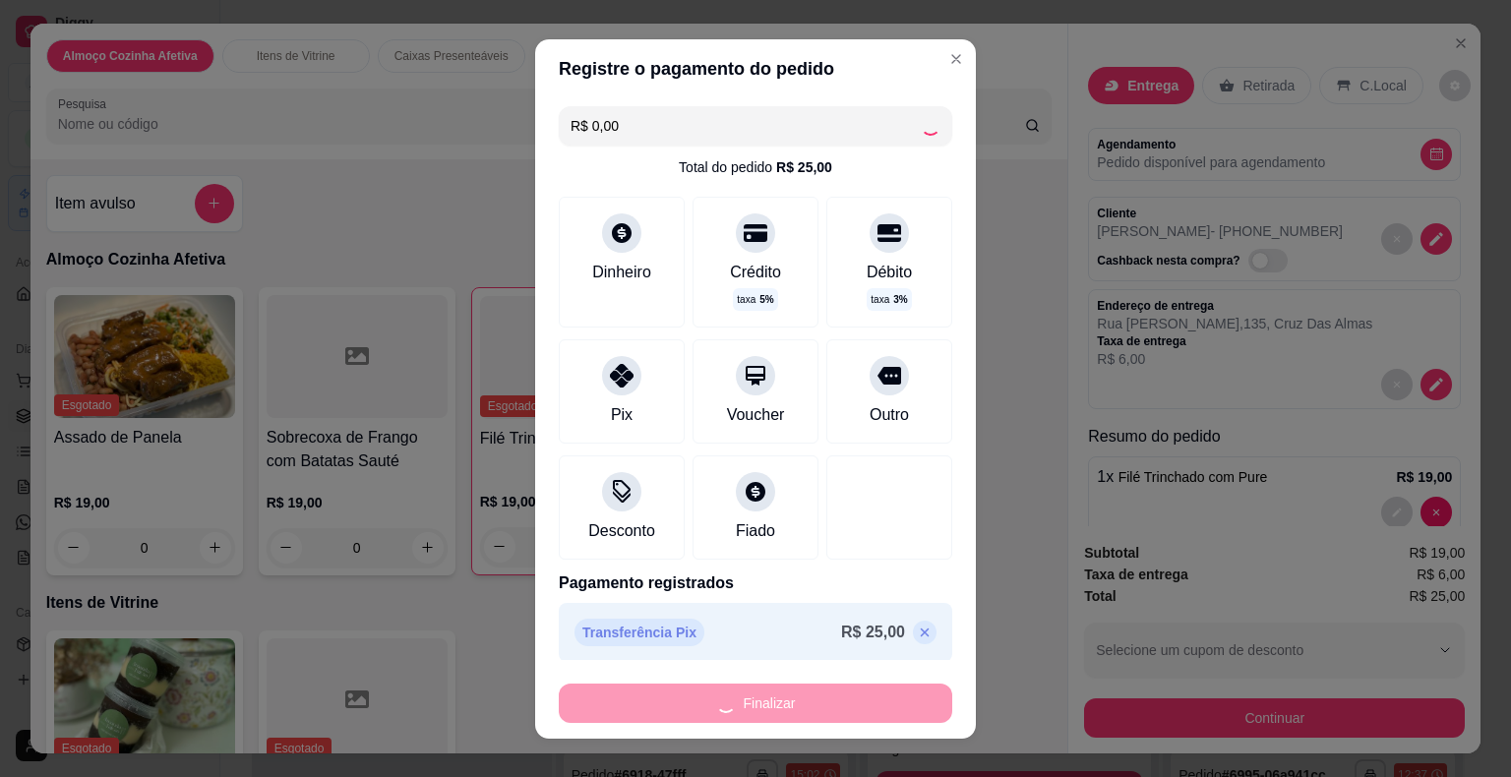
type input "0"
type input "-R$ 25,00"
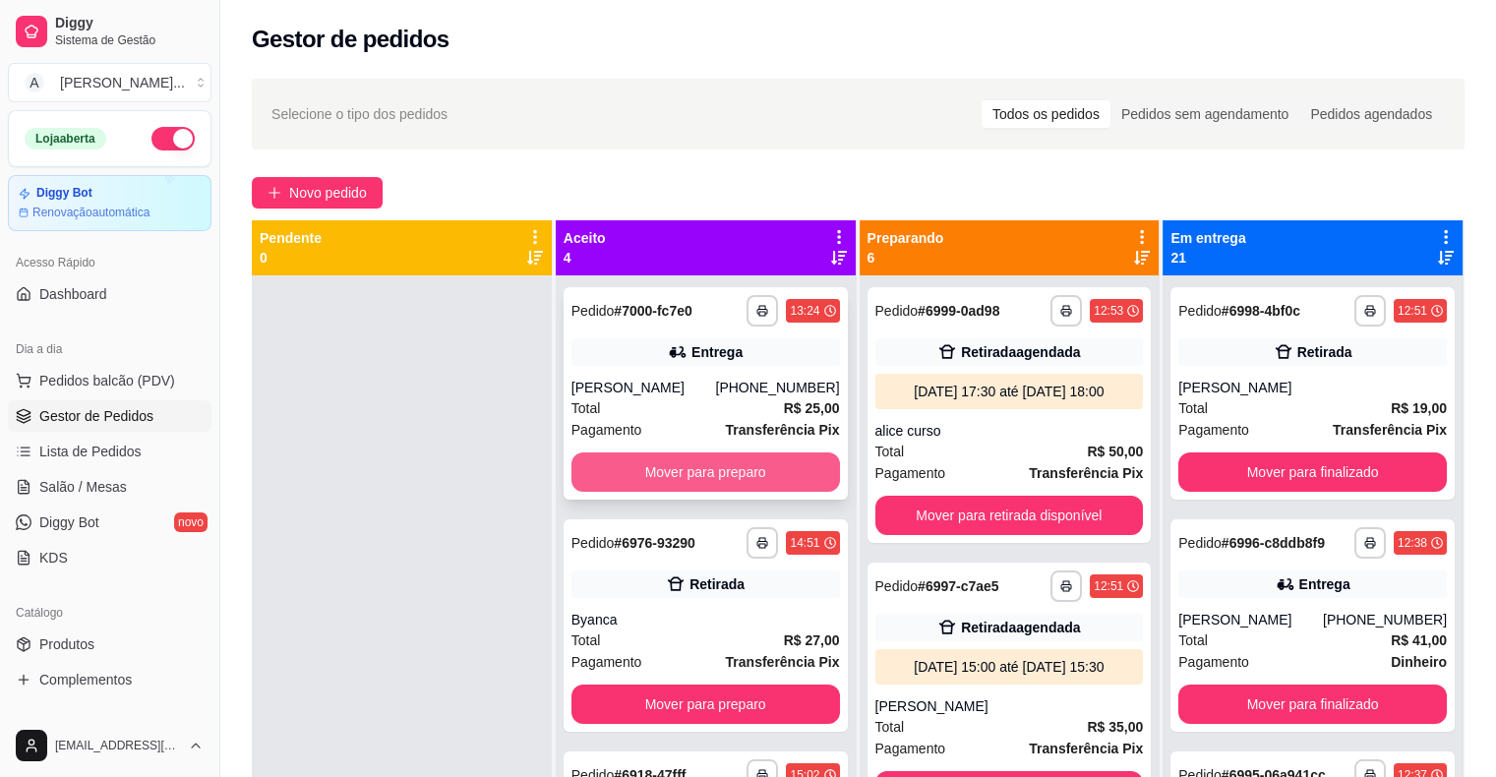
click at [658, 482] on button "Mover para preparo" at bounding box center [705, 471] width 268 height 39
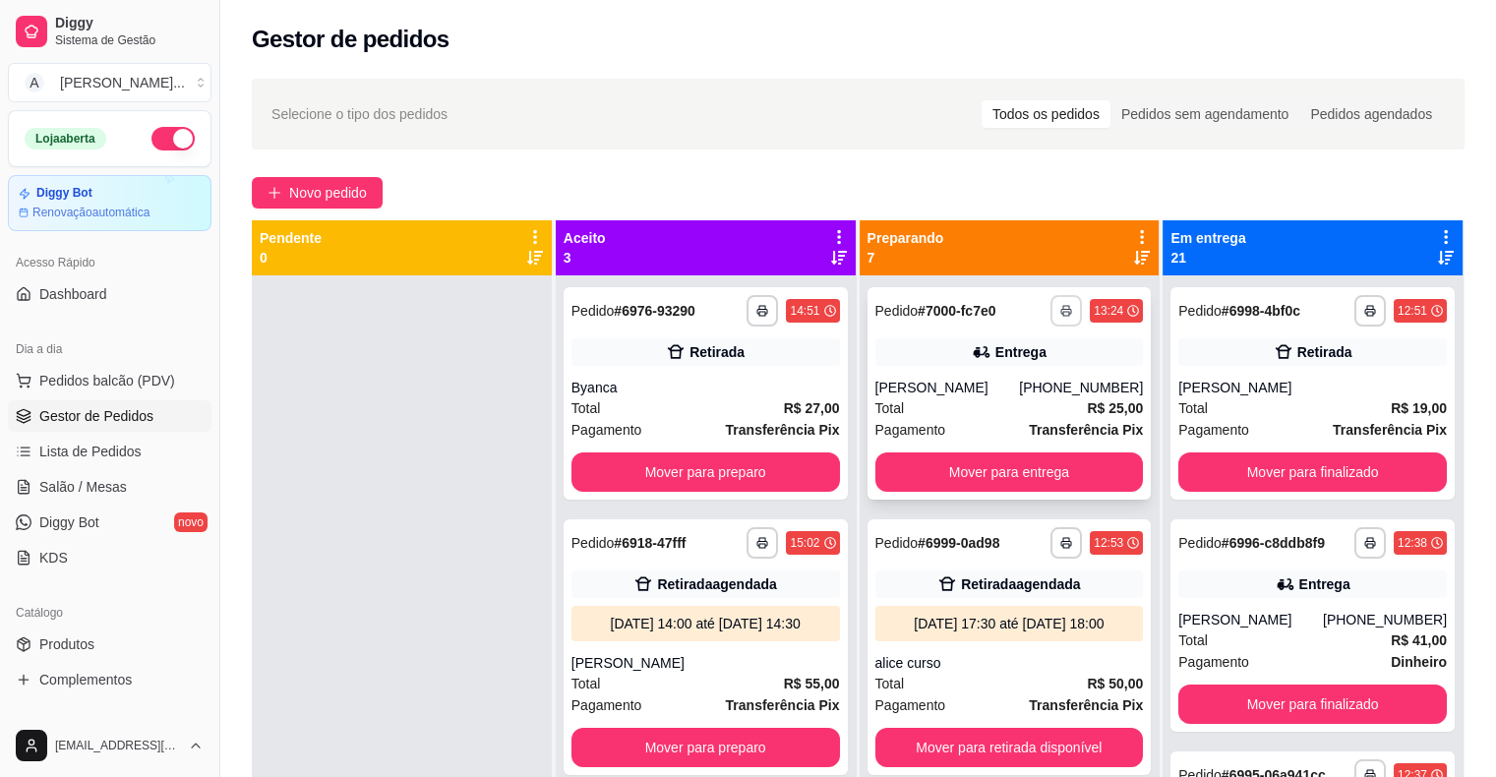
click at [1050, 315] on button "button" at bounding box center [1065, 310] width 31 height 31
click at [1011, 379] on button "IMPRESSORA" at bounding box center [989, 379] width 143 height 31
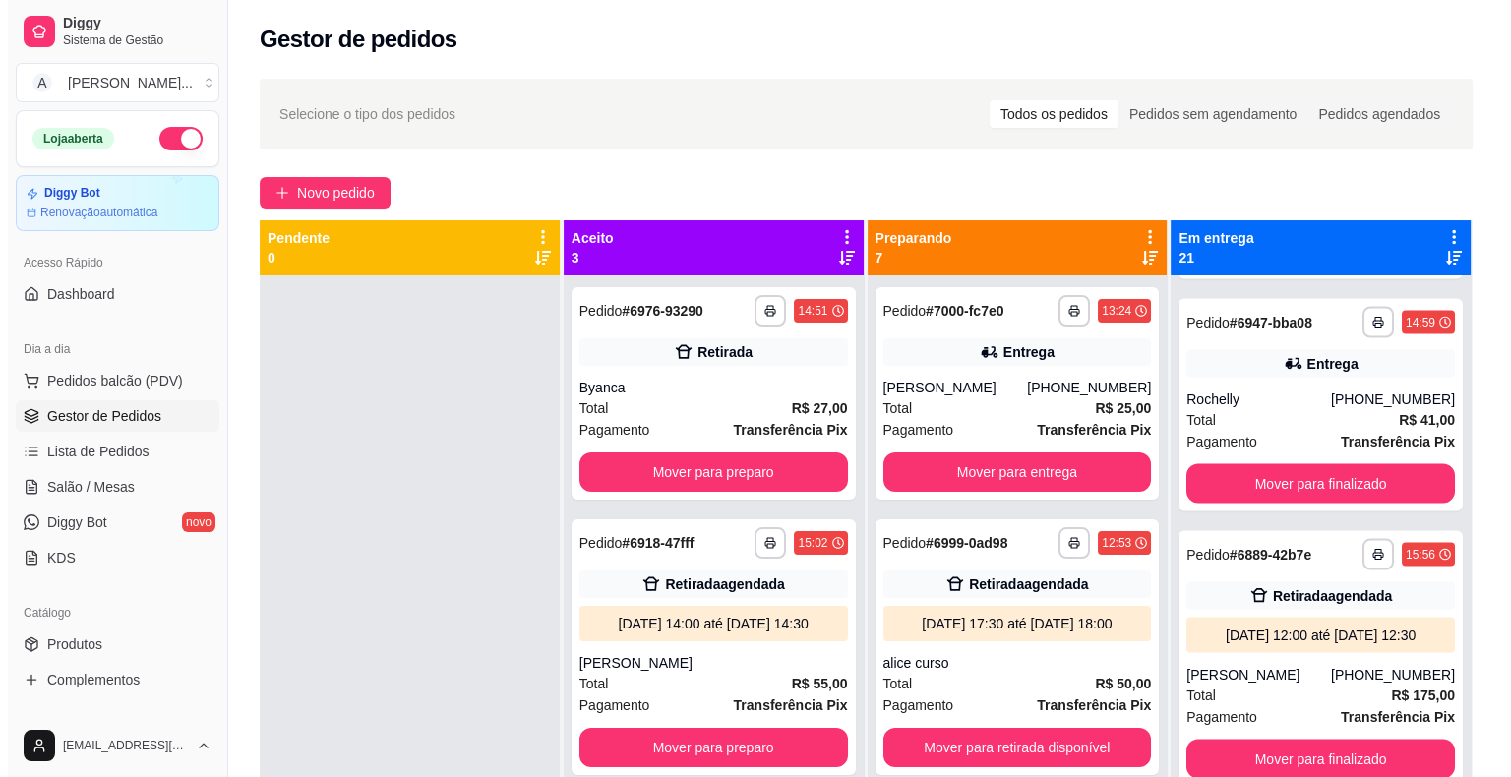
scroll to position [4305, 0]
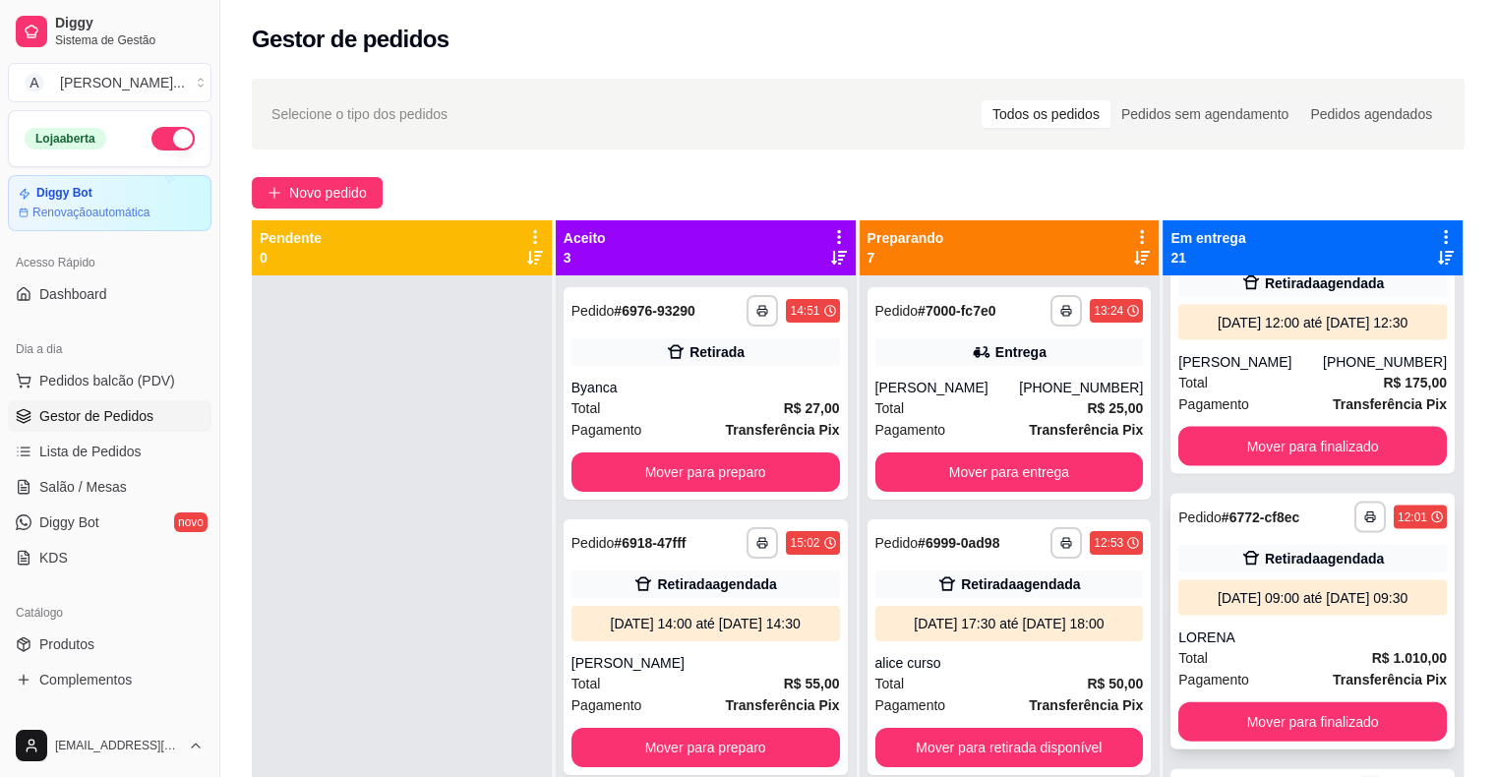
click at [1283, 588] on div "[DATE] 09:00 até [DATE] 09:30" at bounding box center [1312, 598] width 253 height 20
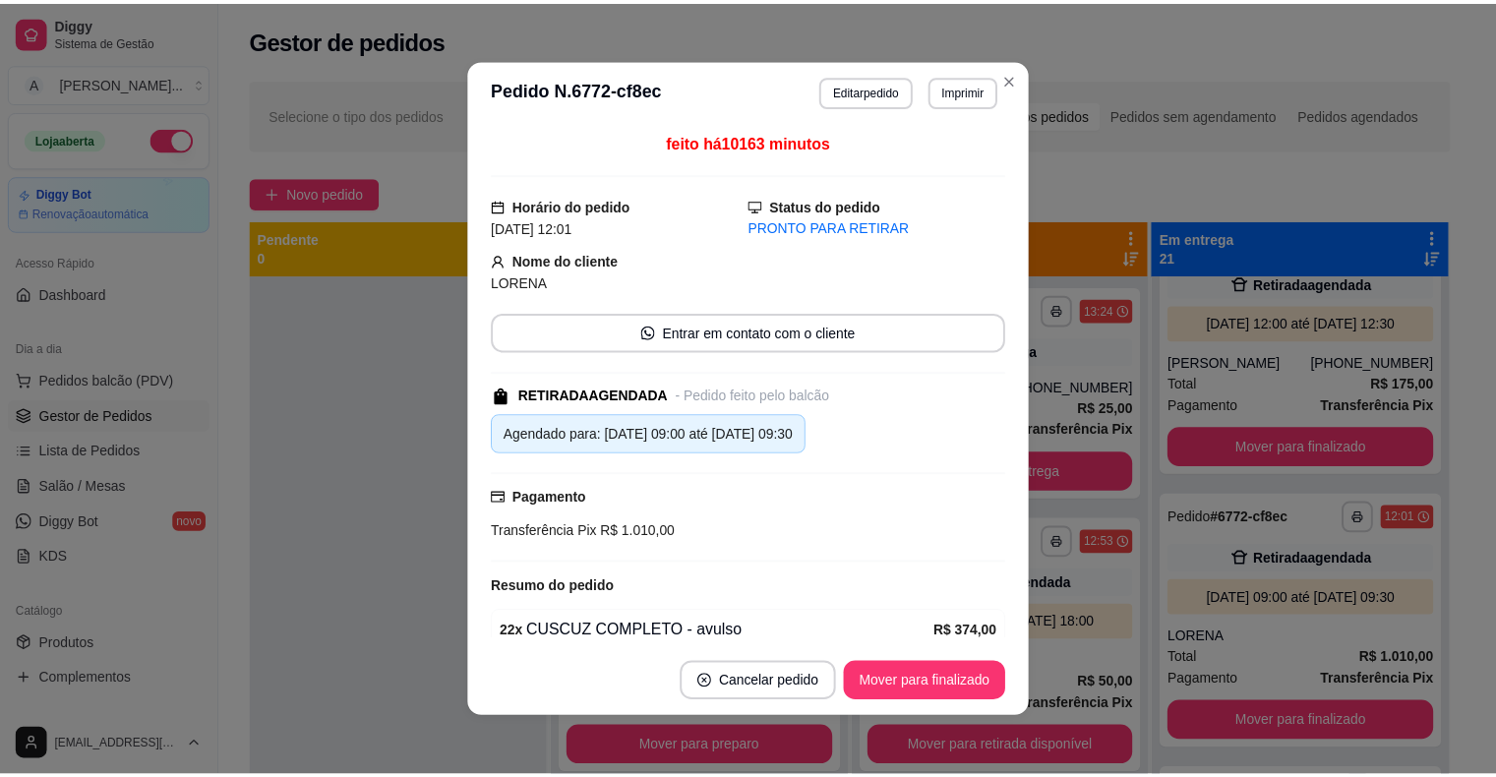
scroll to position [389, 0]
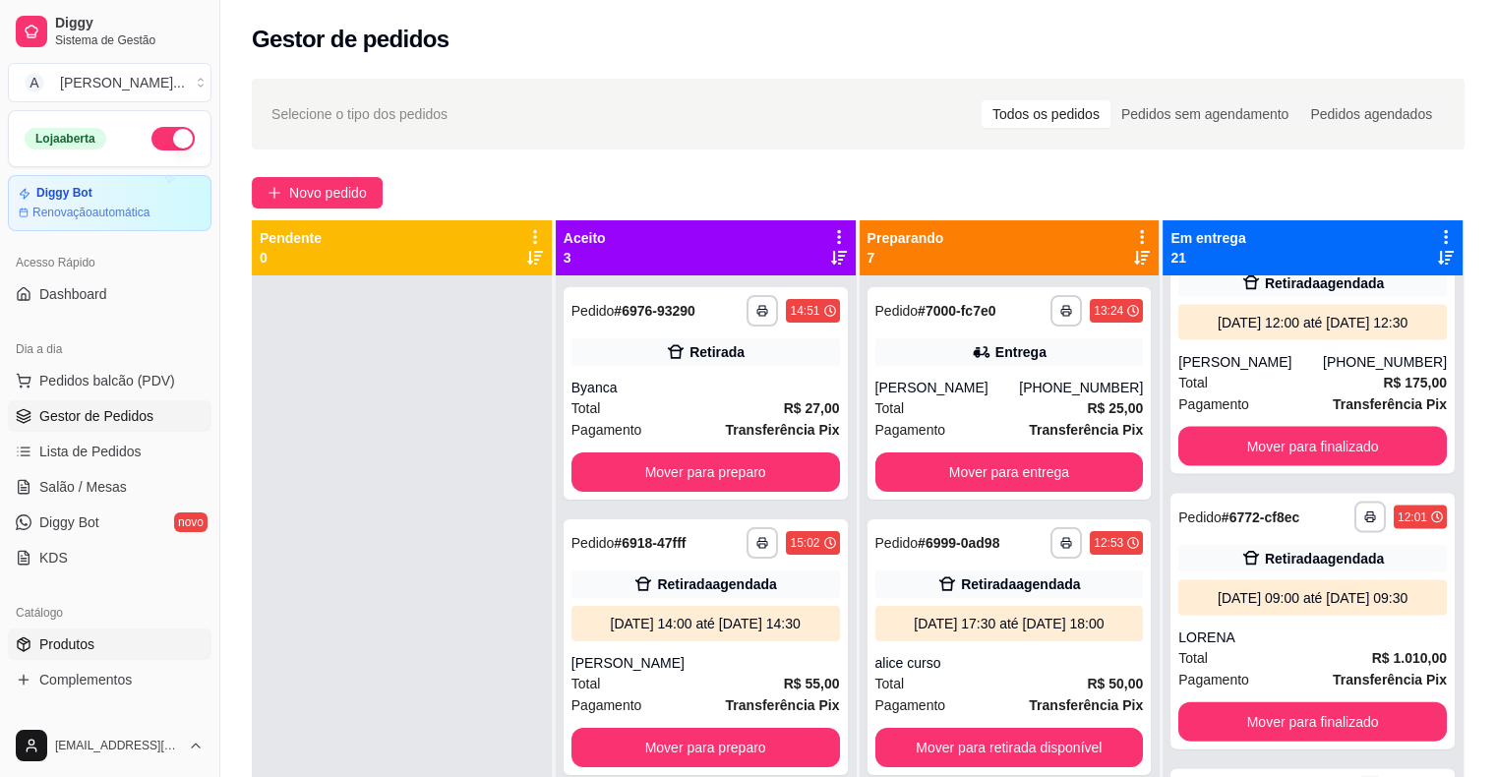
click at [78, 635] on span "Produtos" at bounding box center [66, 644] width 55 height 20
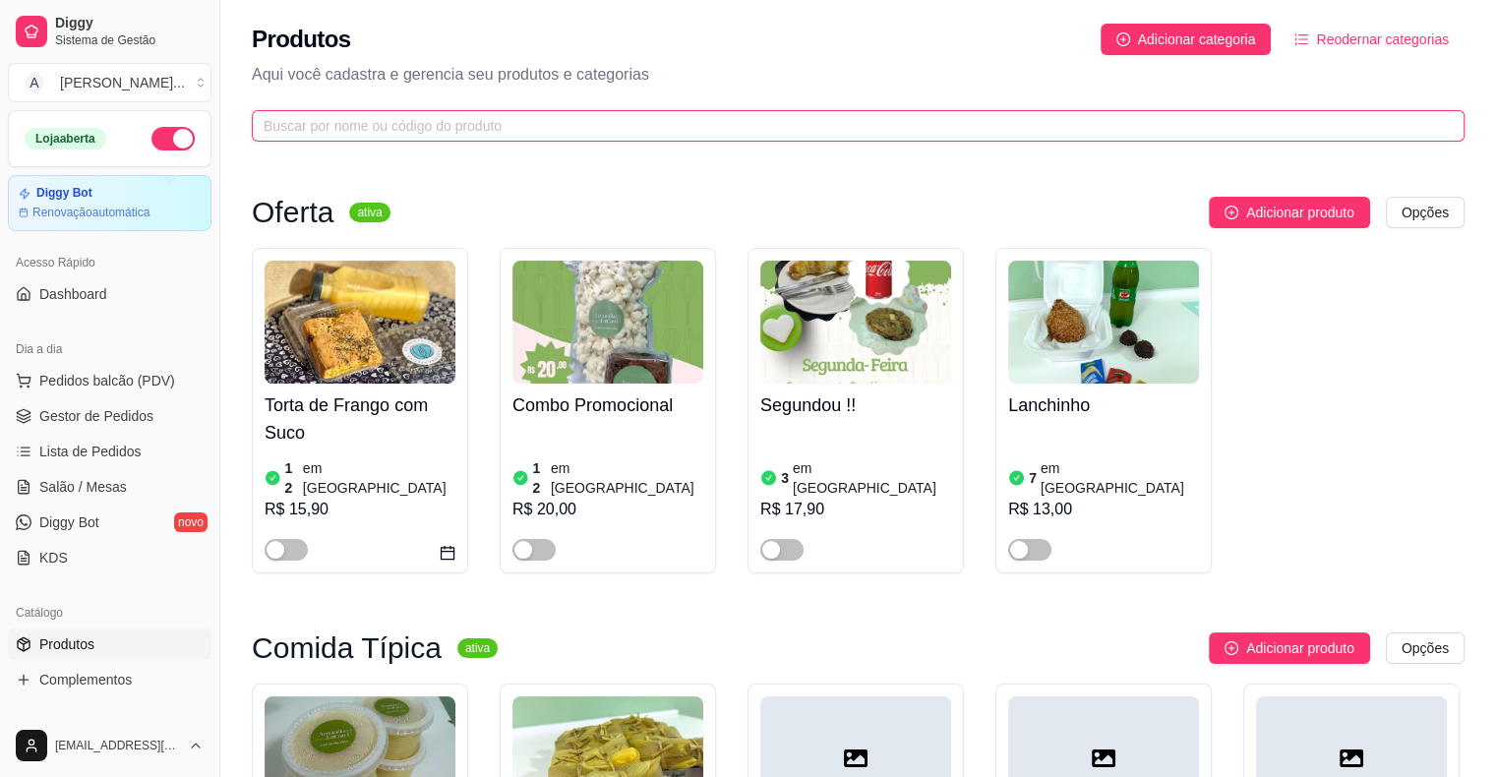
click at [408, 125] on input "text" at bounding box center [850, 126] width 1173 height 22
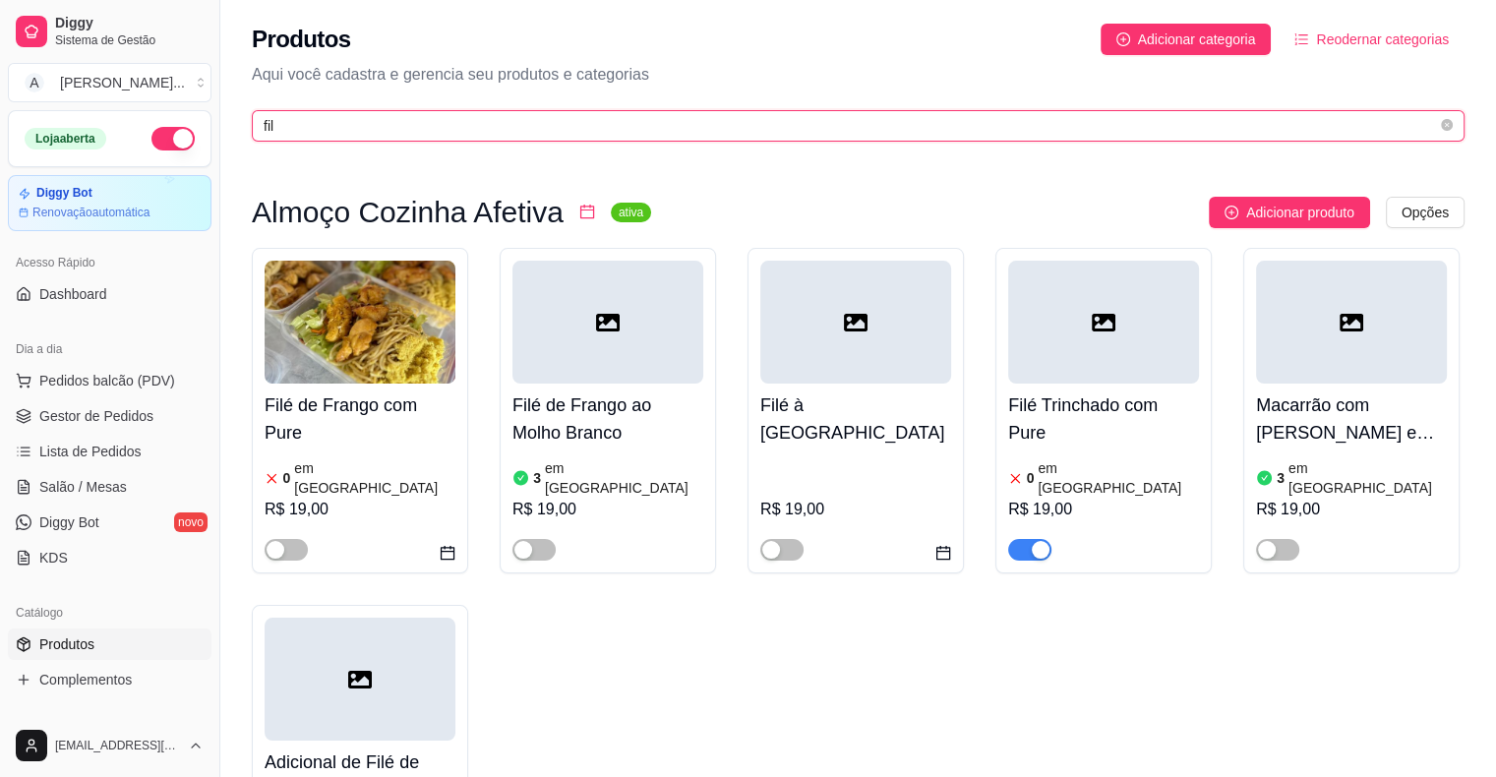
type input "fil"
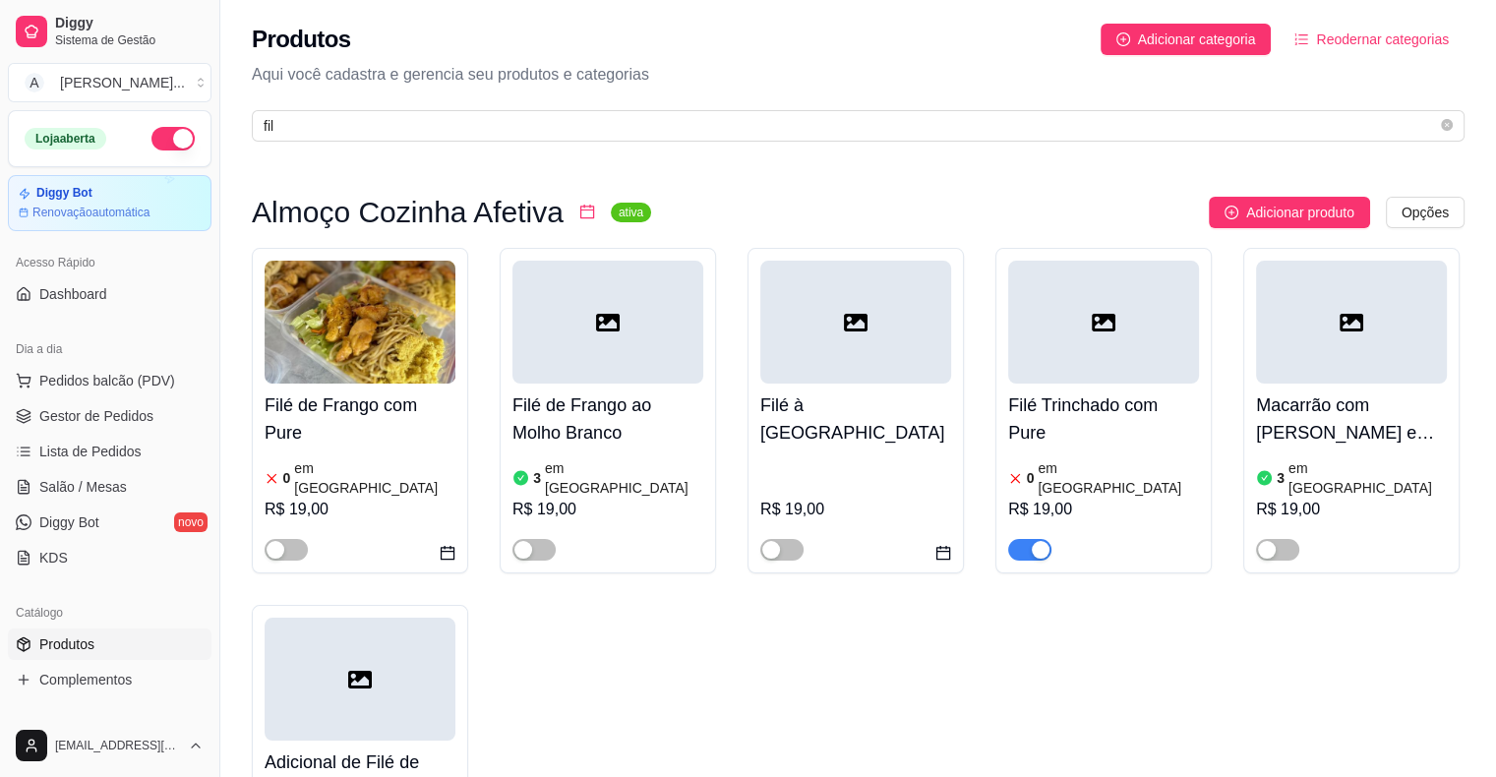
click at [1072, 466] on article "em [GEOGRAPHIC_DATA]" at bounding box center [1118, 477] width 161 height 39
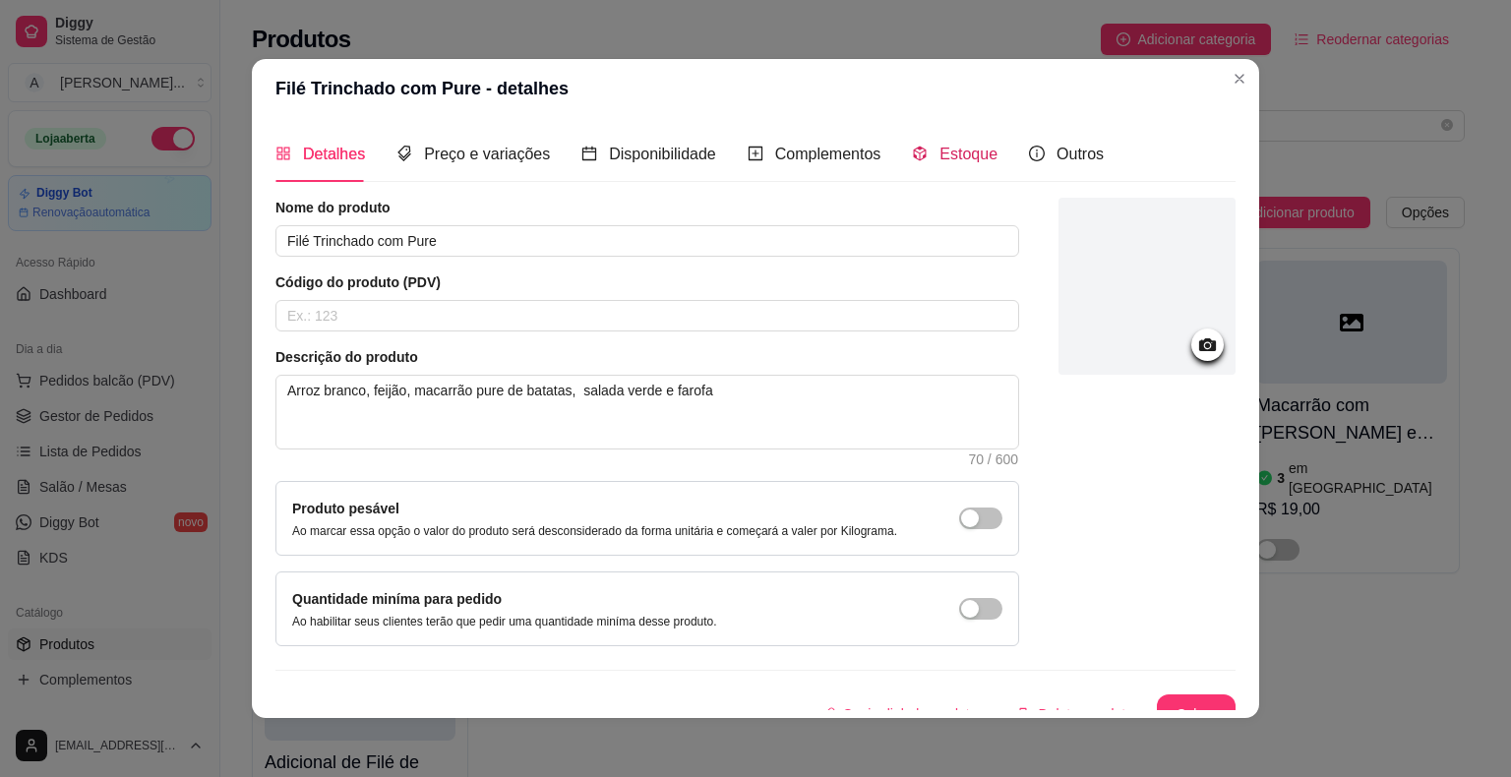
click at [947, 155] on span "Estoque" at bounding box center [968, 154] width 58 height 17
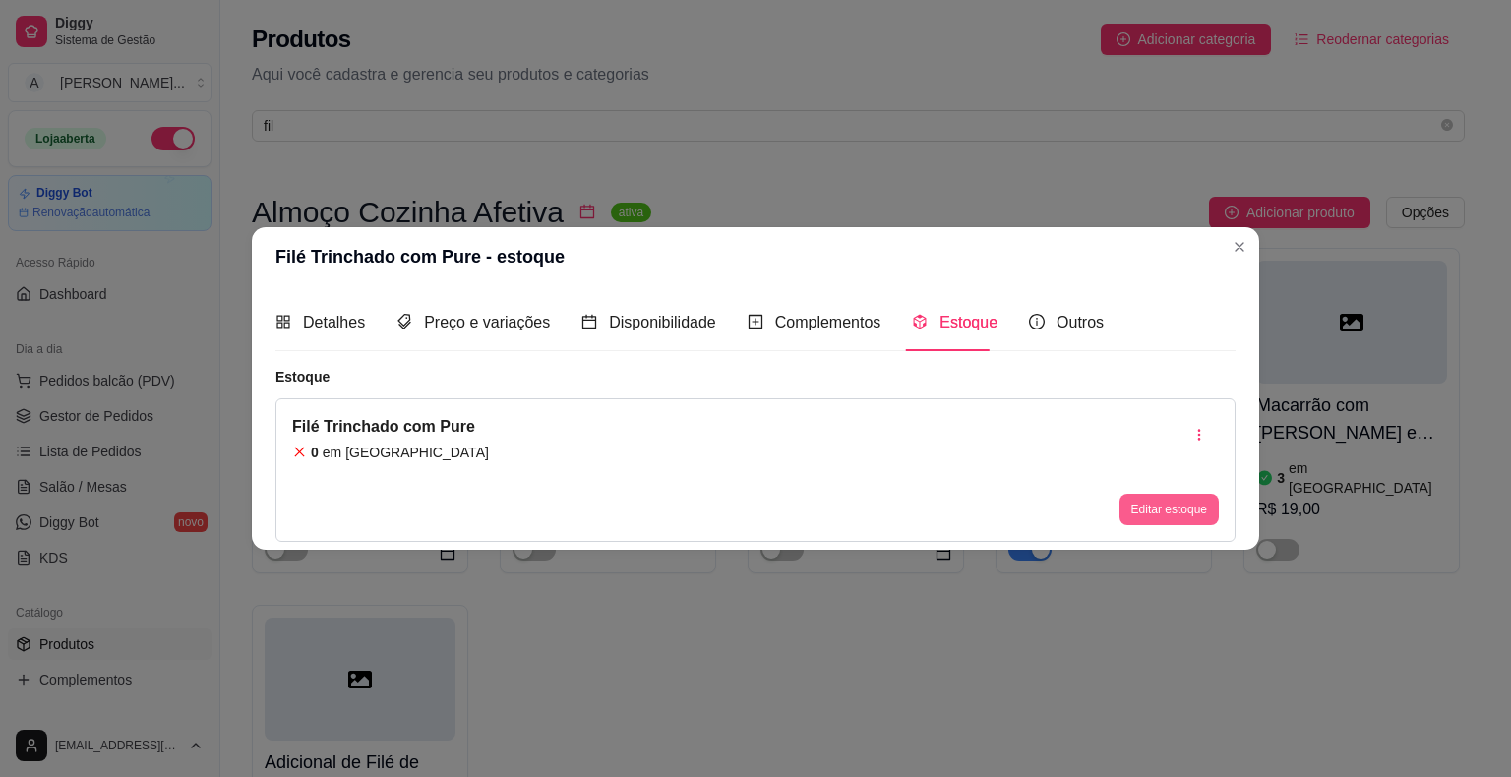
click at [1173, 502] on button "Editar estoque" at bounding box center [1168, 509] width 99 height 31
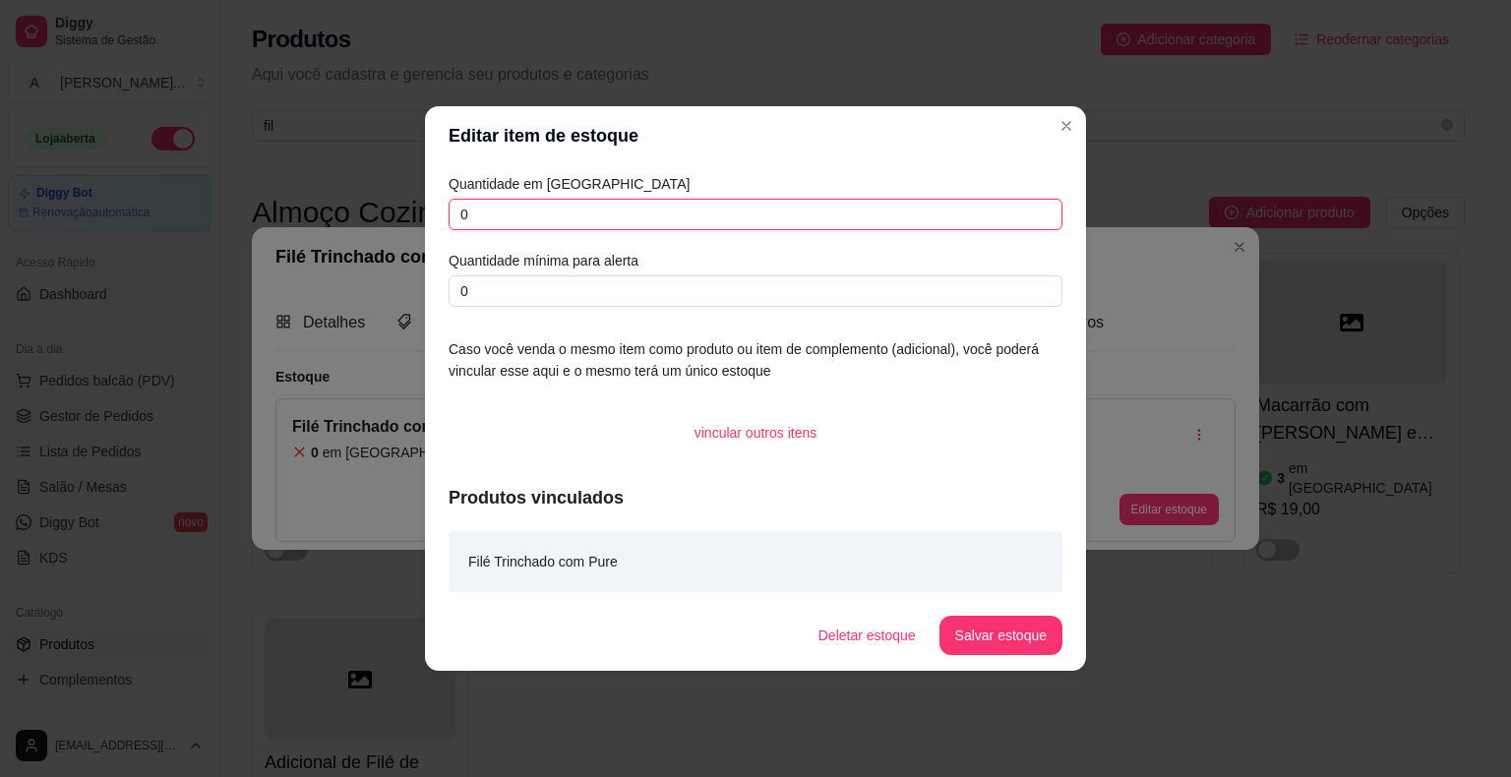
click at [732, 209] on input "0" at bounding box center [755, 214] width 614 height 31
type input "3"
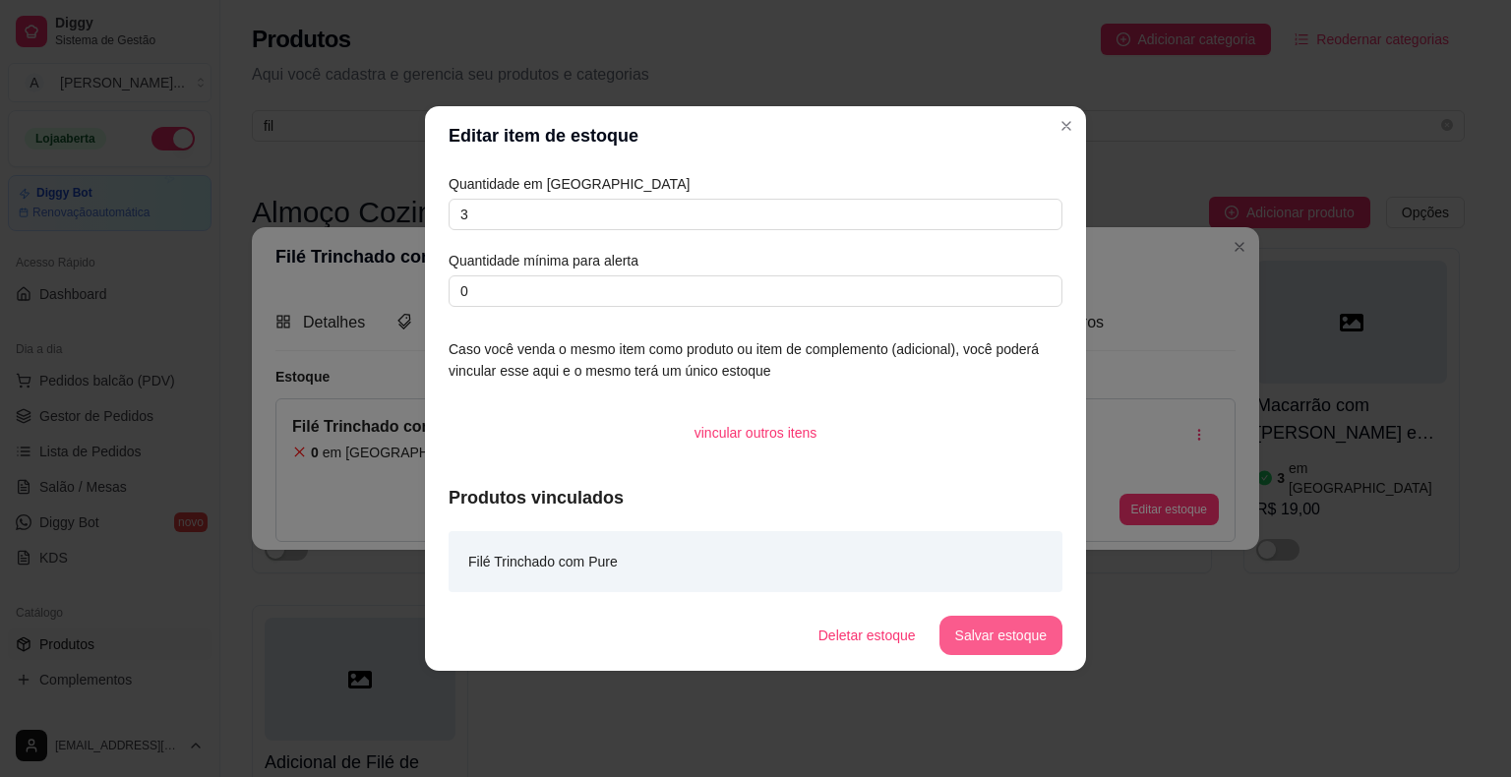
click at [1021, 634] on button "Salvar estoque" at bounding box center [1000, 635] width 123 height 39
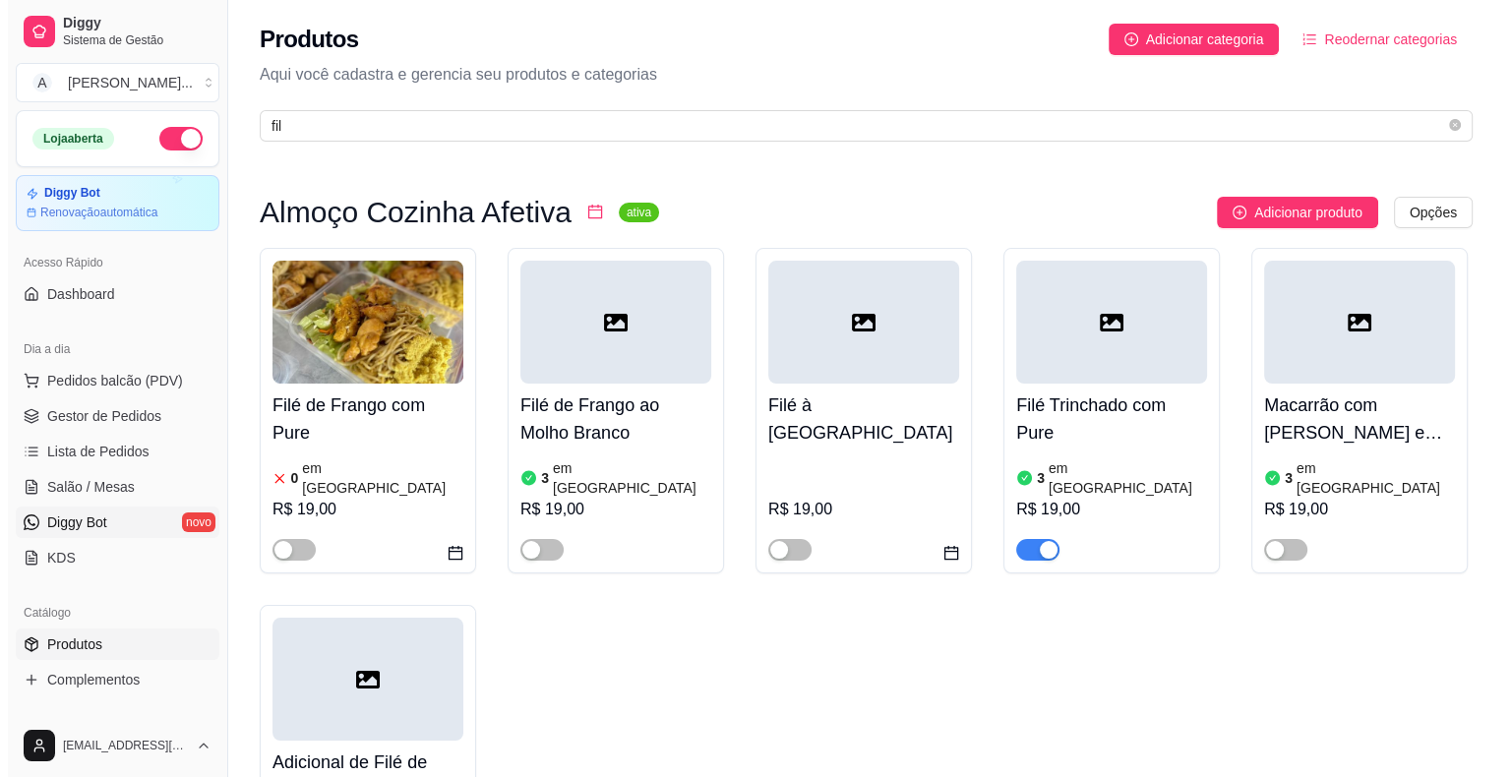
scroll to position [197, 0]
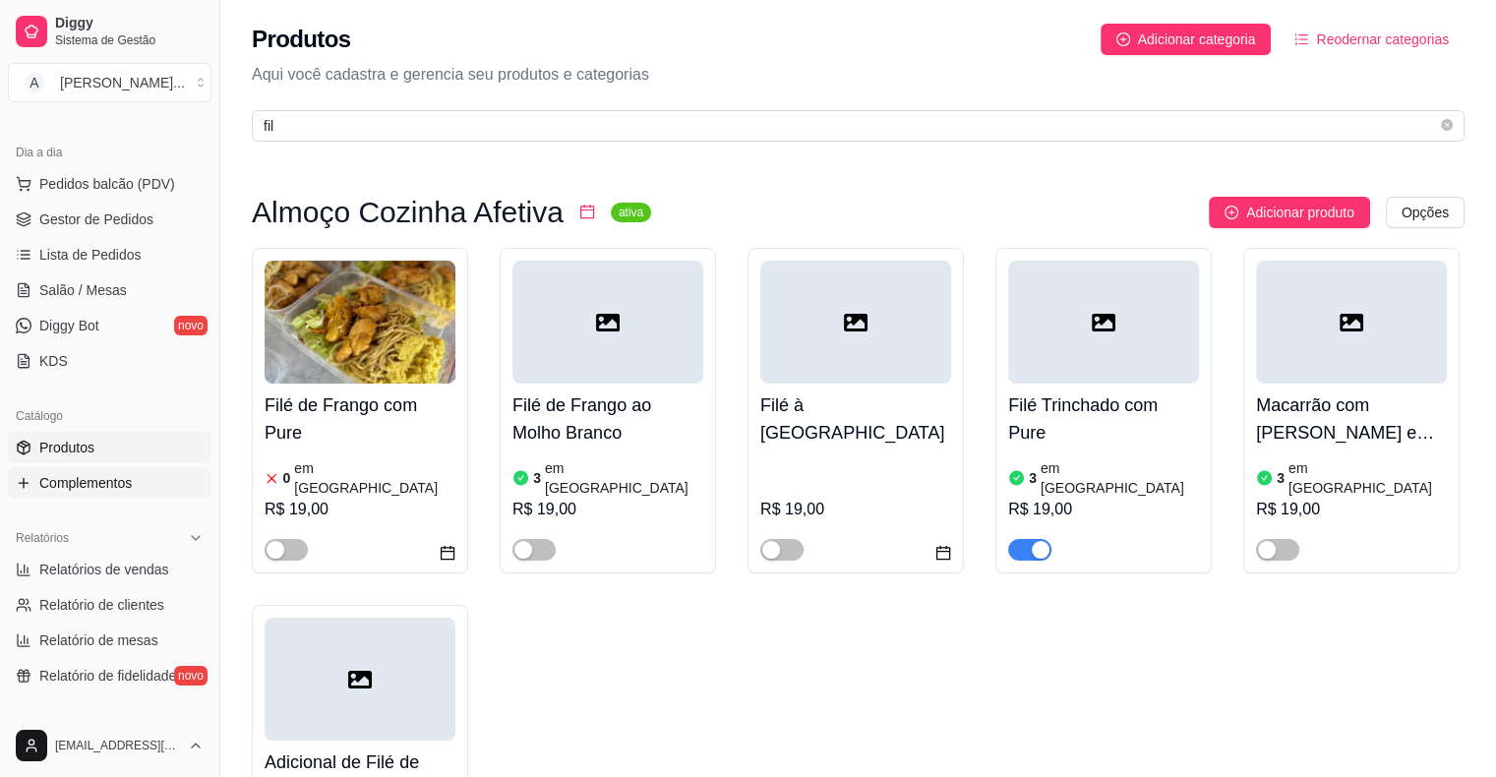
click at [123, 488] on span "Complementos" at bounding box center [85, 483] width 92 height 20
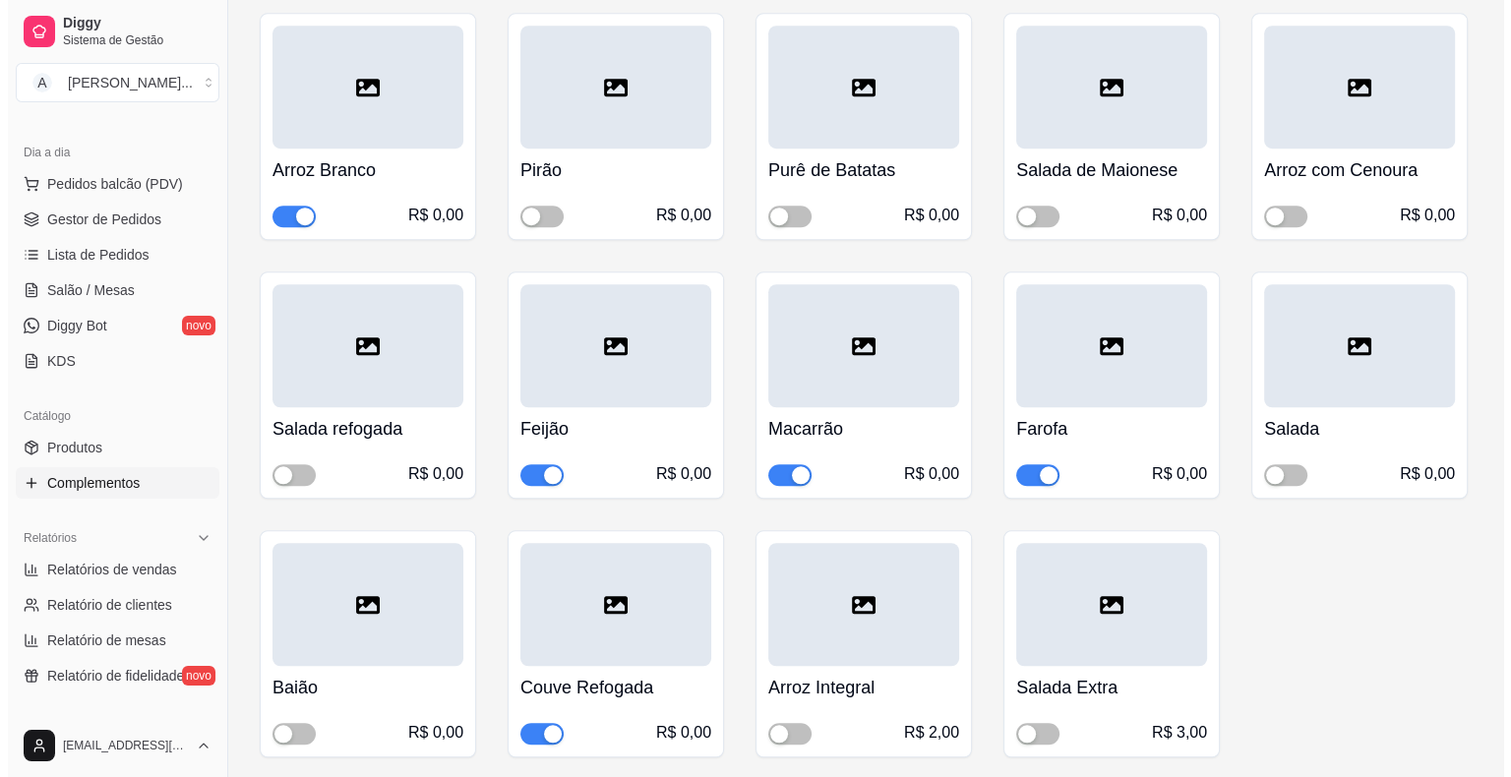
scroll to position [1475, 0]
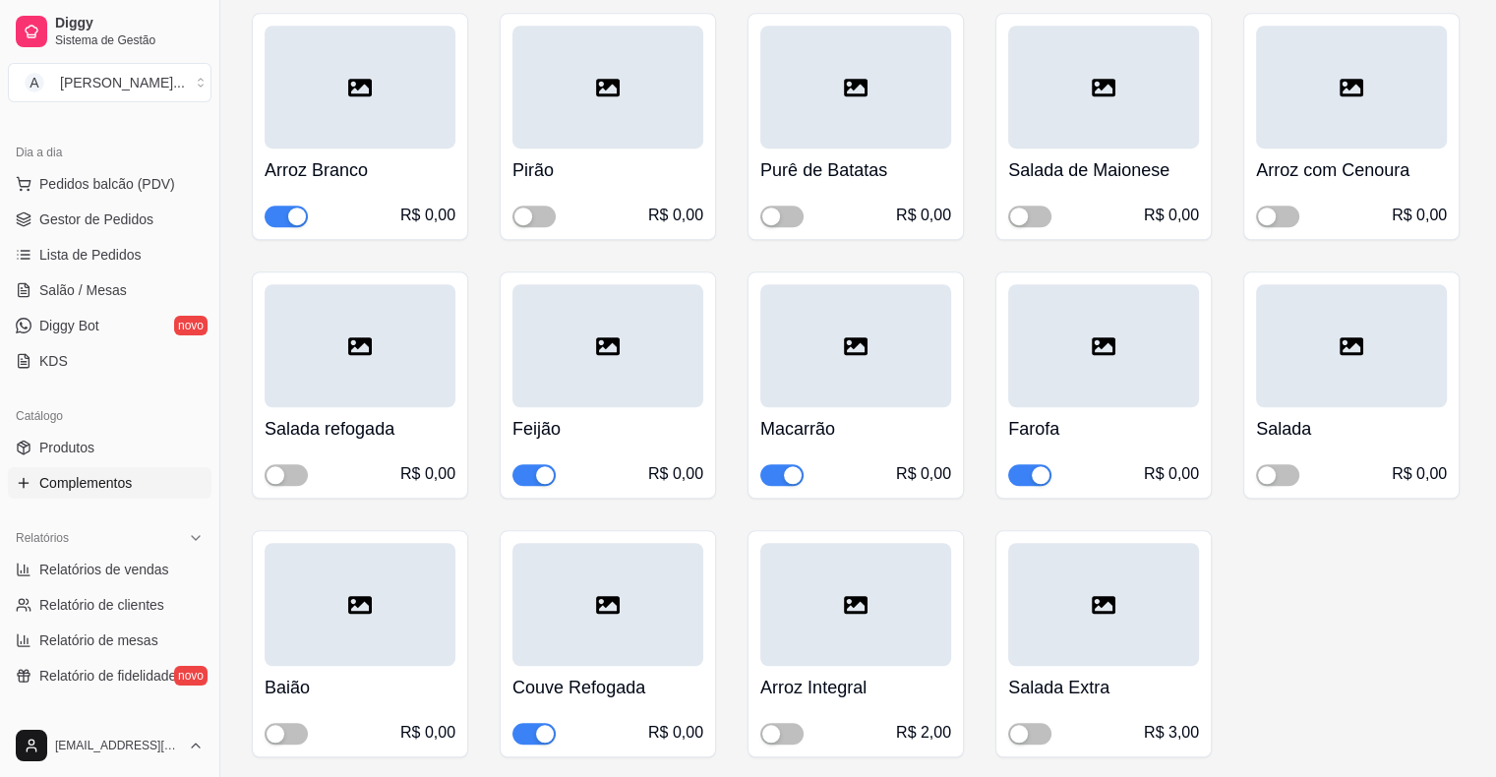
click at [562, 362] on div at bounding box center [607, 345] width 191 height 123
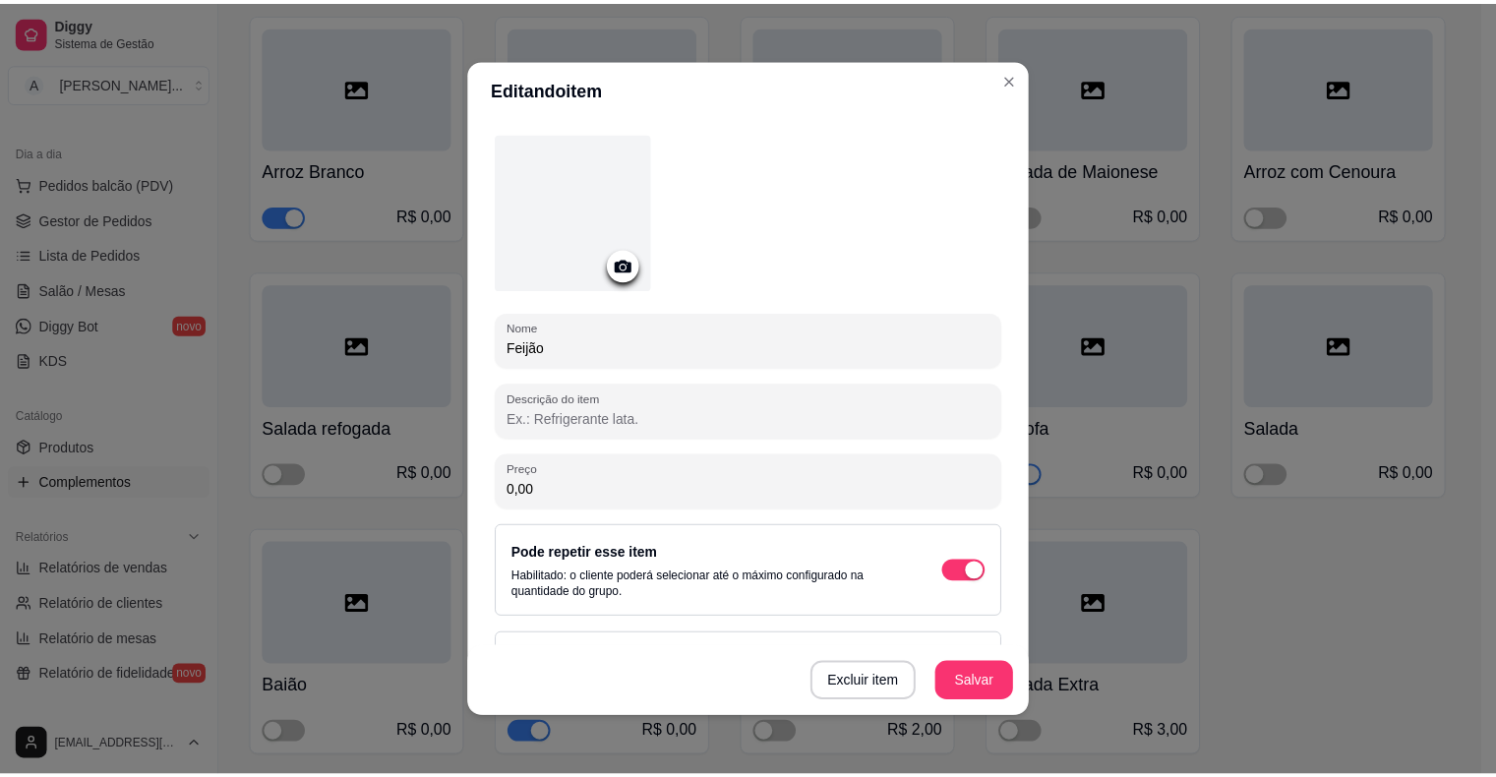
scroll to position [144, 0]
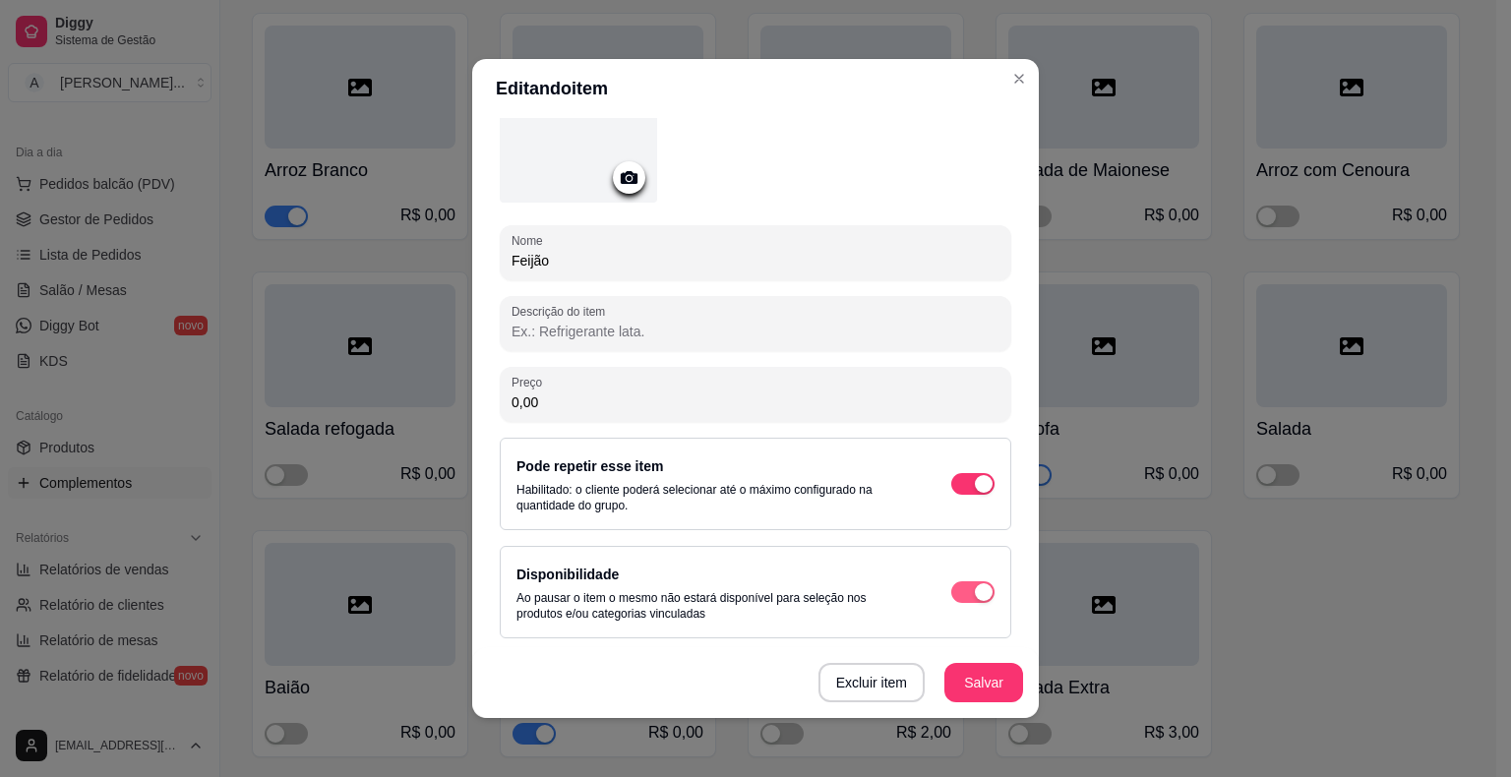
click at [951, 584] on span "button" at bounding box center [972, 592] width 43 height 22
click at [951, 482] on span "button" at bounding box center [972, 484] width 43 height 22
click at [961, 683] on button "Salvar" at bounding box center [983, 683] width 77 height 38
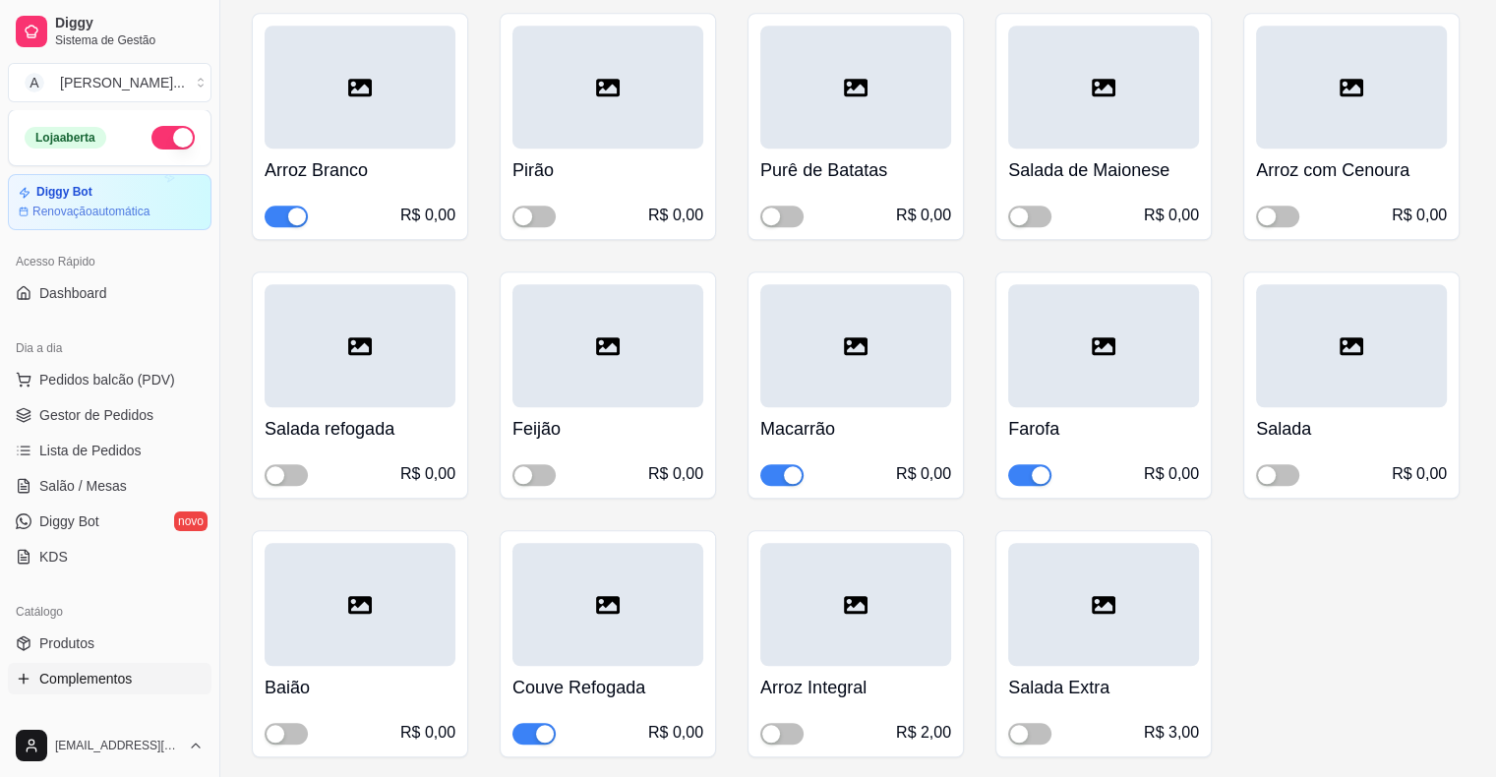
scroll to position [0, 0]
click at [157, 419] on link "Gestor de Pedidos" at bounding box center [110, 415] width 204 height 31
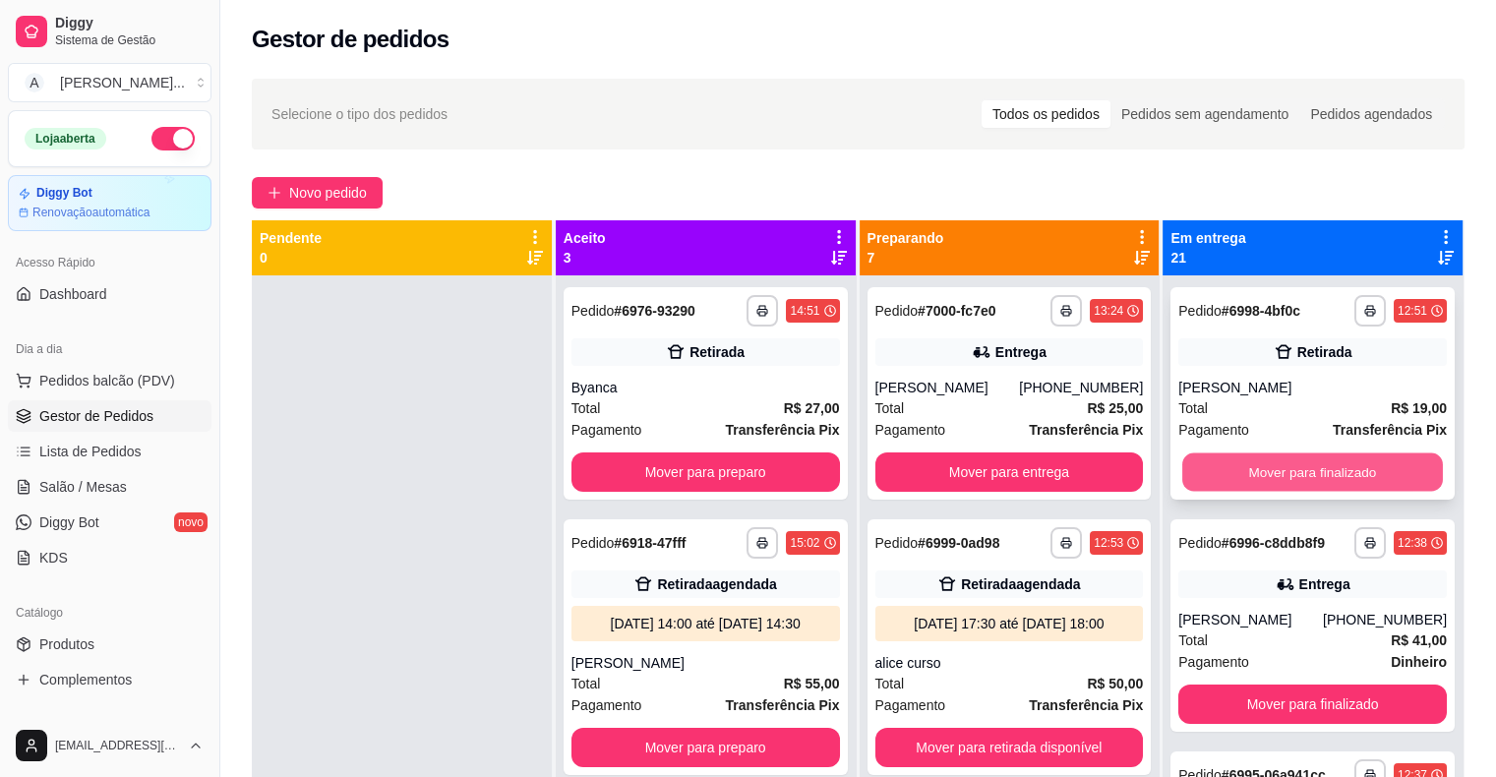
click at [1200, 458] on button "Mover para finalizado" at bounding box center [1312, 472] width 261 height 38
click at [1200, 458] on button "Mover para finalizado" at bounding box center [1312, 471] width 268 height 39
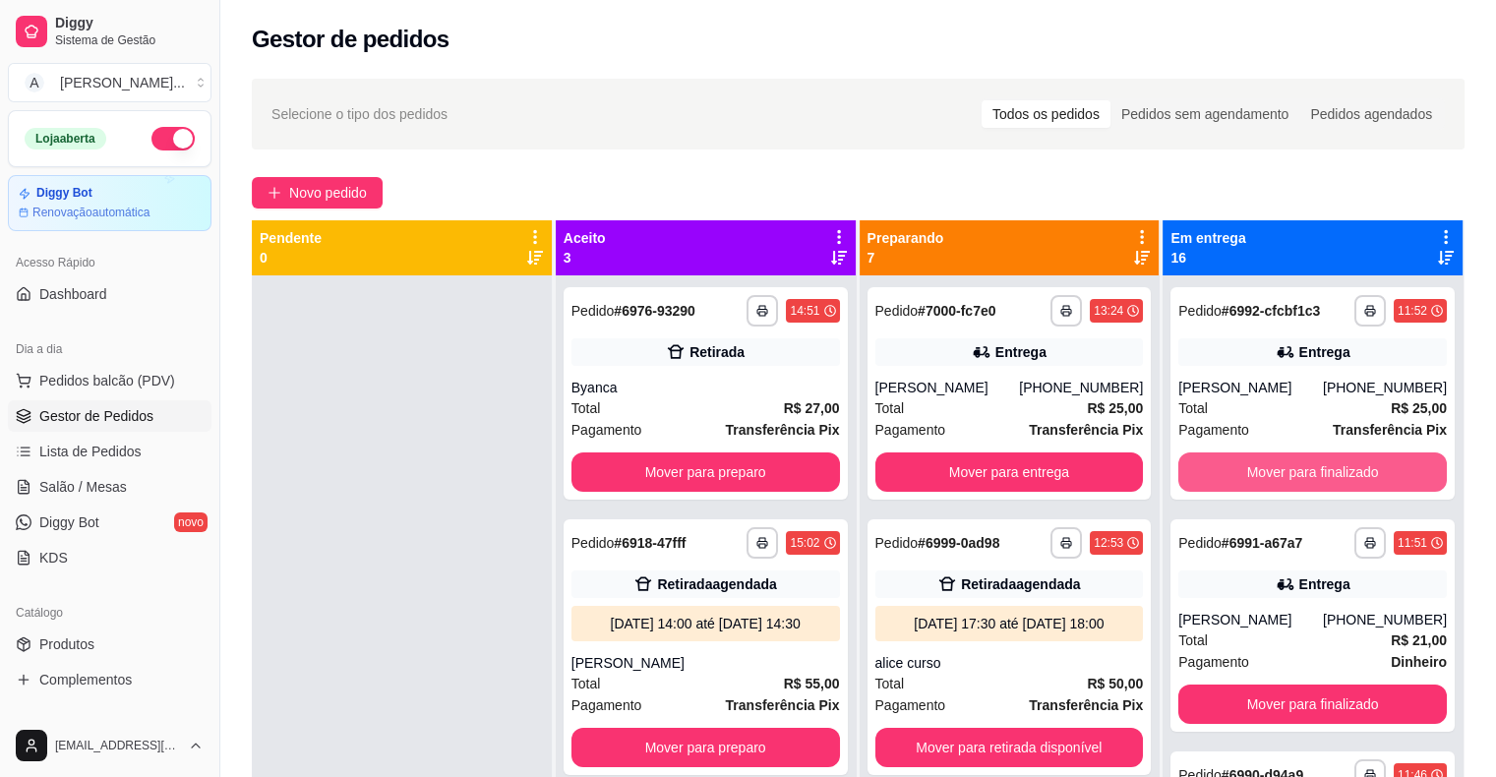
click at [1200, 458] on button "Mover para finalizado" at bounding box center [1312, 471] width 268 height 39
click at [1200, 458] on button "Mover para finalizado" at bounding box center [1312, 472] width 261 height 38
click at [1200, 458] on button "Mover para finalizado" at bounding box center [1312, 471] width 268 height 39
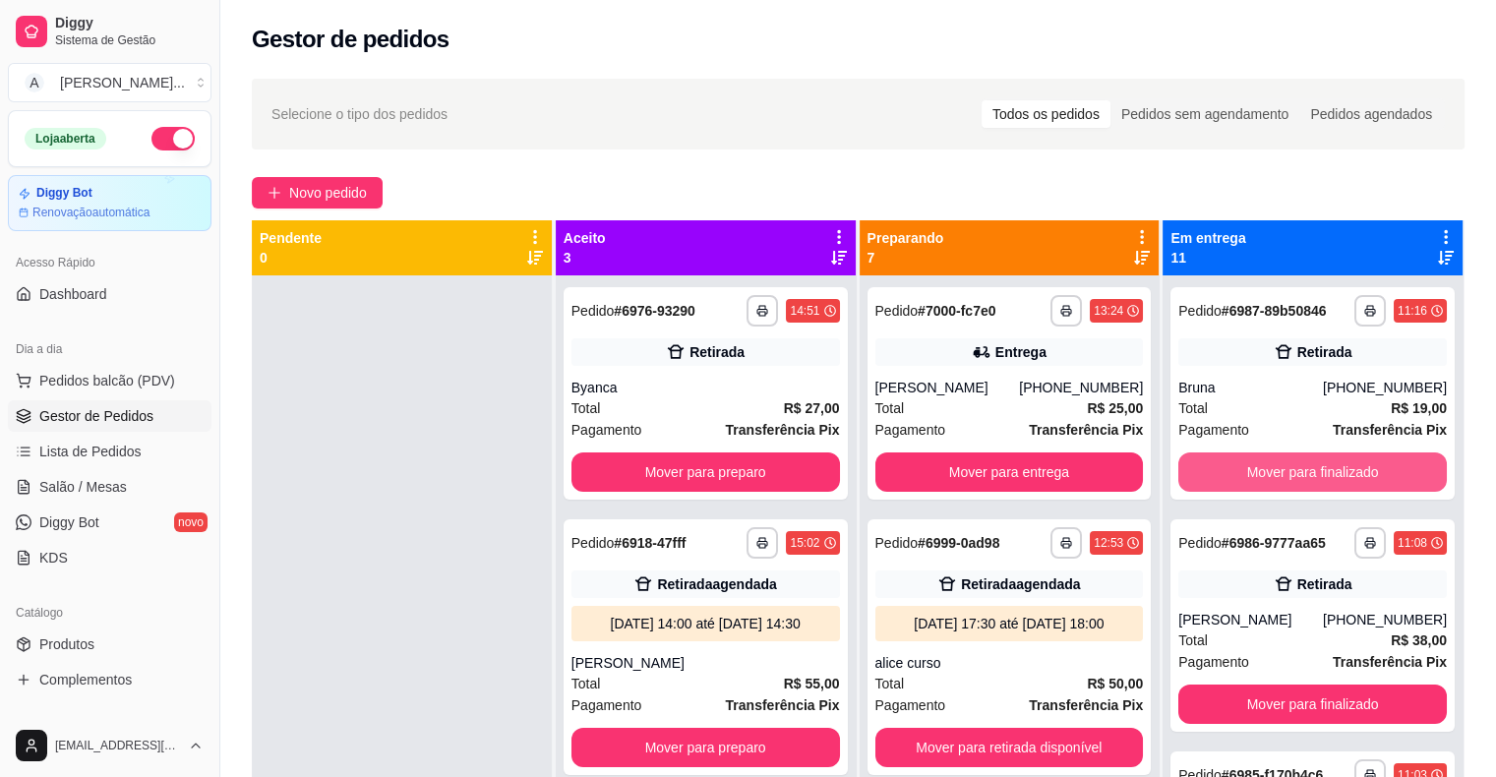
click at [1200, 458] on button "Mover para finalizado" at bounding box center [1312, 471] width 268 height 39
click at [1200, 458] on button "Mover para finalizado" at bounding box center [1312, 472] width 261 height 38
click at [1200, 458] on button "Mover para finalizado" at bounding box center [1312, 471] width 268 height 39
click at [1200, 458] on button "Mover para finalizado" at bounding box center [1312, 472] width 261 height 38
click at [1200, 458] on button "Mover para finalizado" at bounding box center [1312, 471] width 268 height 39
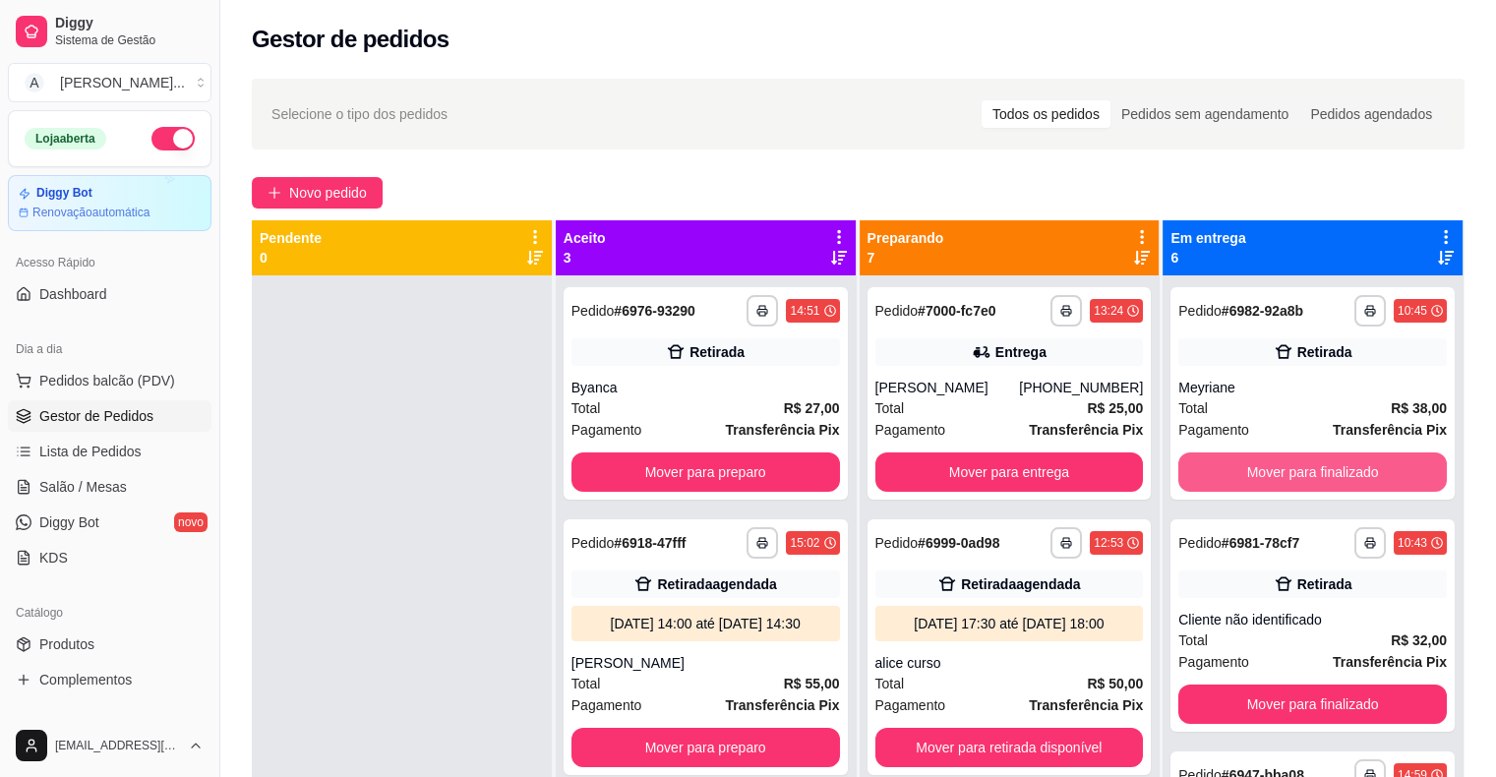
click at [1200, 458] on button "Mover para finalizado" at bounding box center [1312, 471] width 268 height 39
click at [1200, 458] on button "Mover para finalizado" at bounding box center [1312, 472] width 261 height 38
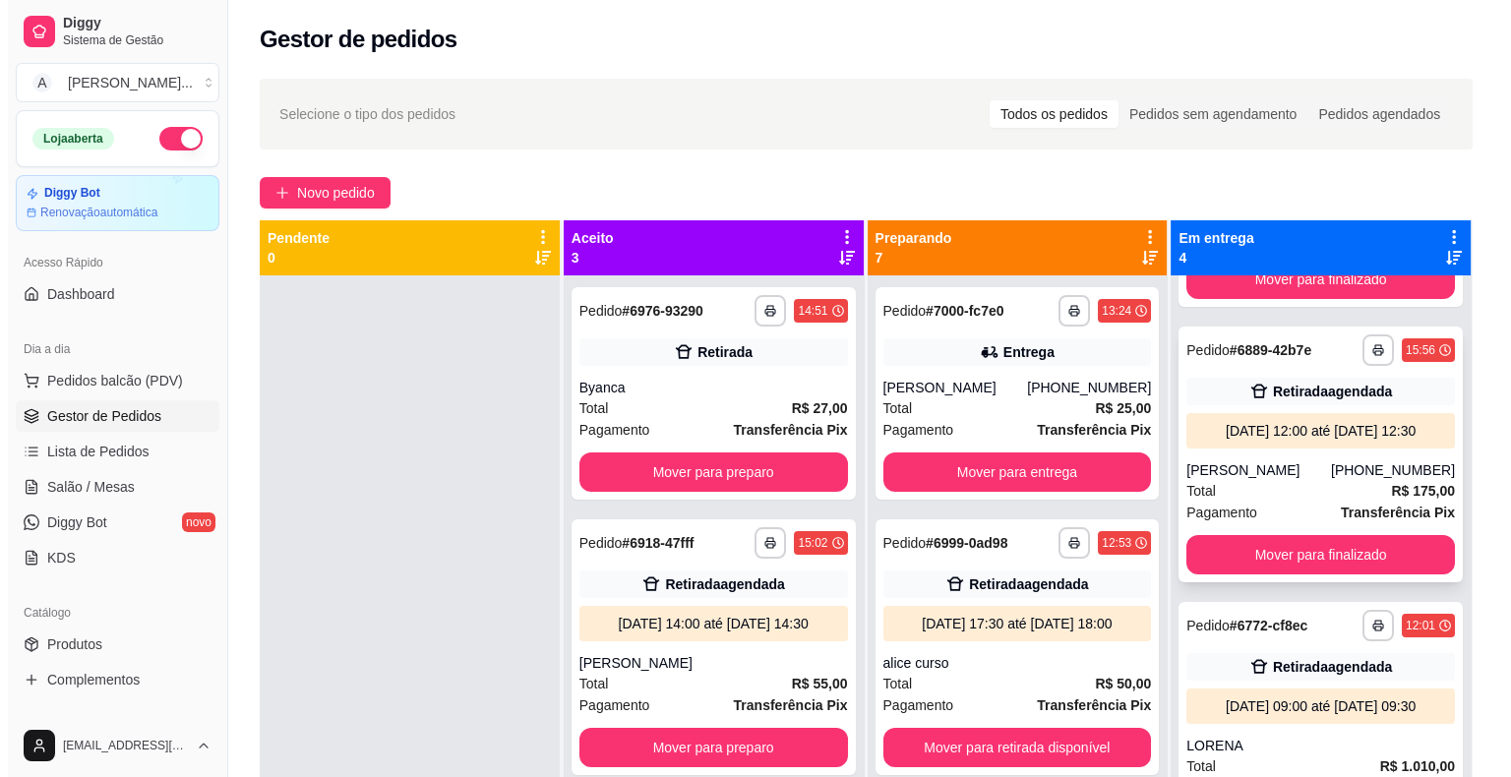
scroll to position [197, 0]
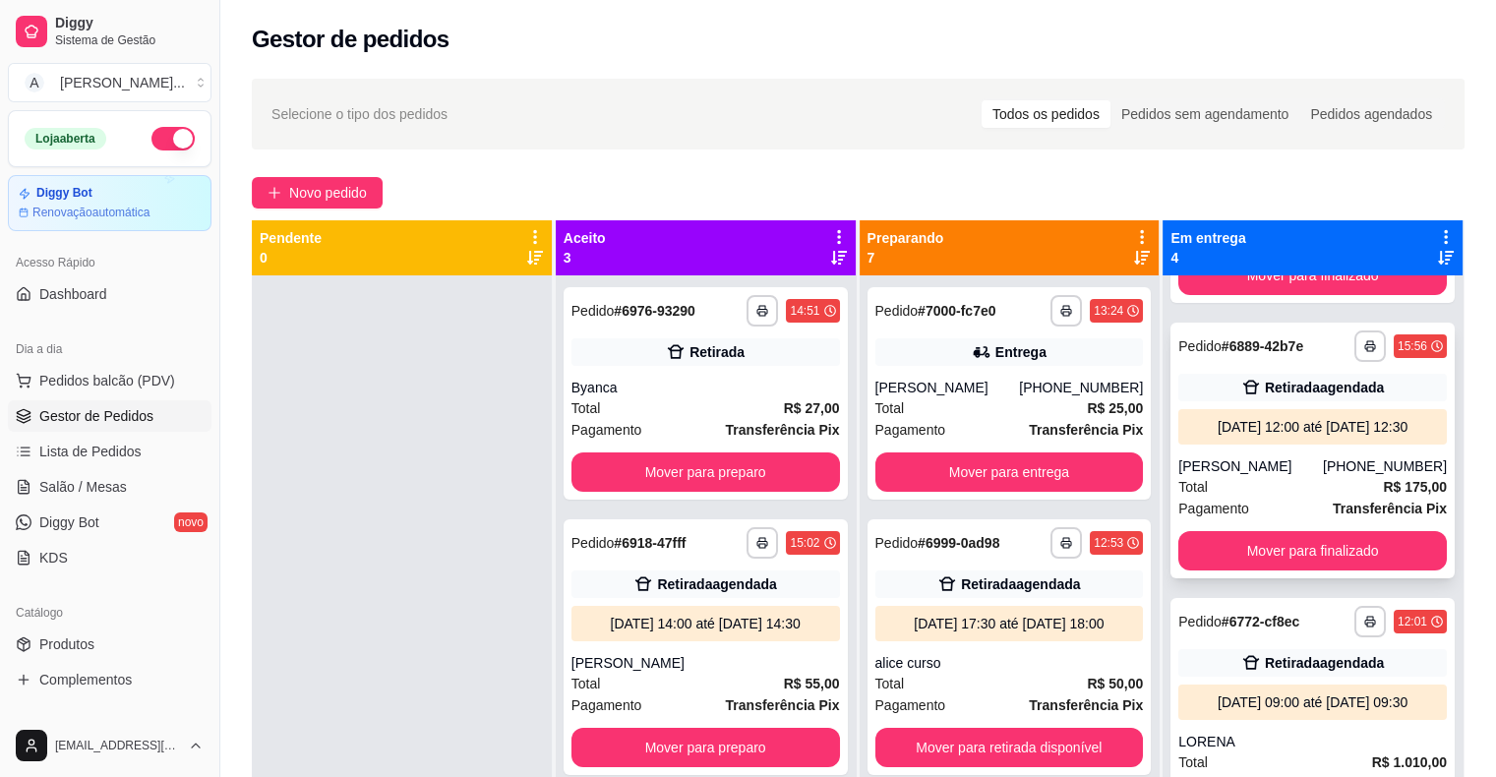
click at [1255, 468] on div "**********" at bounding box center [1312, 451] width 284 height 256
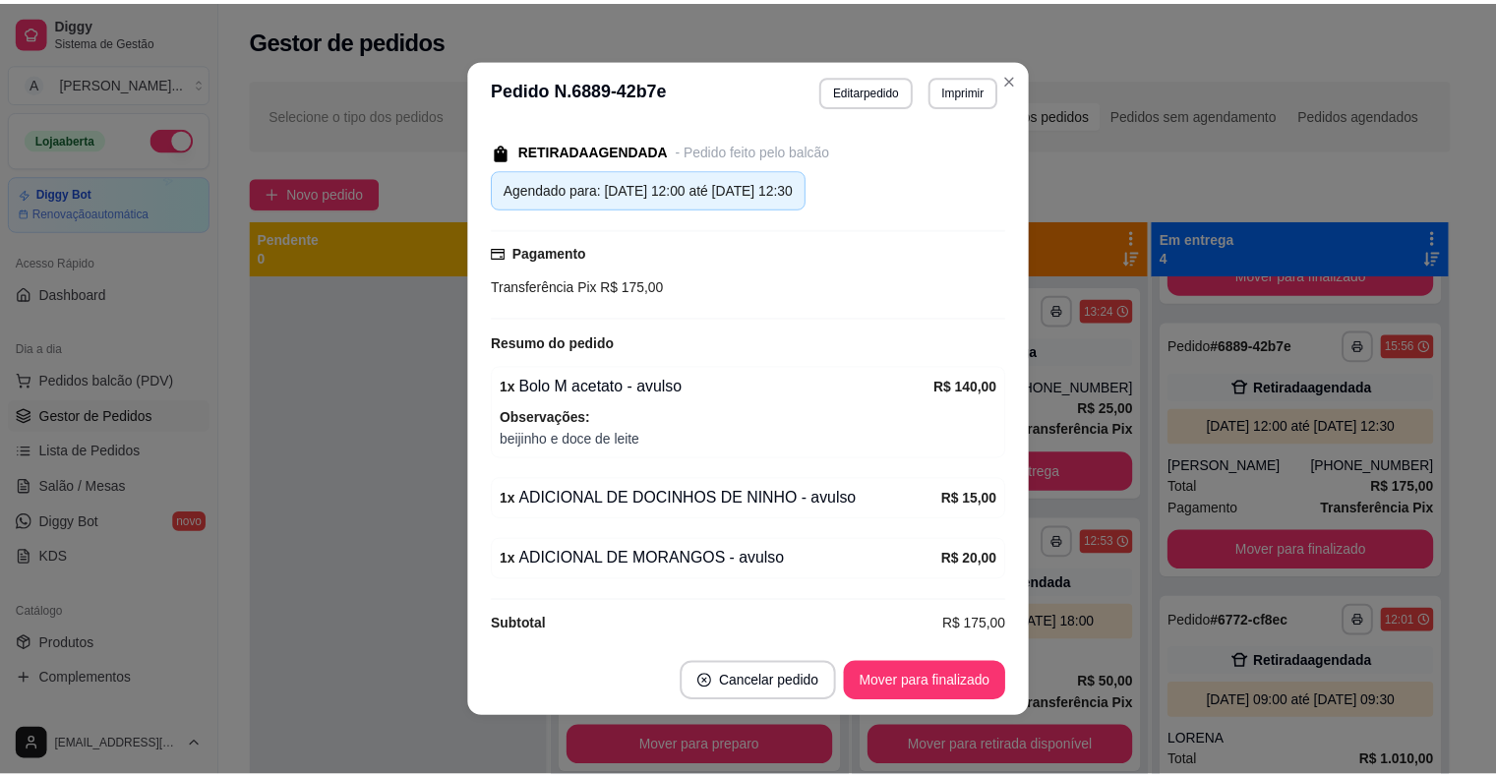
scroll to position [259, 0]
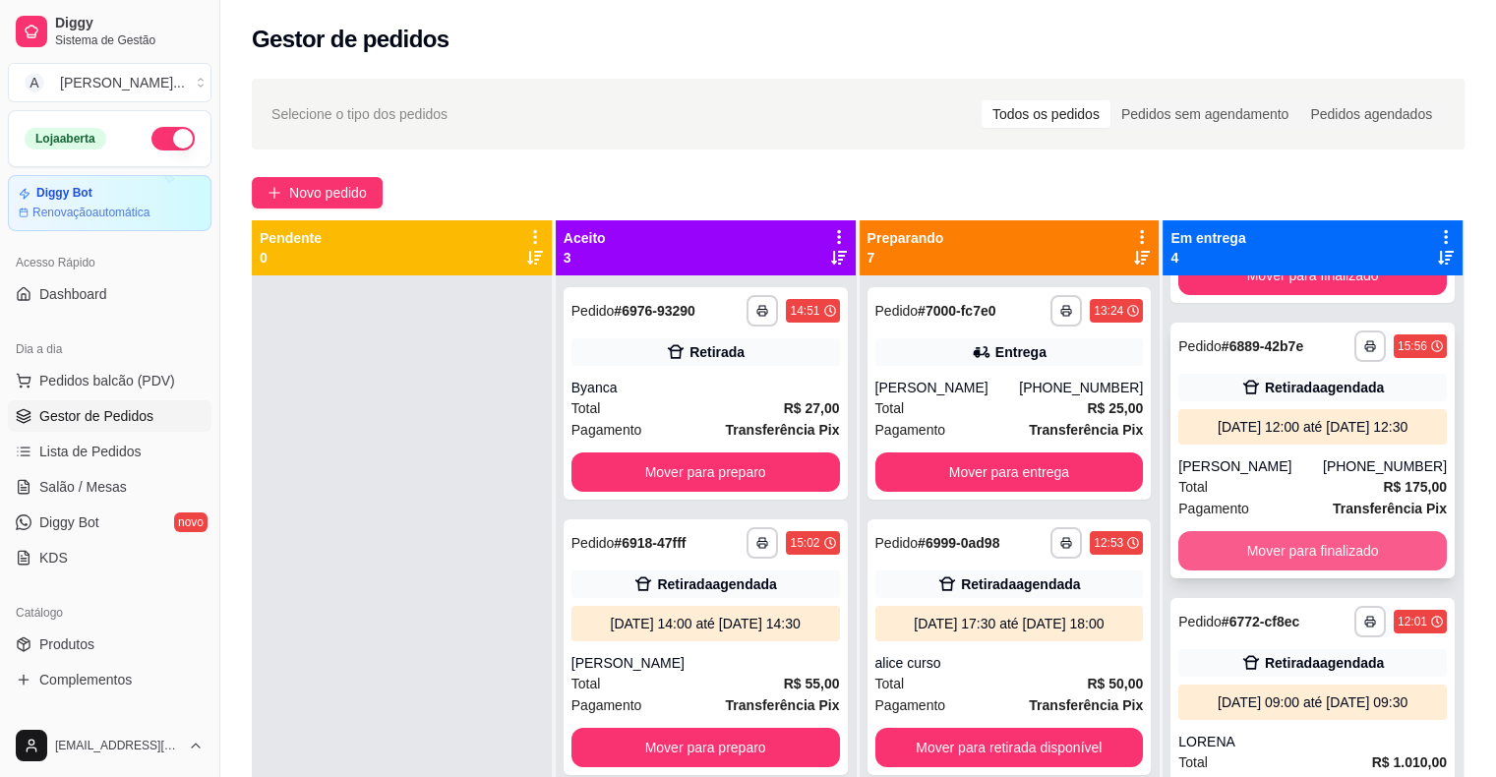
click at [1227, 564] on button "Mover para finalizado" at bounding box center [1312, 550] width 268 height 39
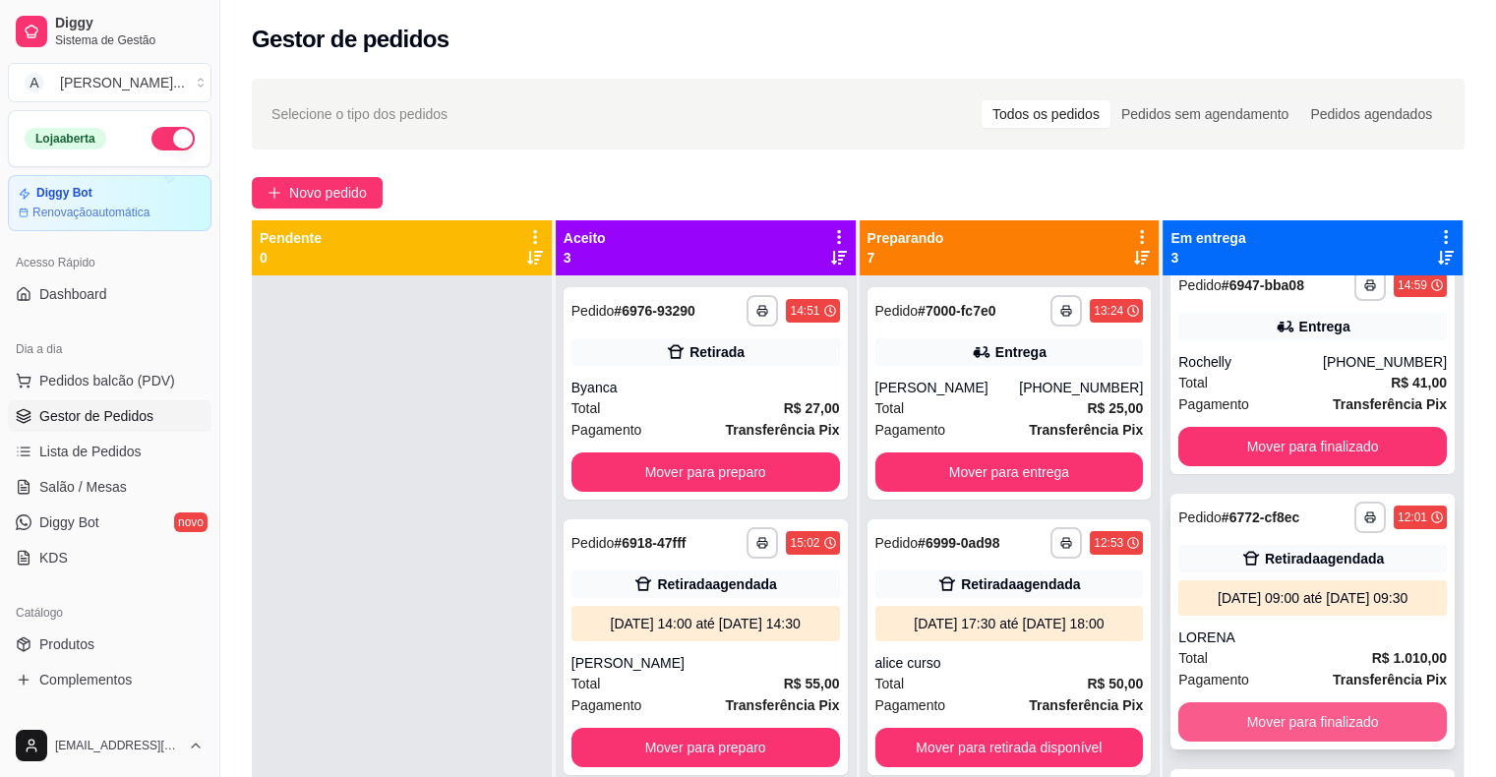
click at [1274, 715] on button "Mover para finalizado" at bounding box center [1312, 721] width 268 height 39
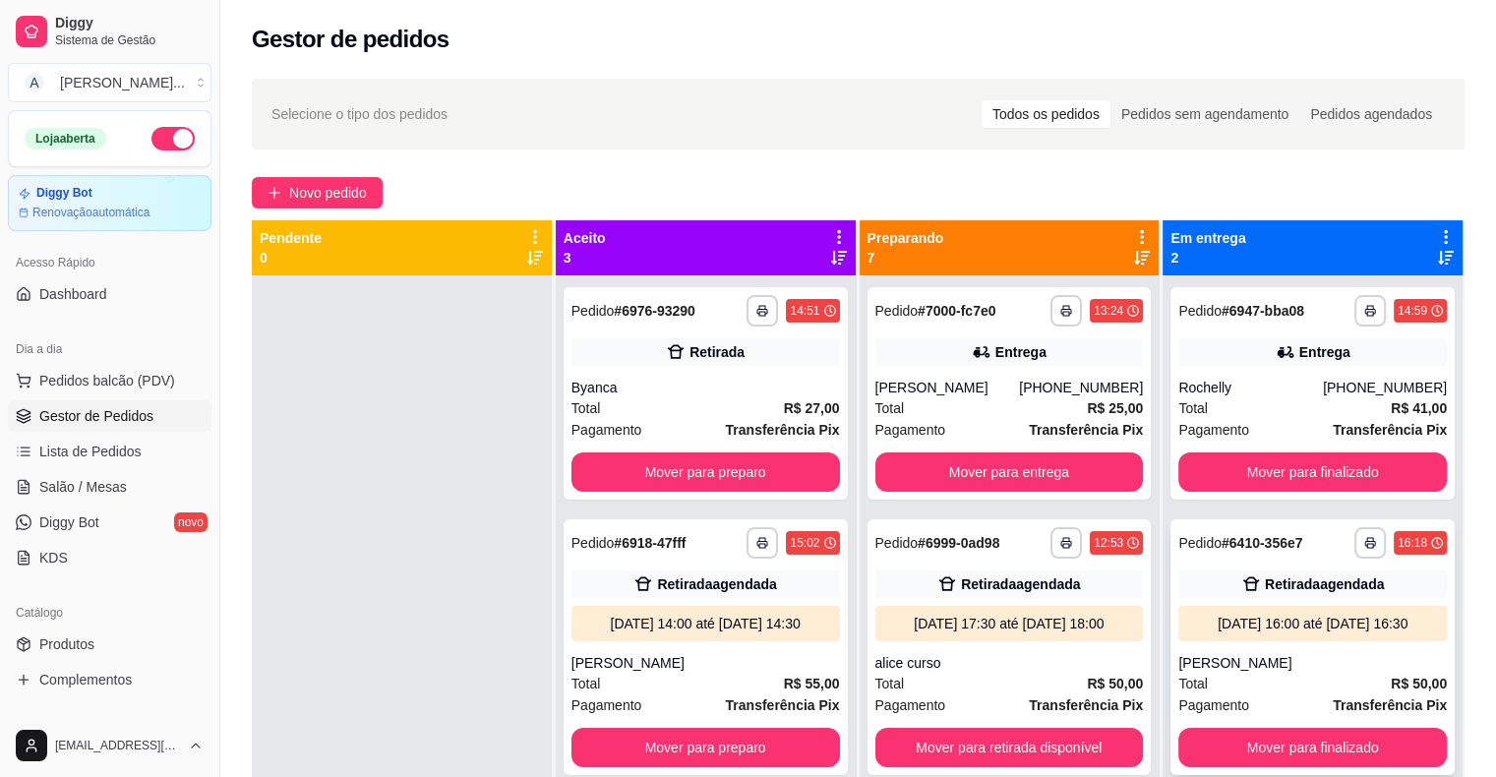
scroll to position [55, 0]
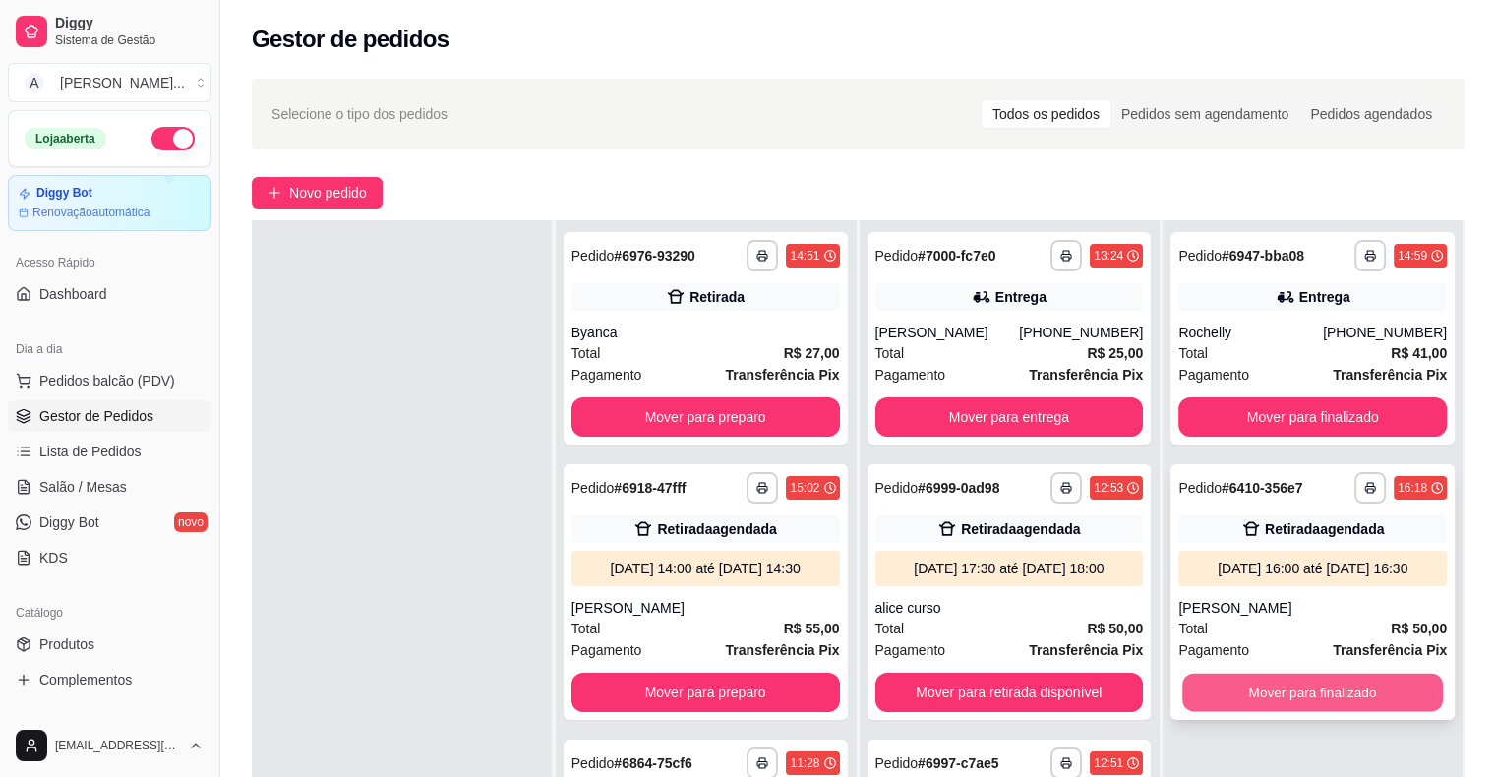
click at [1281, 687] on button "Mover para finalizado" at bounding box center [1312, 693] width 261 height 38
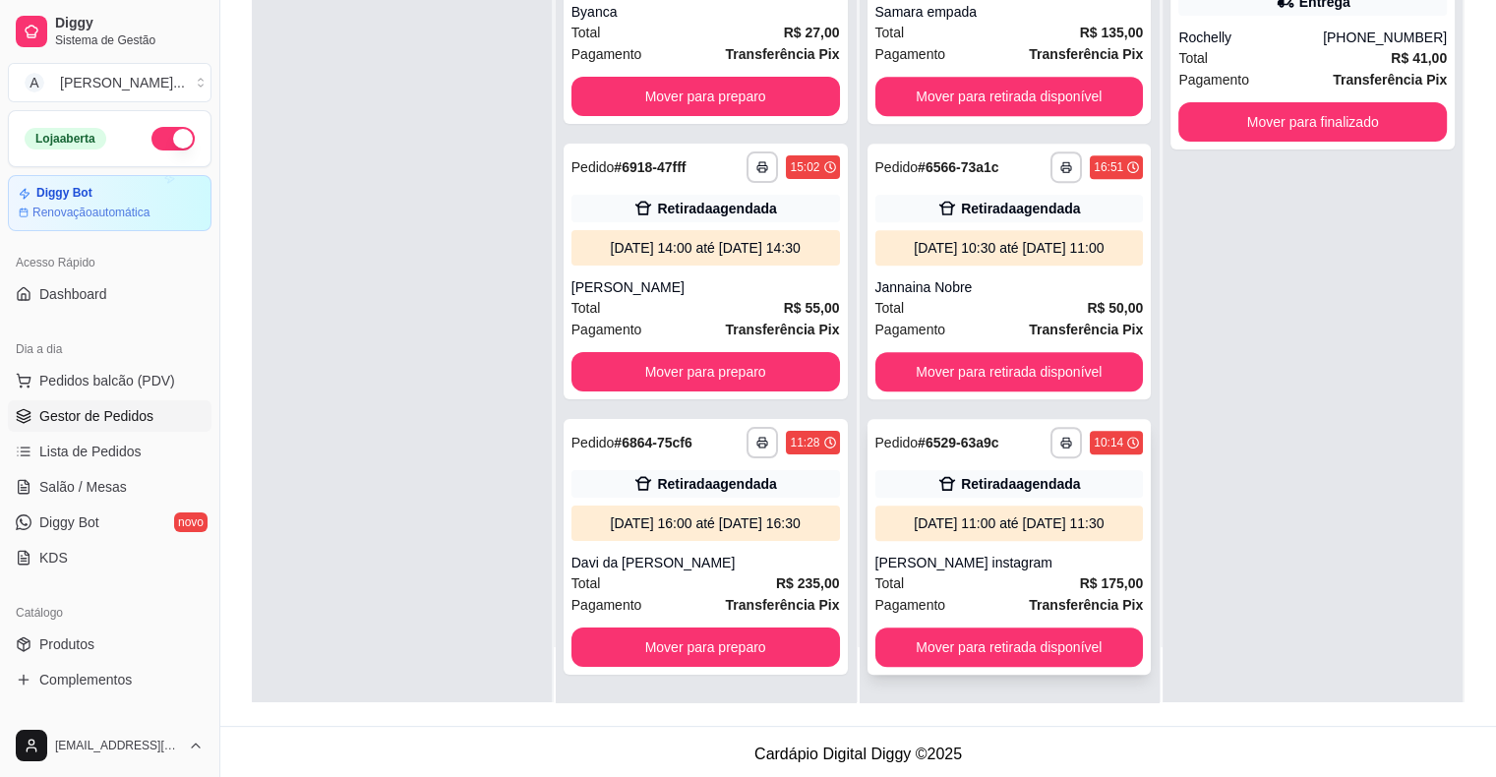
scroll to position [299, 0]
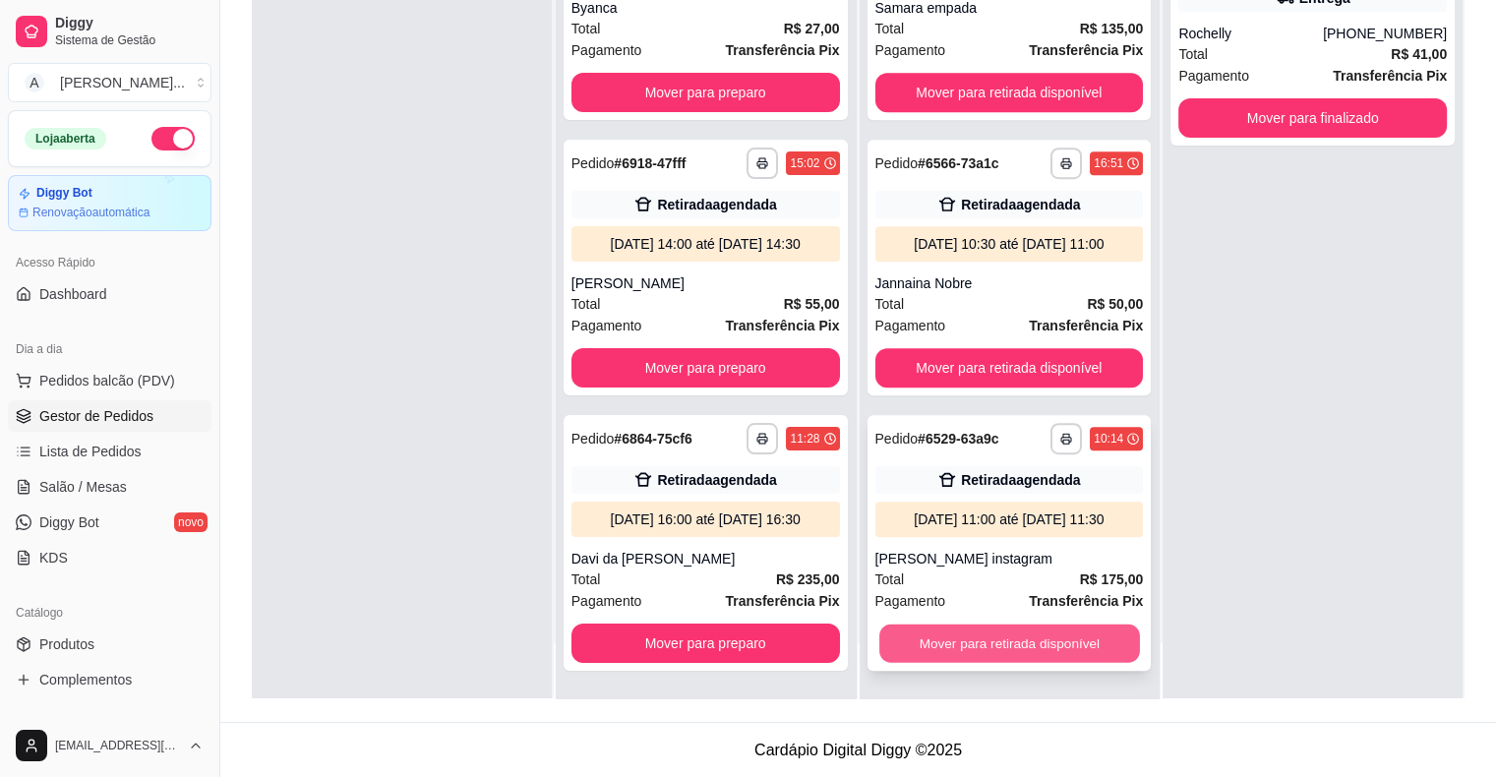
click at [1054, 635] on button "Mover para retirada disponível" at bounding box center [1009, 644] width 261 height 38
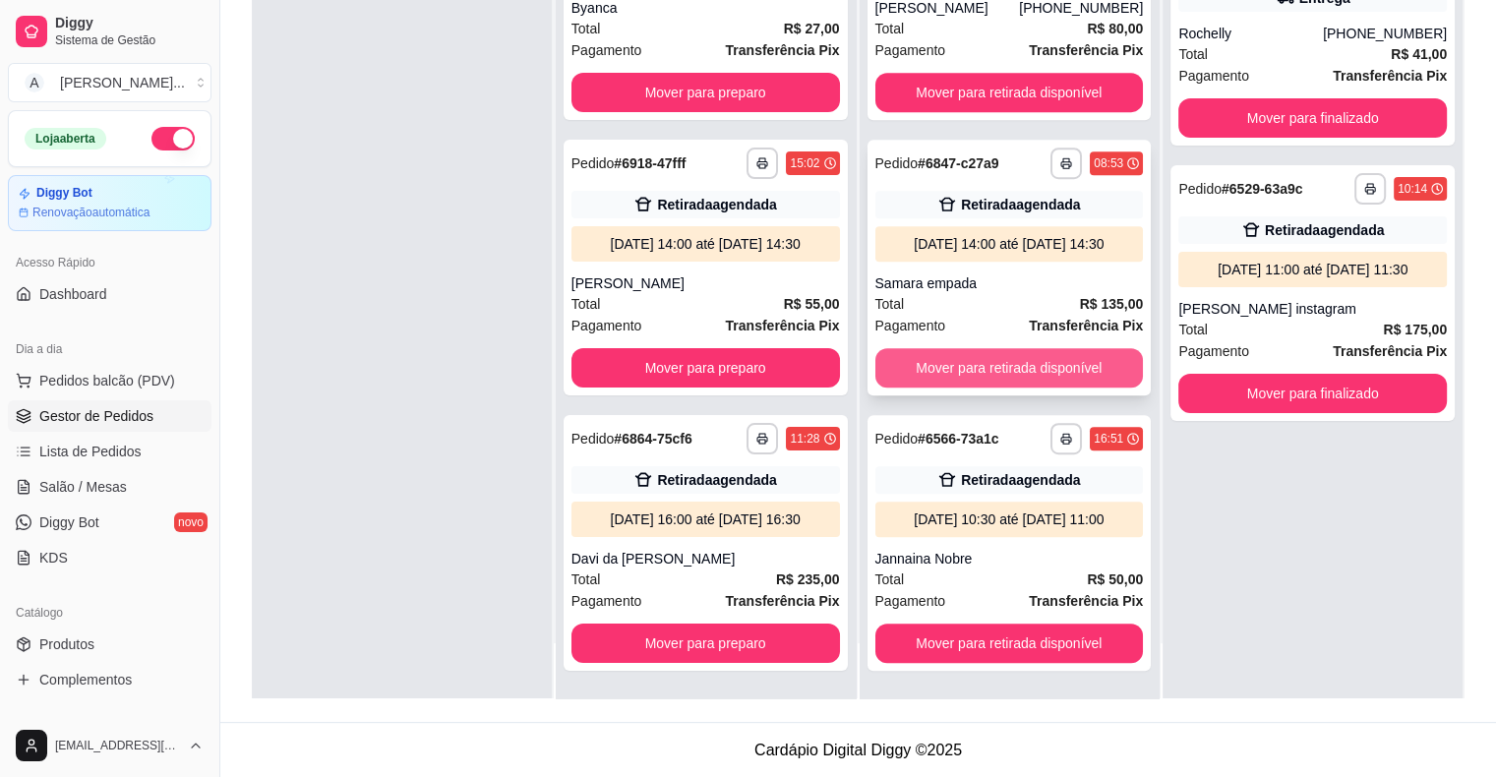
click at [1089, 348] on button "Mover para retirada disponível" at bounding box center [1009, 367] width 268 height 39
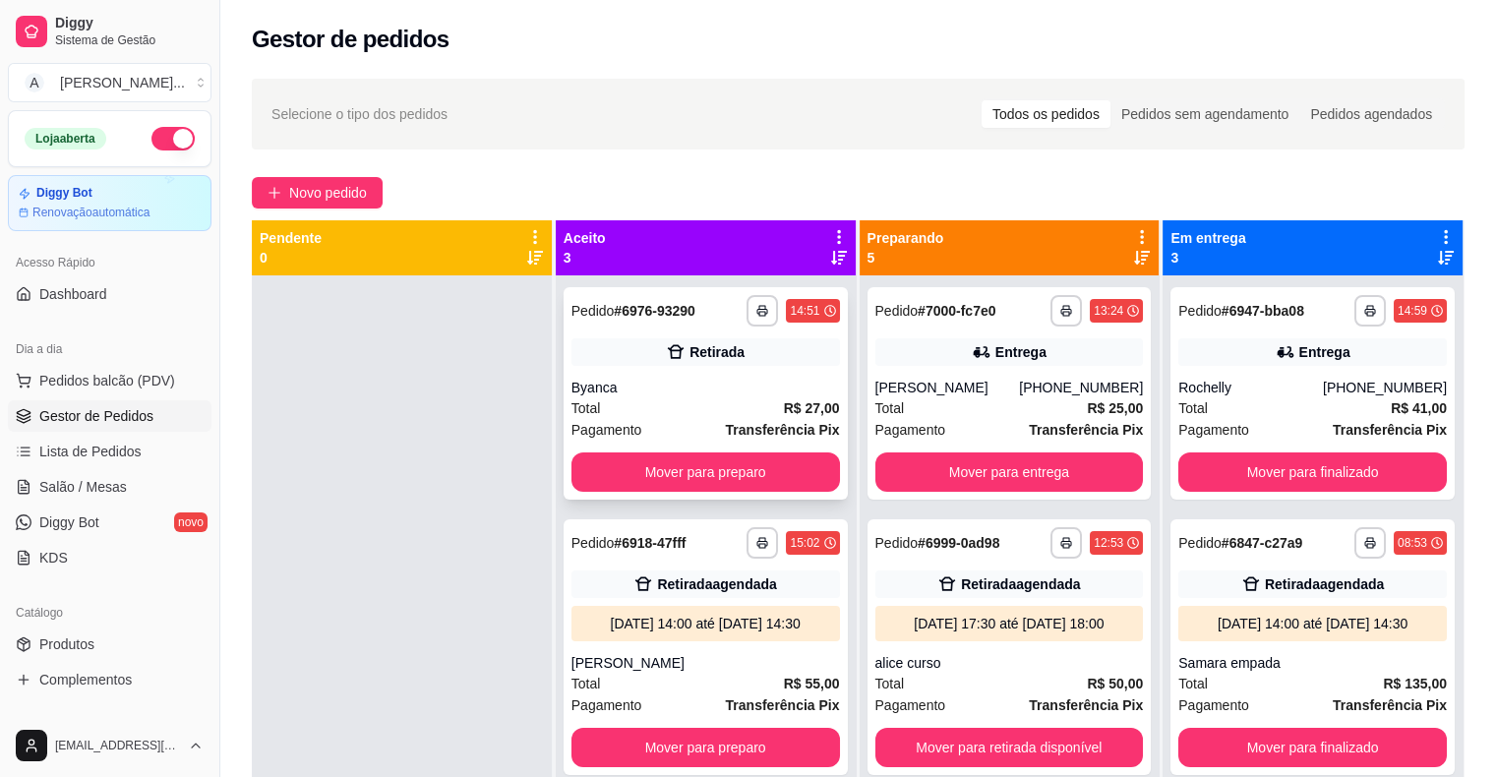
scroll to position [0, 0]
click at [747, 466] on button "Mover para preparo" at bounding box center [705, 472] width 261 height 38
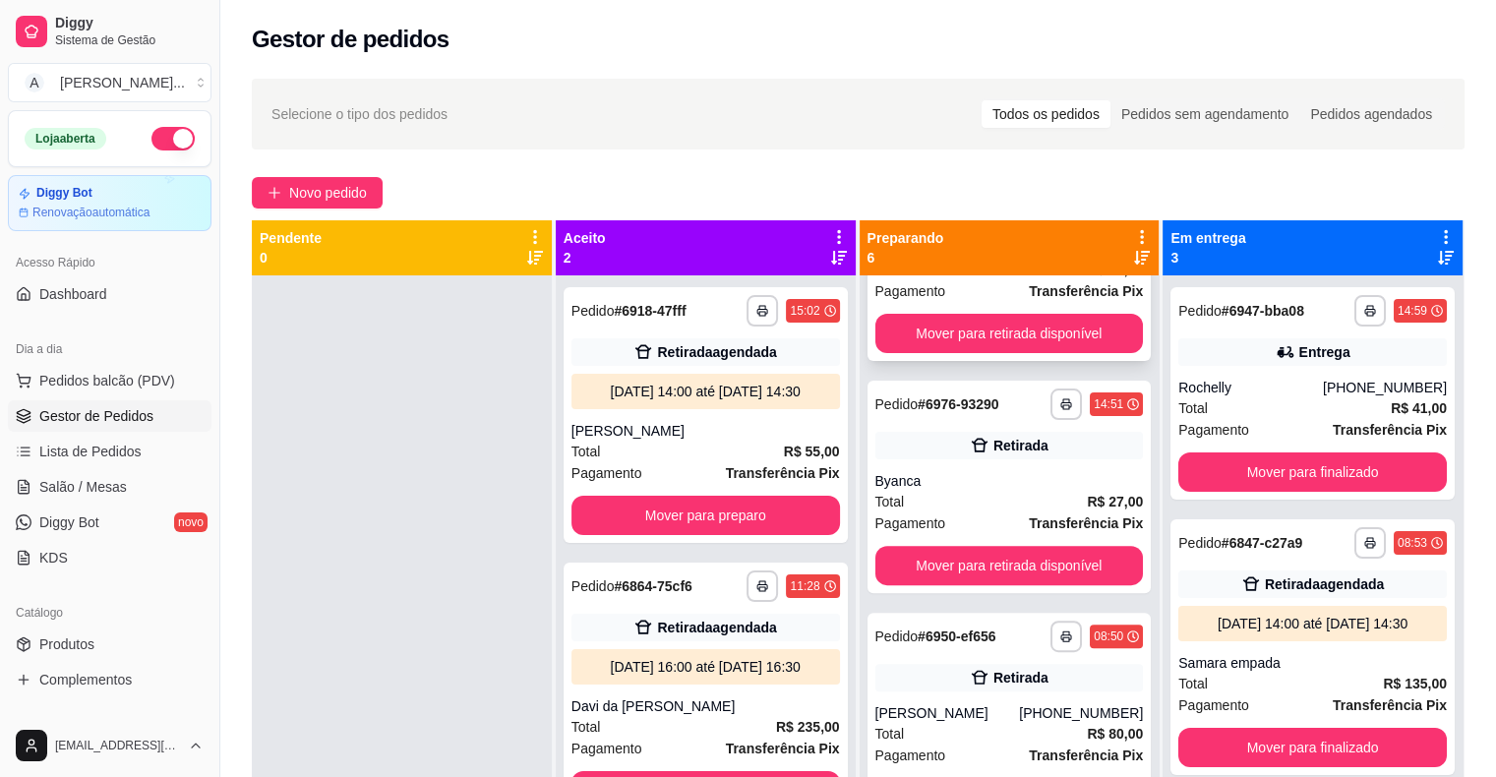
scroll to position [787, 0]
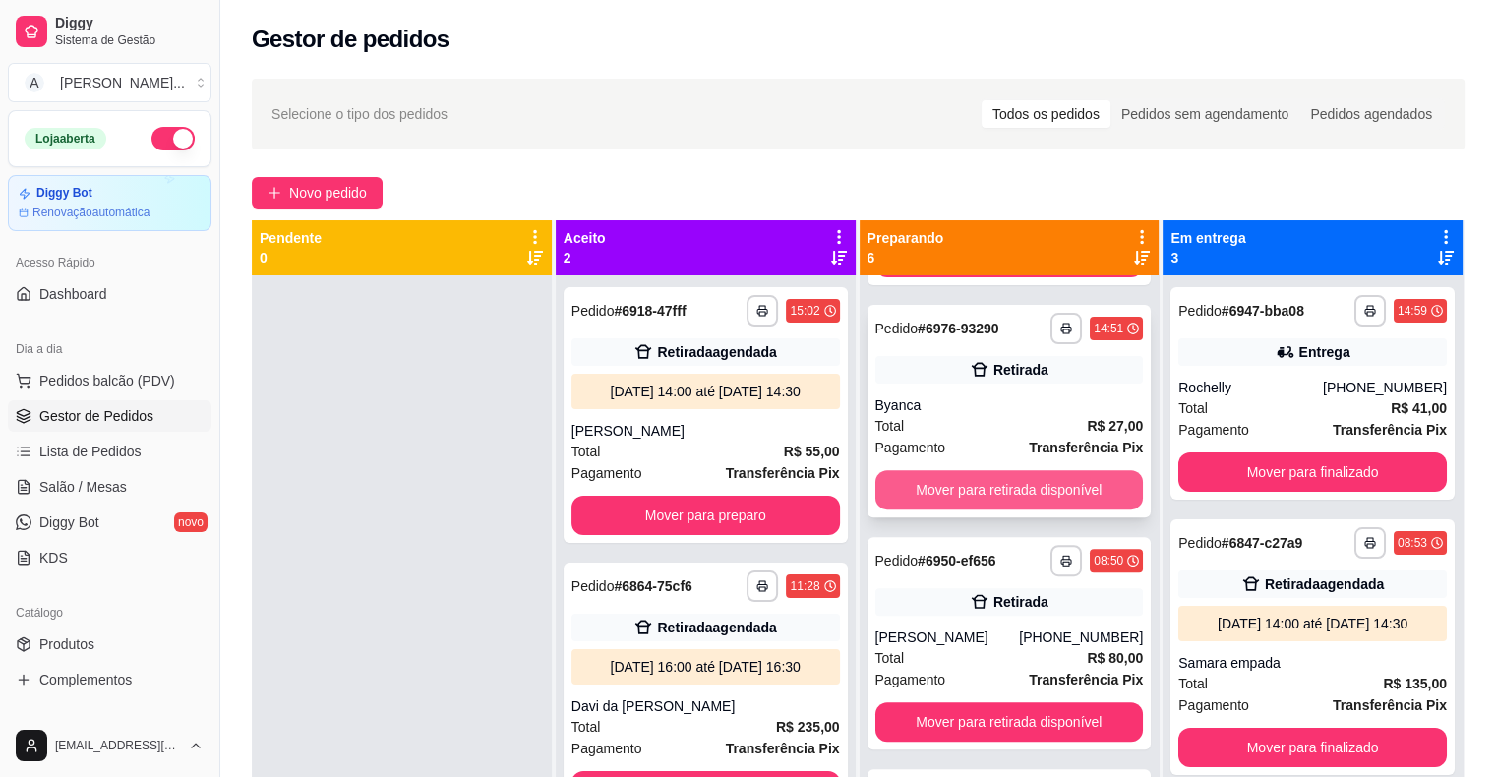
click at [1034, 507] on button "Mover para retirada disponível" at bounding box center [1009, 489] width 268 height 39
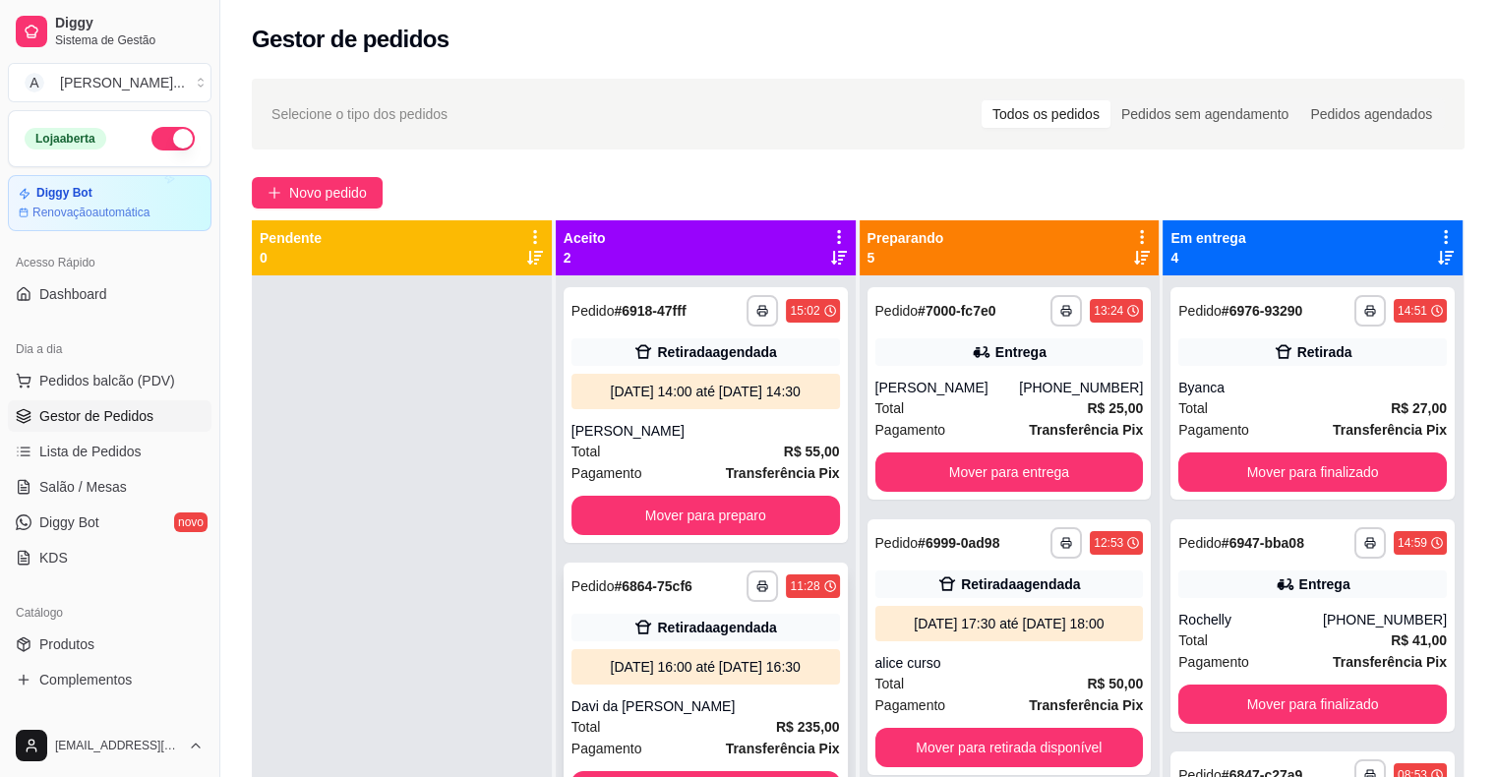
scroll to position [0, 0]
click at [1263, 483] on button "Mover para finalizado" at bounding box center [1312, 471] width 268 height 39
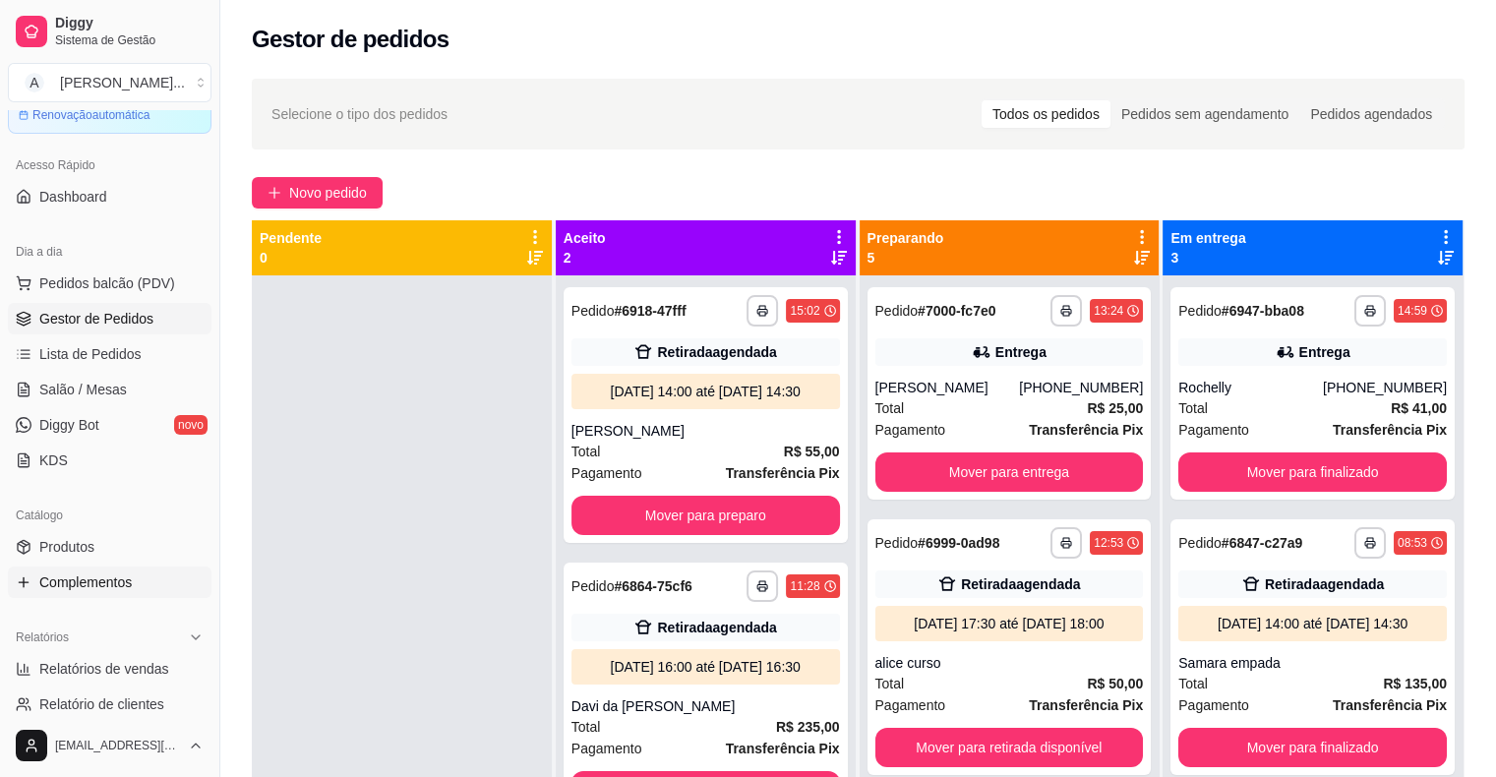
scroll to position [197, 0]
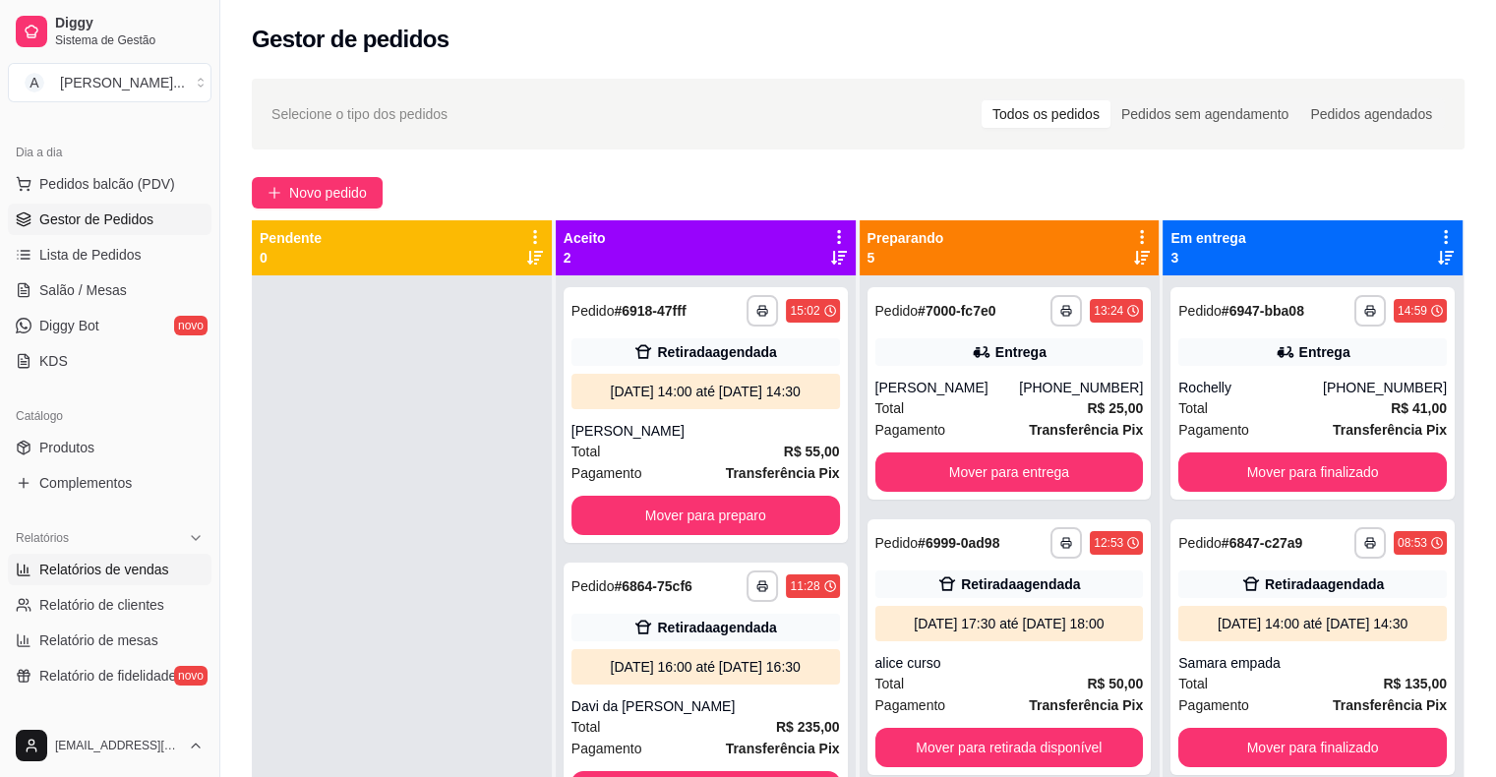
click at [168, 575] on link "Relatórios de vendas" at bounding box center [110, 569] width 204 height 31
select select "ALL"
select select "0"
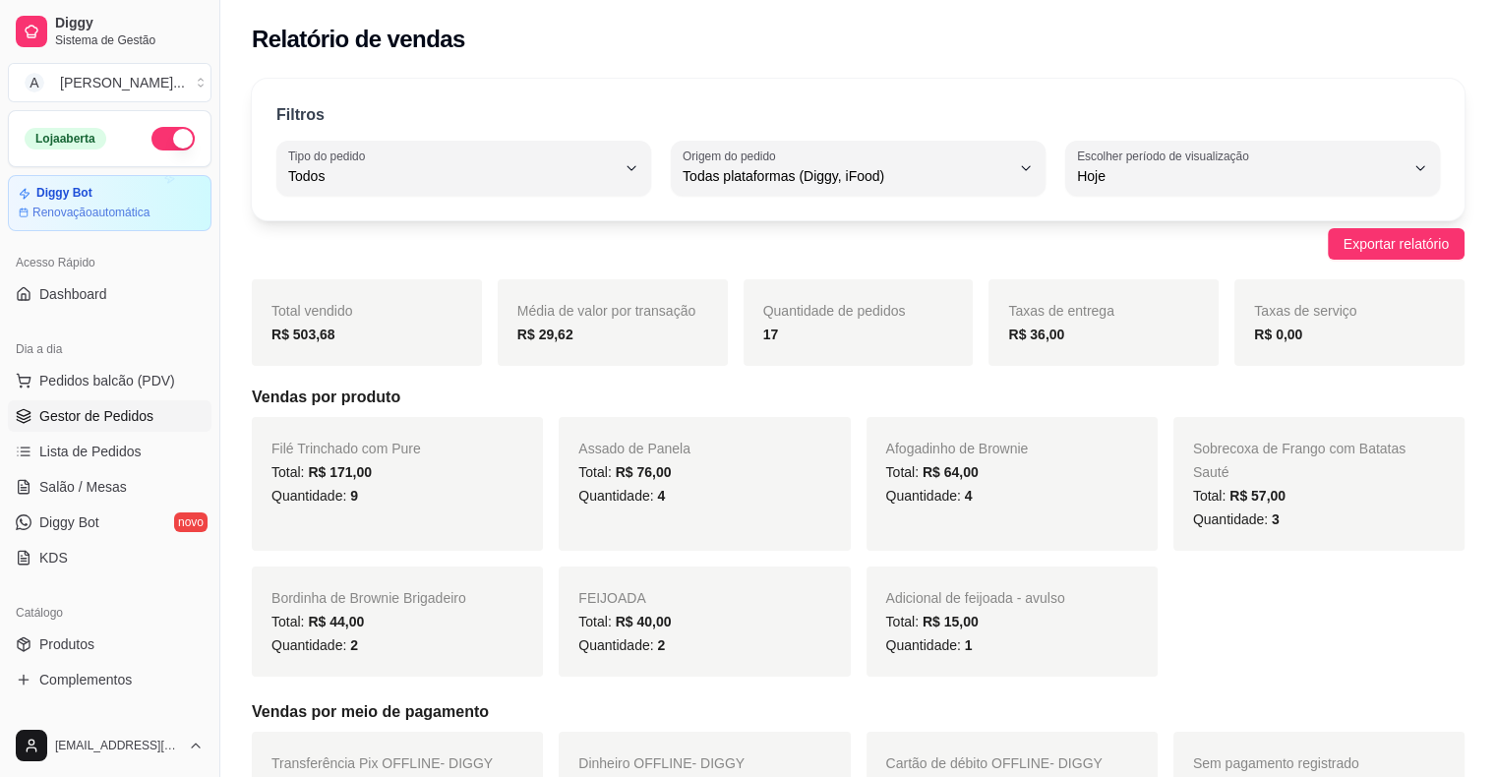
click at [62, 412] on span "Gestor de Pedidos" at bounding box center [96, 416] width 114 height 20
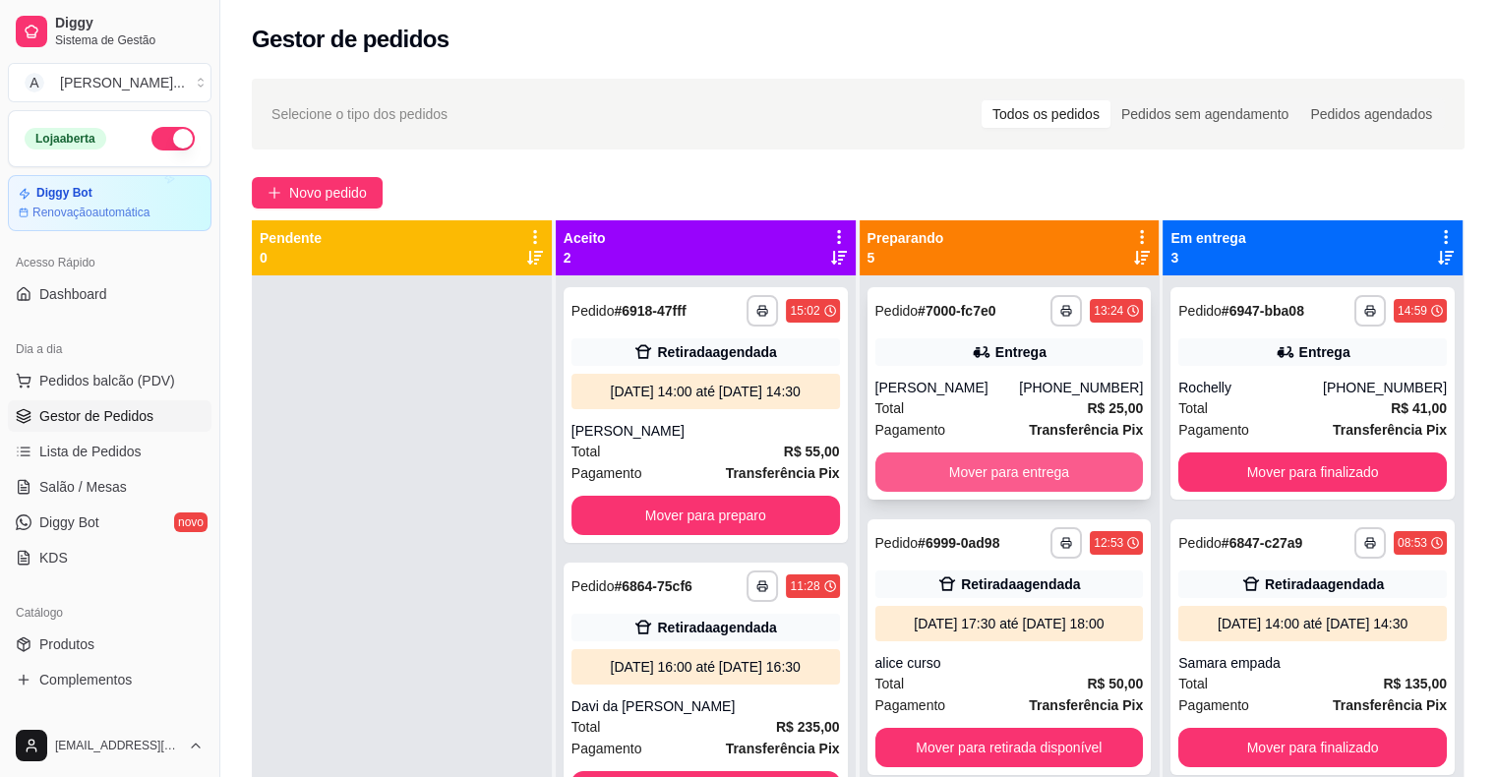
click at [916, 476] on button "Mover para entrega" at bounding box center [1009, 471] width 268 height 39
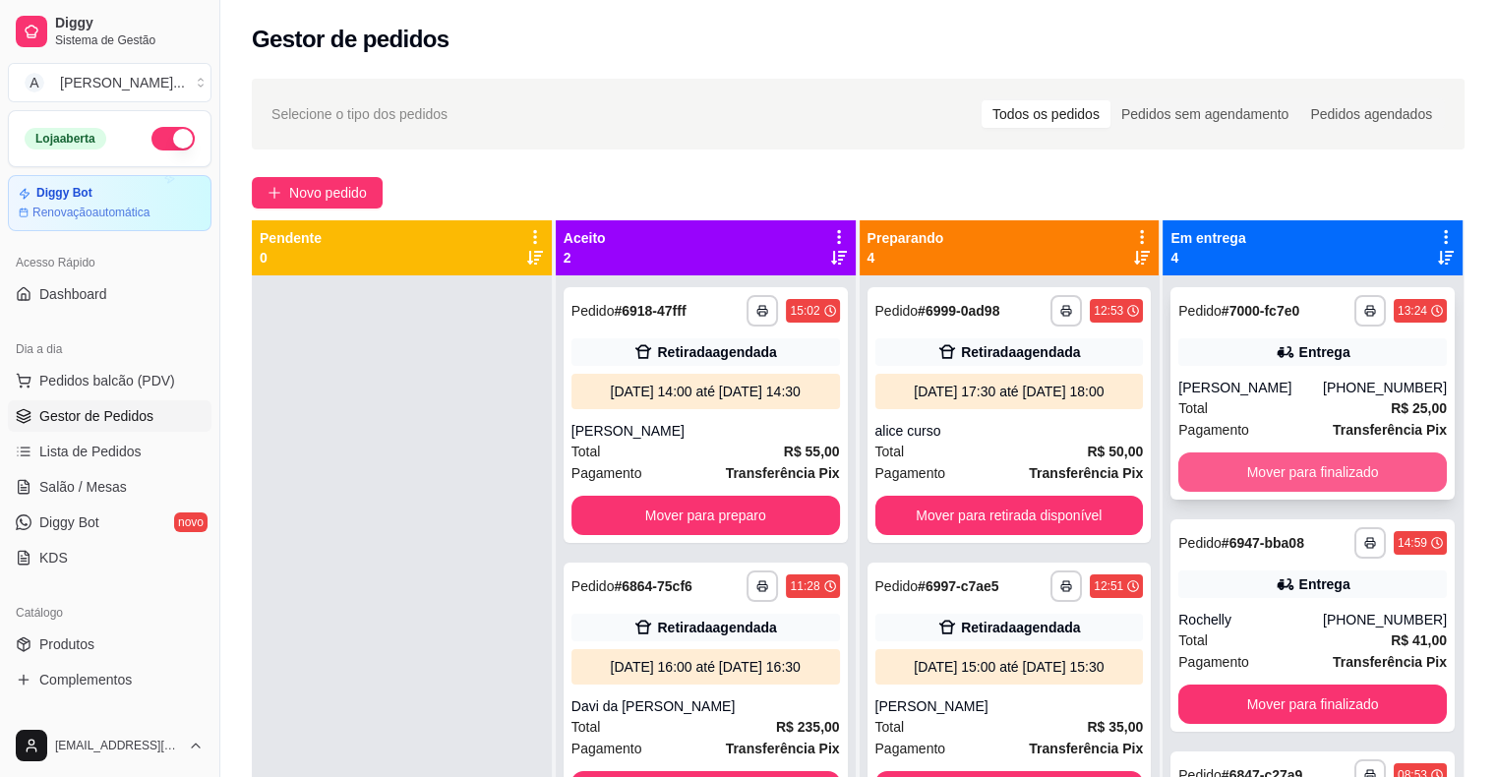
click at [1253, 475] on button "Mover para finalizado" at bounding box center [1312, 471] width 268 height 39
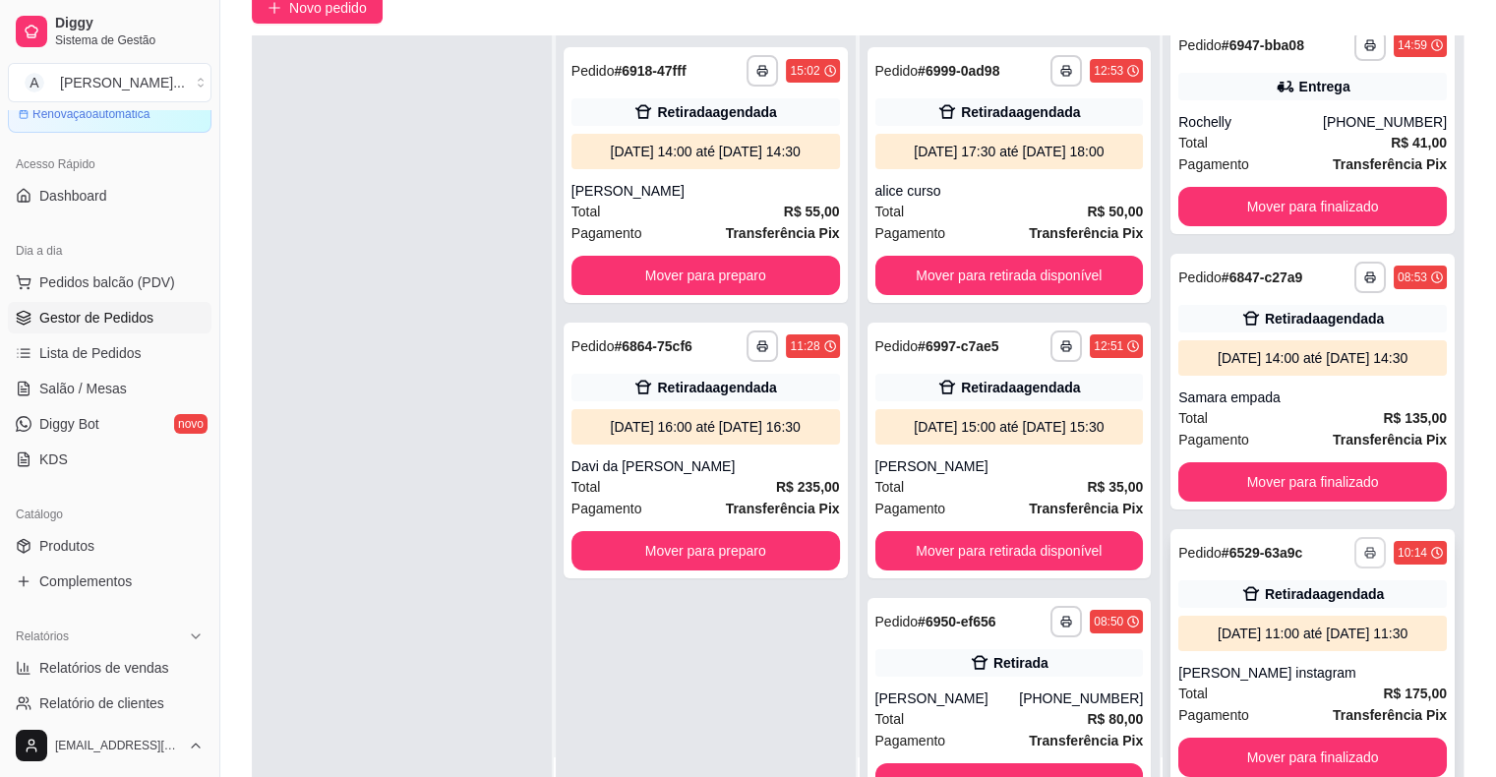
scroll to position [197, 0]
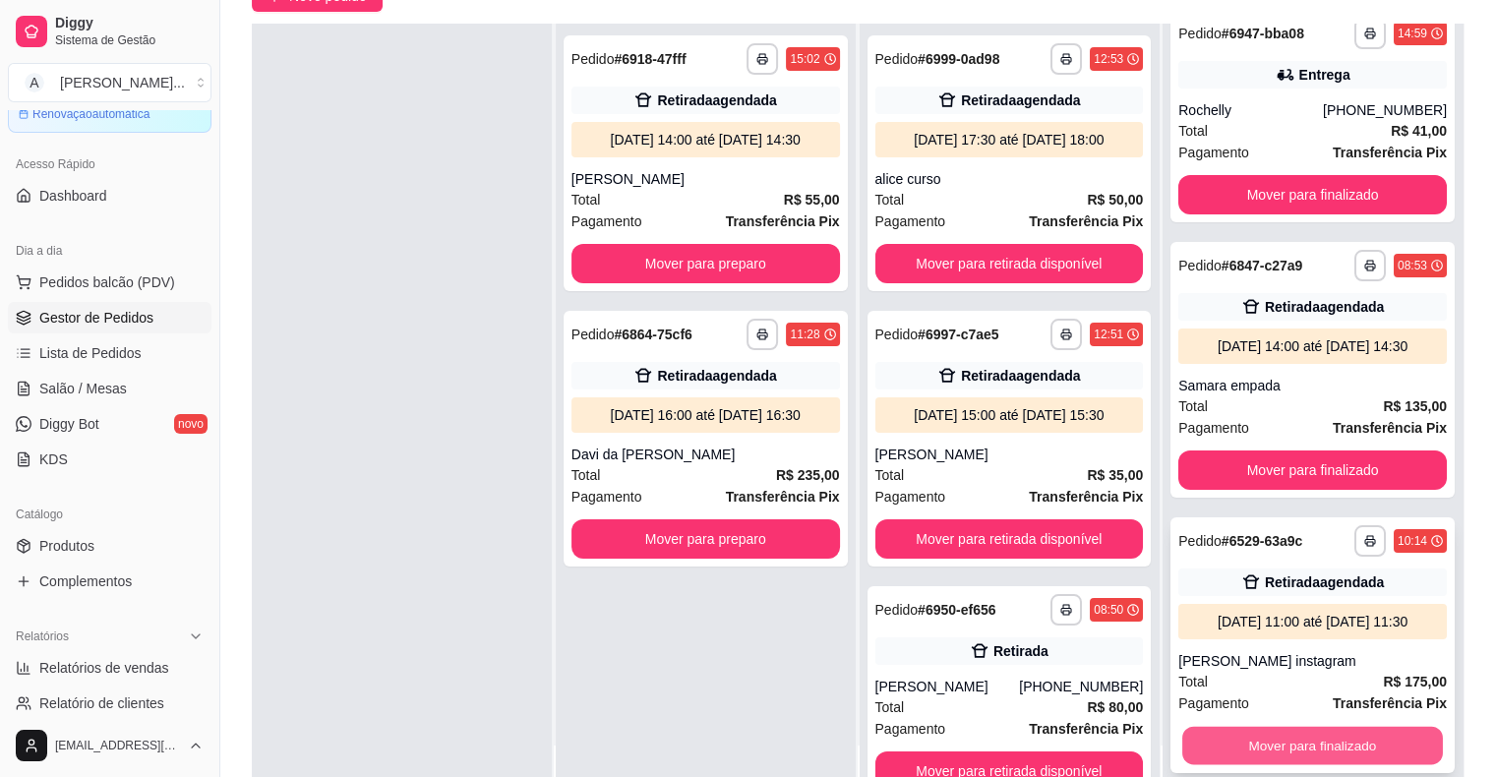
click at [1313, 749] on button "Mover para finalizado" at bounding box center [1312, 746] width 261 height 38
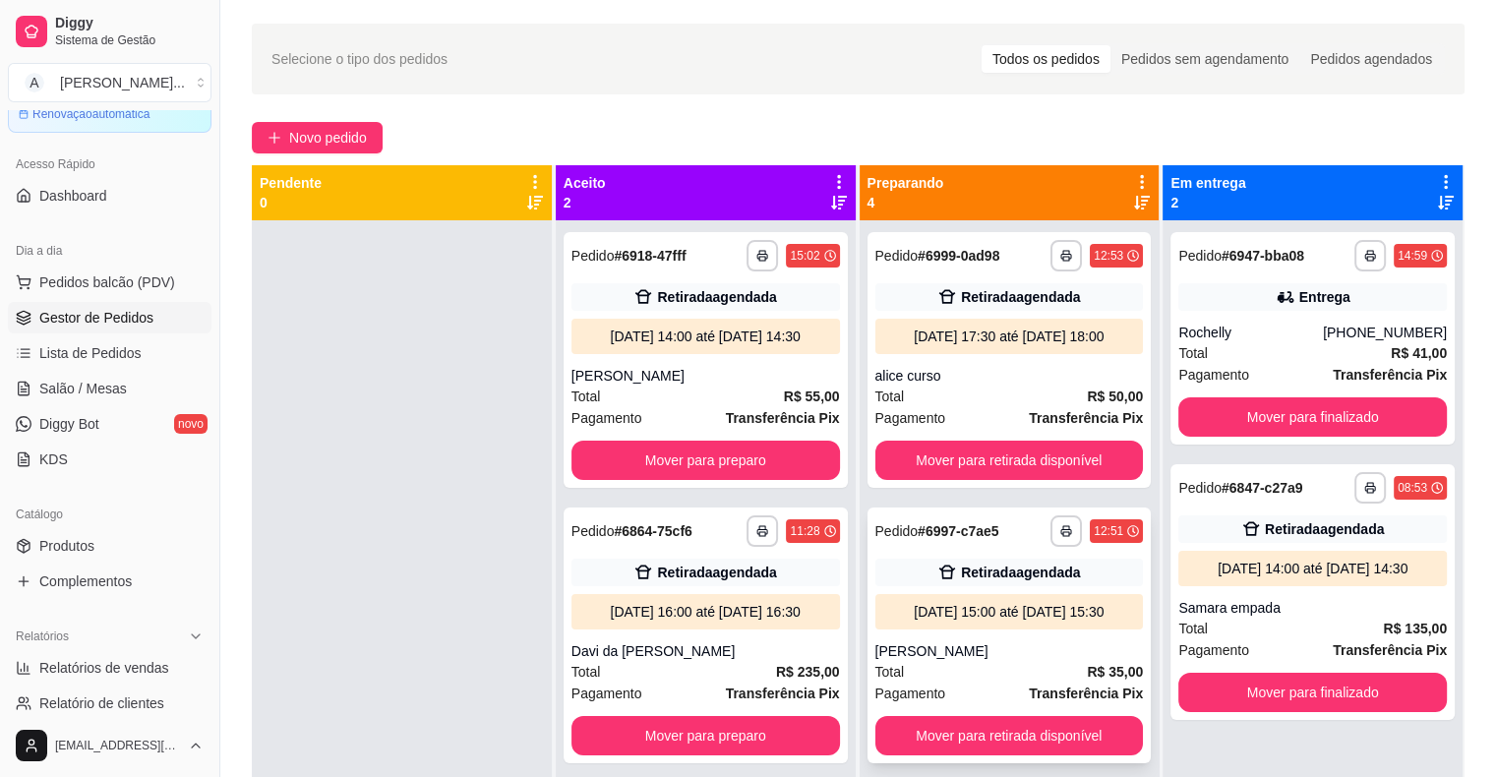
scroll to position [0, 0]
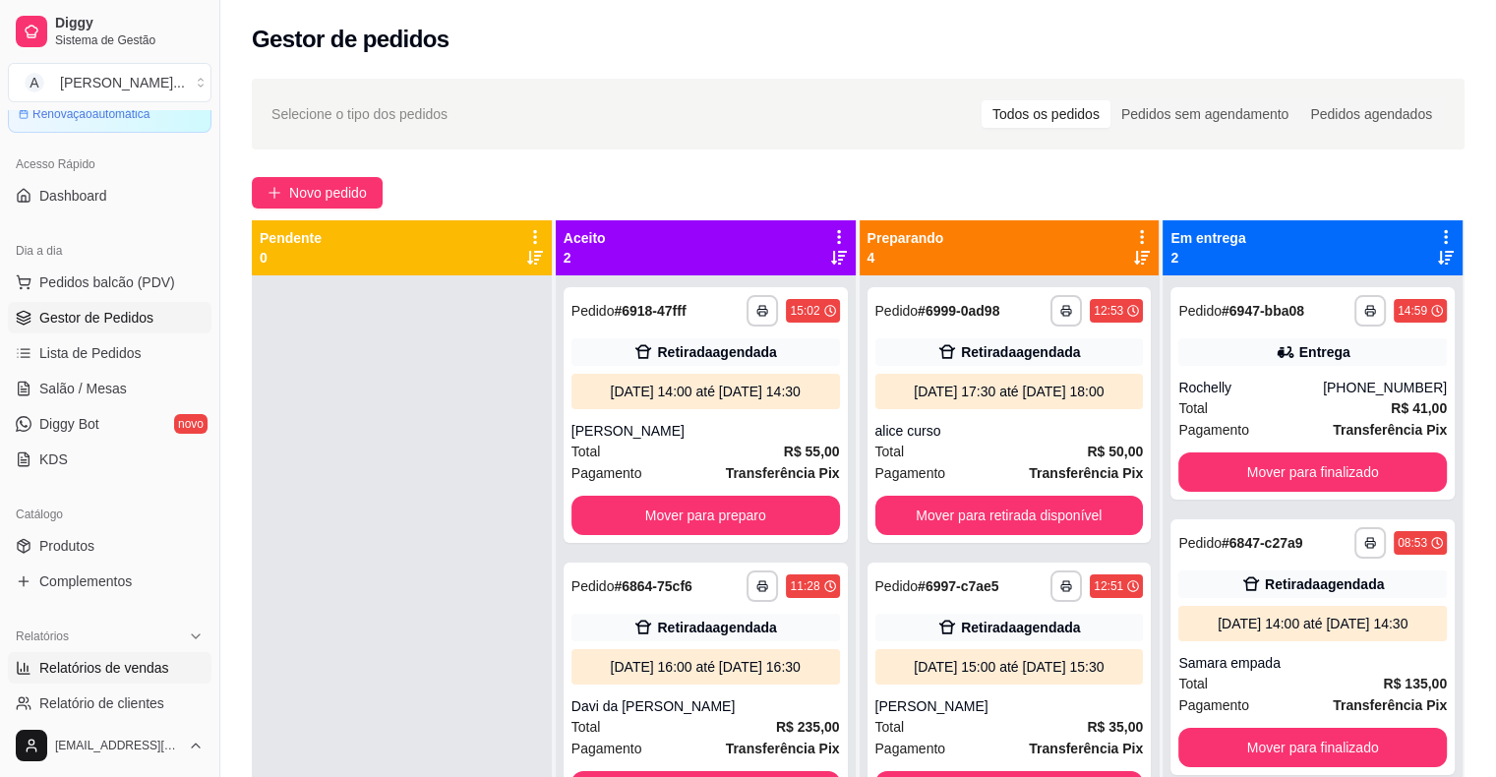
click at [124, 666] on span "Relatórios de vendas" at bounding box center [104, 668] width 130 height 20
select select "ALL"
select select "0"
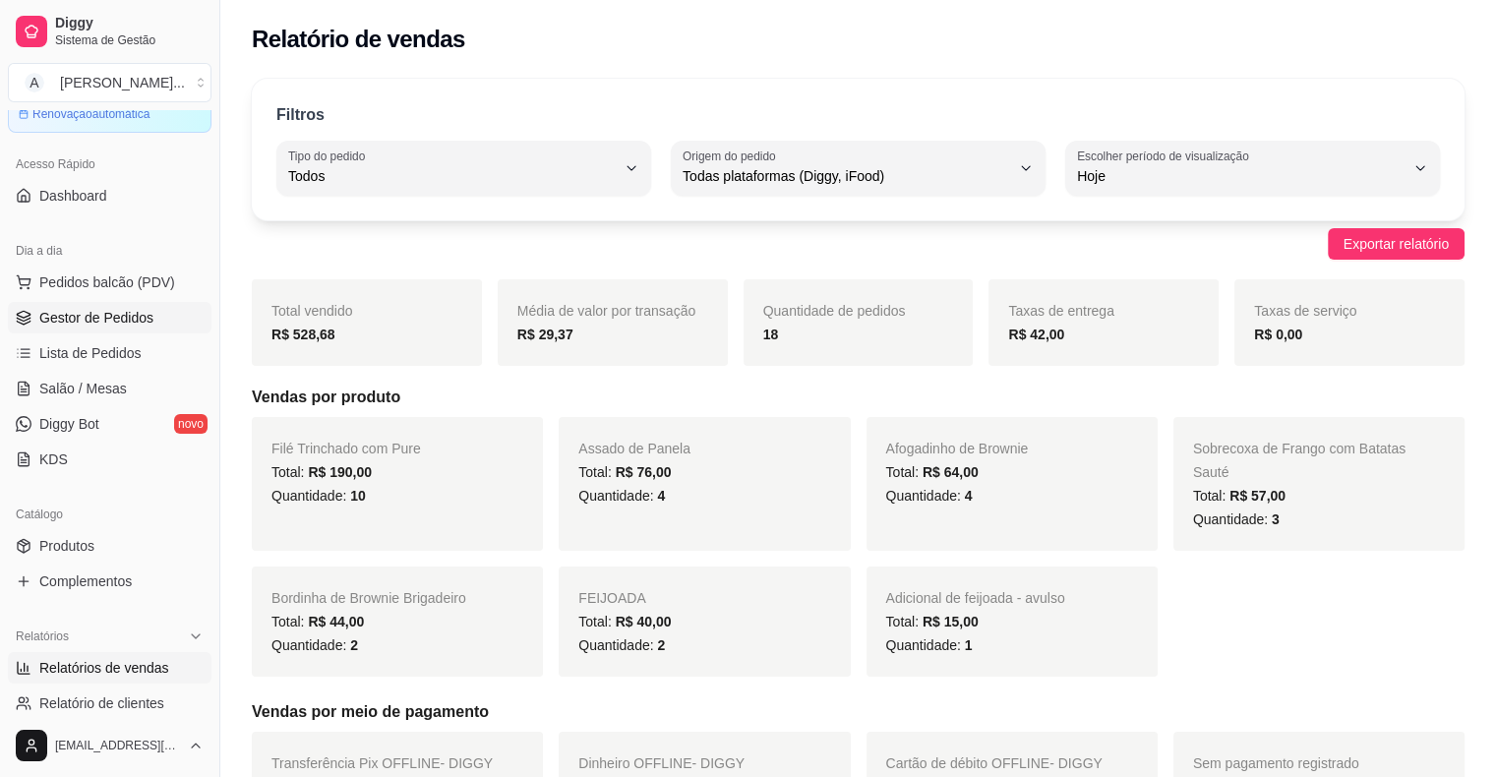
click at [84, 314] on span "Gestor de Pedidos" at bounding box center [96, 318] width 114 height 20
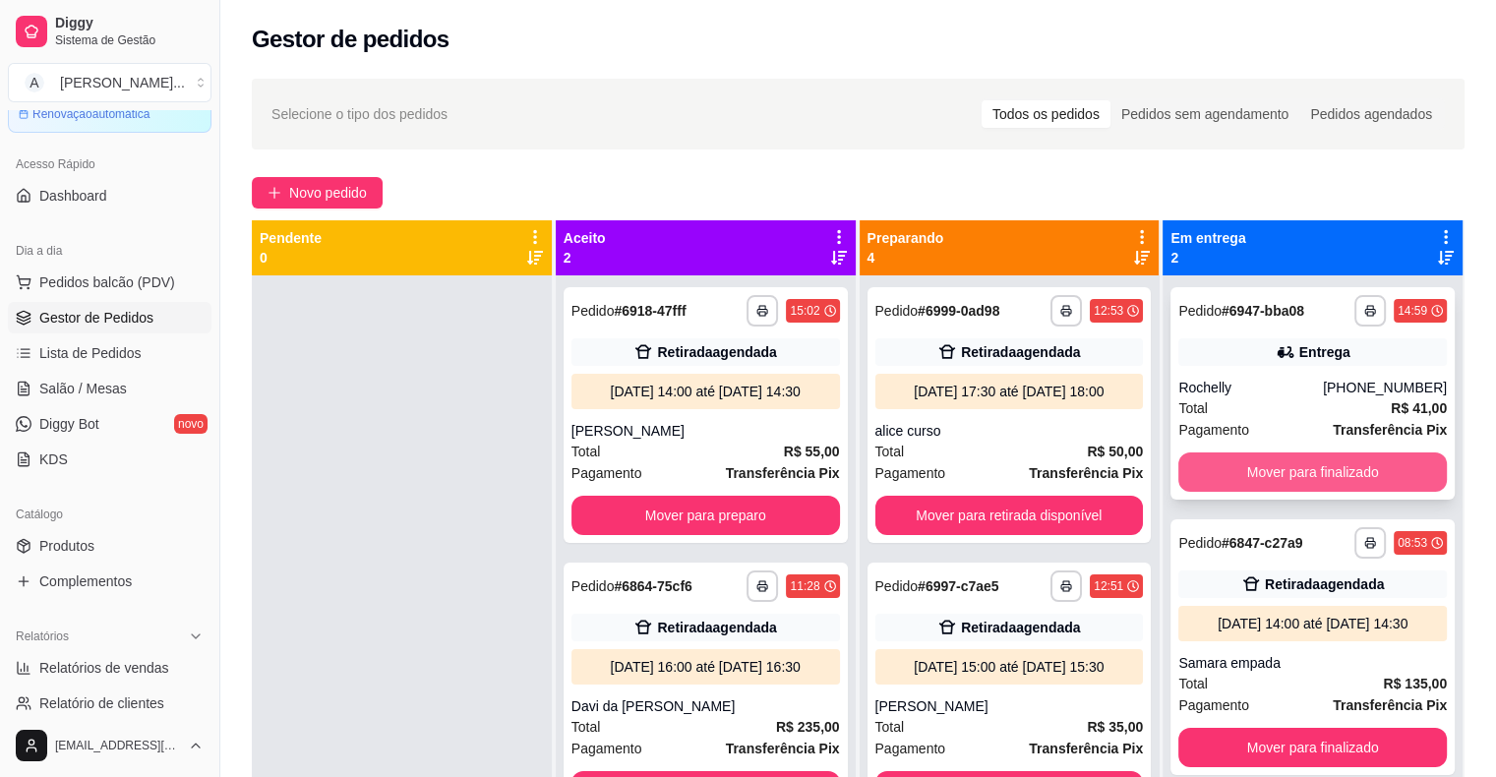
click at [1216, 463] on button "Mover para finalizado" at bounding box center [1312, 471] width 268 height 39
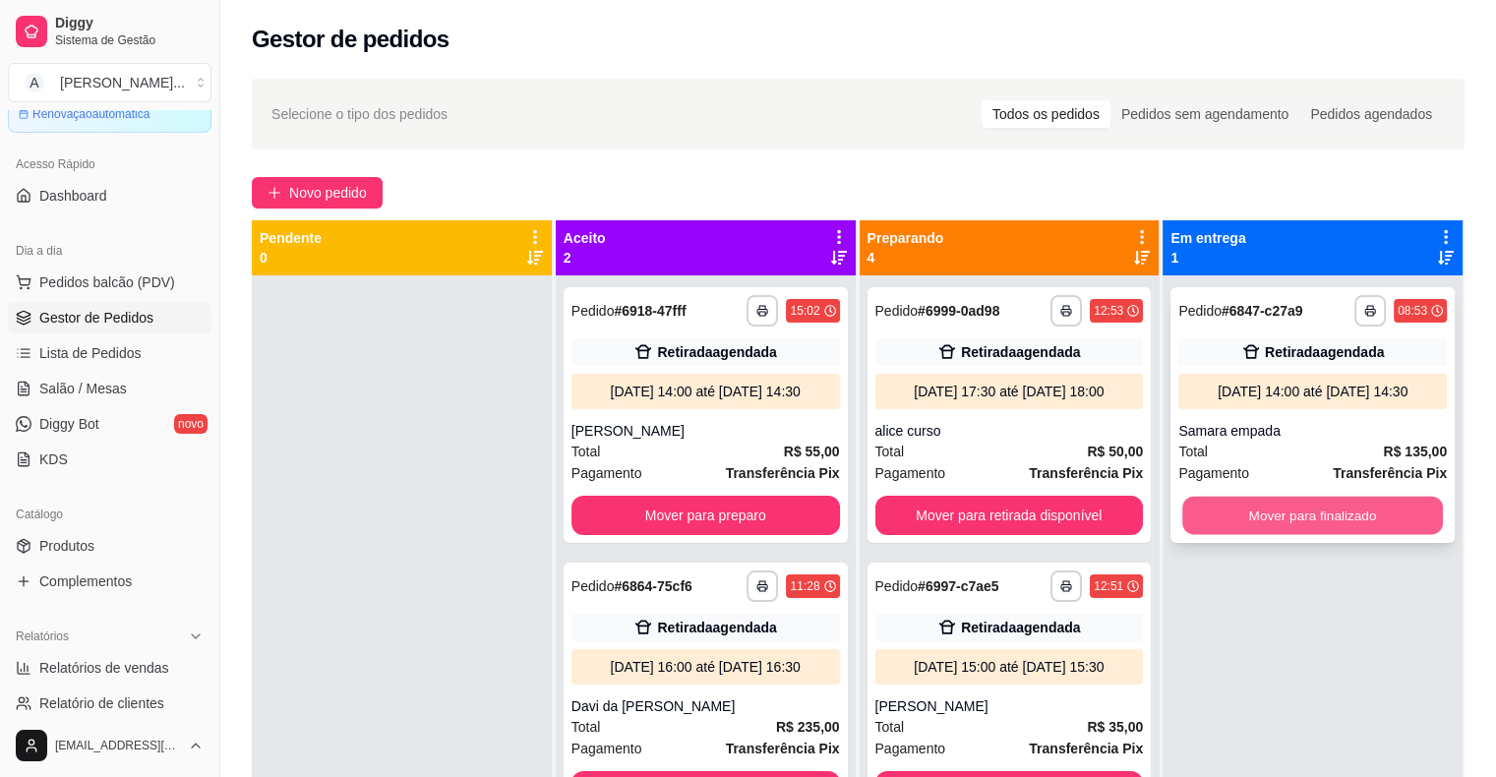
click at [1223, 507] on button "Mover para finalizado" at bounding box center [1312, 516] width 261 height 38
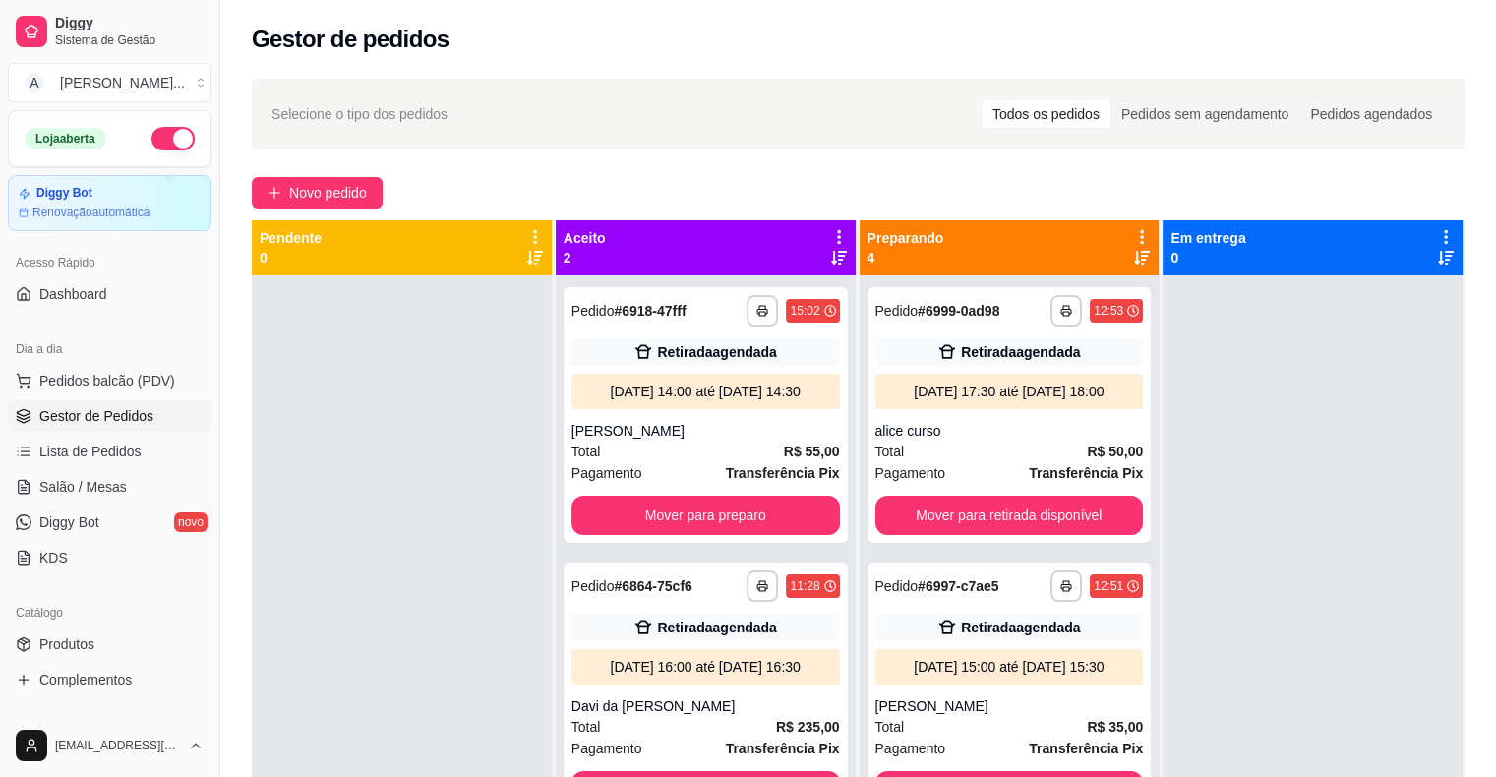
click at [157, 138] on button "button" at bounding box center [172, 139] width 43 height 24
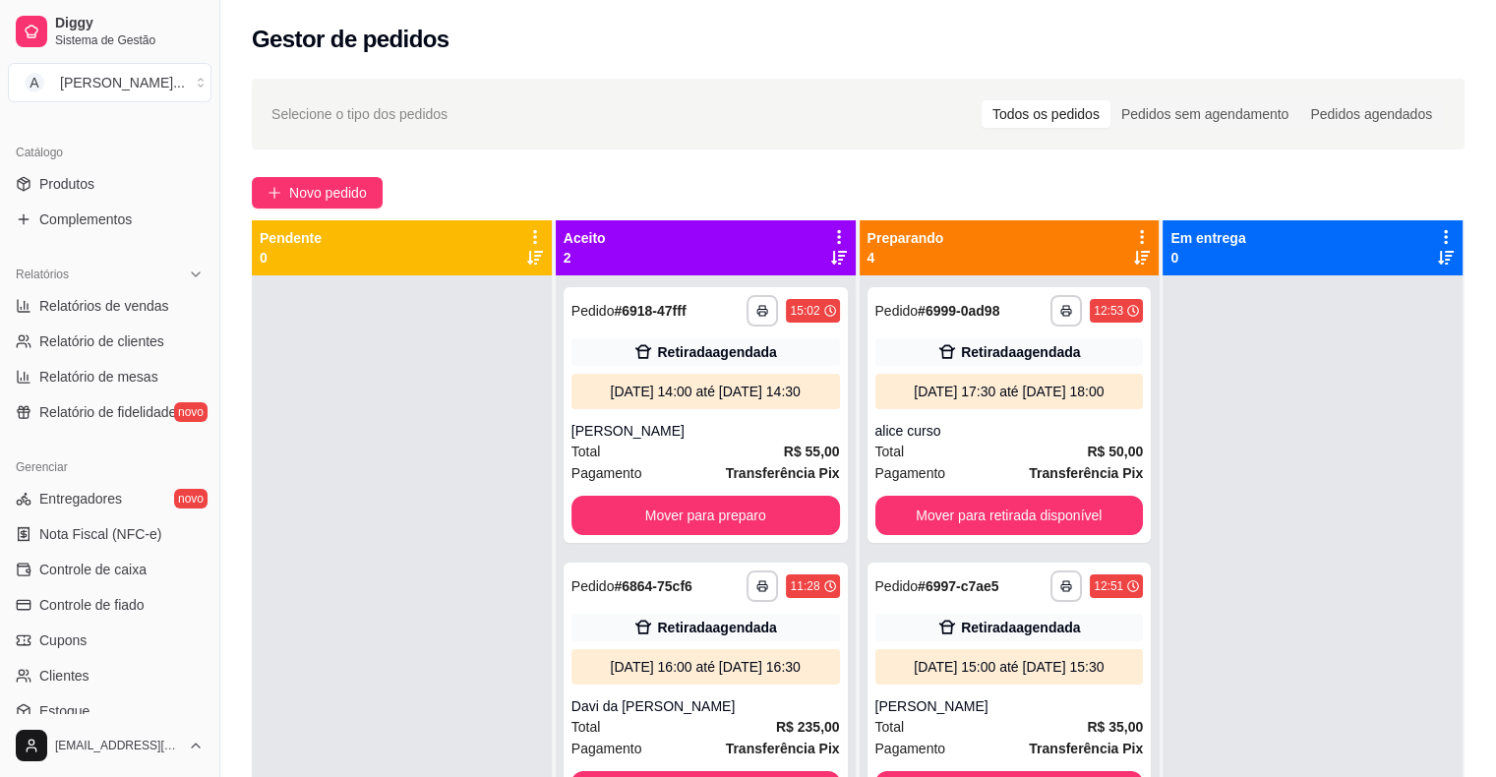
scroll to position [441, 0]
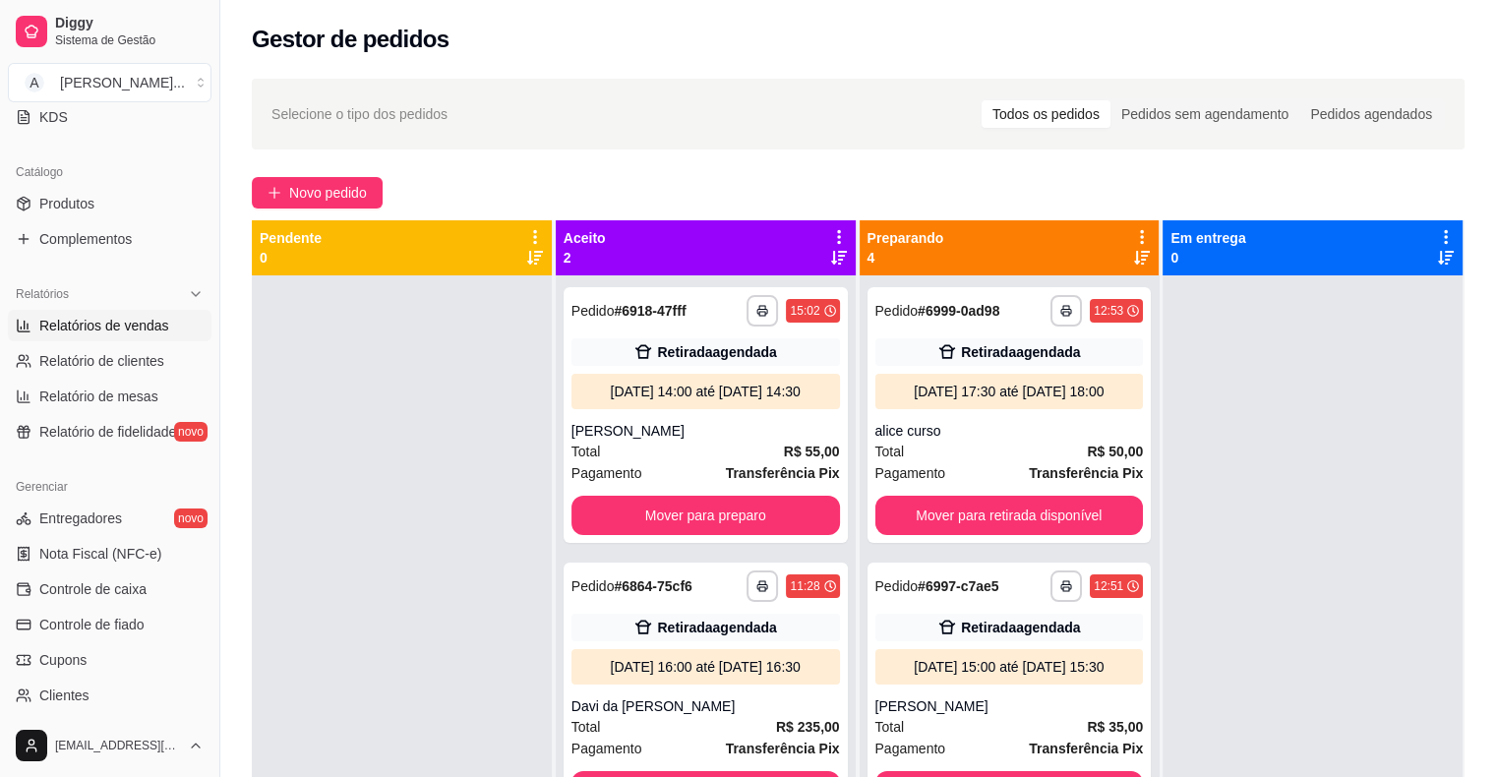
click at [144, 325] on span "Relatórios de vendas" at bounding box center [104, 326] width 130 height 20
select select "ALL"
select select "0"
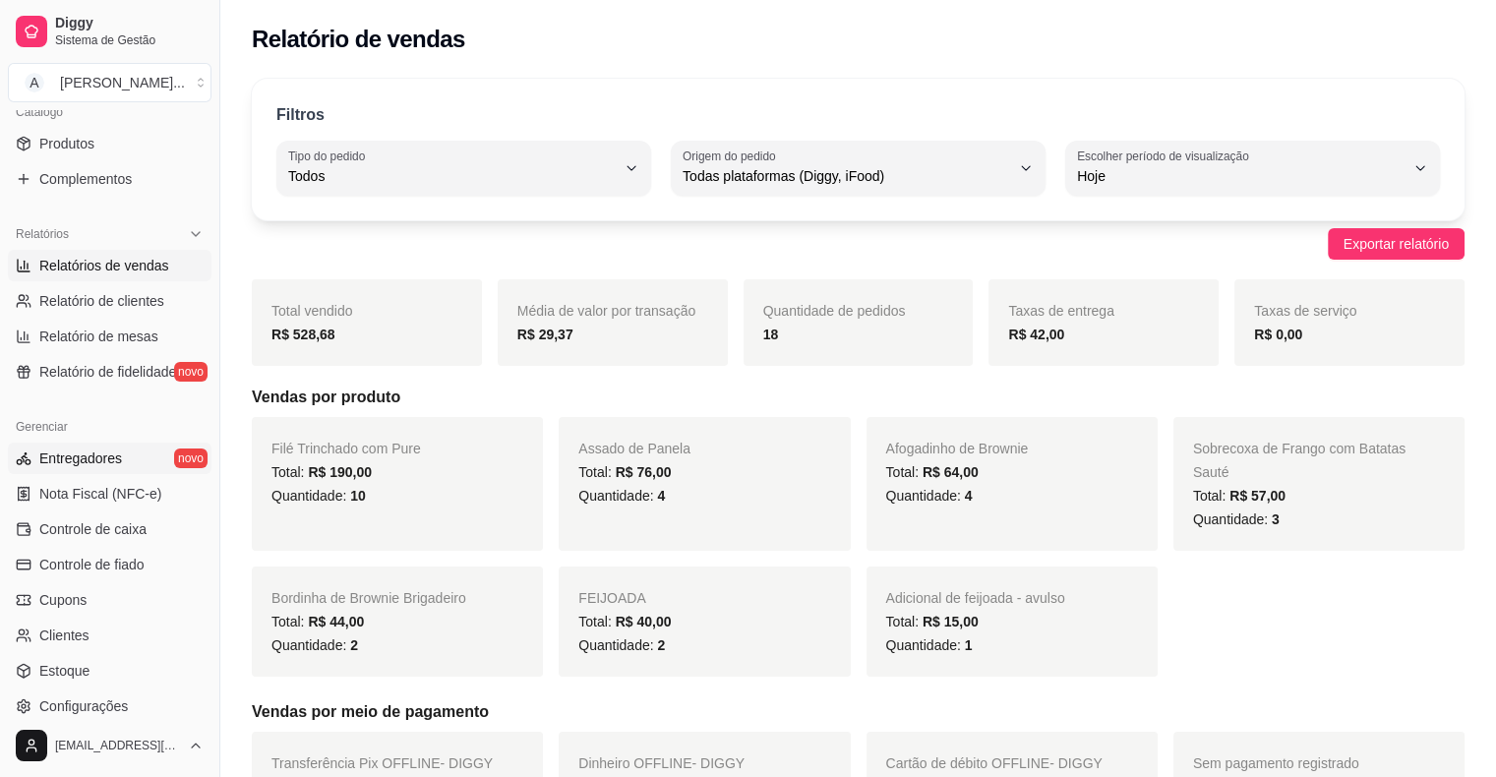
scroll to position [539, 0]
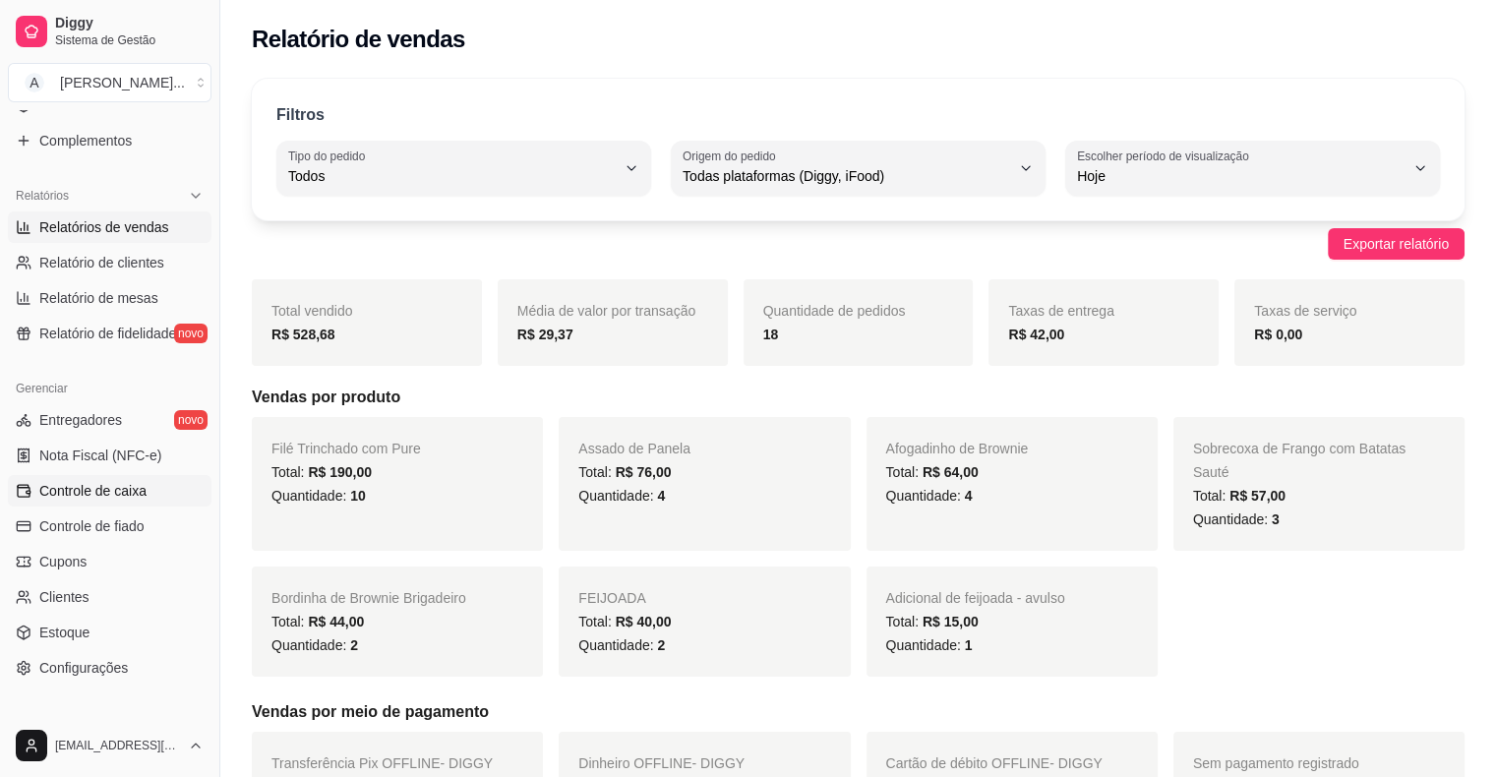
click at [122, 498] on span "Controle de caixa" at bounding box center [92, 491] width 107 height 20
